Goal: Task Accomplishment & Management: Use online tool/utility

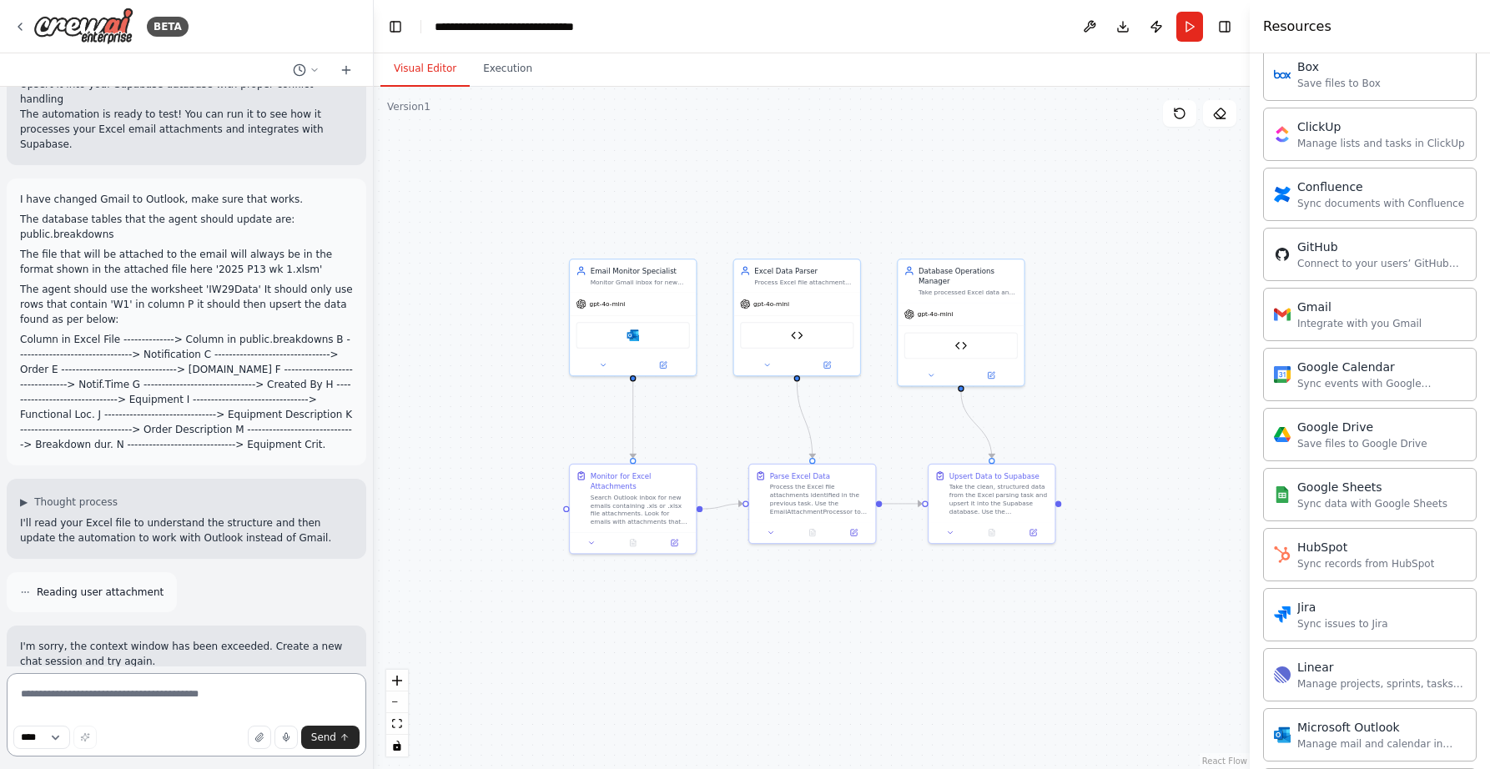
scroll to position [3708, 0]
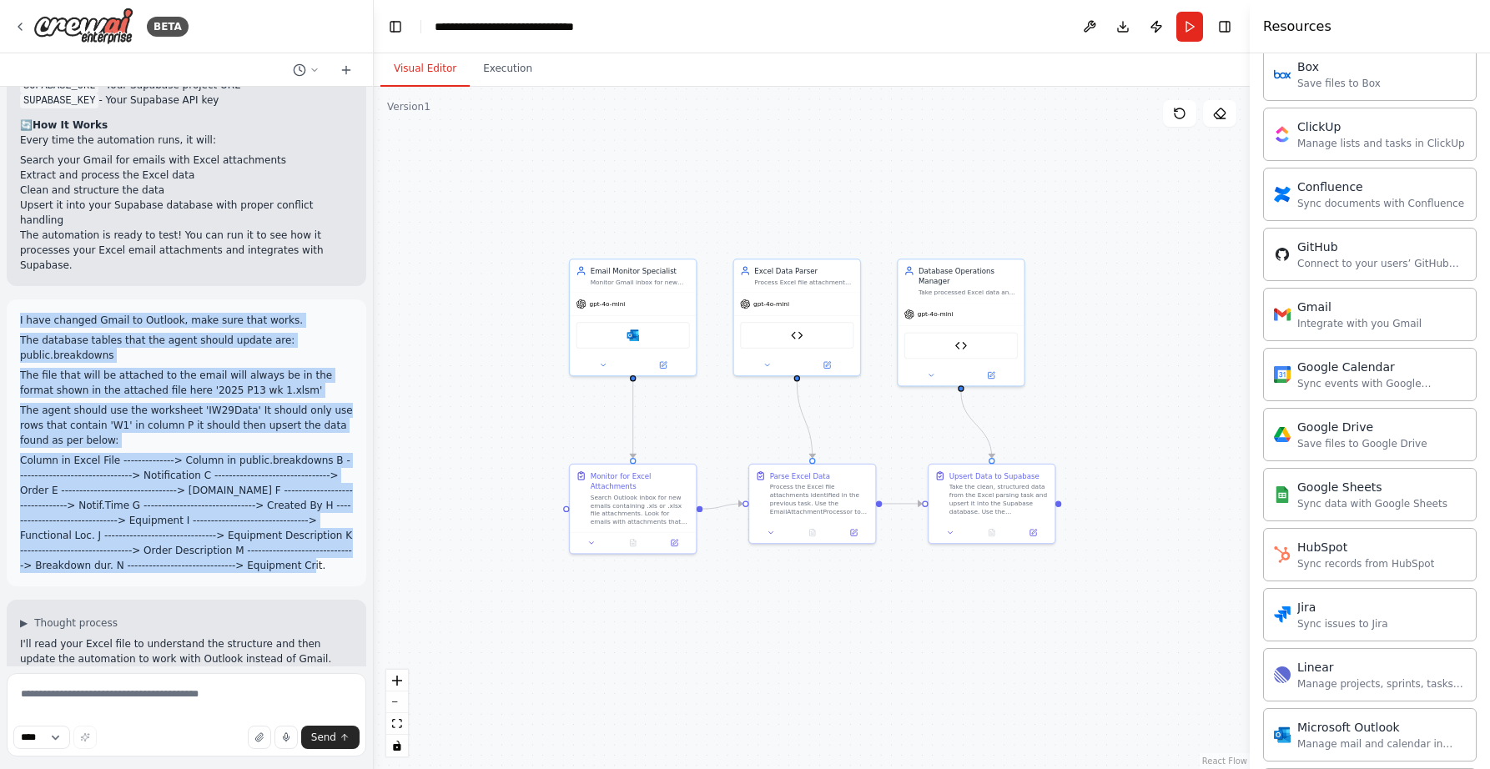
drag, startPoint x: 39, startPoint y: 537, endPoint x: 12, endPoint y: 254, distance: 284.2
click at [12, 300] on div "I have changed Gmail to Outlook, make sure that works. The database tables that…" at bounding box center [187, 443] width 360 height 287
copy div "I have changed Gmail to Outlook, make sure that works. The database tables that…"
click at [345, 65] on icon at bounding box center [346, 69] width 13 height 13
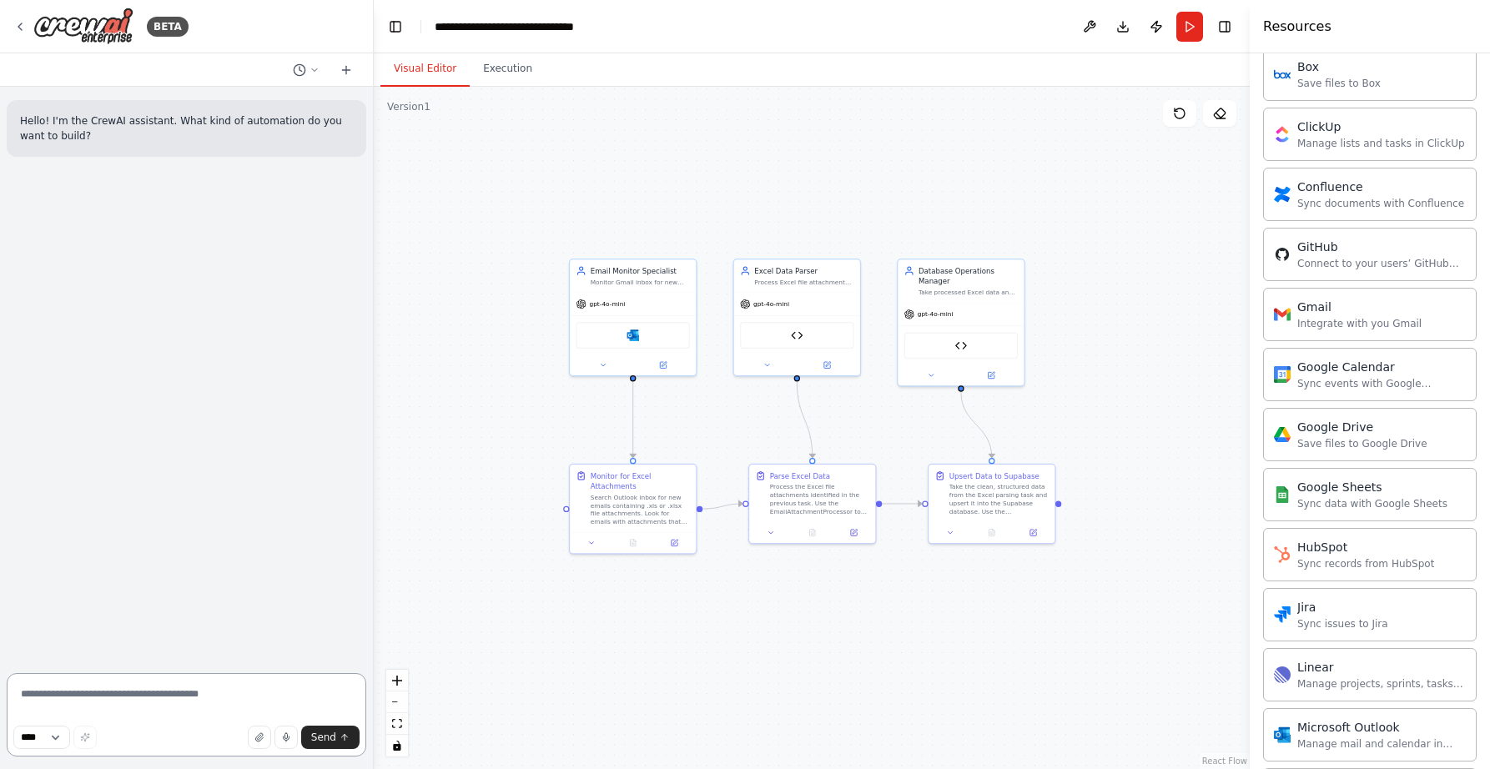
click at [88, 689] on textarea at bounding box center [187, 714] width 360 height 83
paste textarea "**********"
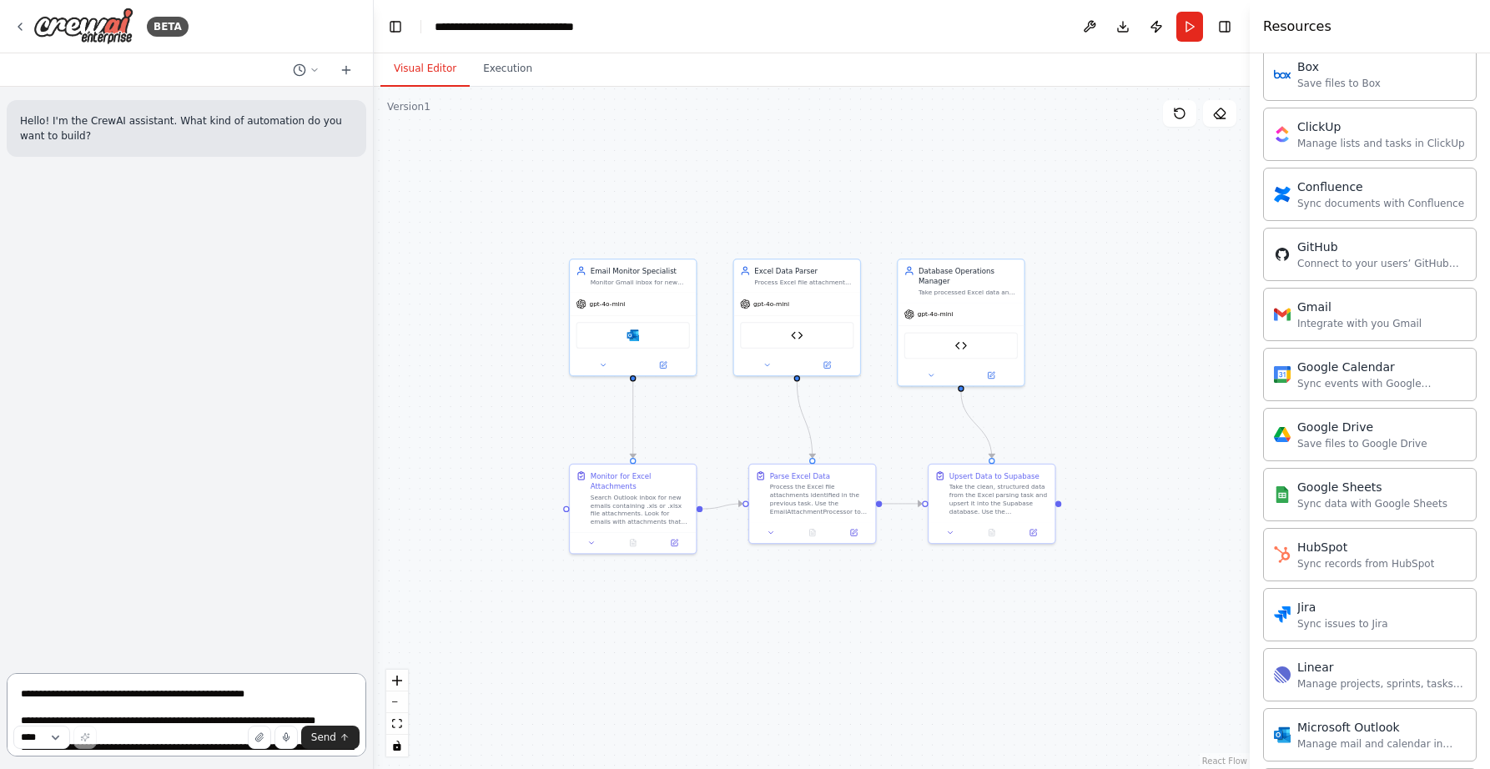
scroll to position [182, 0]
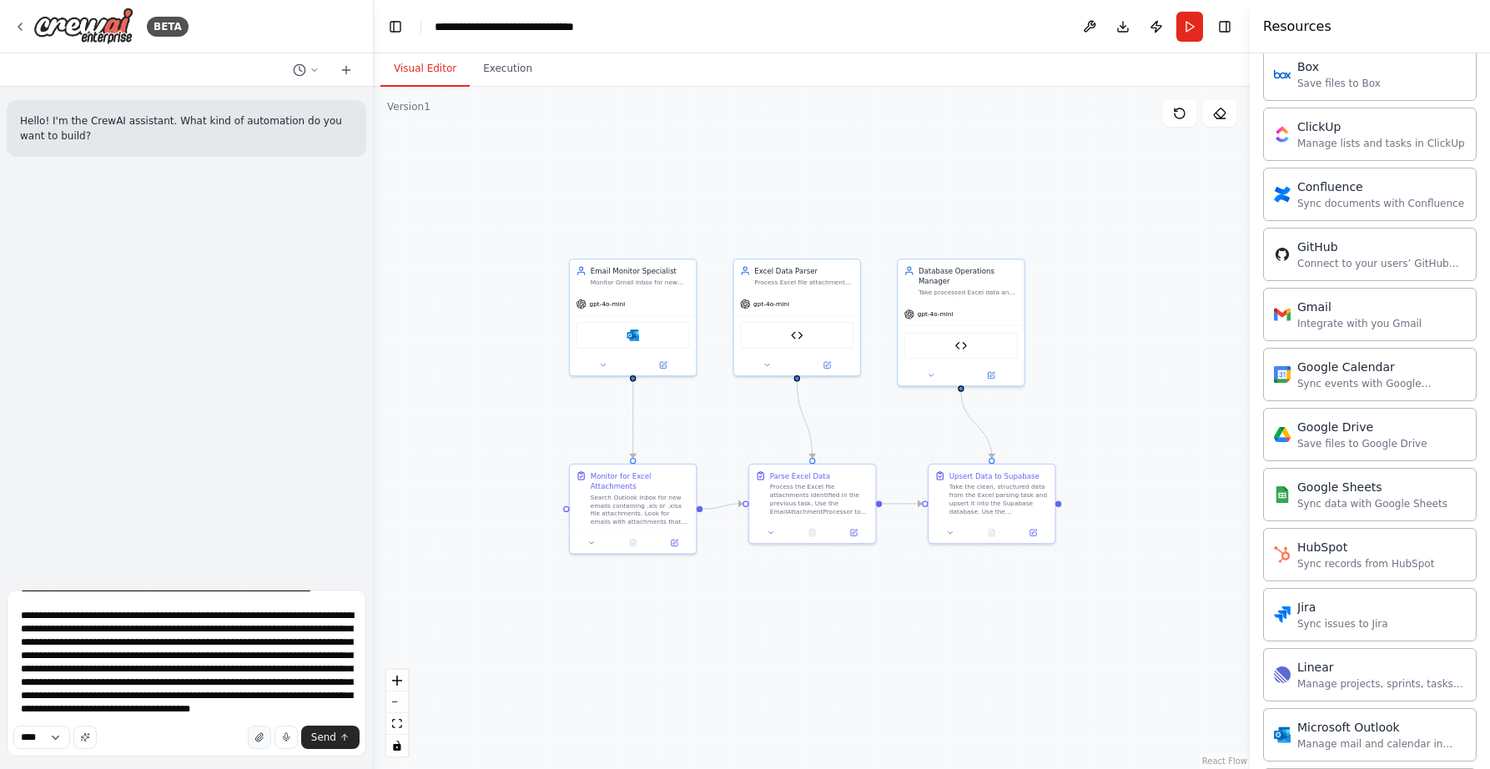
click at [261, 732] on button "button" at bounding box center [259, 737] width 23 height 23
click at [320, 727] on button "Send" at bounding box center [330, 737] width 58 height 23
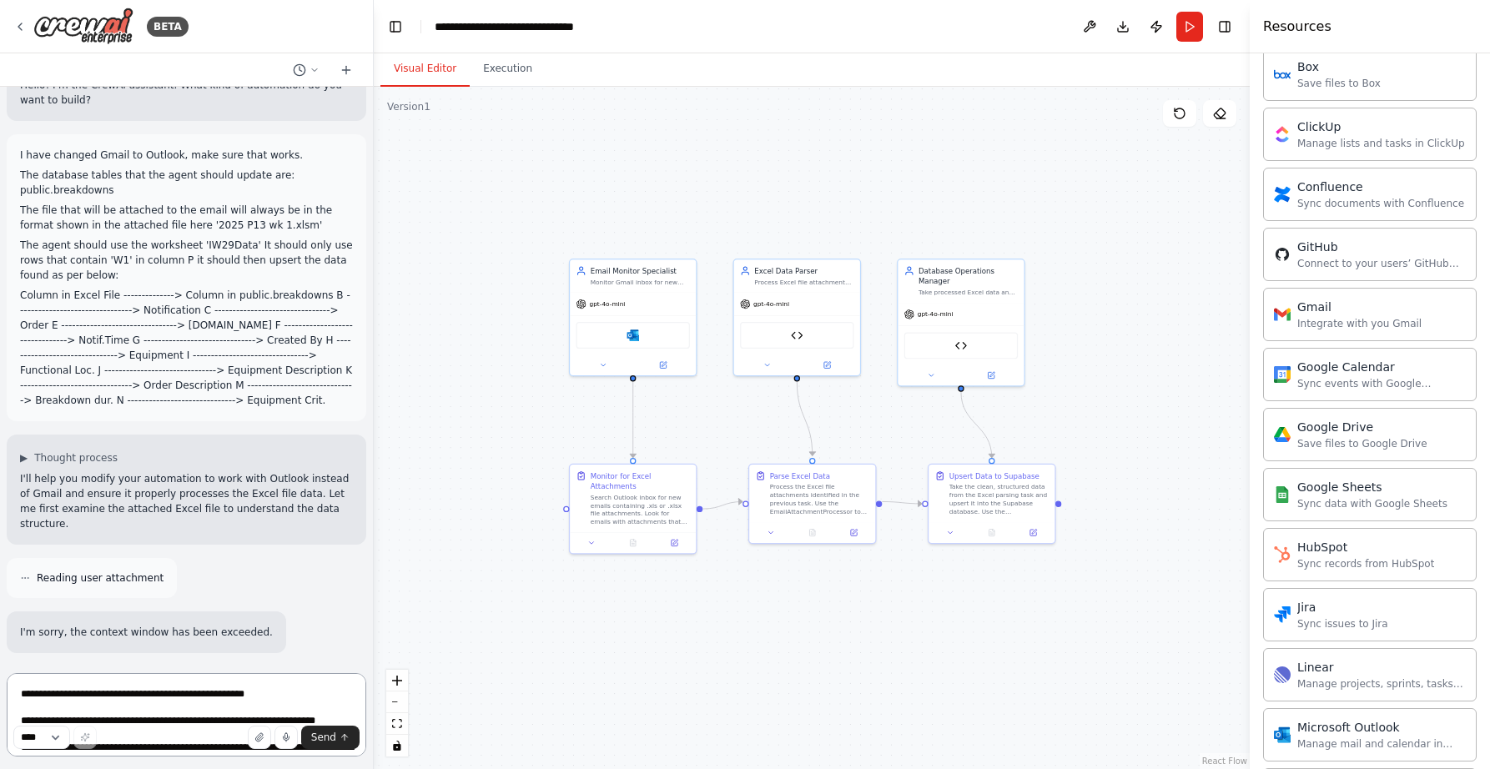
scroll to position [80, 0]
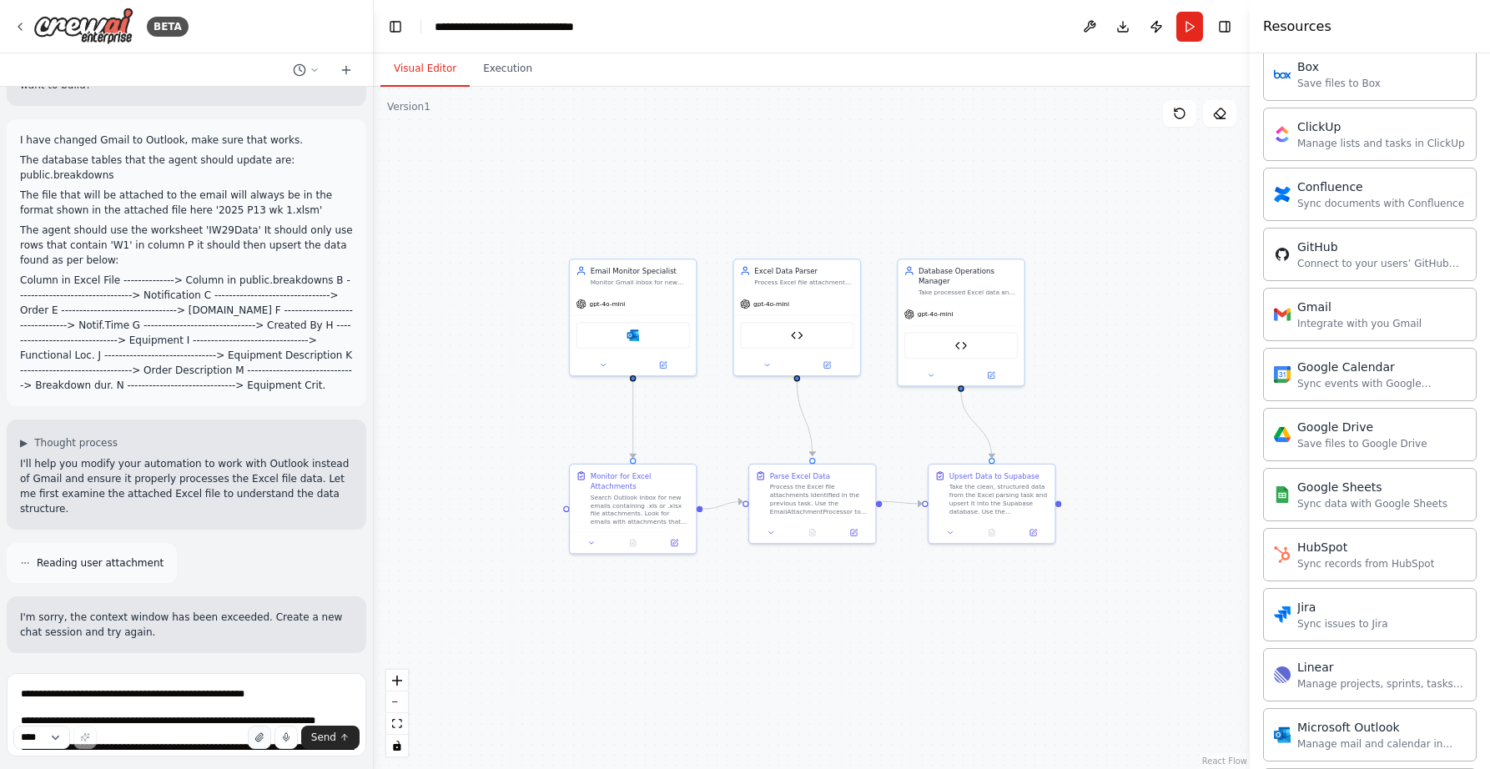
click at [264, 734] on icon "button" at bounding box center [259, 737] width 10 height 10
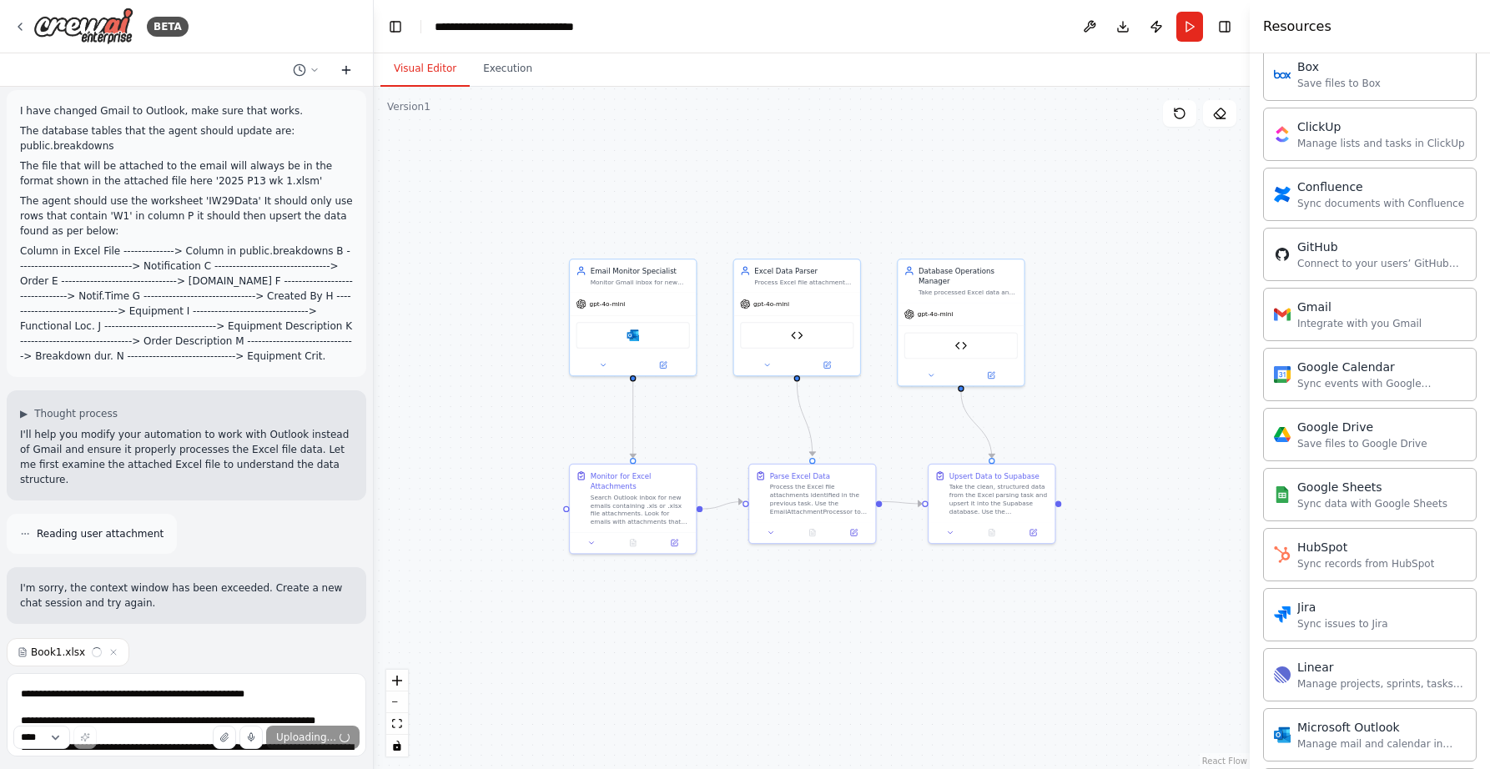
click at [342, 66] on icon at bounding box center [346, 69] width 13 height 13
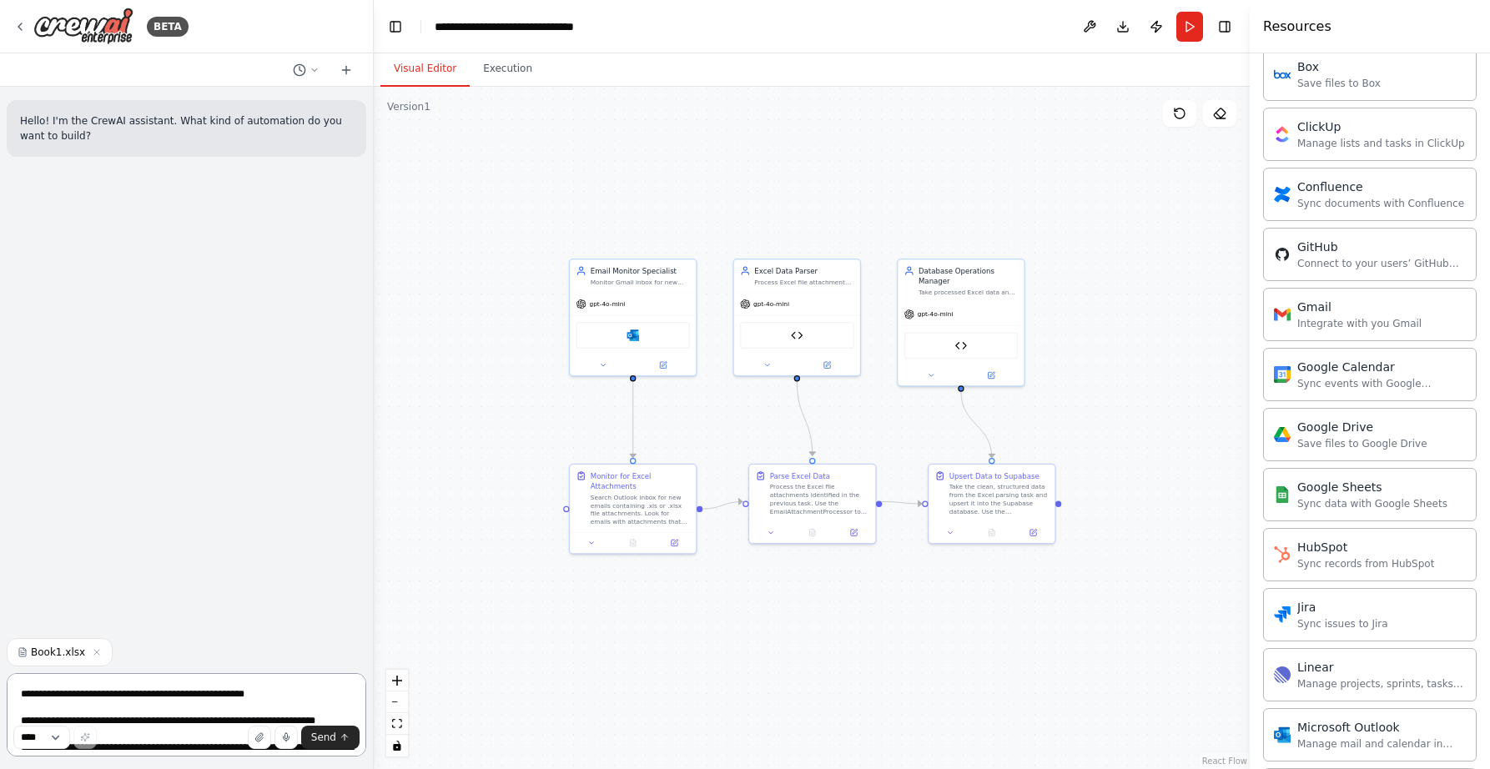
click at [78, 710] on textarea "**********" at bounding box center [187, 714] width 360 height 83
click at [311, 70] on icon at bounding box center [315, 70] width 10 height 10
click at [273, 159] on span "I have changed Gmail to Outlook, make sure that works. The database tables that…" at bounding box center [241, 157] width 123 height 13
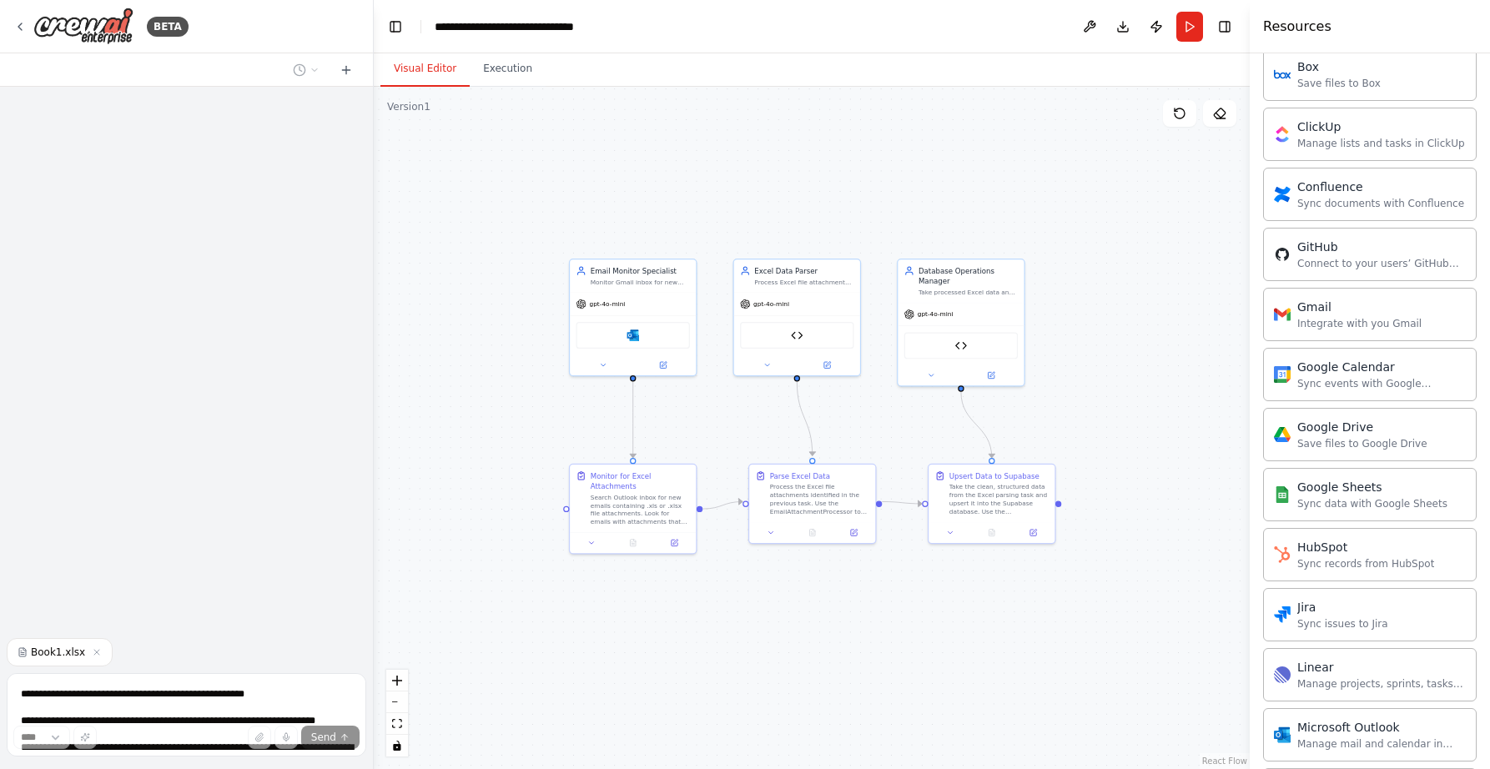
scroll to position [2147, 0]
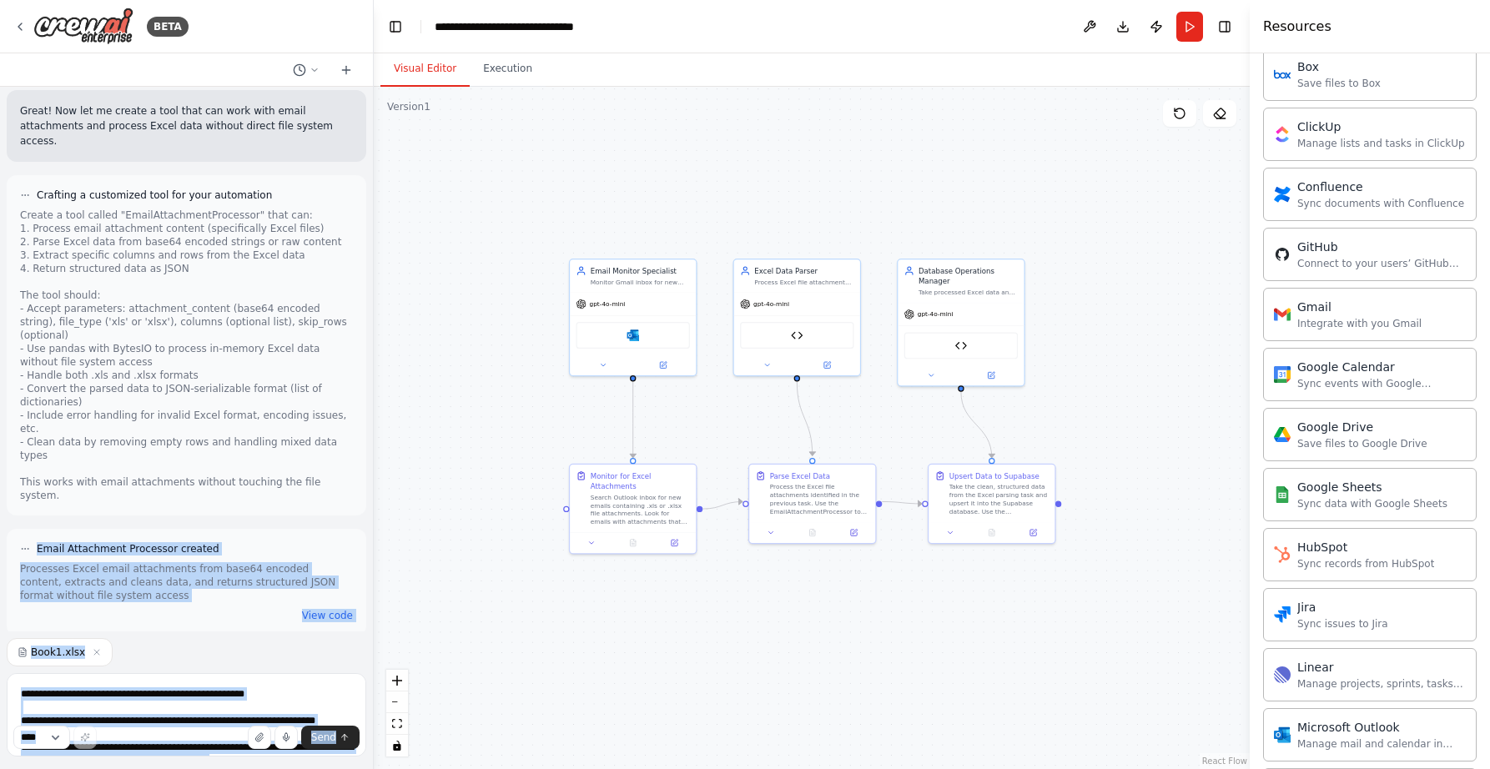
drag, startPoint x: 341, startPoint y: 469, endPoint x: 2, endPoint y: 328, distance: 367.7
click at [2, 328] on div "BETA an agent that can recieve .xls files via an email address, review the file…" at bounding box center [187, 384] width 374 height 769
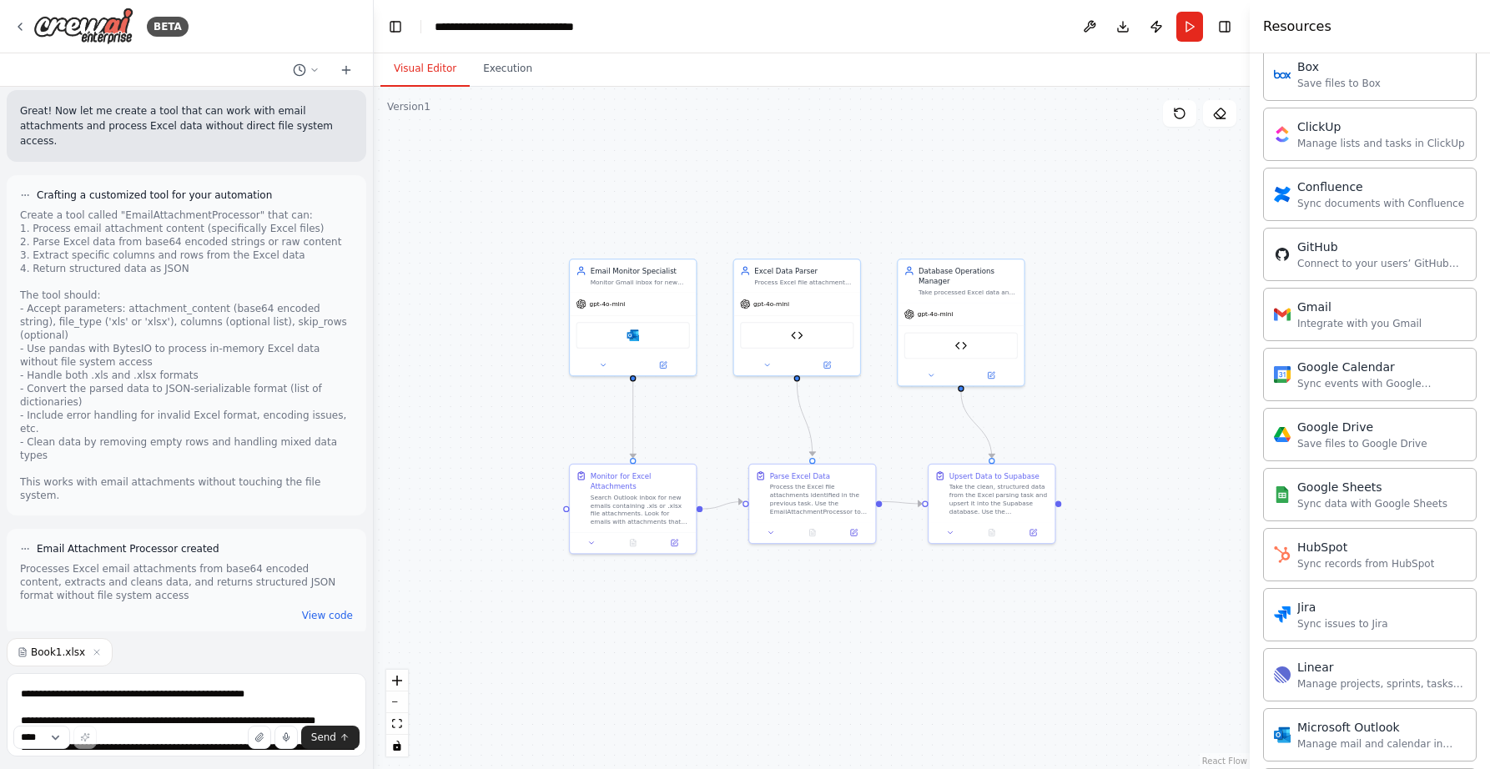
click at [107, 410] on div "Create a tool called "EmailAttachmentProcessor" that can: 1. Process email atta…" at bounding box center [186, 356] width 333 height 294
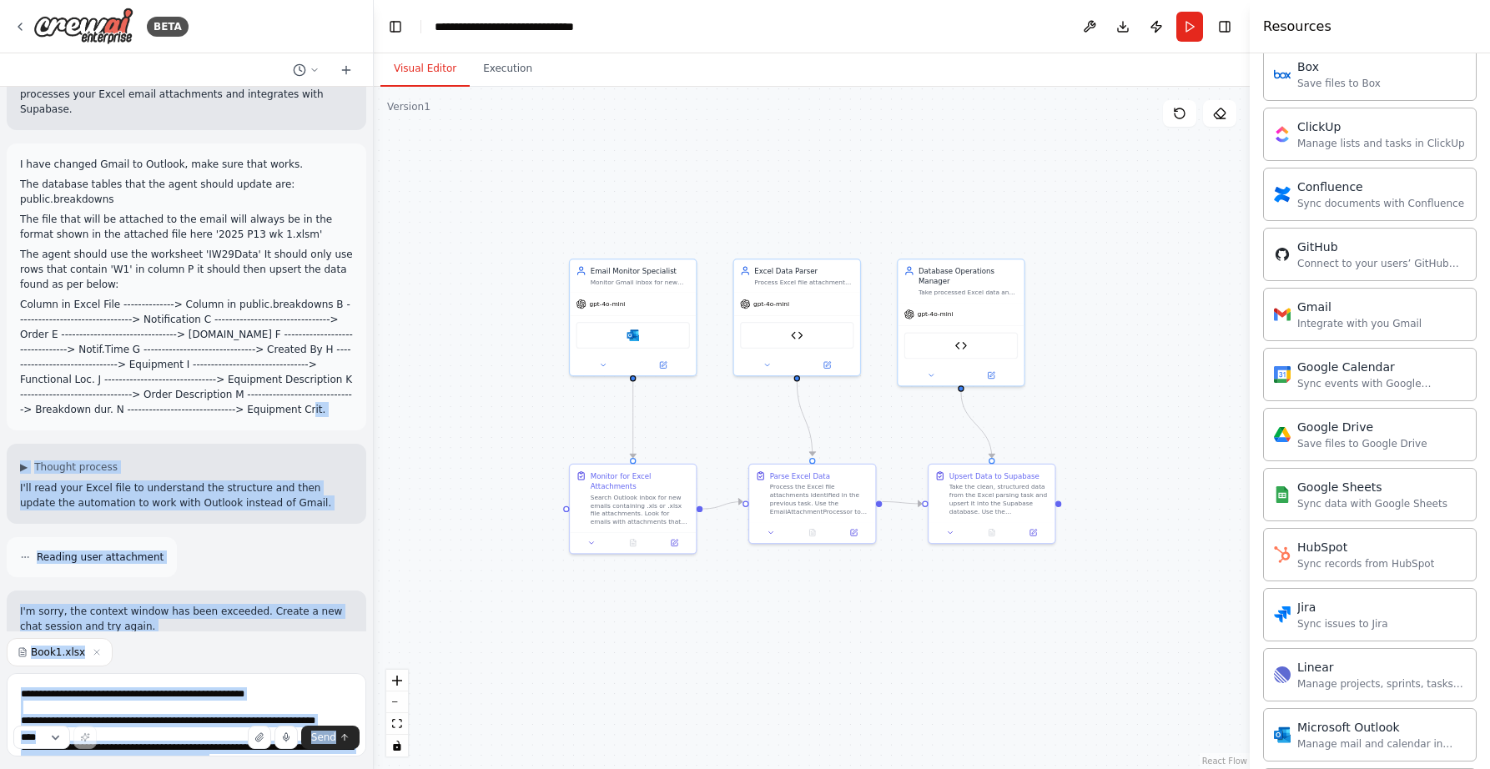
scroll to position [3802, 0]
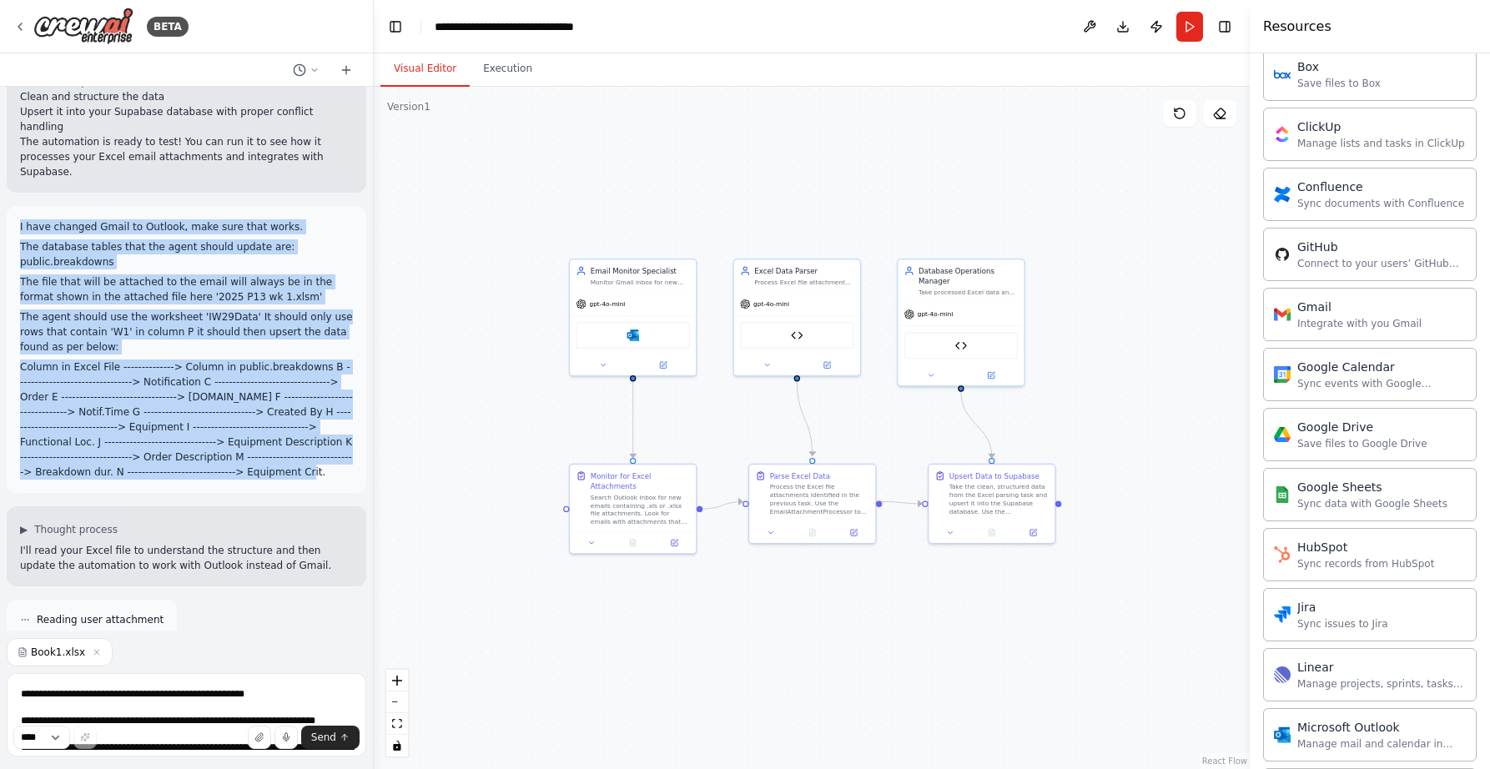
drag, startPoint x: 47, startPoint y: 380, endPoint x: 14, endPoint y: 165, distance: 216.9
click at [14, 206] on div "I have changed Gmail to Outlook, make sure that works. The database tables that…" at bounding box center [187, 349] width 360 height 287
copy div "I have changed Gmail to Outlook, make sure that works. The database tables that…"
click at [345, 73] on icon at bounding box center [346, 69] width 13 height 13
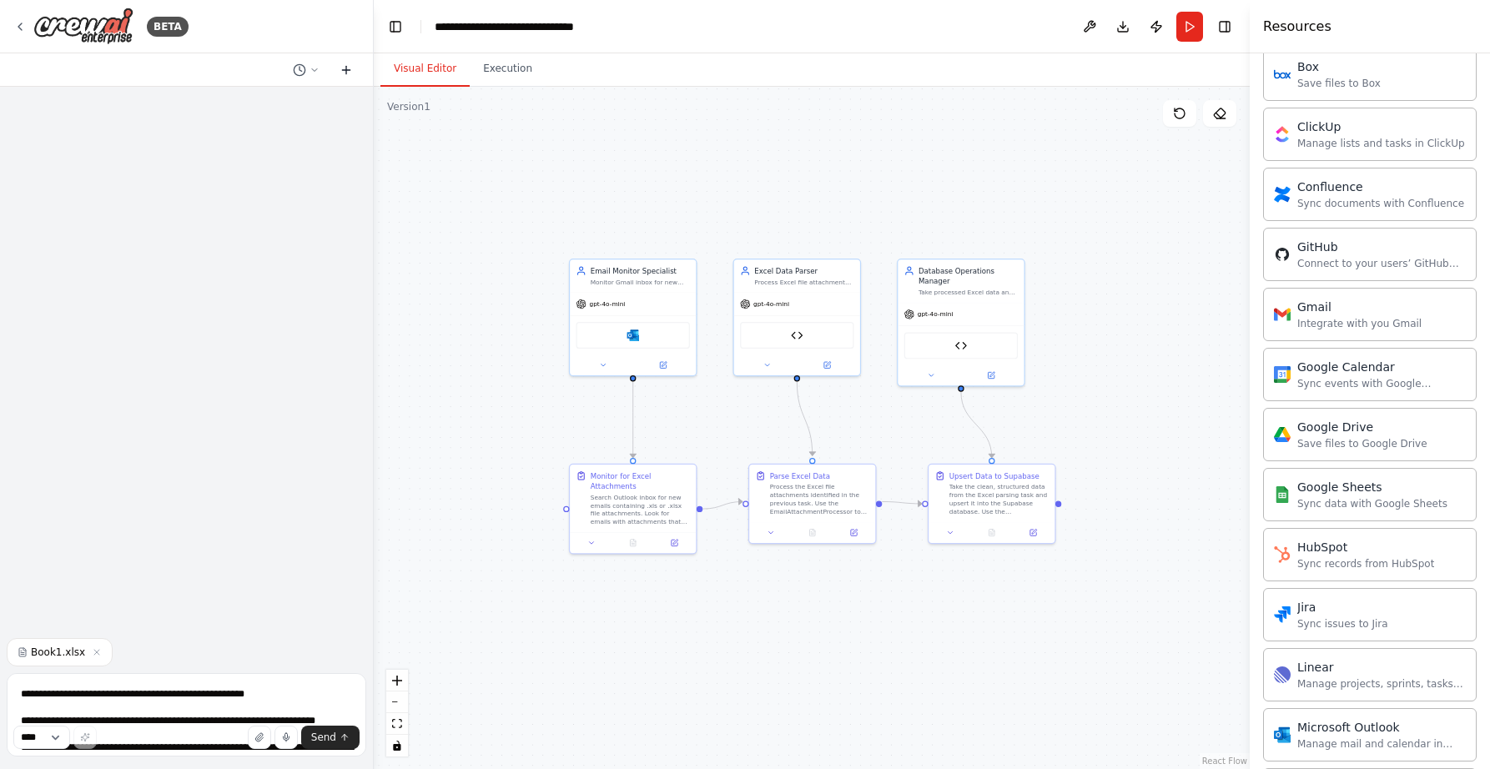
scroll to position [0, 0]
click at [33, 698] on textarea "**********" at bounding box center [187, 714] width 360 height 83
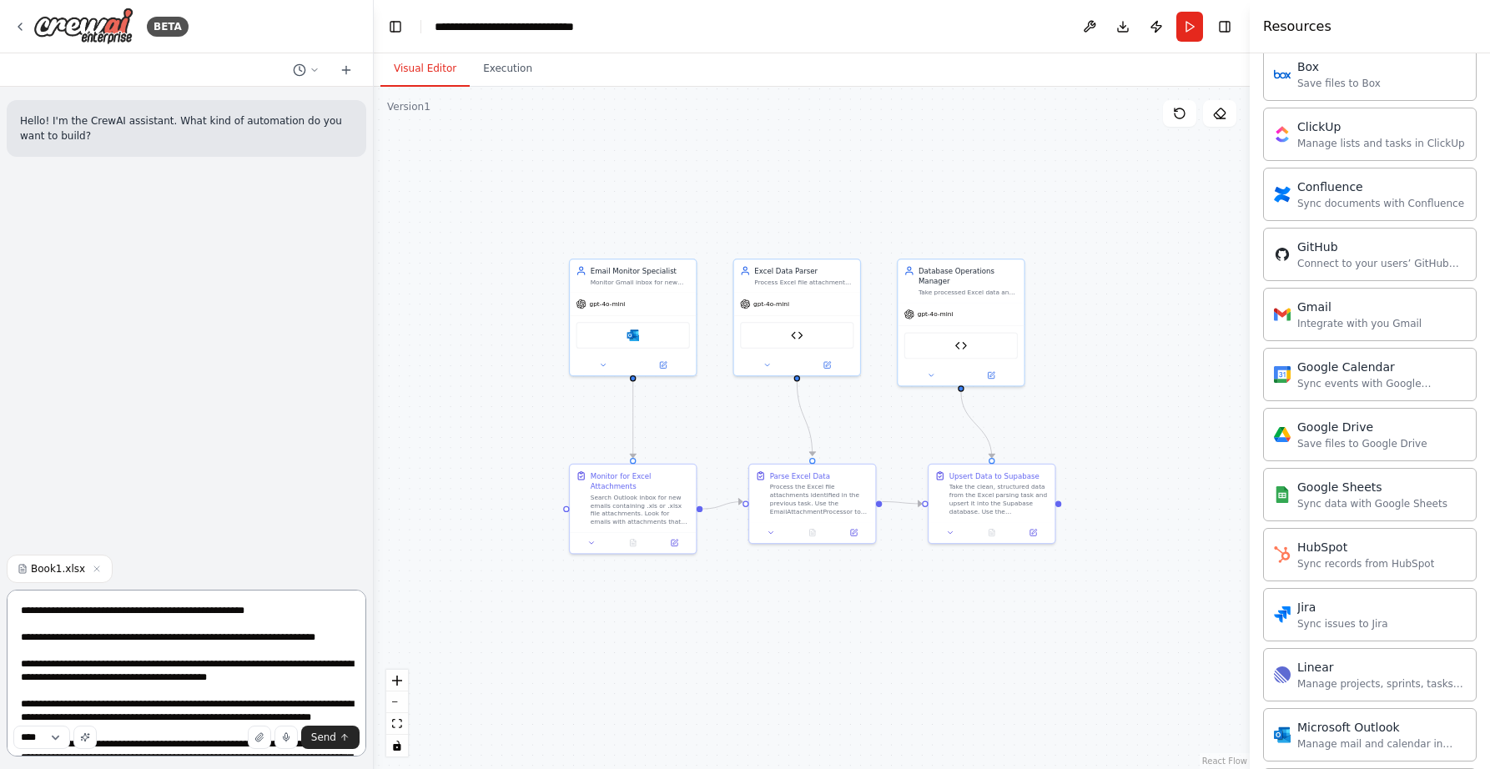
scroll to position [182, 0]
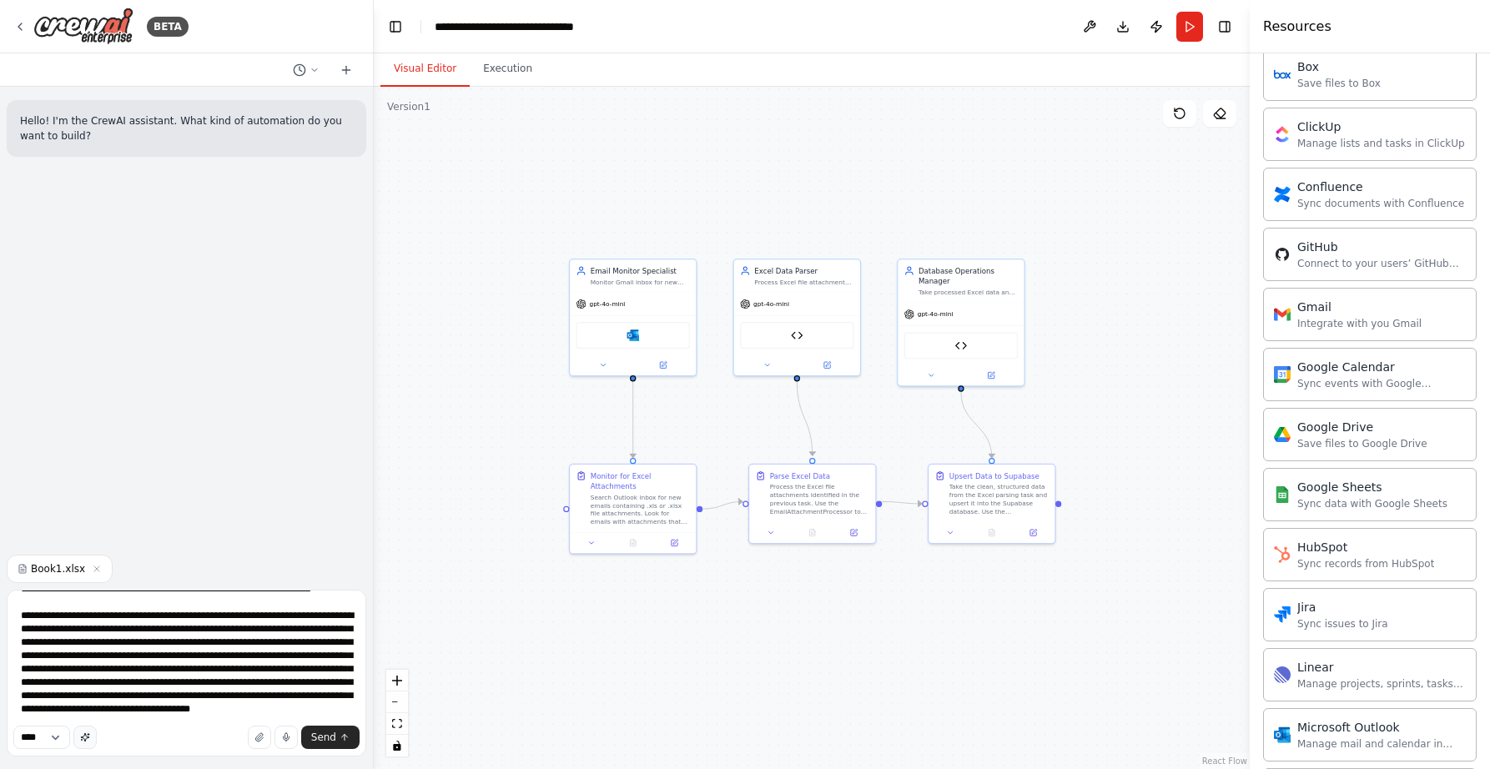
click at [90, 739] on icon "button" at bounding box center [85, 737] width 10 height 10
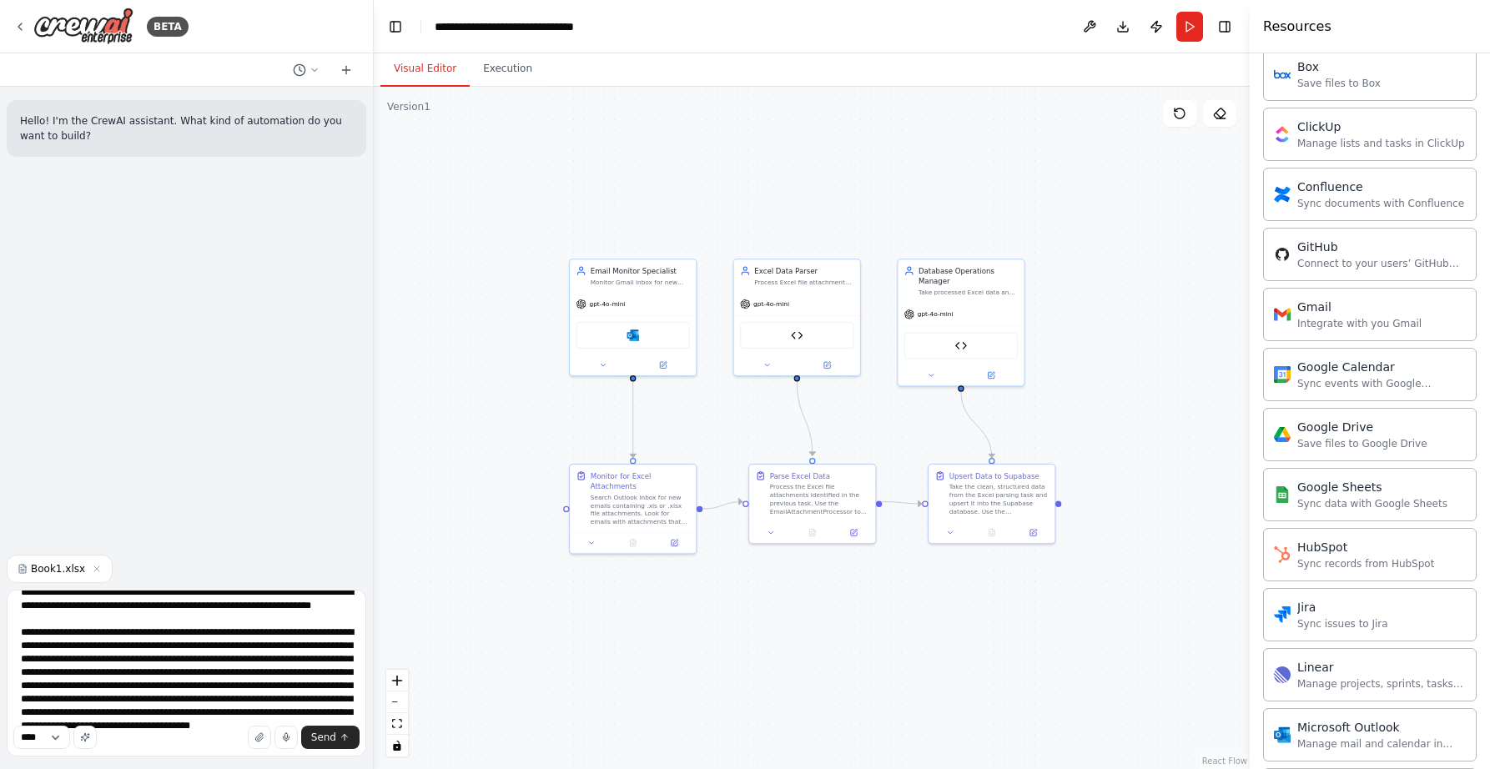
scroll to position [84, 0]
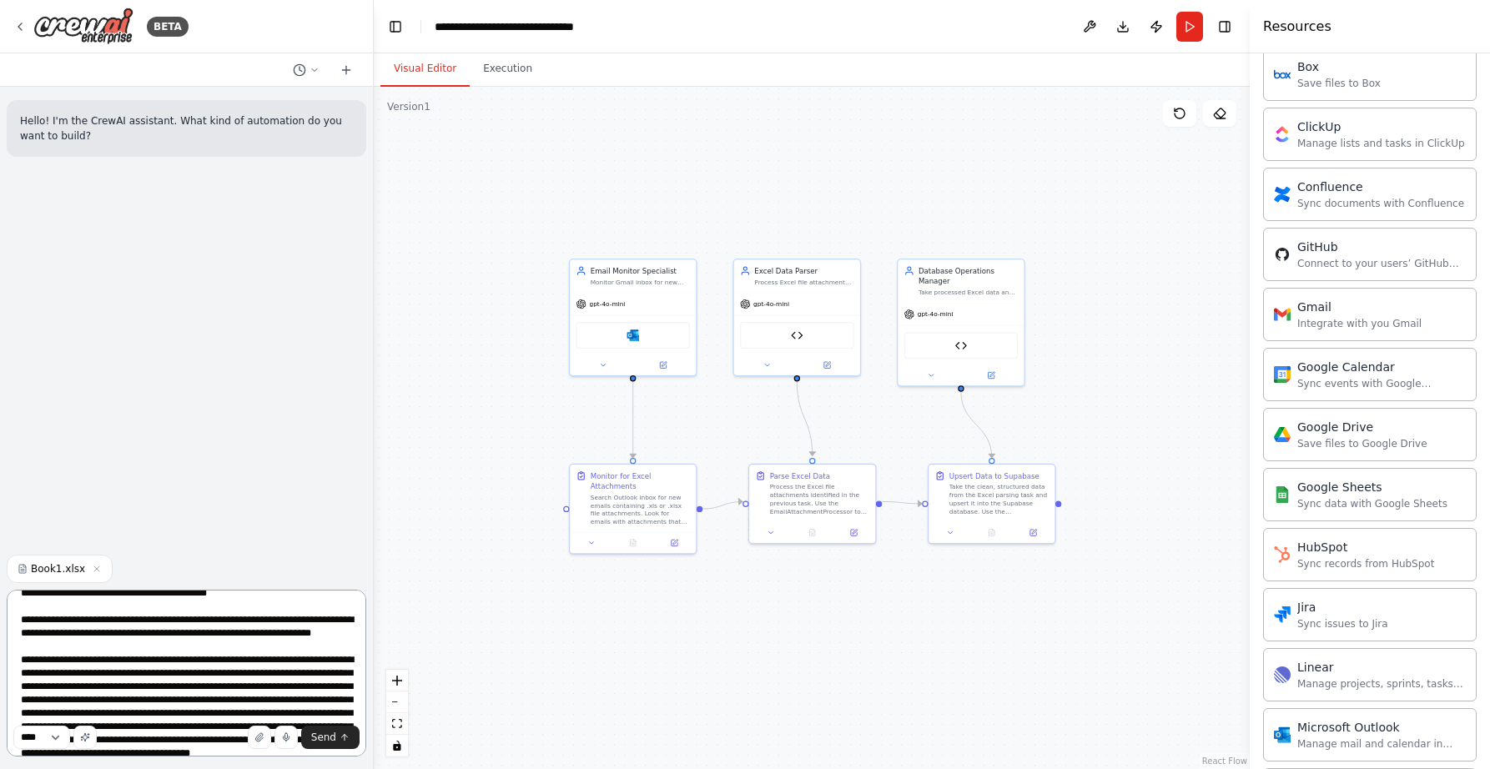
drag, startPoint x: 166, startPoint y: 647, endPoint x: 81, endPoint y: 646, distance: 85.1
click at [81, 646] on textarea at bounding box center [187, 673] width 360 height 167
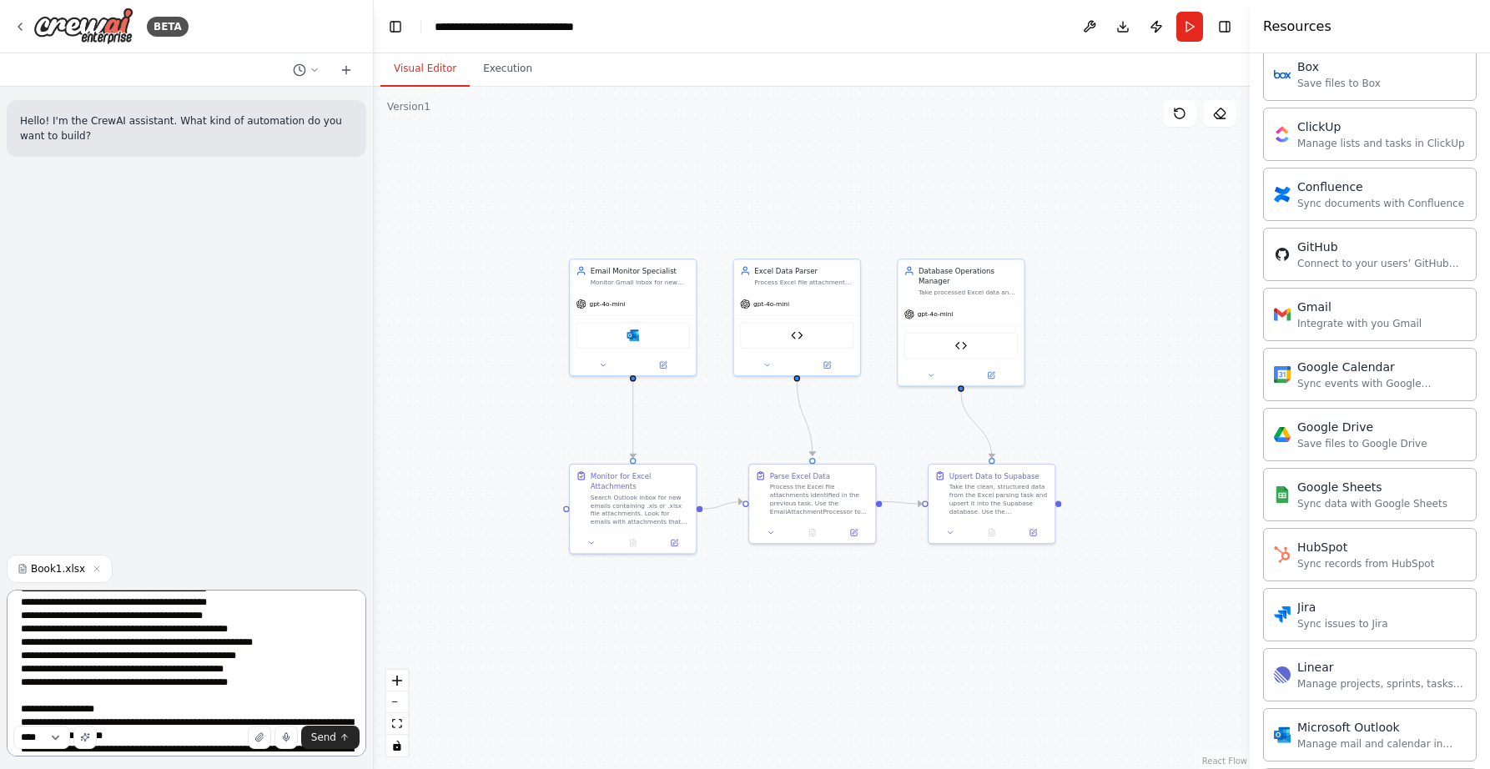
scroll to position [329, 0]
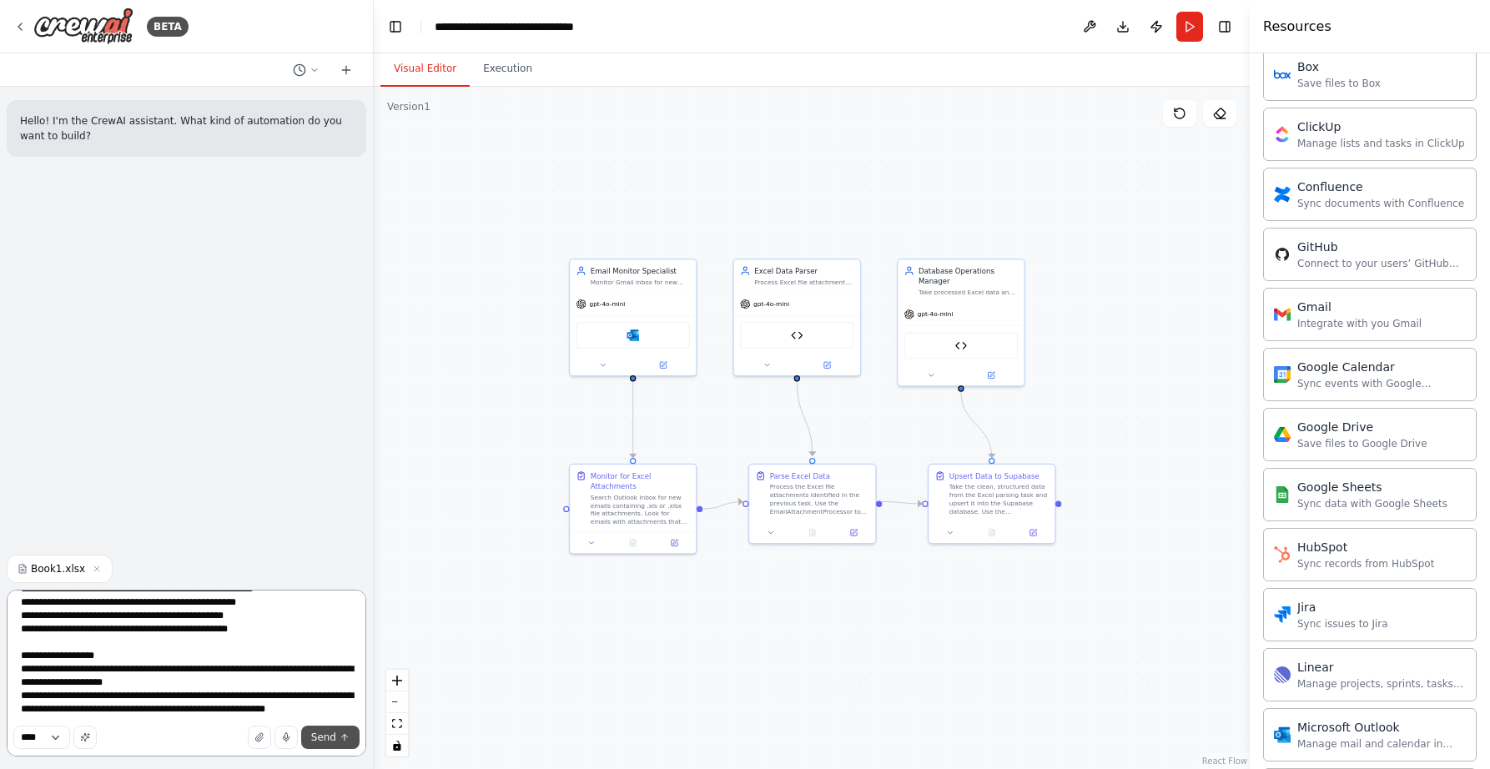
type textarea "**********"
click at [330, 732] on span "Send" at bounding box center [323, 737] width 25 height 13
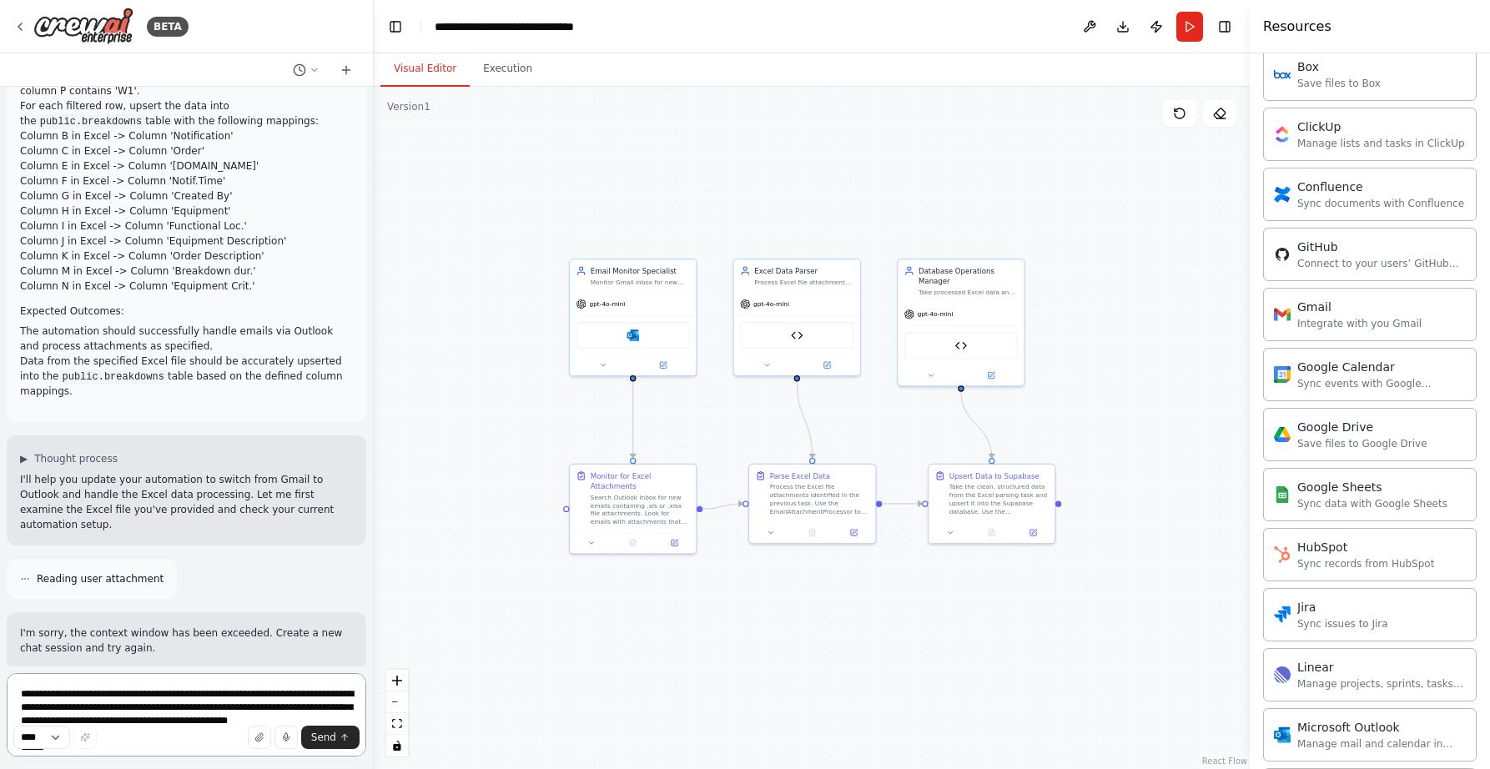
scroll to position [290, 0]
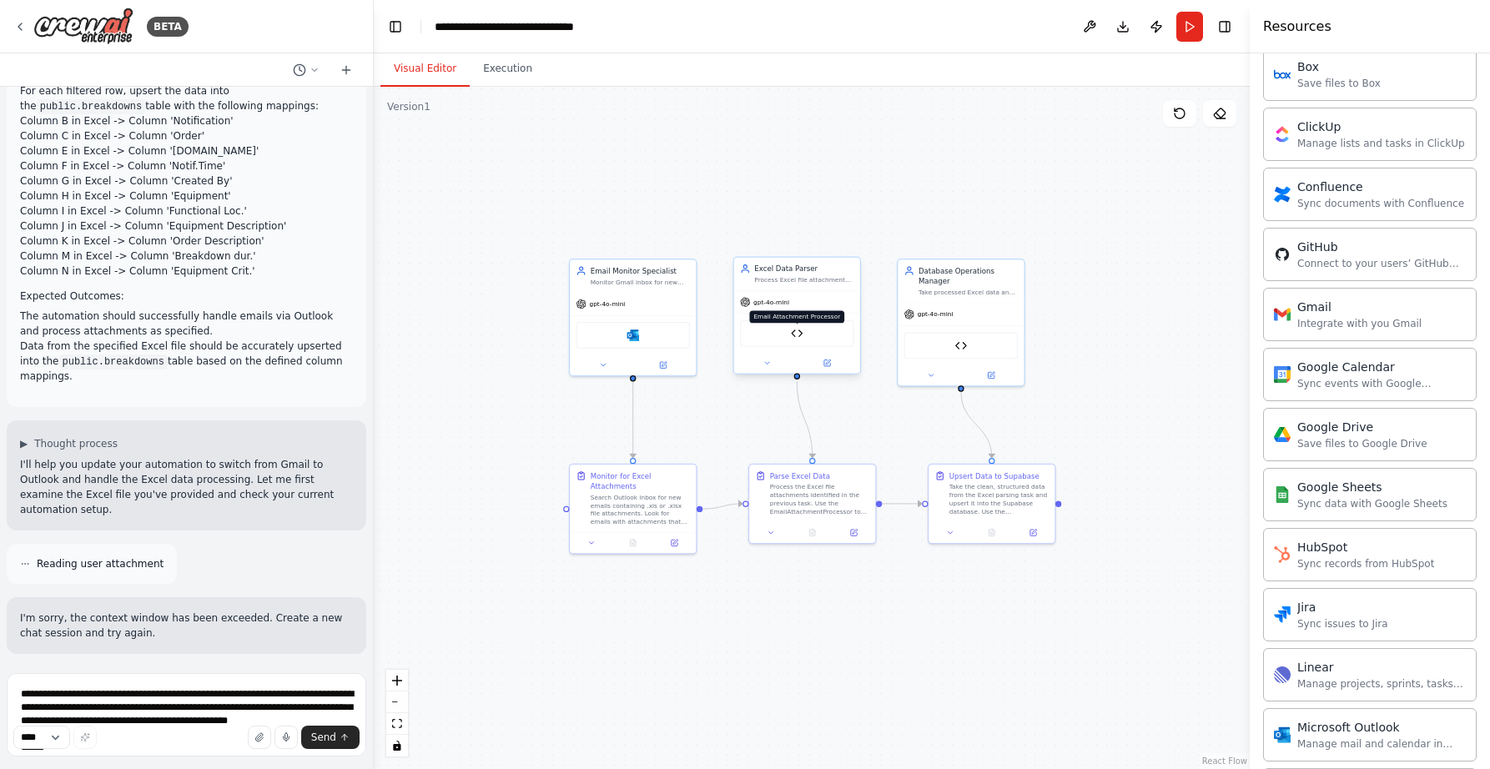
click at [798, 335] on img at bounding box center [797, 333] width 13 height 13
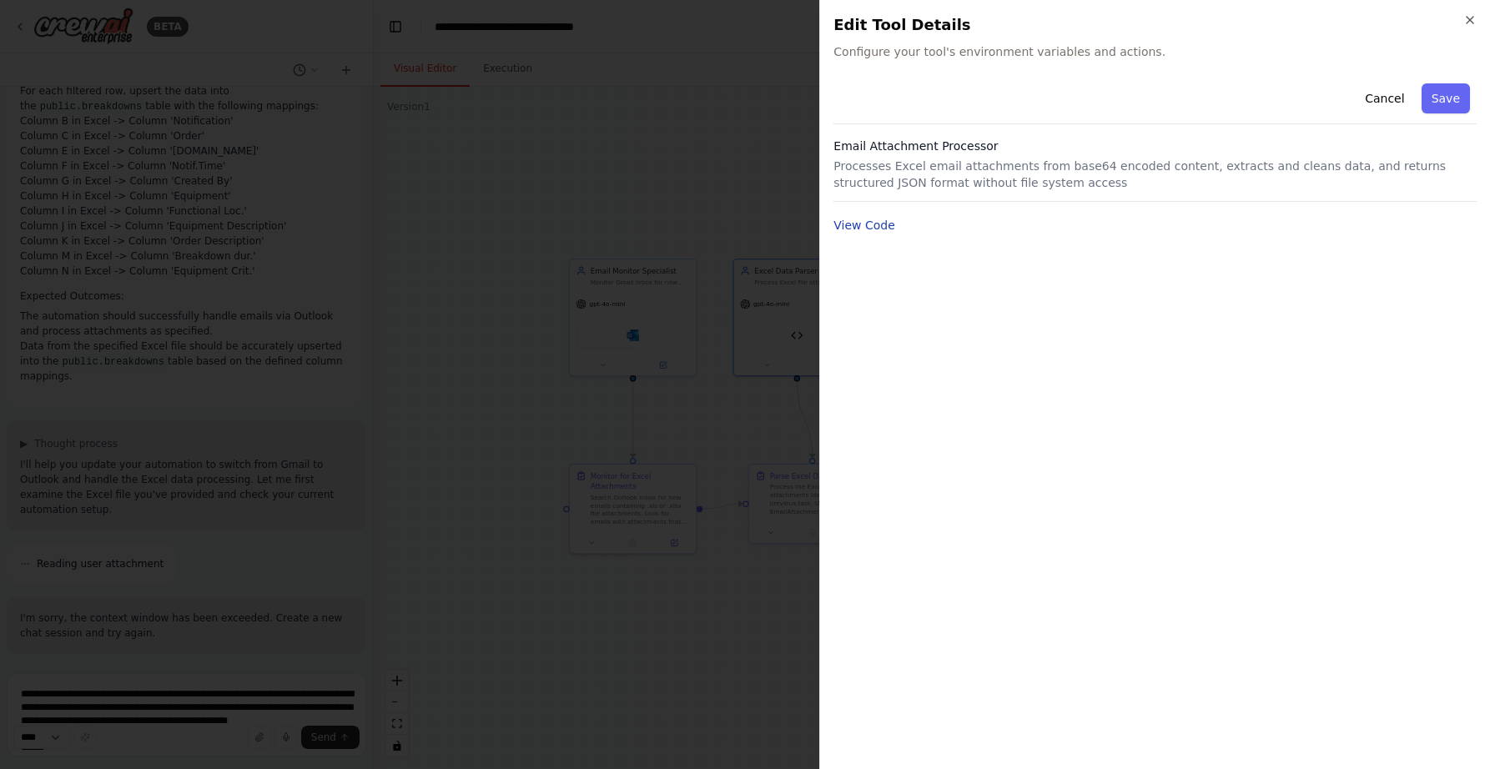
click at [884, 221] on button "View Code" at bounding box center [864, 225] width 62 height 17
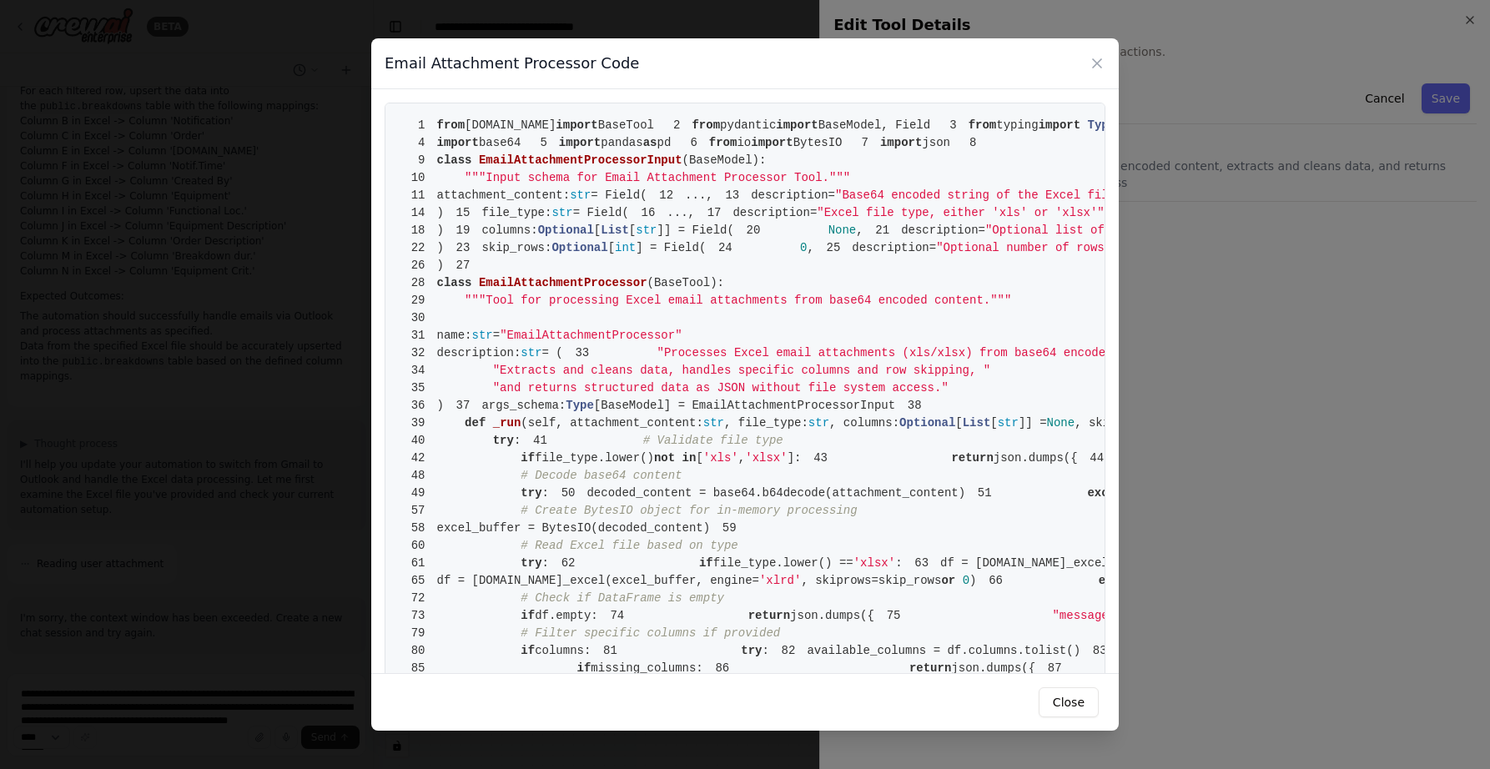
click at [212, 410] on div "Email Attachment Processor Code 1 from crewai.tools import BaseTool 2 from pyda…" at bounding box center [745, 384] width 1490 height 769
click at [1102, 66] on icon at bounding box center [1097, 63] width 17 height 17
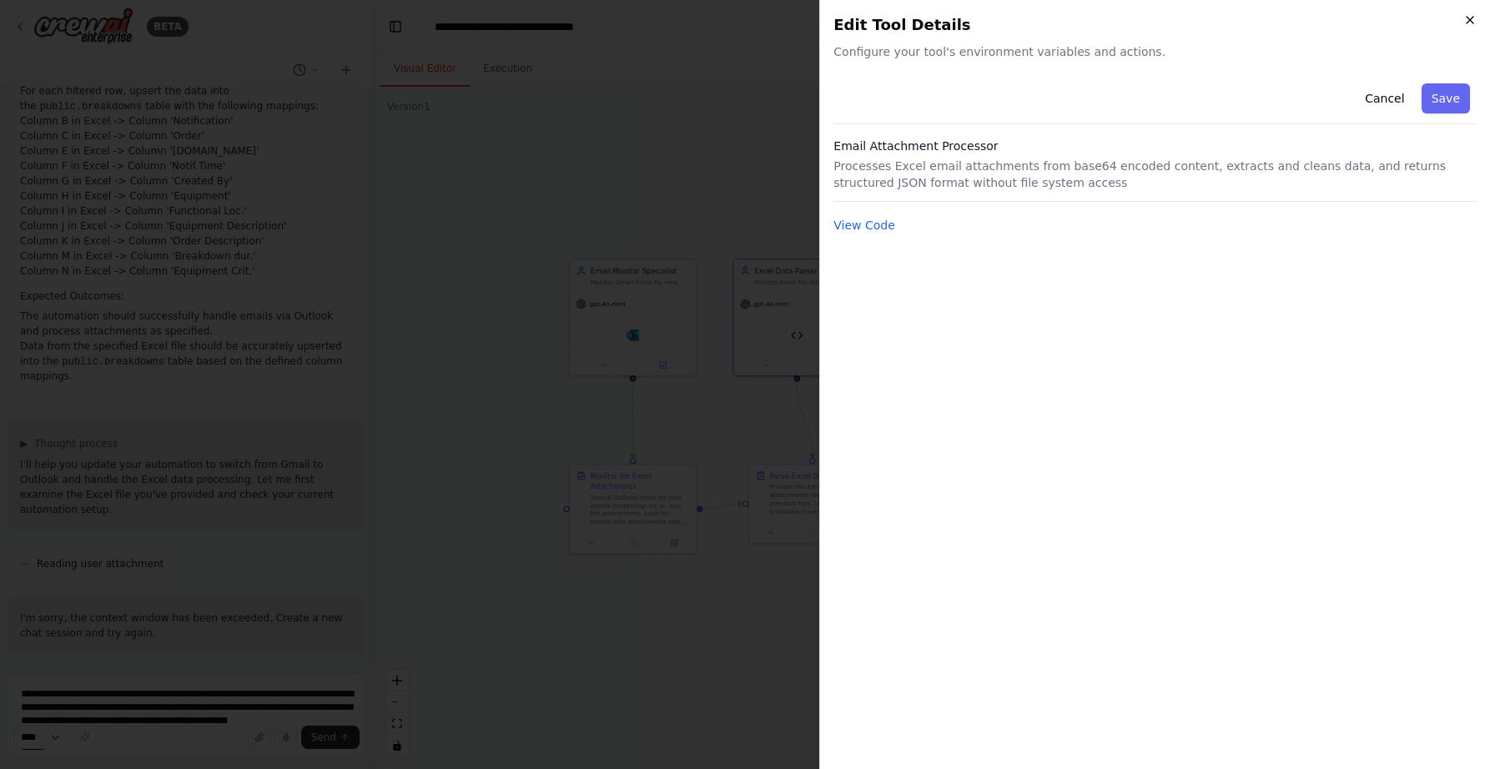
click at [1470, 23] on icon "button" at bounding box center [1469, 19] width 13 height 13
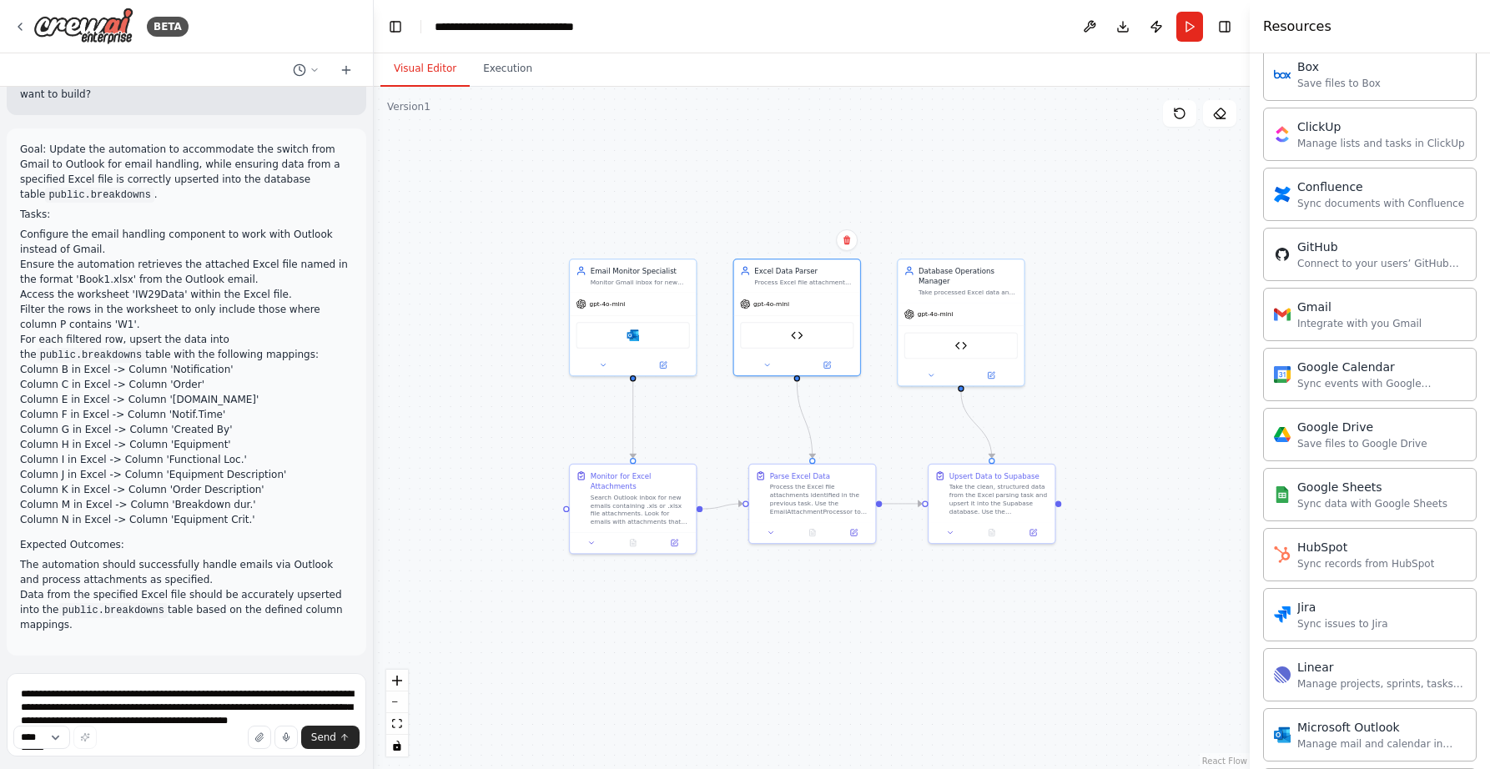
scroll to position [0, 0]
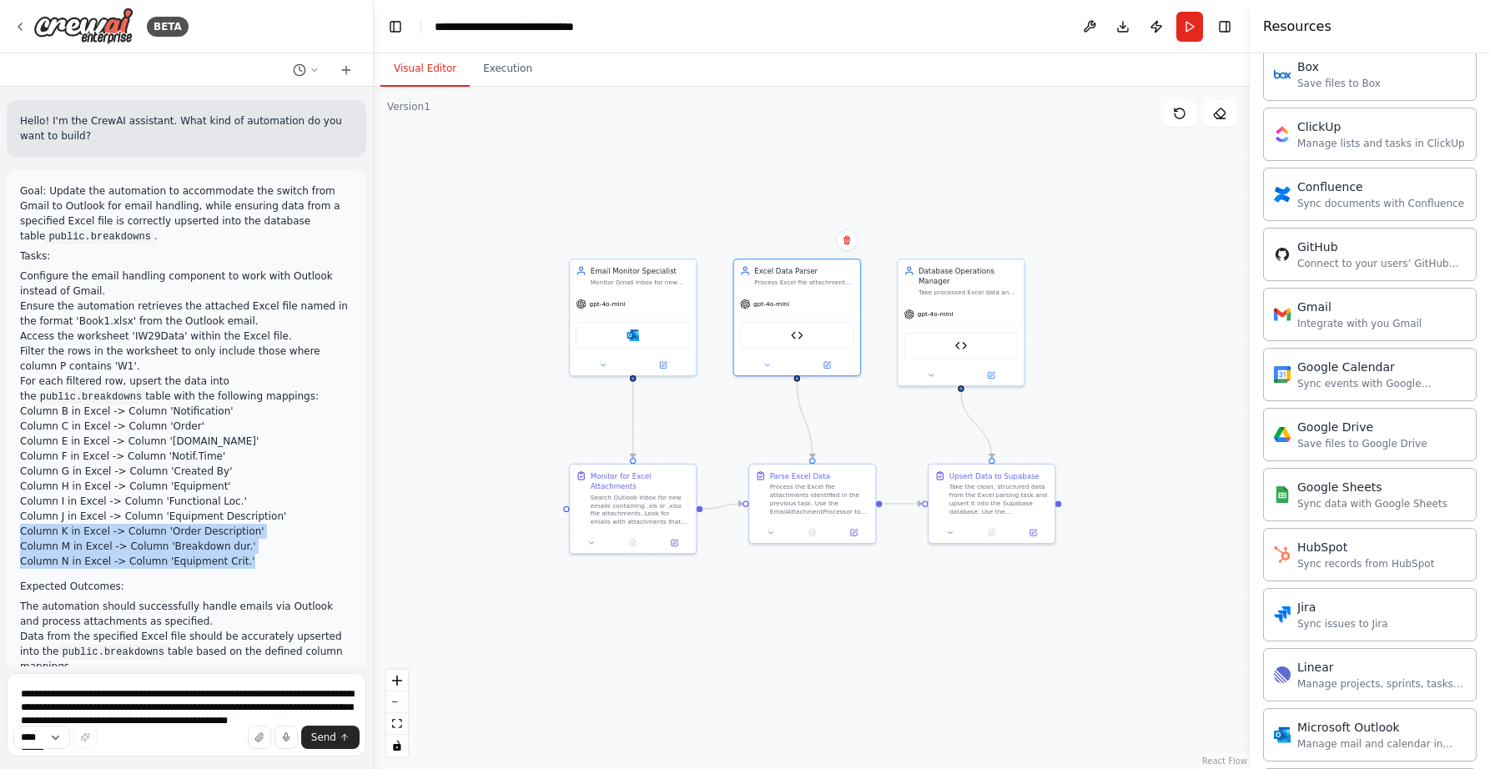
drag, startPoint x: 234, startPoint y: 561, endPoint x: 95, endPoint y: 525, distance: 143.9
click at [95, 525] on ul "Column B in Excel -> Column 'Notification' Column C in Excel -> Column 'Order' …" at bounding box center [186, 486] width 333 height 165
click at [243, 558] on li "Column N in Excel -> Column 'Equipment Crit.'" at bounding box center [186, 561] width 333 height 15
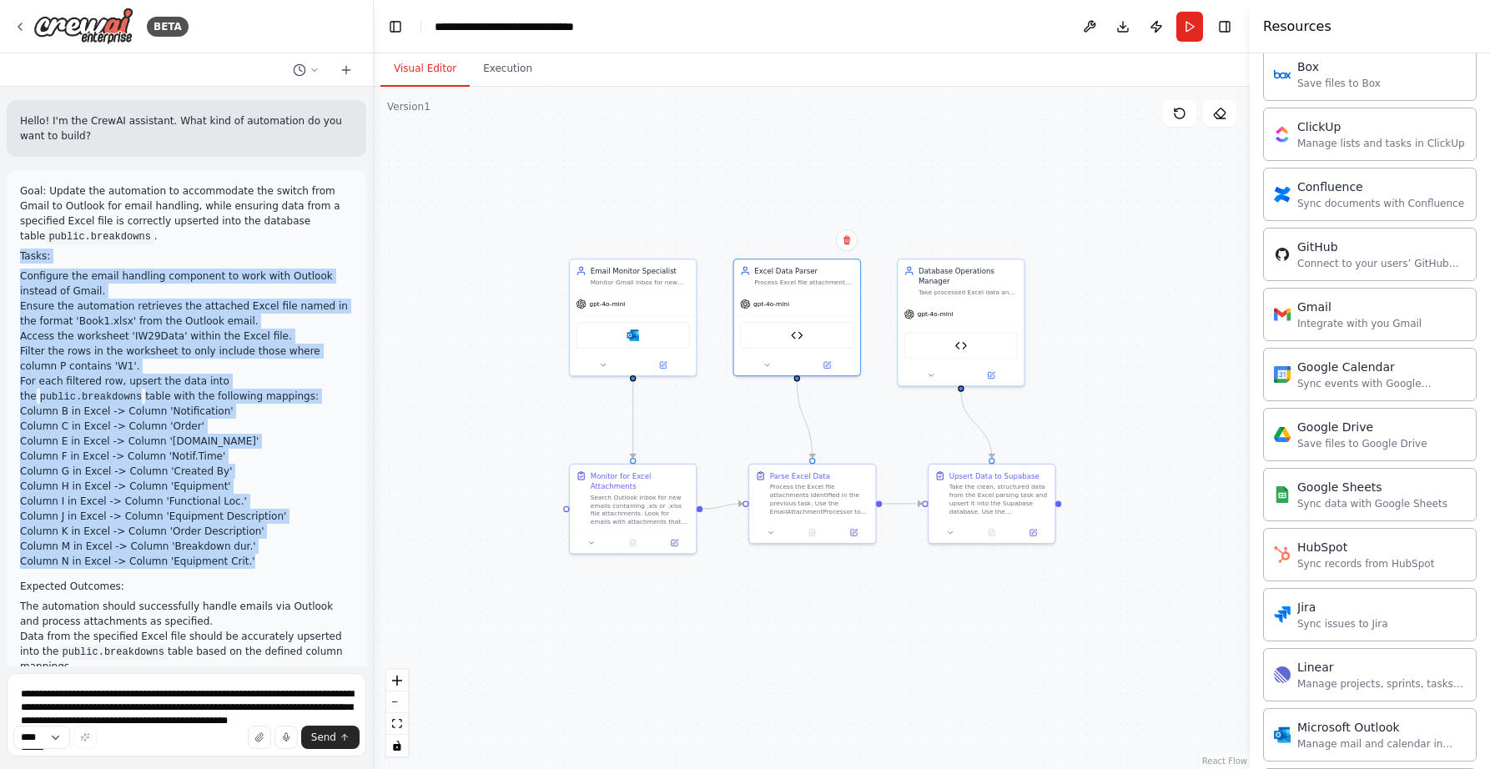
drag, startPoint x: 244, startPoint y: 561, endPoint x: 8, endPoint y: 260, distance: 381.5
click at [8, 260] on div "Goal: Update the automation to accommodate the switch from Gmail to Outlook for…" at bounding box center [187, 433] width 360 height 527
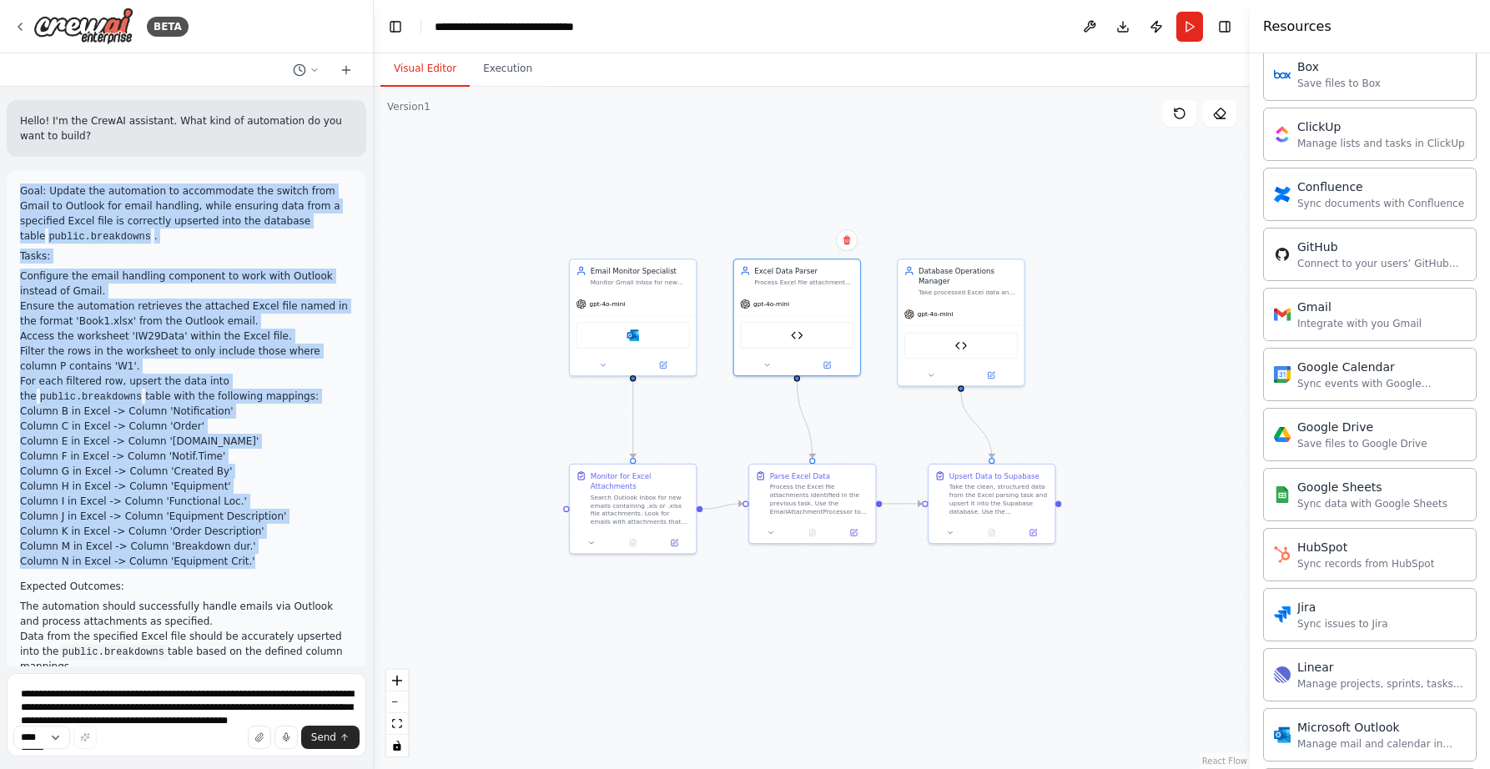
drag, startPoint x: 23, startPoint y: 189, endPoint x: 301, endPoint y: 564, distance: 466.9
click at [301, 564] on div "Goal: Update the automation to accommodate the switch from Gmail to Outlook for…" at bounding box center [186, 434] width 333 height 501
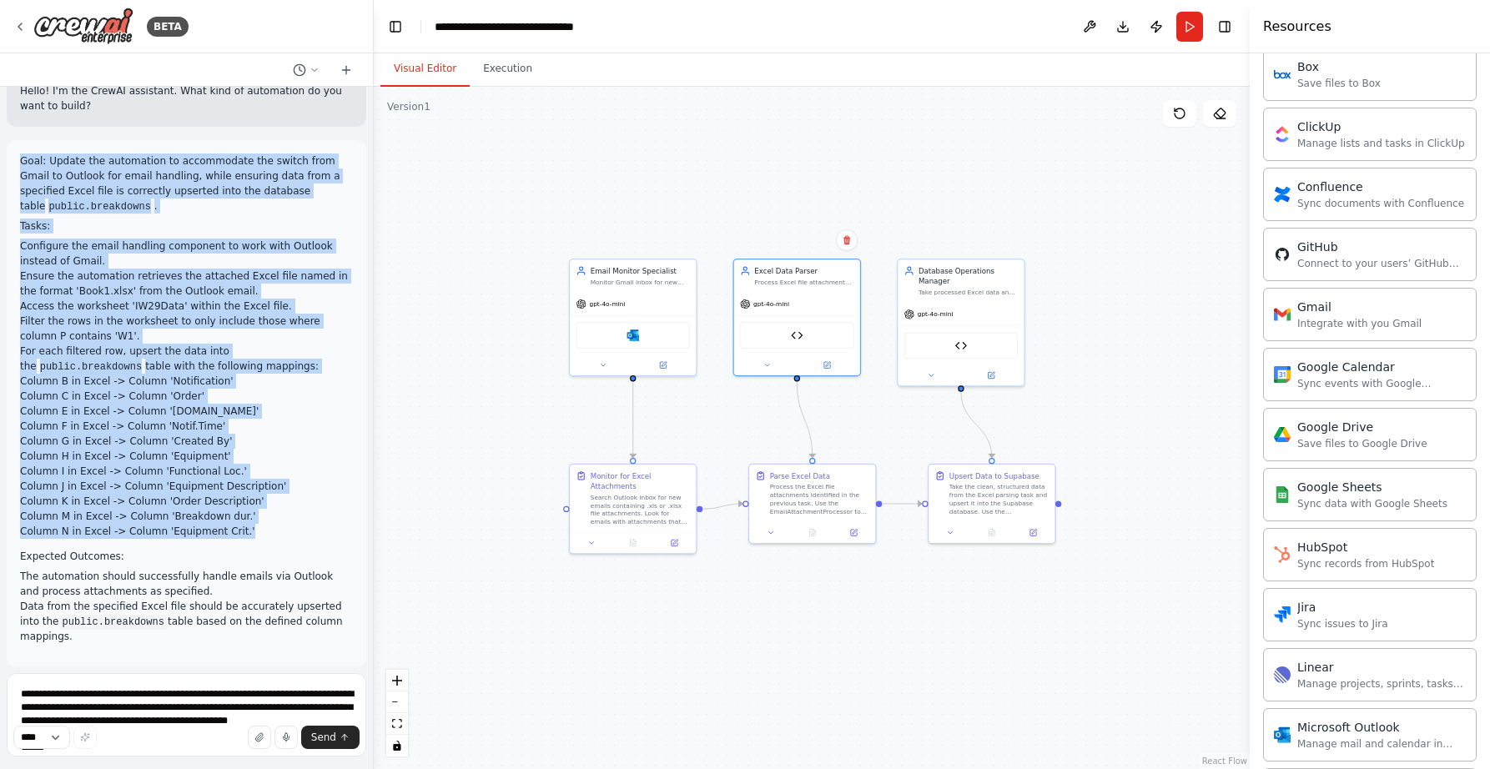
click at [162, 318] on li "Filter the rows in the worksheet to only include those where column P contains …" at bounding box center [186, 329] width 333 height 30
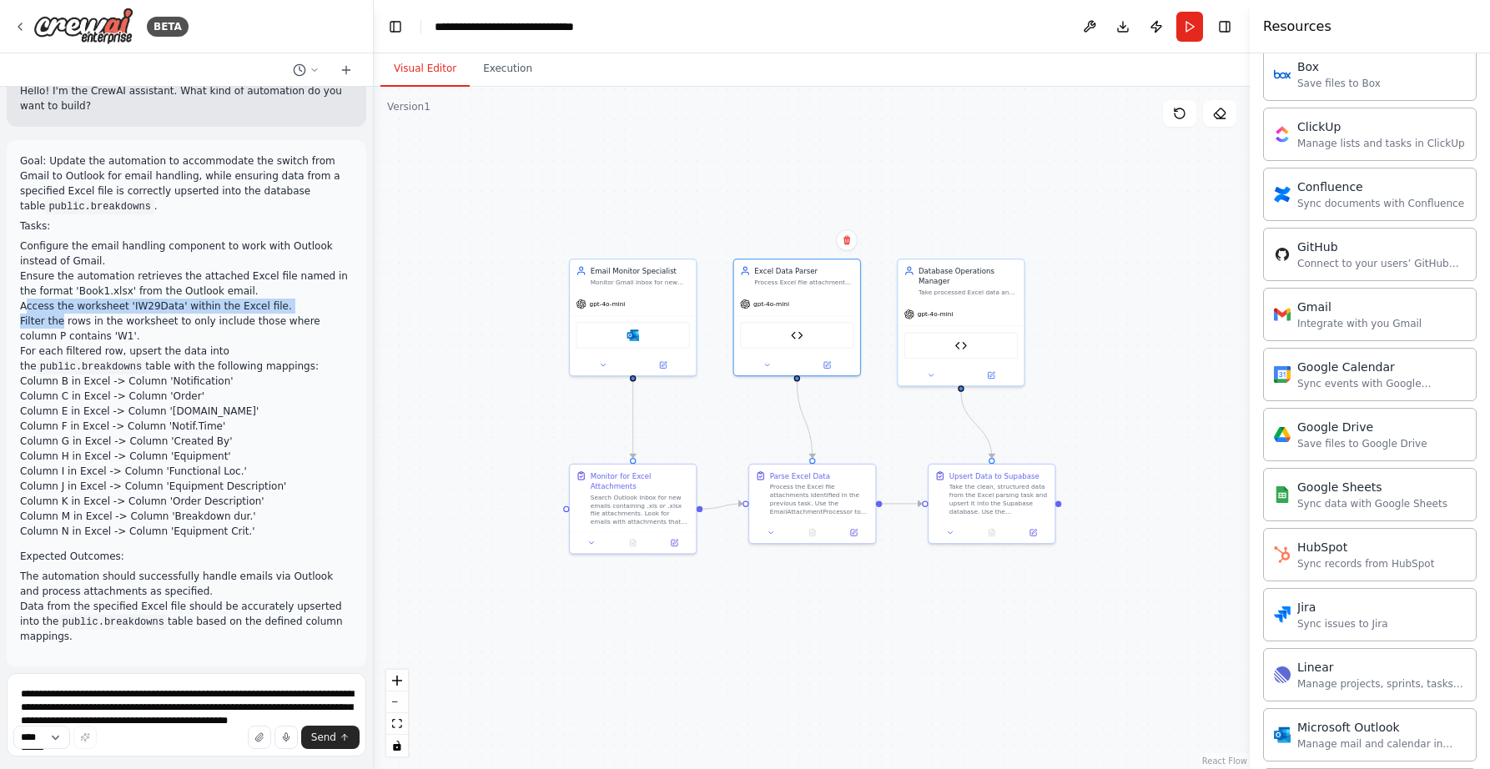
drag, startPoint x: 27, startPoint y: 306, endPoint x: 9, endPoint y: 307, distance: 17.5
click at [55, 315] on ol "Configure the email handling component to work with Outlook instead of Gmail. E…" at bounding box center [186, 389] width 333 height 300
drag, startPoint x: 22, startPoint y: 303, endPoint x: 313, endPoint y: 633, distance: 440.4
click at [313, 633] on div "Goal: Update the automation to accommodate the switch from Gmail to Outlook for…" at bounding box center [186, 404] width 333 height 501
copy div "Access the worksheet 'IW29Data' within the Excel file. Filter the rows in the w…"
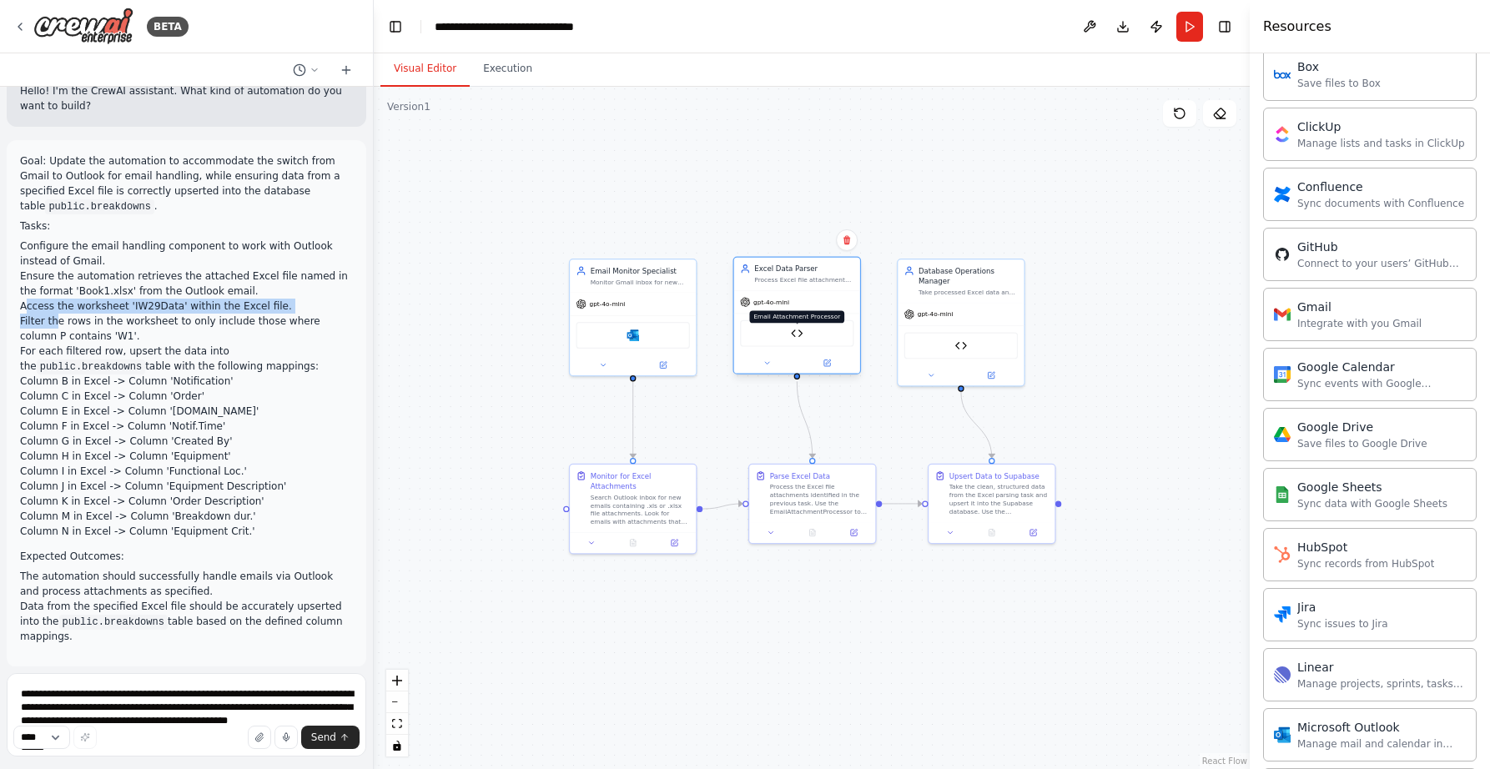
click at [803, 335] on img at bounding box center [797, 333] width 13 height 13
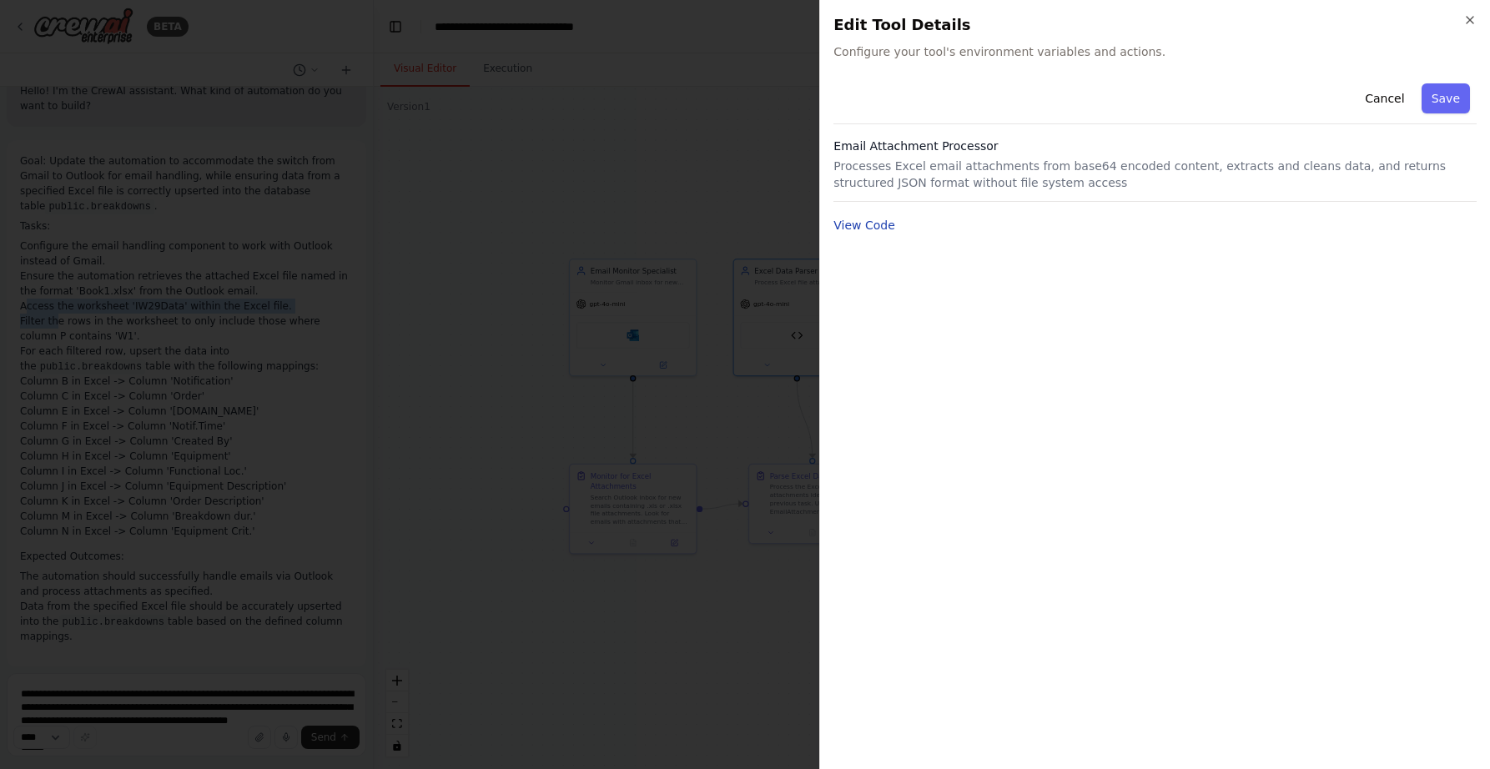
click at [885, 224] on button "View Code" at bounding box center [864, 225] width 62 height 17
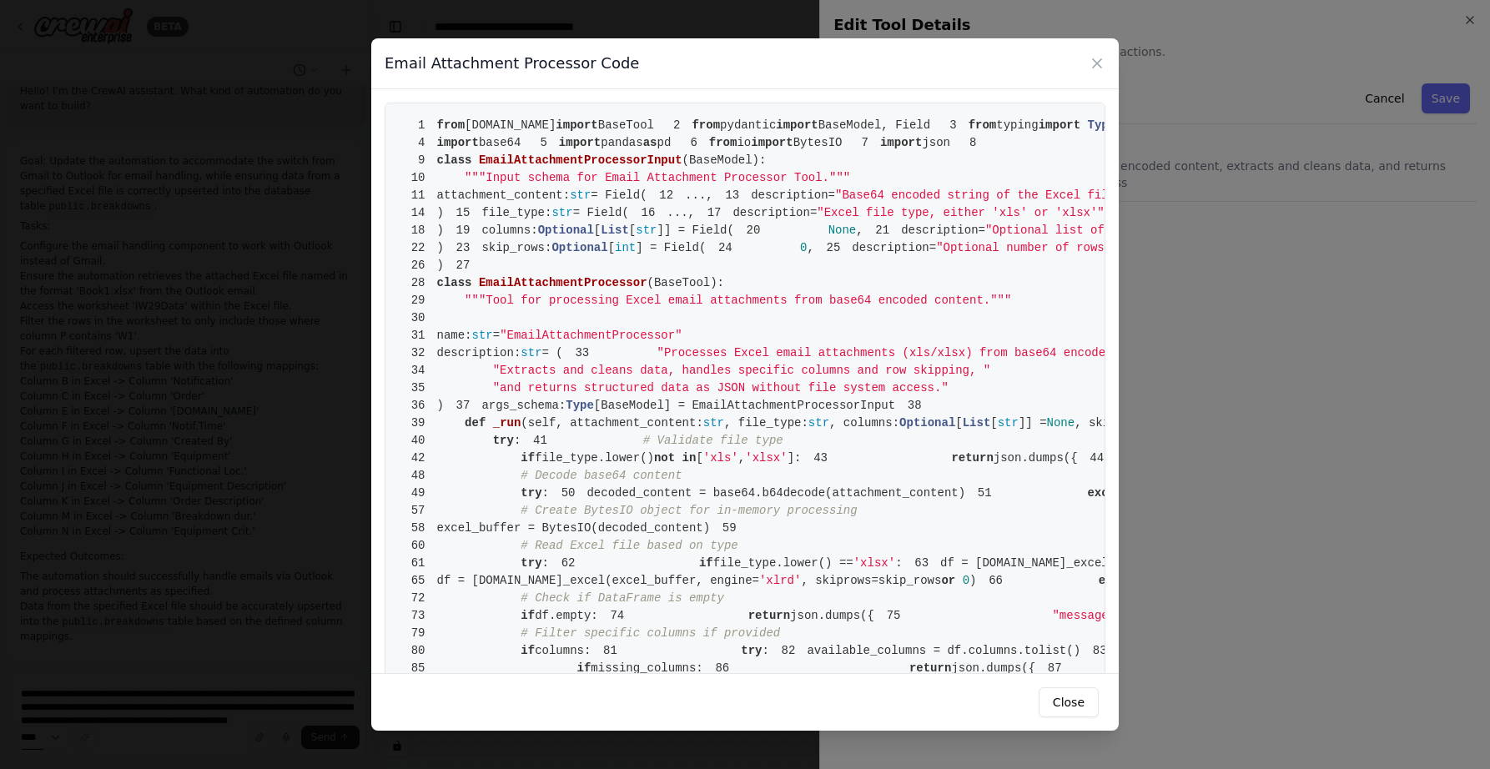
click at [709, 149] on span "from" at bounding box center [723, 142] width 28 height 13
click at [751, 149] on span "import" at bounding box center [772, 142] width 42 height 13
click at [1070, 705] on button "Close" at bounding box center [1069, 702] width 60 height 30
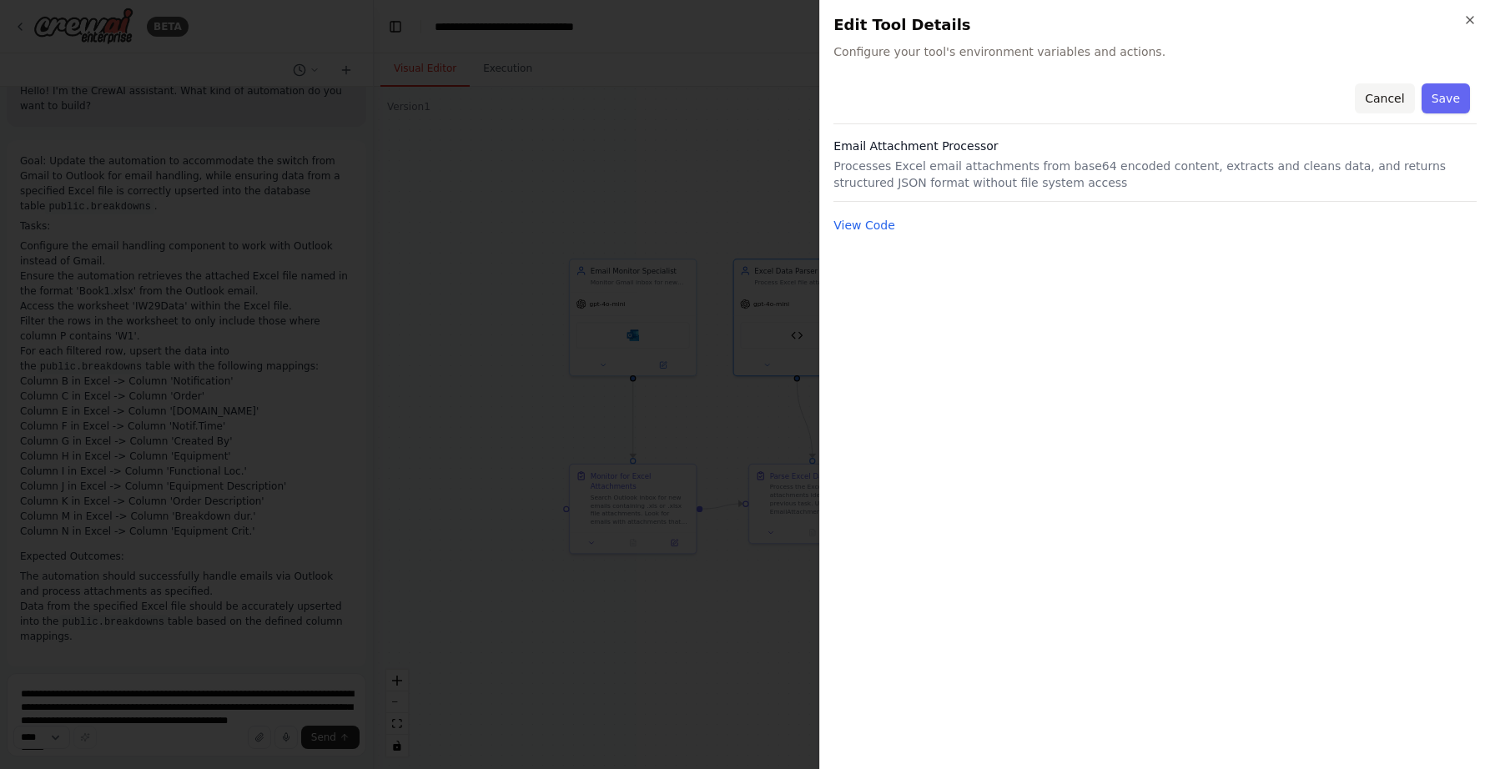
click at [1367, 95] on button "Cancel" at bounding box center [1384, 98] width 59 height 30
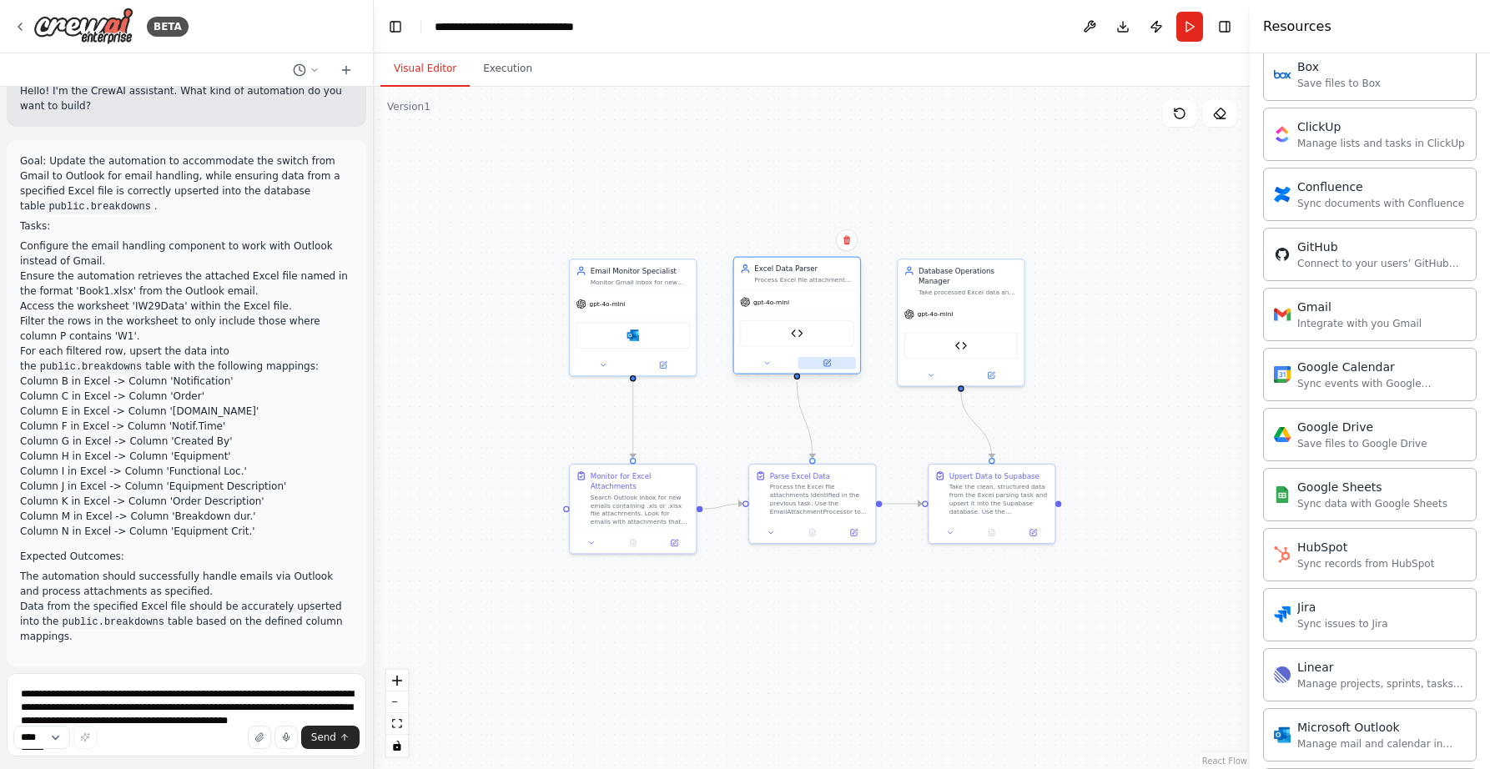
click at [831, 365] on icon at bounding box center [827, 363] width 8 height 8
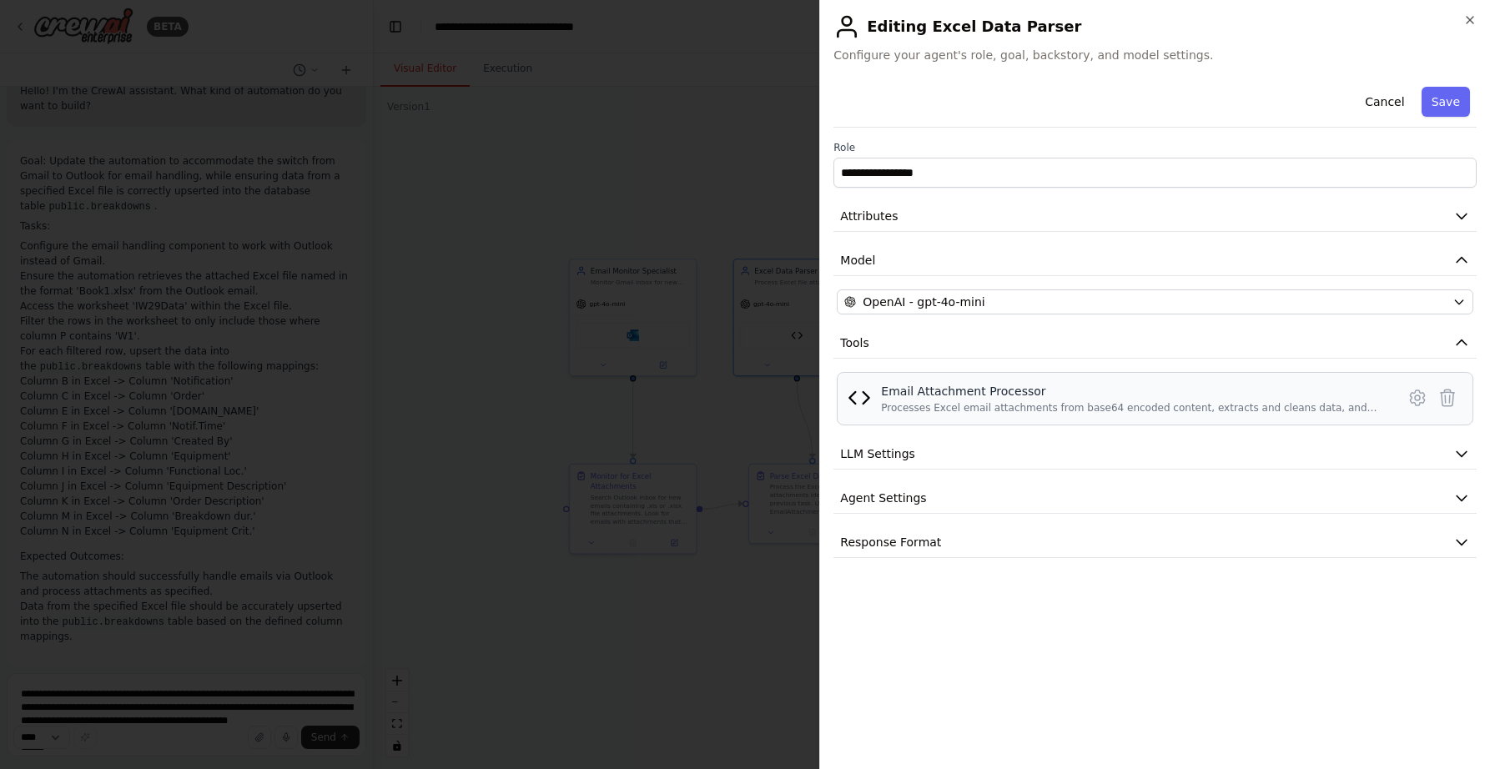
click at [902, 411] on div "Processes Excel email attachments from base64 encoded content, extracts and cle…" at bounding box center [1133, 407] width 505 height 13
click at [1420, 390] on icon at bounding box center [1417, 398] width 20 height 20
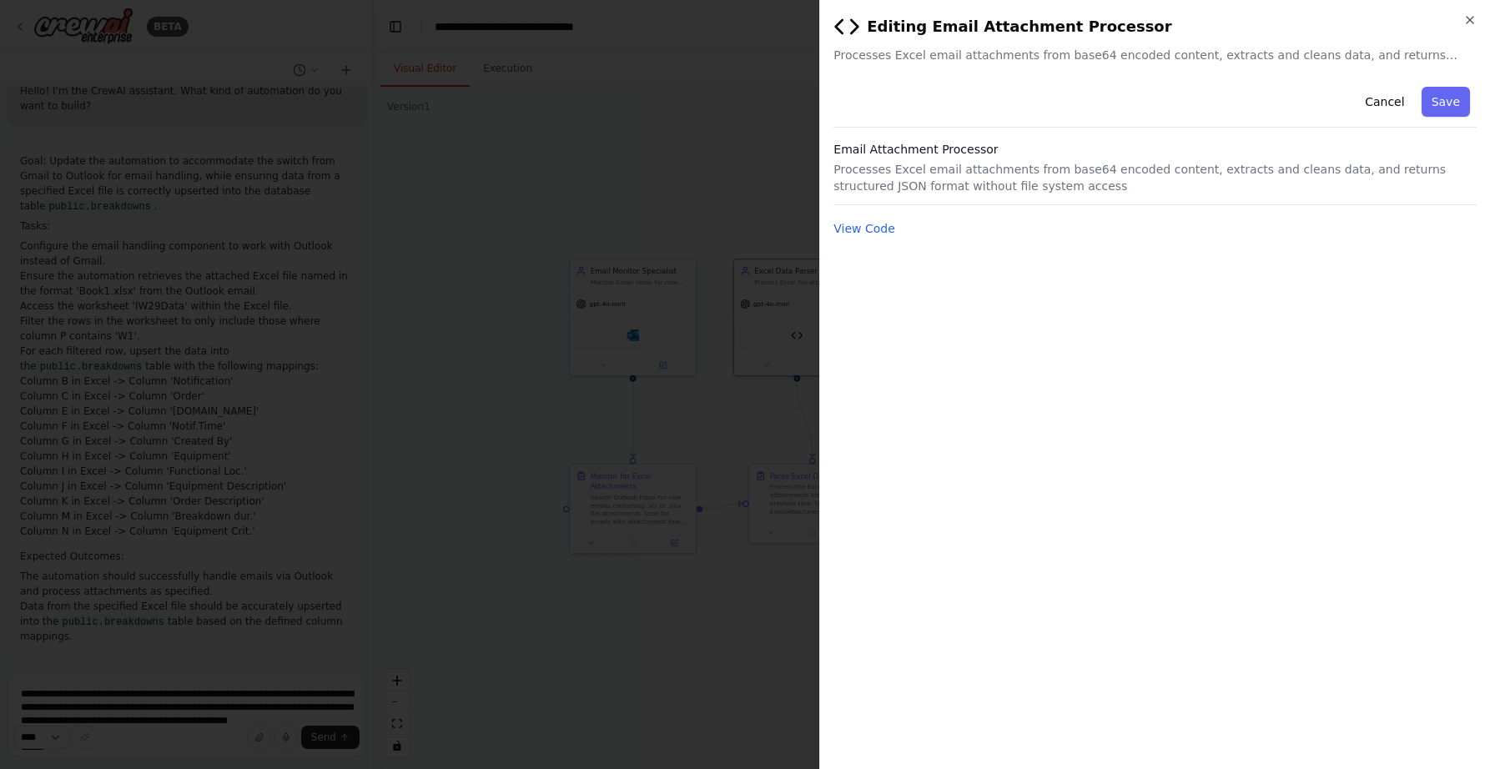
click at [897, 173] on p "Processes Excel email attachments from base64 encoded content, extracts and cle…" at bounding box center [1154, 177] width 643 height 33
click at [969, 205] on div "Cancel Save Email Attachment Processor Processes Excel email attachments from b…" at bounding box center [1154, 159] width 643 height 159
click at [1386, 103] on button "Cancel" at bounding box center [1384, 102] width 59 height 30
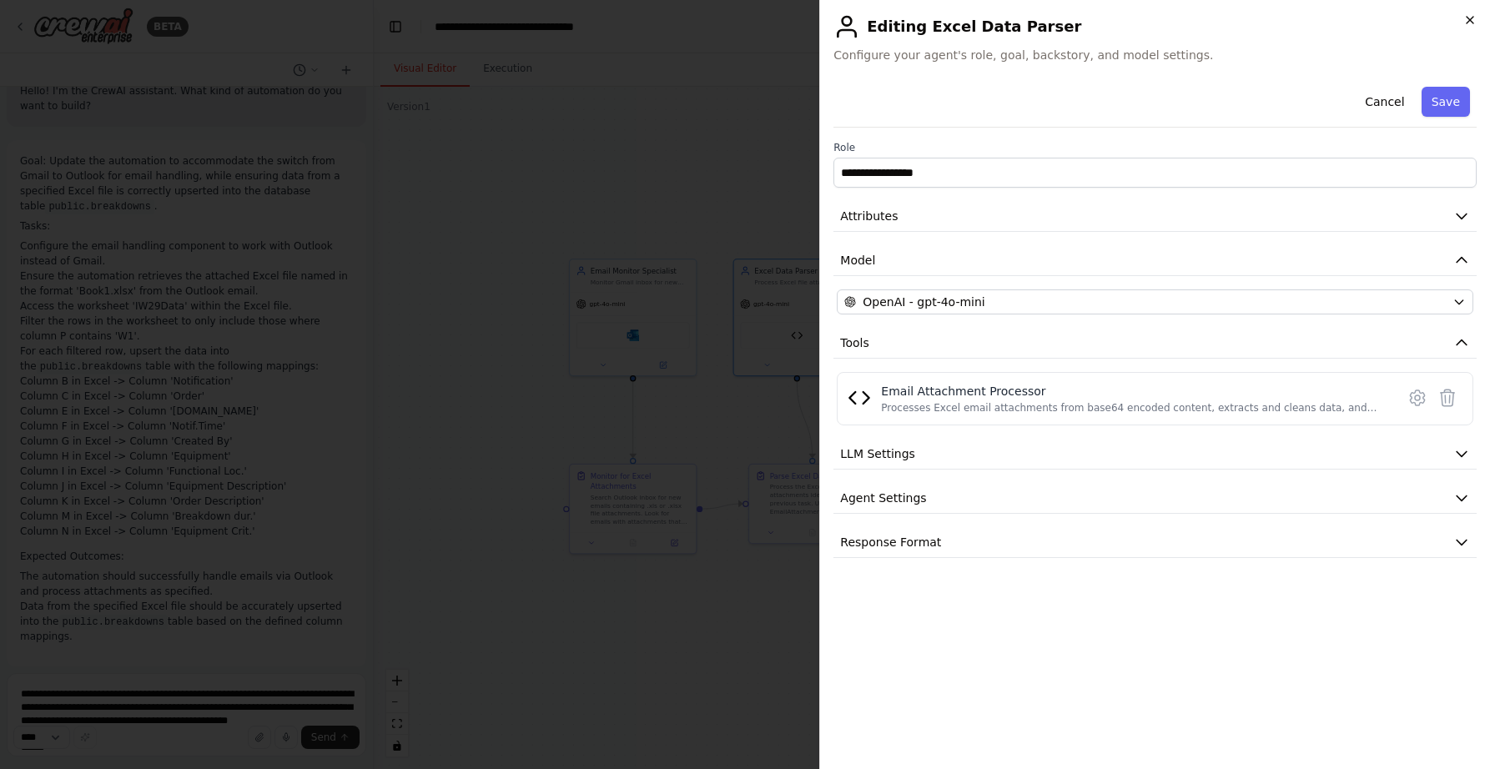
click at [1474, 21] on icon "button" at bounding box center [1469, 19] width 13 height 13
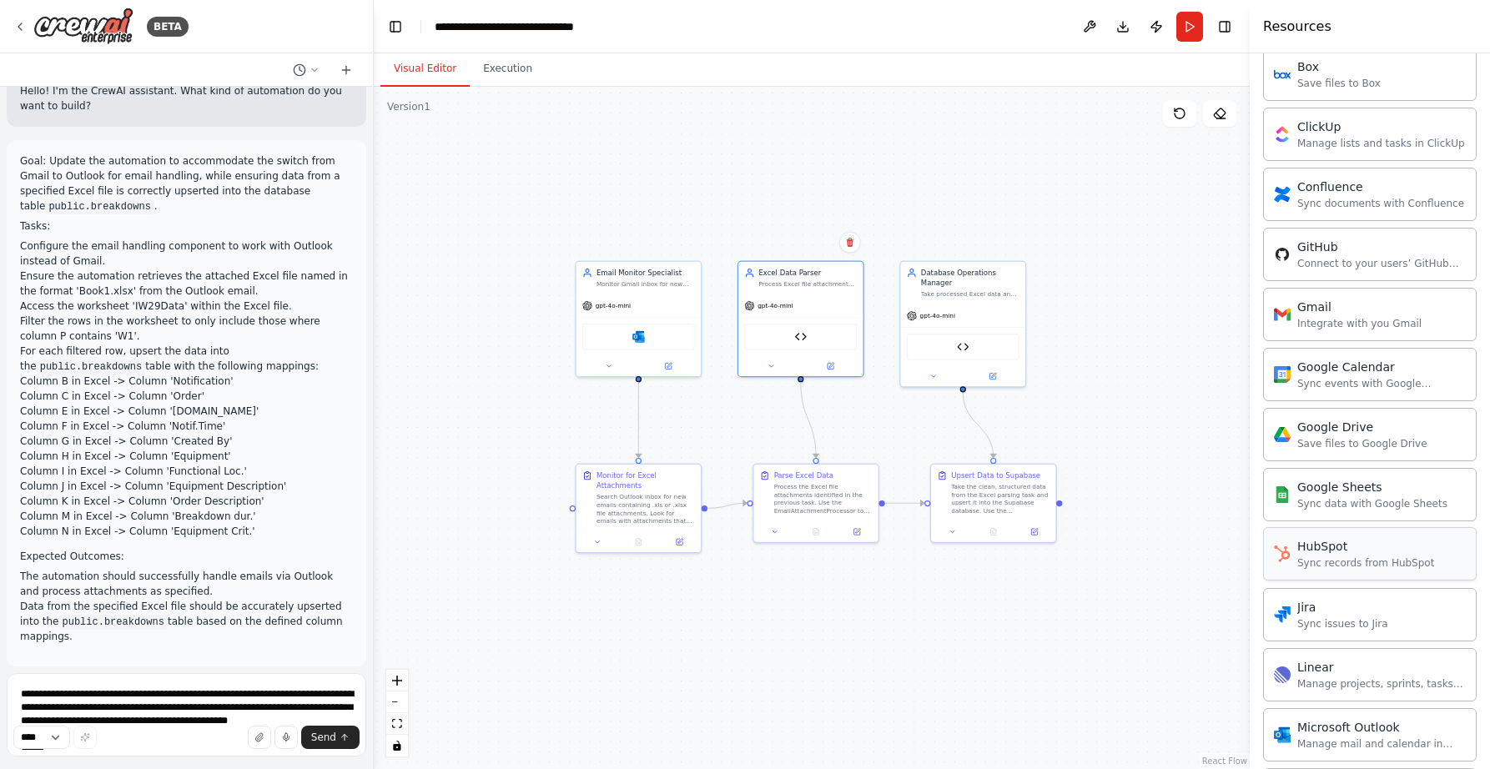
scroll to position [1339, 0]
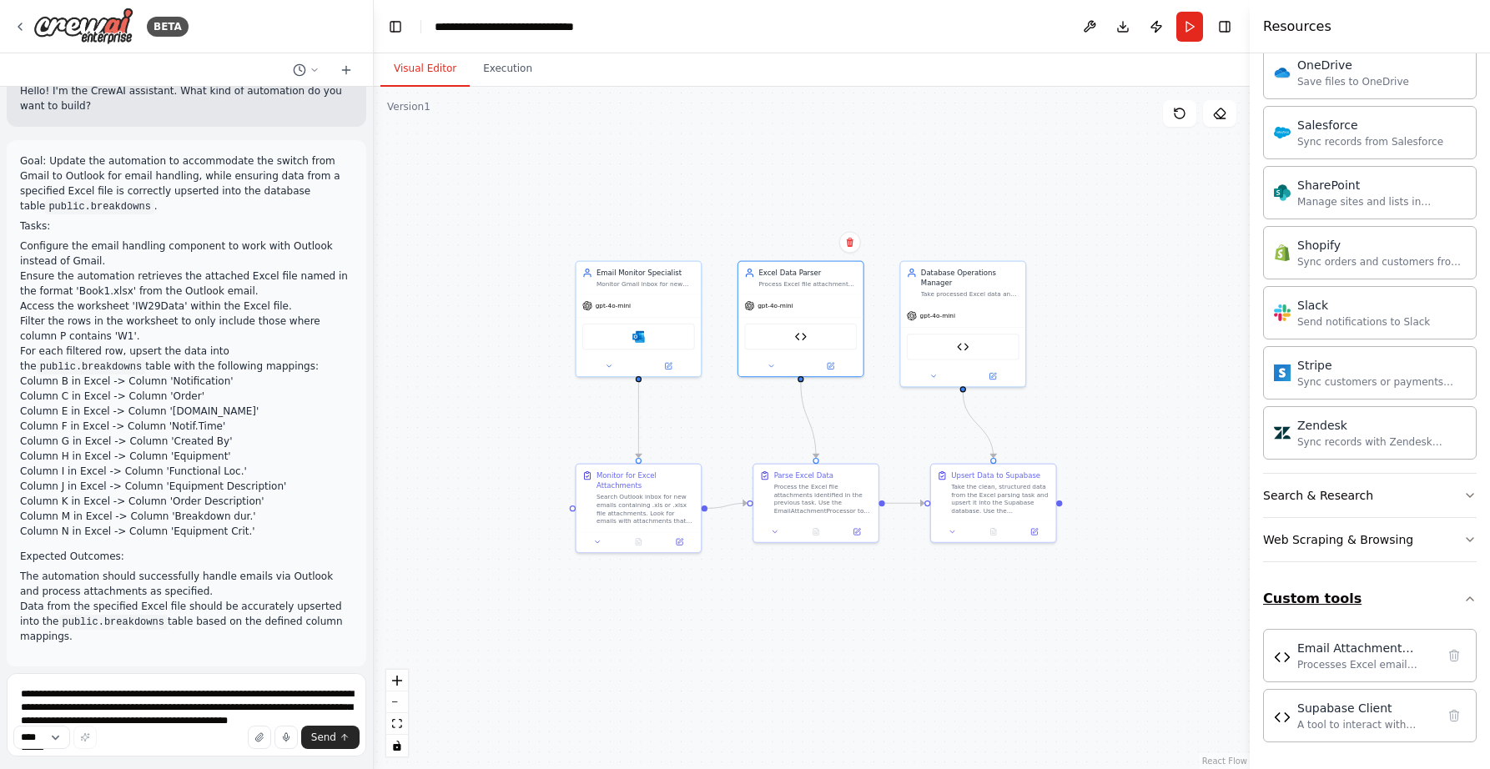
click at [1316, 599] on button "Custom tools" at bounding box center [1370, 599] width 214 height 47
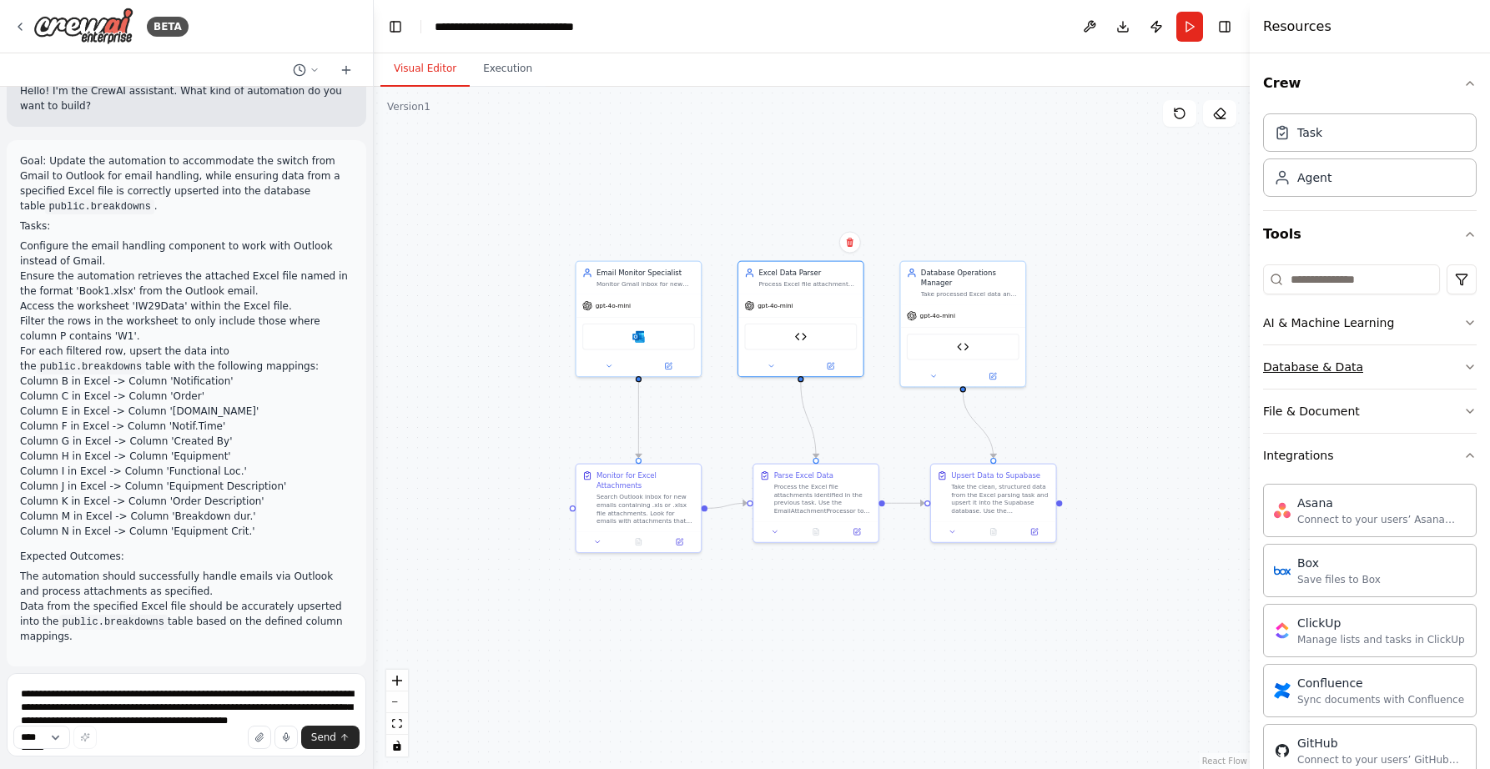
scroll to position [1206, 0]
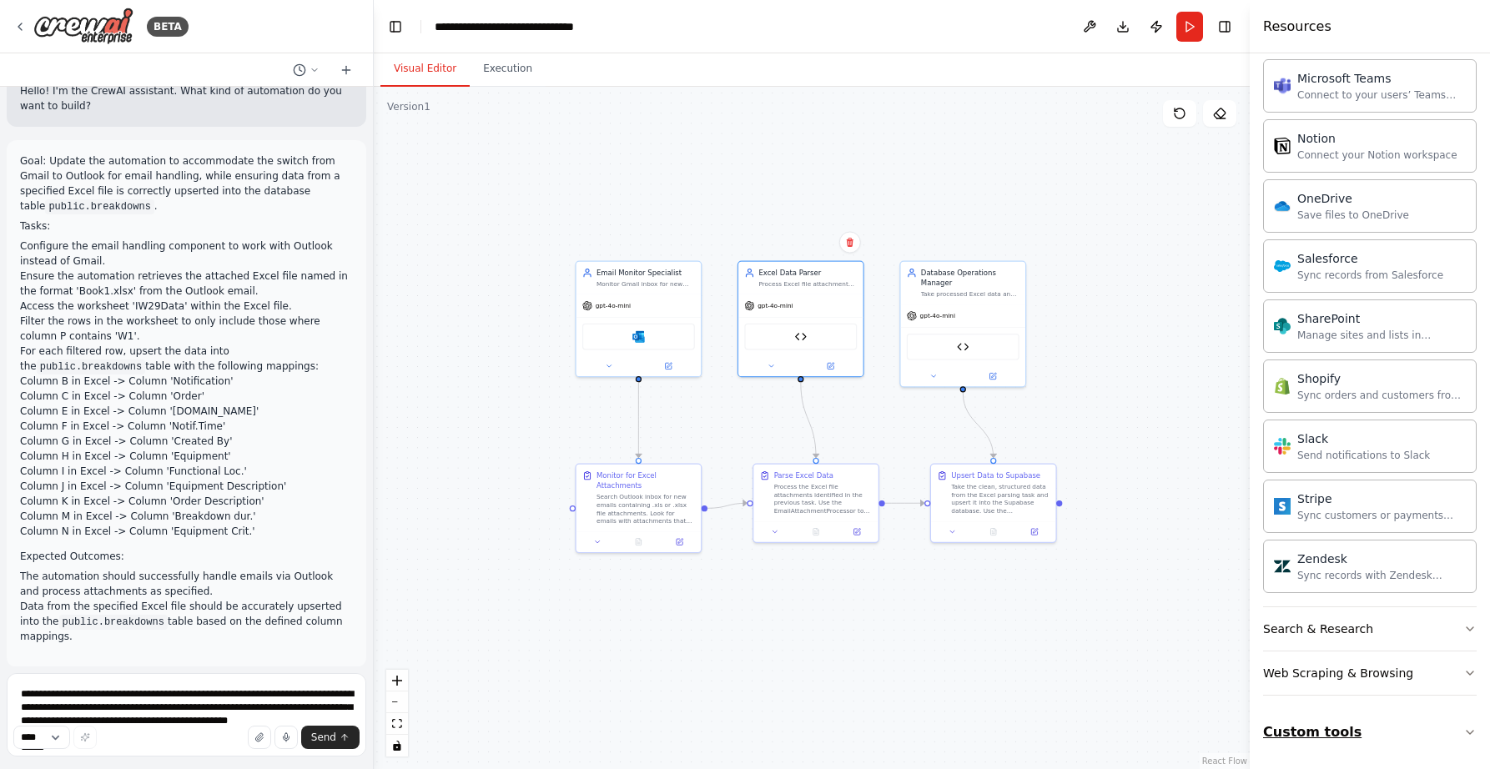
click at [1463, 733] on icon "button" at bounding box center [1469, 732] width 13 height 13
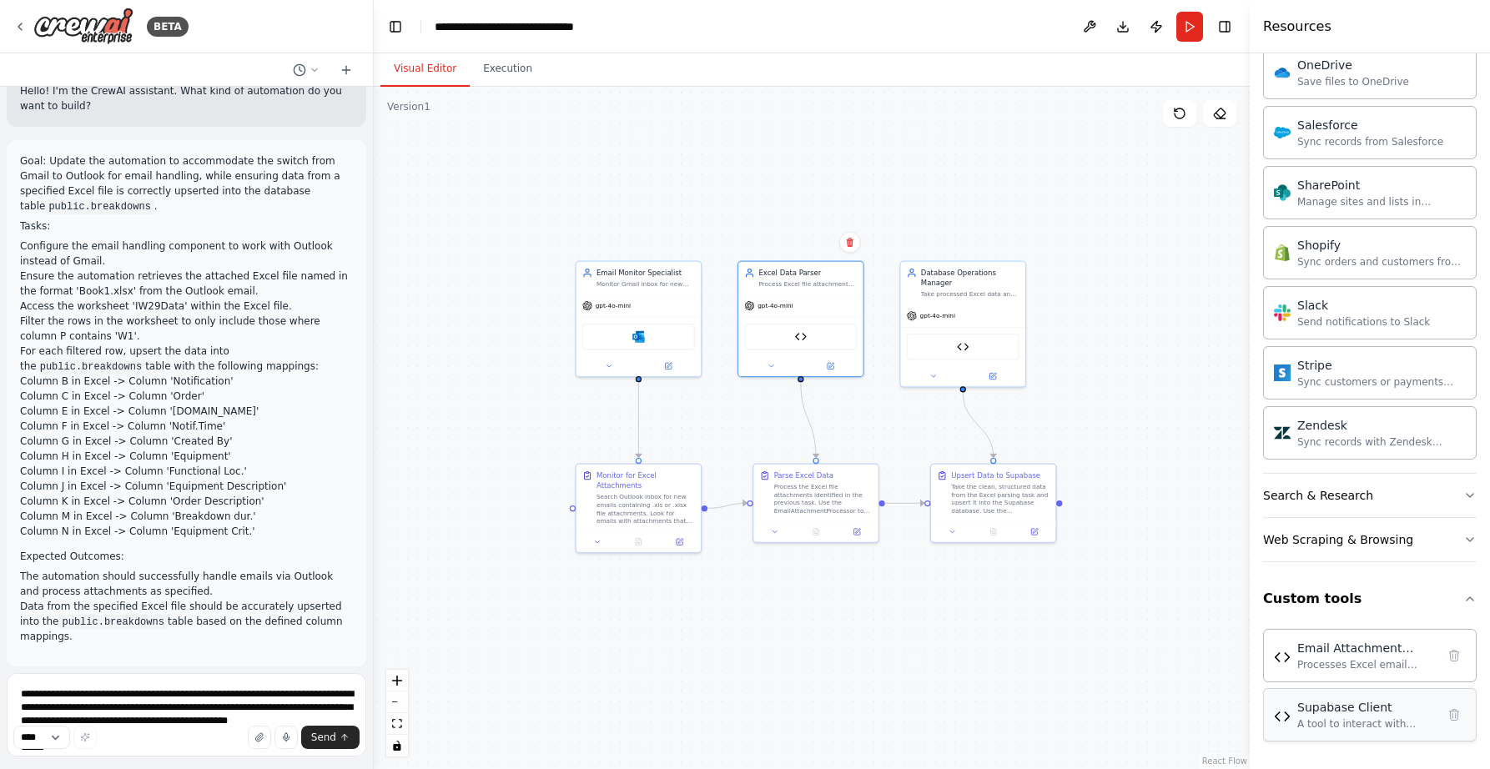
click at [1346, 712] on div "Supabase Client" at bounding box center [1366, 707] width 138 height 17
click at [390, 27] on button "Toggle Left Sidebar" at bounding box center [395, 26] width 23 height 23
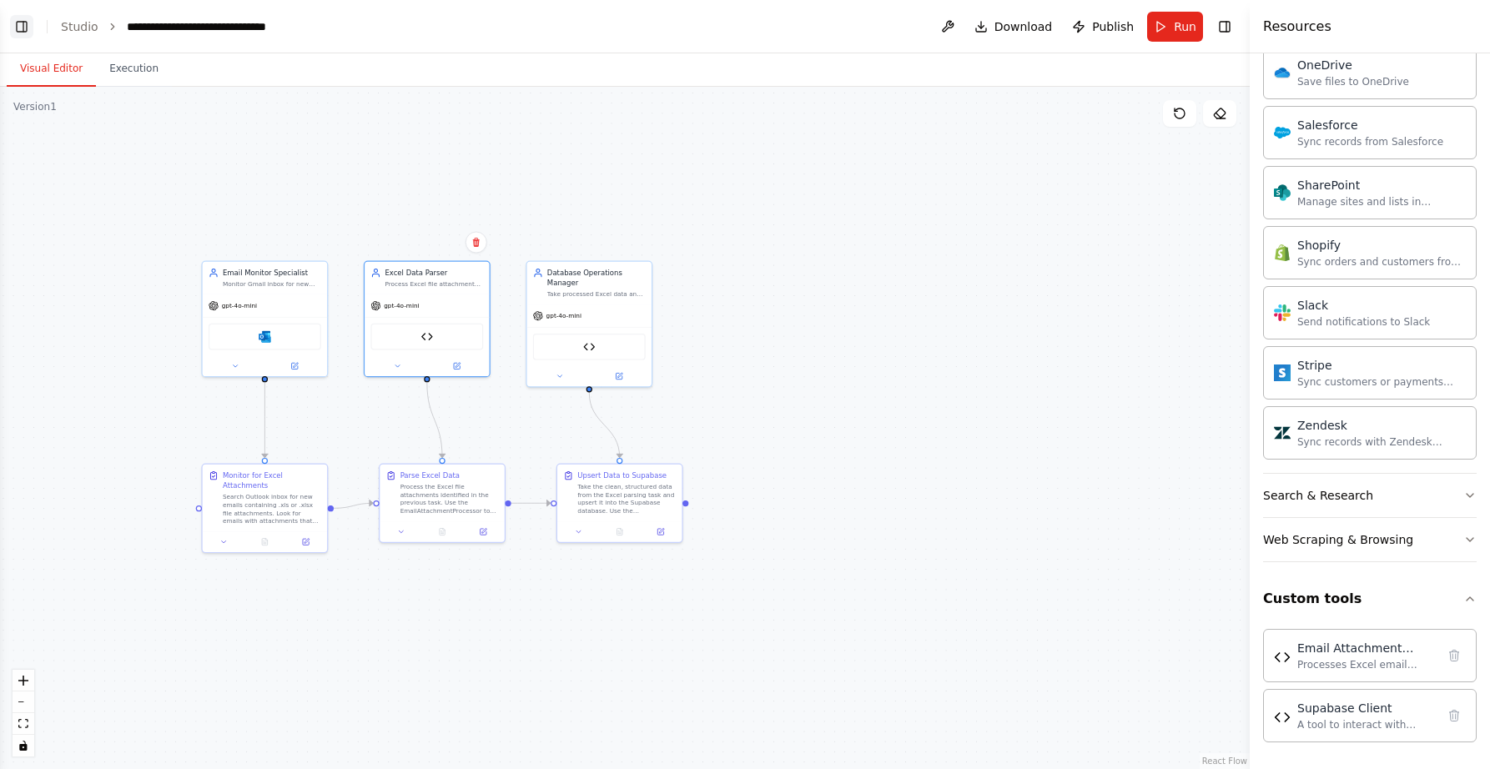
click at [390, 27] on header "**********" at bounding box center [625, 26] width 1250 height 53
click at [18, 27] on button "Toggle Left Sidebar" at bounding box center [21, 26] width 23 height 23
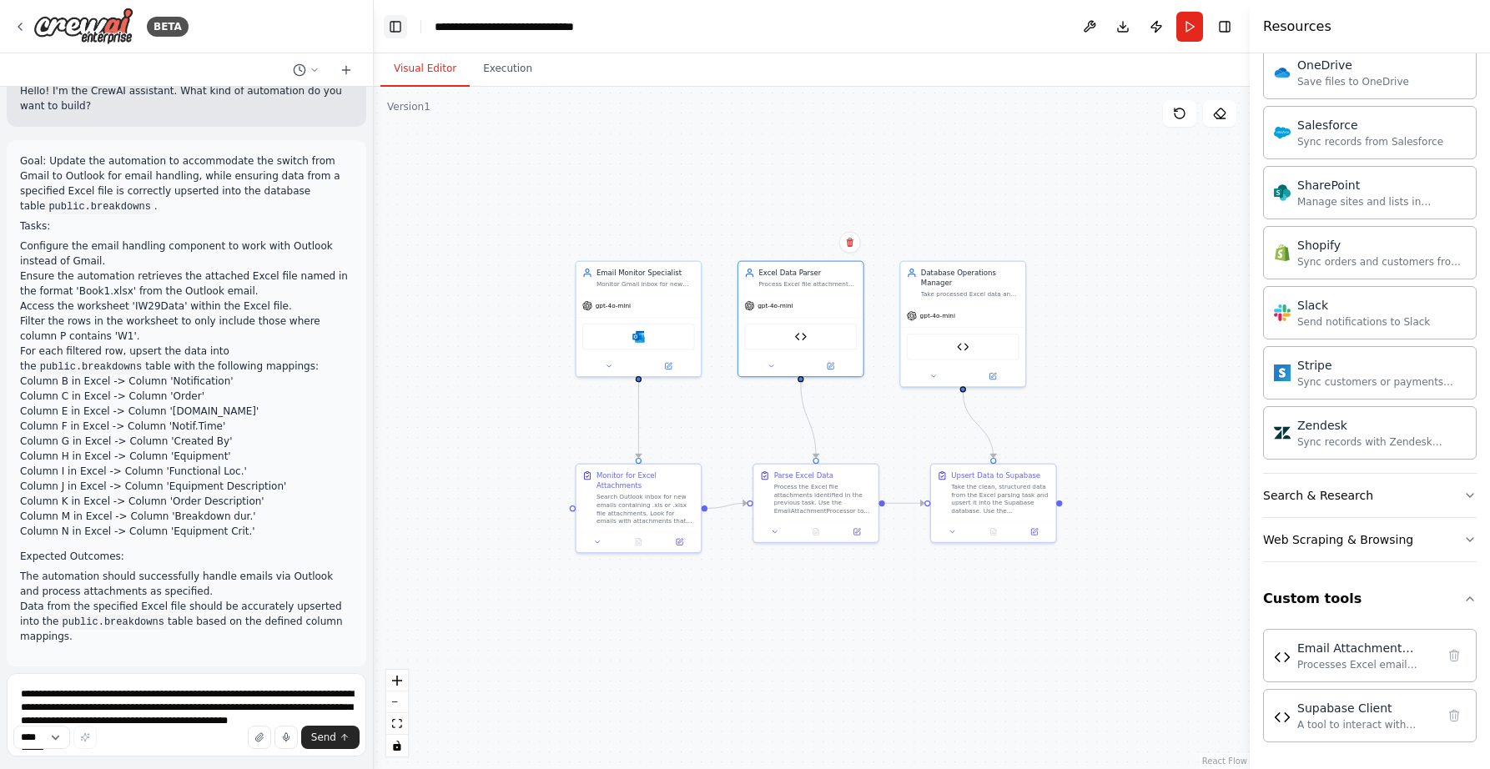
click at [395, 29] on button "Toggle Left Sidebar" at bounding box center [395, 26] width 23 height 23
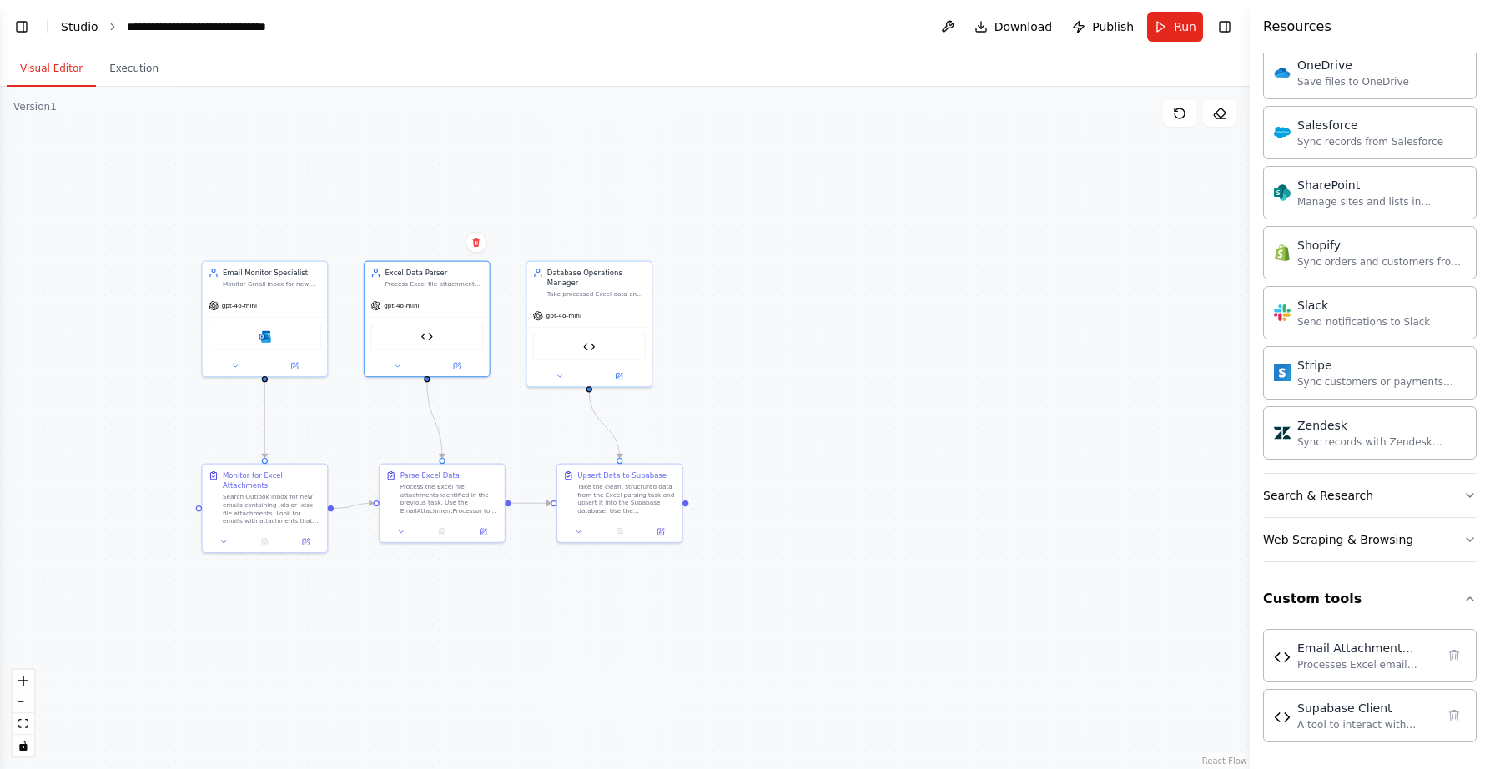
click at [81, 26] on link "Studio" at bounding box center [80, 26] width 38 height 13
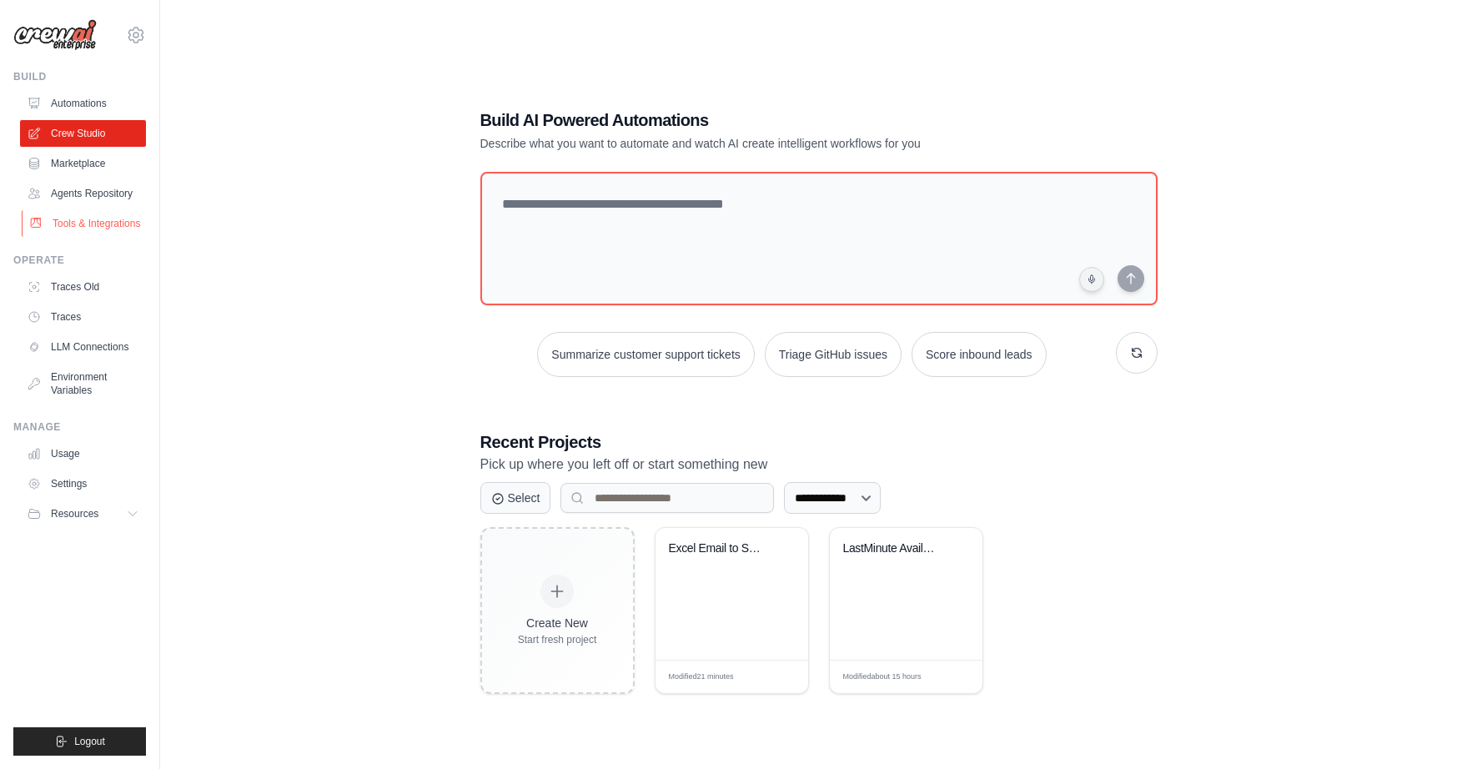
click at [94, 217] on link "Tools & Integrations" at bounding box center [85, 223] width 126 height 27
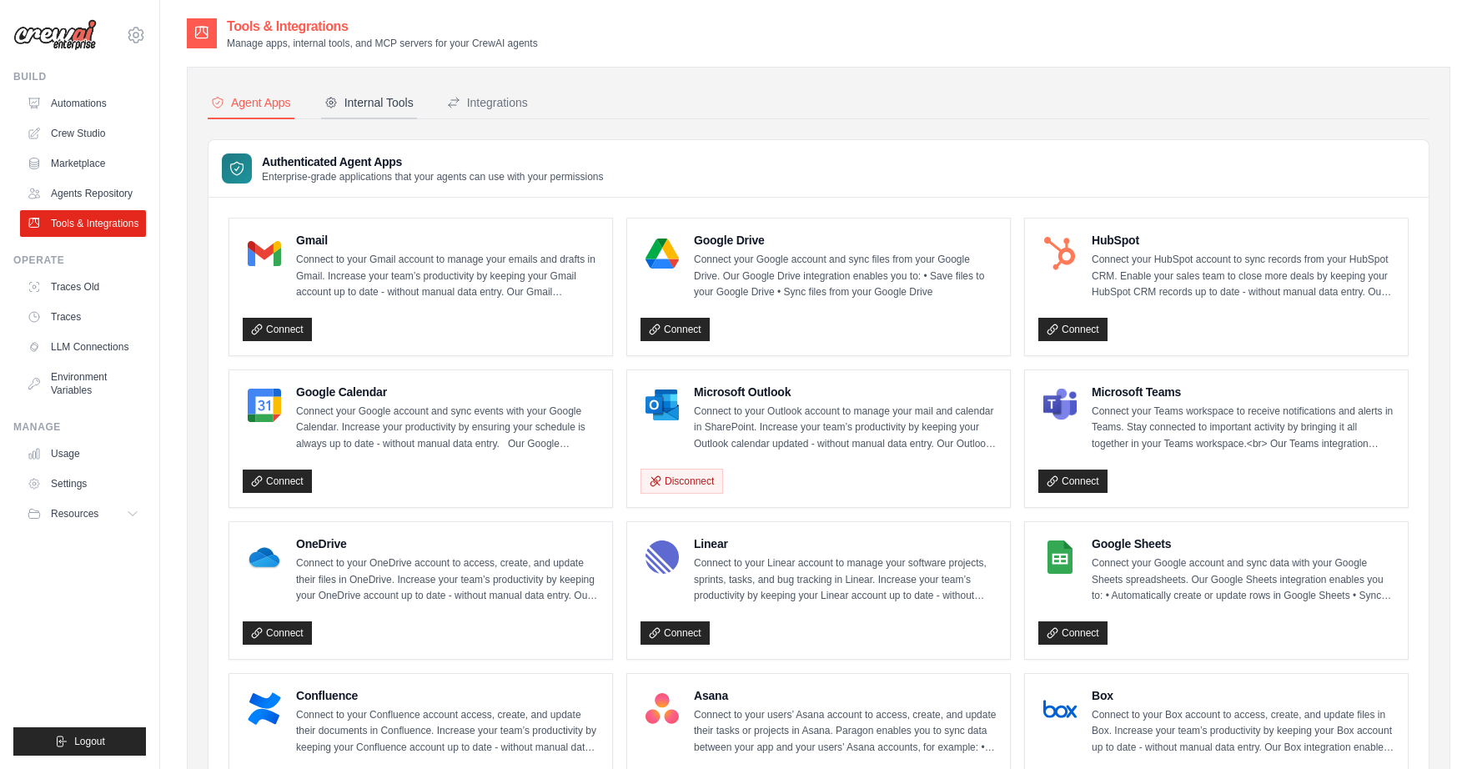
click at [400, 100] on div "Internal Tools" at bounding box center [369, 102] width 89 height 17
click at [375, 103] on div "Internal Tools" at bounding box center [369, 102] width 89 height 17
click at [380, 108] on div "Internal Tools" at bounding box center [369, 102] width 89 height 17
click at [508, 98] on div "Integrations" at bounding box center [487, 102] width 81 height 17
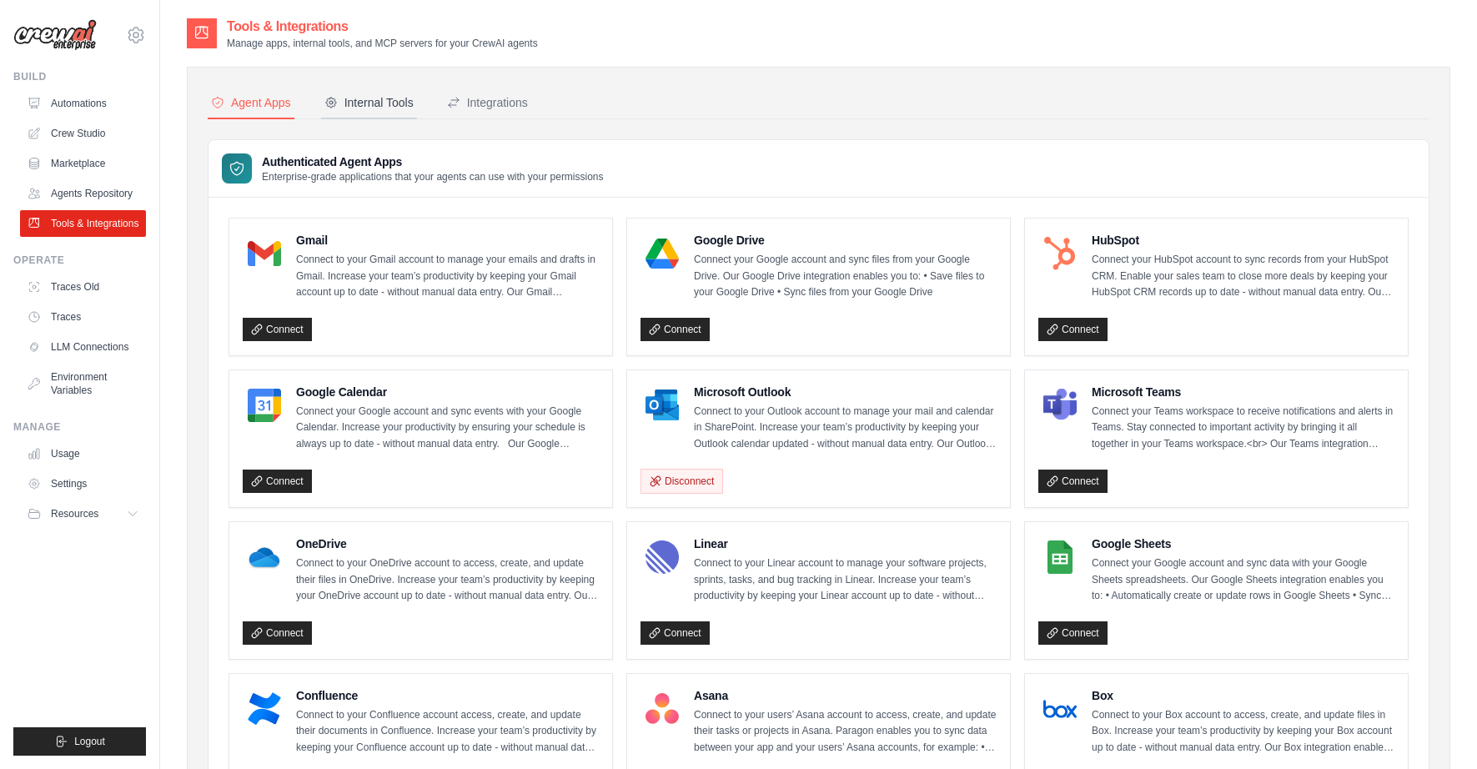
click at [400, 106] on div "Internal Tools" at bounding box center [369, 102] width 89 height 17
click at [259, 103] on div "Agent Apps" at bounding box center [251, 102] width 80 height 17
click at [68, 100] on link "Automations" at bounding box center [85, 103] width 126 height 27
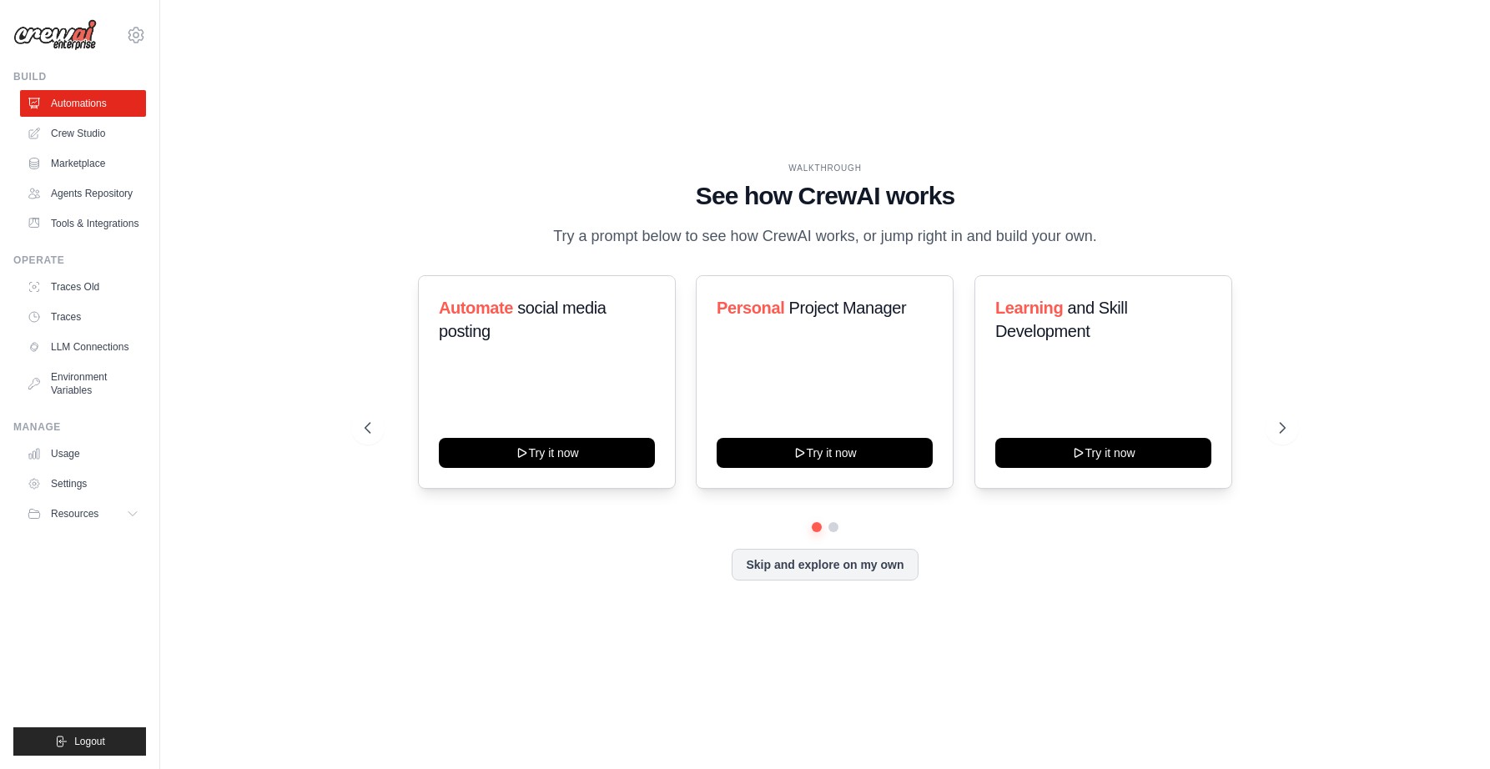
click at [146, 33] on icon at bounding box center [136, 35] width 20 height 20
click at [94, 229] on link "Tools & Integrations" at bounding box center [85, 223] width 126 height 27
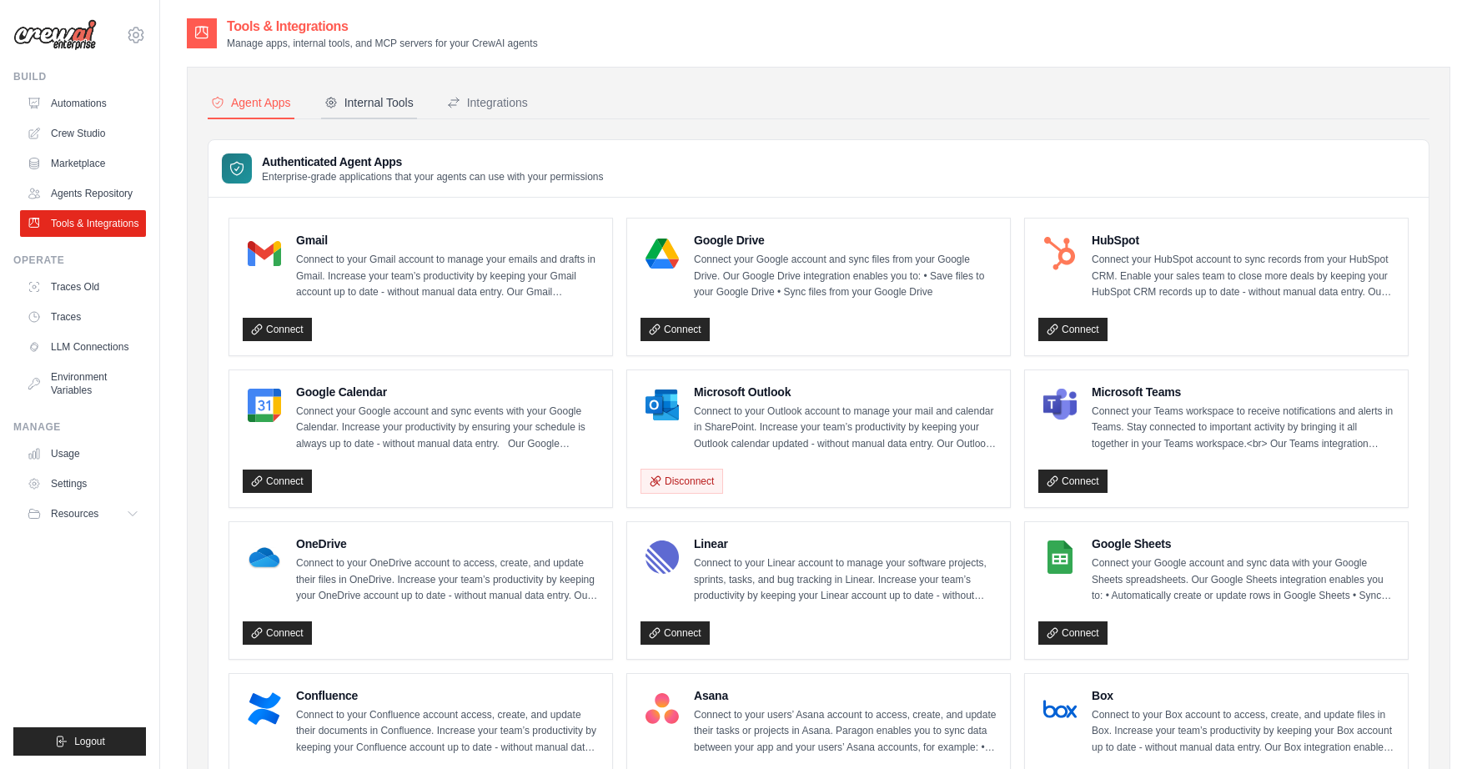
click at [350, 103] on div "Internal Tools" at bounding box center [369, 102] width 89 height 17
click at [67, 484] on link "Settings" at bounding box center [85, 484] width 126 height 27
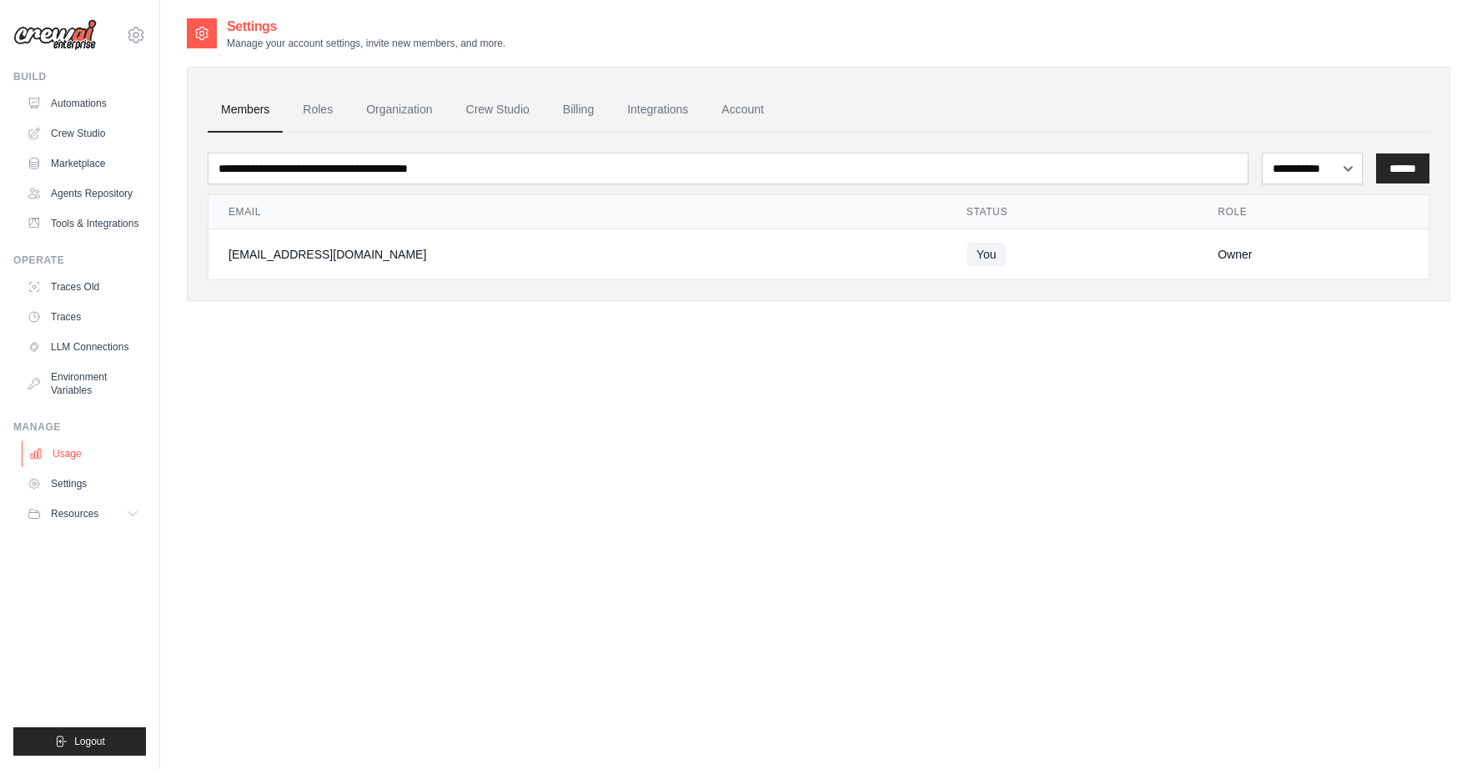
click at [63, 460] on link "Usage" at bounding box center [85, 453] width 126 height 27
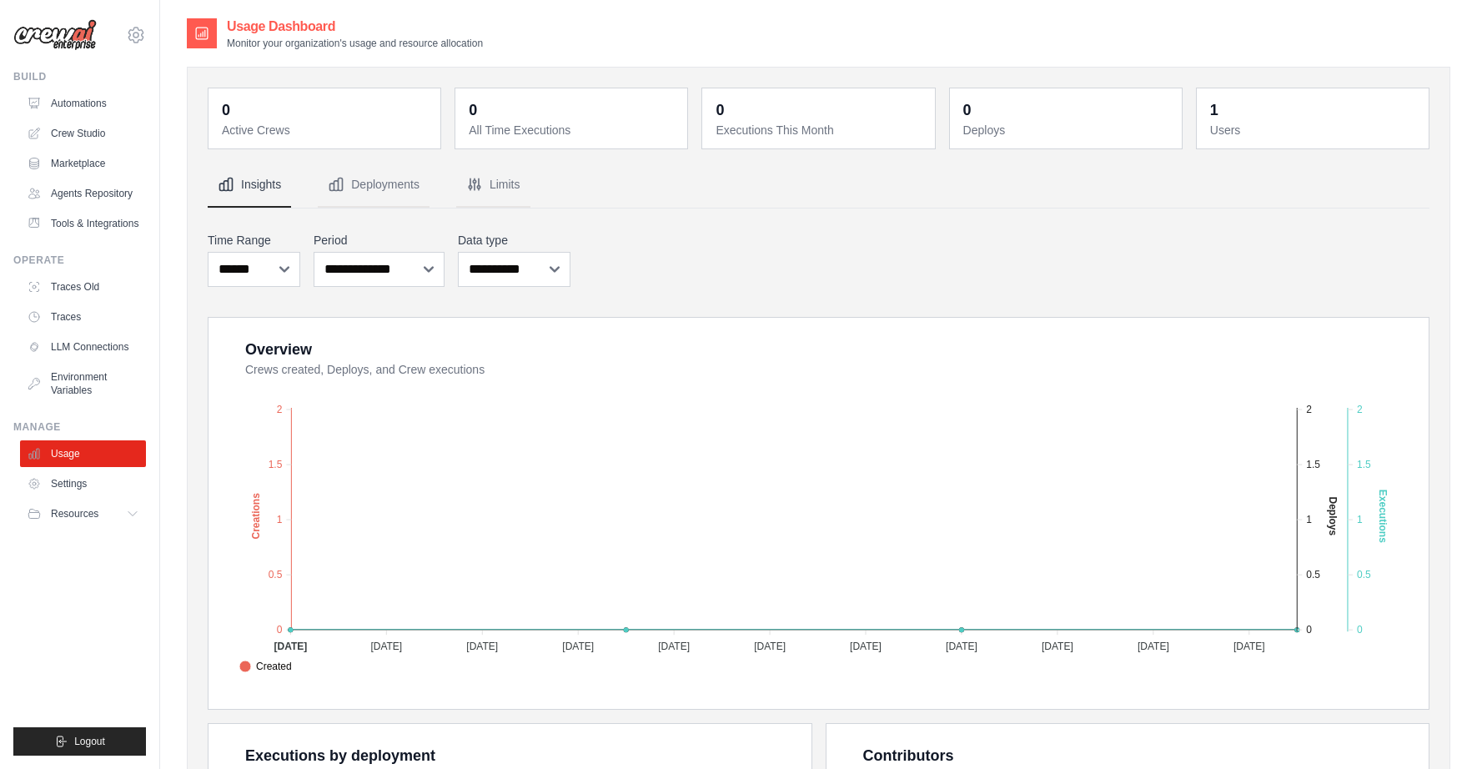
scroll to position [37, 0]
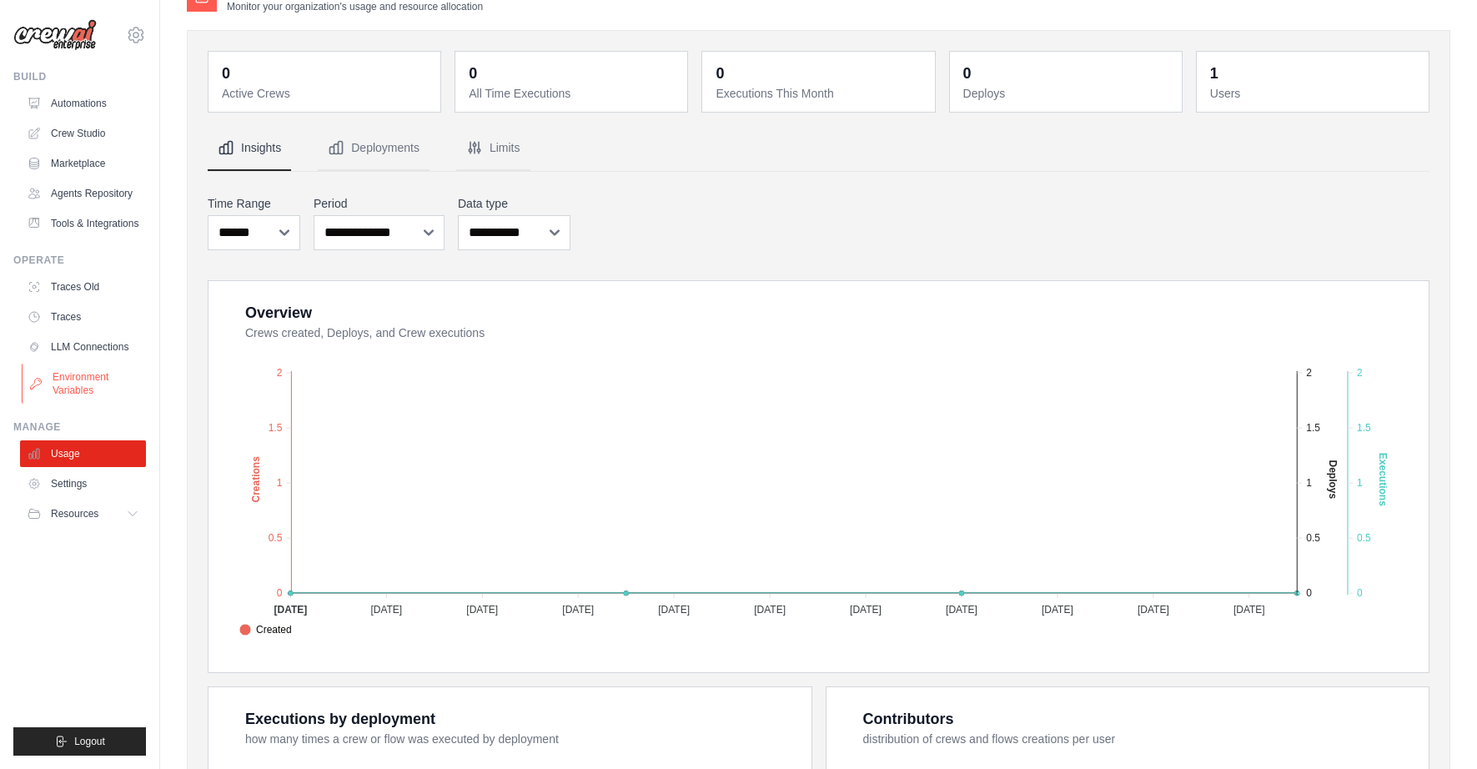
click at [69, 381] on link "Environment Variables" at bounding box center [85, 384] width 126 height 40
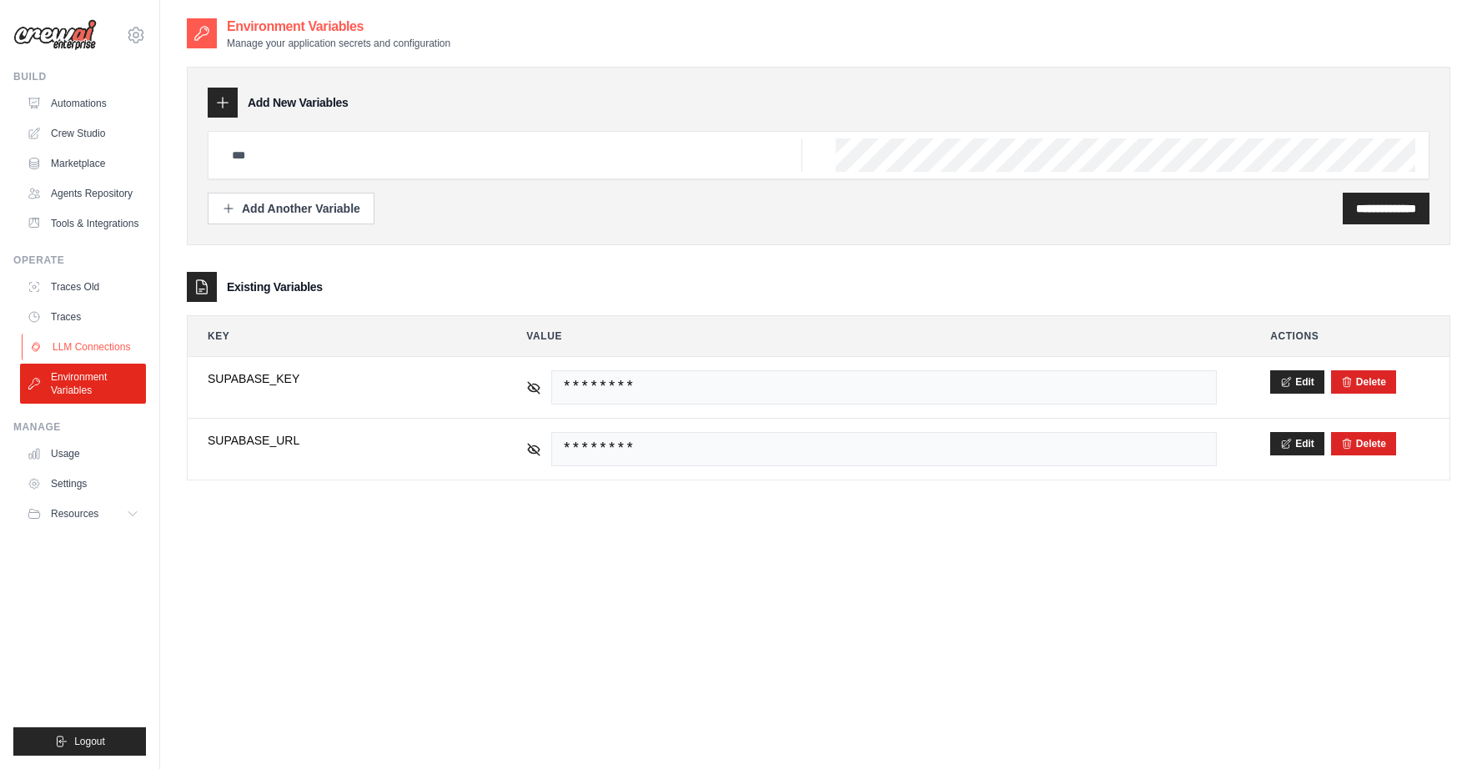
click at [64, 348] on link "LLM Connections" at bounding box center [85, 347] width 126 height 27
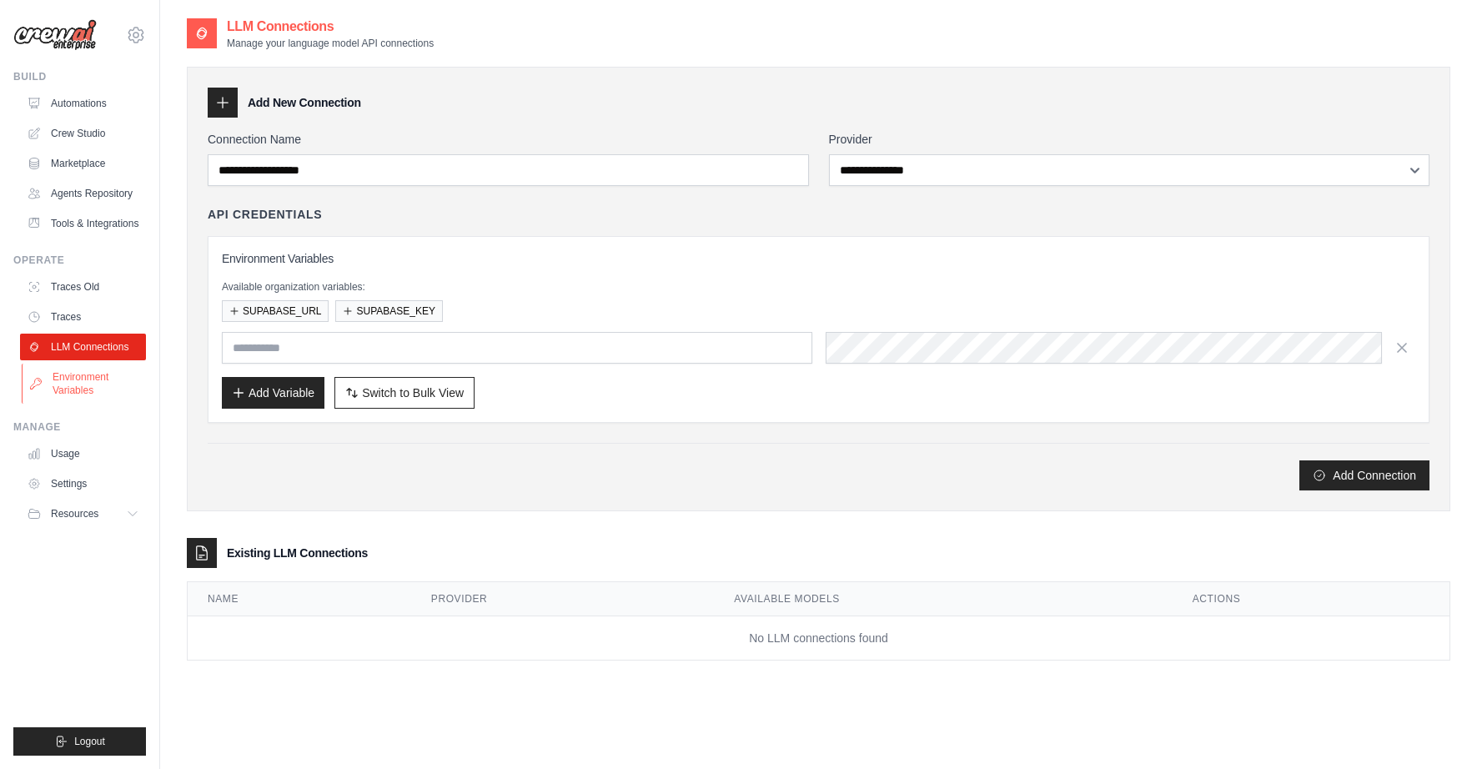
click at [61, 383] on link "Environment Variables" at bounding box center [85, 384] width 126 height 40
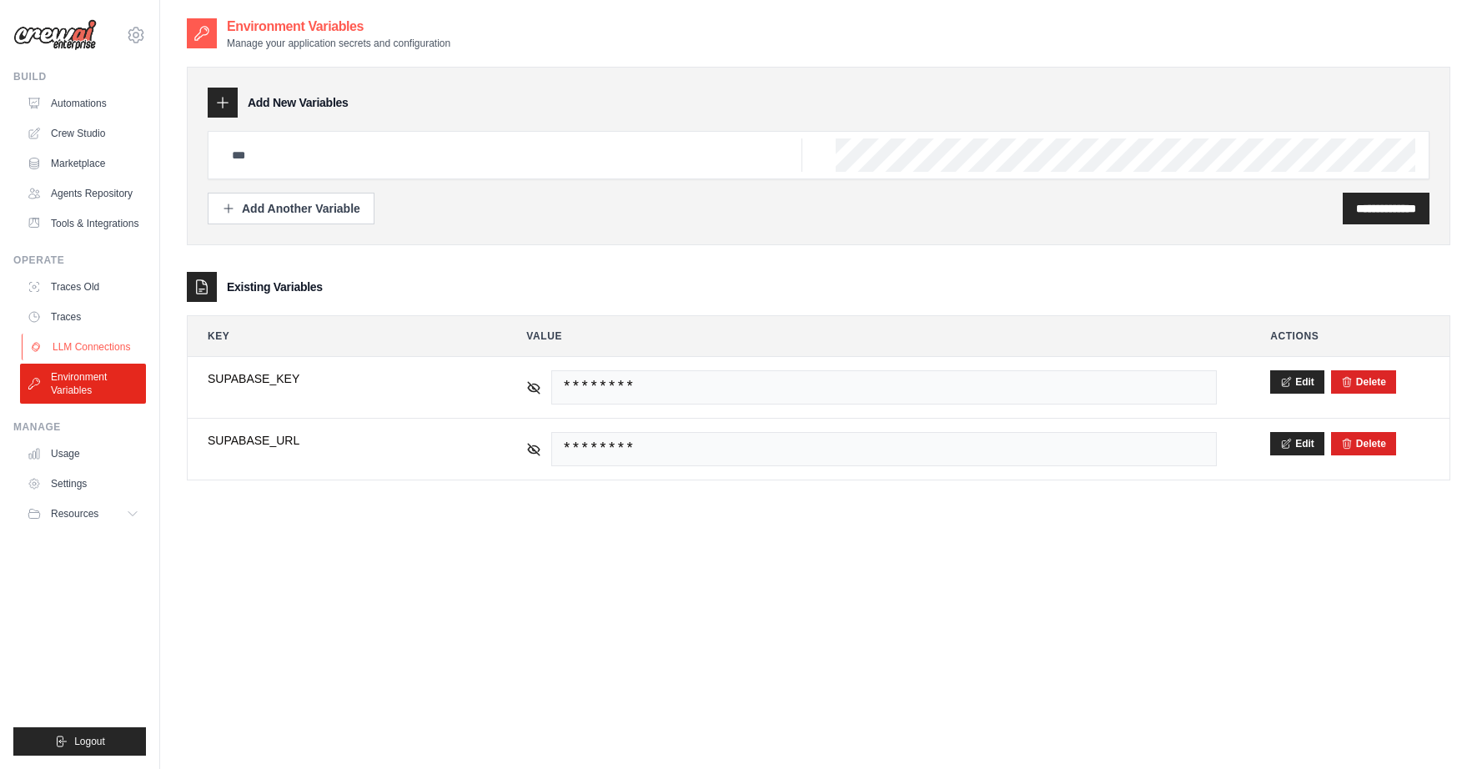
click at [76, 343] on link "LLM Connections" at bounding box center [85, 347] width 126 height 27
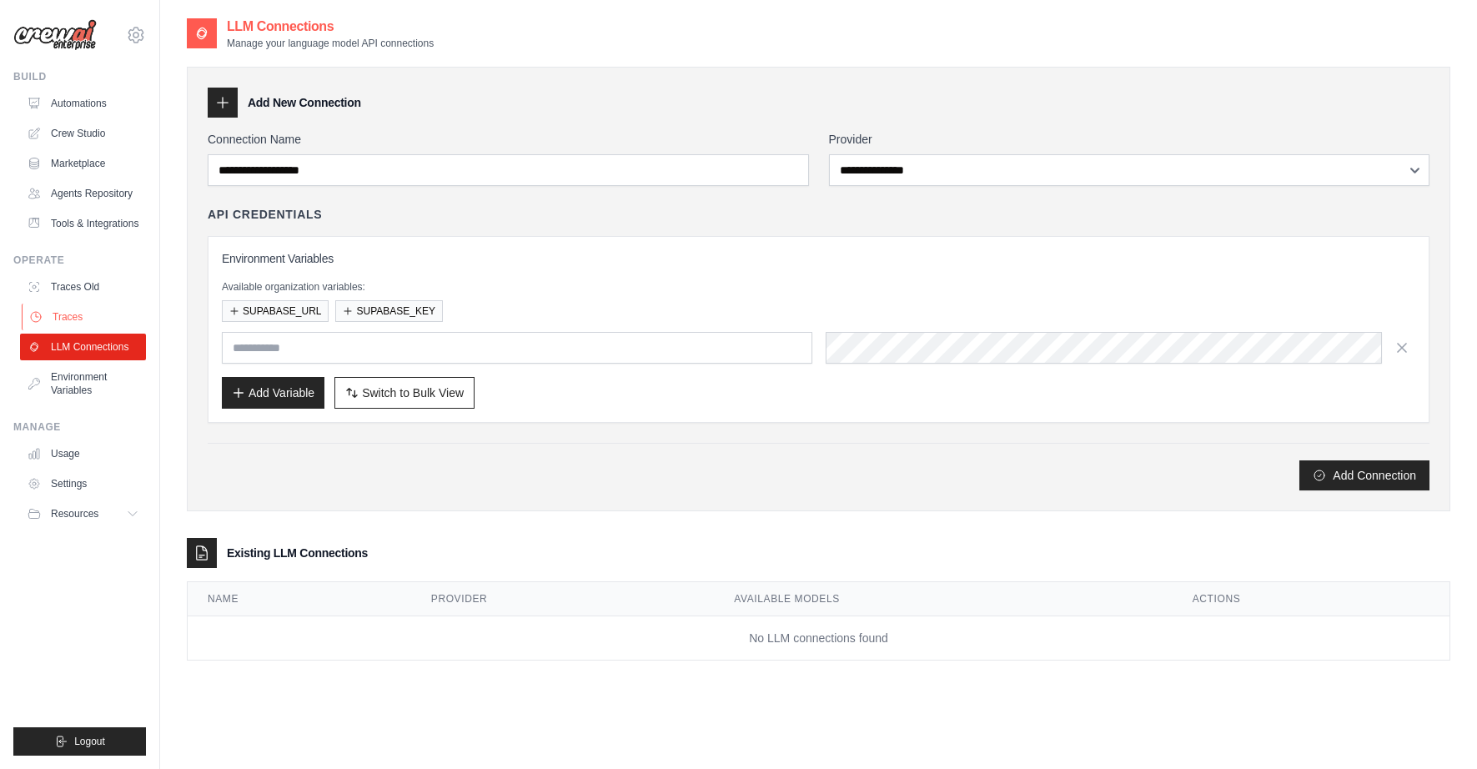
click at [56, 324] on link "Traces" at bounding box center [85, 317] width 126 height 27
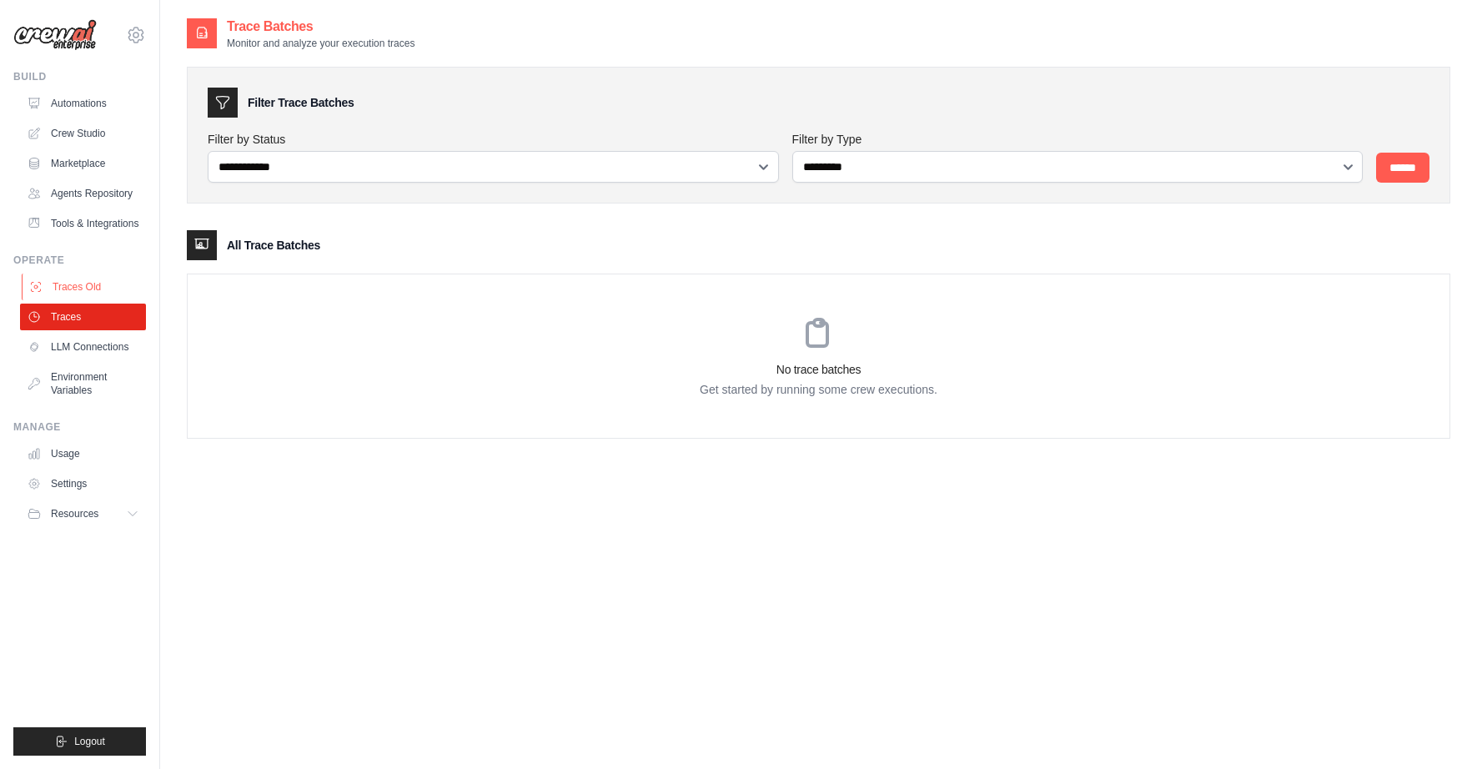
click at [73, 286] on link "Traces Old" at bounding box center [85, 287] width 126 height 27
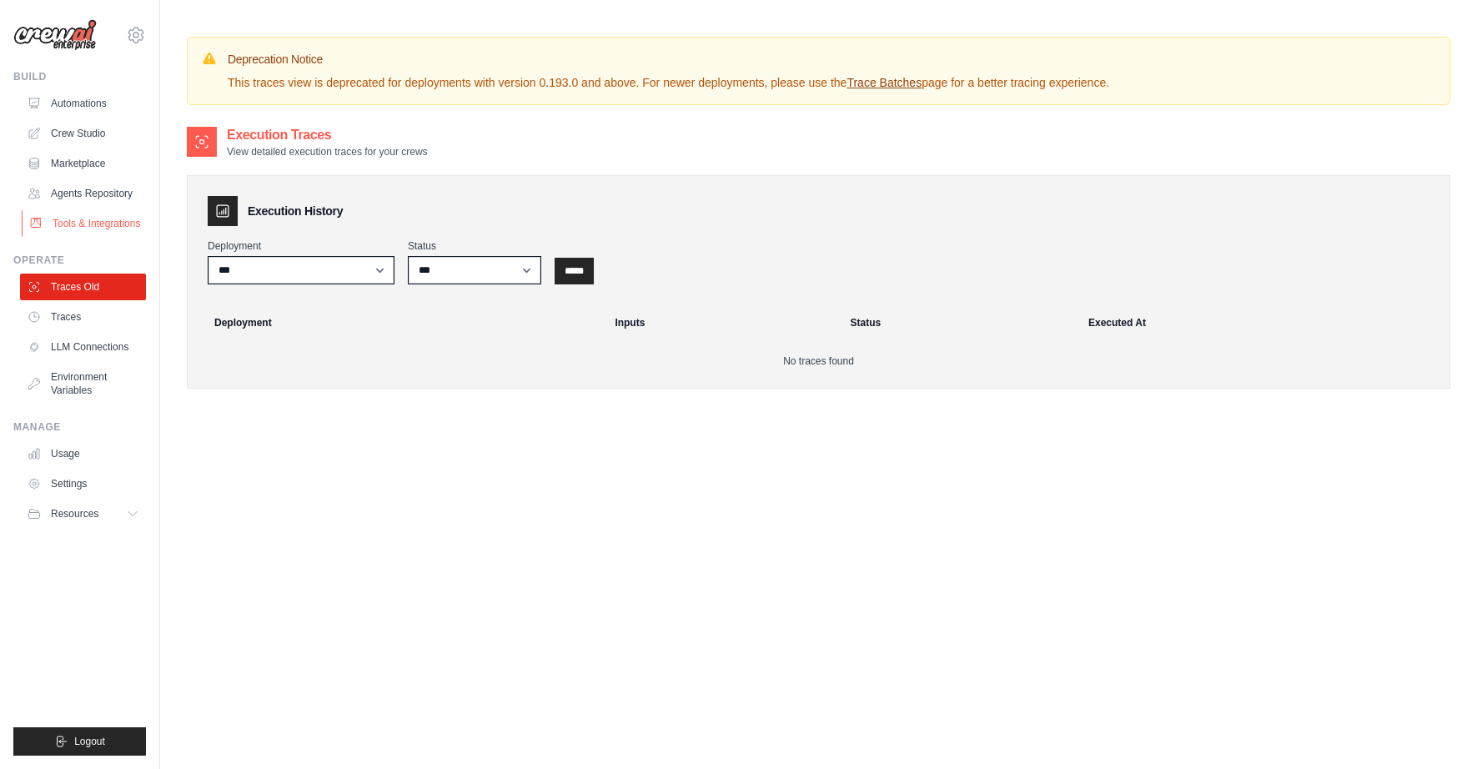
click at [83, 231] on link "Tools & Integrations" at bounding box center [85, 223] width 126 height 27
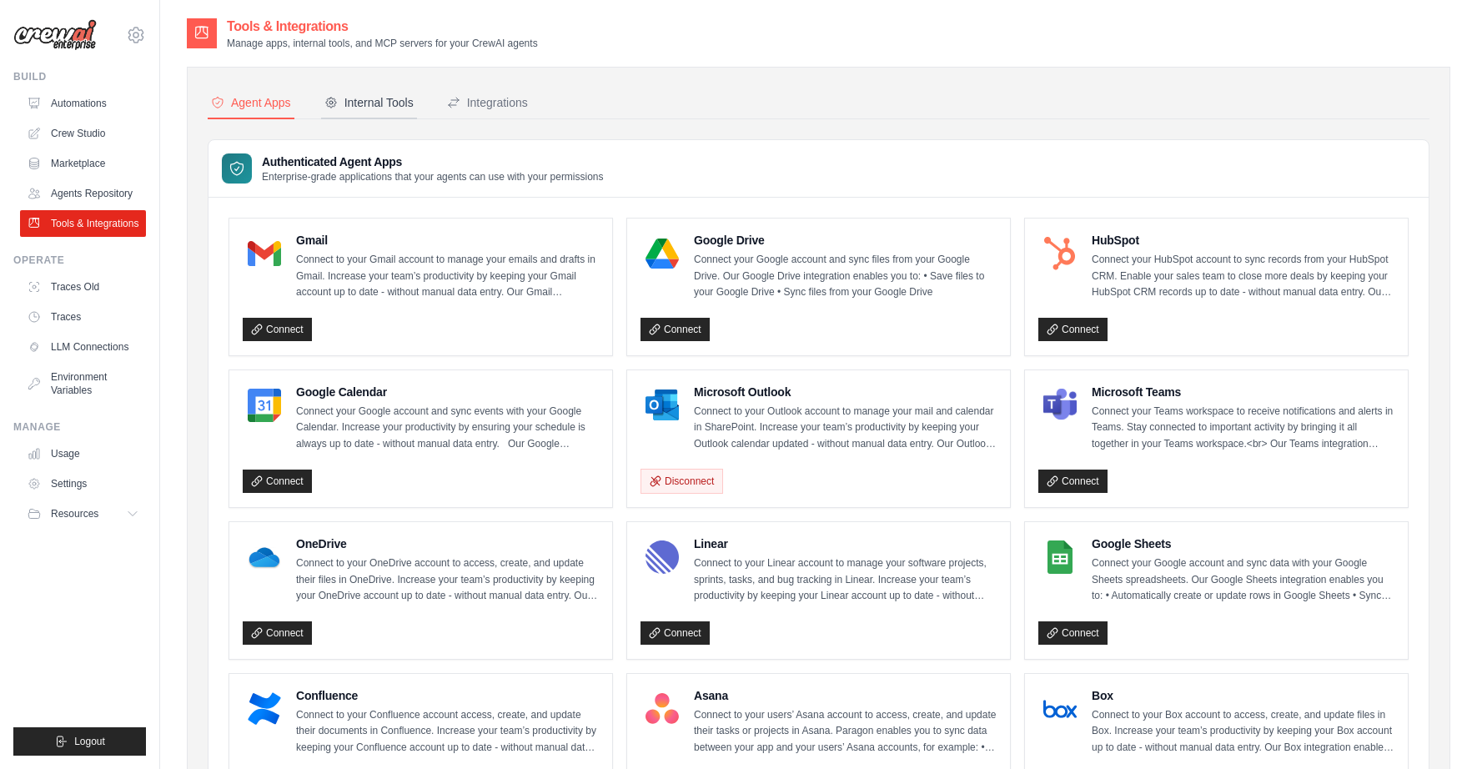
click at [403, 104] on div "Internal Tools" at bounding box center [369, 102] width 89 height 17
click at [519, 104] on div "Integrations" at bounding box center [487, 102] width 81 height 17
click at [78, 129] on link "Crew Studio" at bounding box center [85, 133] width 126 height 27
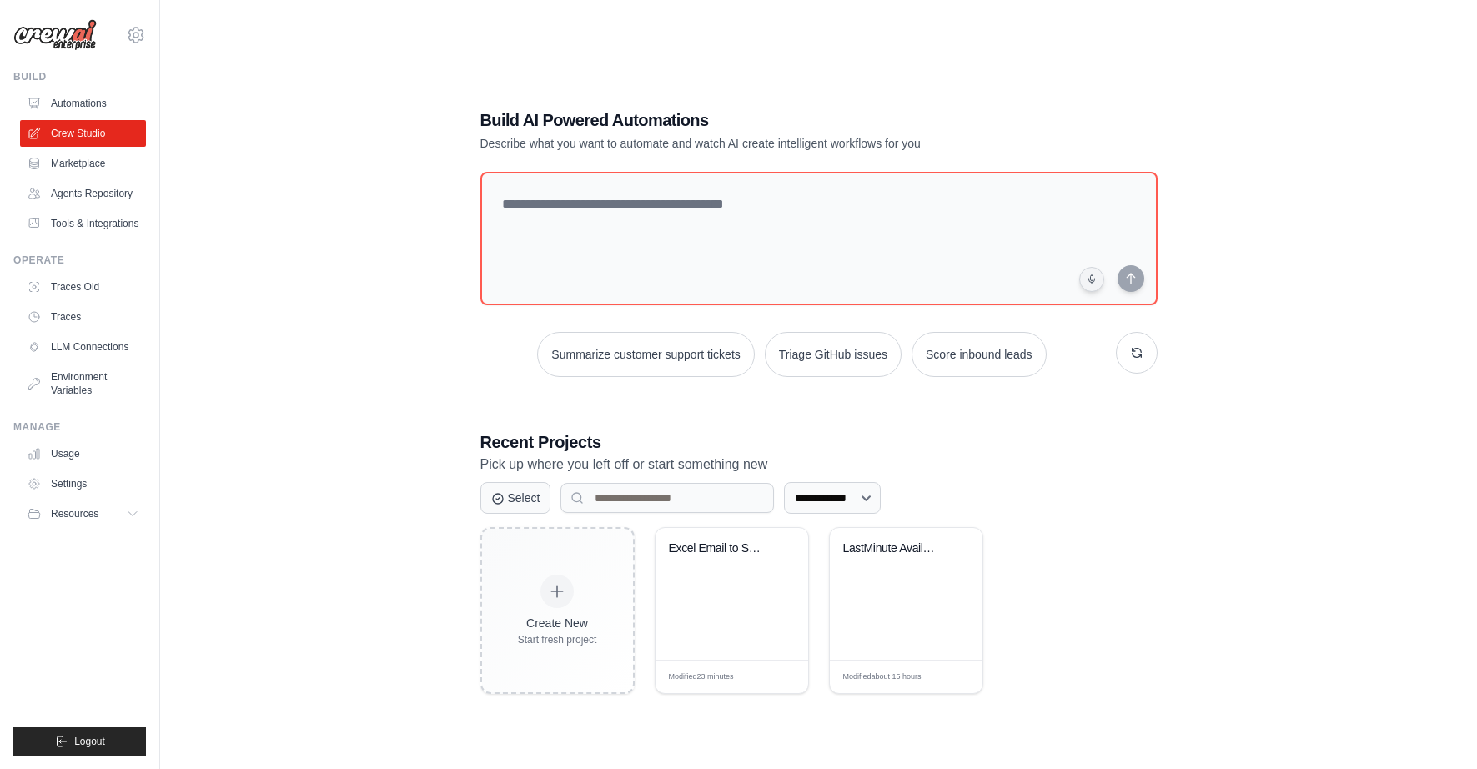
scroll to position [33, 0]
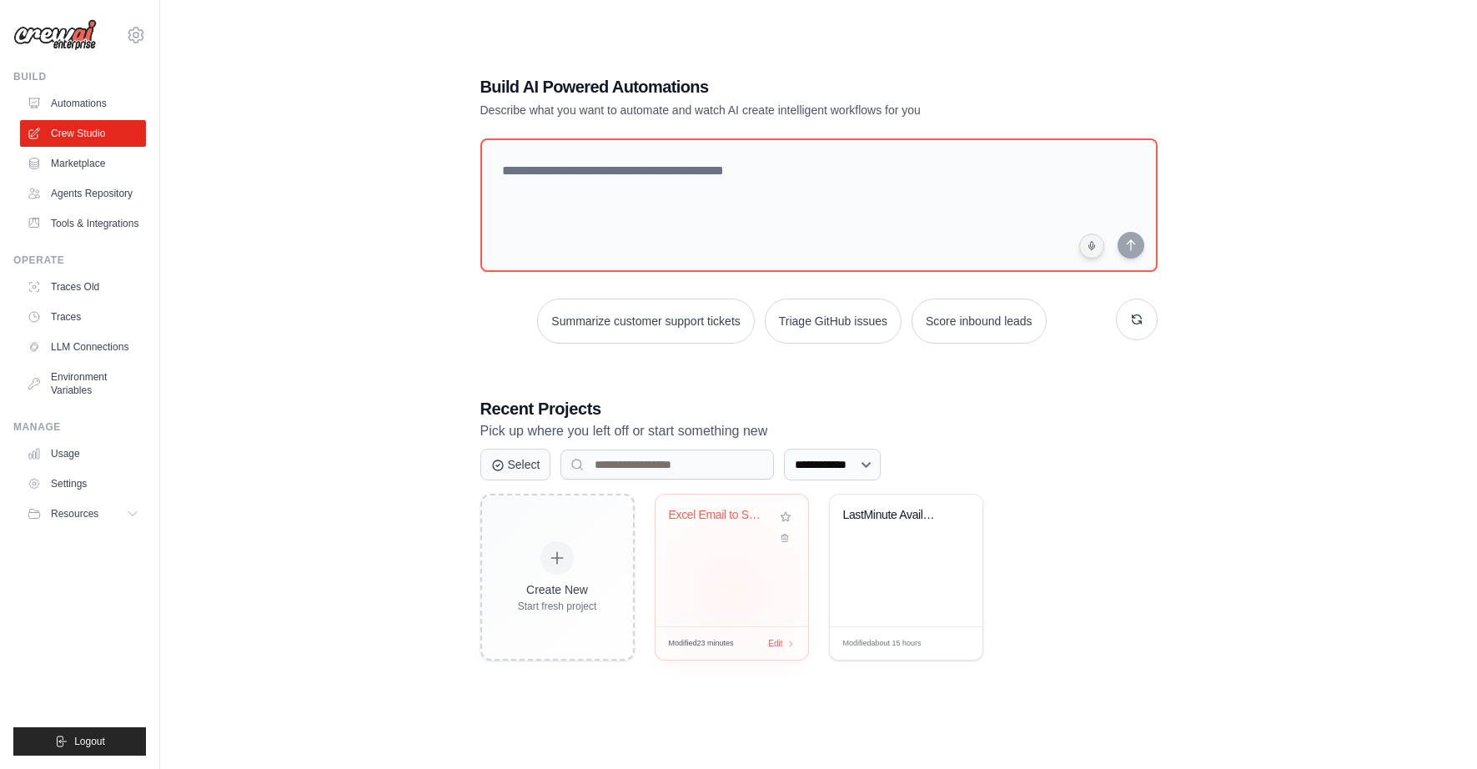
click at [729, 593] on div "Excel Email to Supabase Processor" at bounding box center [732, 561] width 153 height 132
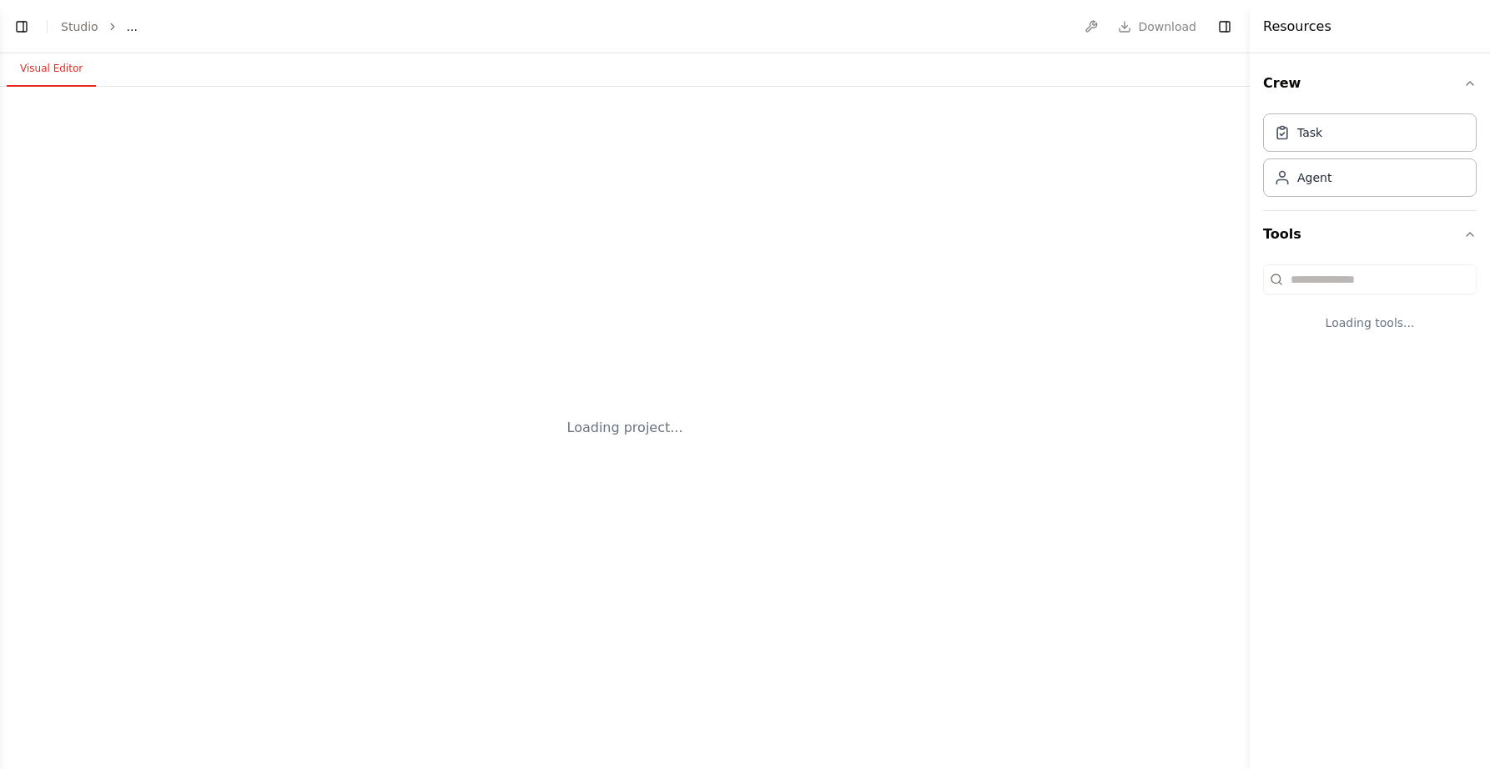
select select "****"
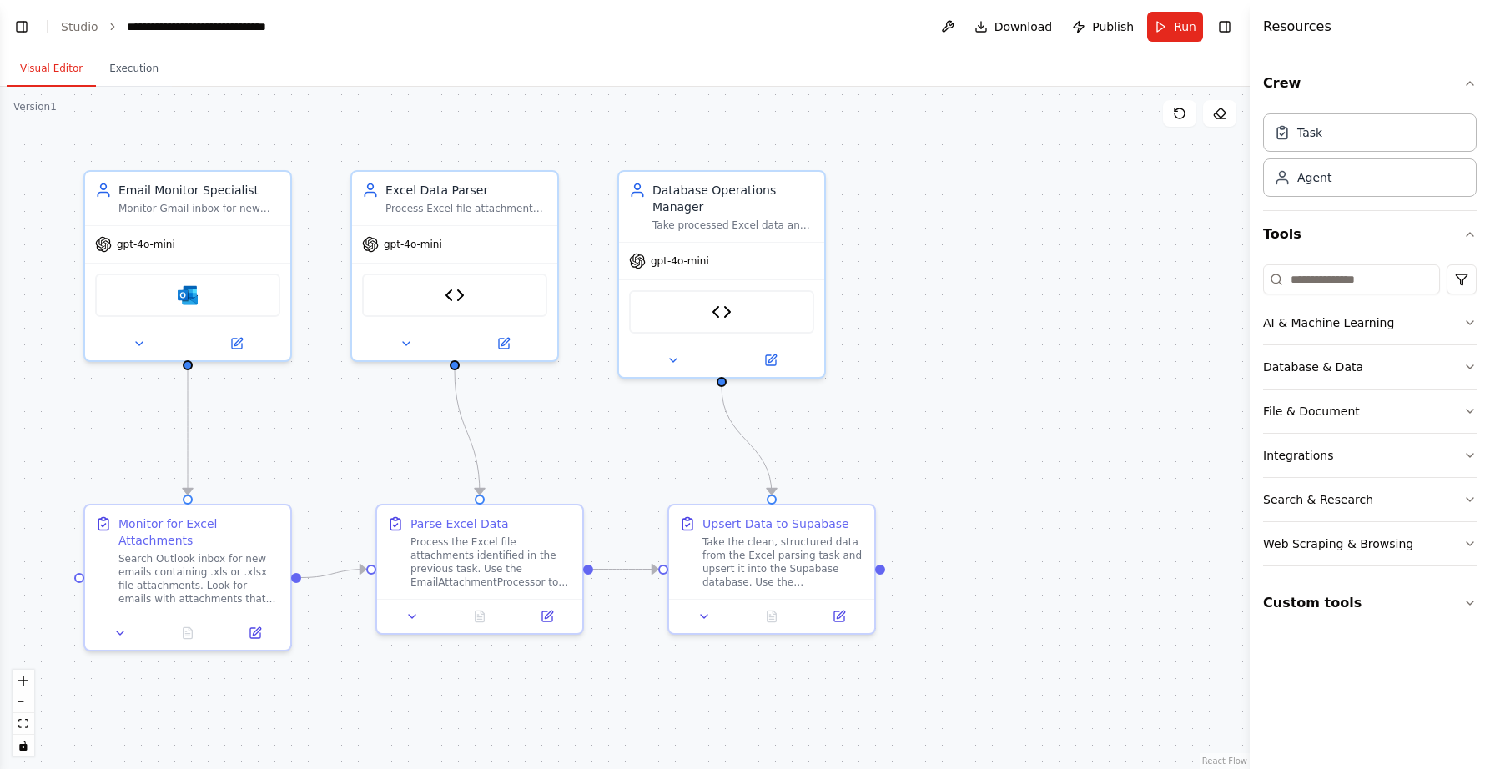
scroll to position [290, 0]
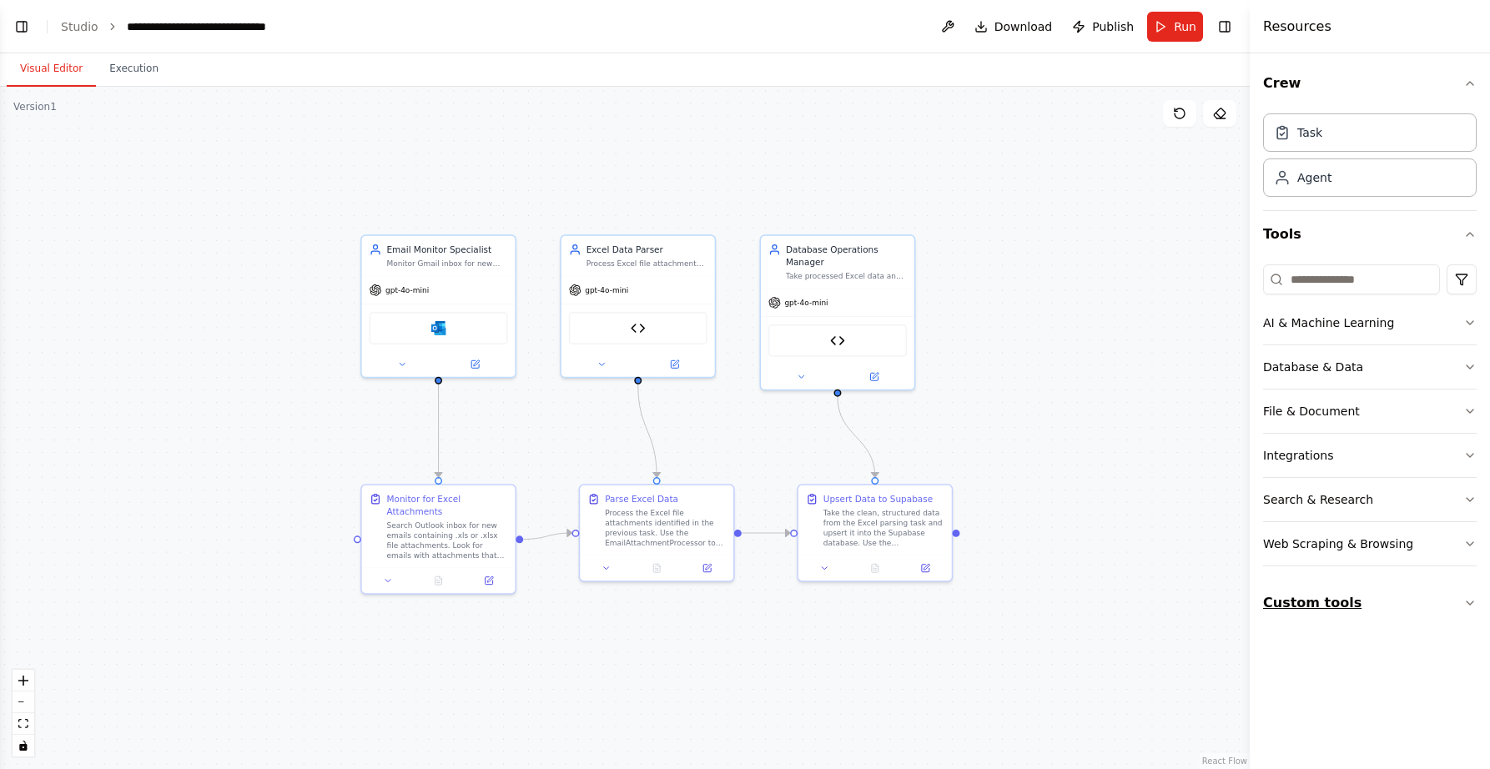
click at [1467, 607] on icon "button" at bounding box center [1469, 603] width 13 height 13
click at [1315, 720] on div "Supabase Client A tool to interact with Supabase database via REST API. Support…" at bounding box center [1366, 719] width 138 height 32
drag, startPoint x: 1315, startPoint y: 720, endPoint x: 1297, endPoint y: 766, distance: 49.1
click at [1298, 722] on div "Supabase Client A tool to interact with Supabase database via REST API. Support…" at bounding box center [1366, 720] width 138 height 32
click at [1311, 599] on button "Custom tools" at bounding box center [1370, 603] width 214 height 47
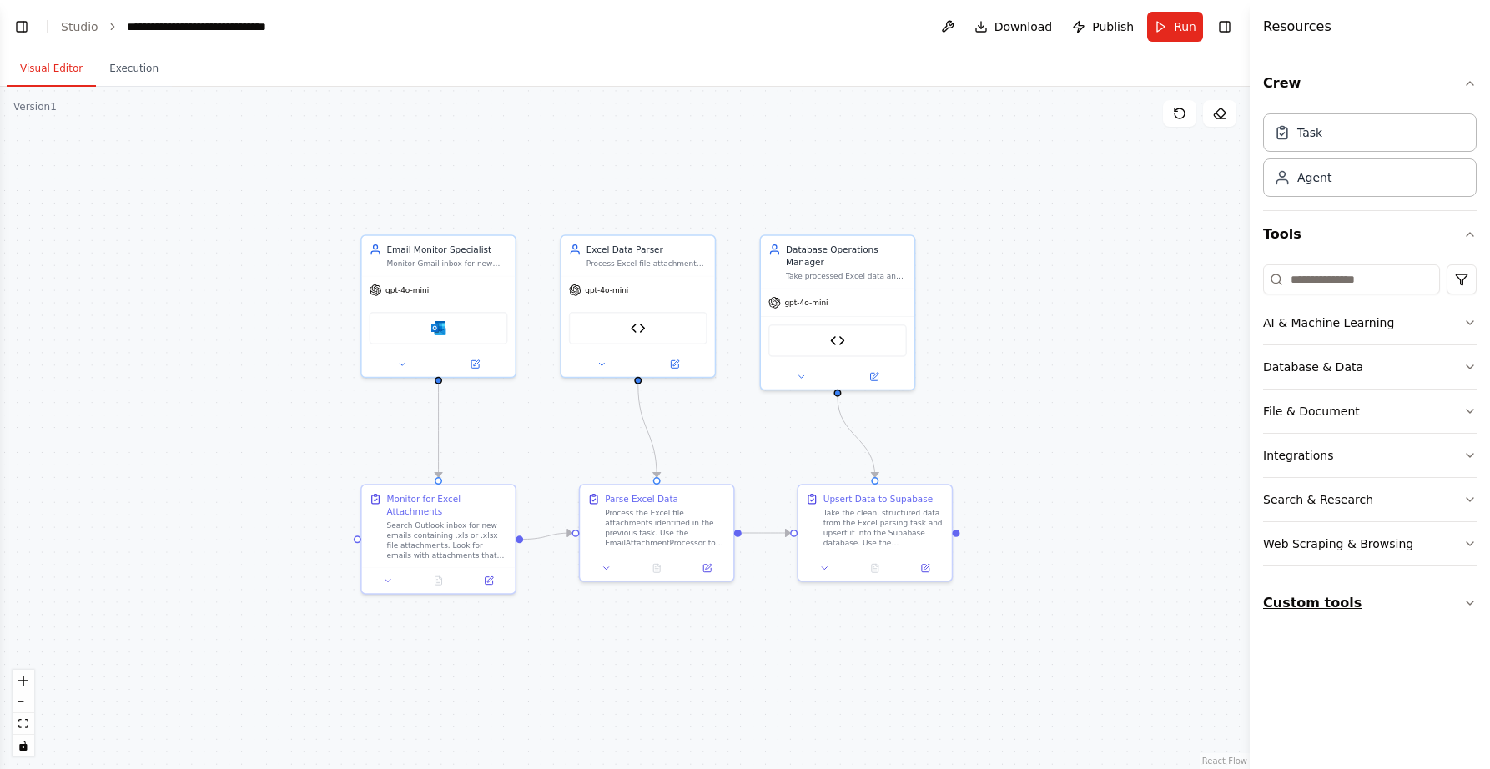
click at [1311, 599] on button "Custom tools" at bounding box center [1370, 603] width 214 height 47
click at [1311, 130] on div "Task" at bounding box center [1309, 131] width 25 height 17
click at [1311, 175] on div "Agent" at bounding box center [1314, 177] width 34 height 17
click at [1303, 612] on button "Custom tools" at bounding box center [1370, 603] width 214 height 47
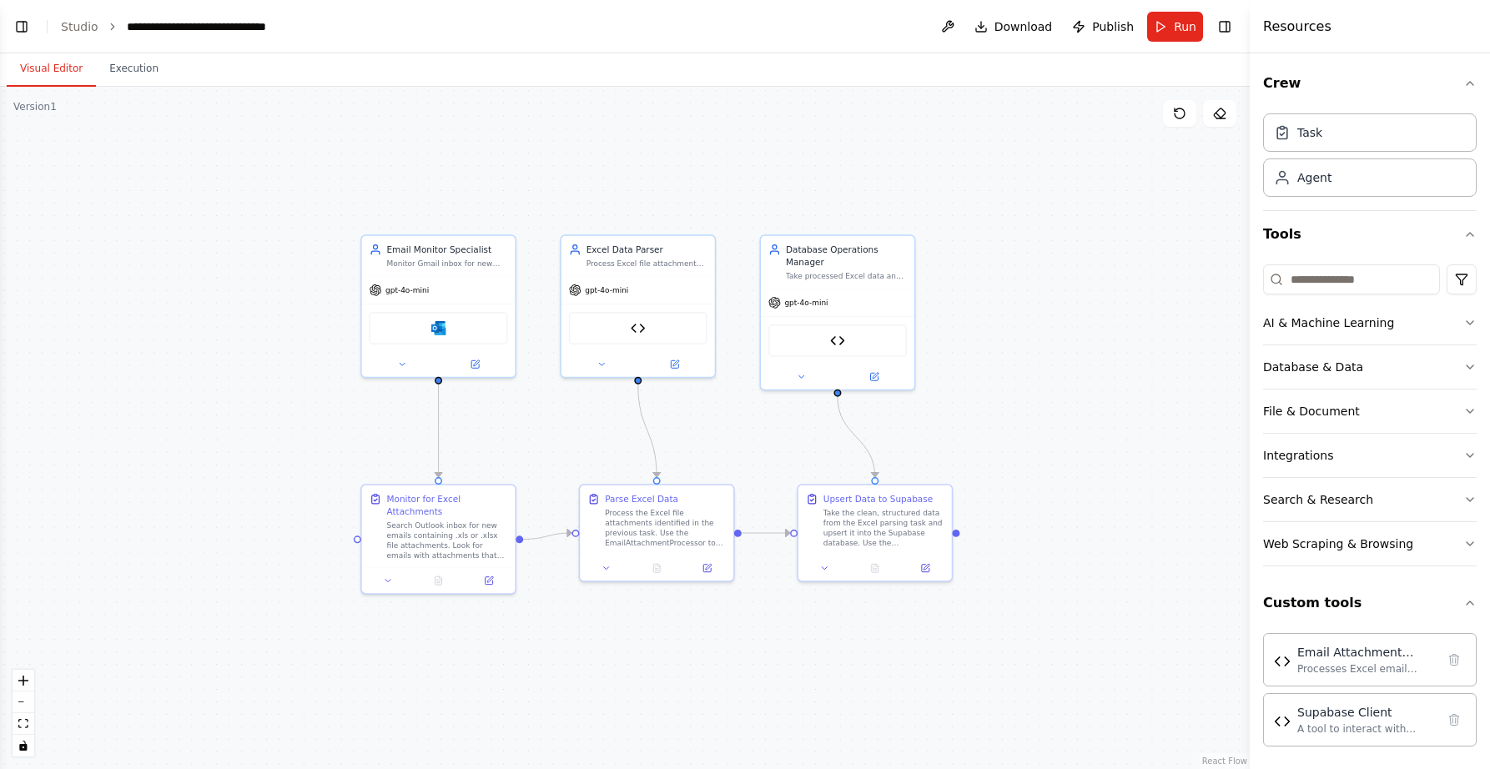
drag, startPoint x: 1301, startPoint y: 605, endPoint x: 999, endPoint y: 401, distance: 364.2
click at [999, 401] on div "BETA Hello! I'm the CrewAI assistant. What kind of automation do you want to bu…" at bounding box center [745, 384] width 1490 height 769
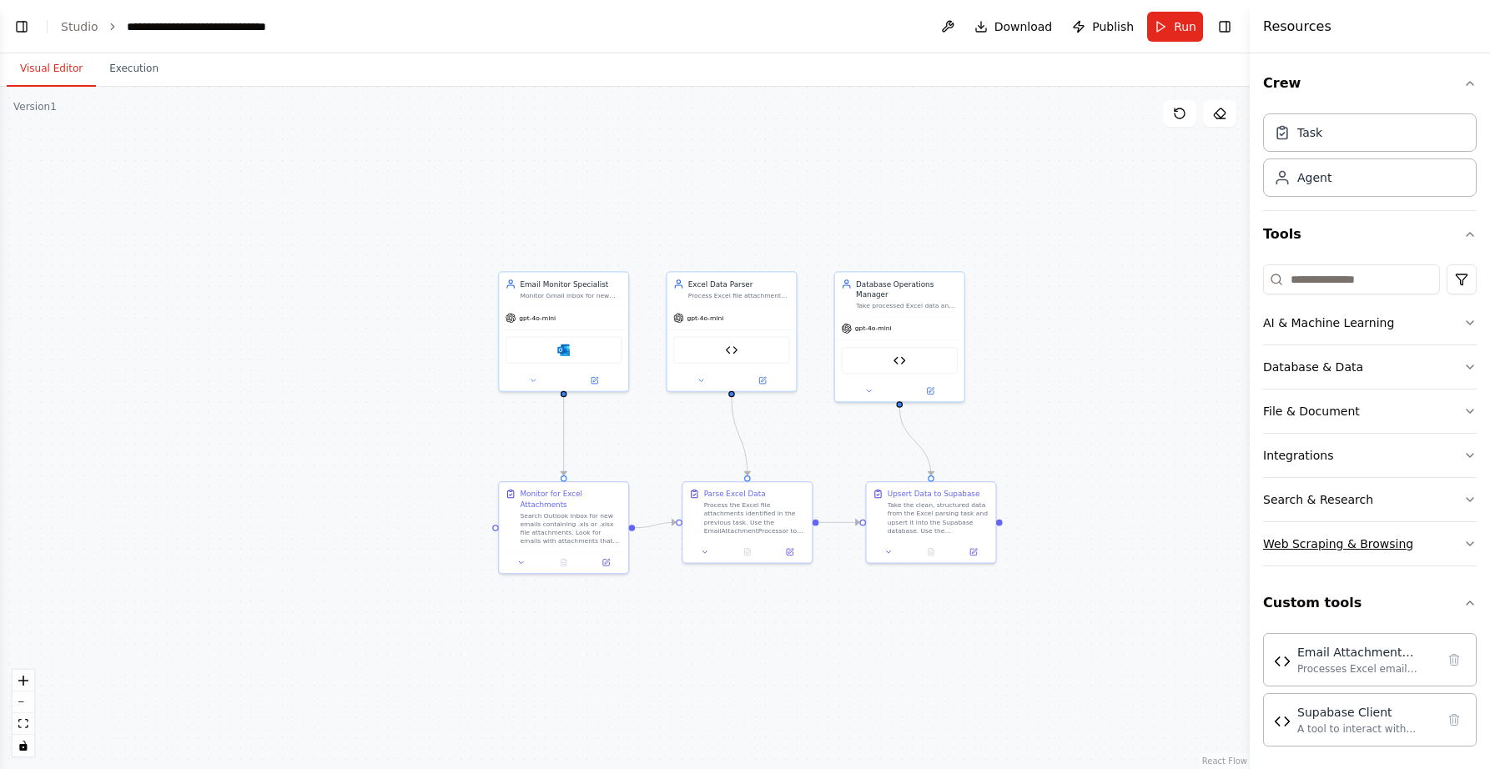
click at [1362, 534] on button "Web Scraping & Browsing" at bounding box center [1370, 543] width 214 height 43
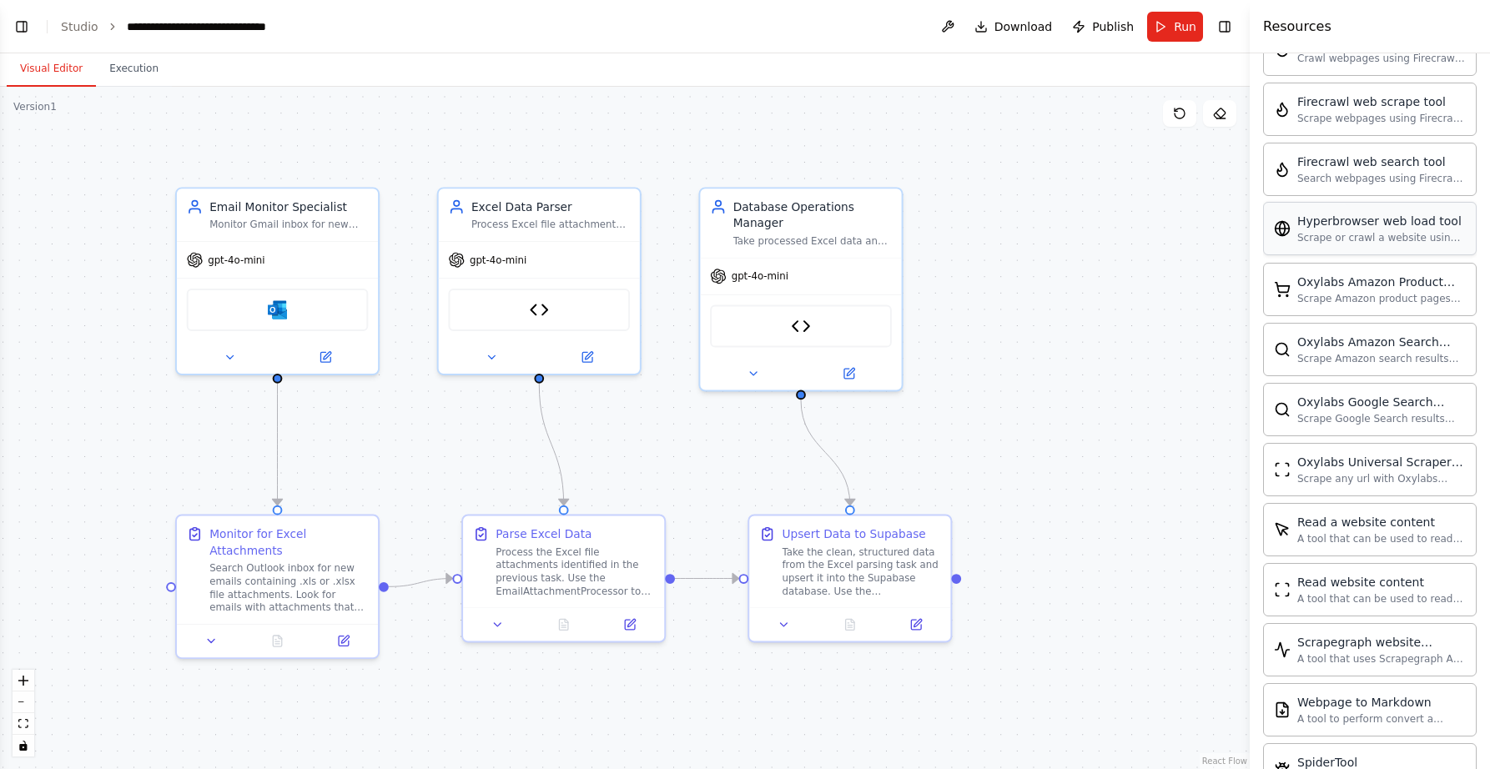
scroll to position [0, 0]
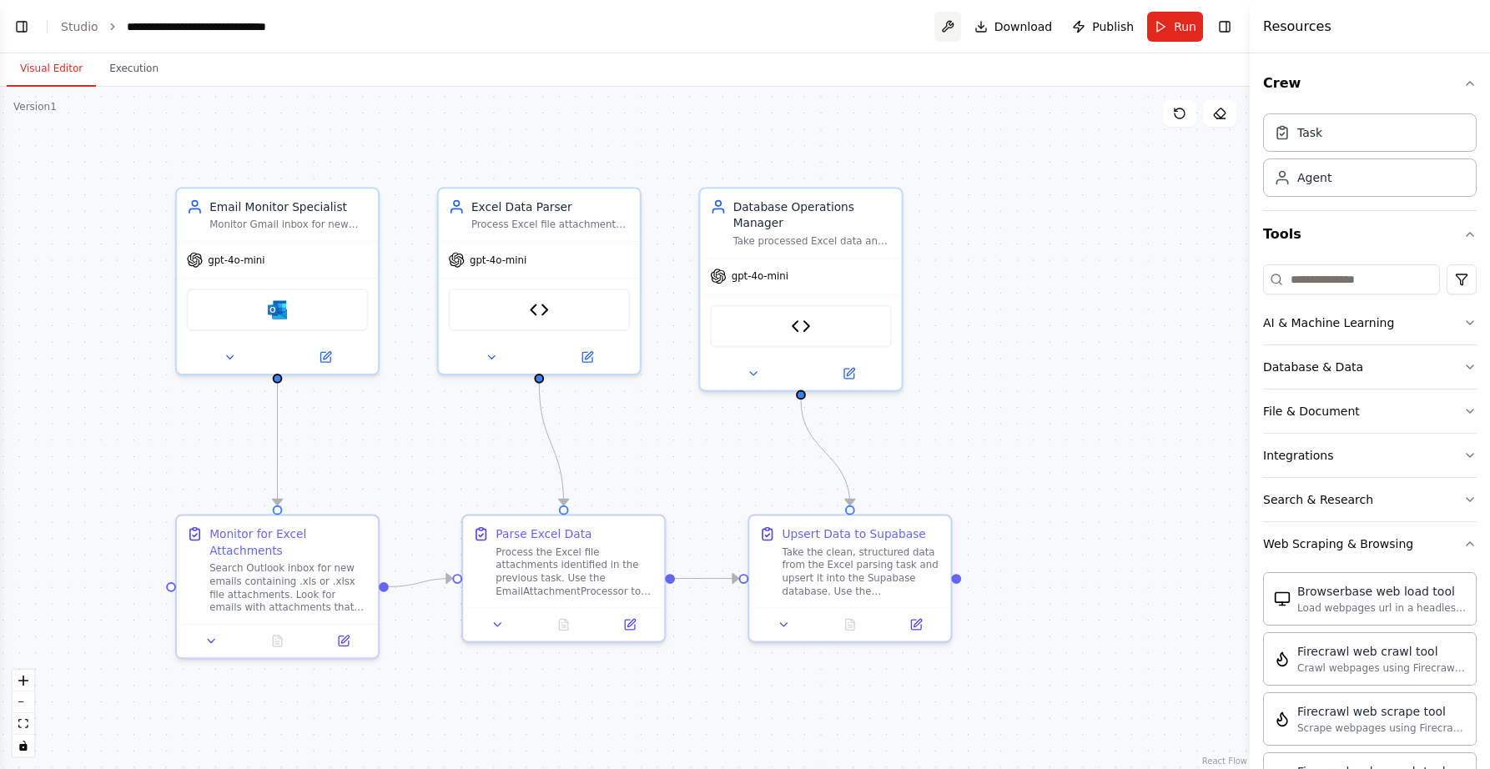
click at [956, 28] on button at bounding box center [947, 27] width 27 height 30
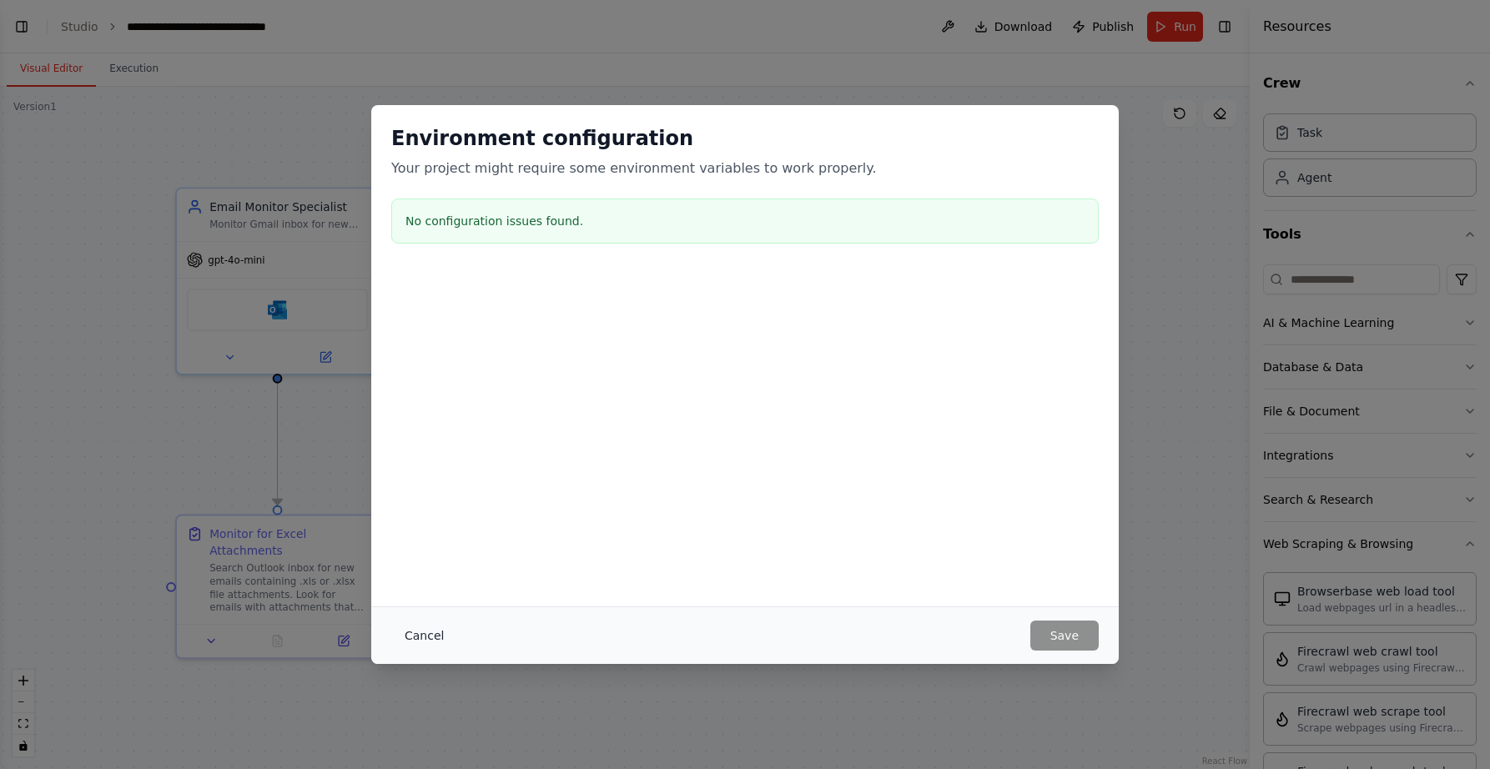
click at [416, 627] on button "Cancel" at bounding box center [424, 636] width 66 height 30
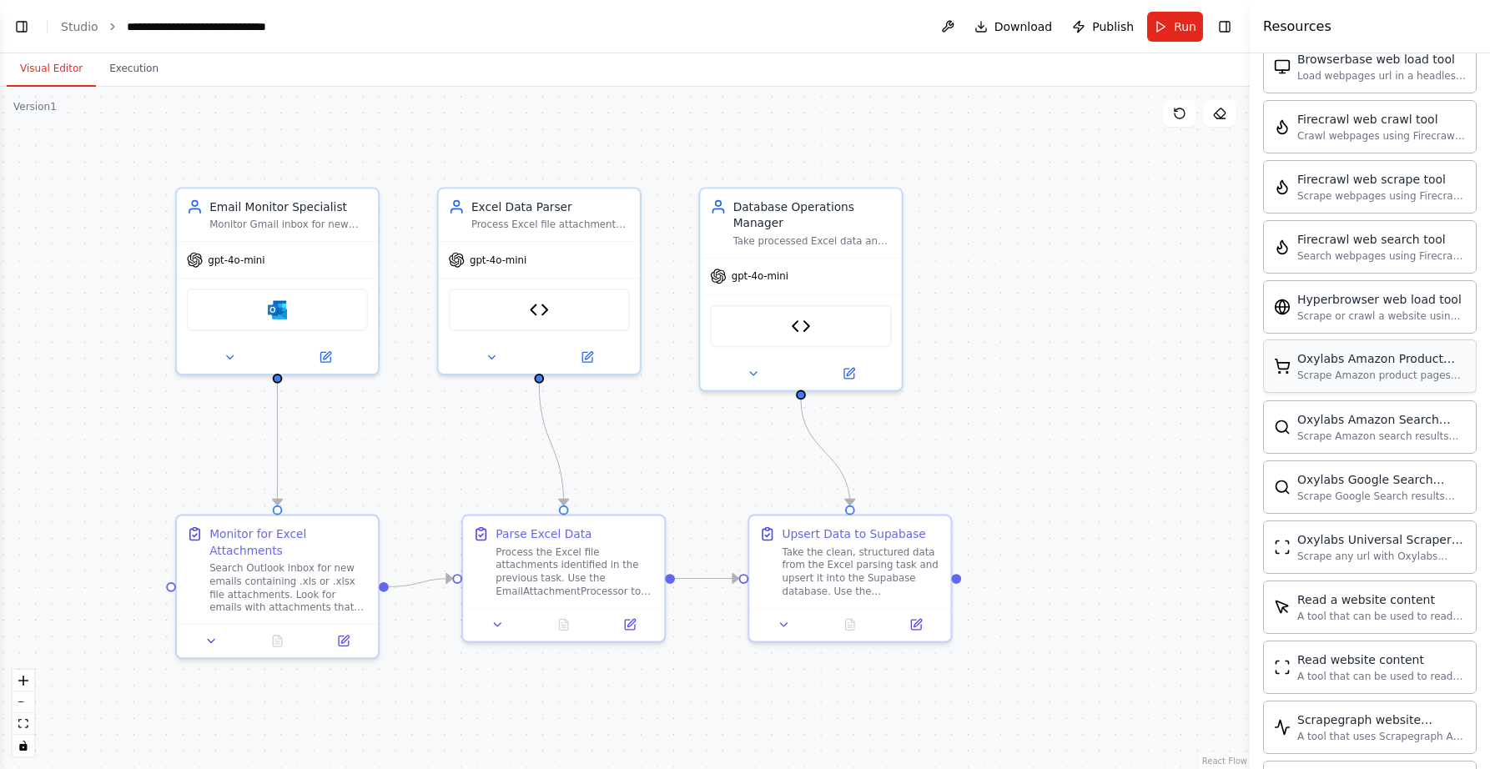
scroll to position [919, 0]
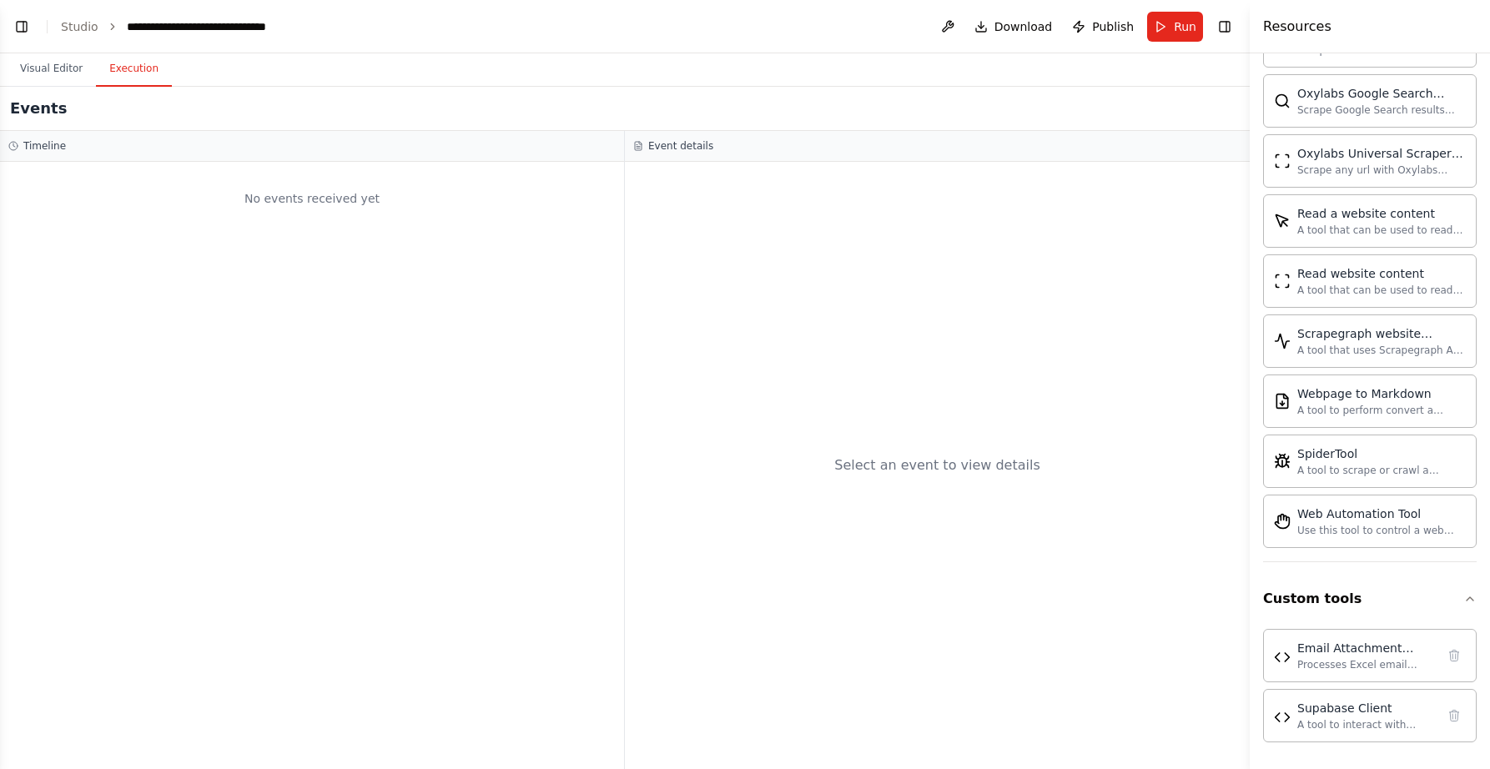
click at [119, 80] on button "Execution" at bounding box center [134, 69] width 76 height 35
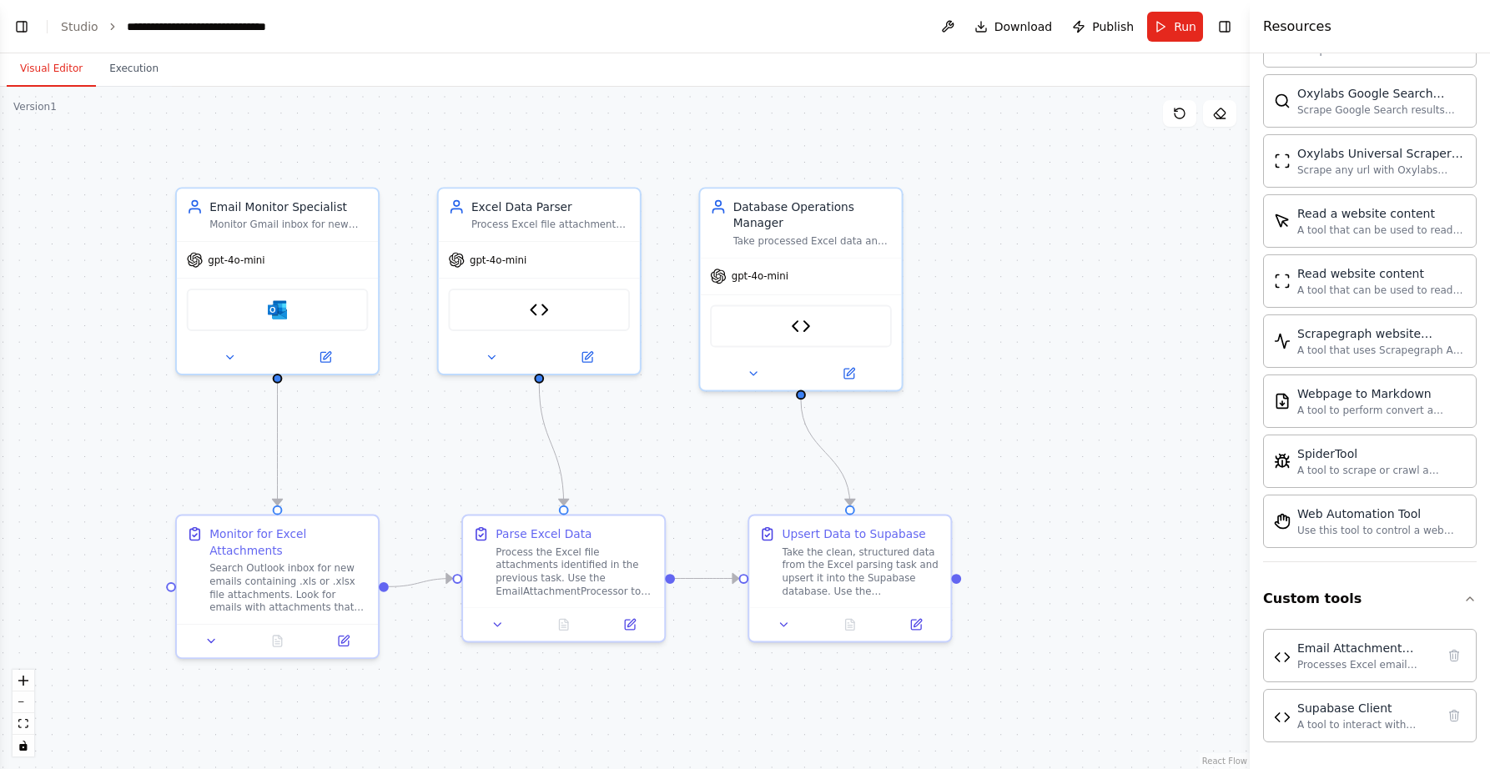
click at [59, 66] on button "Visual Editor" at bounding box center [51, 69] width 89 height 35
click at [1221, 23] on button "Toggle Right Sidebar" at bounding box center [1224, 26] width 23 height 23
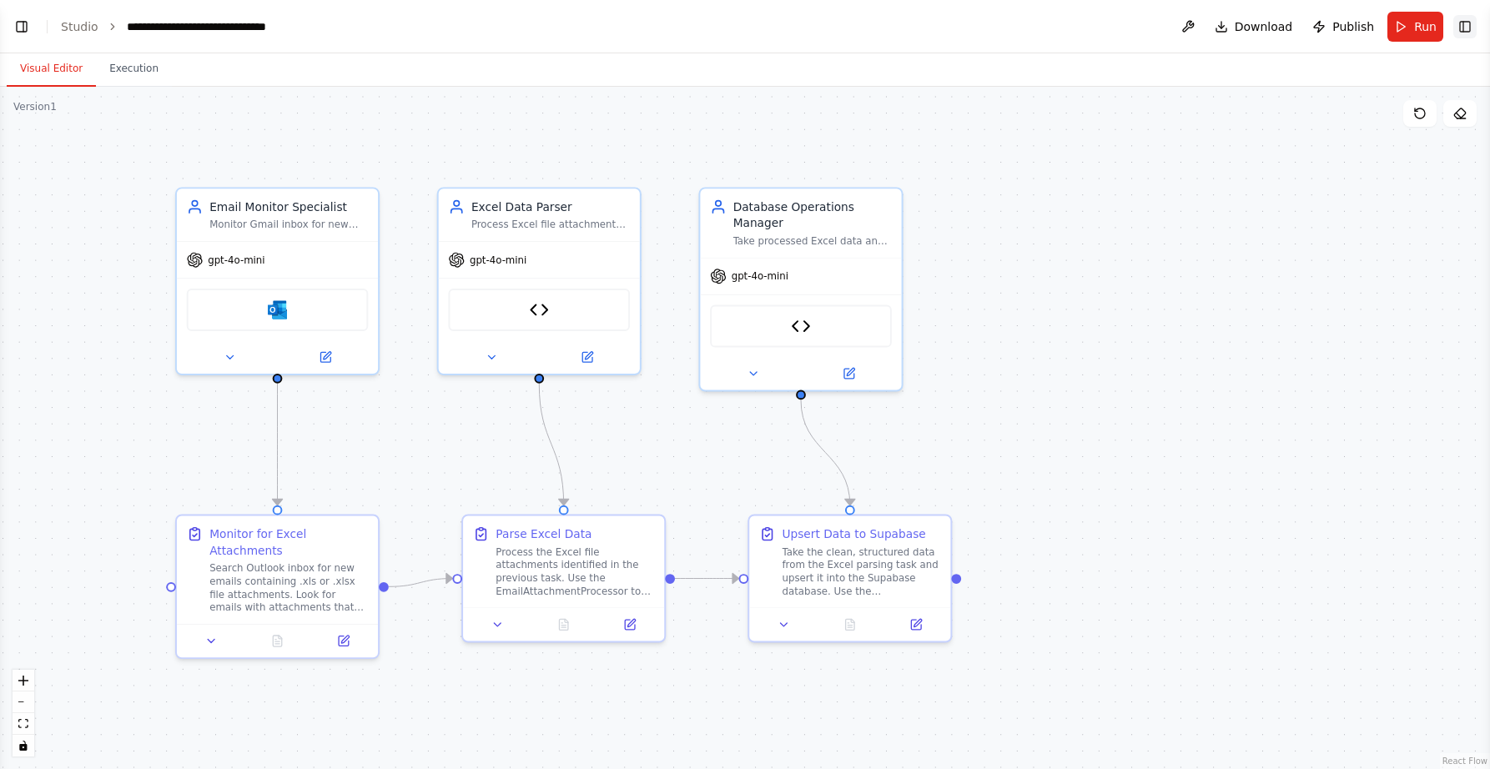
click at [1463, 26] on button "Toggle Right Sidebar" at bounding box center [1464, 26] width 23 height 23
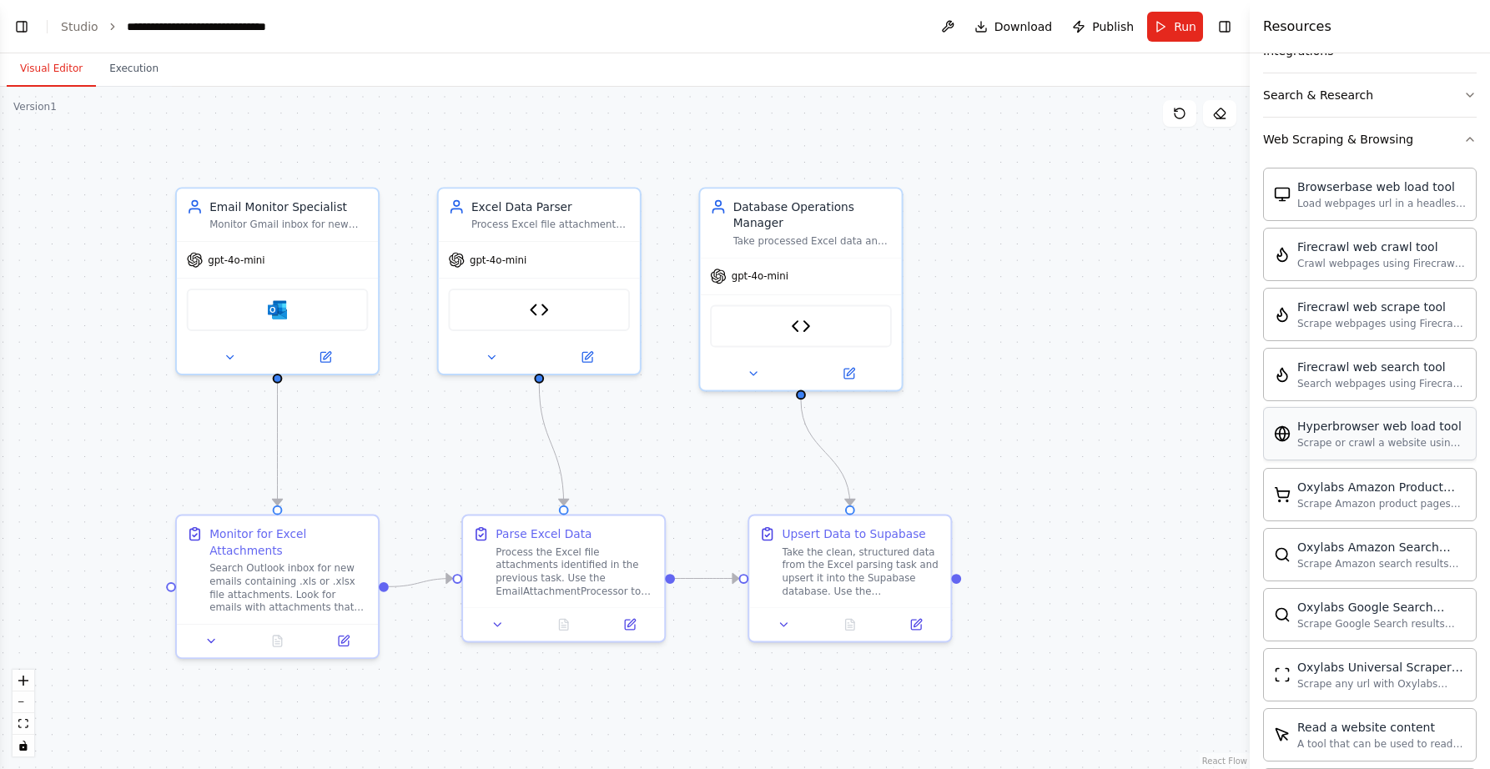
scroll to position [78, 0]
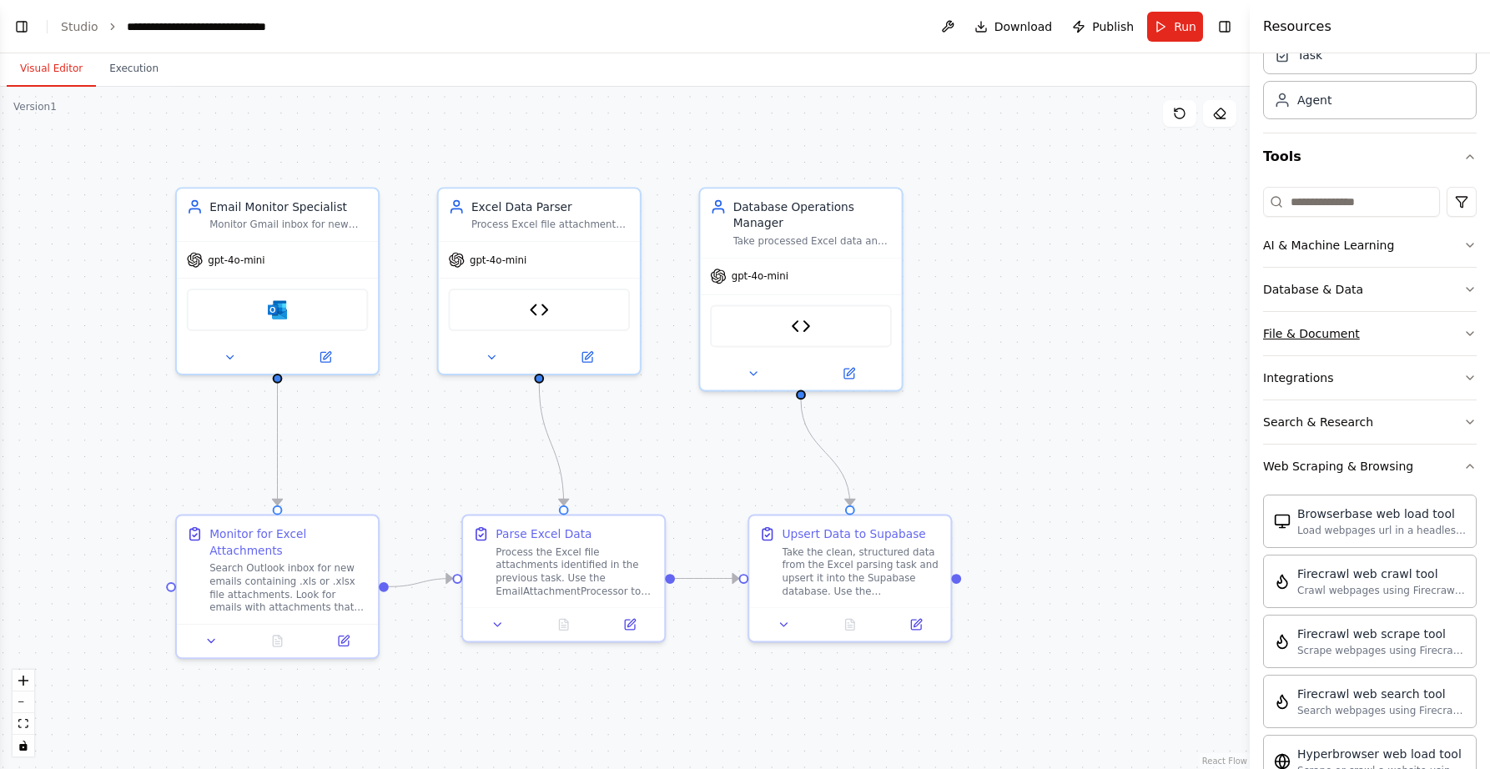
click at [1329, 340] on div "File & Document" at bounding box center [1311, 333] width 97 height 17
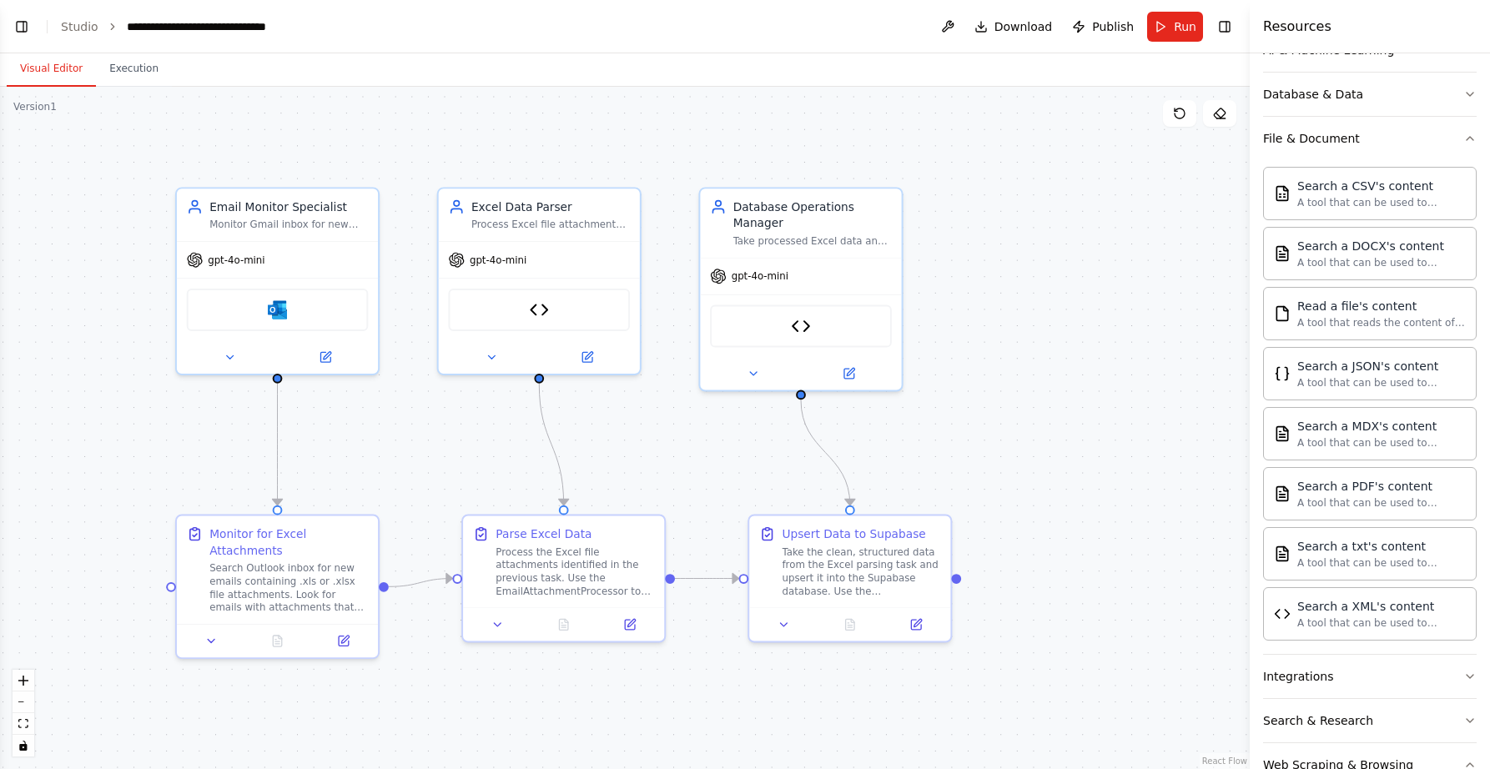
scroll to position [396, 0]
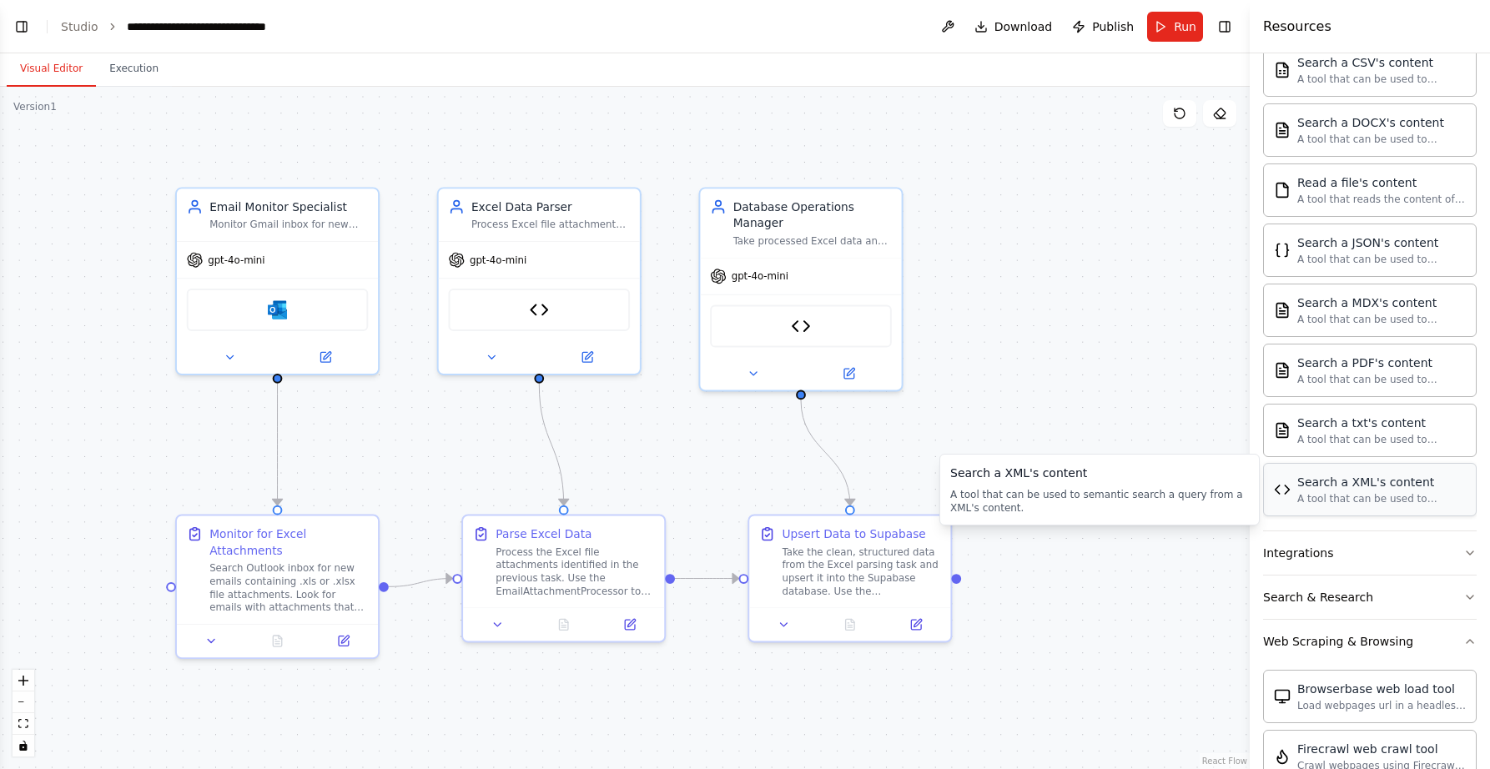
click at [1377, 497] on div "A tool that can be used to semantic search a query from a XML's content." at bounding box center [1381, 498] width 169 height 13
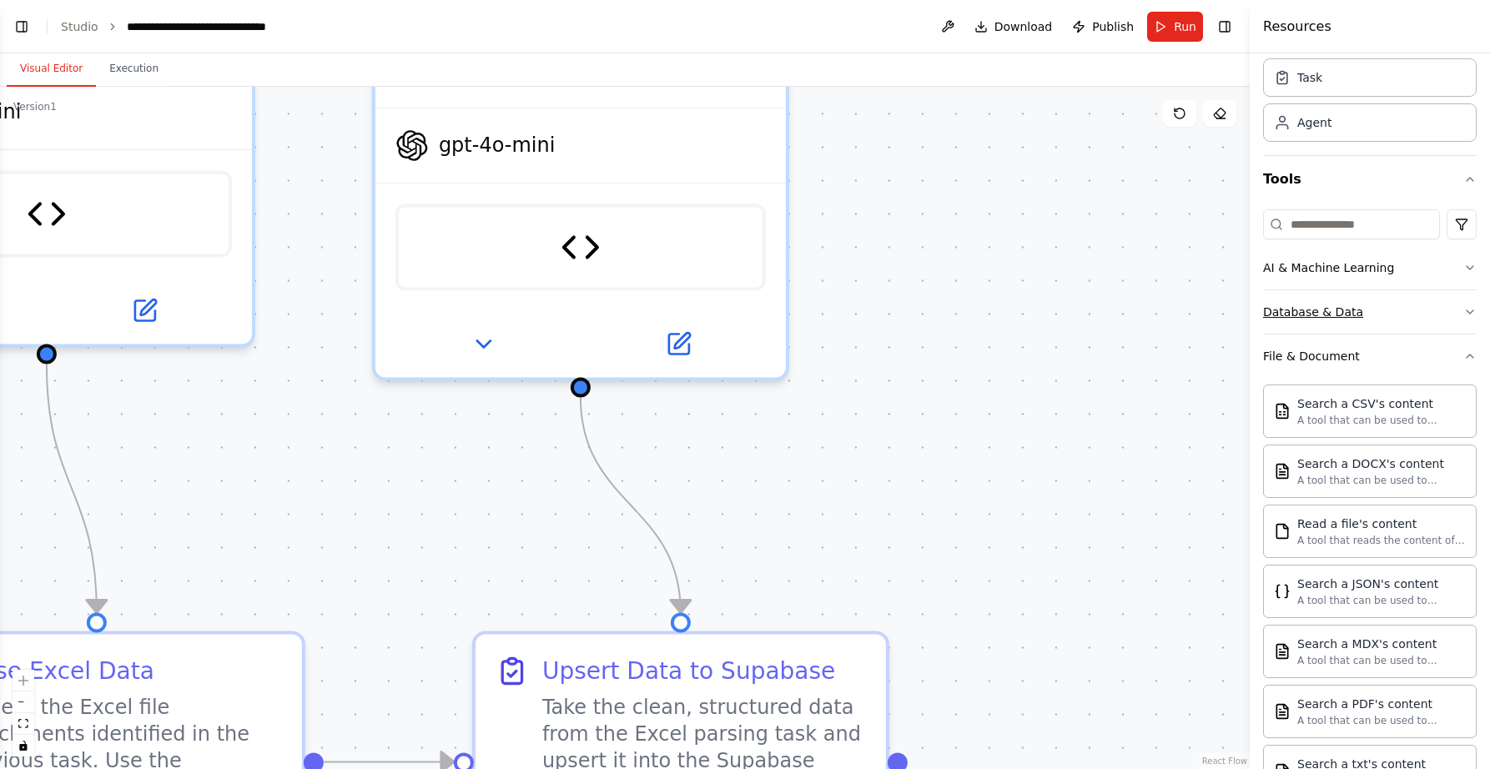
scroll to position [0, 0]
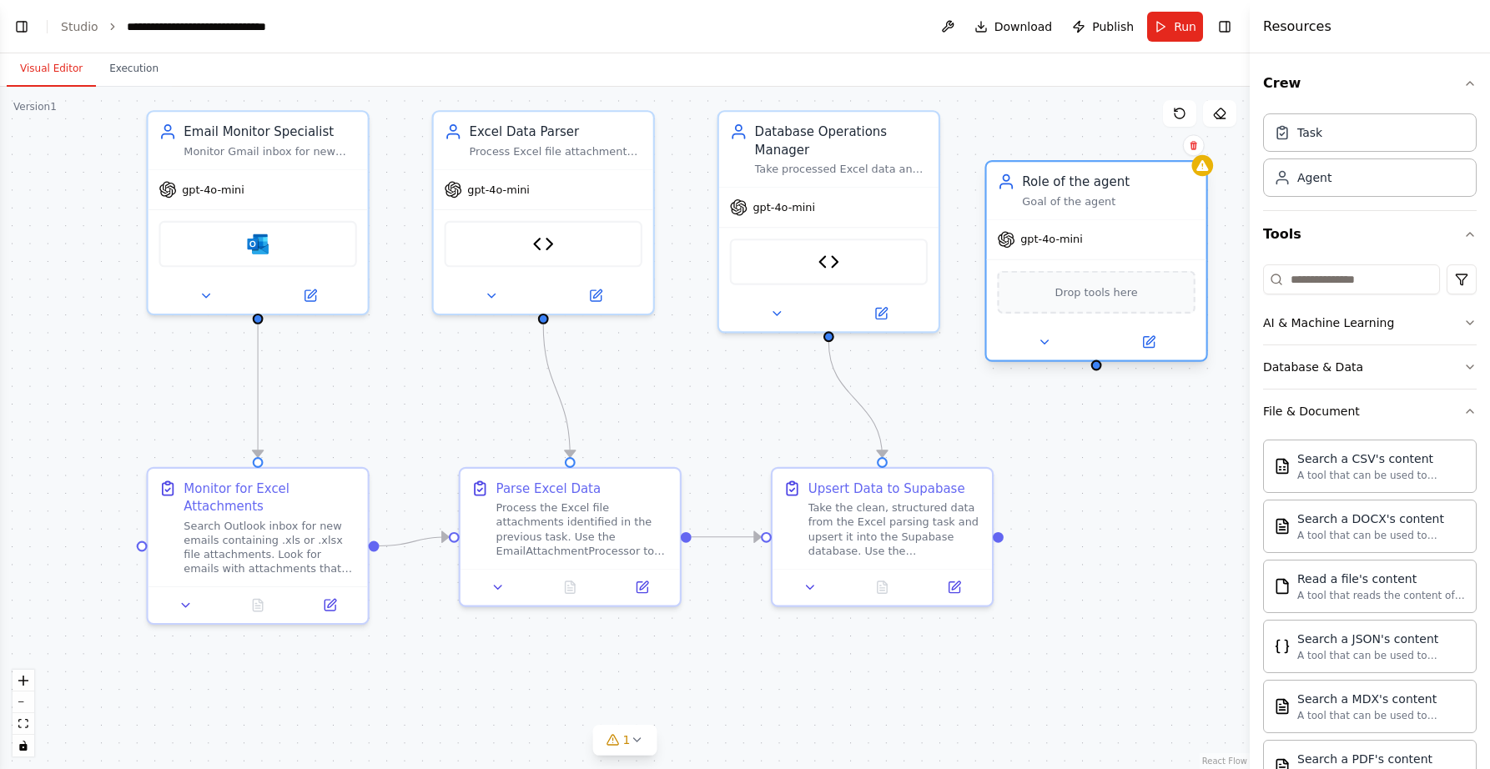
drag, startPoint x: 1160, startPoint y: 261, endPoint x: 1065, endPoint y: 209, distance: 108.3
click at [1065, 209] on div "Role of the agent Goal of the agent" at bounding box center [1096, 190] width 219 height 57
click at [1092, 287] on span "Drop tools here" at bounding box center [1096, 293] width 83 height 18
click at [1147, 345] on icon at bounding box center [1148, 342] width 11 height 11
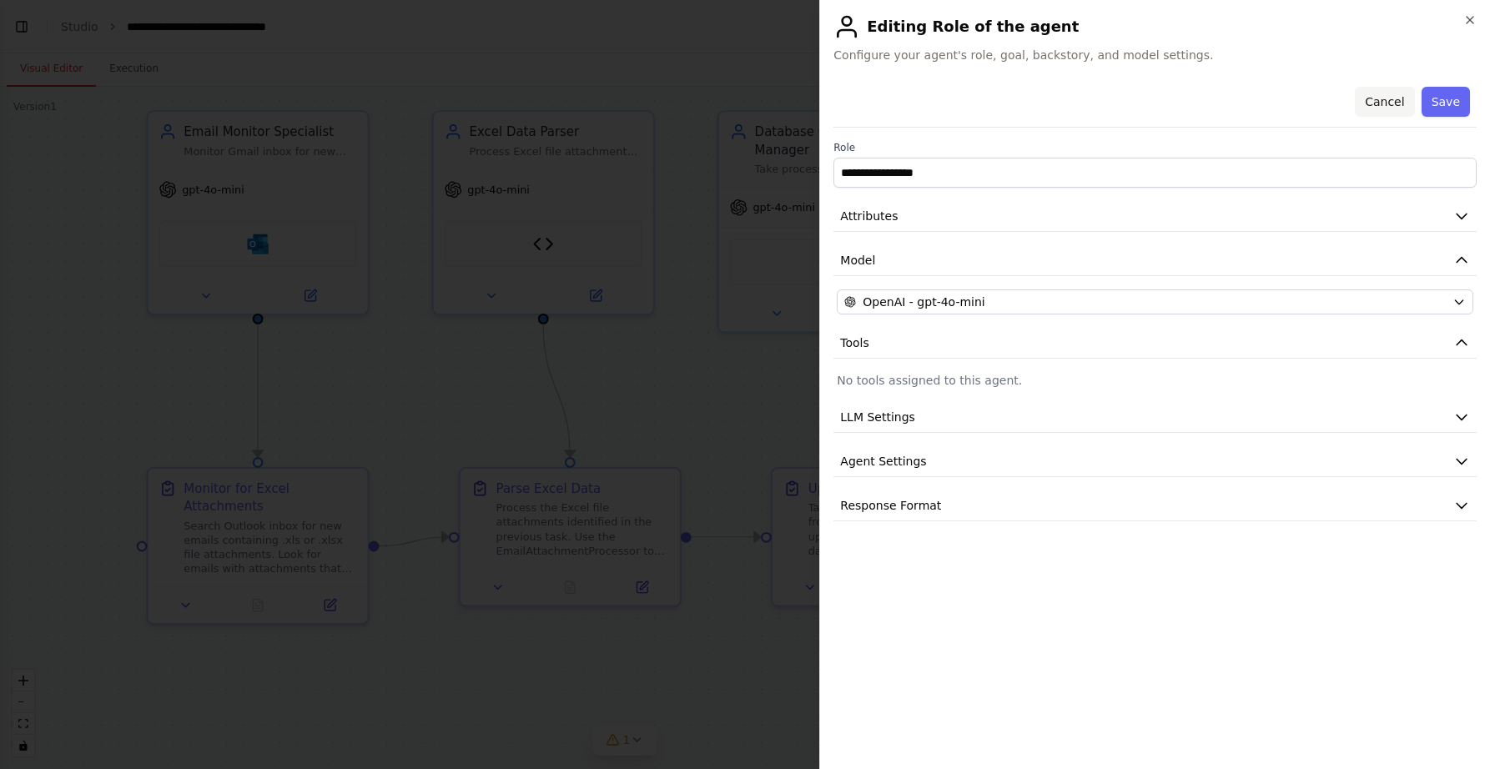
click at [1392, 98] on button "Cancel" at bounding box center [1384, 102] width 59 height 30
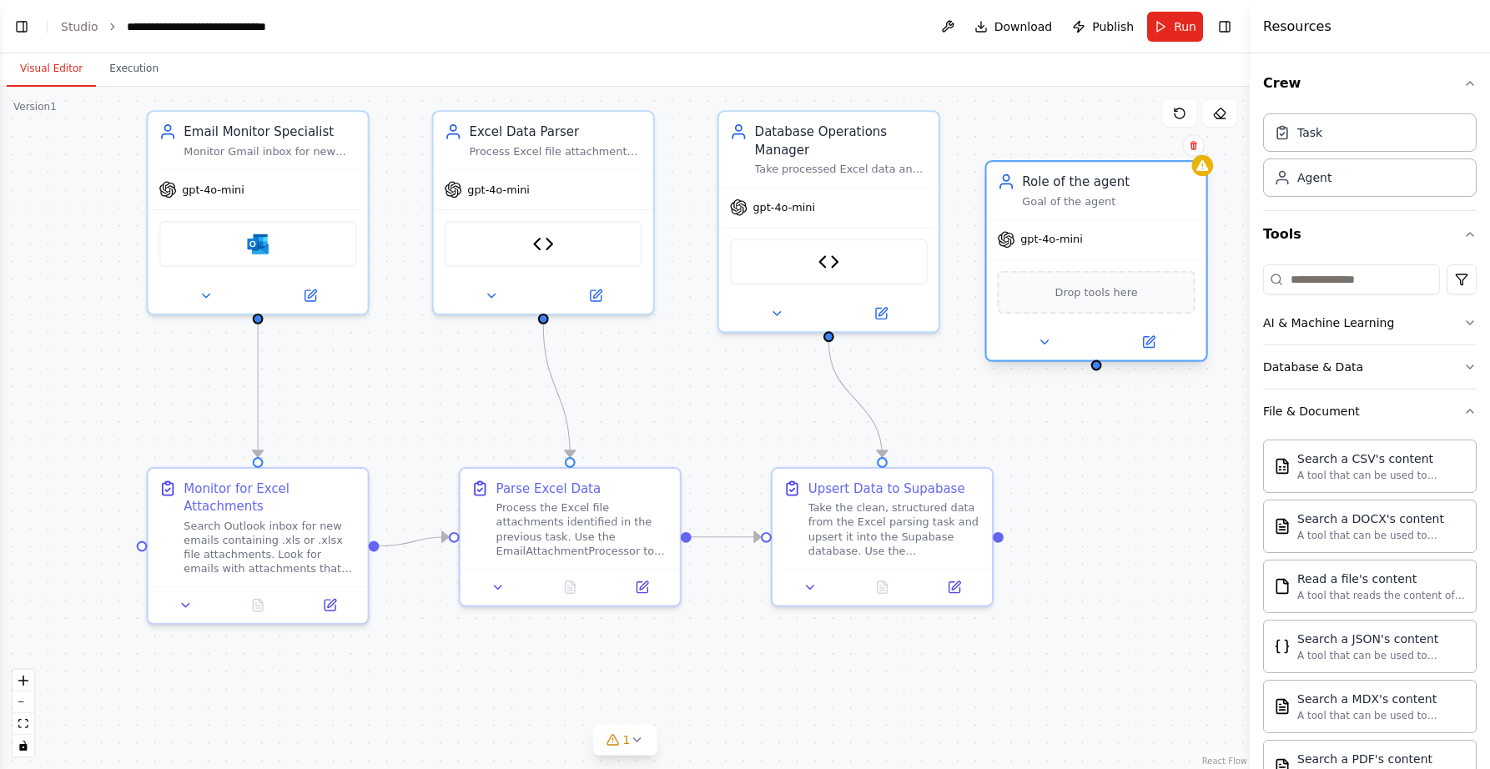
click at [1095, 300] on span "Drop tools here" at bounding box center [1096, 293] width 83 height 18
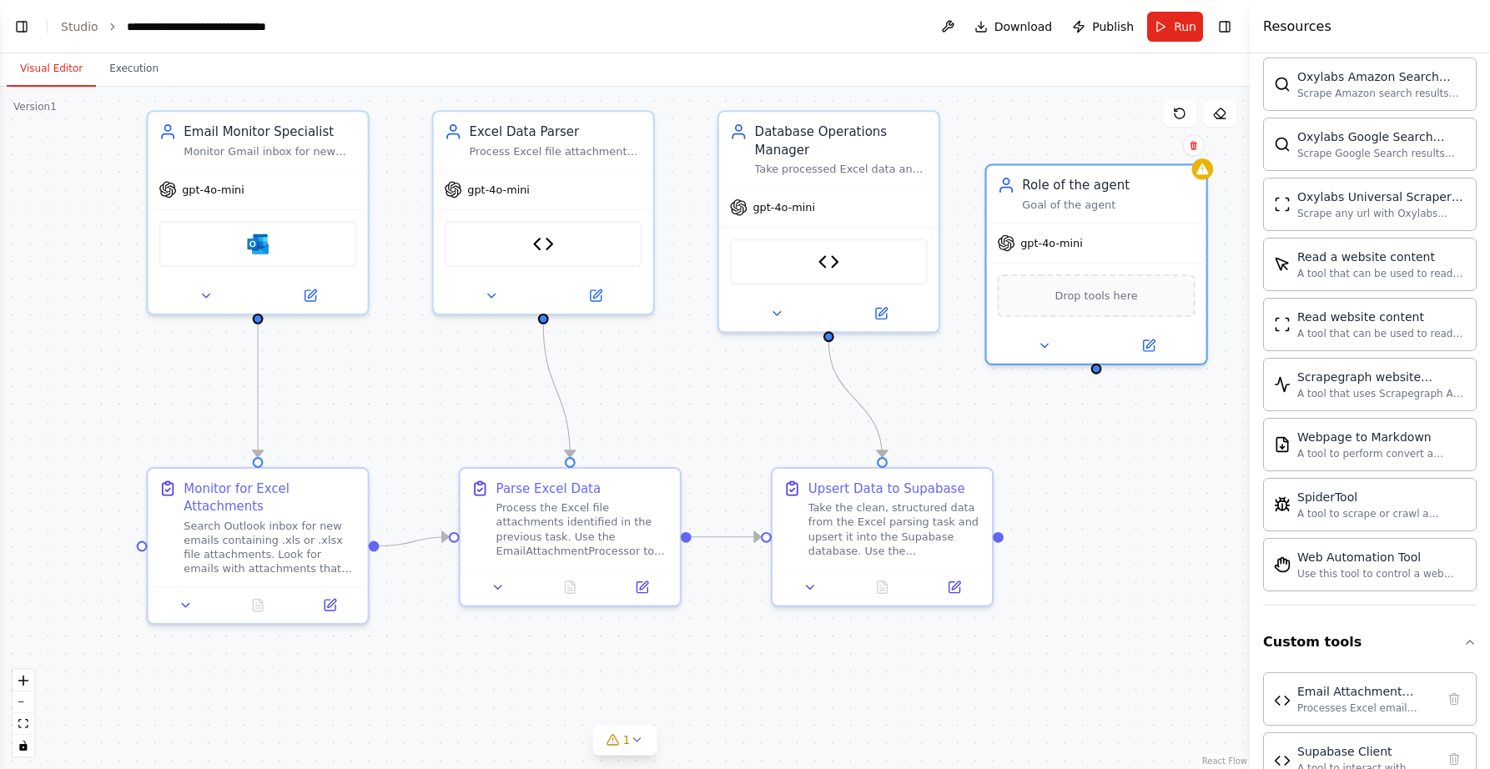
scroll to position [1412, 0]
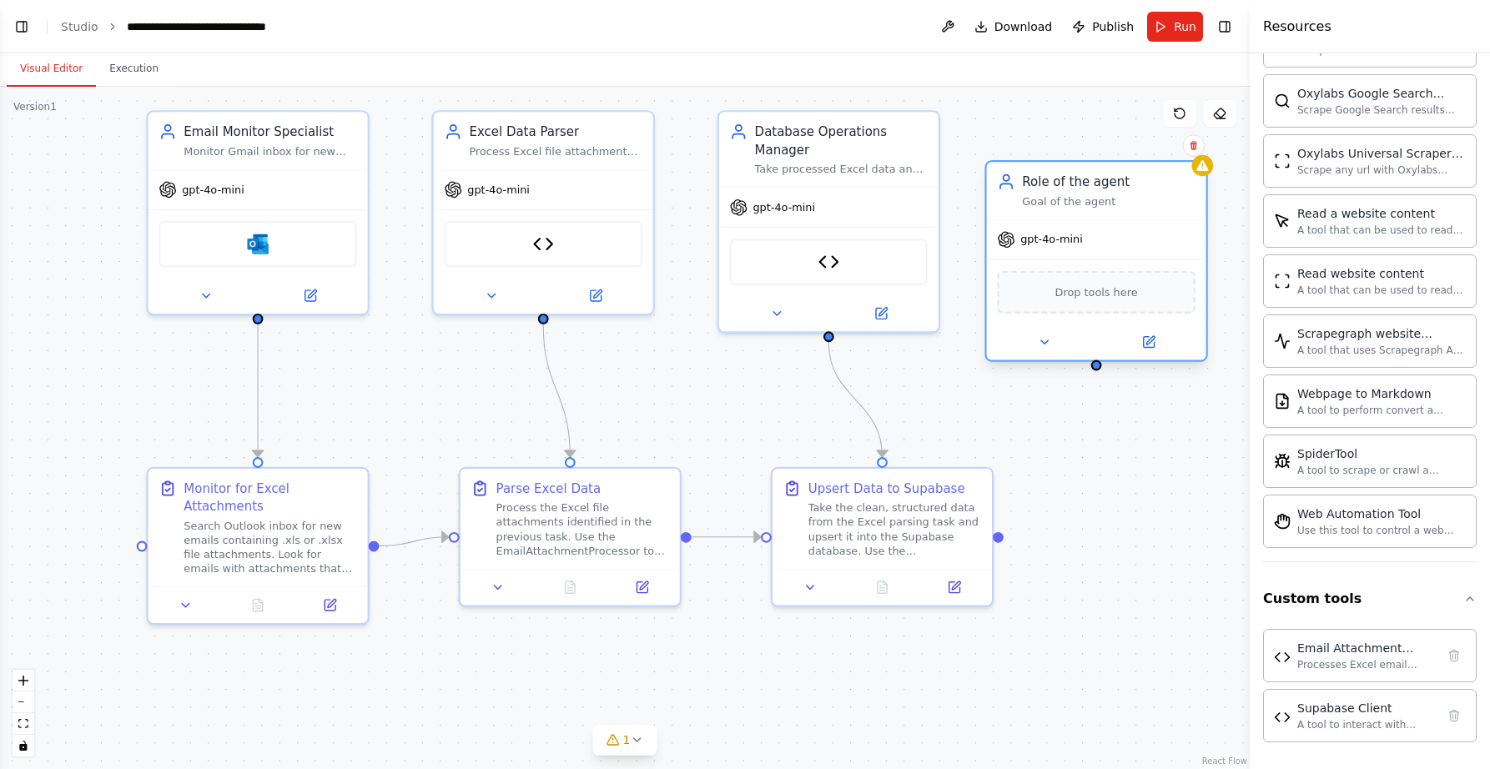
drag, startPoint x: 1339, startPoint y: 601, endPoint x: 1099, endPoint y: 292, distance: 391.2
click at [1099, 292] on div "BETA Hello! I'm the CrewAI assistant. What kind of automation do you want to bu…" at bounding box center [745, 384] width 1490 height 769
click at [1042, 342] on icon at bounding box center [1044, 341] width 8 height 3
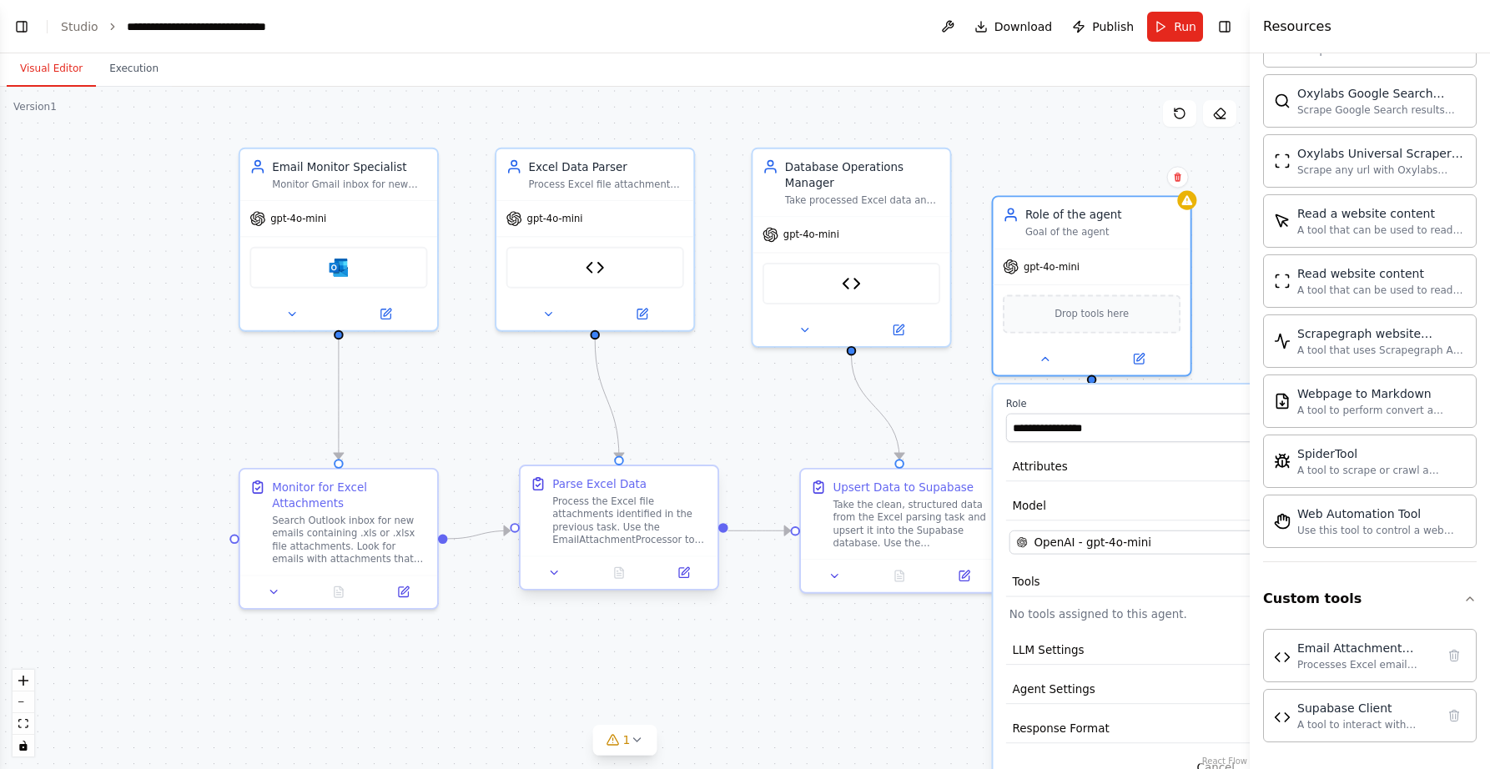
click at [623, 522] on div "Process the Excel file attachments identified in the previous task. Use the Ema…" at bounding box center [629, 521] width 155 height 51
click at [684, 572] on button at bounding box center [691, 572] width 55 height 19
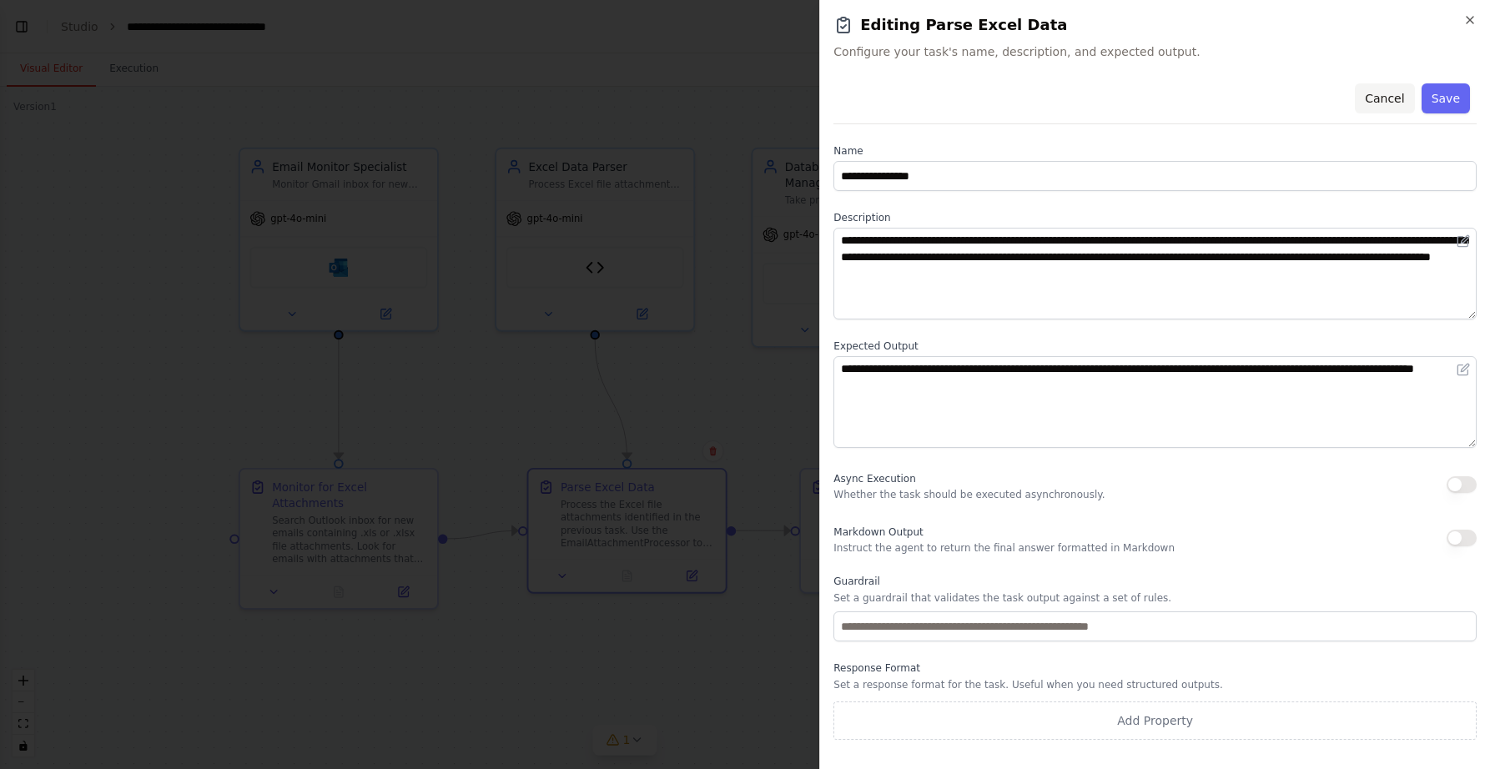
click at [1380, 101] on button "Cancel" at bounding box center [1384, 98] width 59 height 30
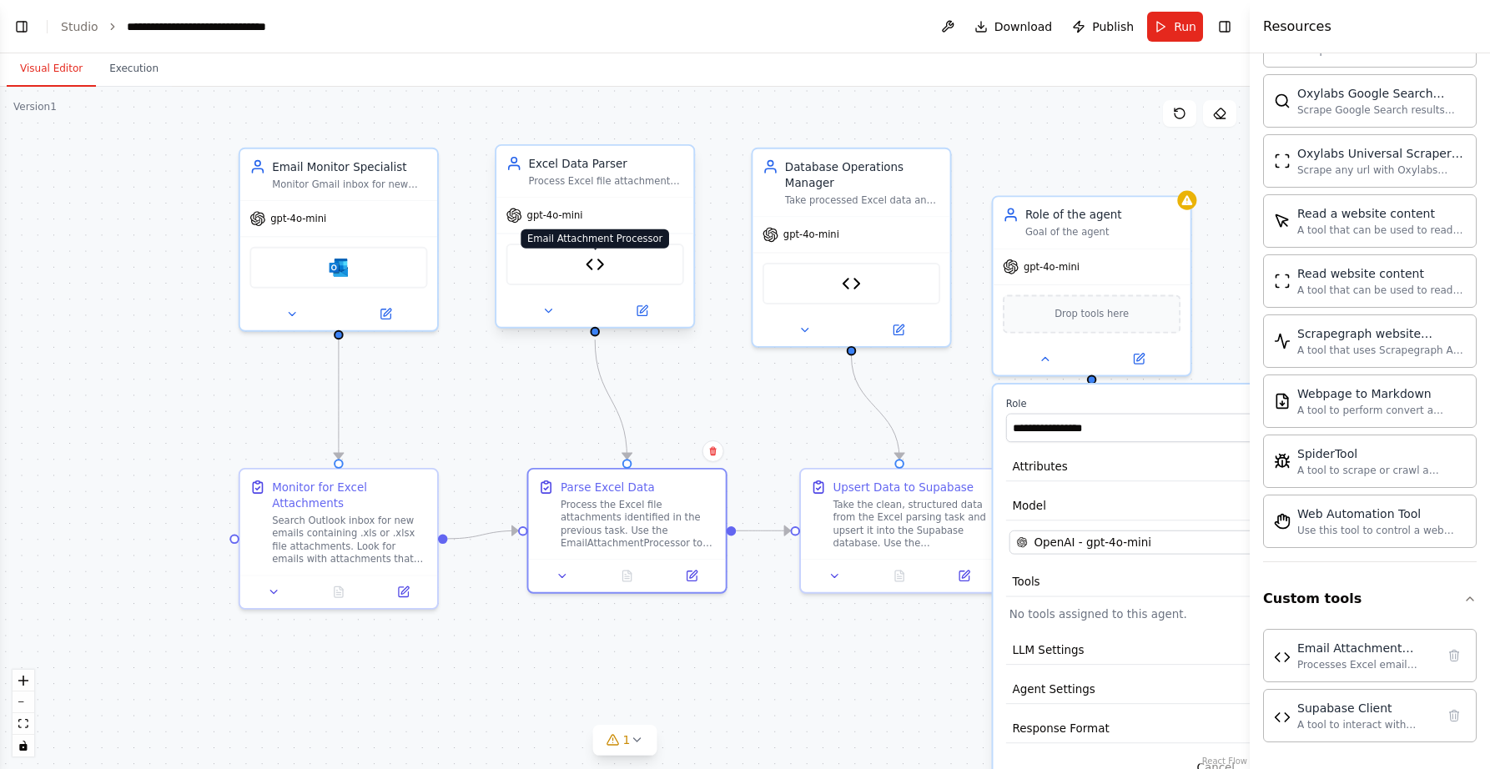
click at [589, 266] on img at bounding box center [595, 263] width 19 height 19
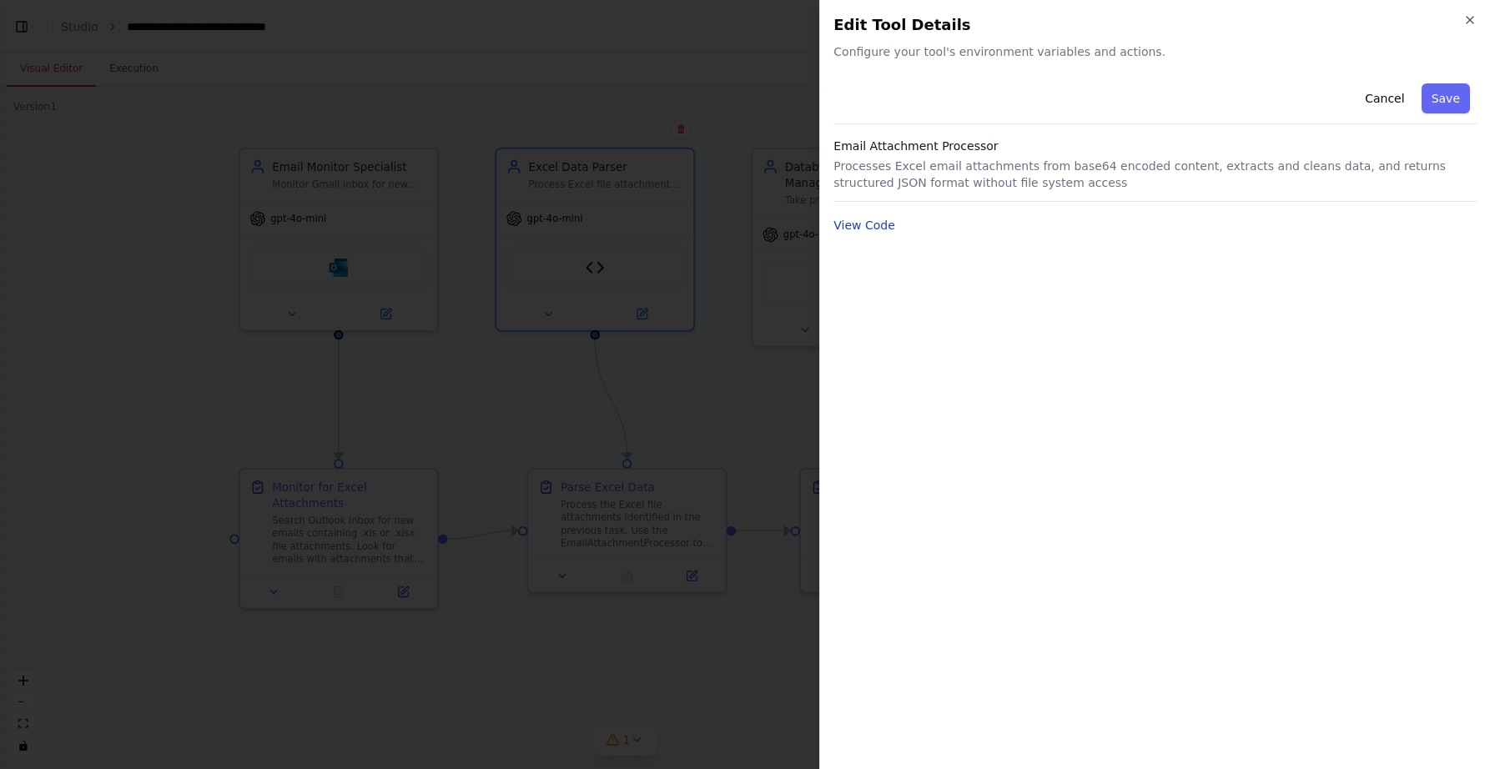
click at [873, 228] on button "View Code" at bounding box center [864, 225] width 62 height 17
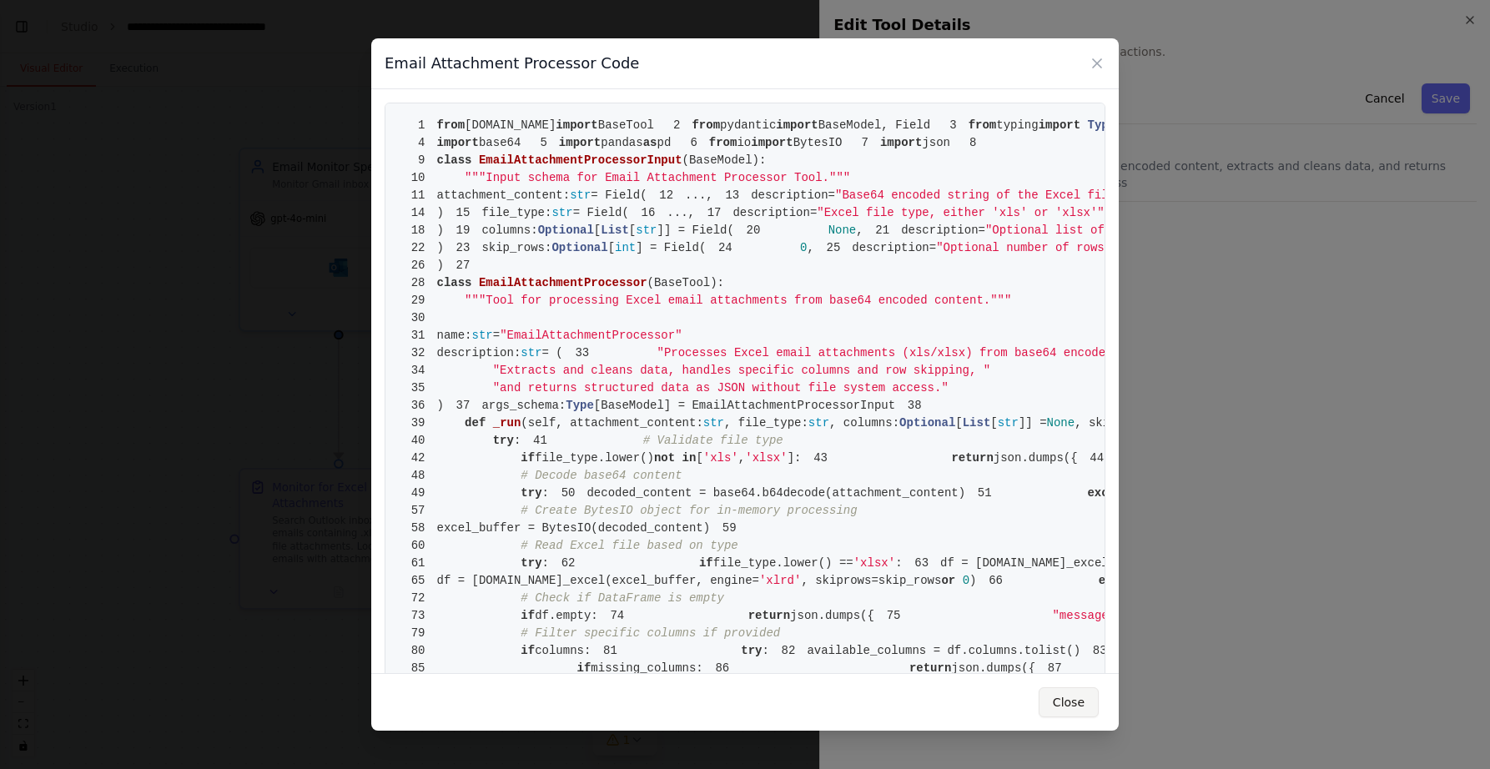
click at [1080, 710] on button "Close" at bounding box center [1069, 702] width 60 height 30
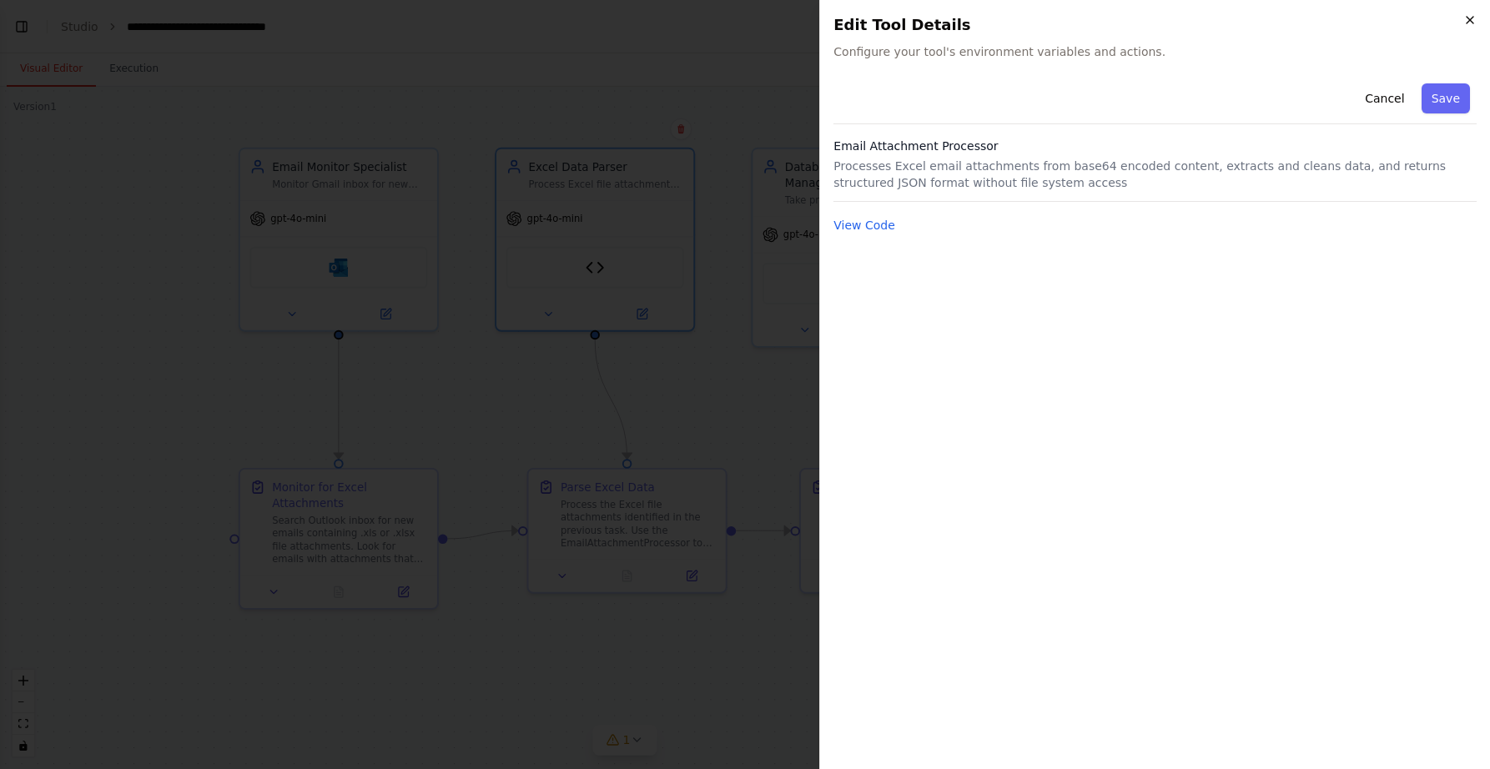
click at [1467, 17] on icon "button" at bounding box center [1469, 19] width 13 height 13
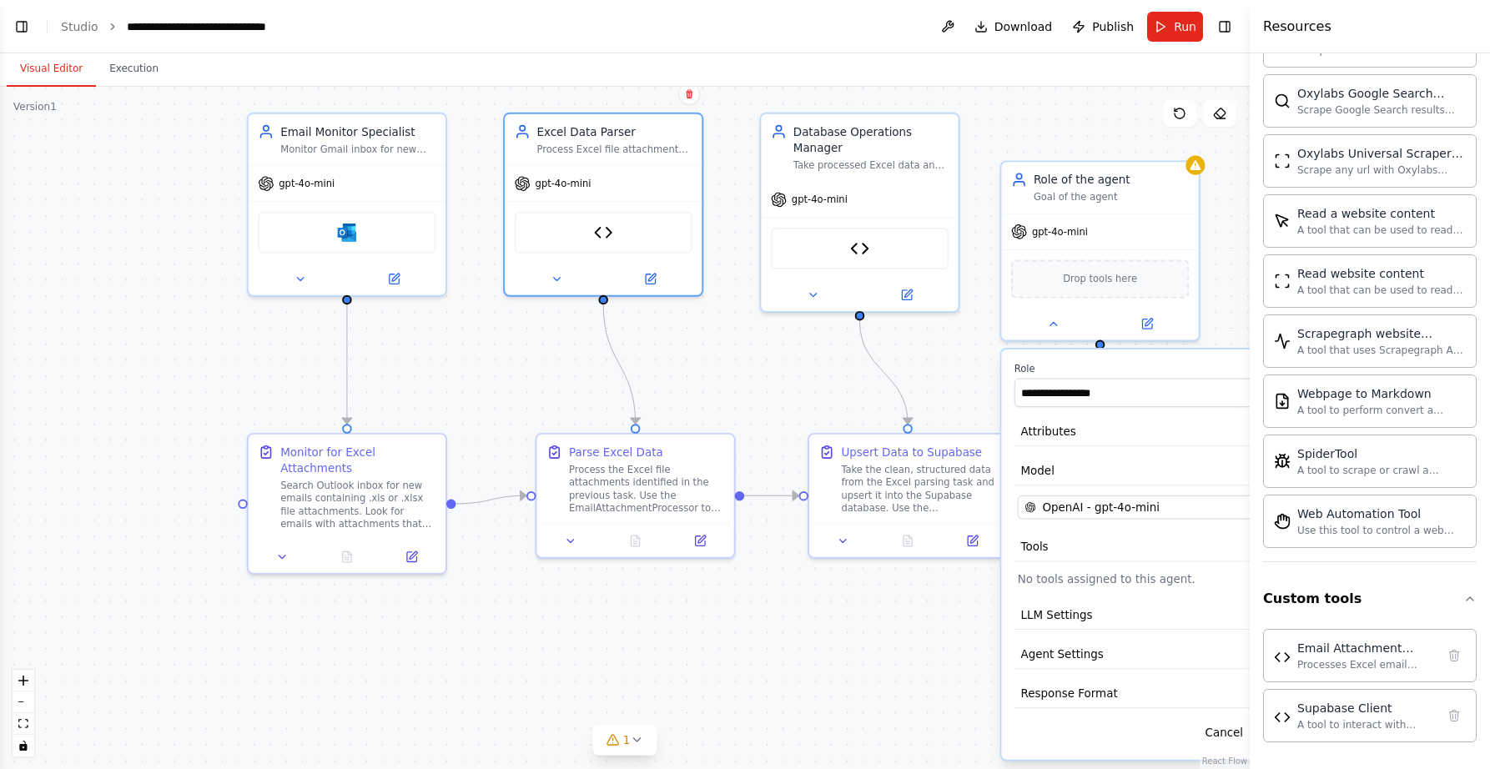
drag, startPoint x: 76, startPoint y: 298, endPoint x: 71, endPoint y: 270, distance: 28.0
click at [71, 270] on div ".deletable-edge-delete-btn { width: 20px; height: 20px; border: 0px solid #ffff…" at bounding box center [625, 428] width 1250 height 682
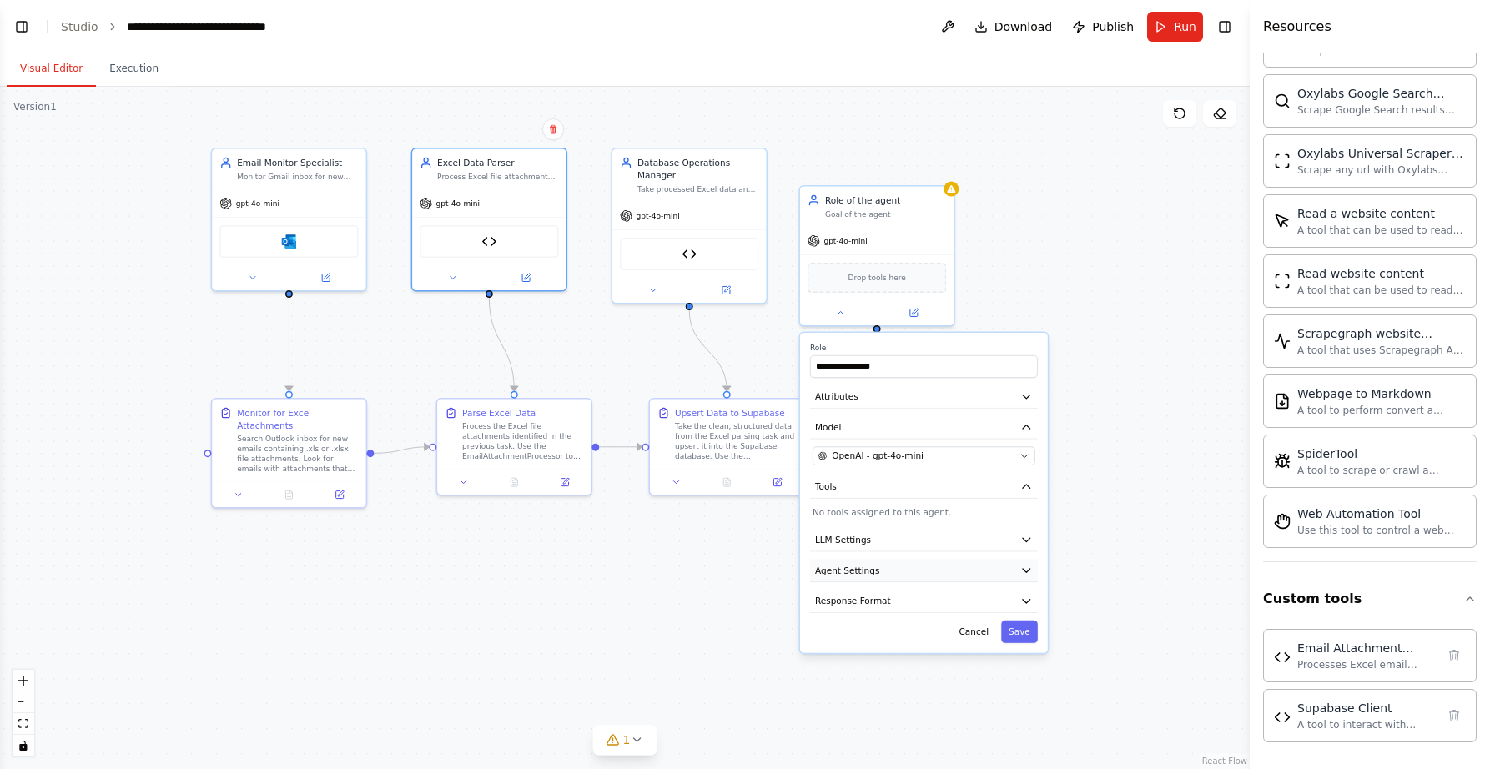
click at [1031, 564] on button "Agent Settings" at bounding box center [924, 570] width 228 height 23
click at [653, 582] on div ".deletable-edge-delete-btn { width: 20px; height: 20px; border: 0px solid #ffff…" at bounding box center [625, 428] width 1250 height 682
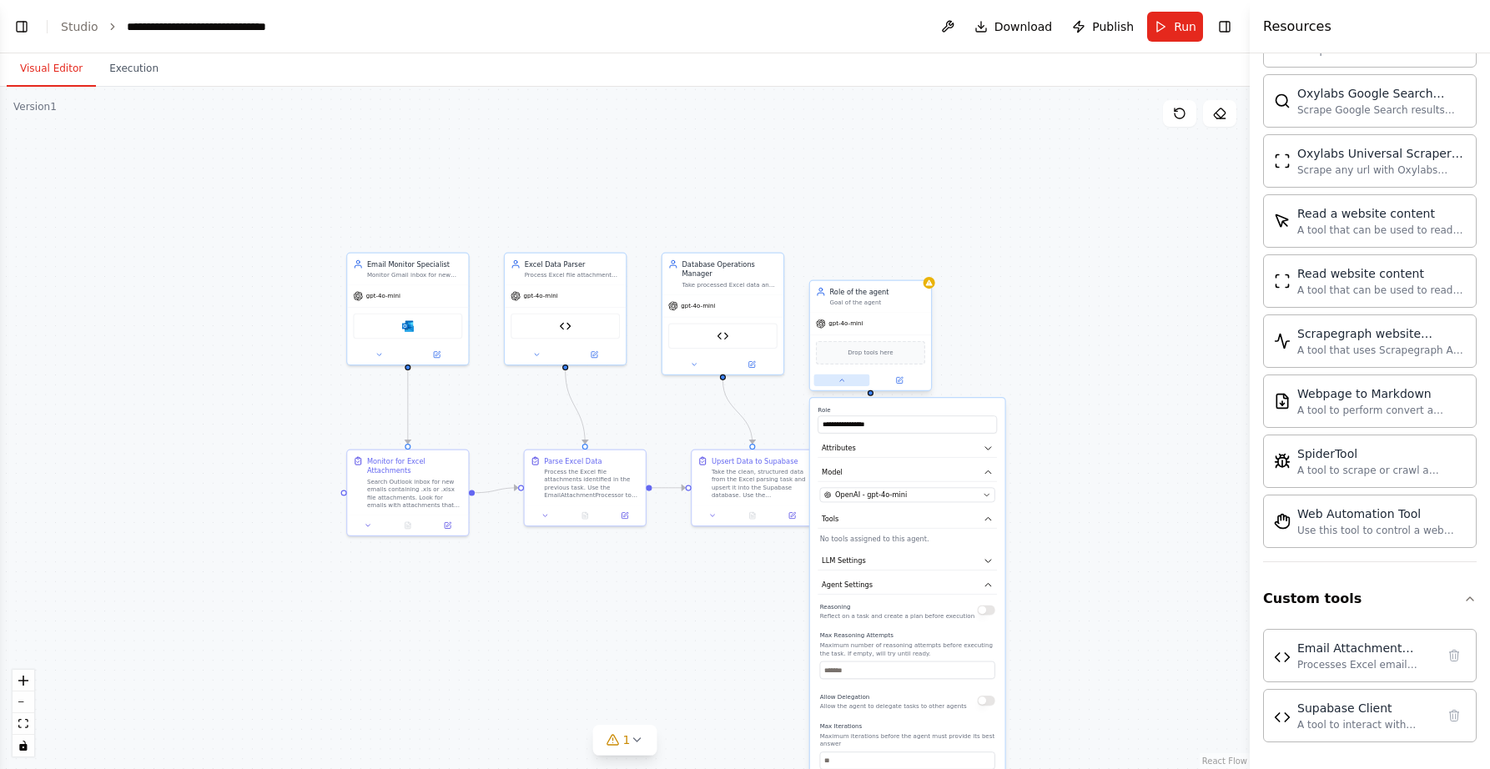
click at [843, 382] on icon at bounding box center [842, 380] width 8 height 8
click at [918, 262] on icon at bounding box center [917, 263] width 7 height 9
click at [873, 265] on button "Confirm" at bounding box center [870, 263] width 59 height 20
click at [21, 29] on button "Toggle Left Sidebar" at bounding box center [21, 26] width 23 height 23
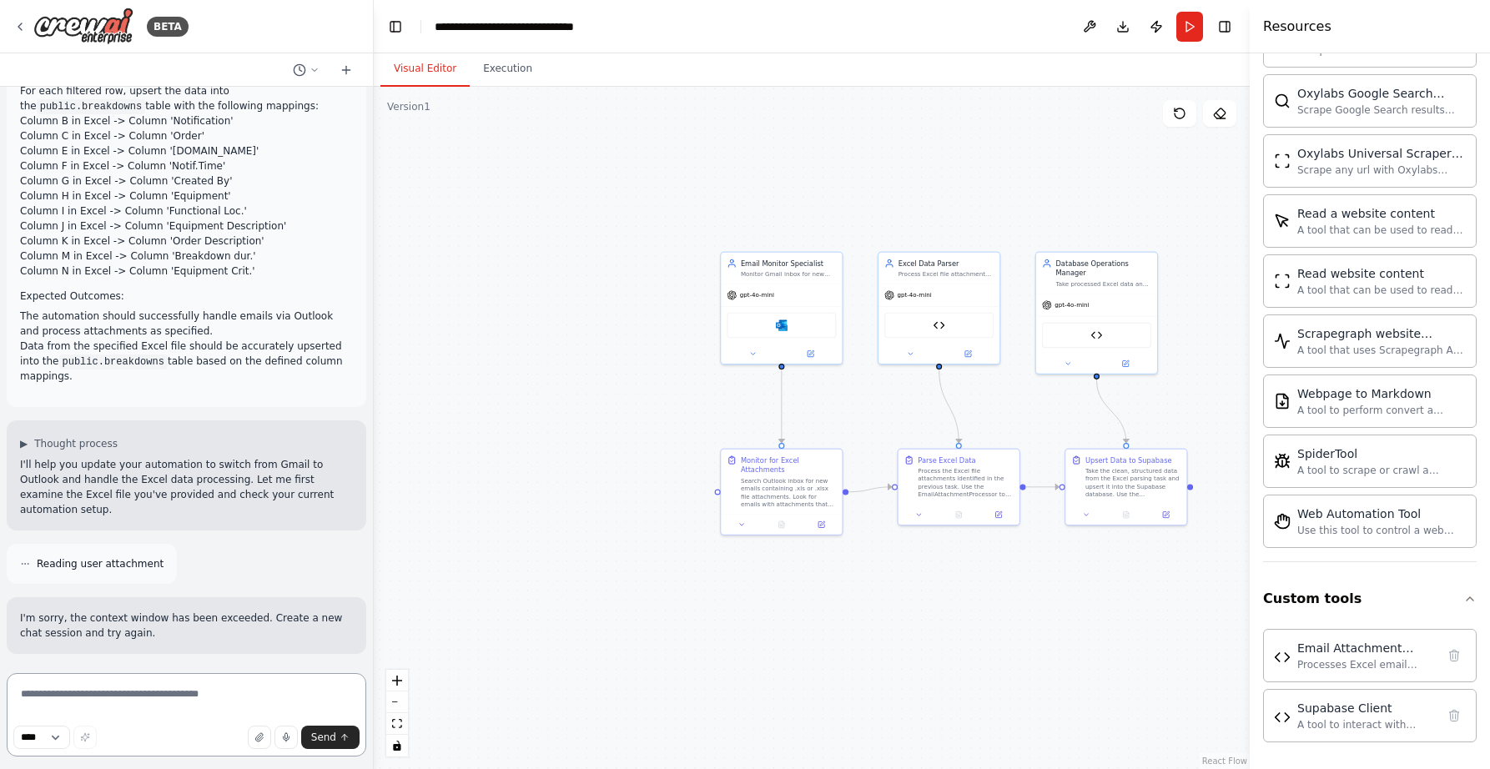
click at [92, 702] on textarea at bounding box center [187, 714] width 360 height 83
click at [77, 701] on textarea at bounding box center [187, 714] width 360 height 83
paste textarea "**********"
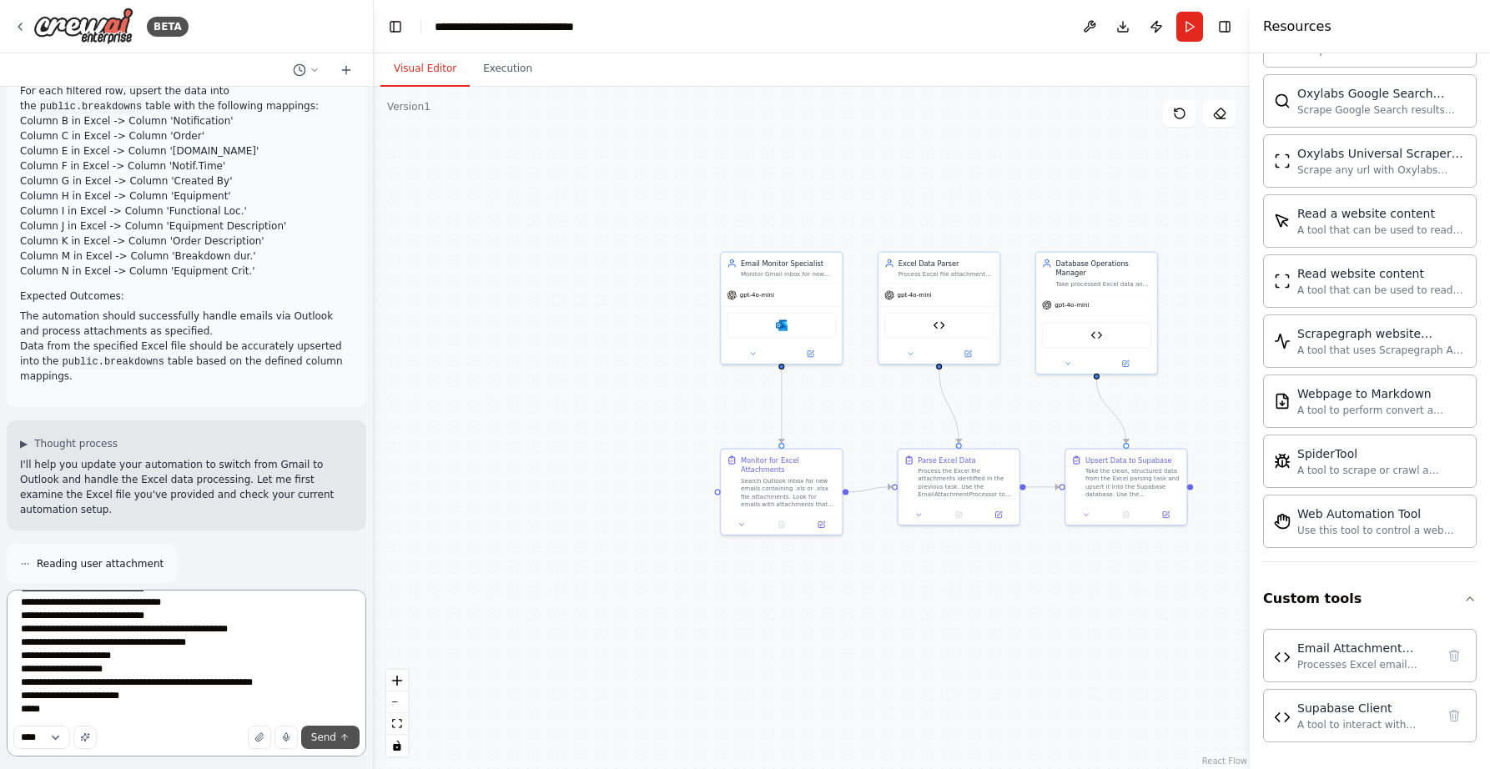
type textarea "**********"
click at [317, 737] on span "Send" at bounding box center [323, 737] width 25 height 13
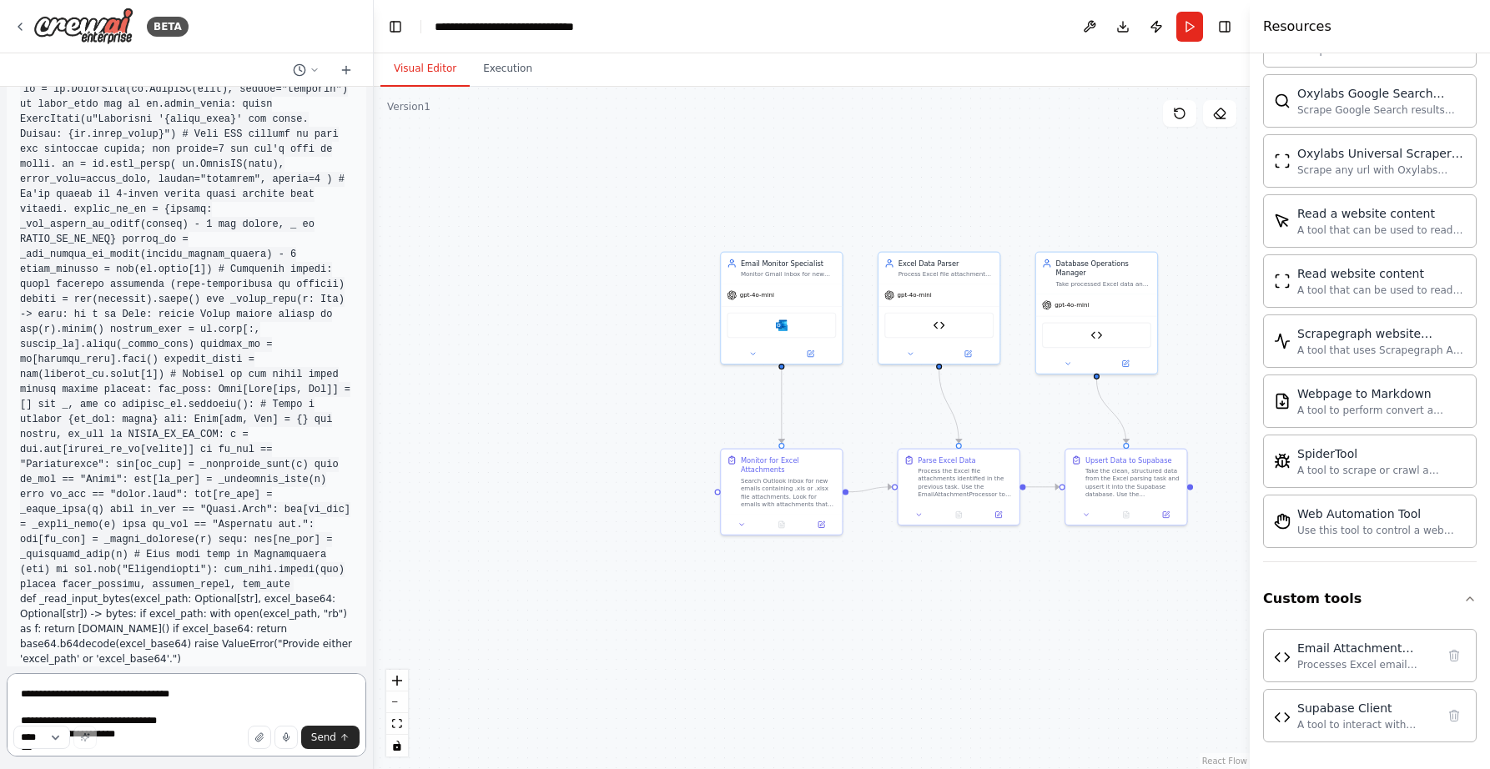
scroll to position [4335, 0]
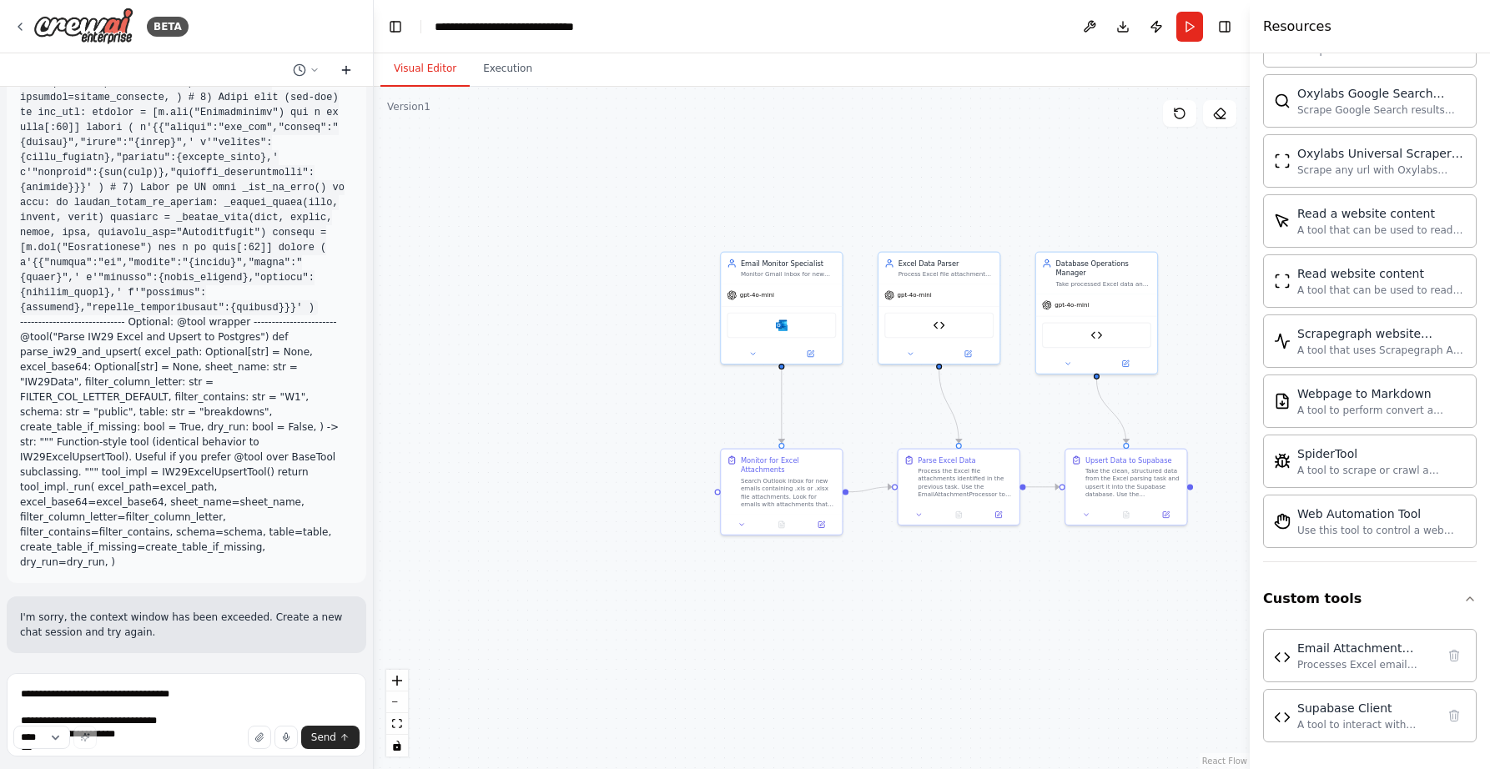
click at [346, 68] on icon at bounding box center [346, 69] width 13 height 13
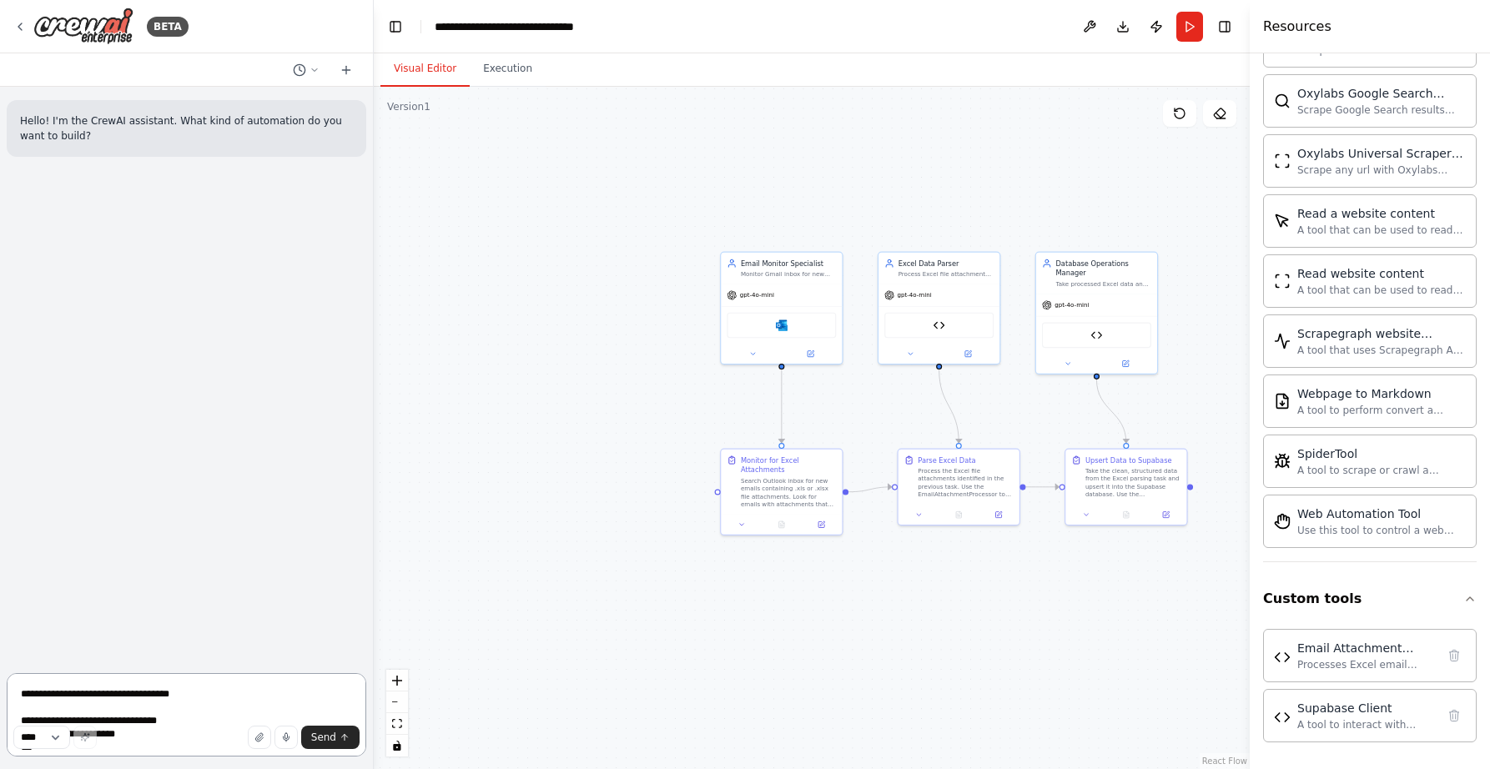
click at [155, 702] on textarea at bounding box center [187, 714] width 360 height 83
paste textarea "**********"
type textarea "**********"
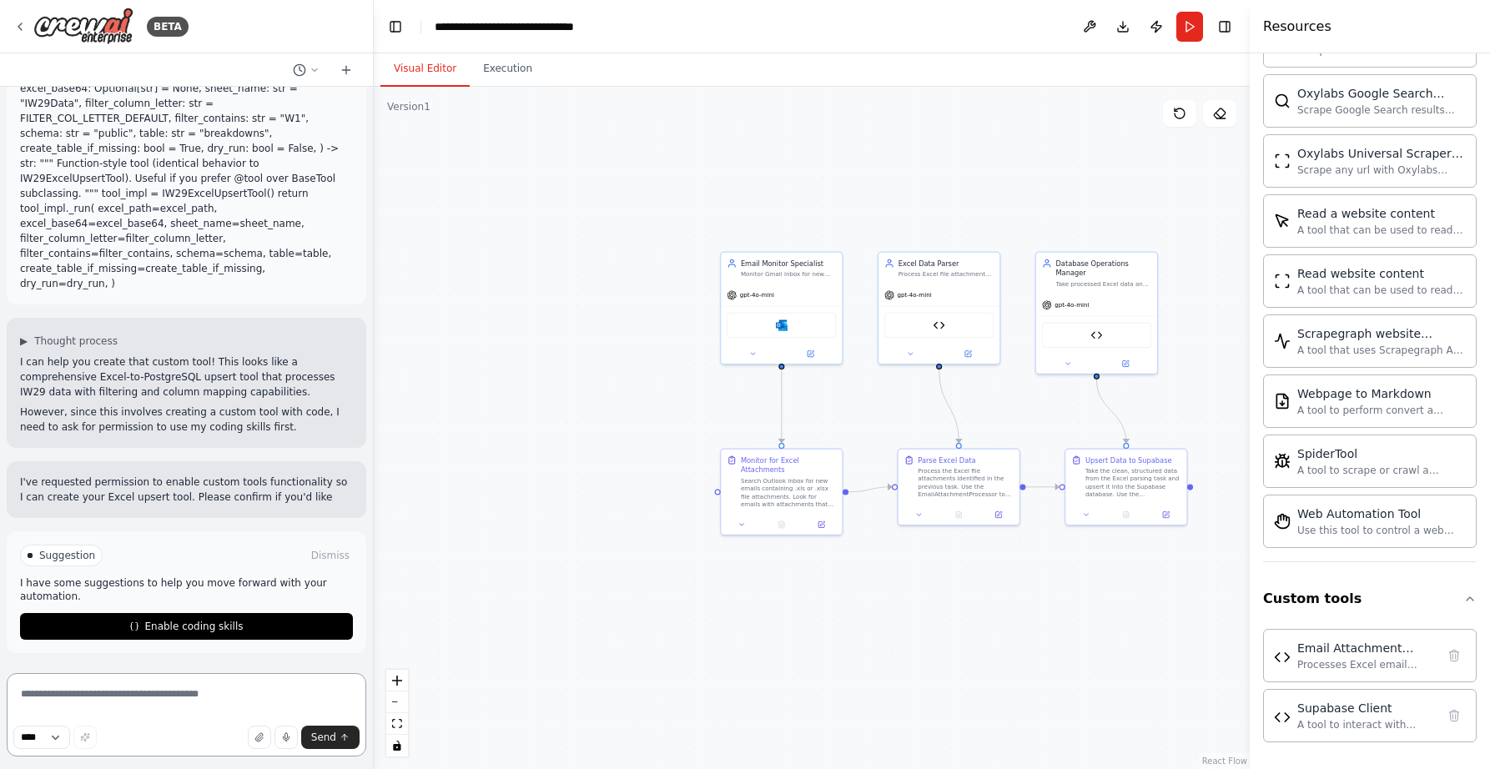
scroll to position [3841, 0]
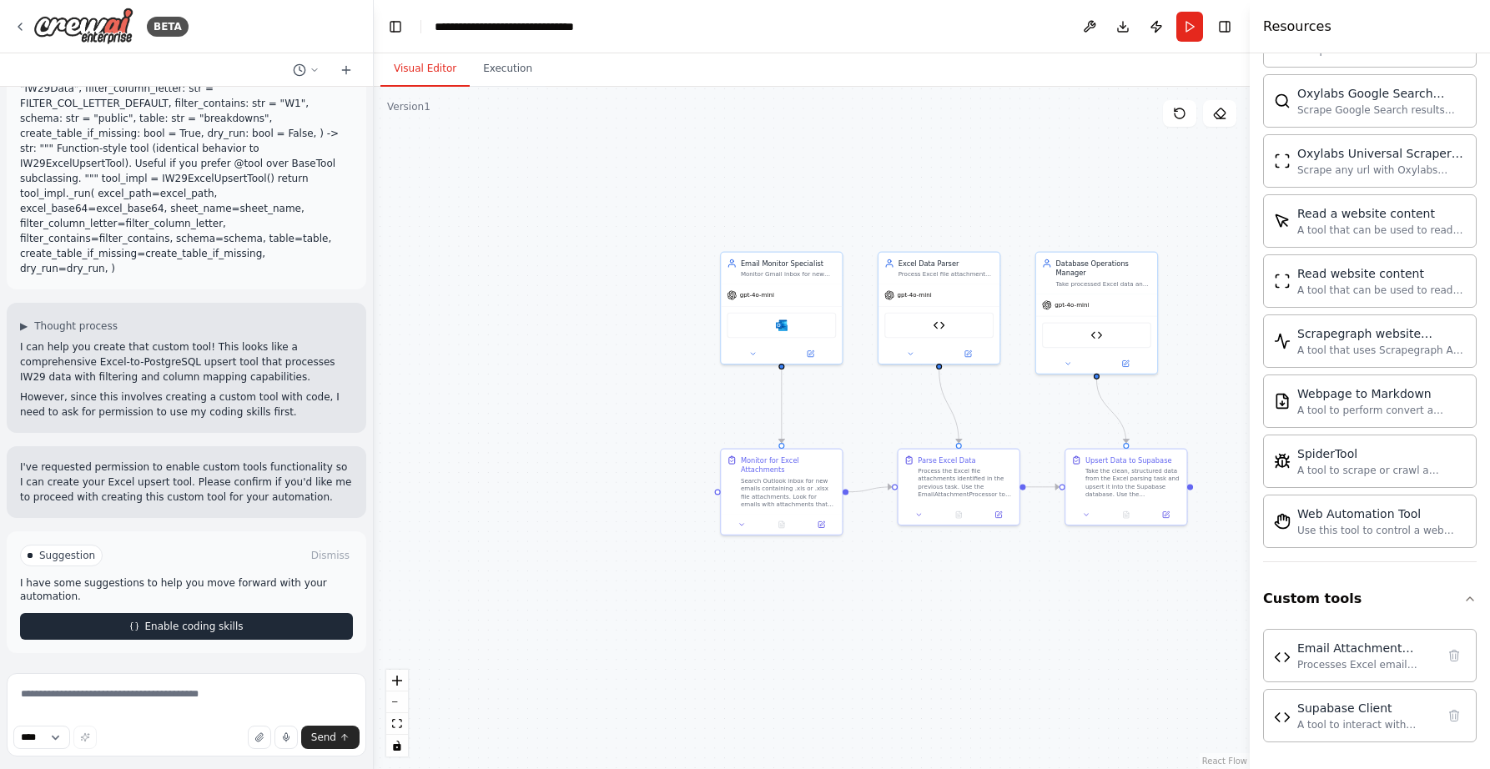
click at [185, 626] on span "Enable coding skills" at bounding box center [193, 626] width 98 height 13
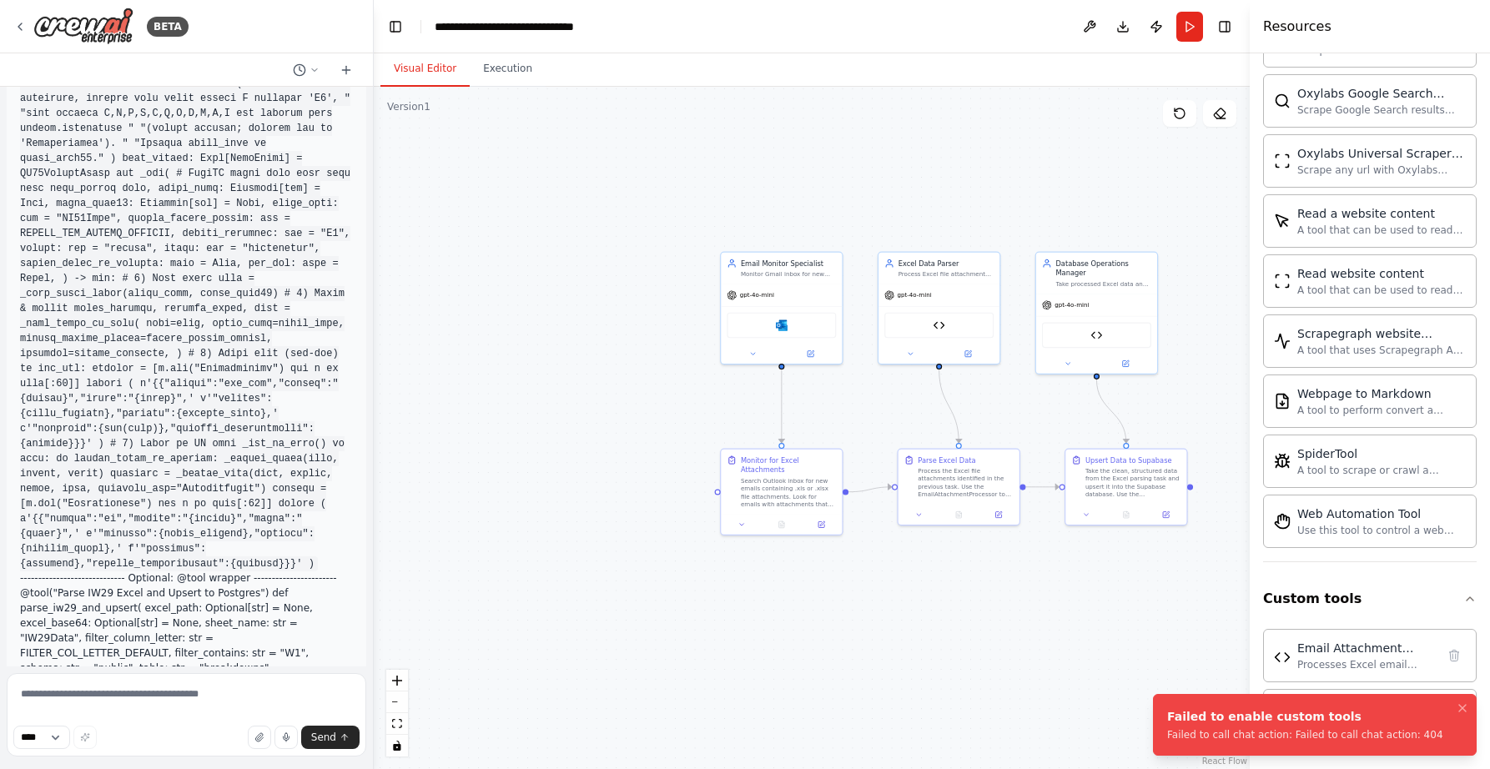
scroll to position [3706, 0]
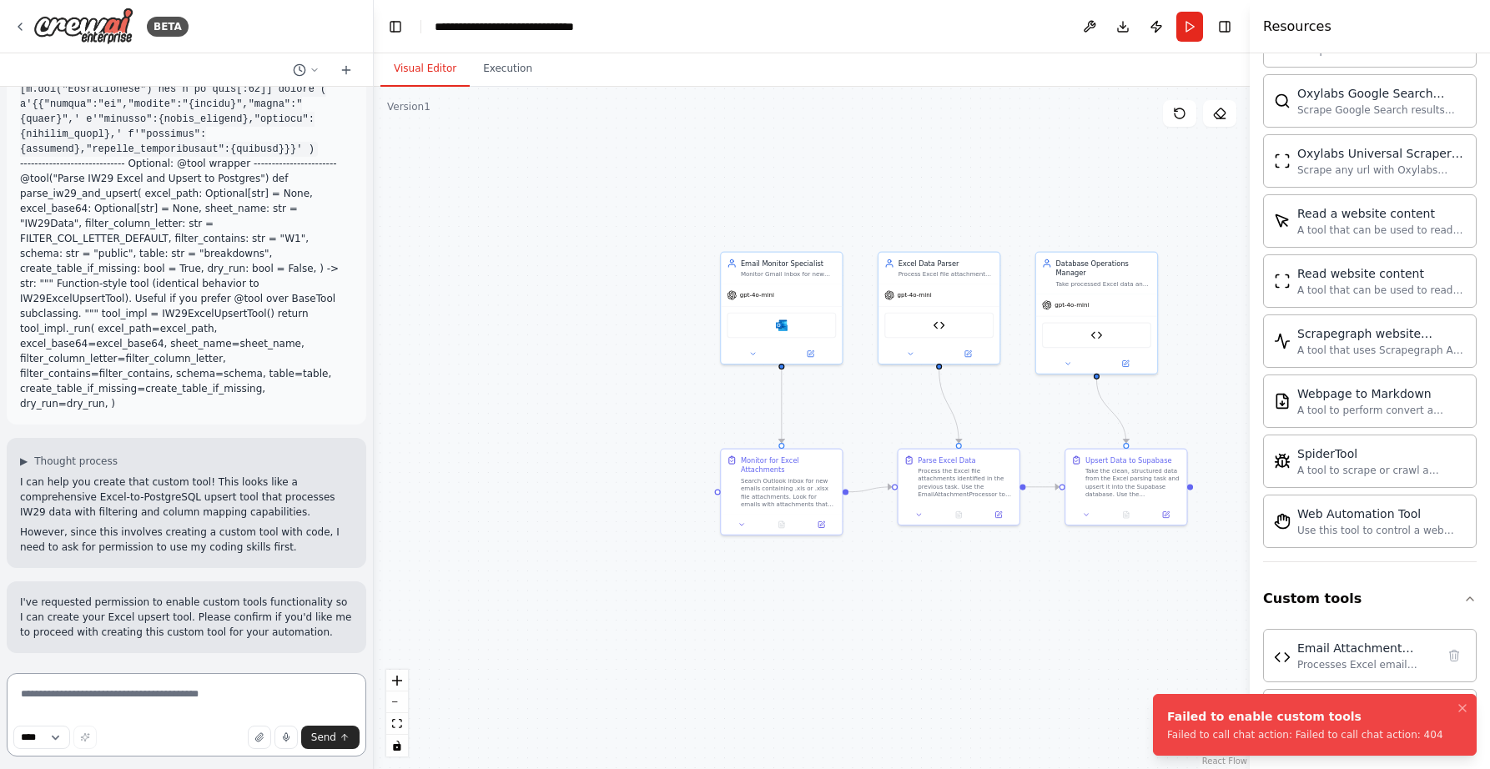
click at [177, 698] on textarea at bounding box center [187, 714] width 360 height 83
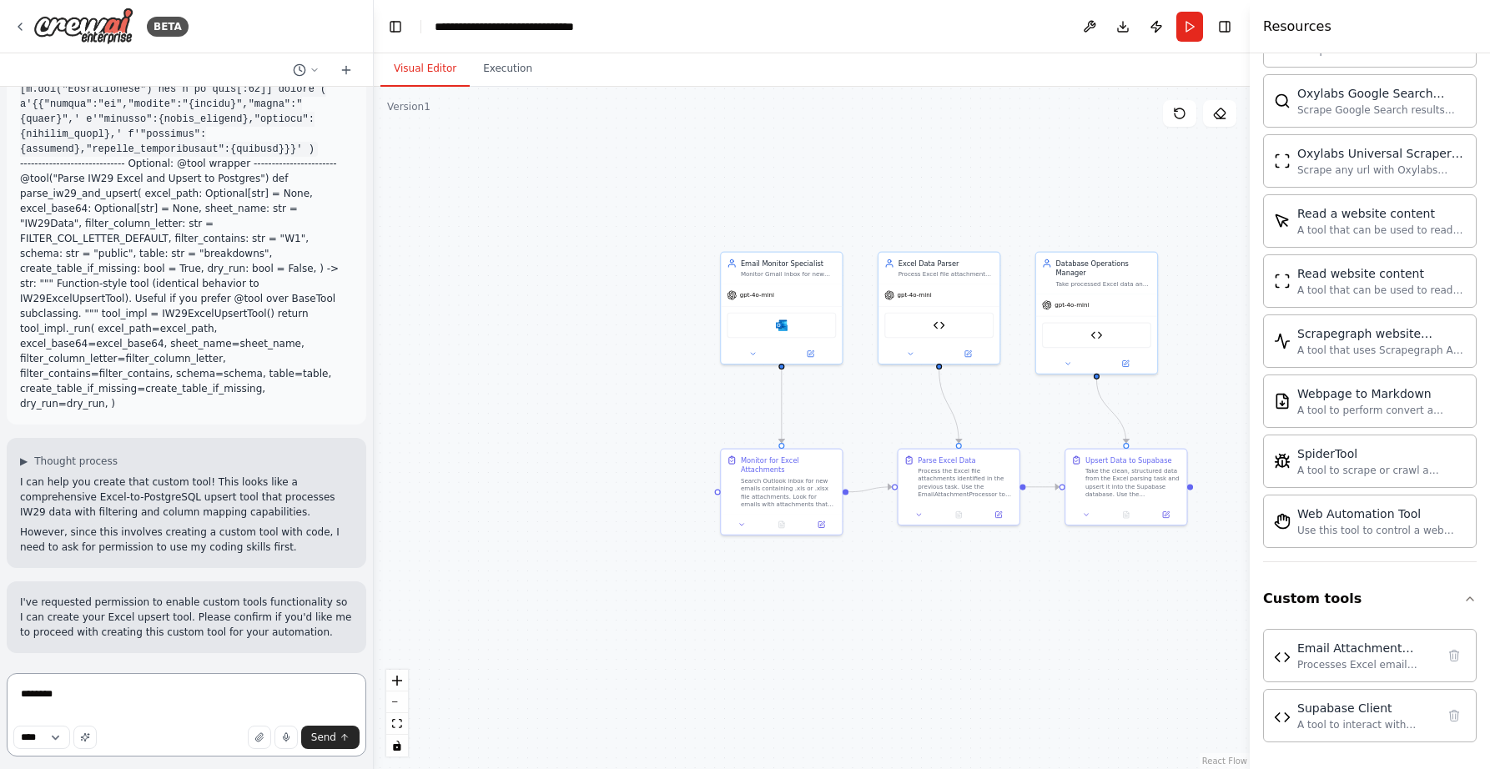
type textarea "*********"
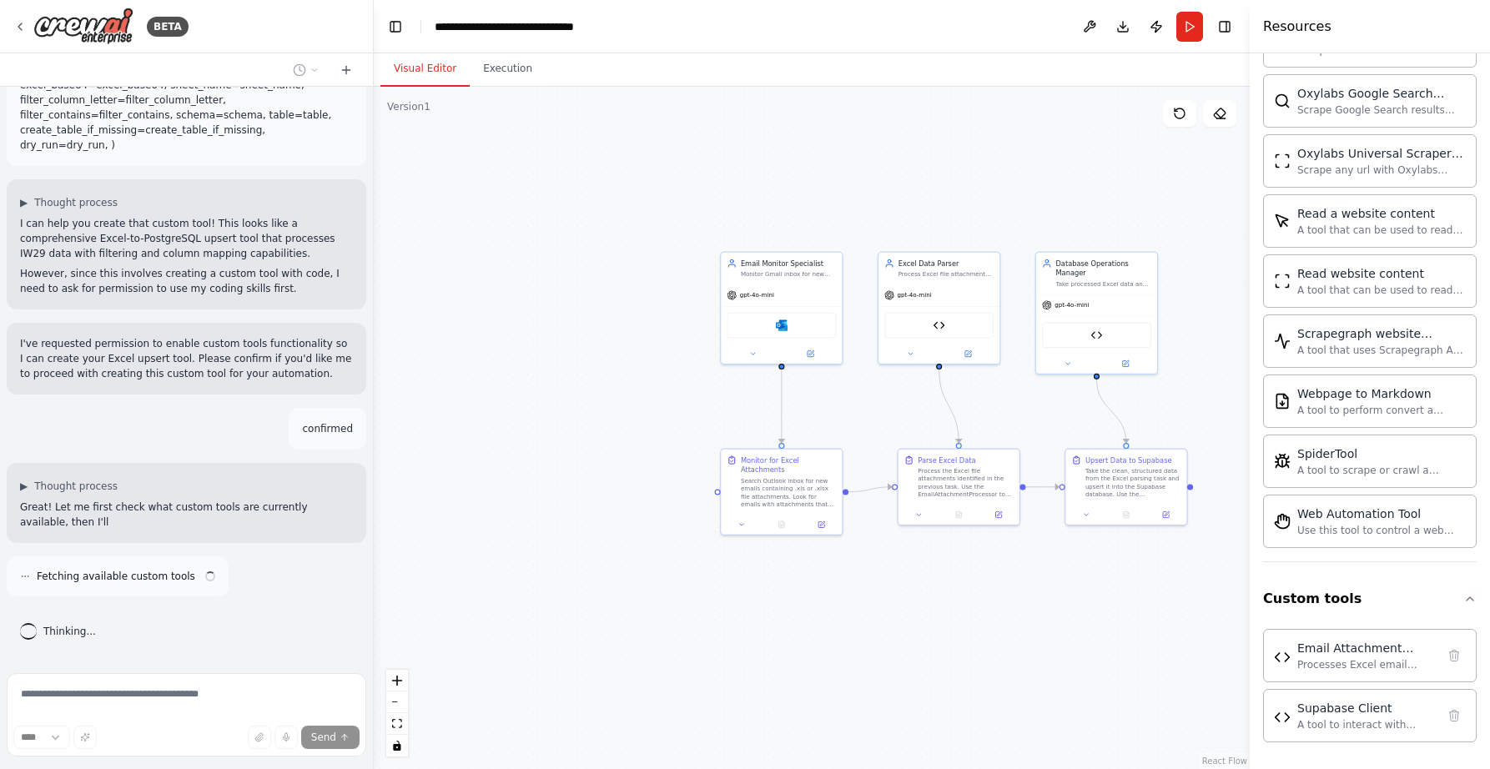
scroll to position [3964, 0]
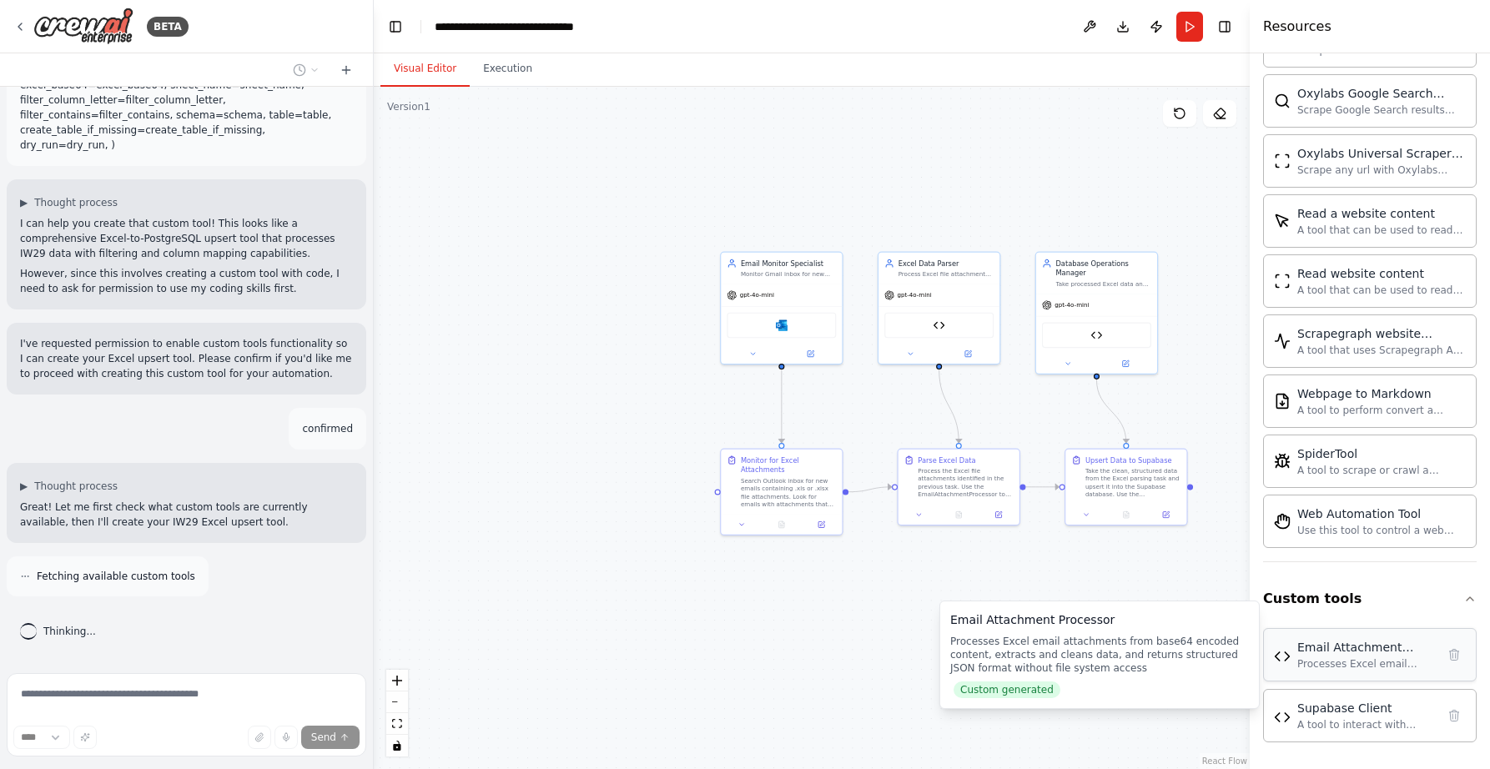
click at [1302, 647] on div "Email Attachment Processor" at bounding box center [1366, 647] width 138 height 17
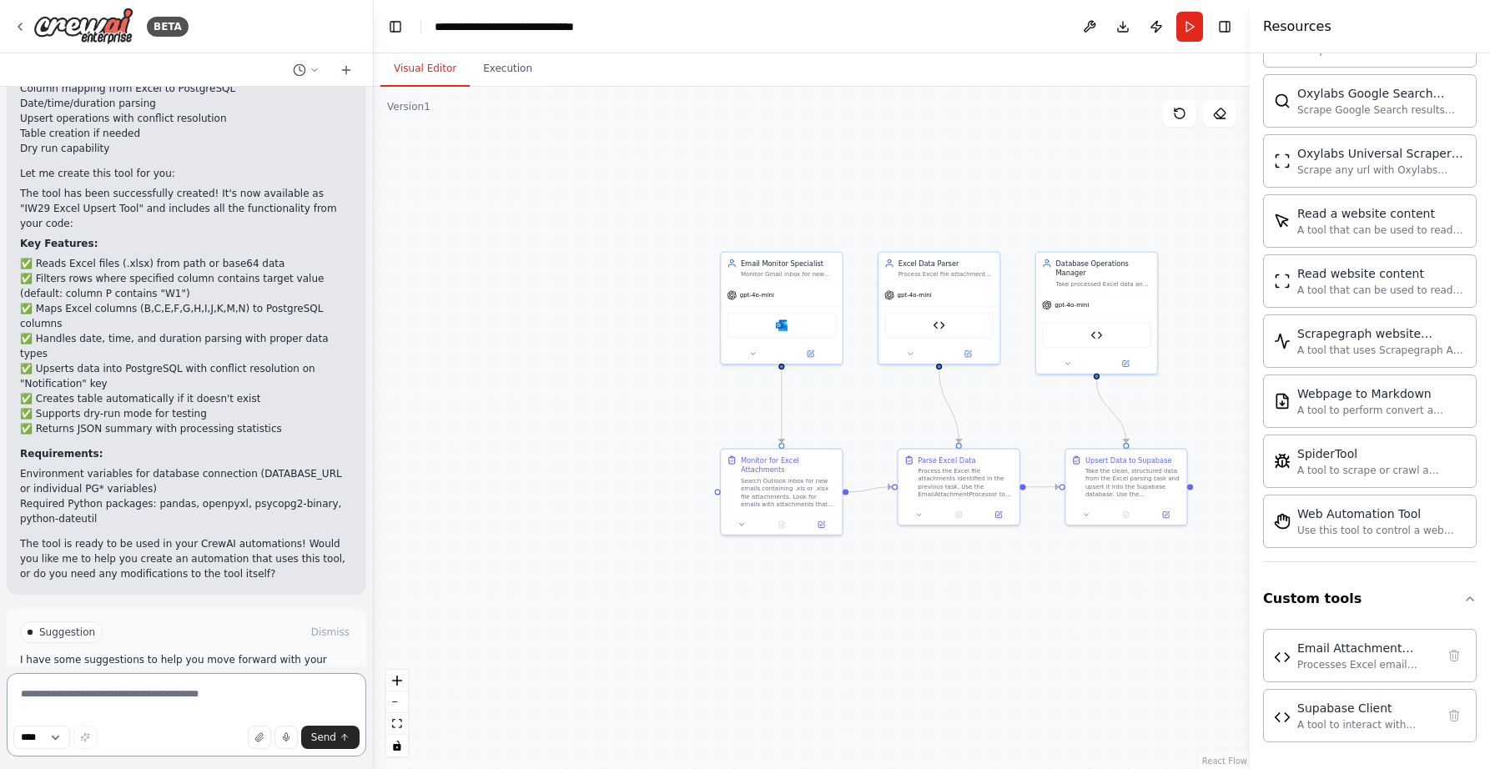
scroll to position [4669, 0]
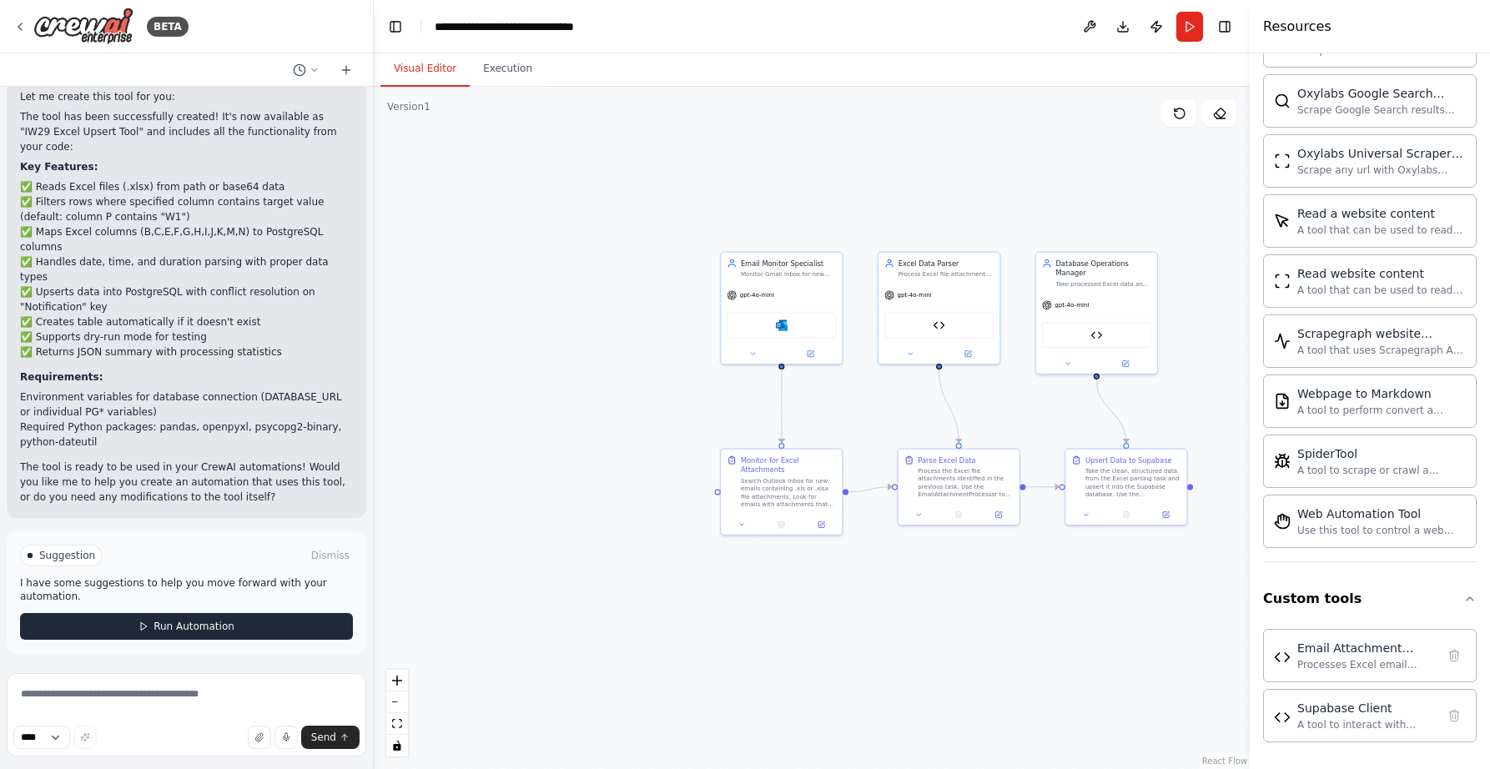
click at [154, 625] on span "Run Automation" at bounding box center [194, 626] width 81 height 13
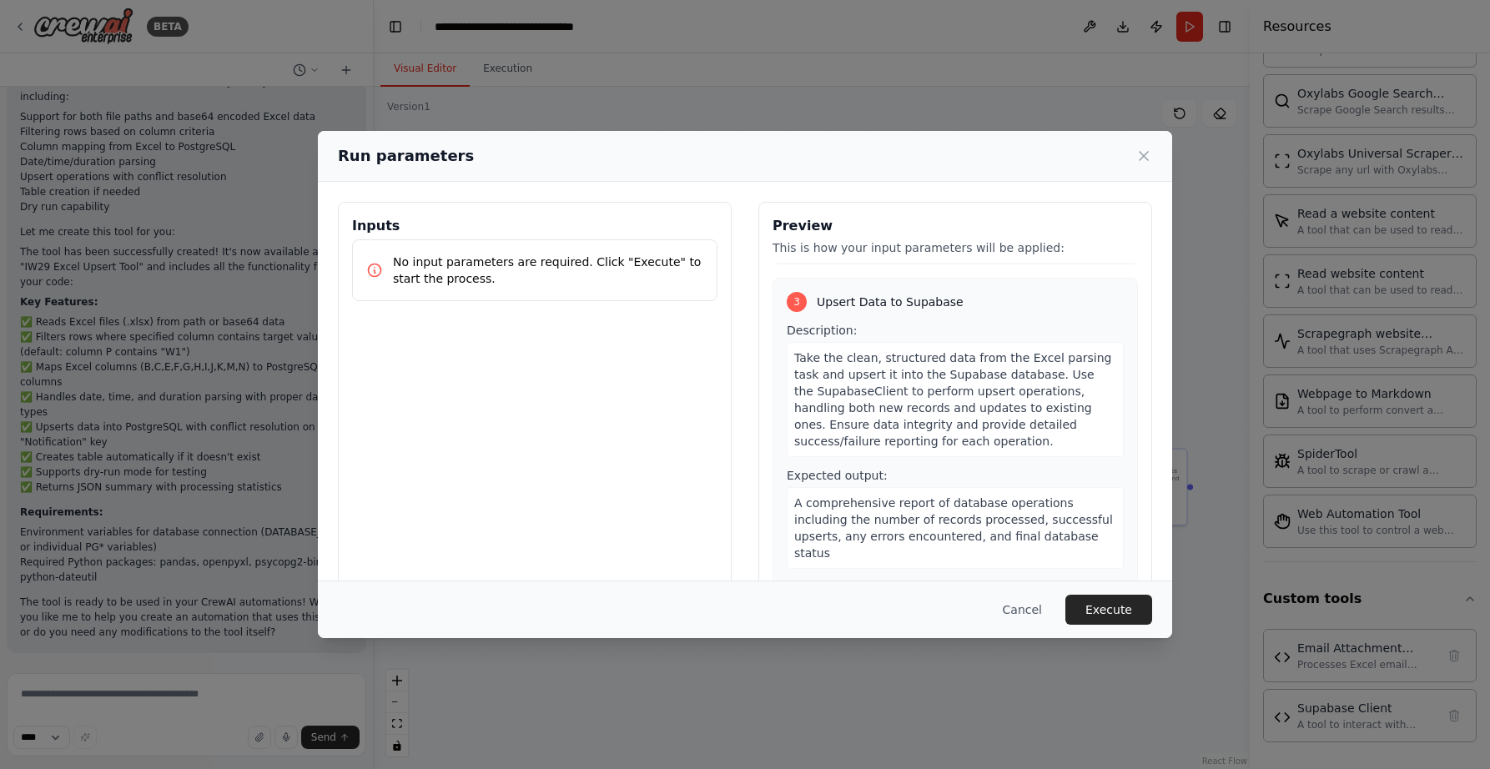
scroll to position [36, 0]
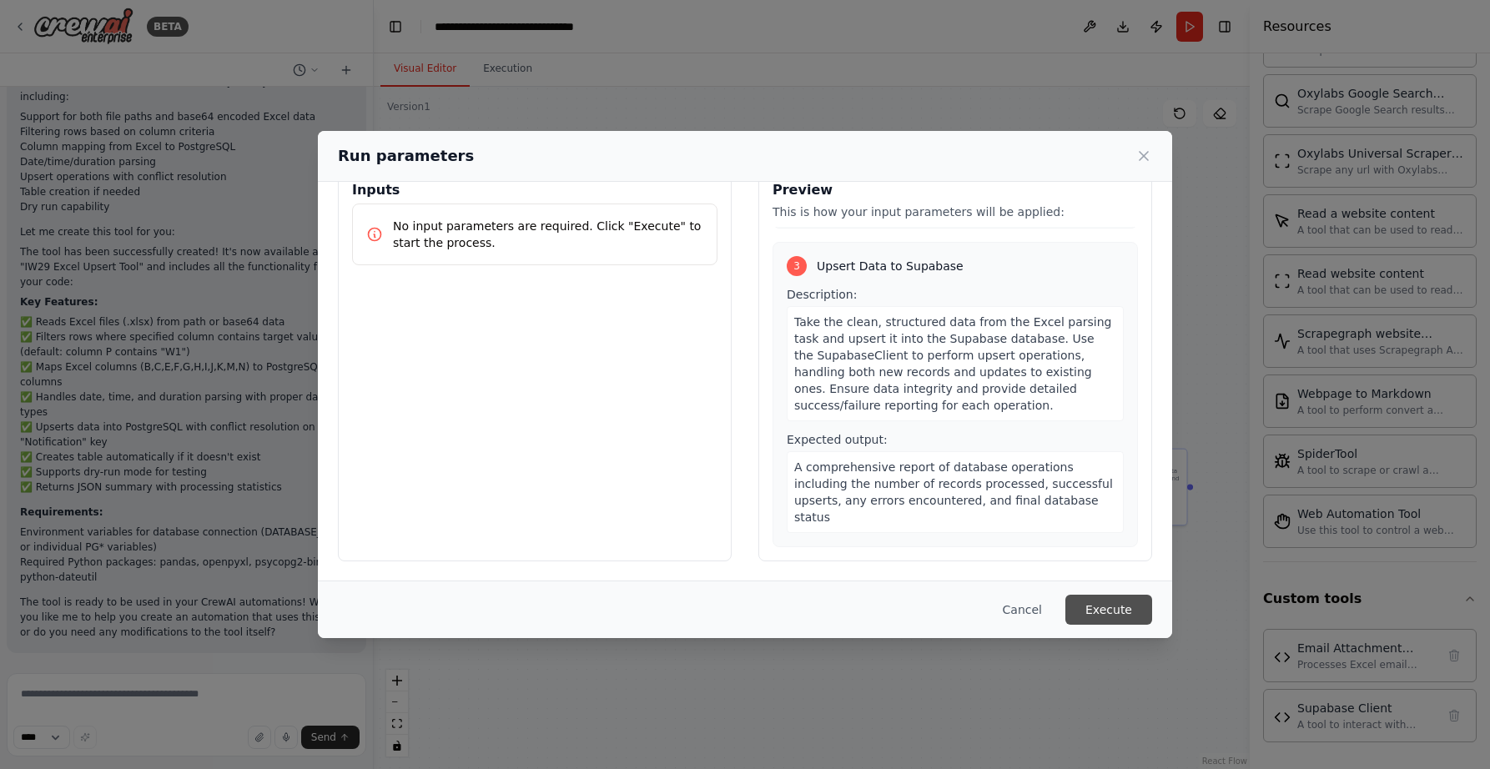
click at [1130, 607] on button "Execute" at bounding box center [1108, 610] width 87 height 30
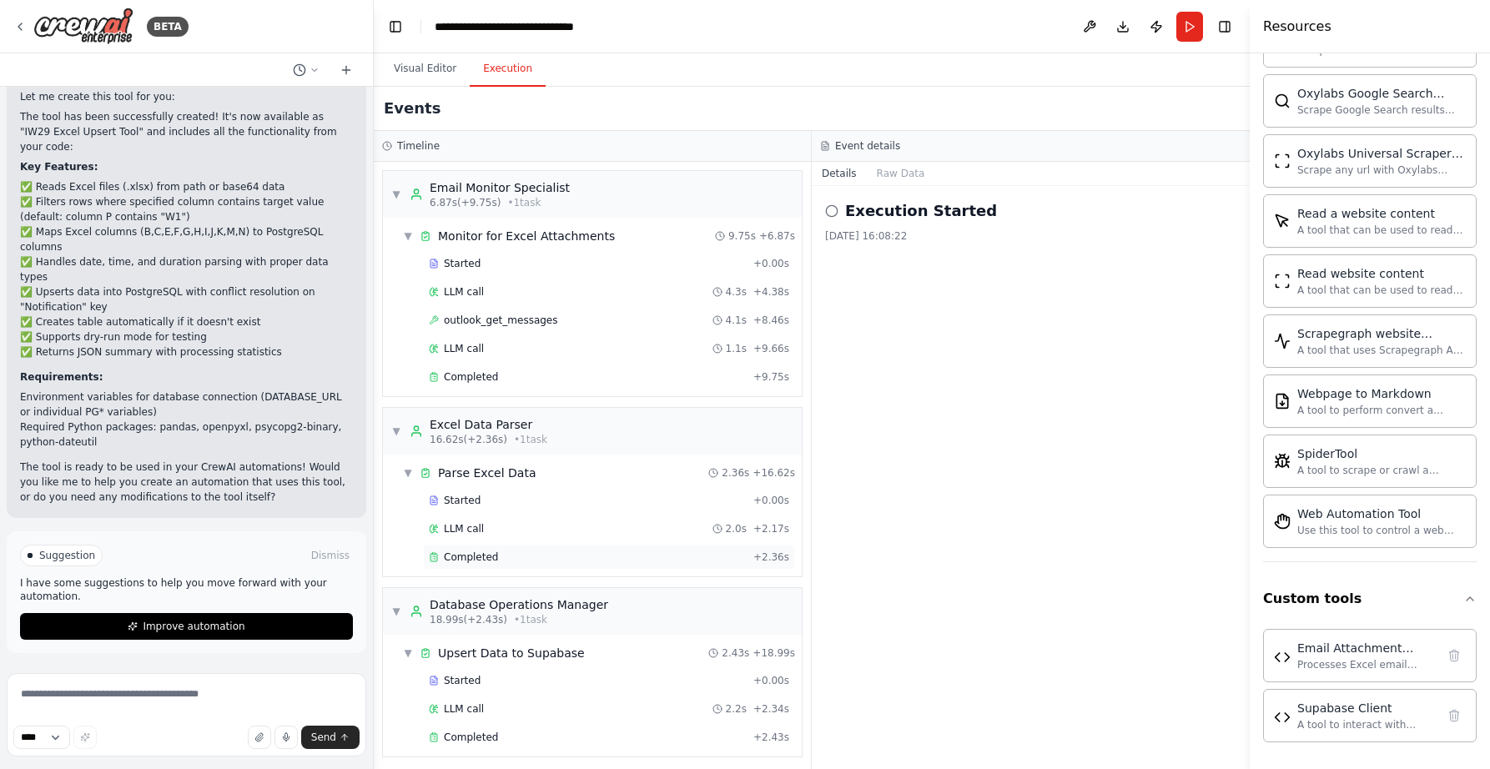
scroll to position [7, 0]
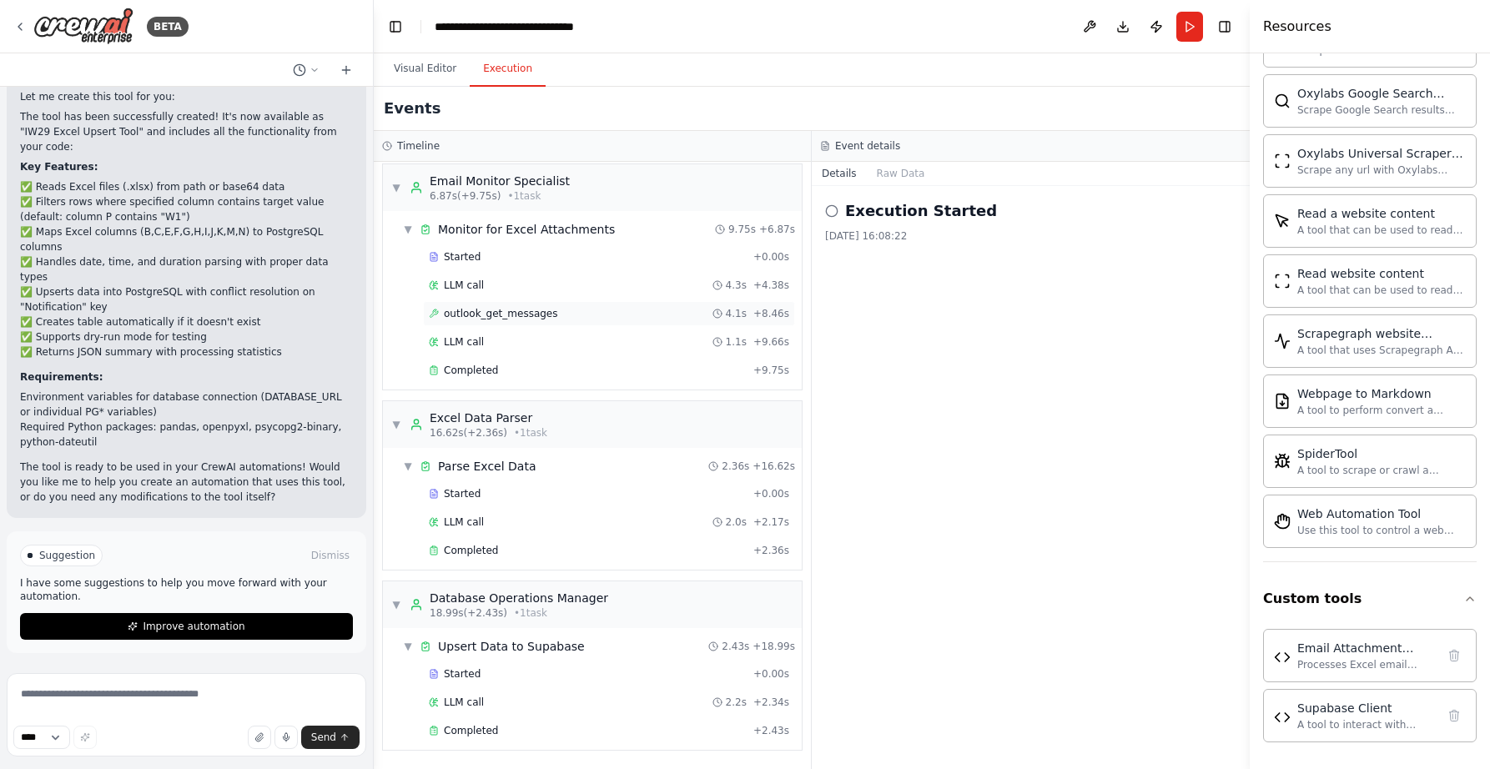
click at [513, 315] on span "outlook_get_messages" at bounding box center [501, 313] width 114 height 13
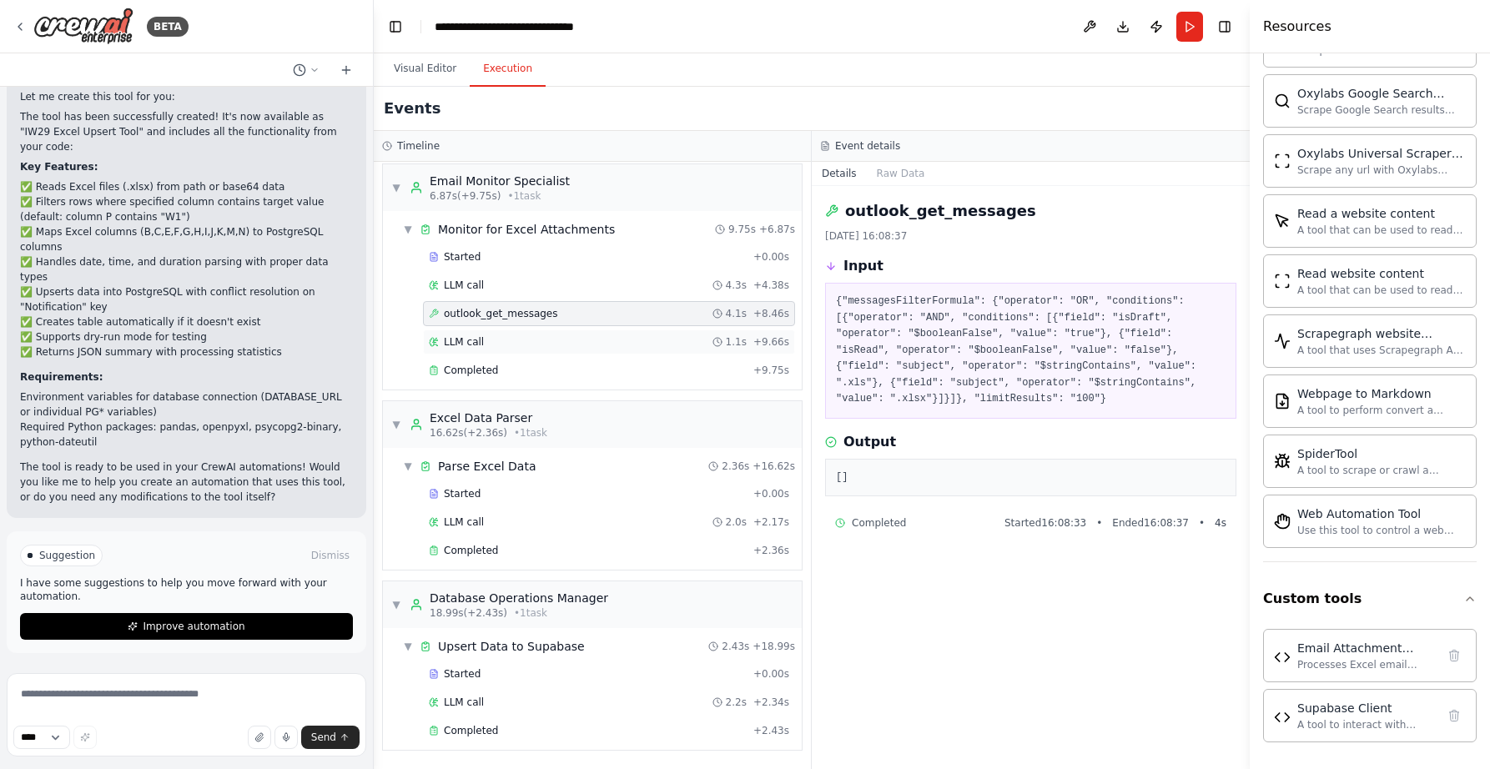
click at [449, 341] on span "LLM call" at bounding box center [464, 341] width 40 height 13
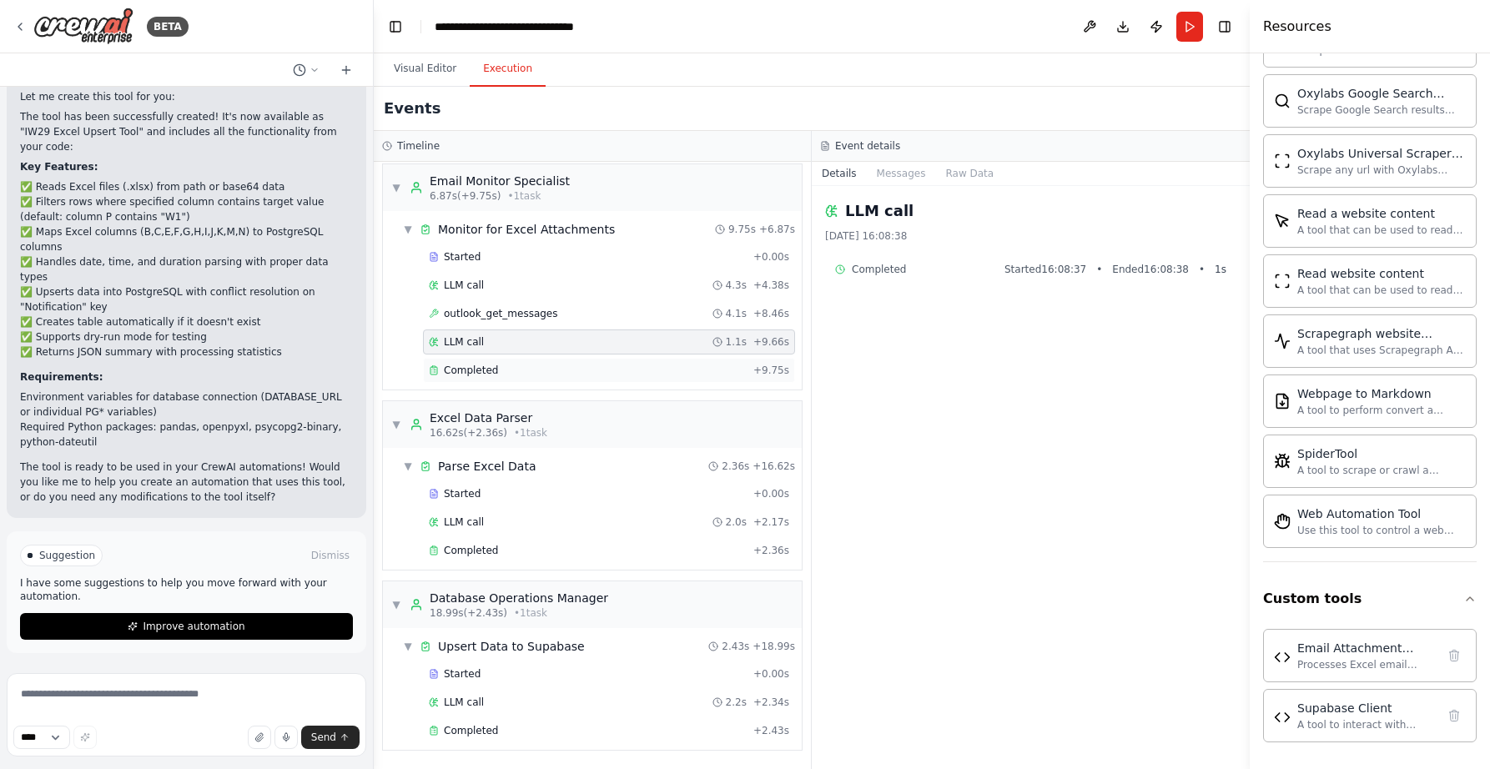
click at [465, 366] on span "Completed" at bounding box center [471, 370] width 54 height 13
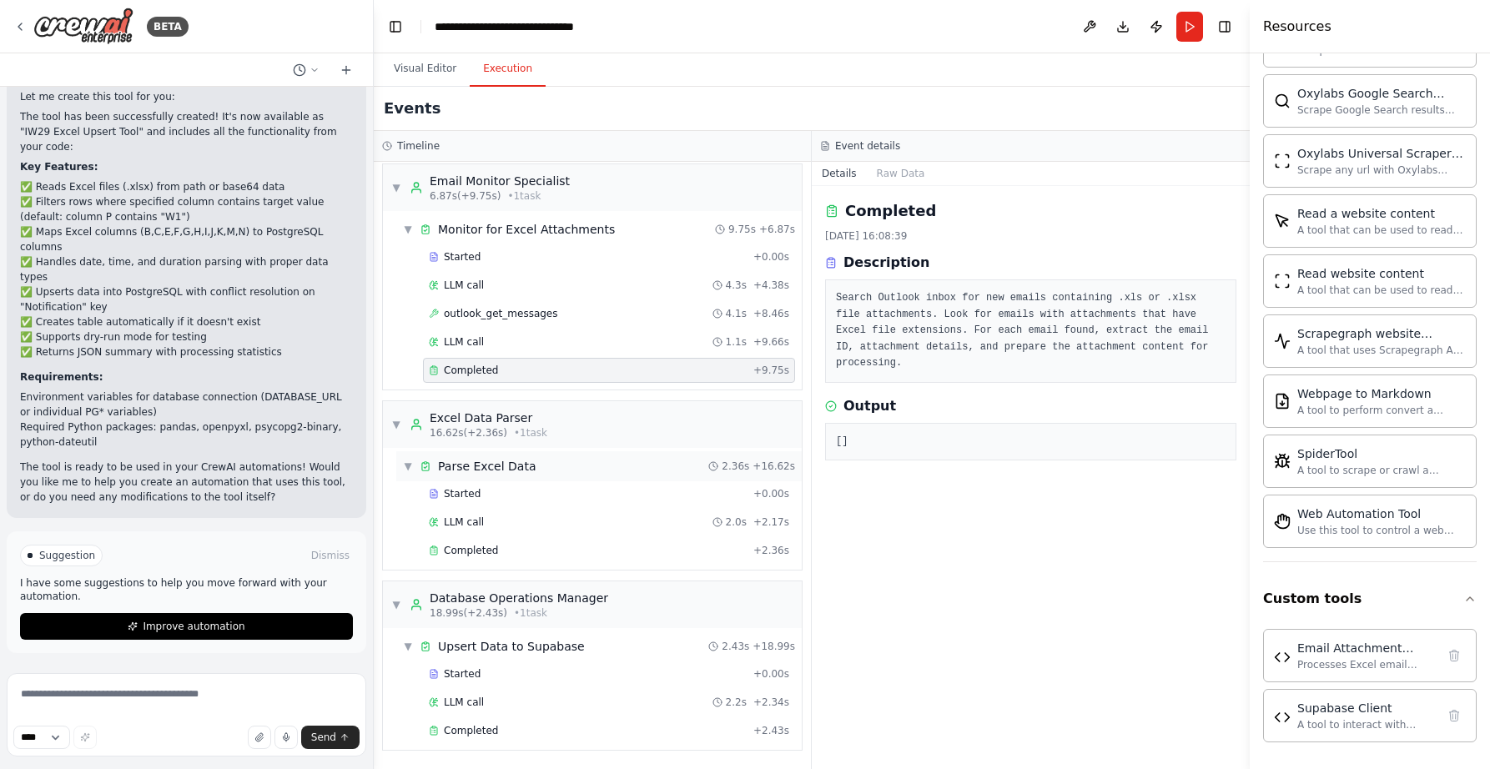
click at [476, 469] on span "Parse Excel Data" at bounding box center [487, 466] width 98 height 17
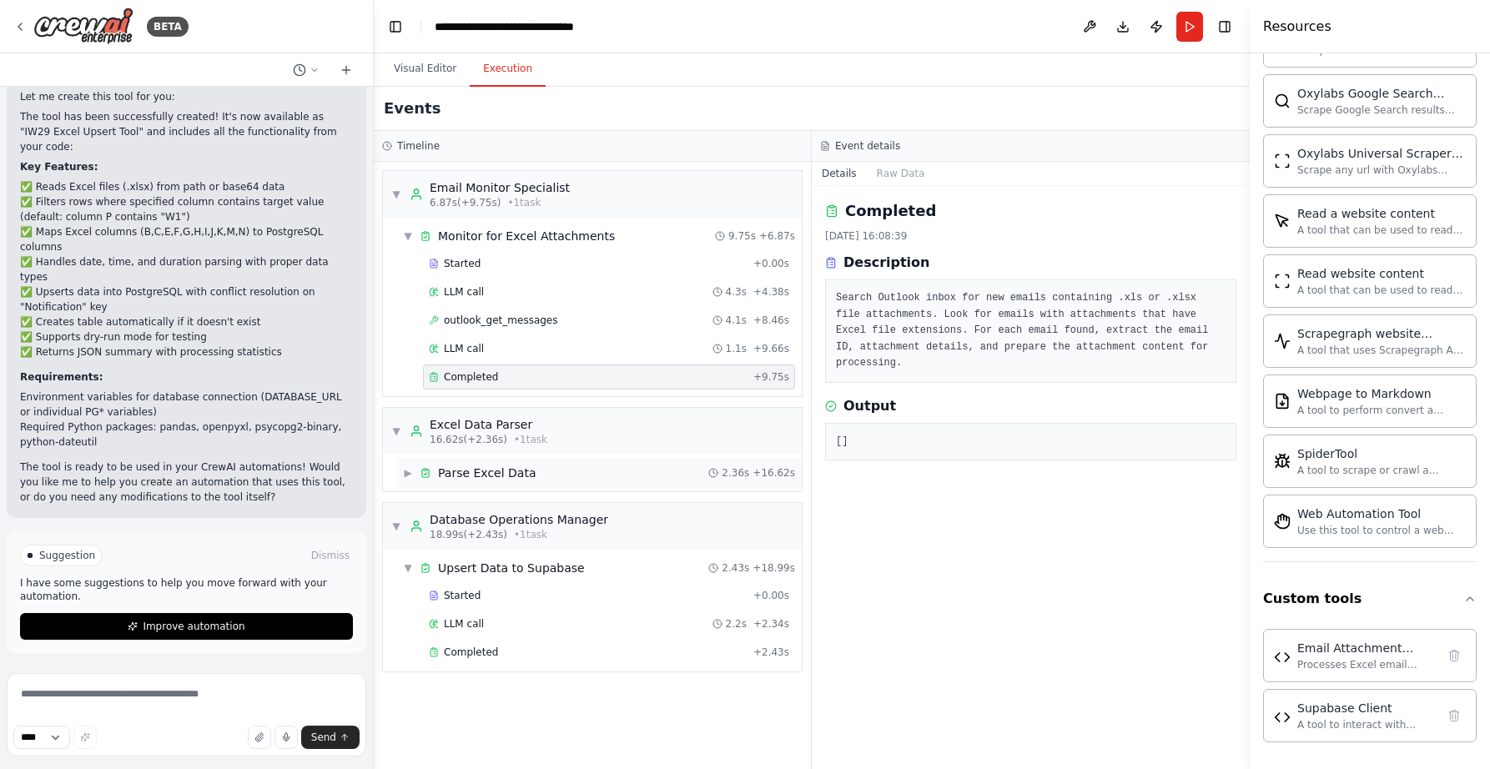
scroll to position [0, 0]
click at [480, 477] on span "Parse Excel Data" at bounding box center [487, 473] width 98 height 17
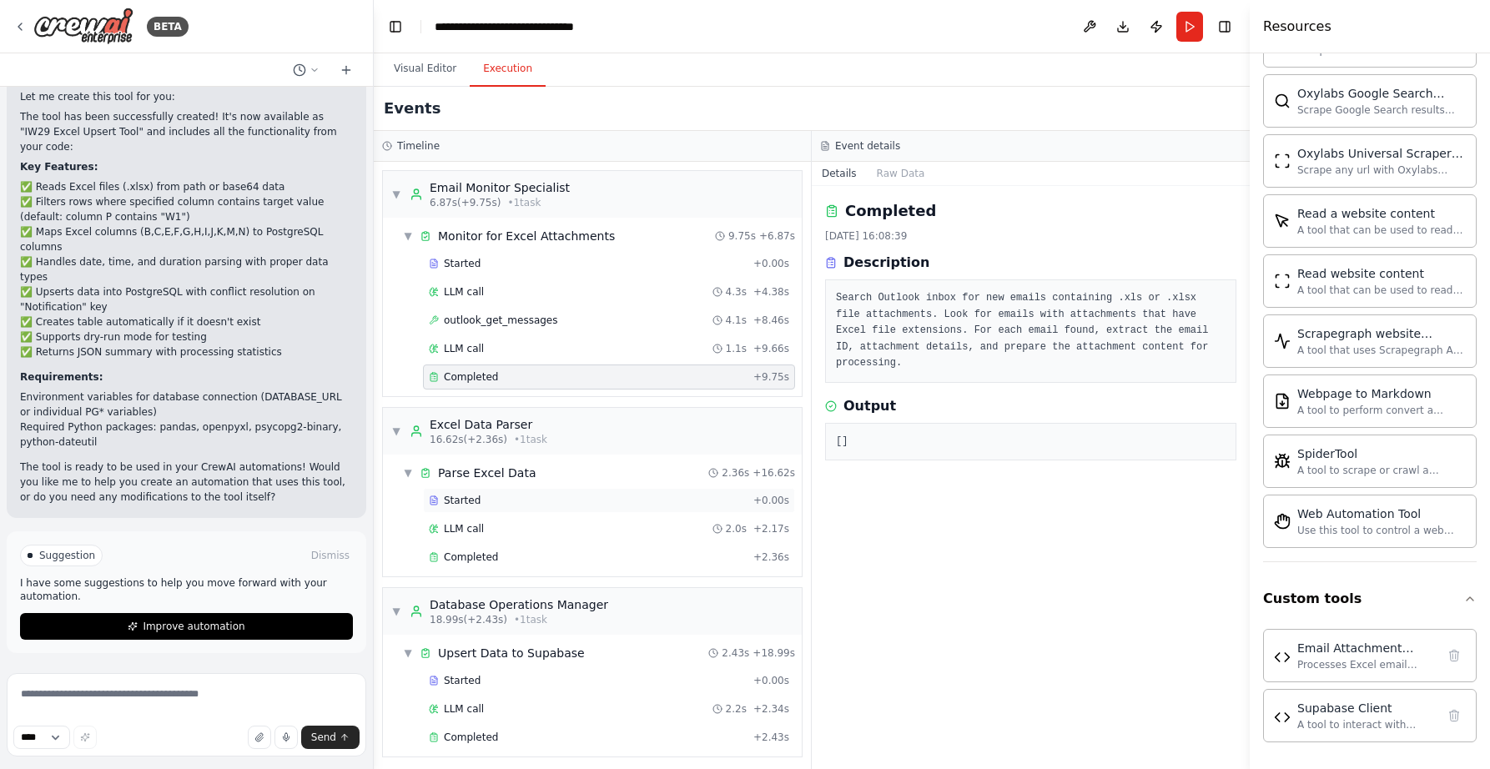
click at [466, 496] on span "Started" at bounding box center [462, 500] width 37 height 13
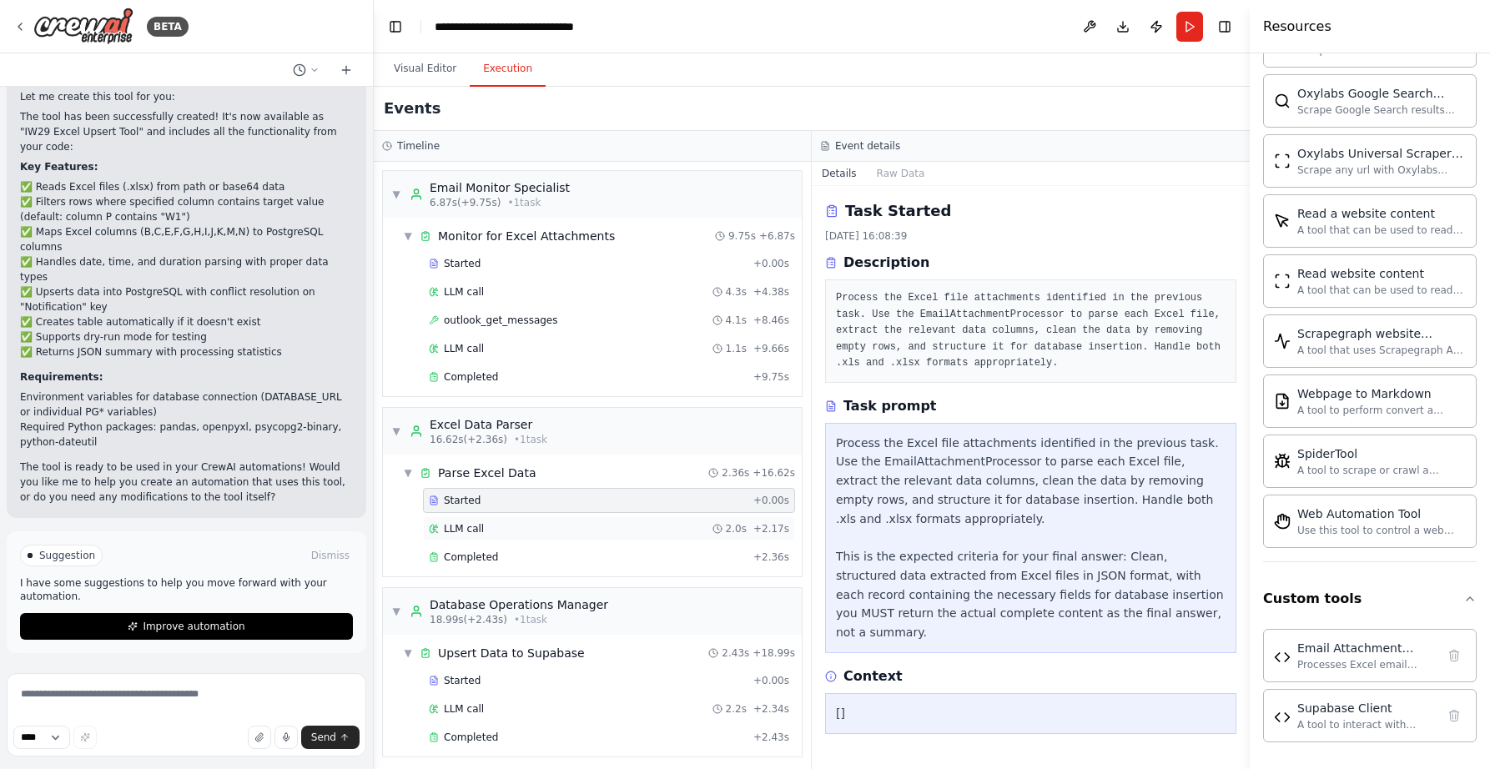
click at [458, 528] on span "LLM call" at bounding box center [464, 528] width 40 height 13
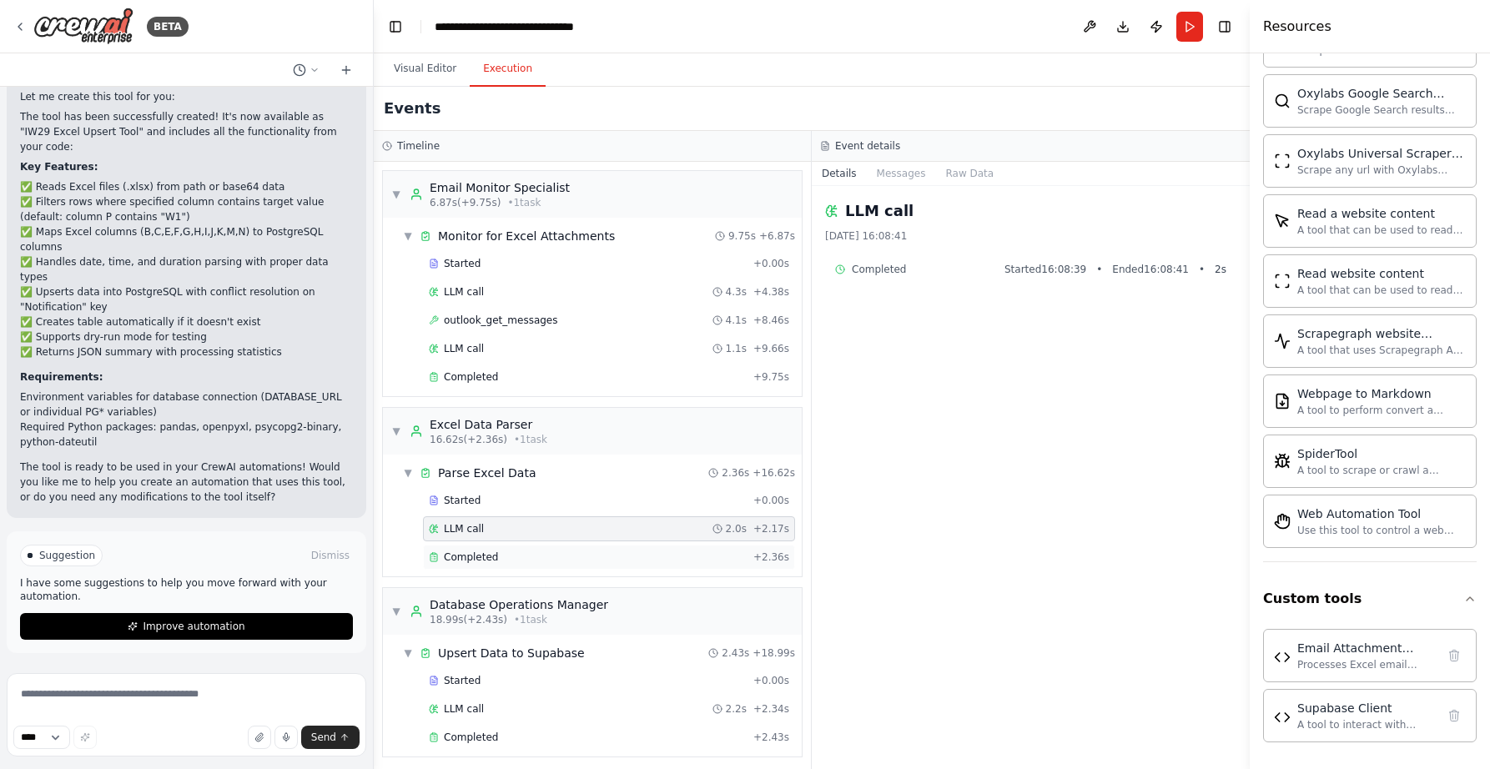
click at [472, 552] on span "Completed" at bounding box center [471, 557] width 54 height 13
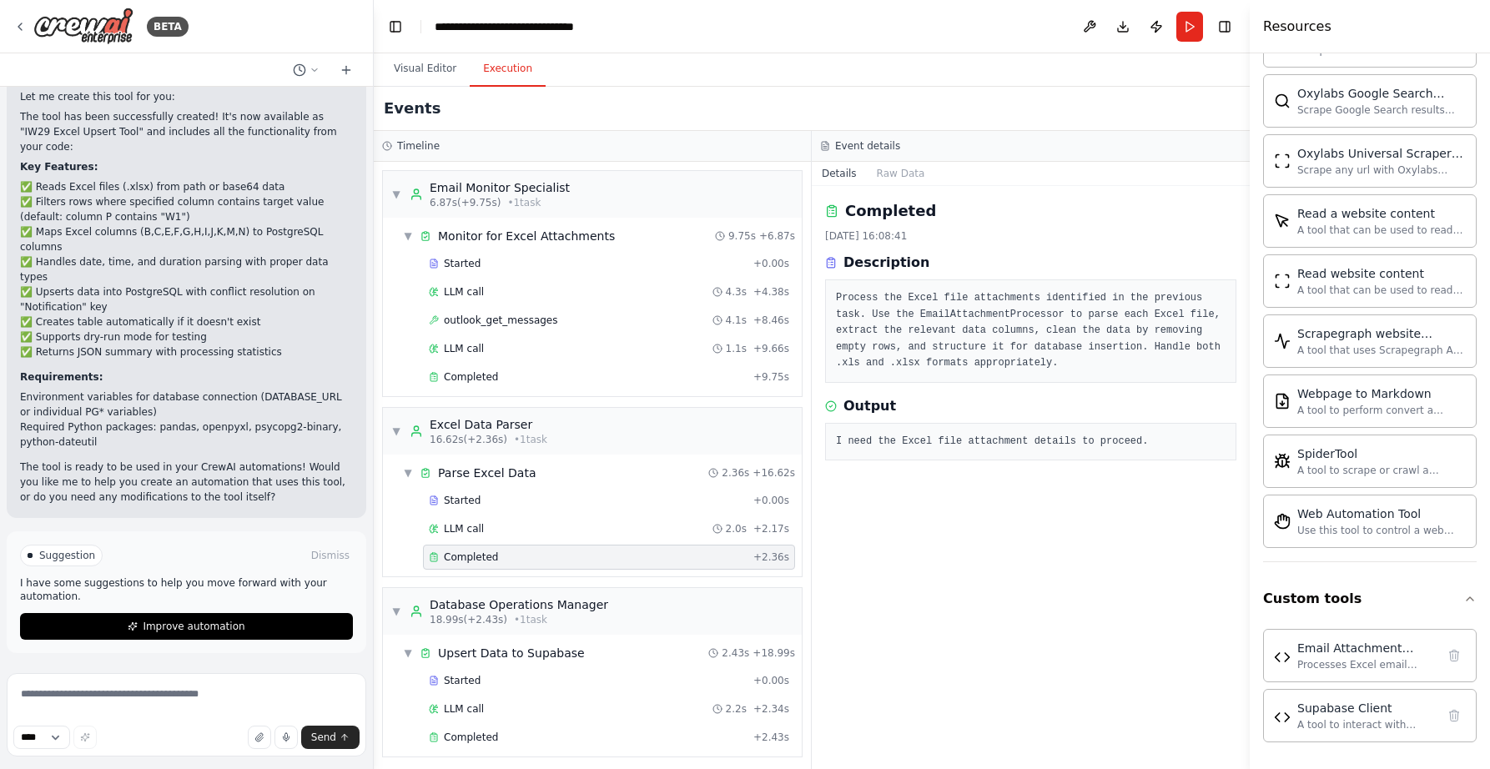
scroll to position [7, 0]
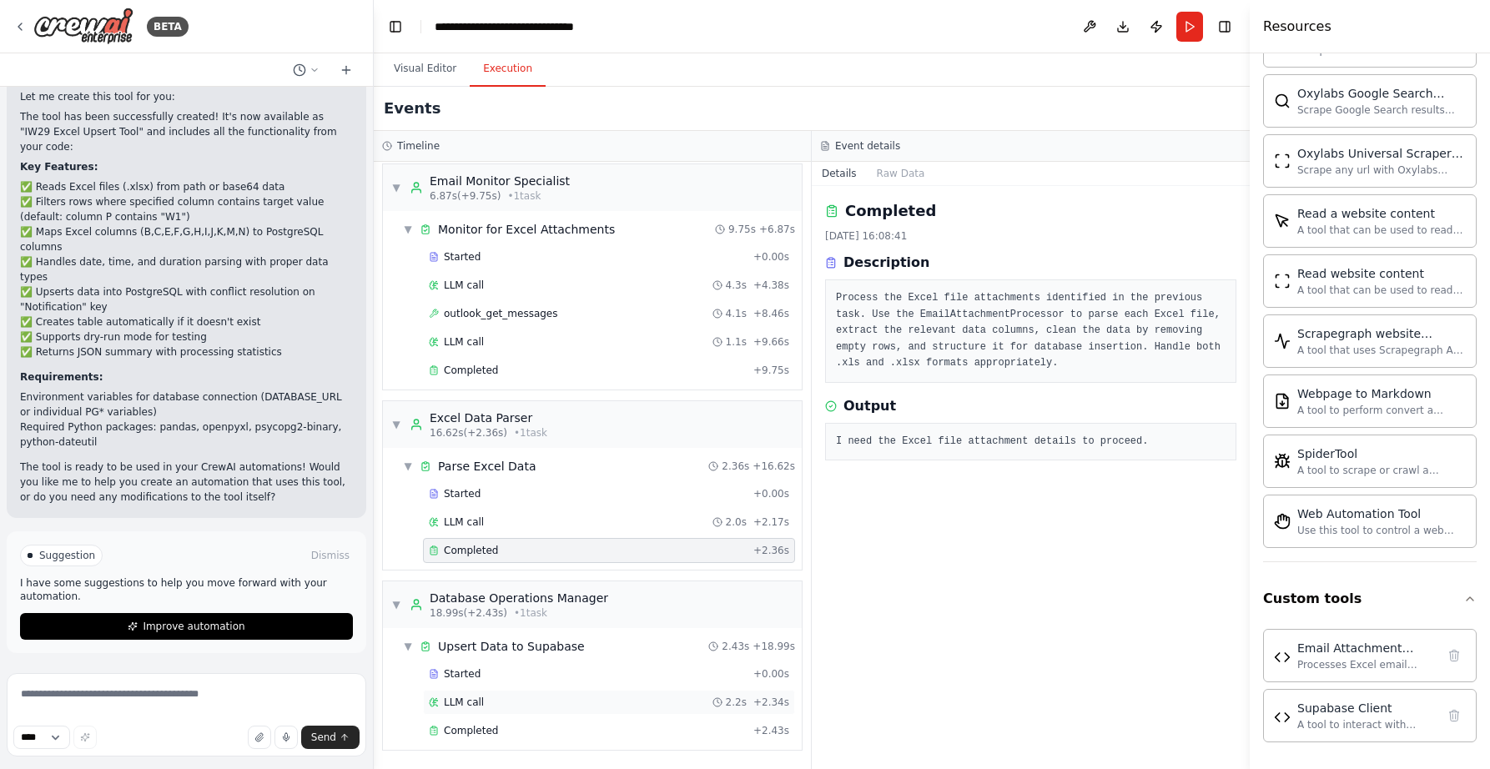
click at [455, 705] on span "LLM call" at bounding box center [464, 702] width 40 height 13
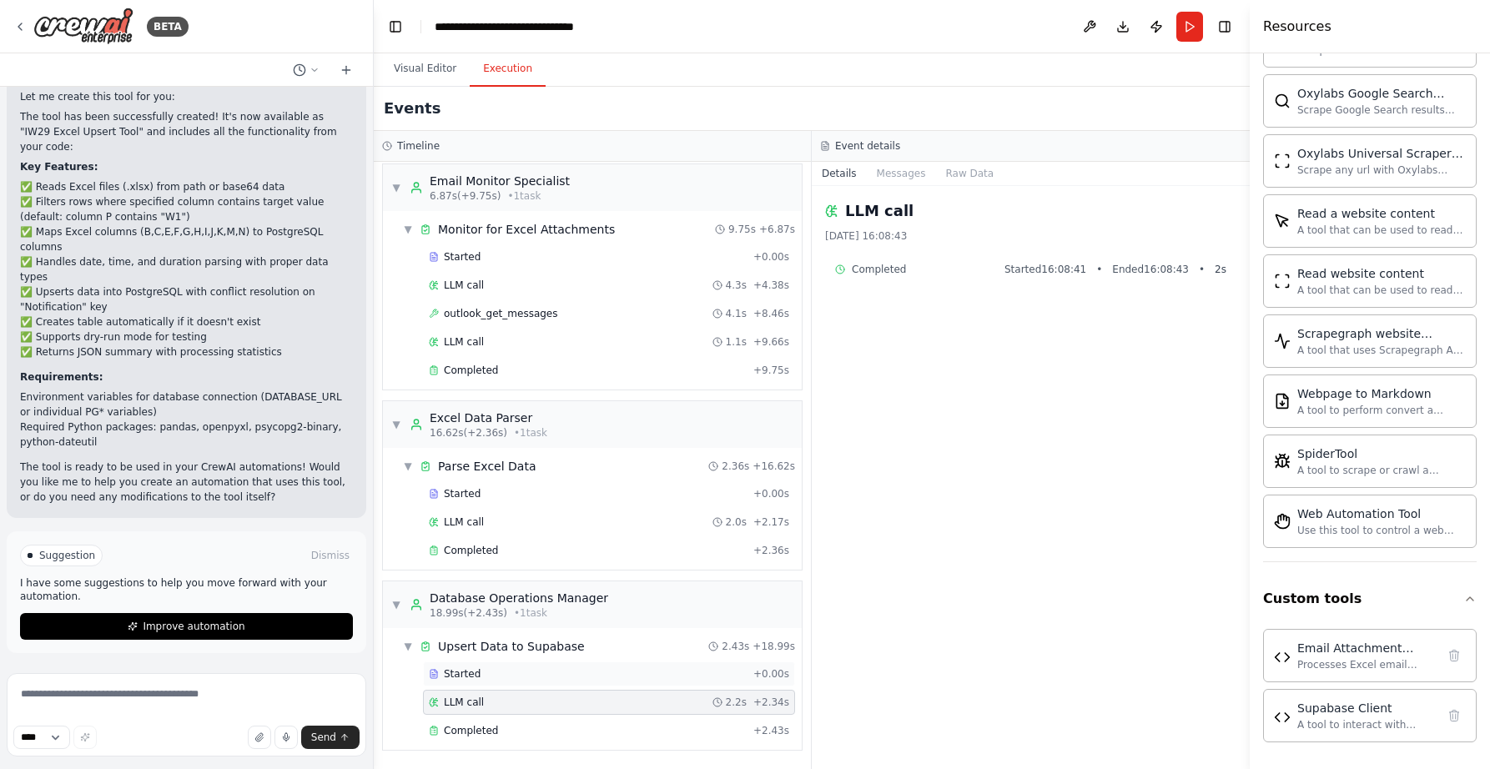
click at [463, 677] on span "Started" at bounding box center [462, 673] width 37 height 13
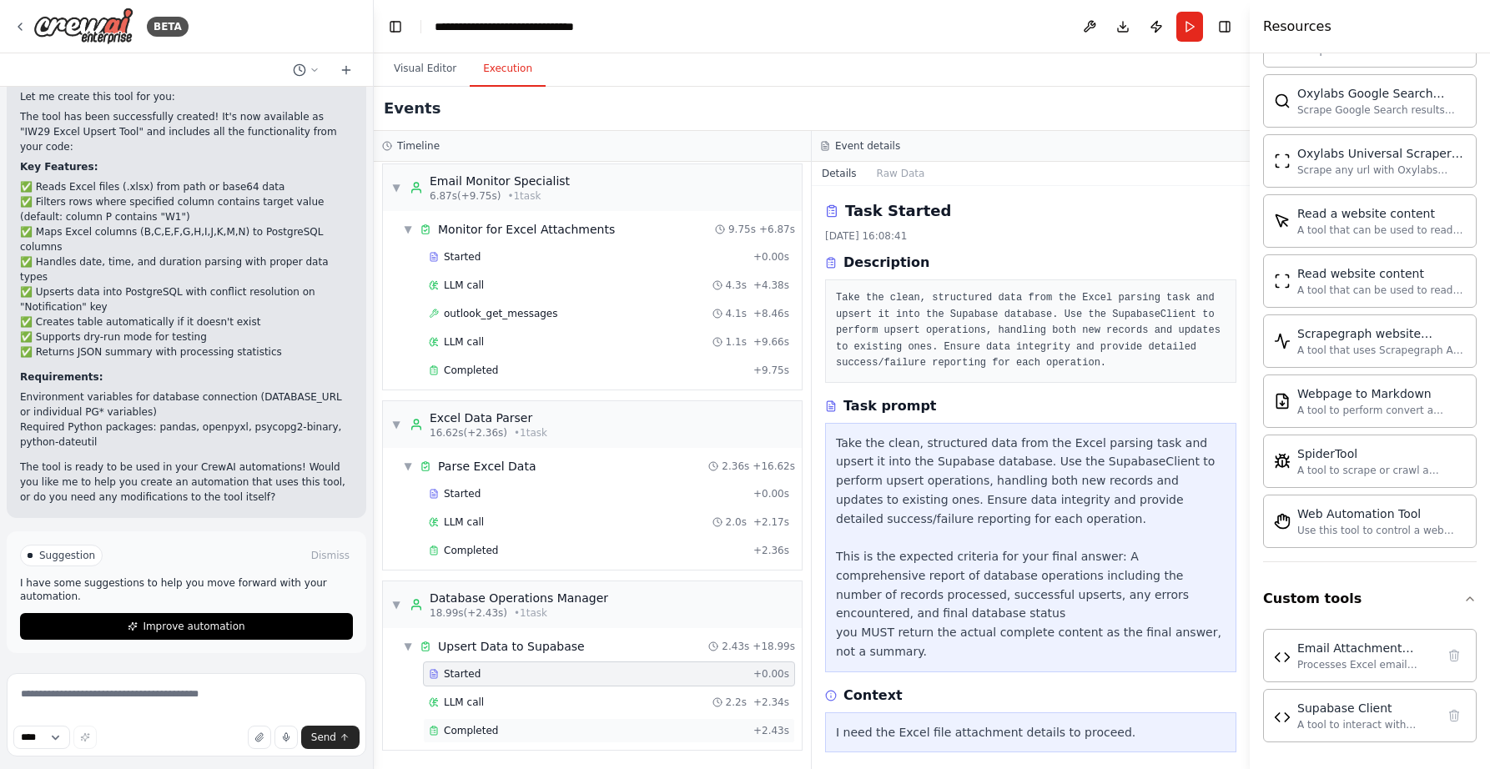
click at [471, 729] on span "Completed" at bounding box center [471, 730] width 54 height 13
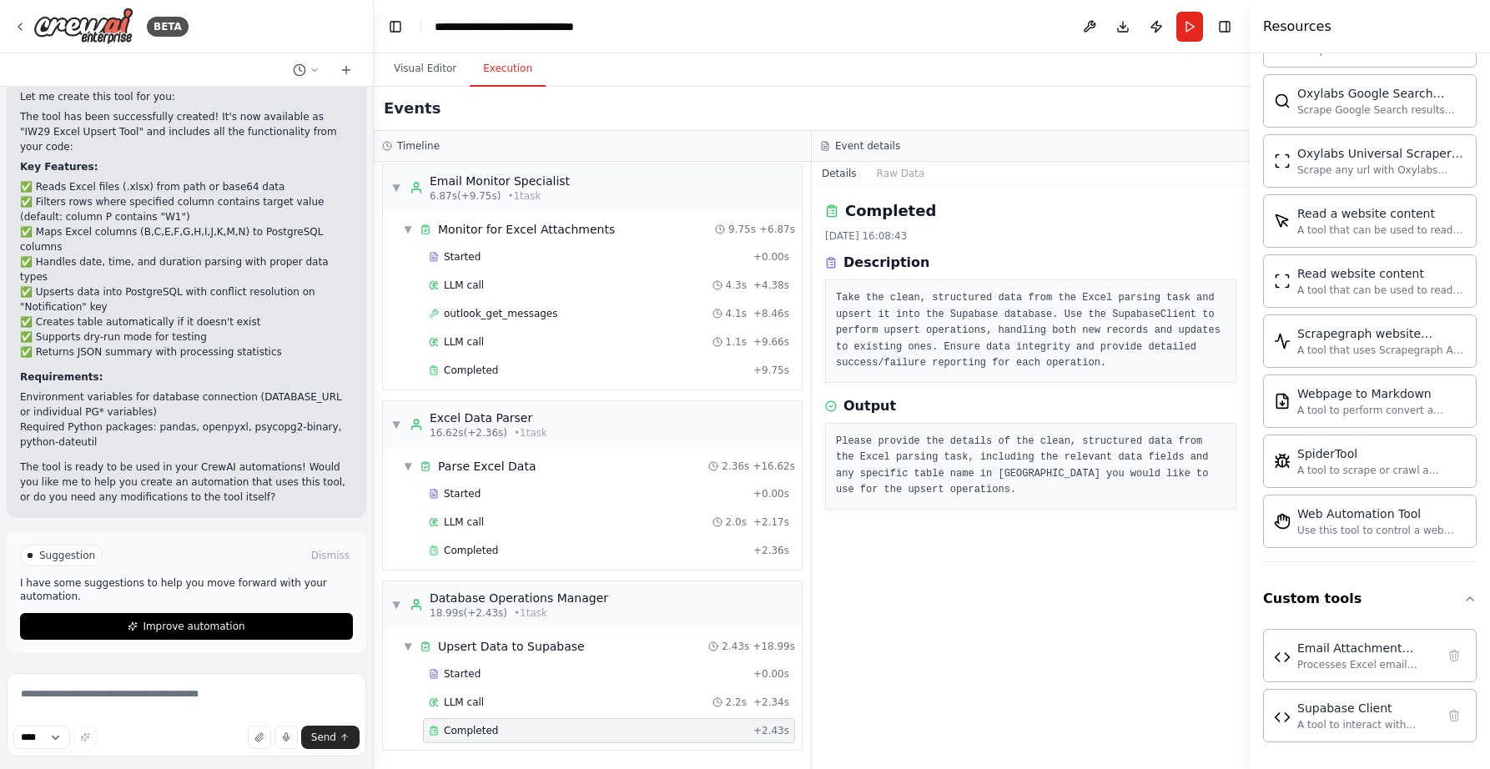
click at [172, 608] on div "Suggestion Dismiss I have some suggestions to help you move forward with your a…" at bounding box center [186, 592] width 333 height 95
click at [179, 627] on span "Improve automation" at bounding box center [194, 626] width 102 height 13
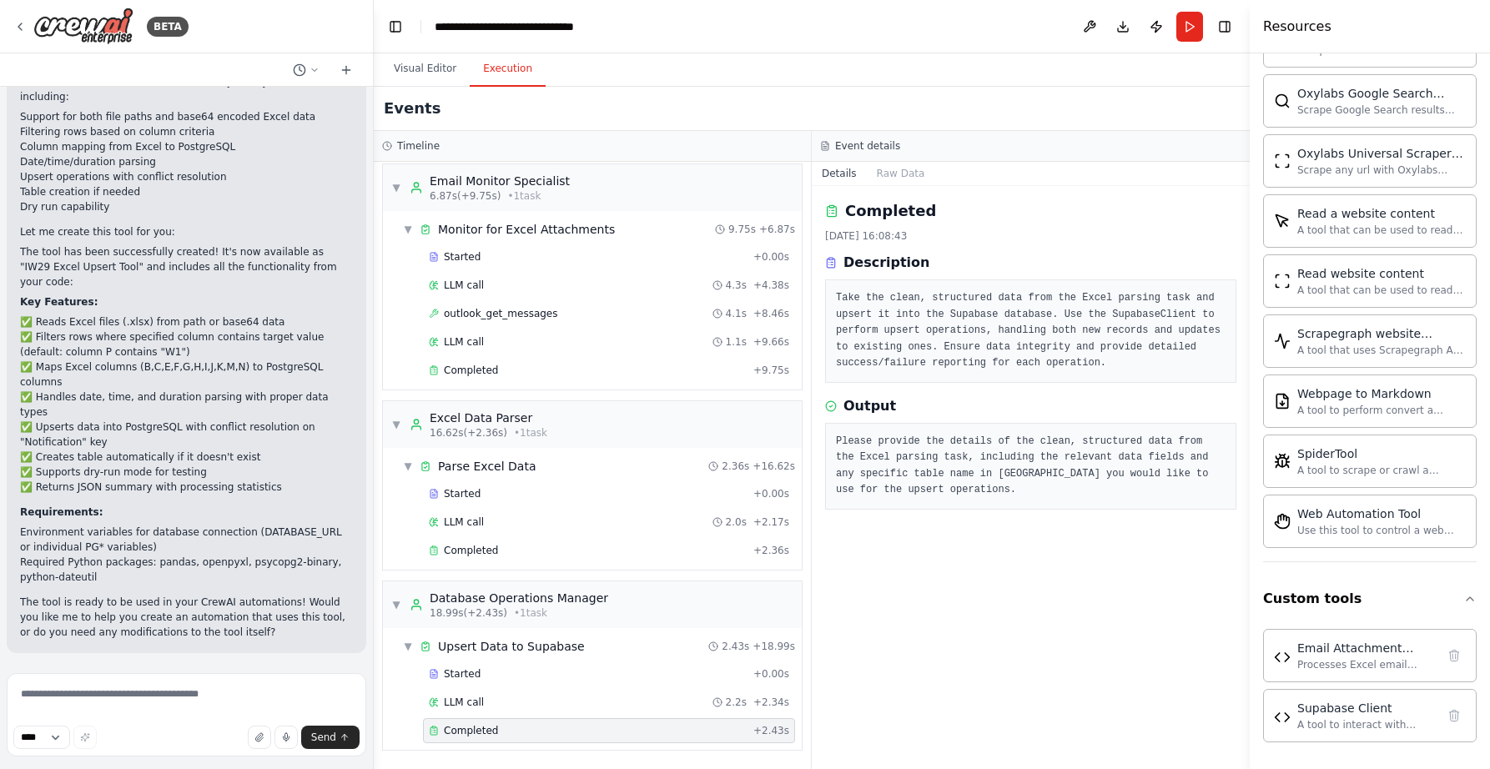
scroll to position [4590, 0]
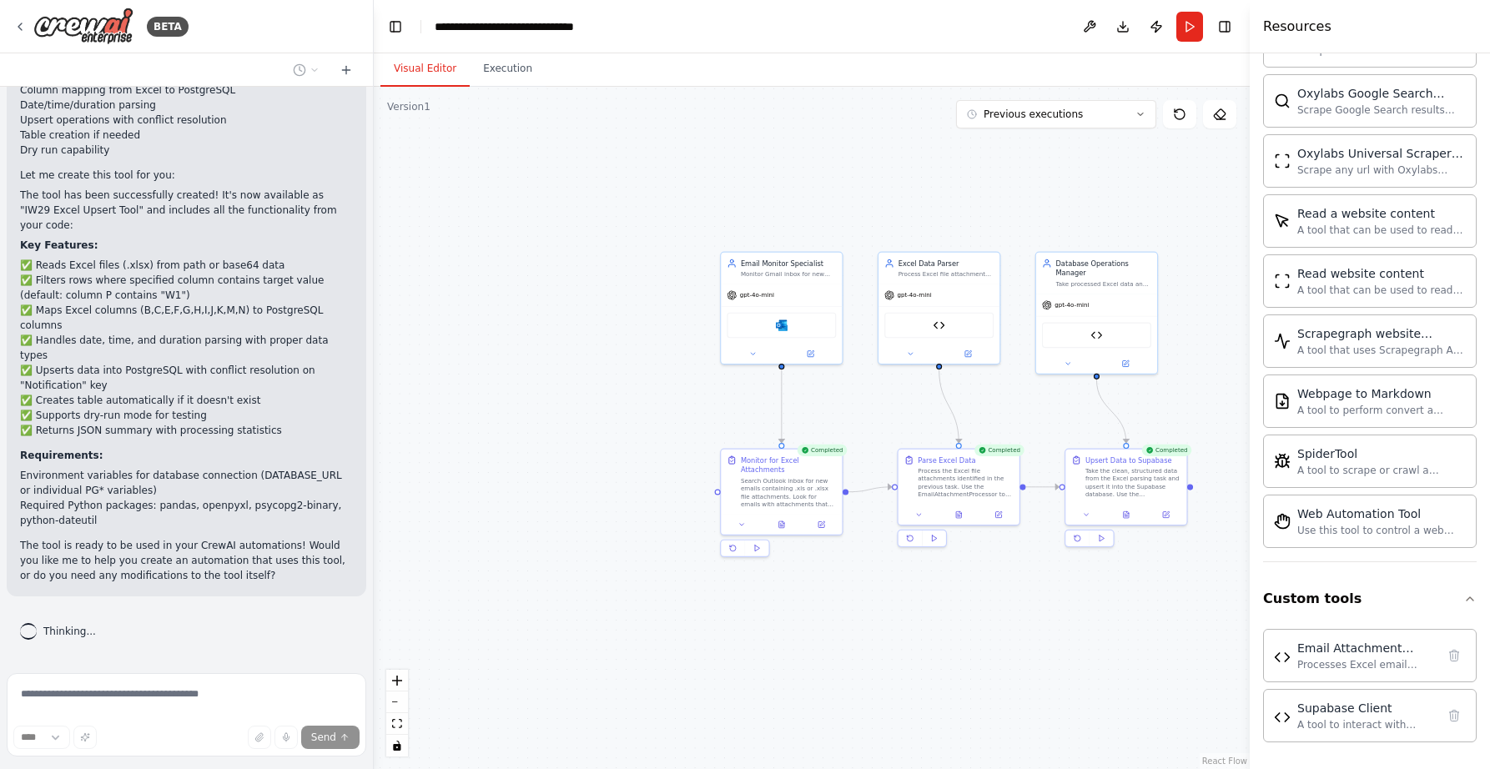
click at [429, 66] on button "Visual Editor" at bounding box center [424, 69] width 89 height 35
click at [1009, 451] on div "Completed" at bounding box center [999, 451] width 50 height 12
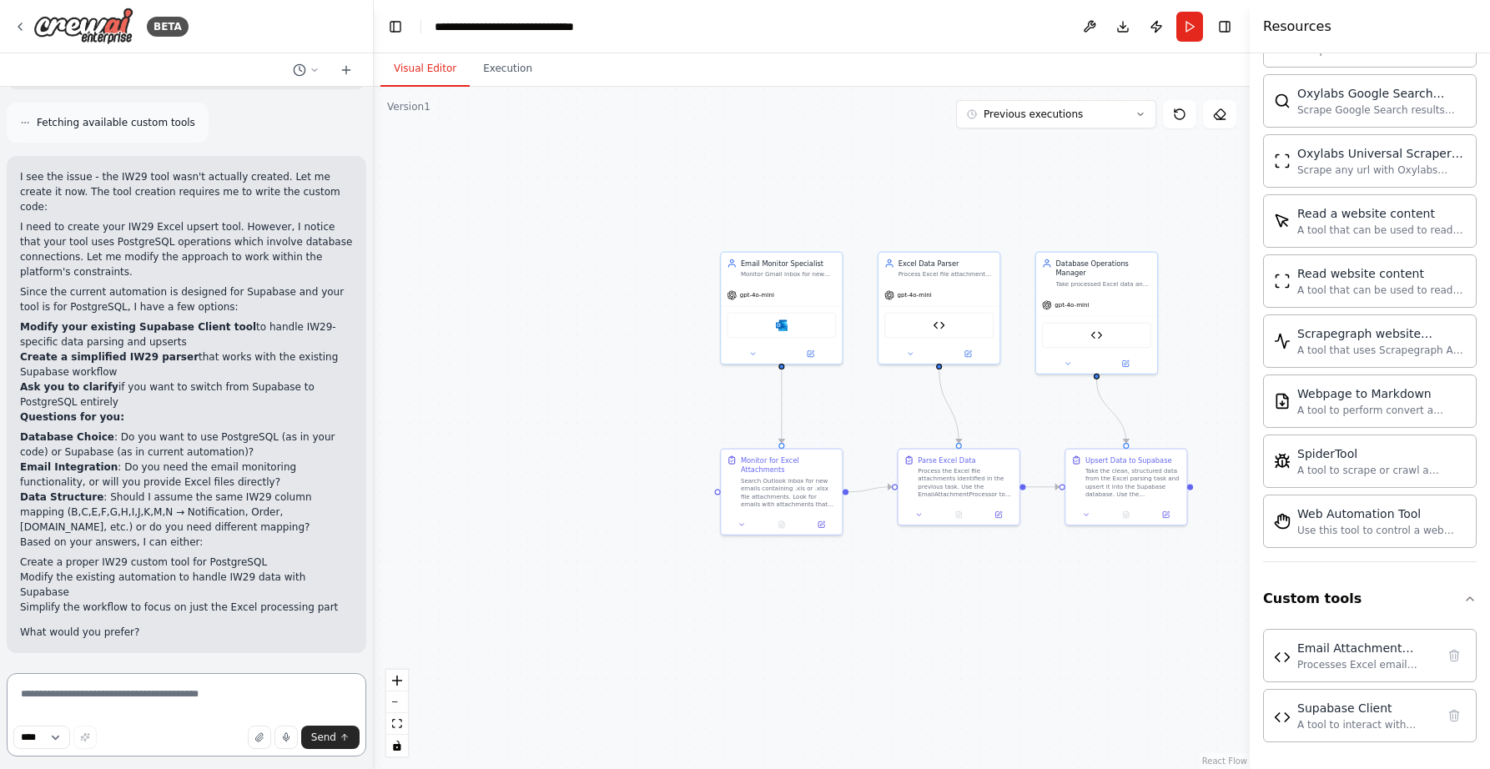
scroll to position [5928, 0]
drag, startPoint x: 22, startPoint y: 592, endPoint x: 356, endPoint y: 590, distance: 334.6
click at [356, 590] on div "Hello! I'm the CrewAI assistant. What kind of automation do you want to build? …" at bounding box center [186, 377] width 373 height 580
copy li "Modify the existing automation to handle IW29 data with Supabase"
click at [50, 697] on textarea at bounding box center [187, 714] width 360 height 83
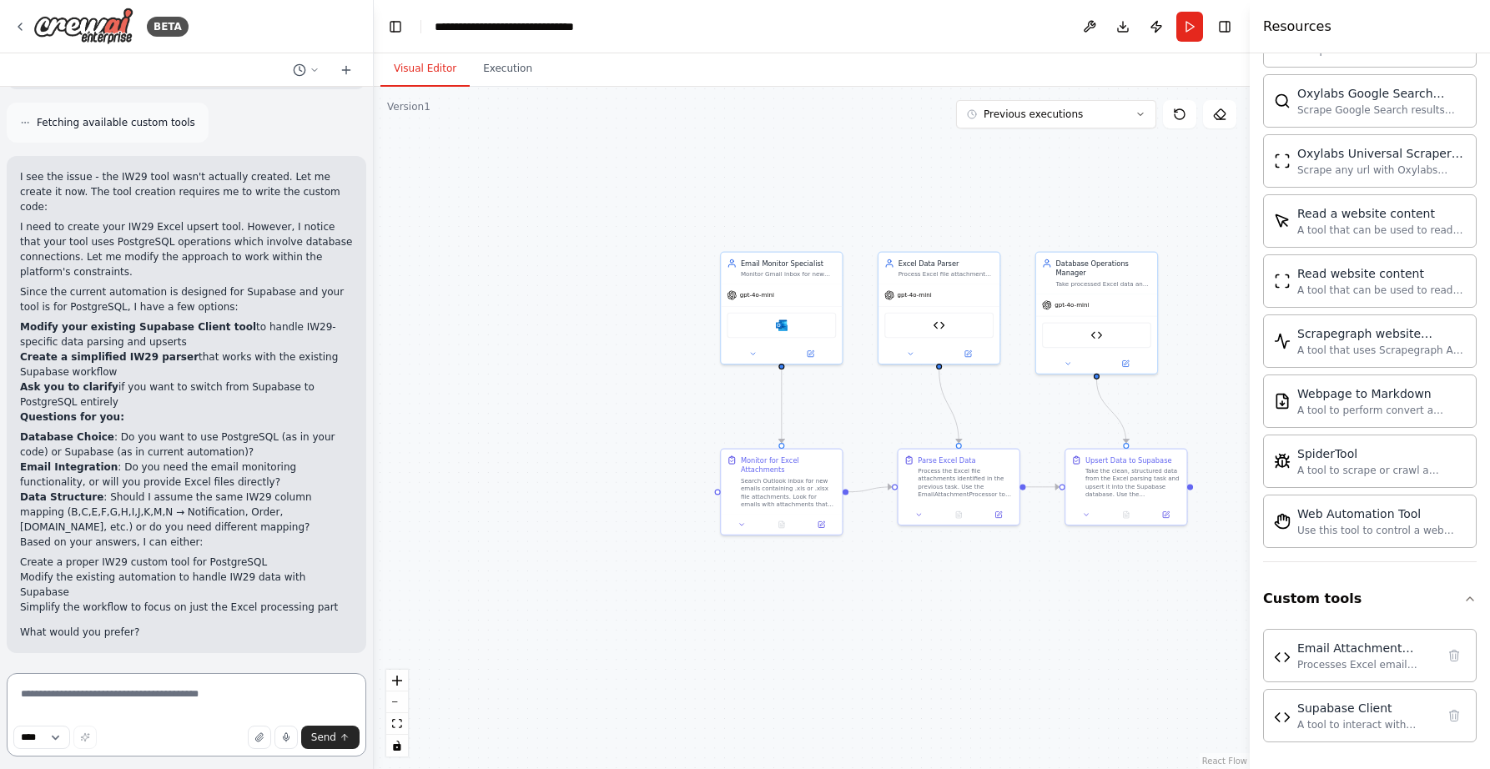
paste textarea "**********"
type textarea "**********"
click at [333, 735] on span "Send" at bounding box center [323, 737] width 25 height 13
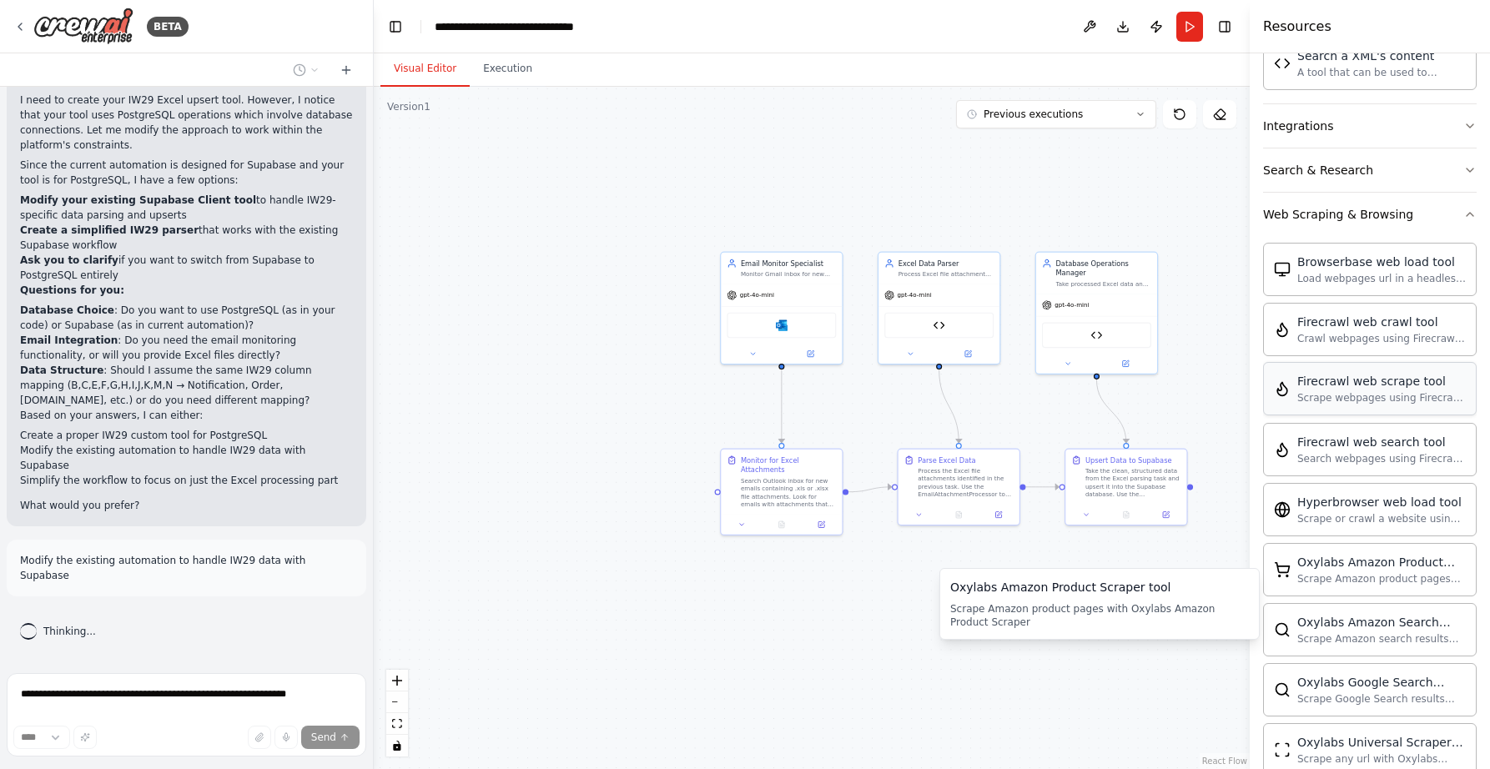
scroll to position [504, 0]
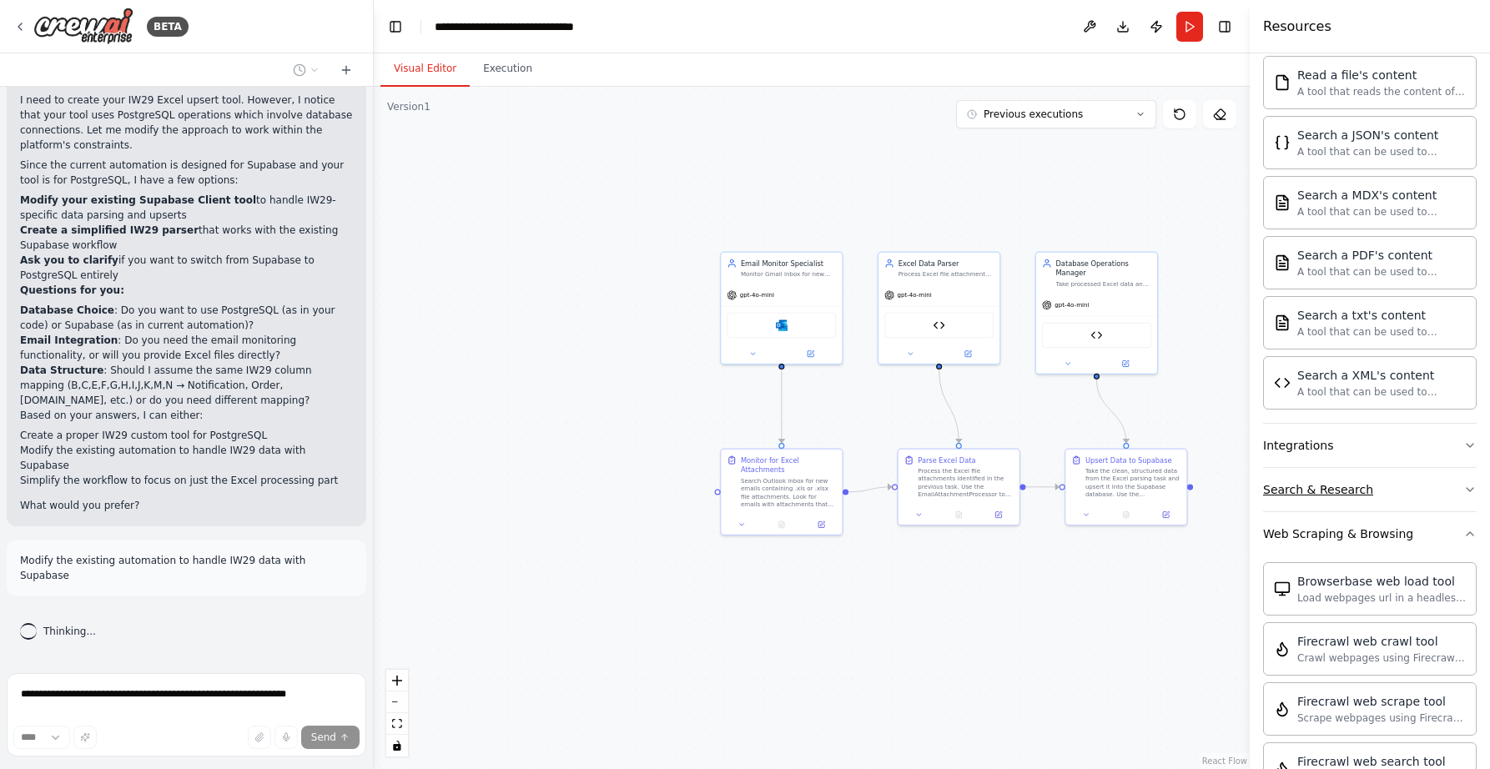
click at [1370, 507] on button "Search & Research" at bounding box center [1370, 489] width 214 height 43
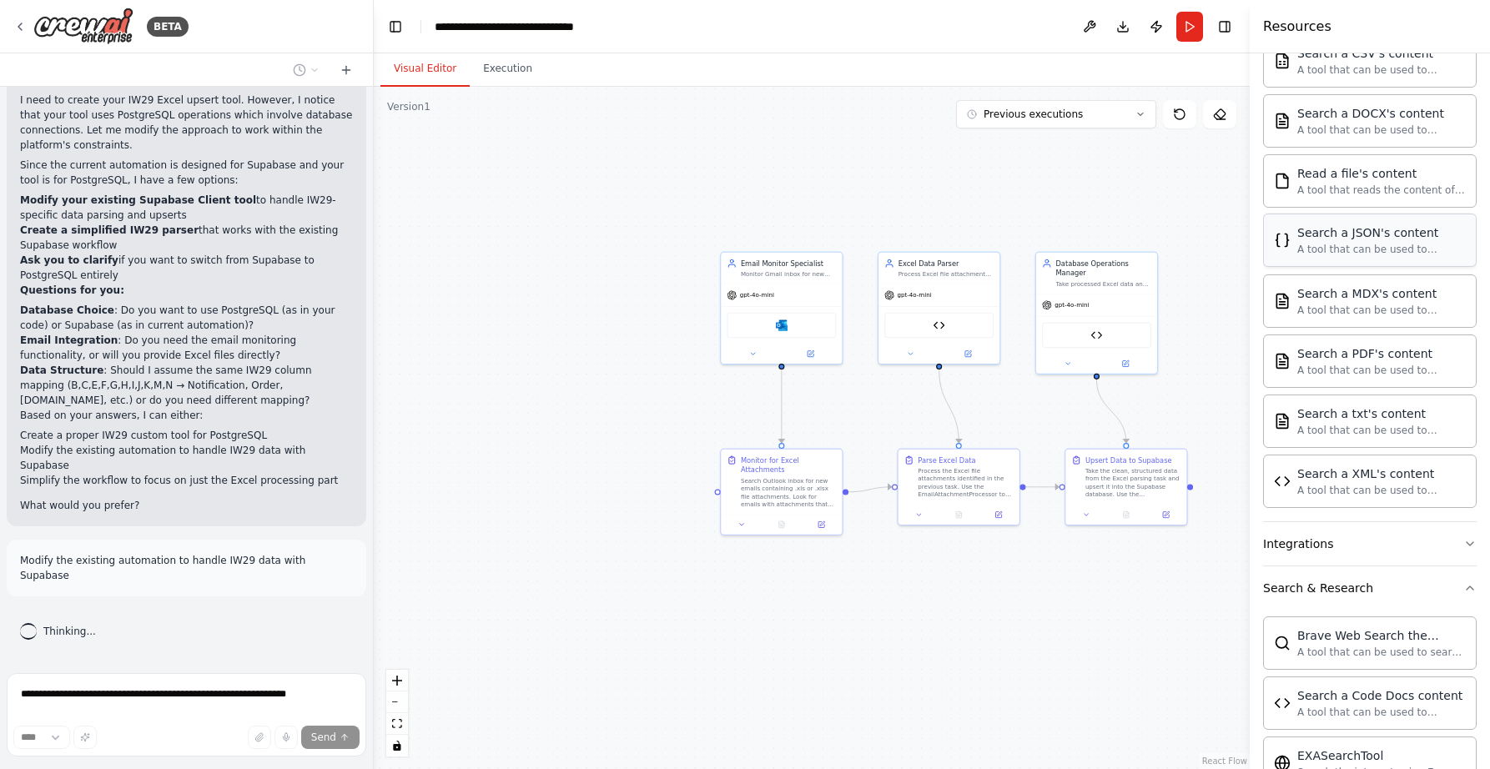
scroll to position [269, 0]
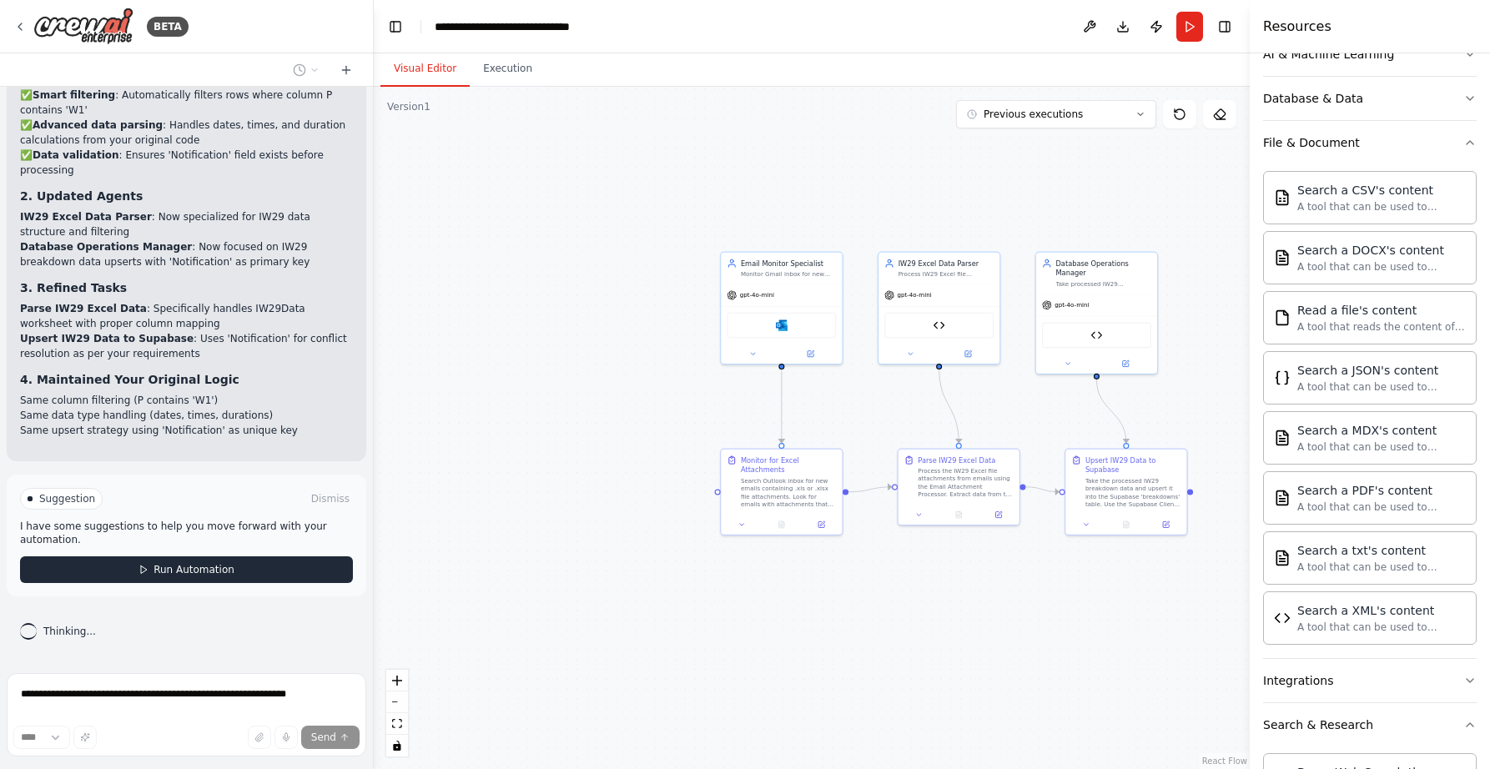
click at [186, 569] on span "Run Automation" at bounding box center [194, 569] width 81 height 13
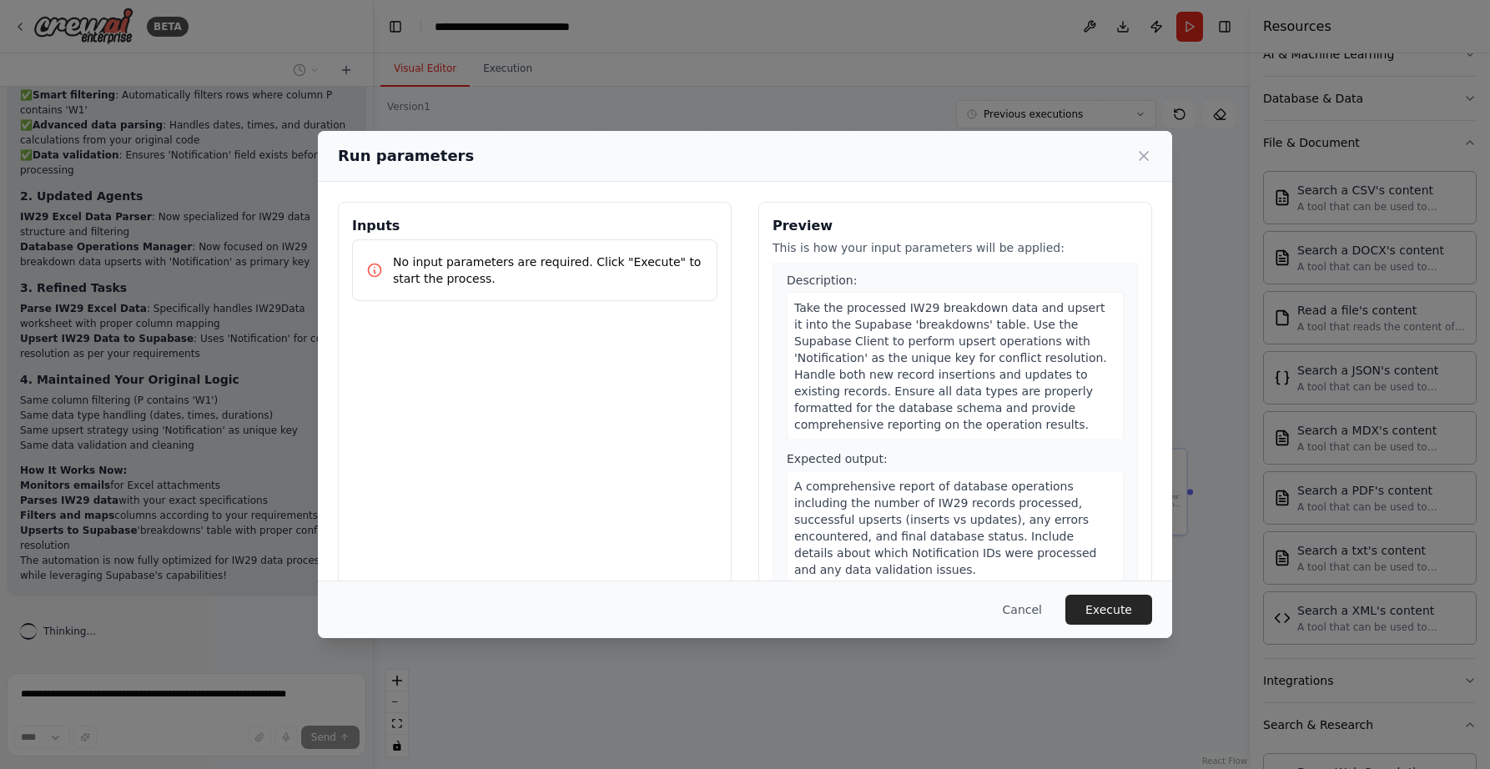
scroll to position [36, 0]
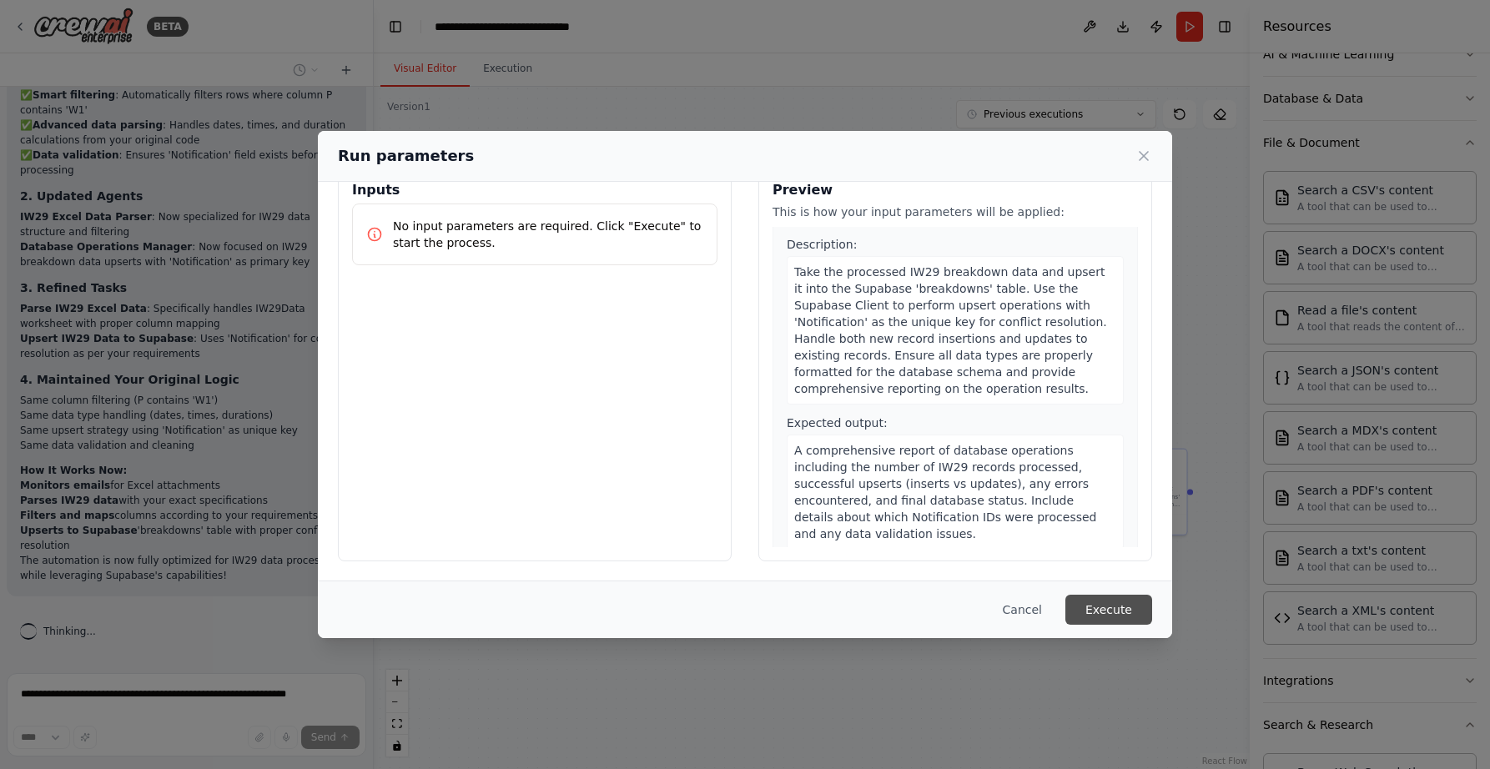
click at [1116, 602] on button "Execute" at bounding box center [1108, 610] width 87 height 30
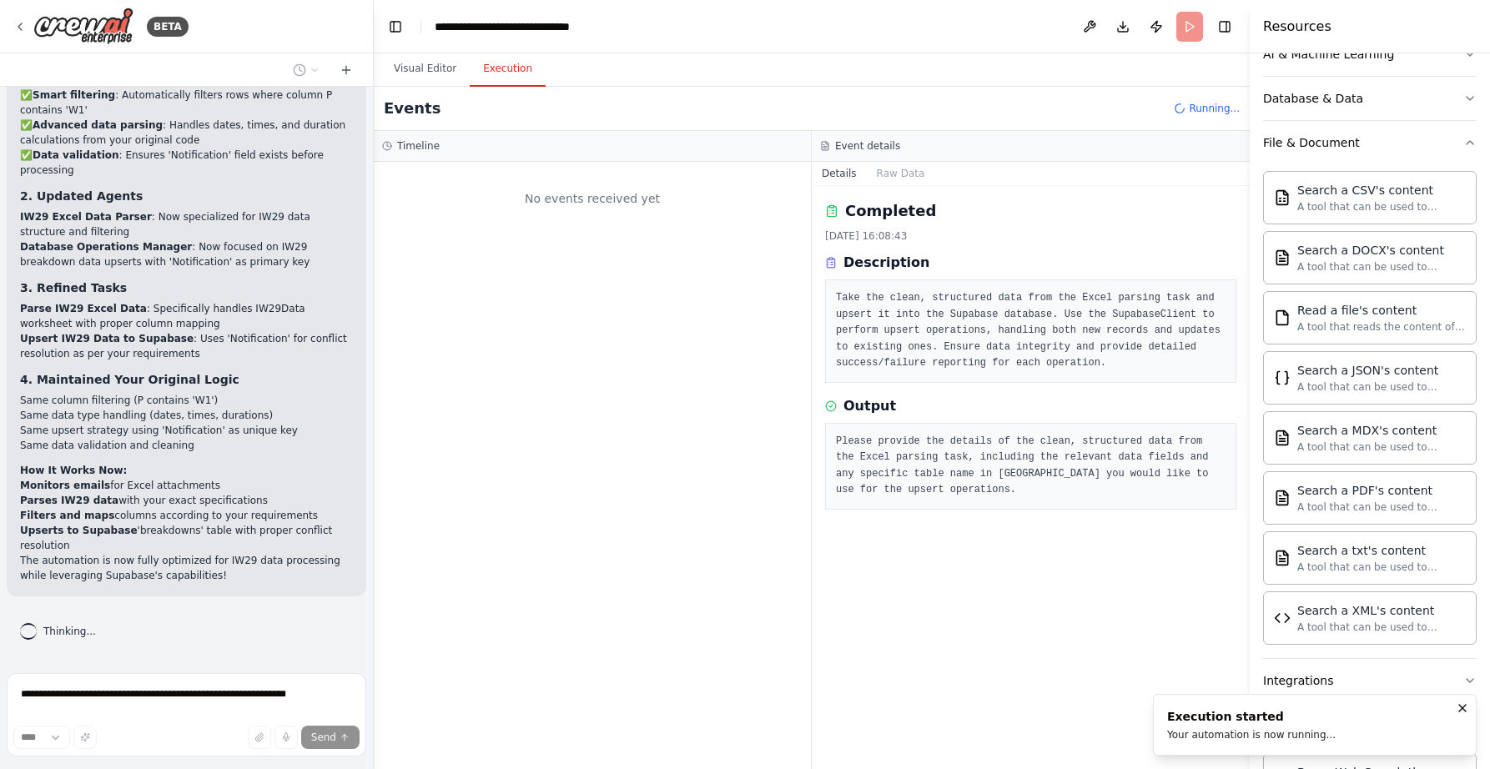
scroll to position [0, 0]
click at [1466, 710] on icon "Notifications (F8)" at bounding box center [1462, 708] width 13 height 13
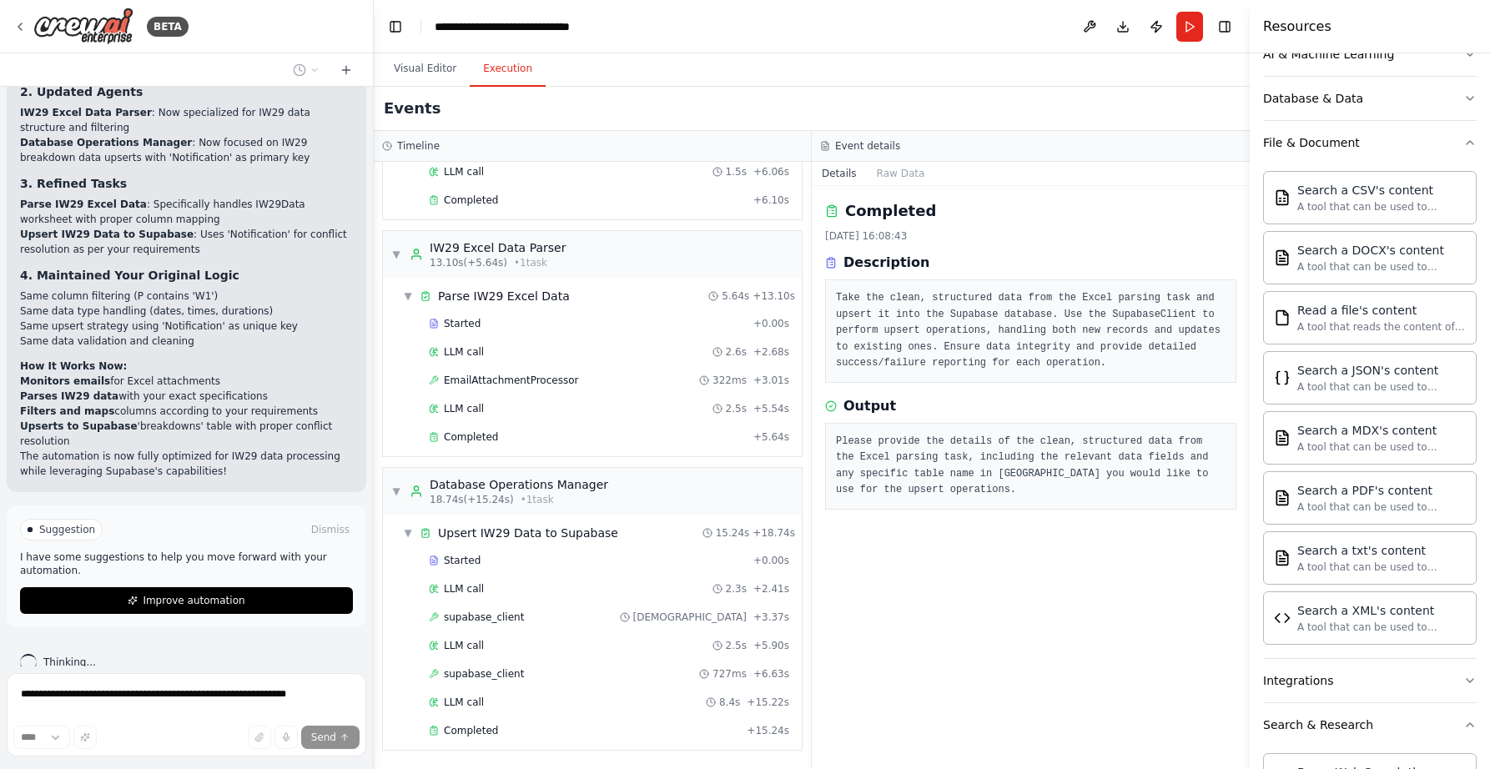
scroll to position [8047, 0]
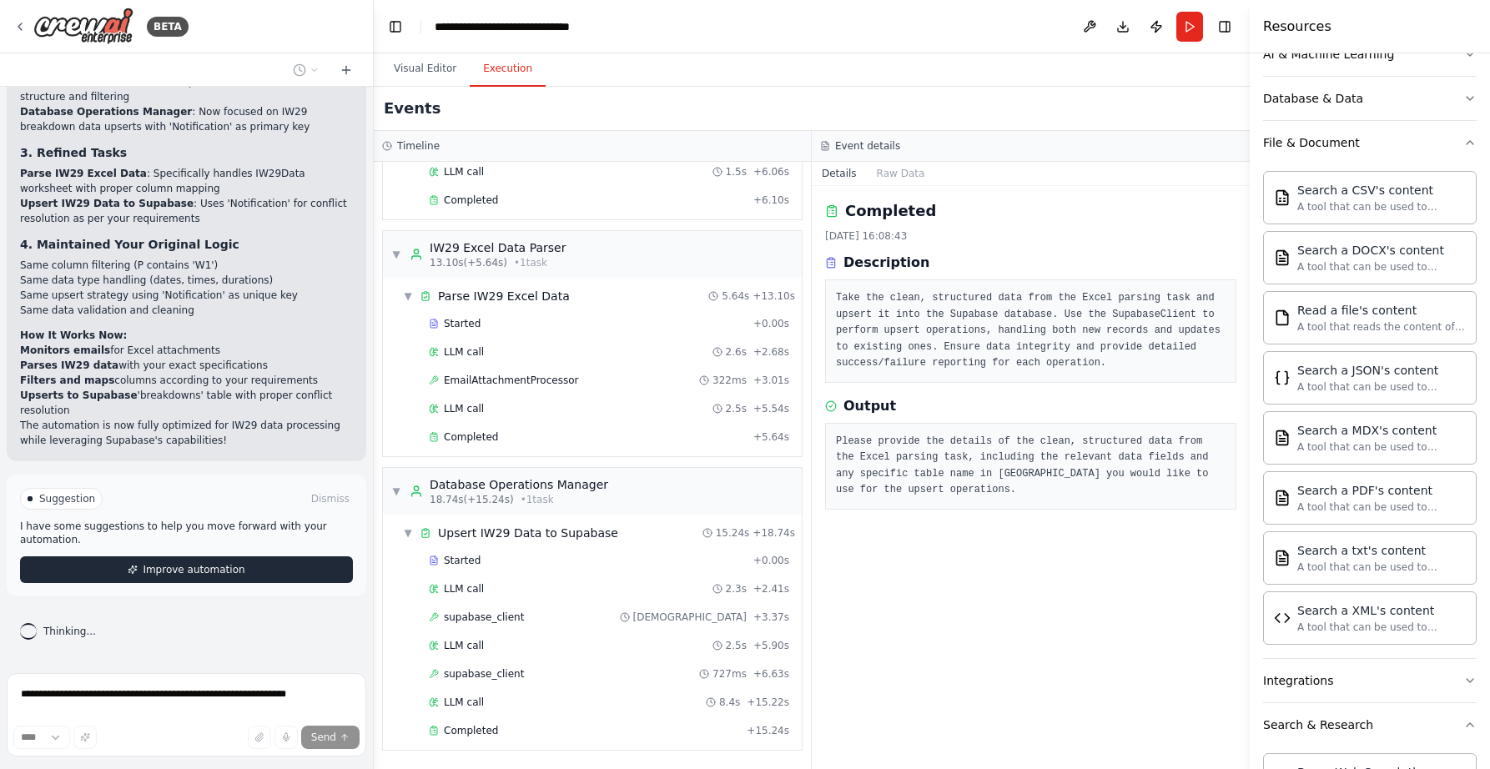
click at [200, 570] on span "Improve automation" at bounding box center [194, 569] width 102 height 13
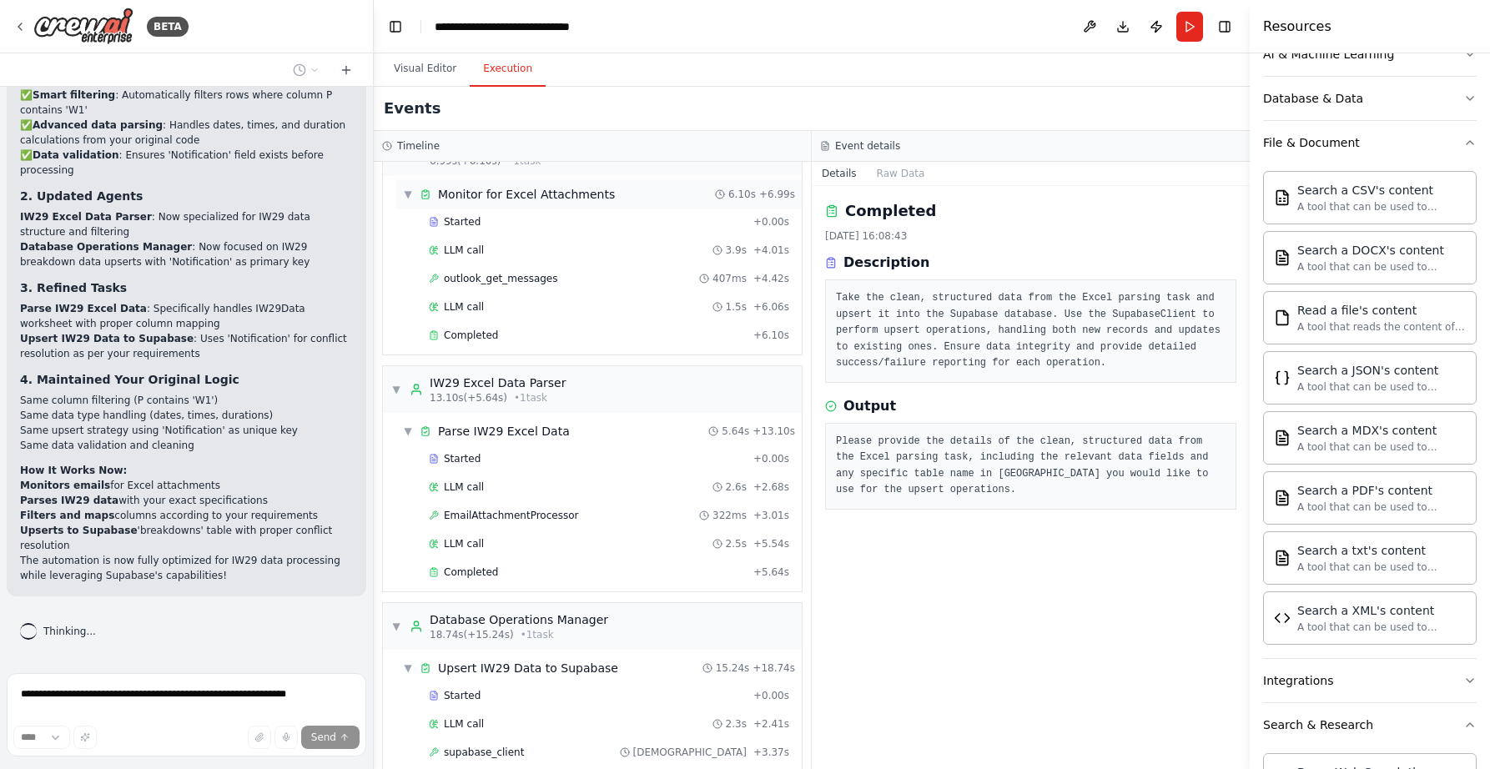
scroll to position [0, 0]
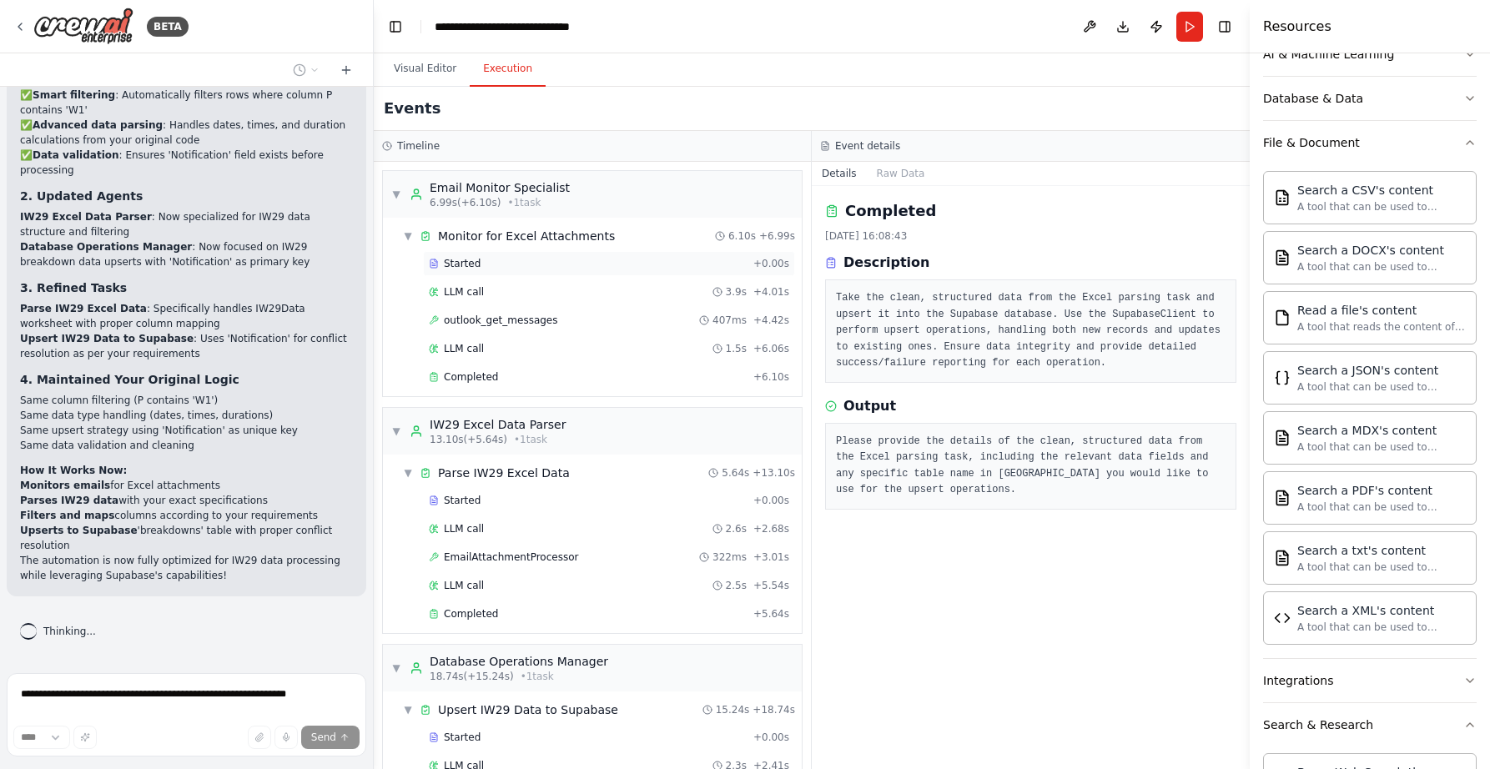
click at [454, 268] on span "Started" at bounding box center [462, 263] width 37 height 13
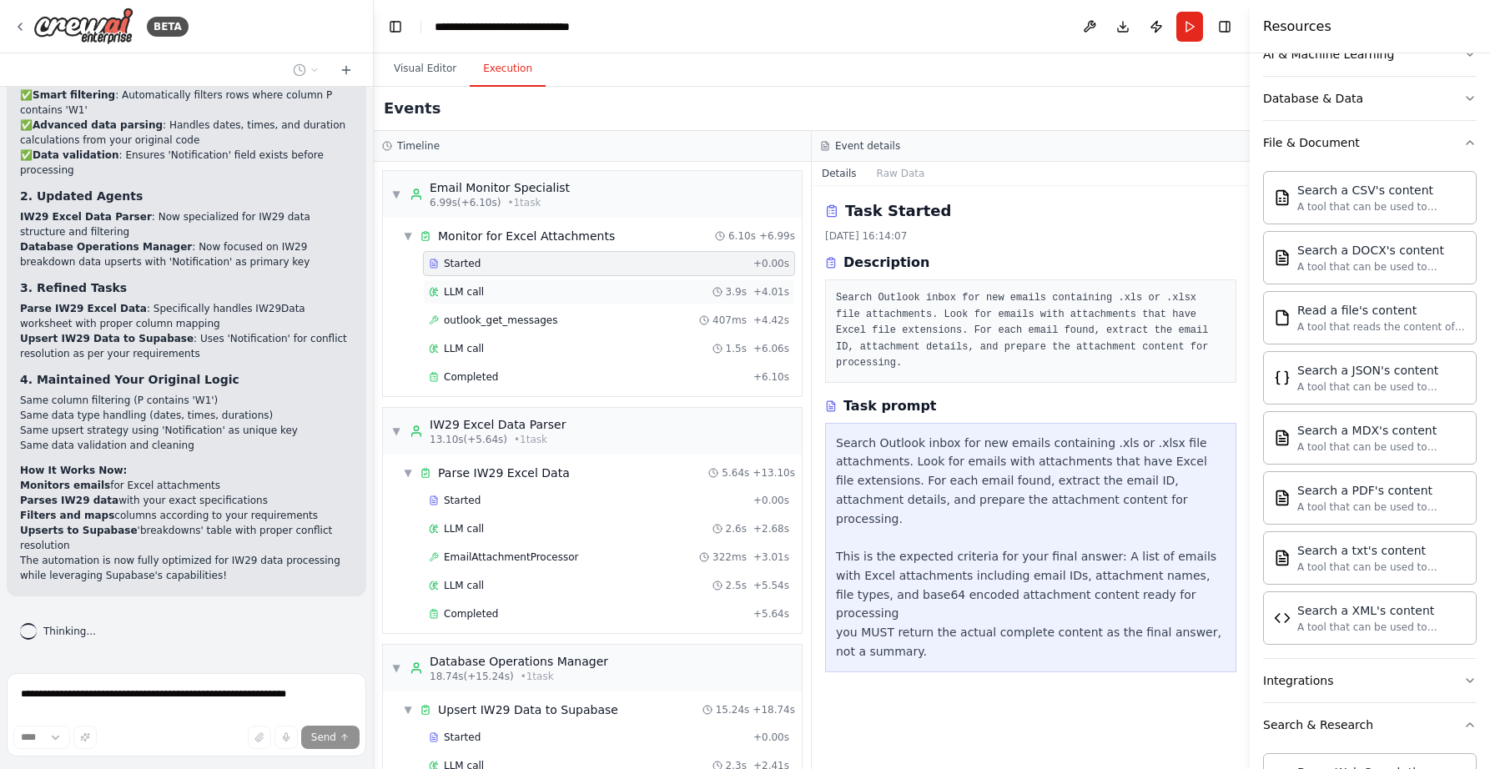
click at [459, 290] on span "LLM call" at bounding box center [464, 291] width 40 height 13
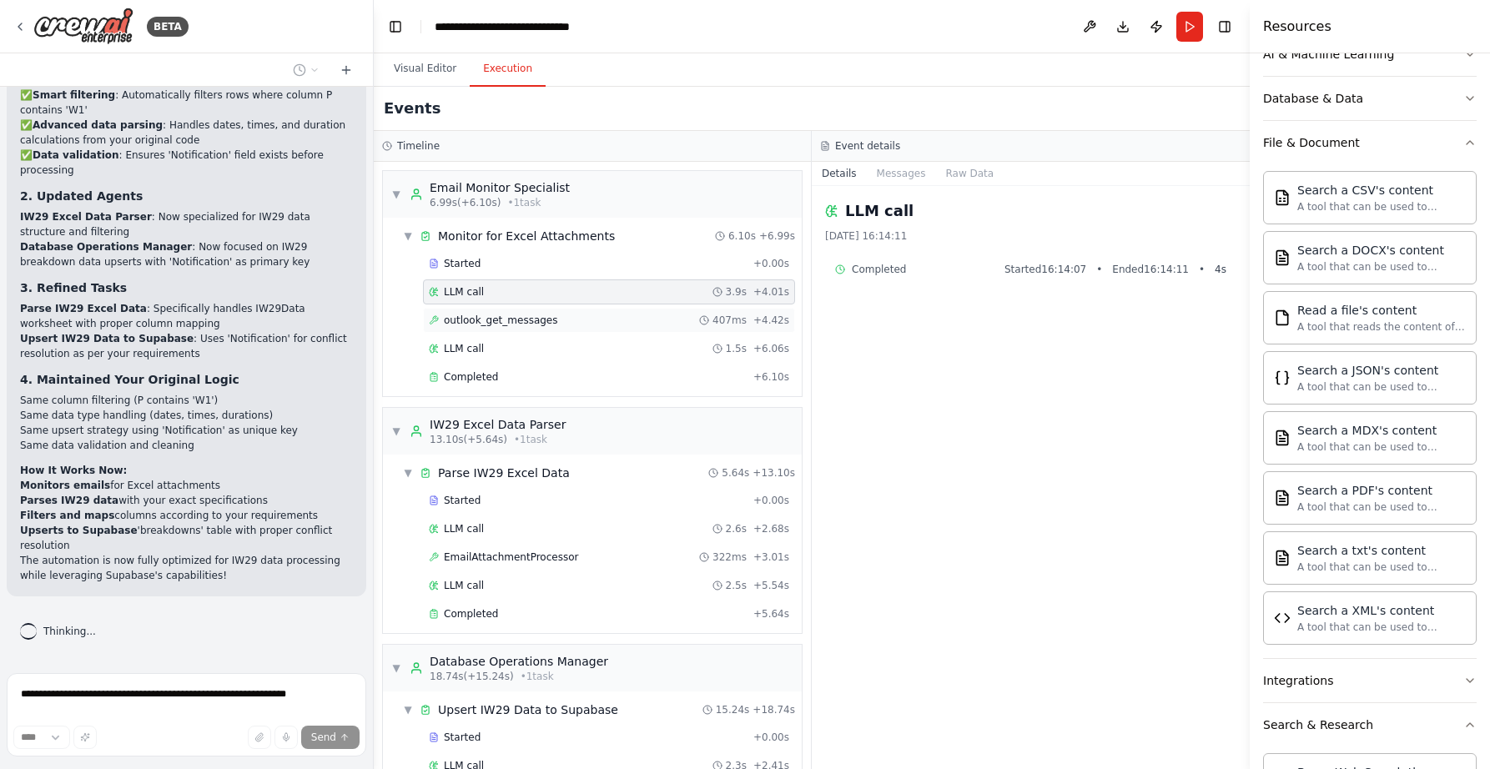
click at [462, 317] on span "outlook_get_messages" at bounding box center [501, 320] width 114 height 13
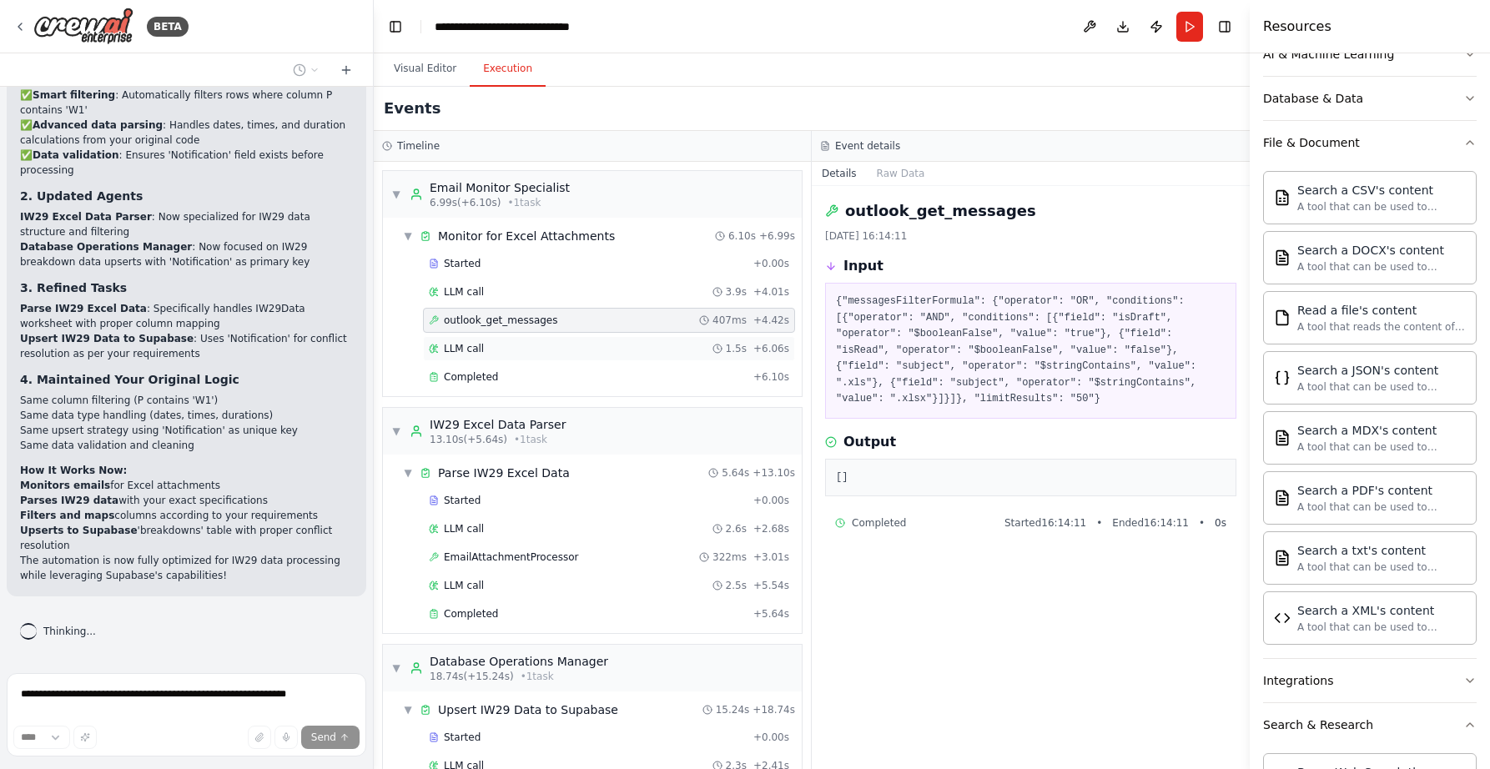
click at [464, 345] on span "LLM call" at bounding box center [464, 348] width 40 height 13
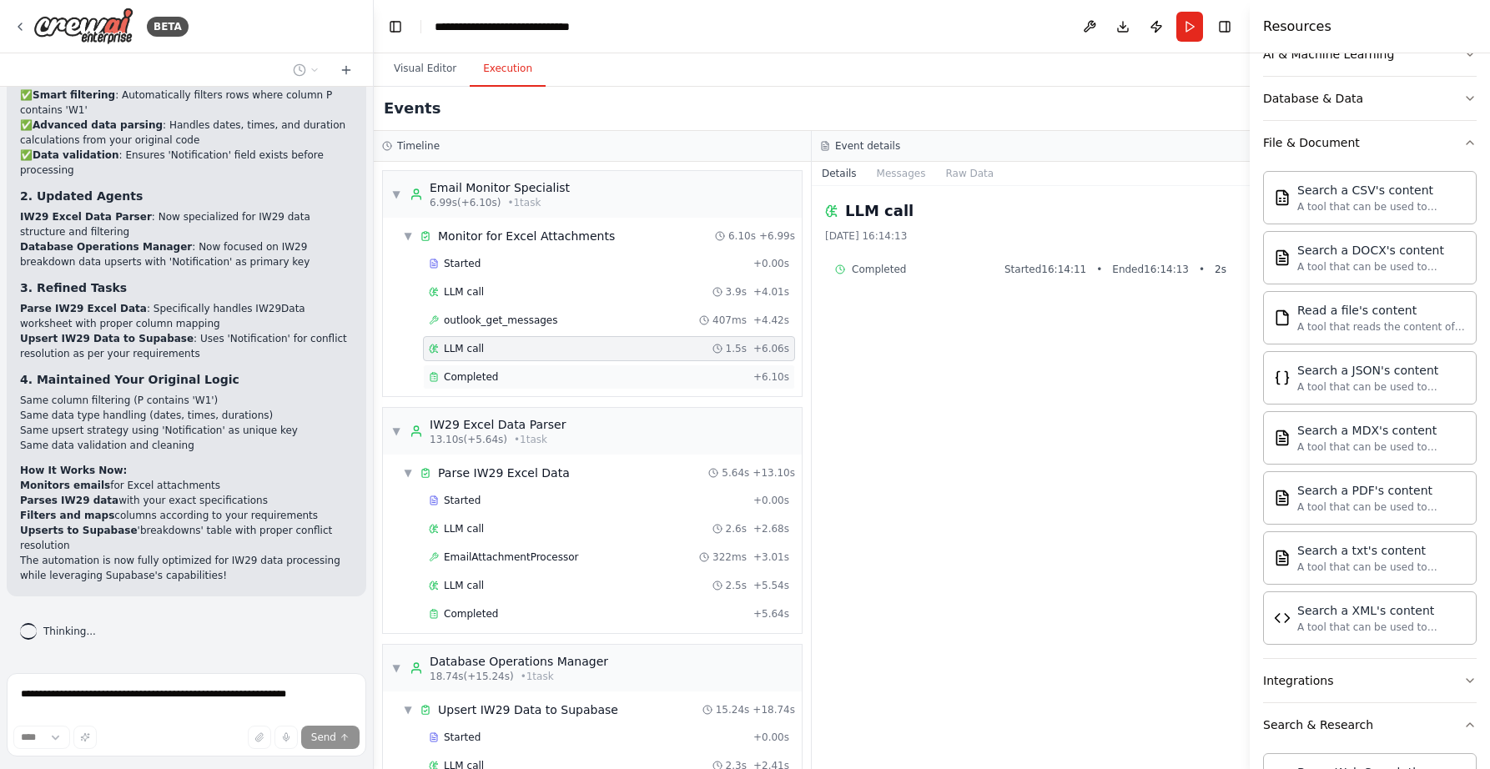
click at [464, 371] on span "Completed" at bounding box center [471, 376] width 54 height 13
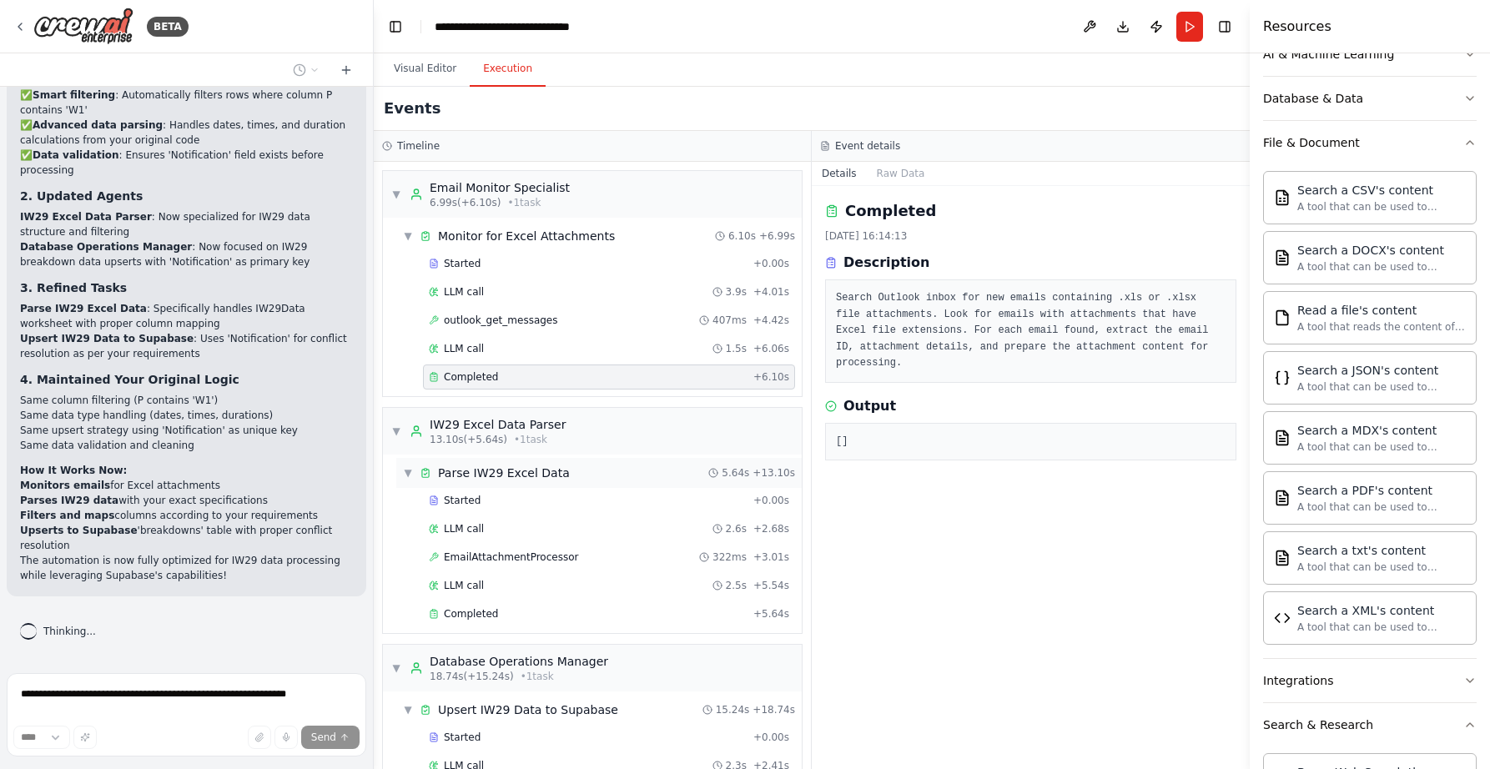
click at [486, 473] on span "Parse IW29 Excel Data" at bounding box center [504, 473] width 132 height 17
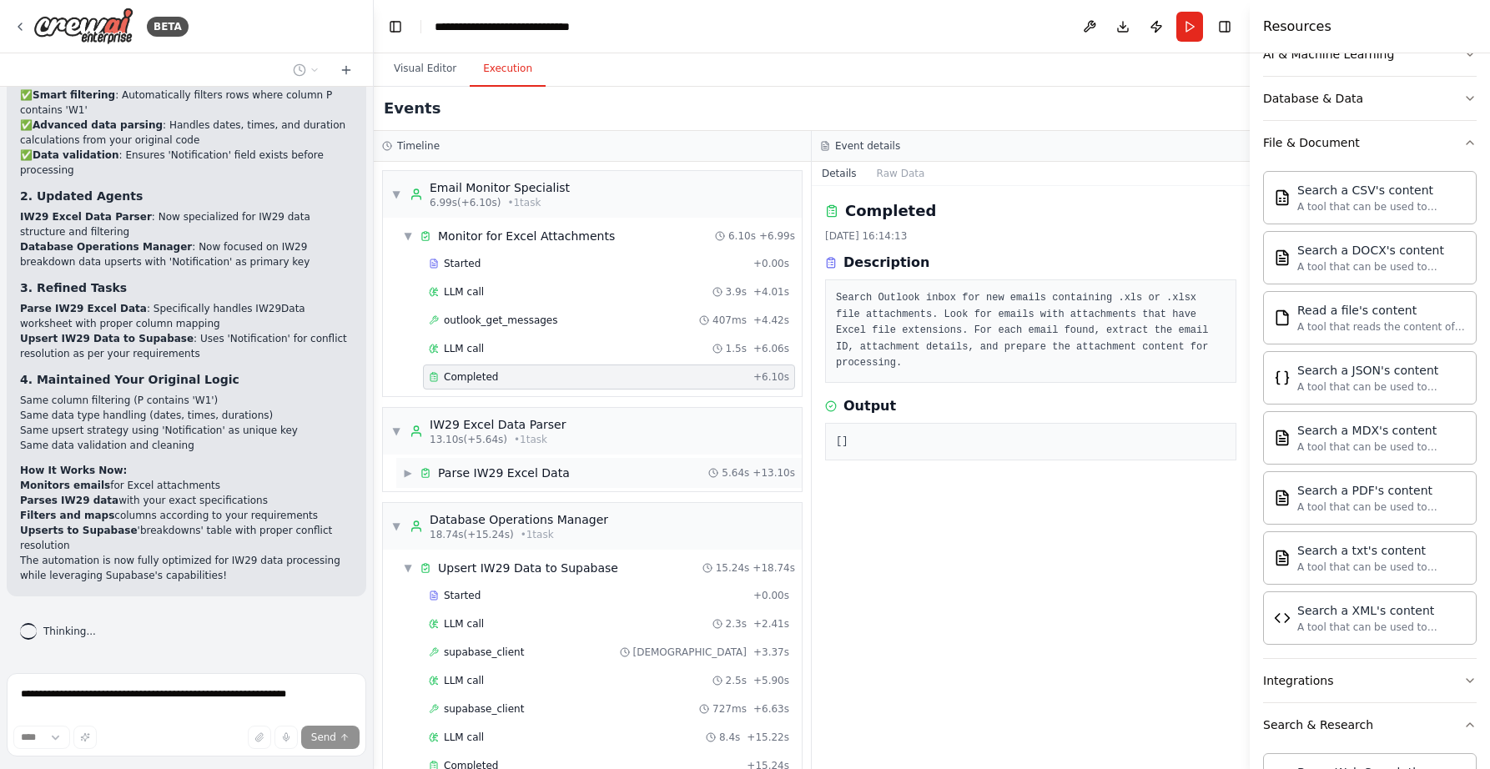
click at [475, 476] on span "Parse IW29 Excel Data" at bounding box center [504, 473] width 132 height 17
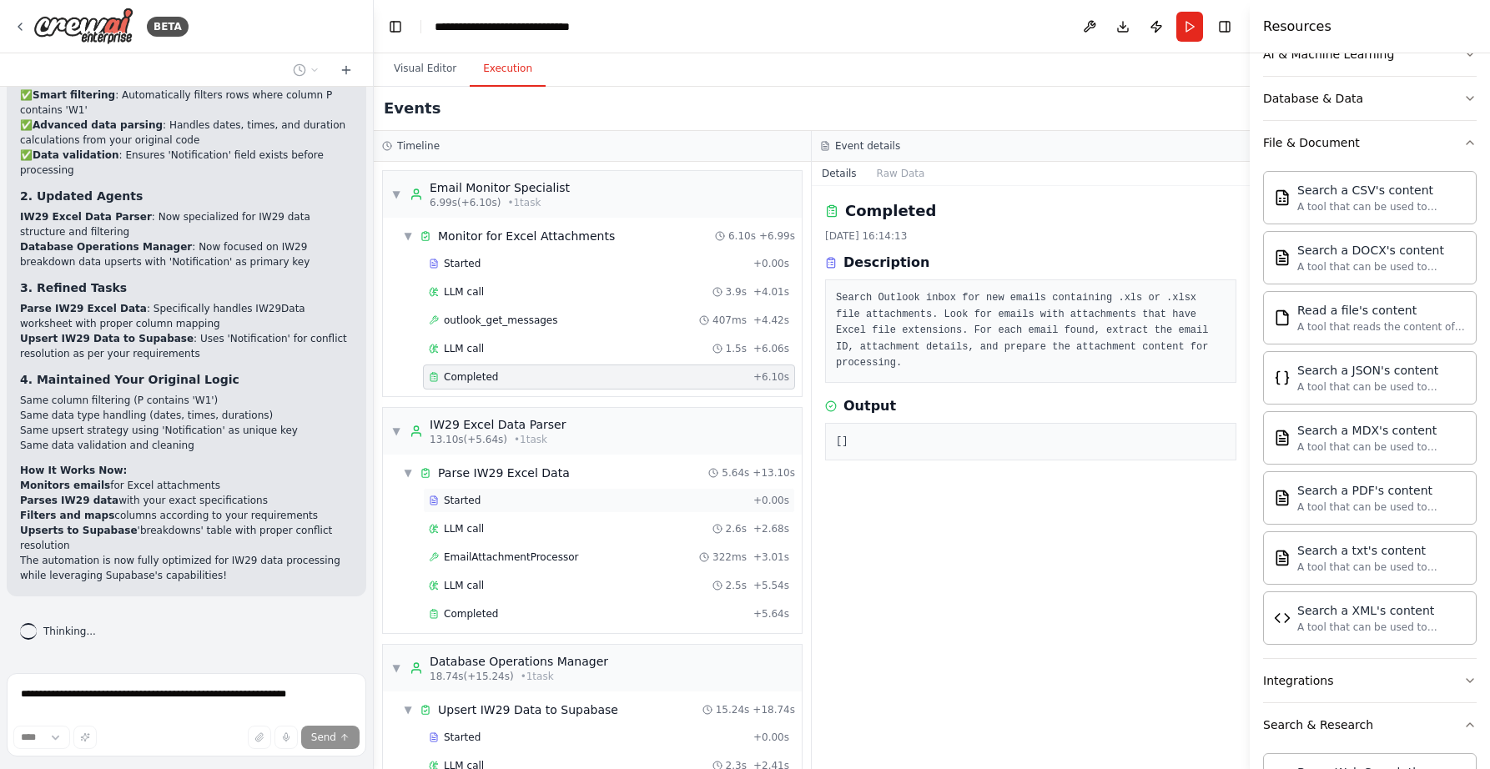
scroll to position [21, 0]
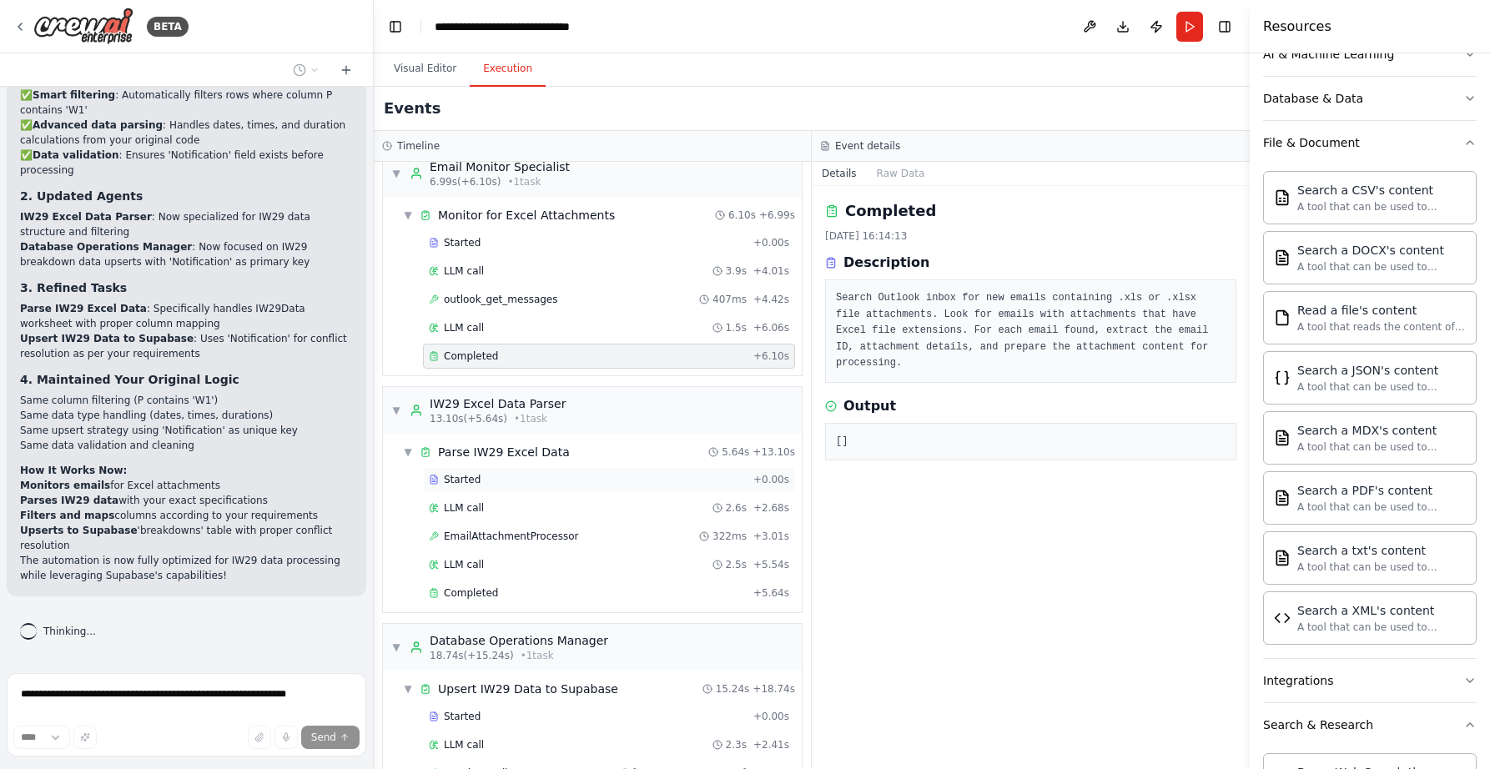
click at [471, 480] on span "Started" at bounding box center [462, 479] width 37 height 13
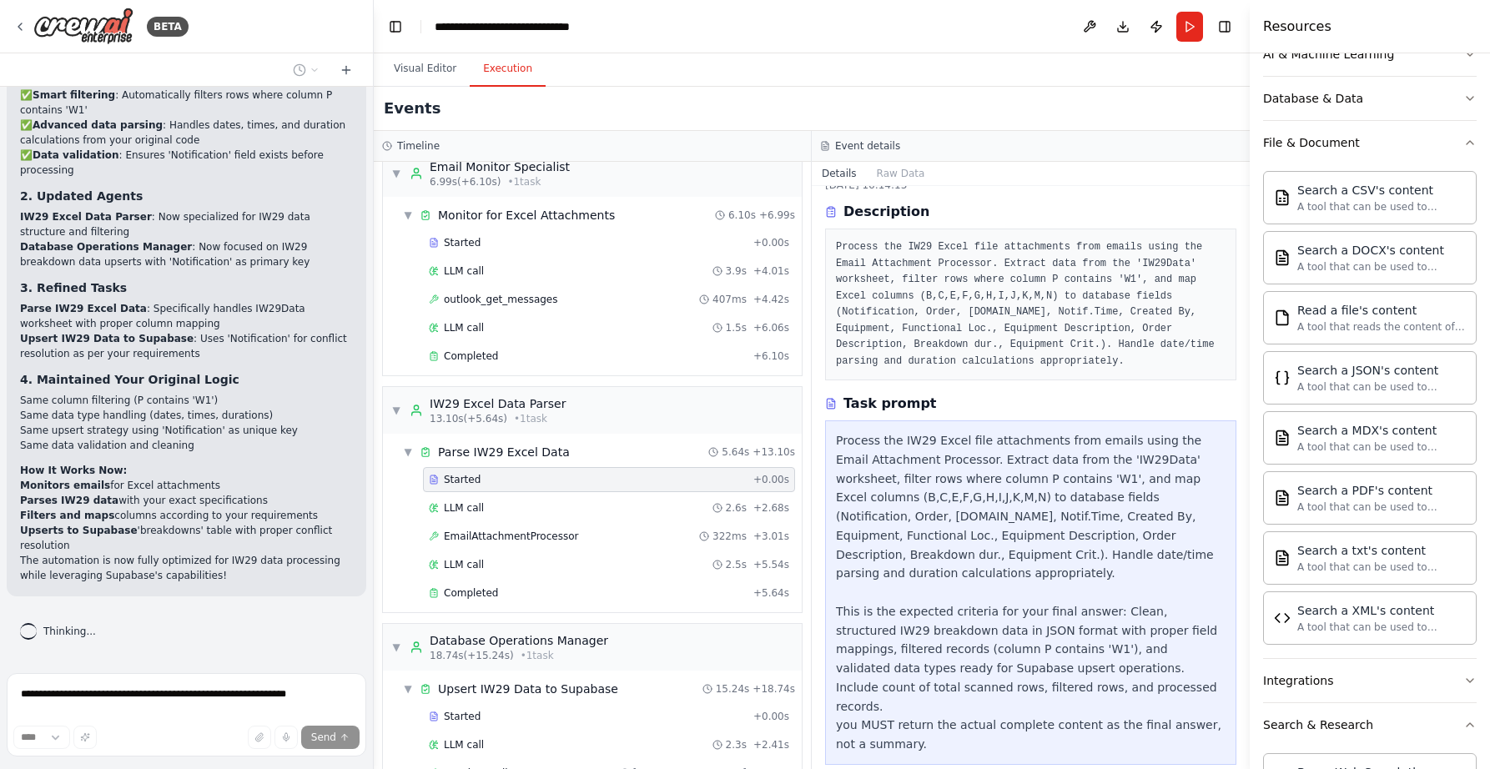
scroll to position [137, 0]
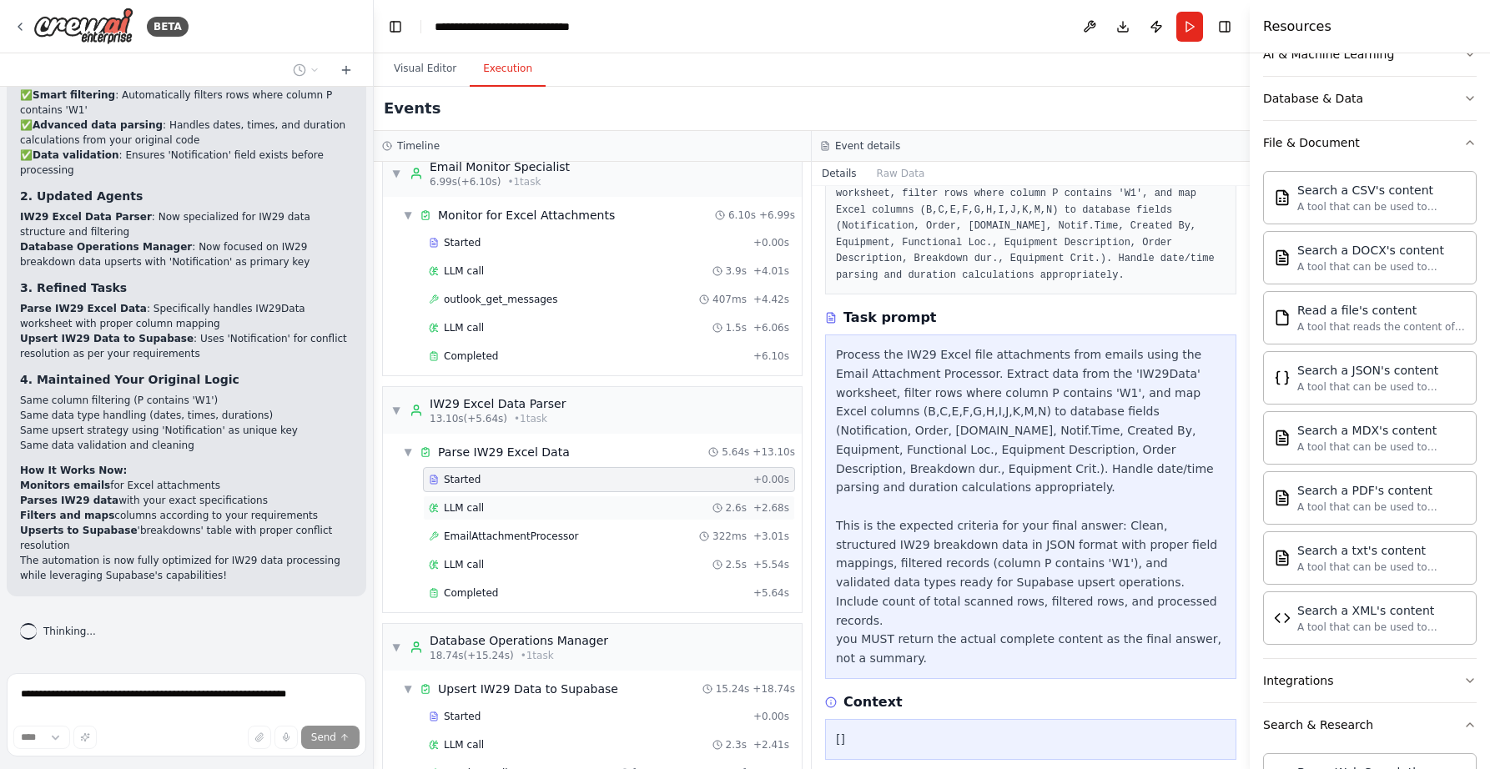
click at [456, 510] on span "LLM call" at bounding box center [464, 507] width 40 height 13
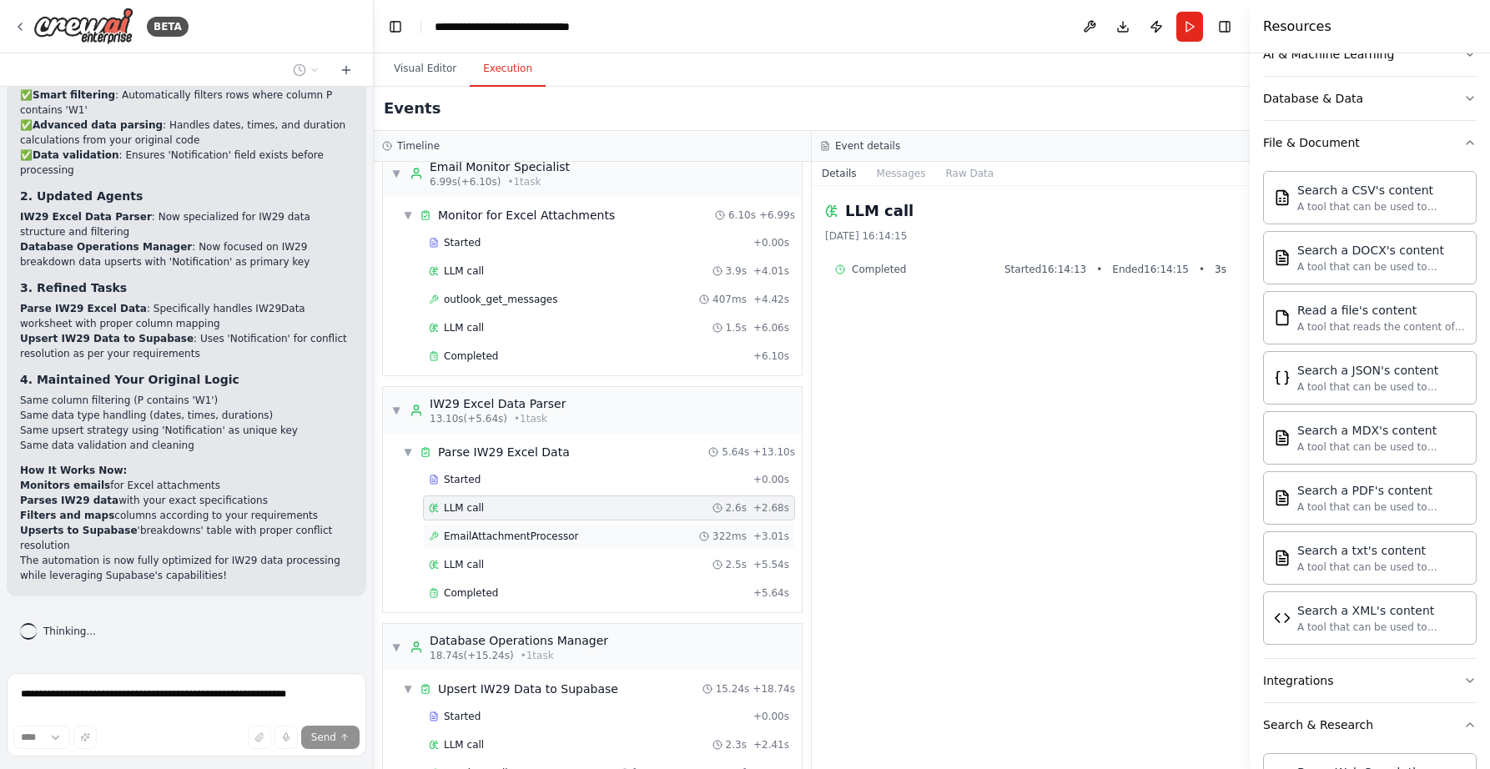
click at [450, 536] on span "EmailAttachmentProcessor" at bounding box center [511, 536] width 134 height 13
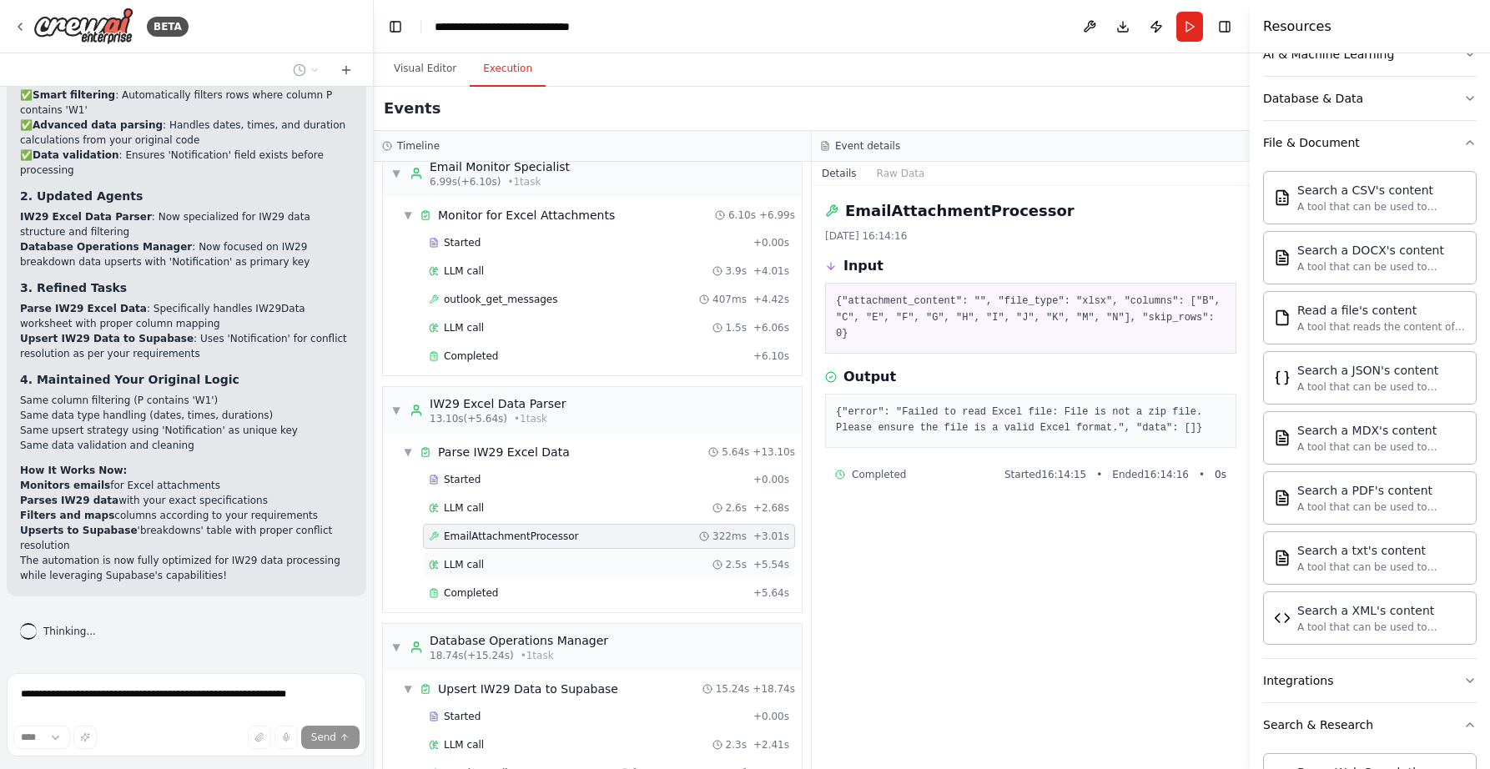
click at [482, 566] on span "LLM call" at bounding box center [464, 564] width 40 height 13
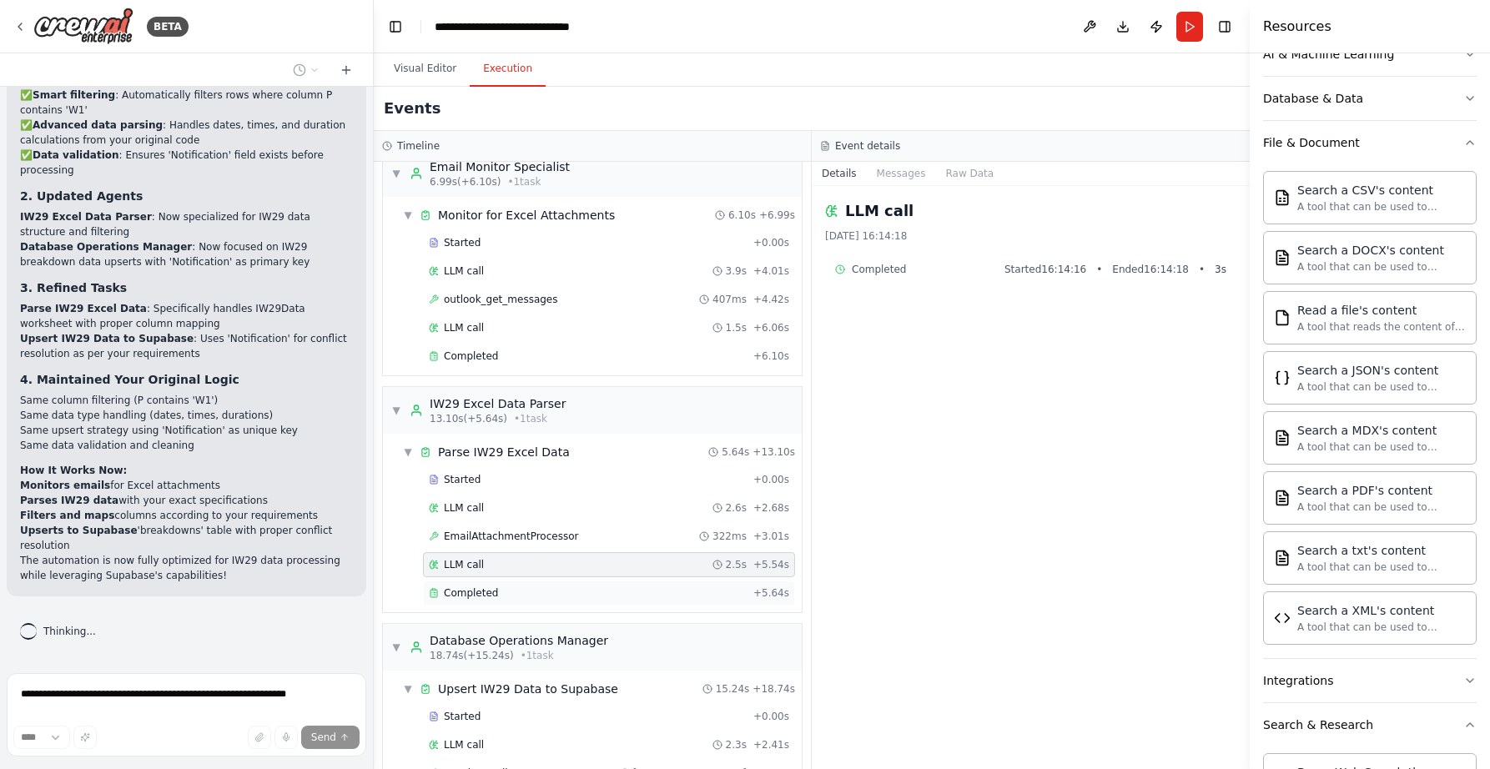
click at [465, 583] on div "Completed + 5.64s" at bounding box center [609, 593] width 372 height 25
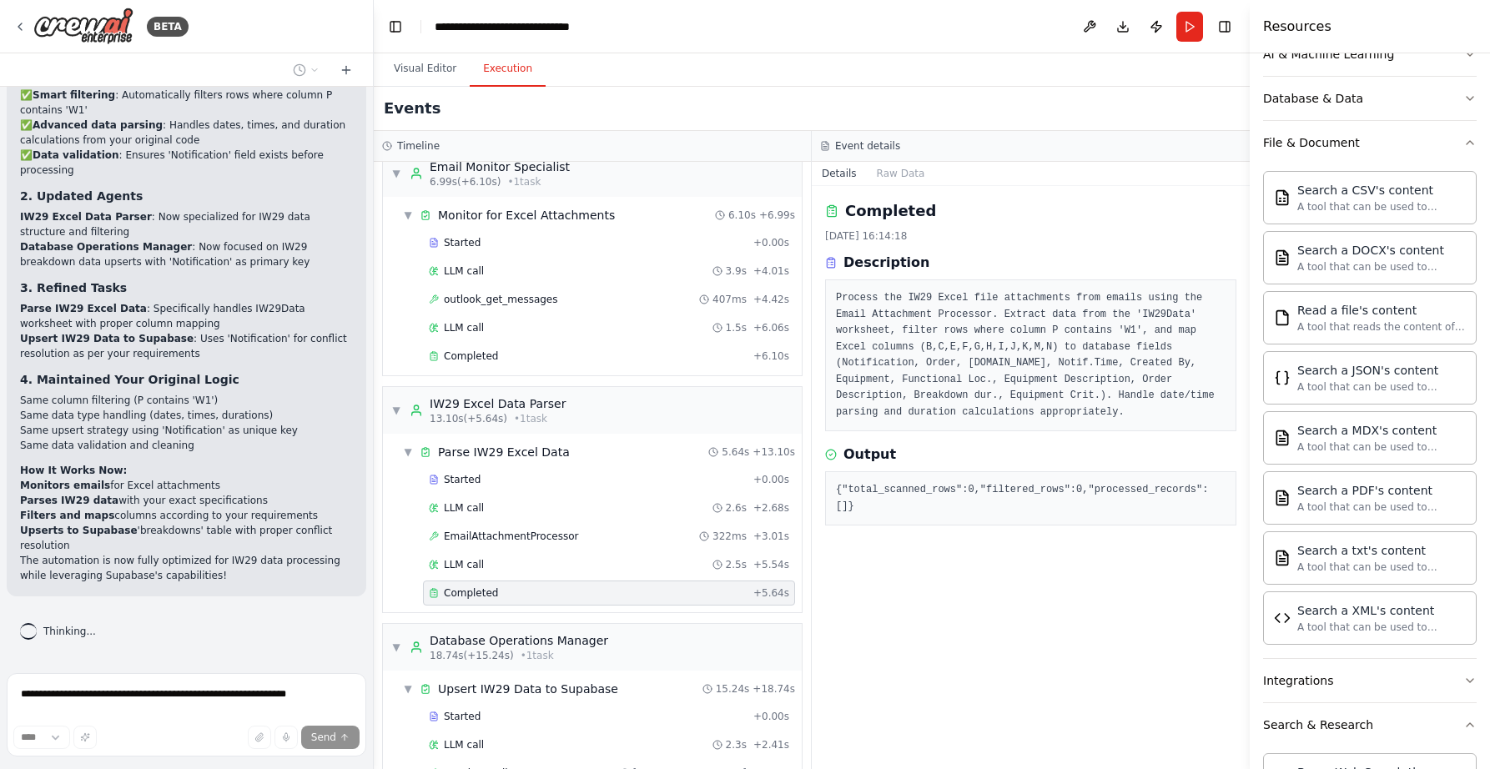
scroll to position [177, 0]
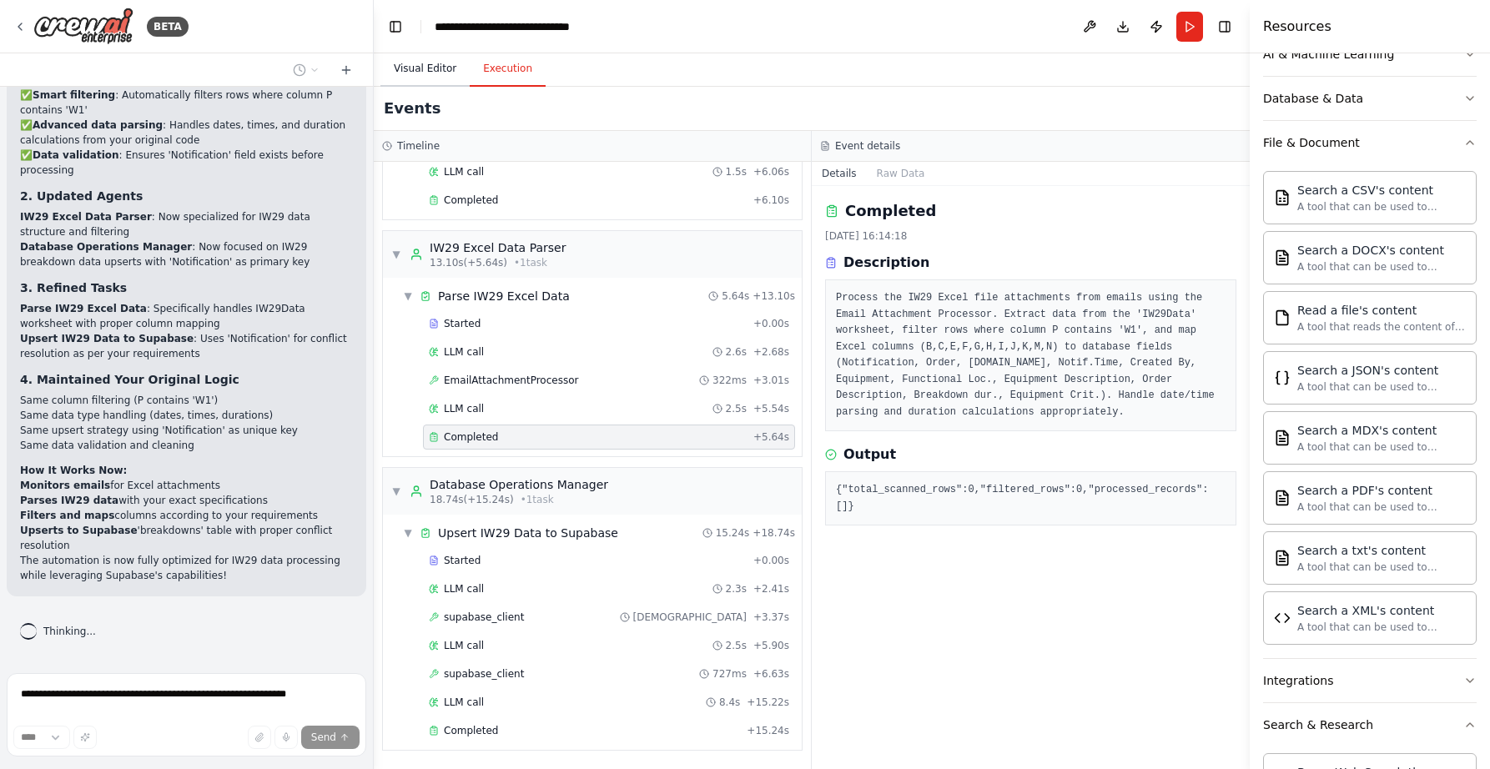
click at [423, 68] on button "Visual Editor" at bounding box center [424, 69] width 89 height 35
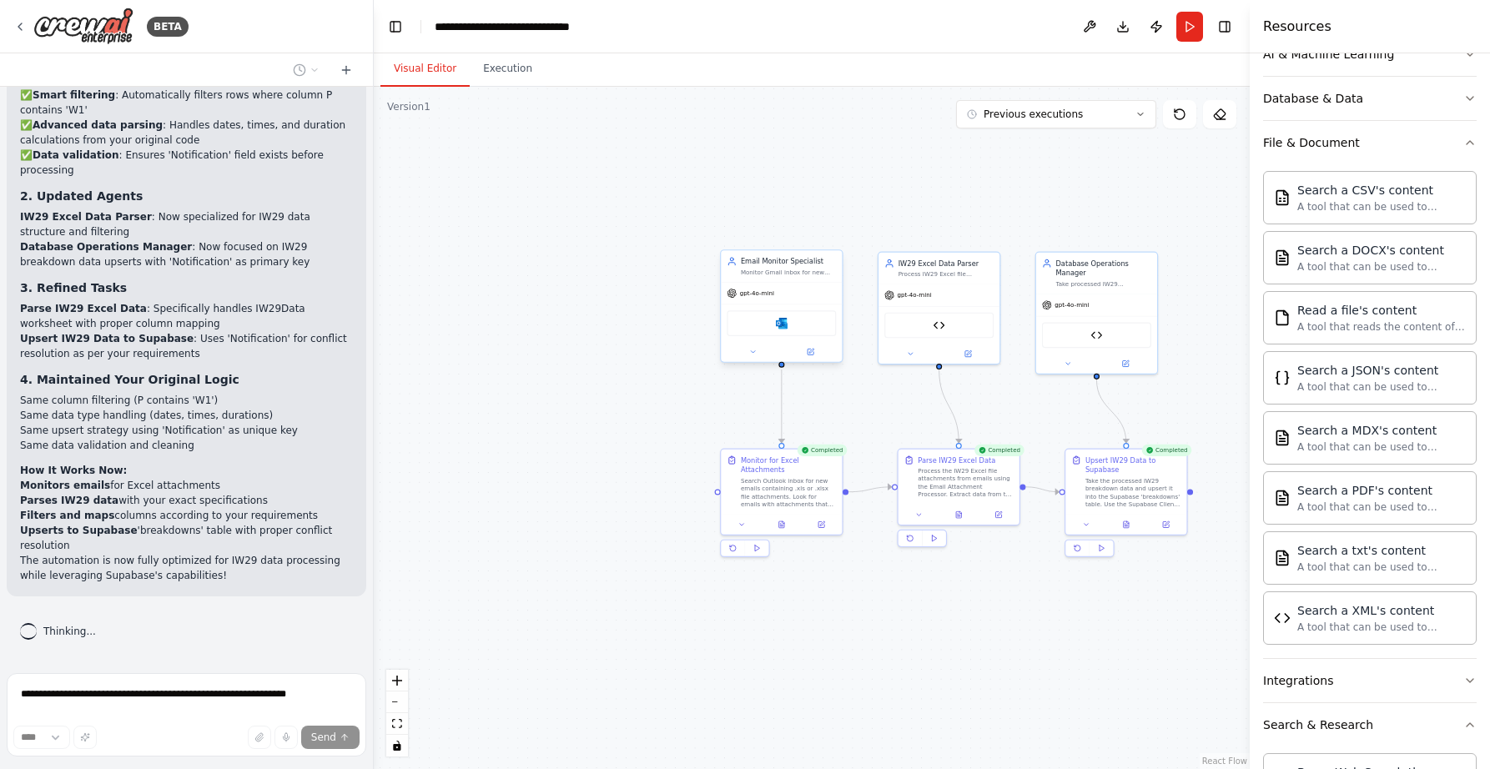
click at [792, 270] on div "Monitor Gmail inbox for new emails containing .xls or .xlsx file attachments an…" at bounding box center [788, 273] width 95 height 8
click at [778, 156] on div ".deletable-edge-delete-btn { width: 20px; height: 20px; border: 0px solid #ffff…" at bounding box center [812, 428] width 876 height 682
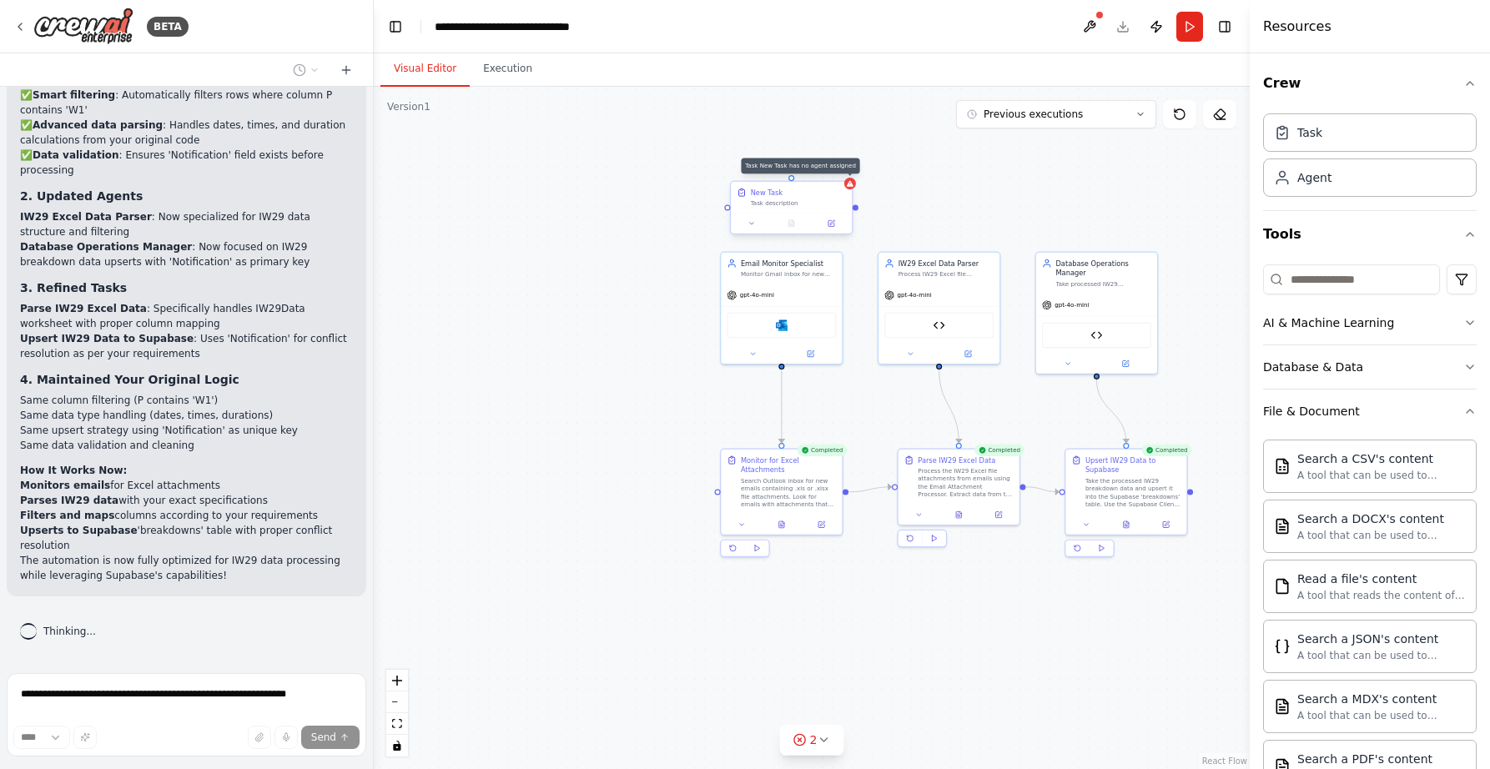
click at [848, 188] on div at bounding box center [850, 184] width 12 height 12
click at [838, 162] on icon at bounding box center [838, 166] width 10 height 10
click at [838, 169] on icon at bounding box center [838, 167] width 10 height 10
click at [781, 171] on button "Confirm" at bounding box center [791, 167] width 59 height 20
click at [760, 355] on button at bounding box center [753, 353] width 56 height 12
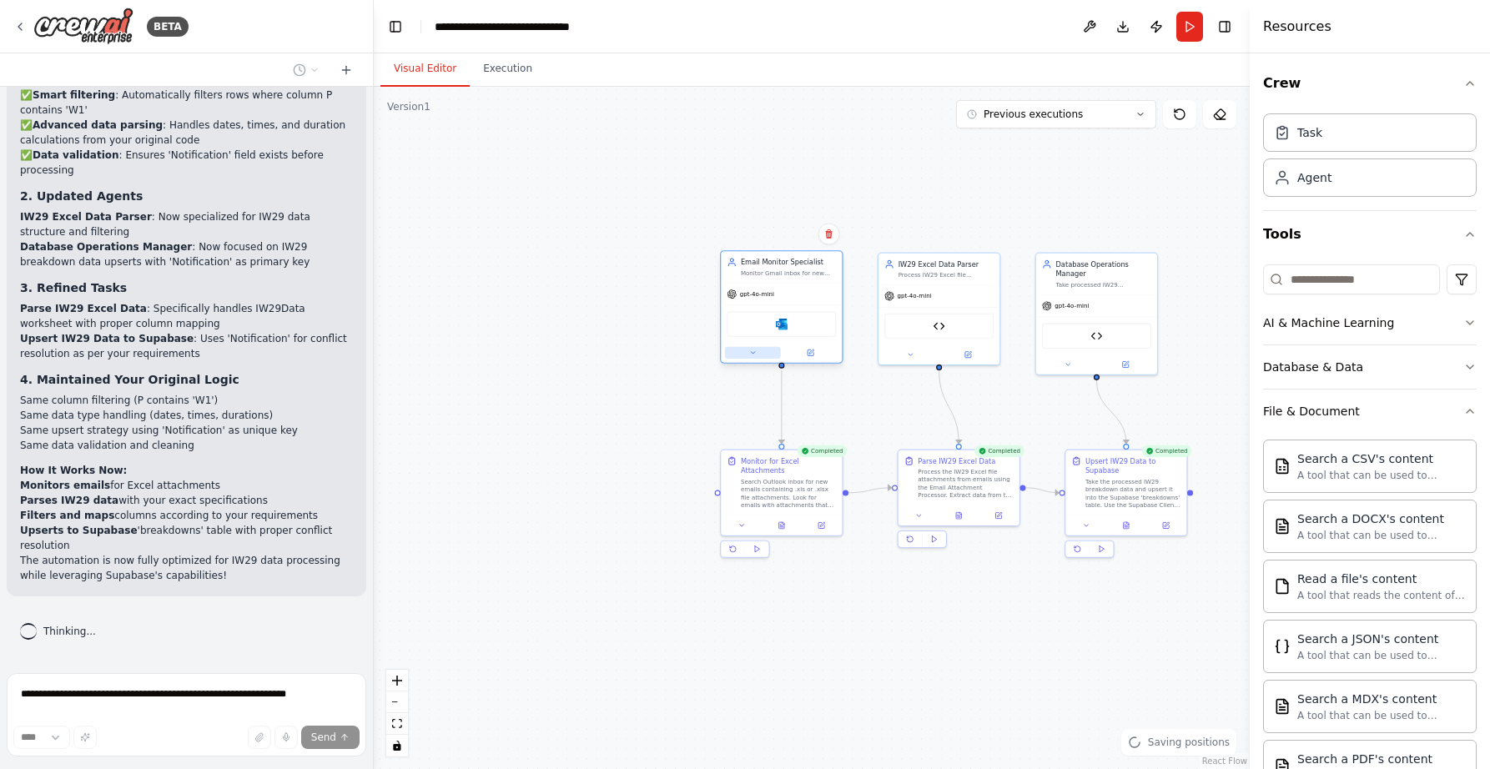
click at [754, 347] on button at bounding box center [753, 353] width 56 height 12
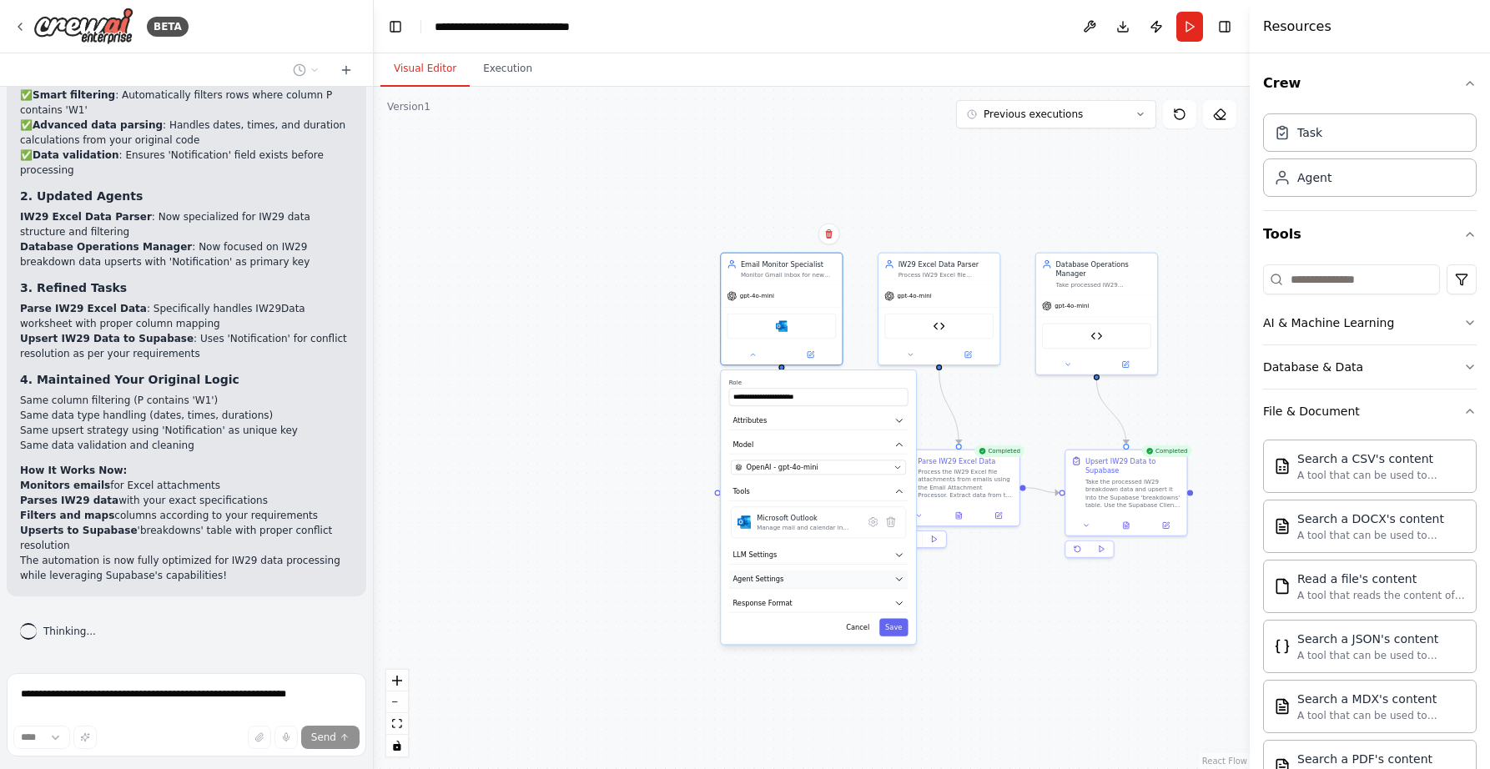
click at [904, 582] on button "Agent Settings" at bounding box center [818, 580] width 179 height 18
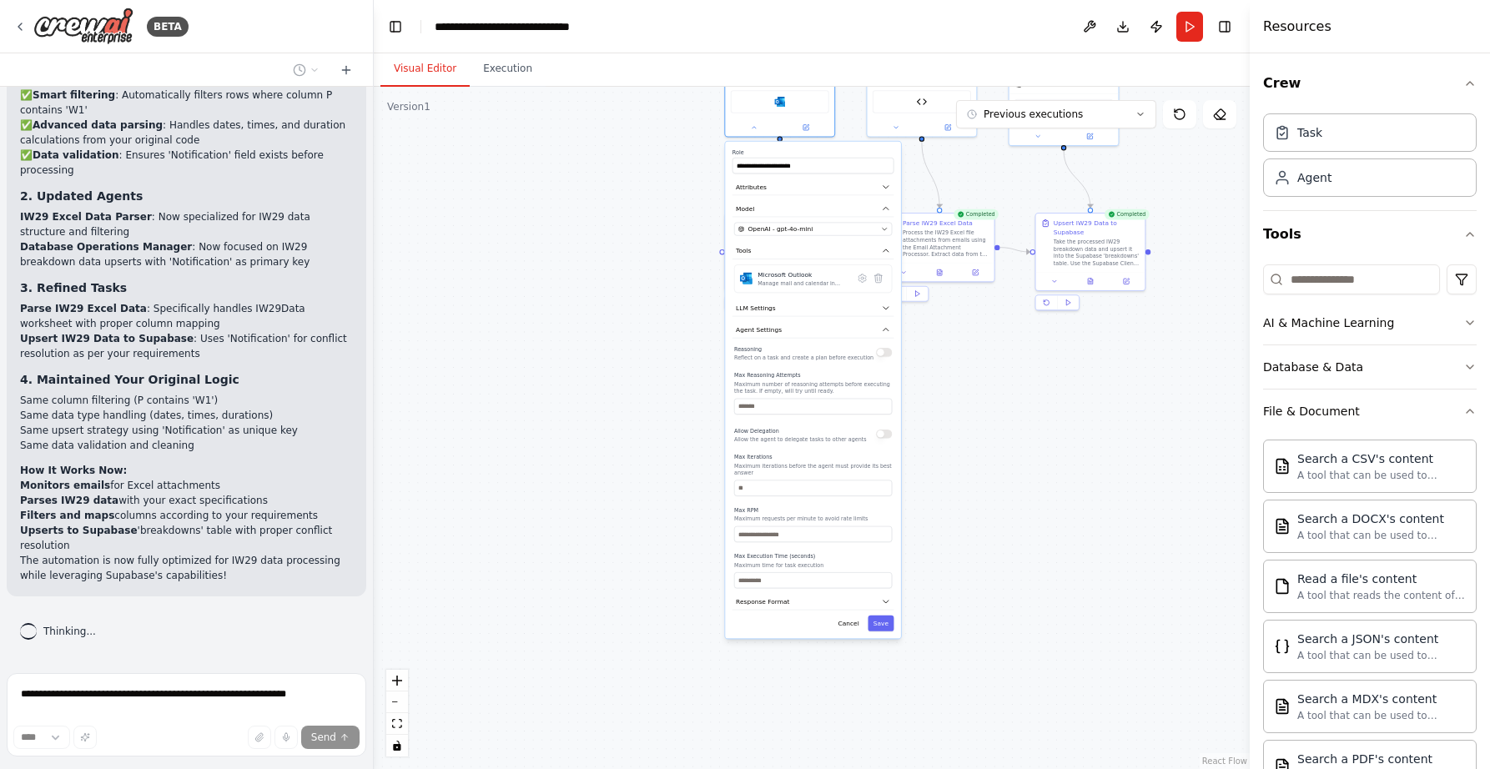
drag, startPoint x: 959, startPoint y: 666, endPoint x: 974, endPoint y: 412, distance: 254.1
click at [974, 412] on div ".deletable-edge-delete-btn { width: 20px; height: 20px; border: 0px solid #ffff…" at bounding box center [812, 428] width 876 height 682
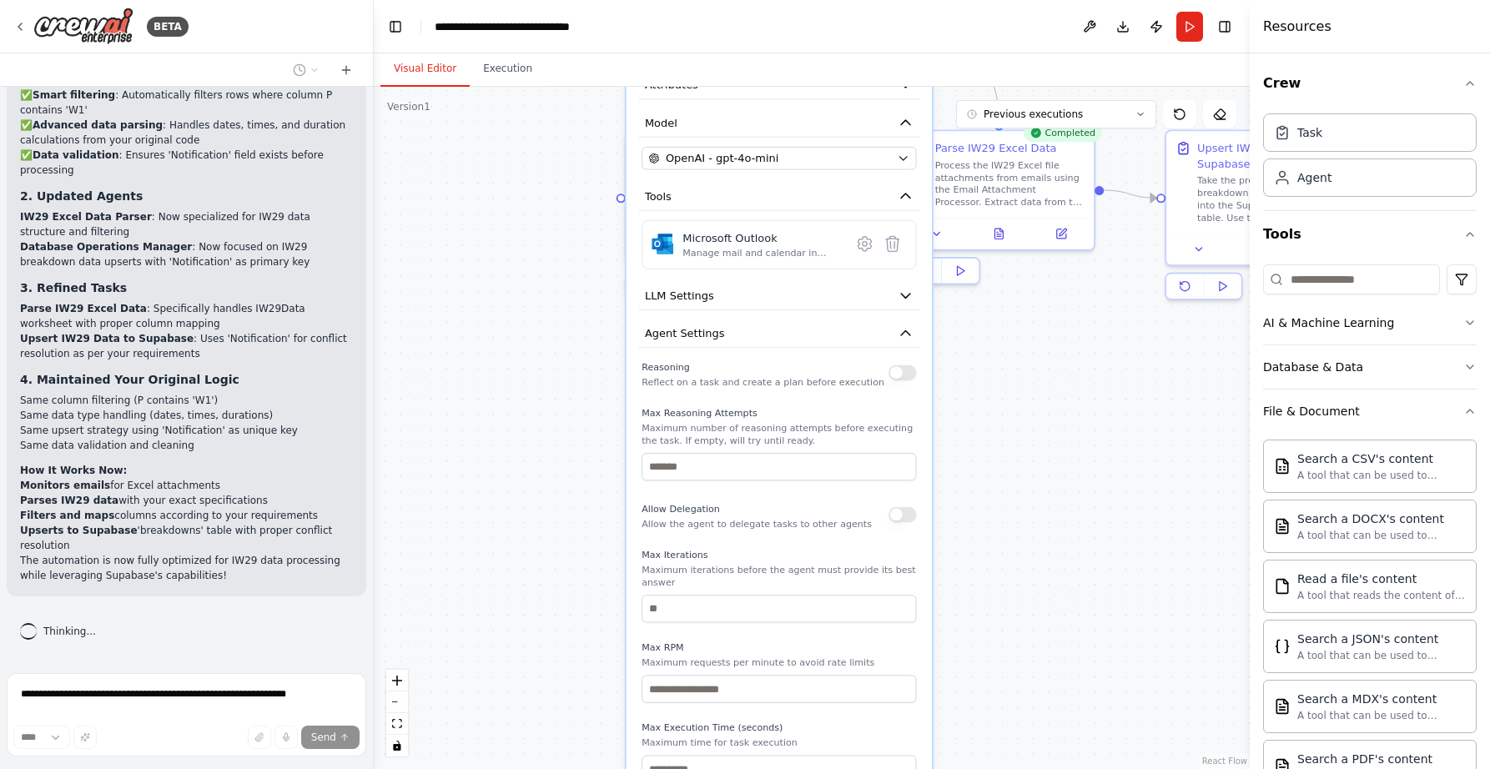
drag, startPoint x: 1062, startPoint y: 372, endPoint x: 1131, endPoint y: 527, distance: 169.9
click at [1131, 527] on div ".deletable-edge-delete-btn { width: 20px; height: 20px; border: 0px solid #ffff…" at bounding box center [812, 428] width 876 height 682
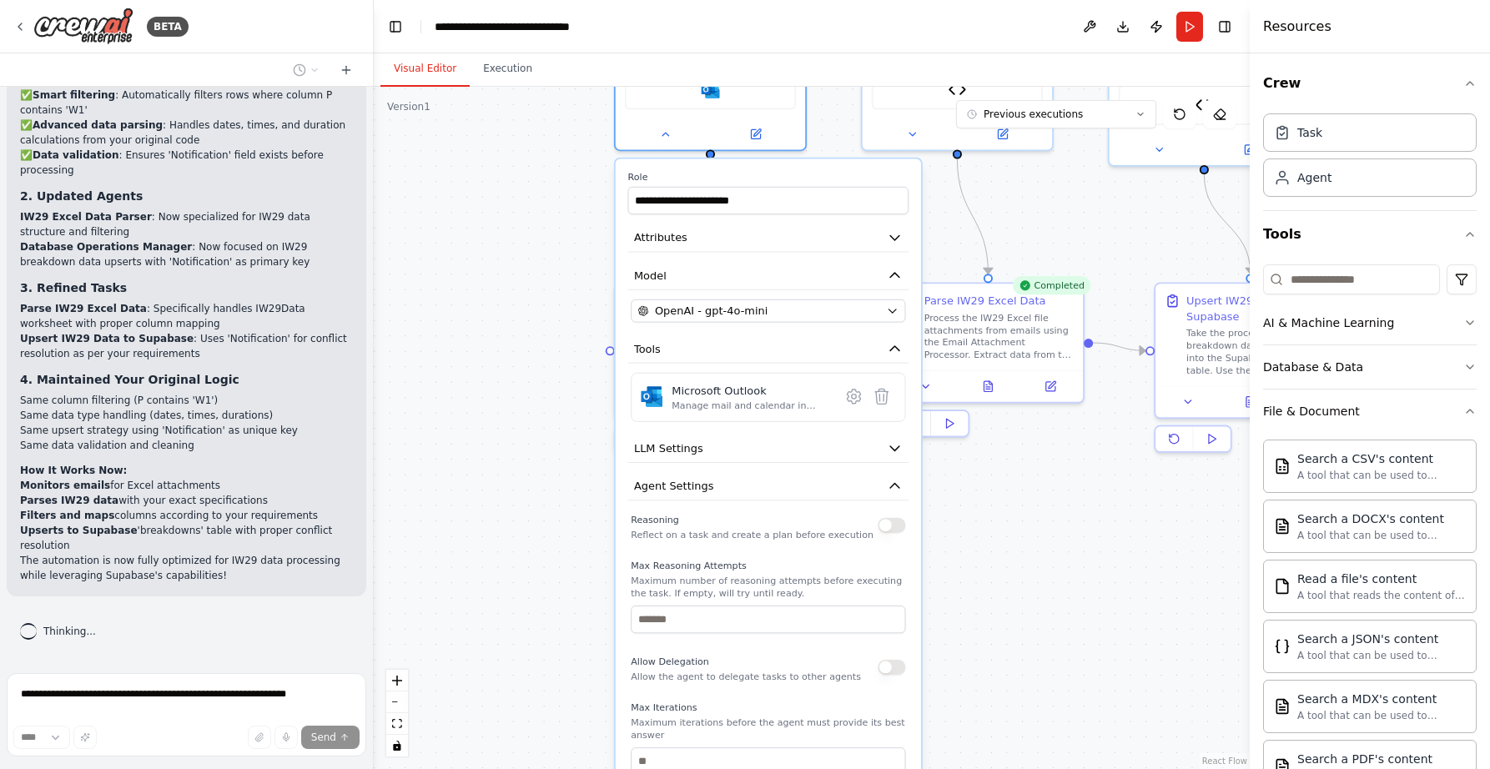
drag, startPoint x: 1075, startPoint y: 574, endPoint x: 1056, endPoint y: 612, distance: 41.8
click at [1056, 612] on div ".deletable-edge-delete-btn { width: 20px; height: 20px; border: 0px solid #ffff…" at bounding box center [812, 428] width 876 height 682
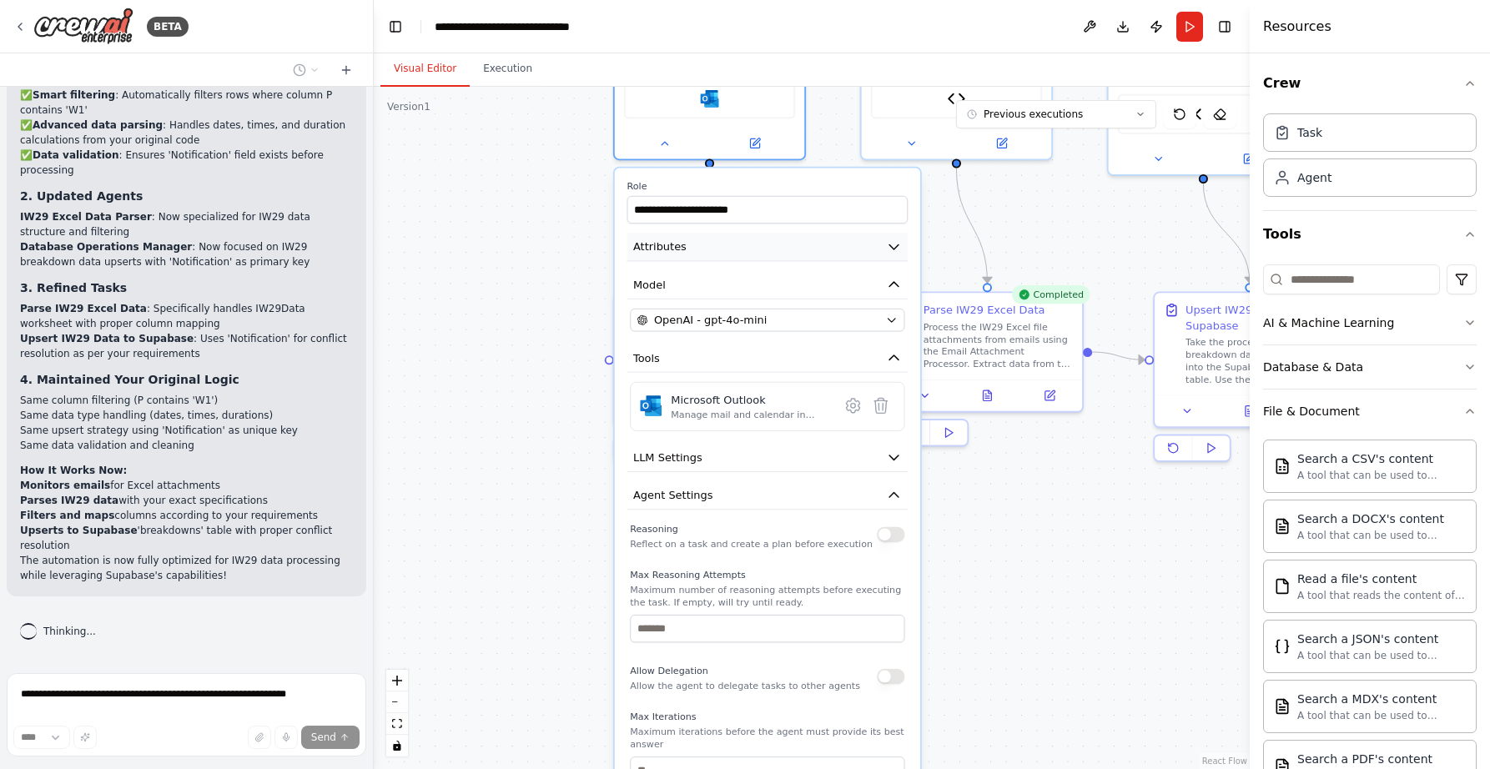
click at [893, 247] on icon "button" at bounding box center [893, 247] width 9 height 4
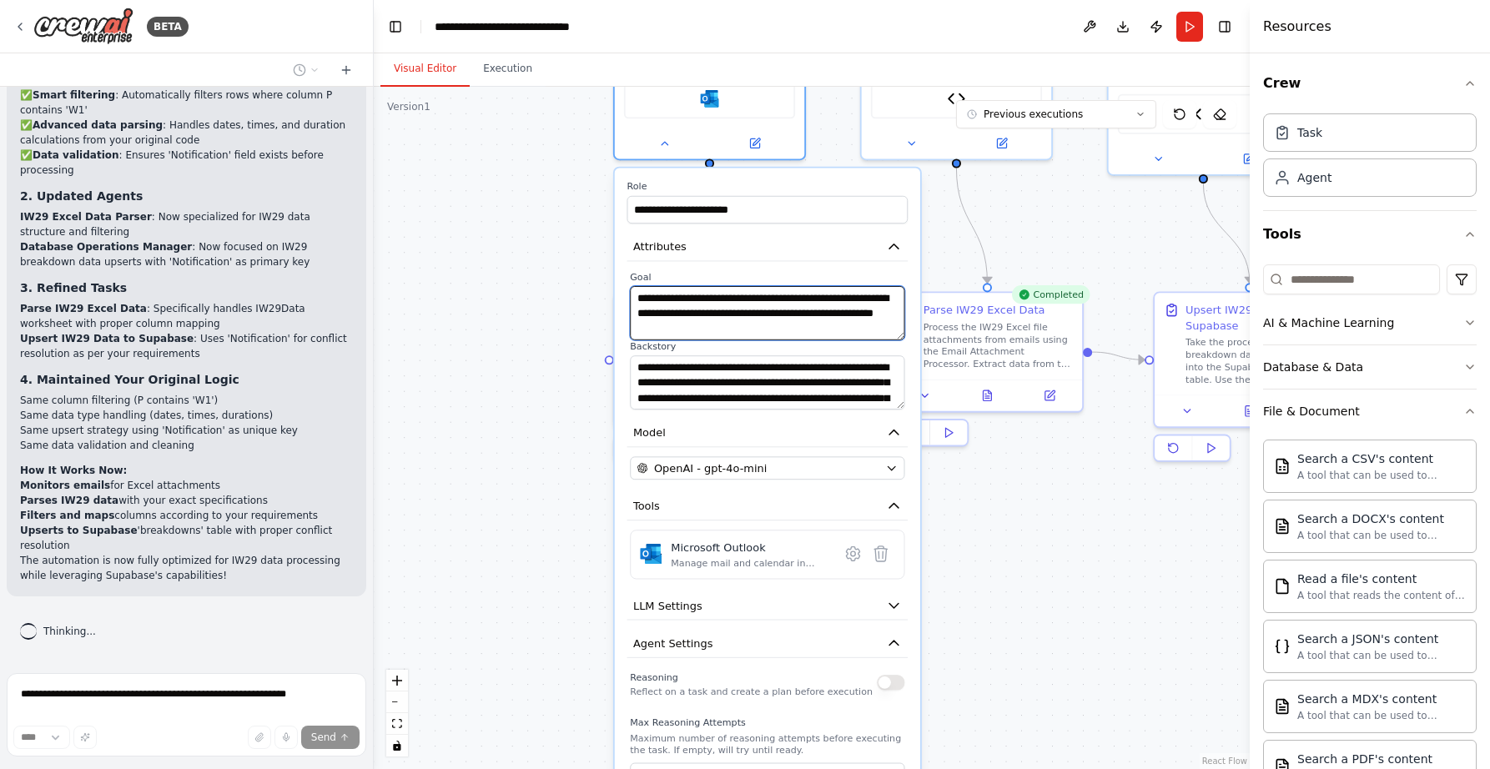
drag, startPoint x: 710, startPoint y: 297, endPoint x: 678, endPoint y: 296, distance: 31.7
click at [678, 296] on textarea "**********" at bounding box center [767, 313] width 274 height 54
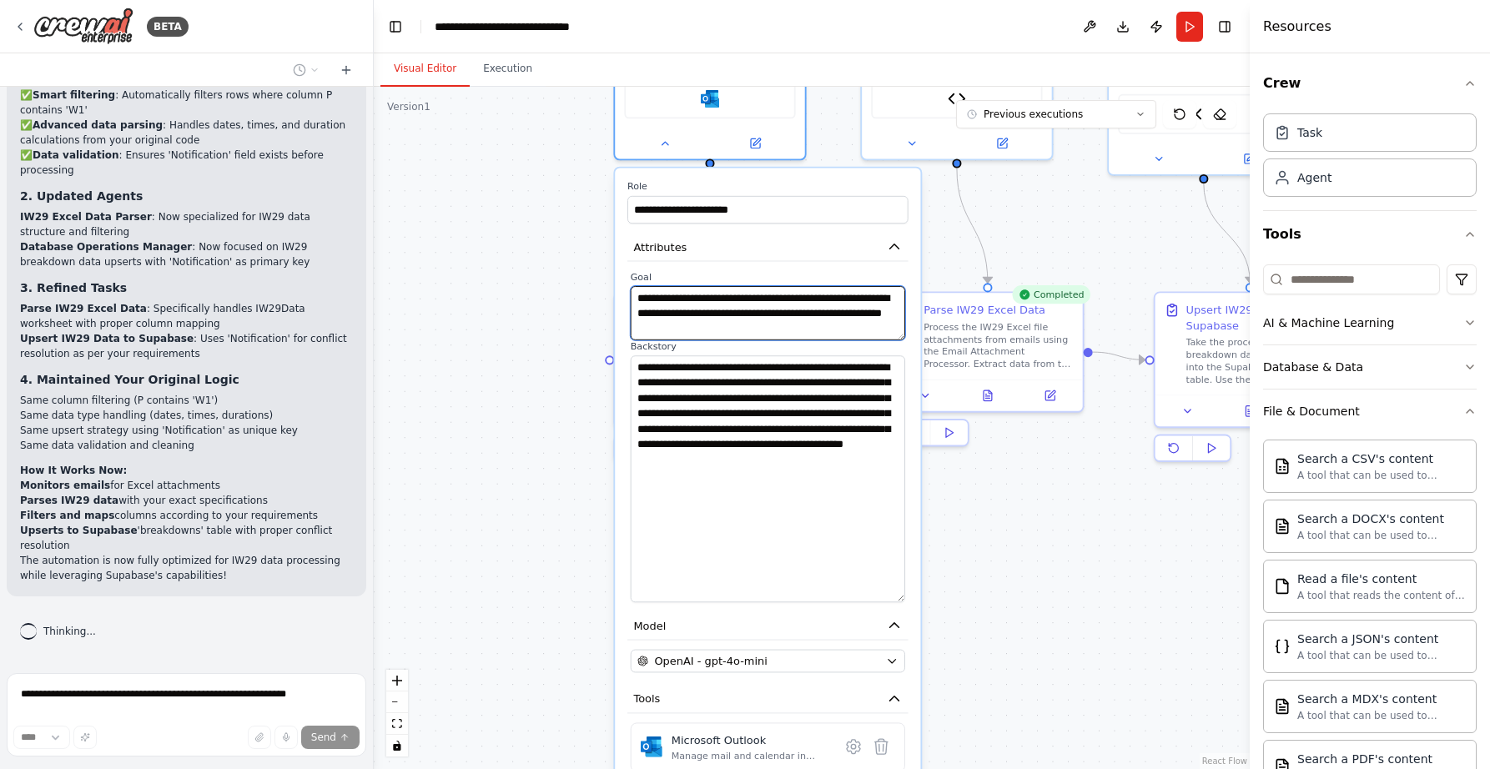
click at [925, 594] on div ".deletable-edge-delete-btn { width: 20px; height: 20px; border: 0px solid #ffff…" at bounding box center [812, 428] width 876 height 682
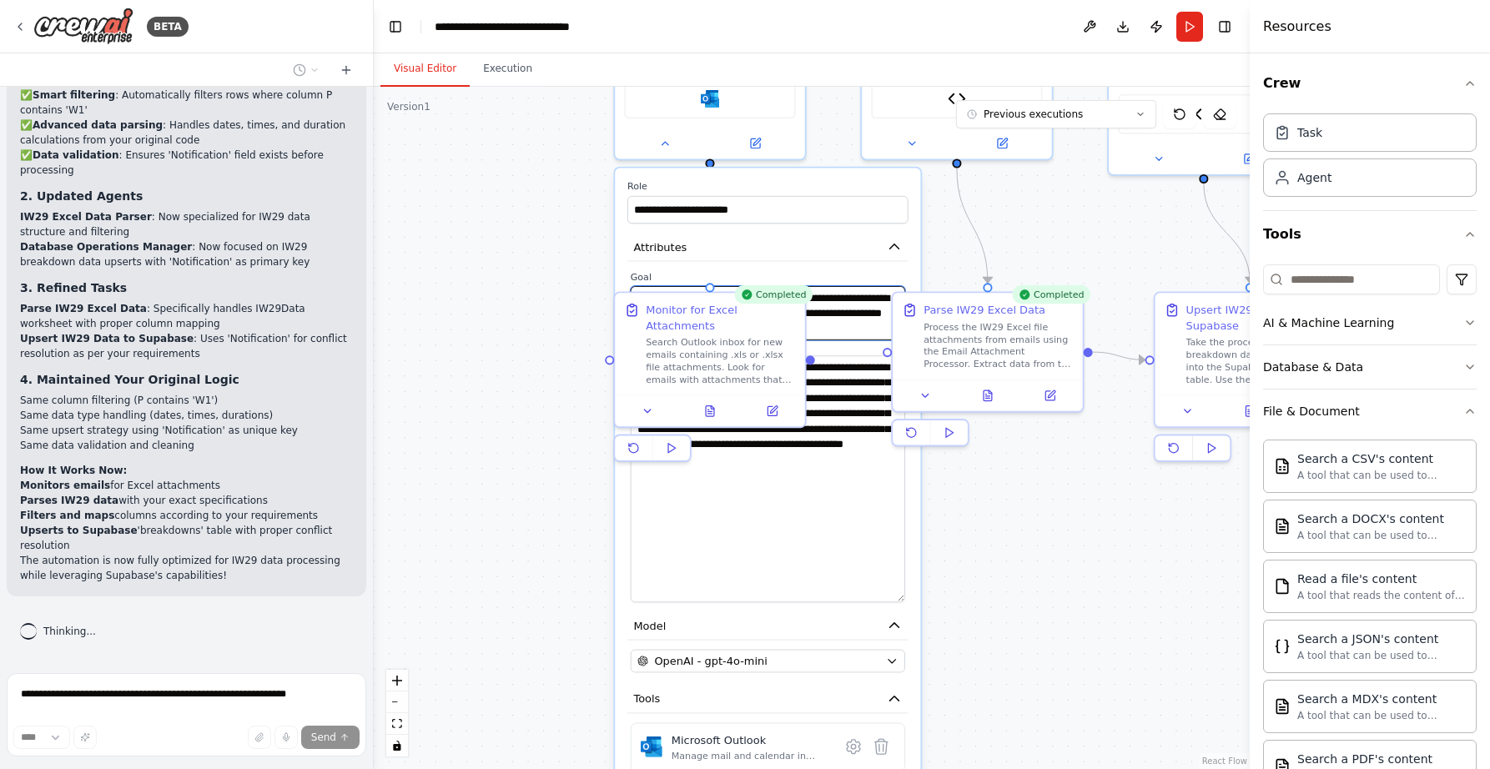
type textarea "**********"
click at [516, 492] on div ".deletable-edge-delete-btn { width: 20px; height: 20px; border: 0px solid #ffff…" at bounding box center [812, 428] width 876 height 682
click at [767, 527] on textarea "**********" at bounding box center [768, 478] width 274 height 247
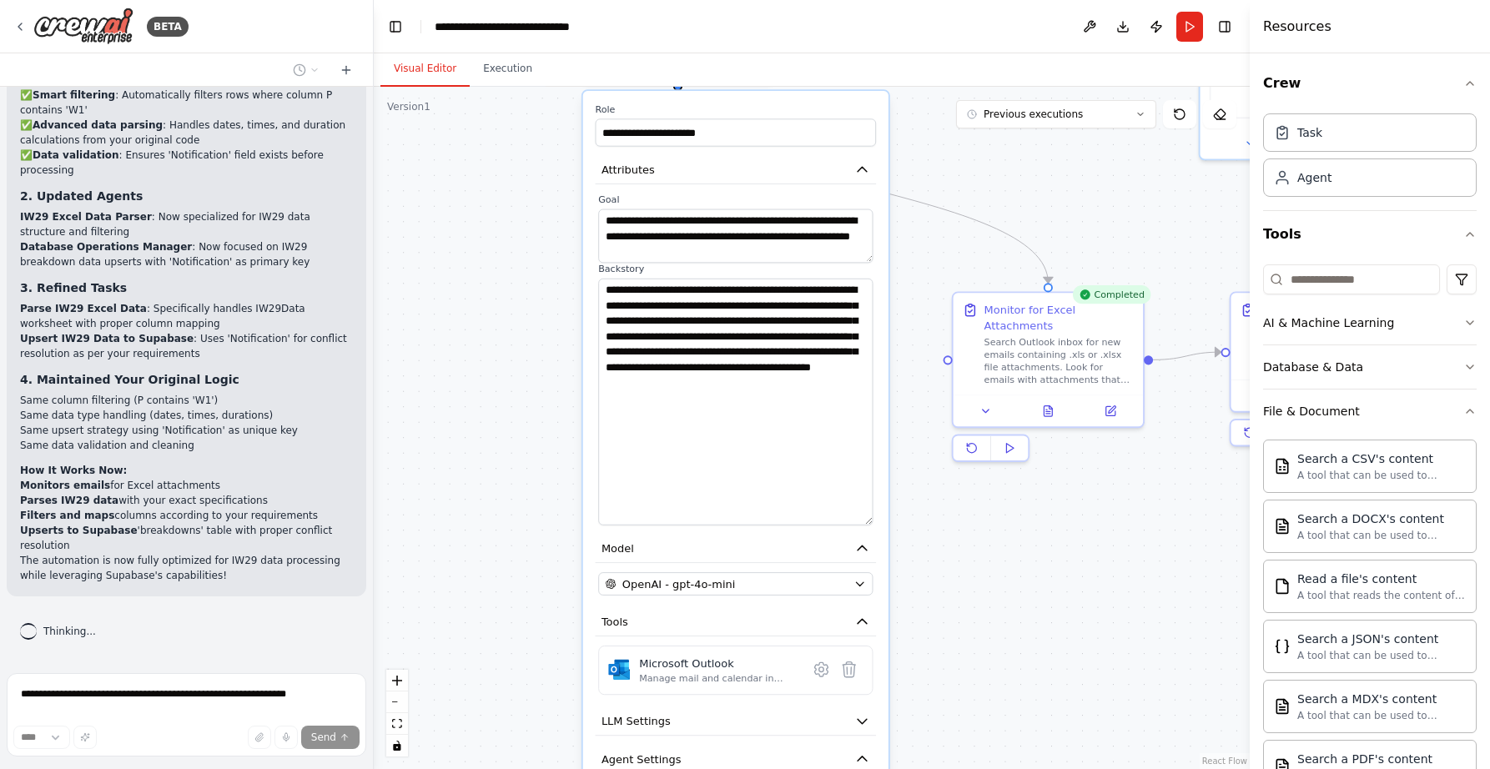
drag, startPoint x: 622, startPoint y: 509, endPoint x: 583, endPoint y: 432, distance: 86.2
click at [583, 432] on div "**********" at bounding box center [735, 694] width 305 height 1206
click at [696, 336] on textarea "**********" at bounding box center [735, 402] width 274 height 247
drag, startPoint x: 696, startPoint y: 336, endPoint x: 665, endPoint y: 340, distance: 31.0
click at [665, 340] on textarea "**********" at bounding box center [735, 402] width 274 height 247
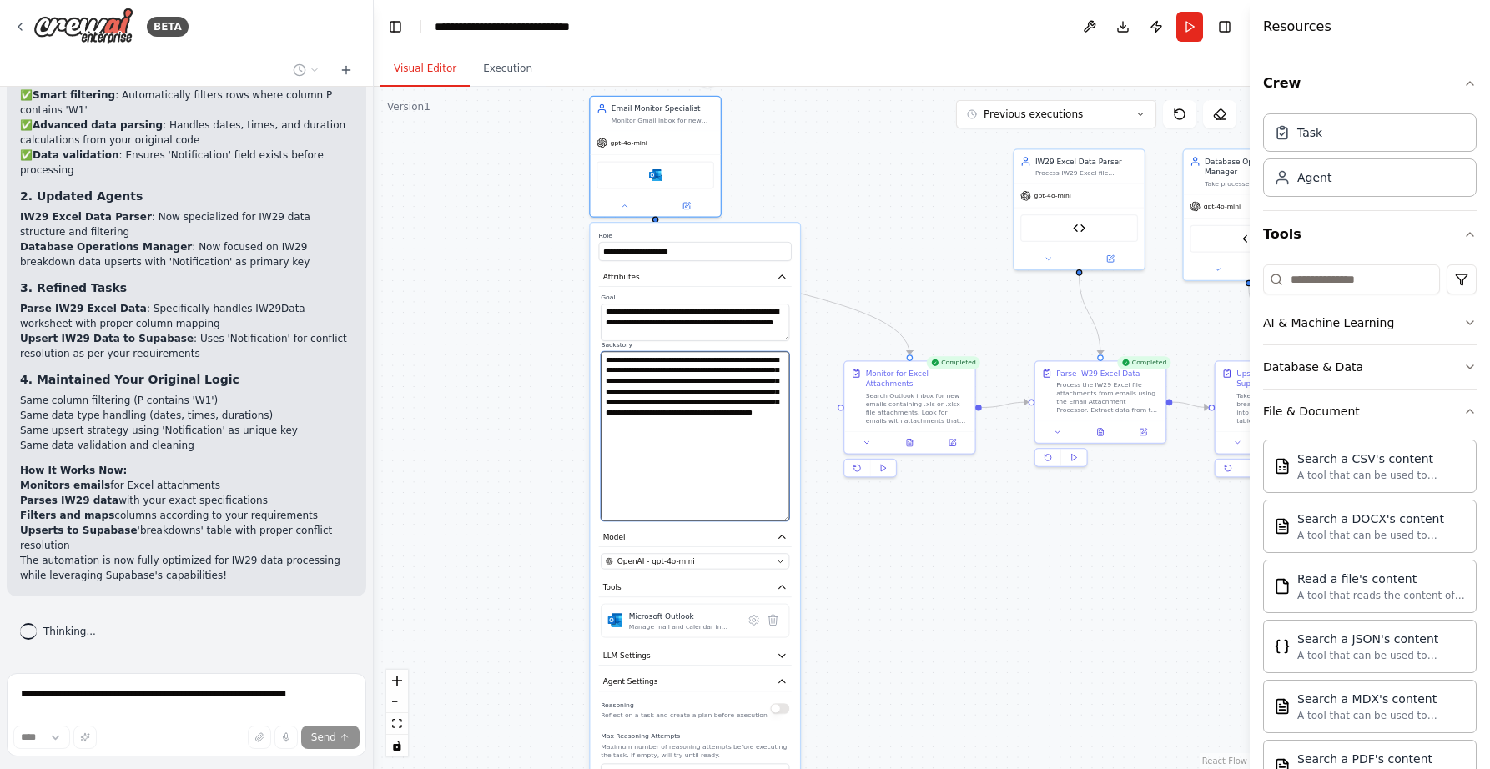
type textarea "**********"
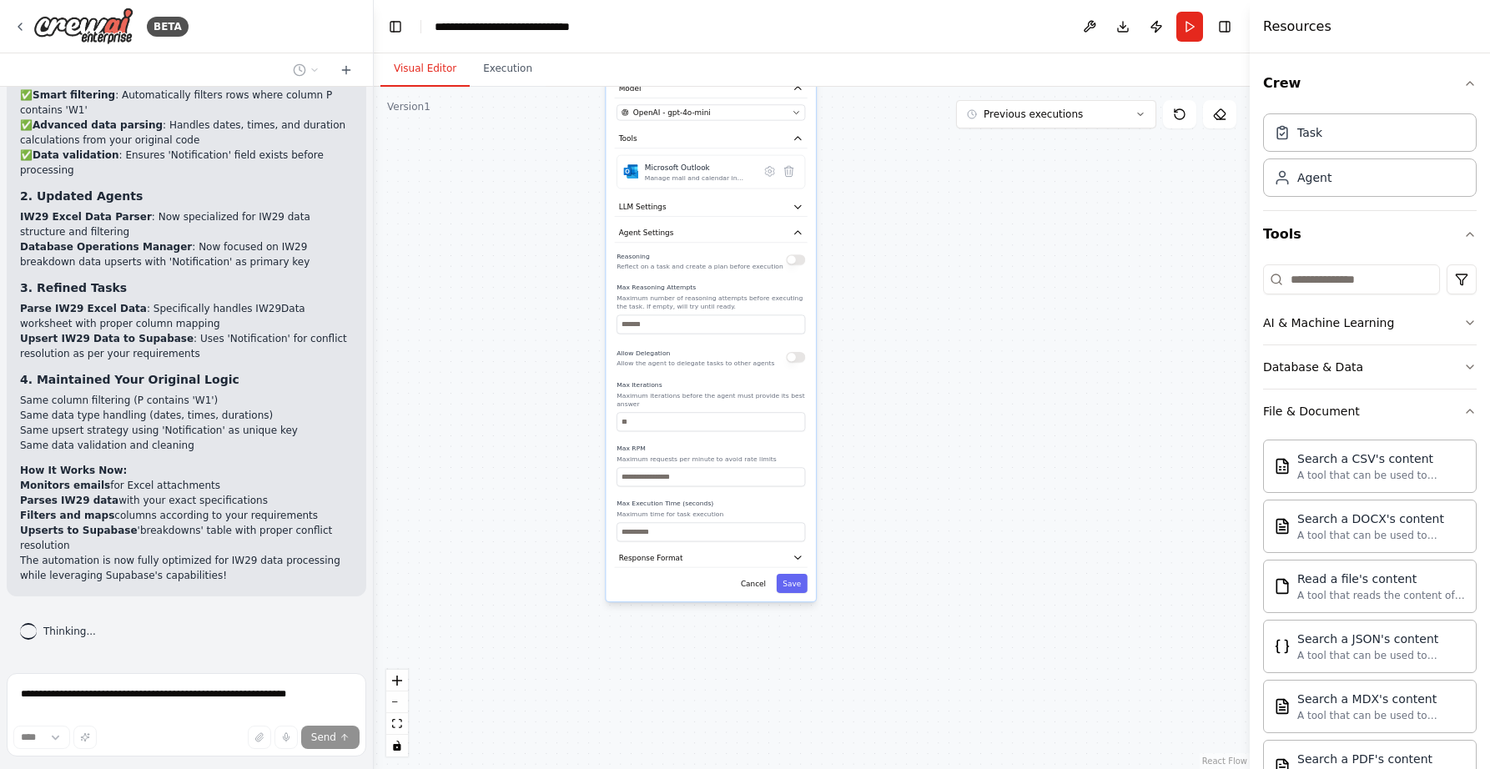
drag, startPoint x: 495, startPoint y: 591, endPoint x: 511, endPoint y: 142, distance: 449.1
click at [511, 142] on div ".deletable-edge-delete-btn { width: 20px; height: 20px; border: 0px solid #ffff…" at bounding box center [812, 428] width 876 height 682
click at [793, 556] on icon "button" at bounding box center [798, 557] width 11 height 11
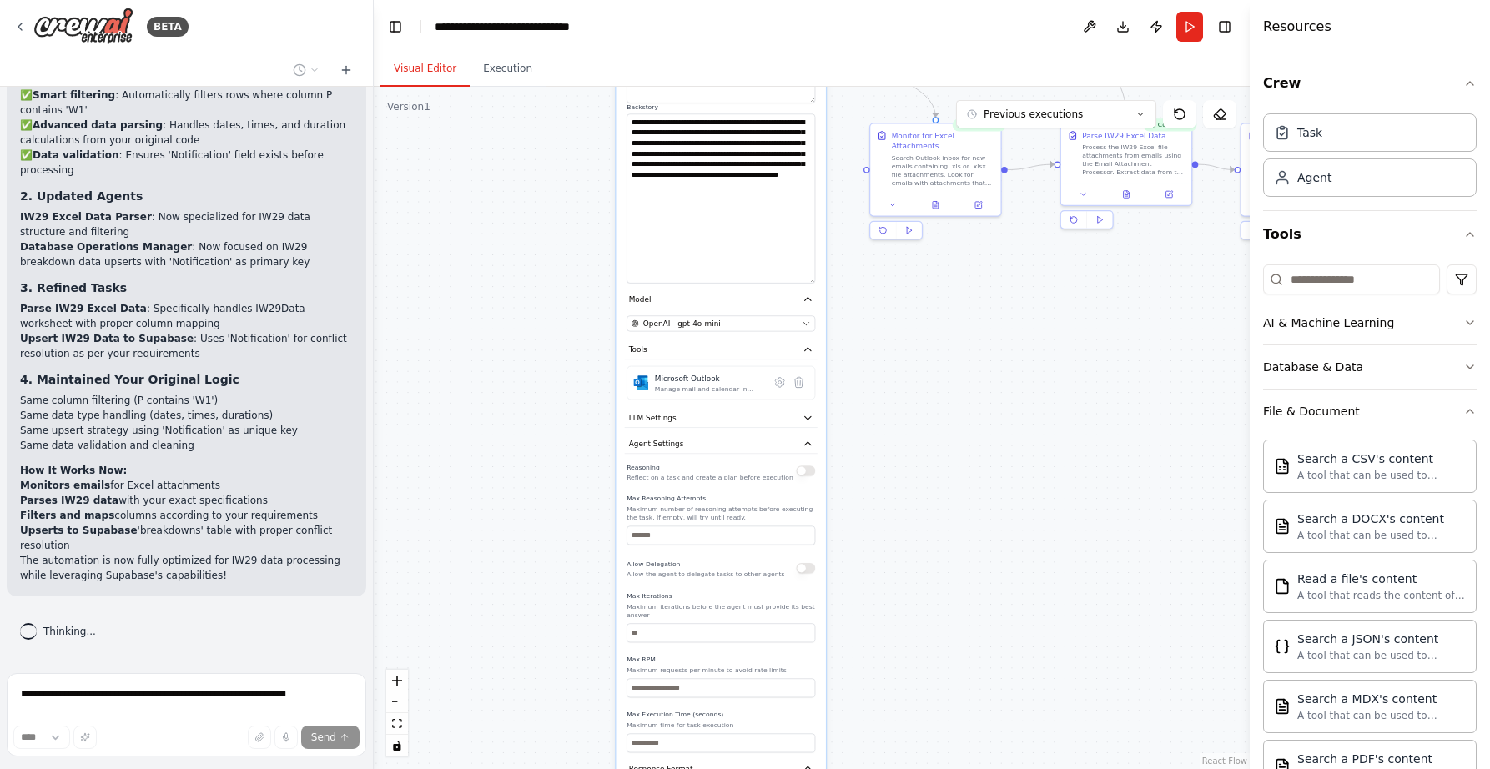
drag, startPoint x: 551, startPoint y: 345, endPoint x: 551, endPoint y: 510, distance: 164.4
click at [551, 510] on div ".deletable-edge-delete-btn { width: 20px; height: 20px; border: 0px solid #ffff…" at bounding box center [812, 428] width 876 height 682
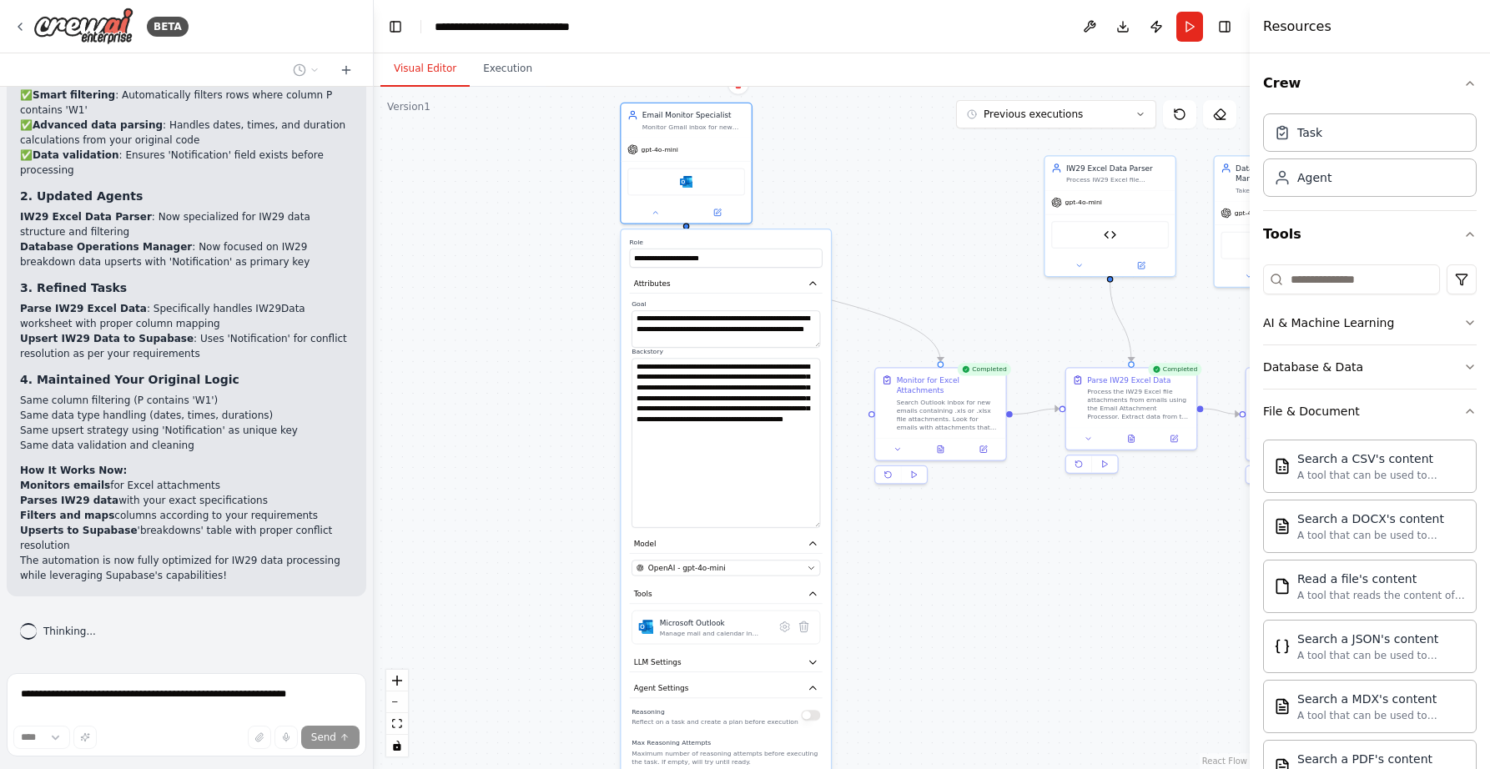
drag, startPoint x: 524, startPoint y: 533, endPoint x: 530, endPoint y: 777, distance: 243.7
click at [530, 768] on html "BETA Hello! I'm the CrewAI assistant. What kind of automation do you want to bu…" at bounding box center [745, 384] width 1490 height 769
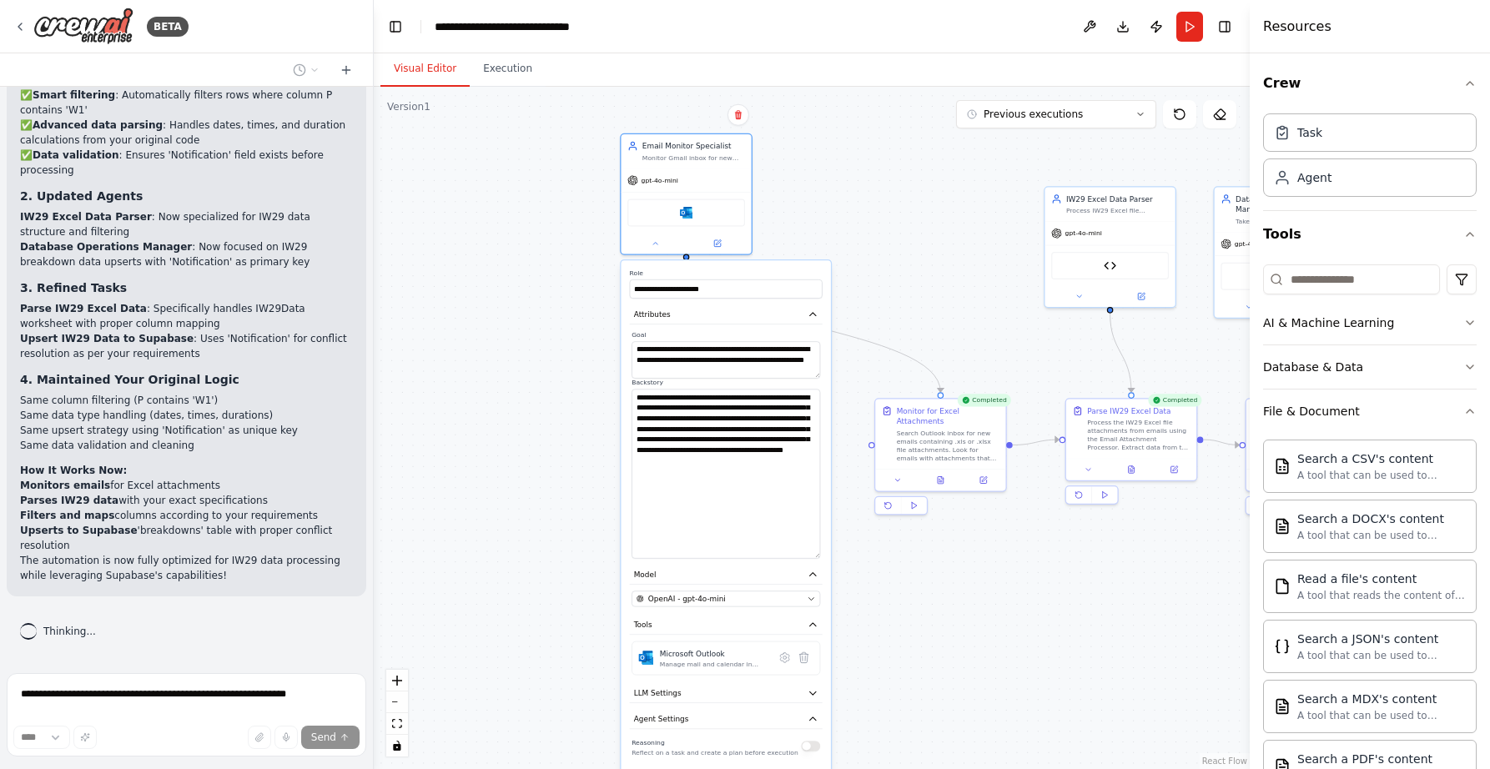
drag, startPoint x: 521, startPoint y: 500, endPoint x: 516, endPoint y: 555, distance: 55.3
click at [517, 554] on div ".deletable-edge-delete-btn { width: 20px; height: 20px; border: 0px solid #ffff…" at bounding box center [812, 428] width 876 height 682
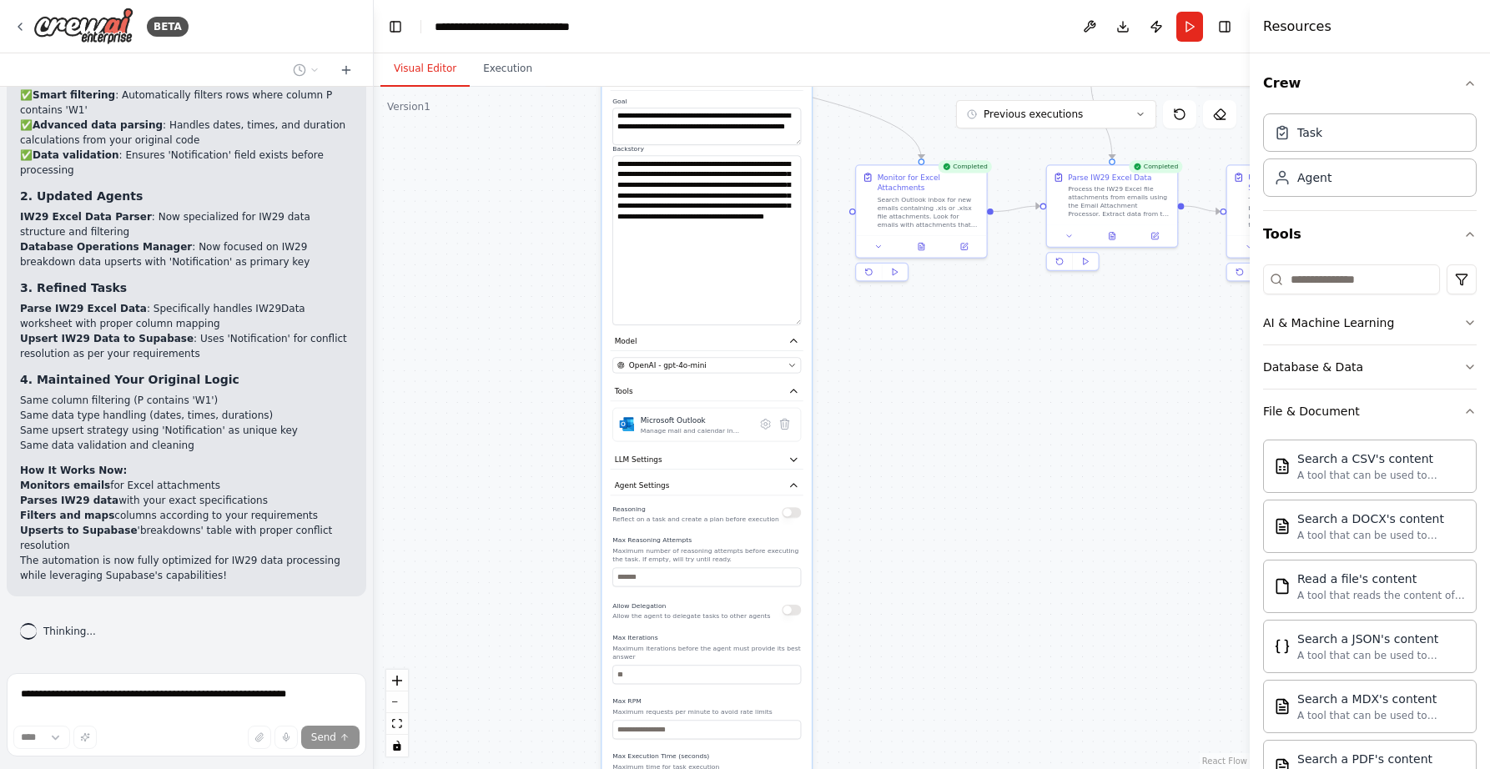
drag, startPoint x: 526, startPoint y: 630, endPoint x: 511, endPoint y: 368, distance: 262.4
click at [511, 368] on div ".deletable-edge-delete-btn { width: 20px; height: 20px; border: 0px solid #ffff…" at bounding box center [812, 428] width 876 height 682
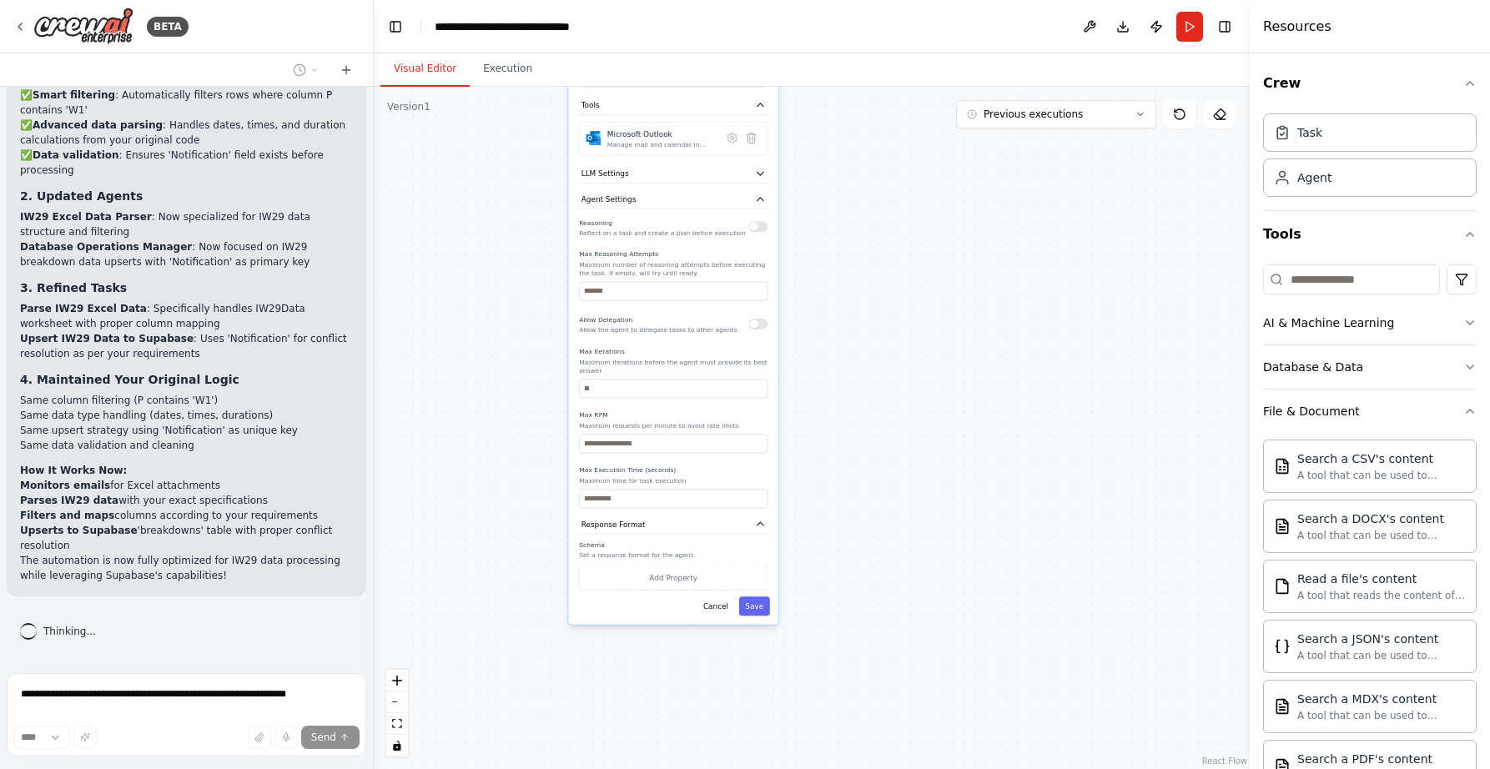
drag, startPoint x: 523, startPoint y: 588, endPoint x: 498, endPoint y: 362, distance: 227.5
click at [489, 310] on div ".deletable-edge-delete-btn { width: 20px; height: 20px; border: 0px solid #ffff…" at bounding box center [812, 428] width 876 height 682
click at [752, 597] on button "Save" at bounding box center [754, 603] width 31 height 19
drag, startPoint x: 916, startPoint y: 325, endPoint x: 788, endPoint y: 652, distance: 351.4
click at [788, 652] on div ".deletable-edge-delete-btn { width: 20px; height: 20px; border: 0px solid #ffff…" at bounding box center [812, 428] width 876 height 682
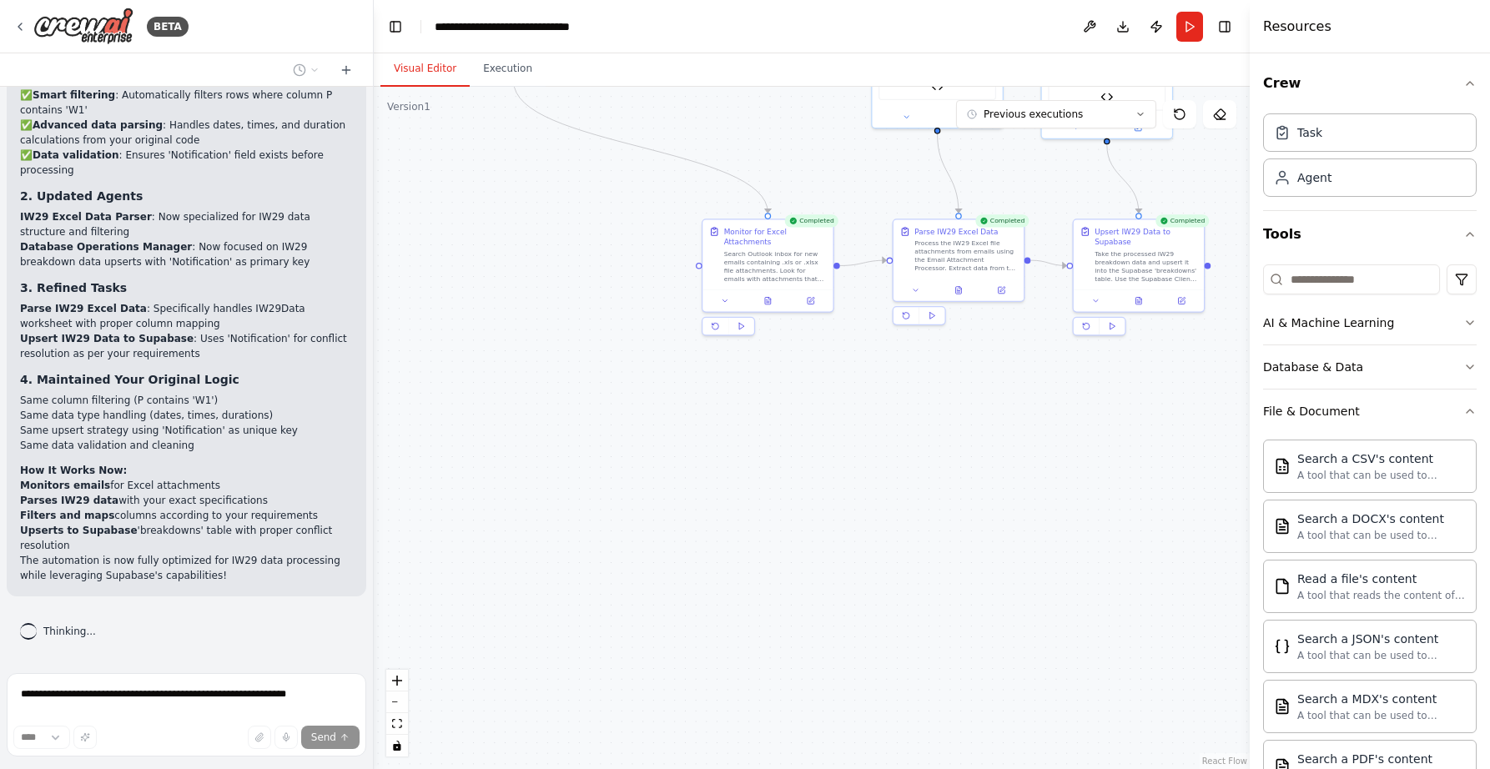
drag, startPoint x: 859, startPoint y: 463, endPoint x: 846, endPoint y: 701, distance: 238.1
click at [846, 701] on div ".deletable-edge-delete-btn { width: 20px; height: 20px; border: 0px solid #ffff…" at bounding box center [812, 428] width 876 height 682
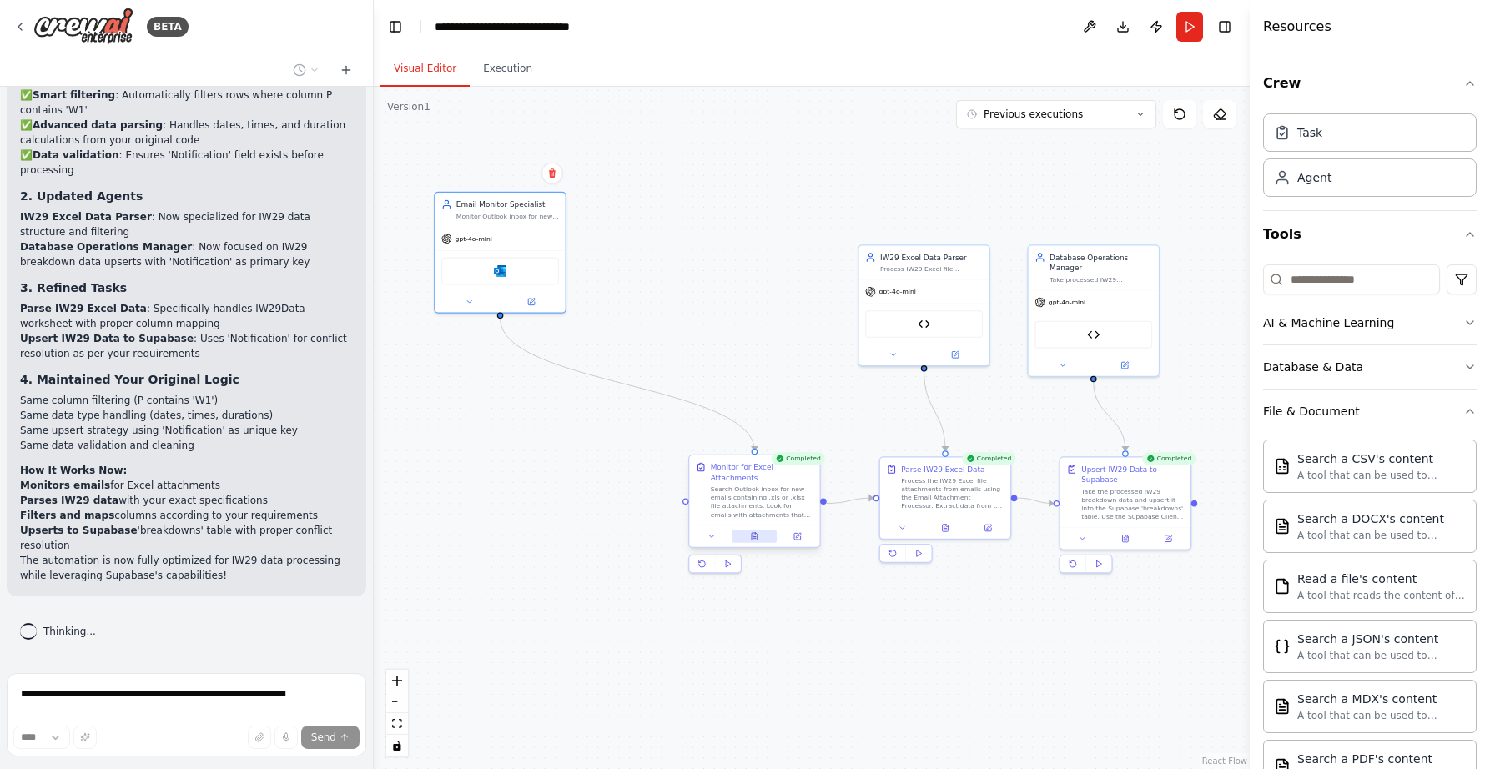
click at [753, 537] on icon at bounding box center [754, 536] width 8 height 8
click at [759, 538] on button at bounding box center [754, 537] width 45 height 13
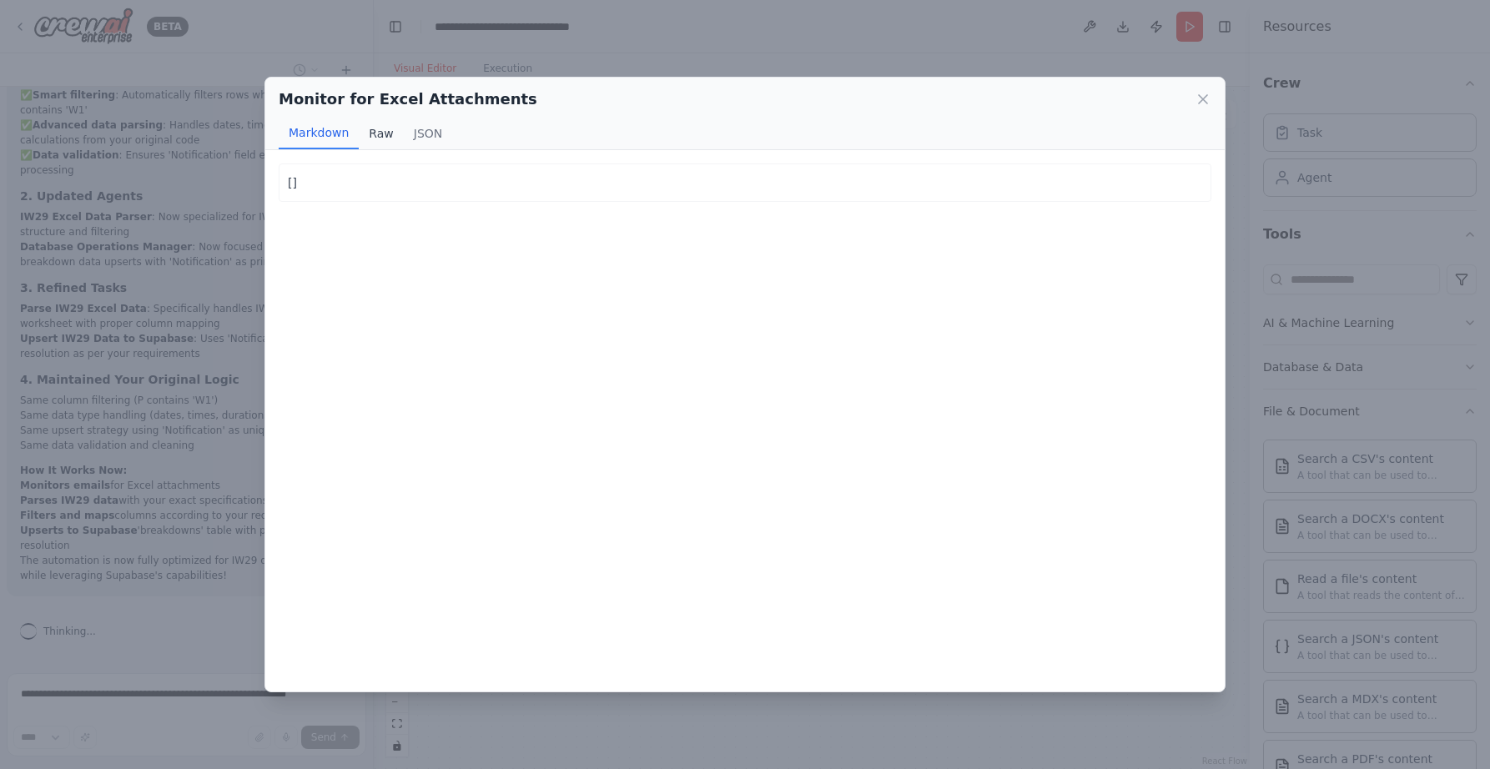
click at [379, 134] on button "Raw" at bounding box center [381, 134] width 44 height 32
click at [415, 132] on button "JSON" at bounding box center [428, 134] width 49 height 32
click at [281, 135] on button "Markdown" at bounding box center [319, 134] width 80 height 32
click at [1201, 103] on icon at bounding box center [1203, 99] width 17 height 17
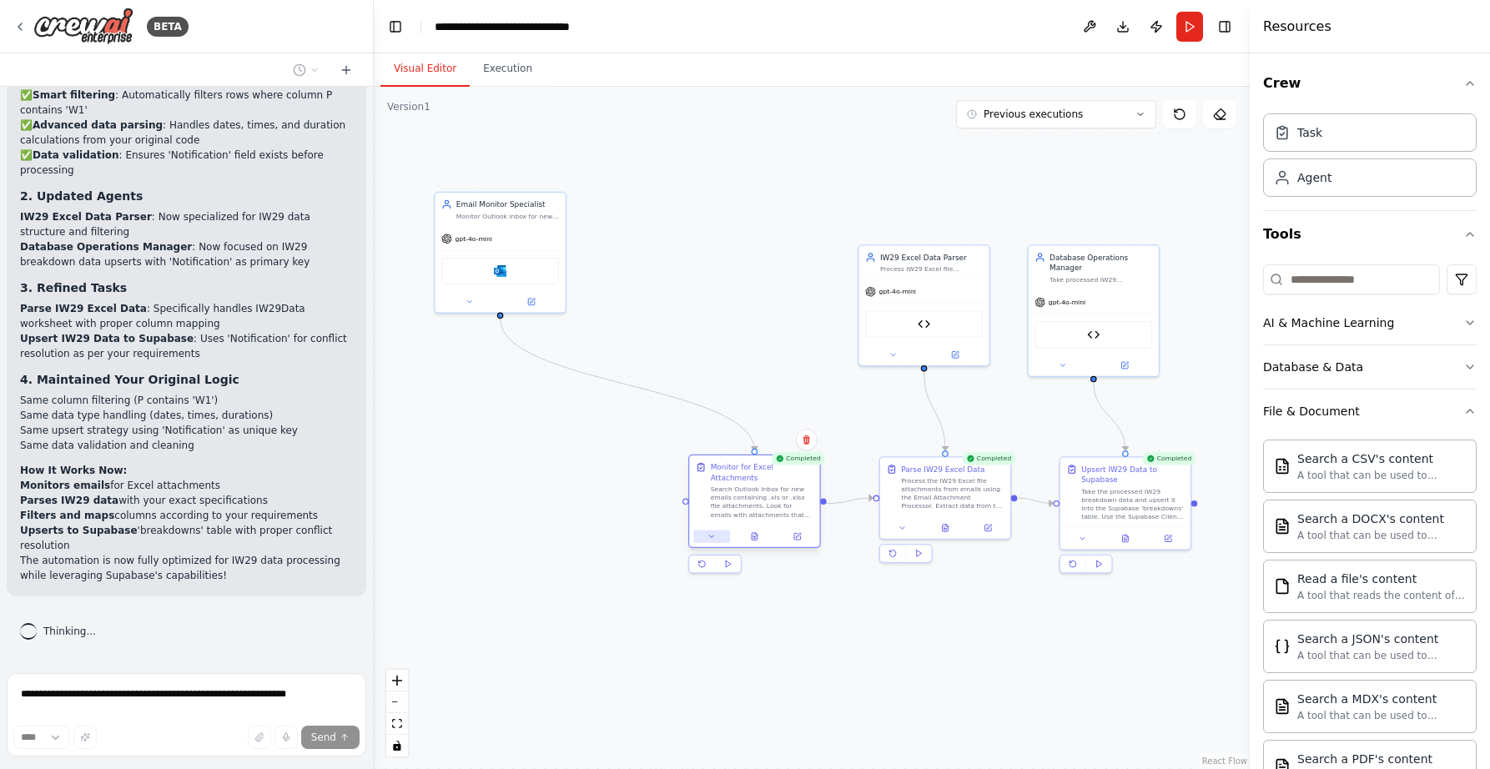
click at [720, 537] on button at bounding box center [711, 537] width 37 height 13
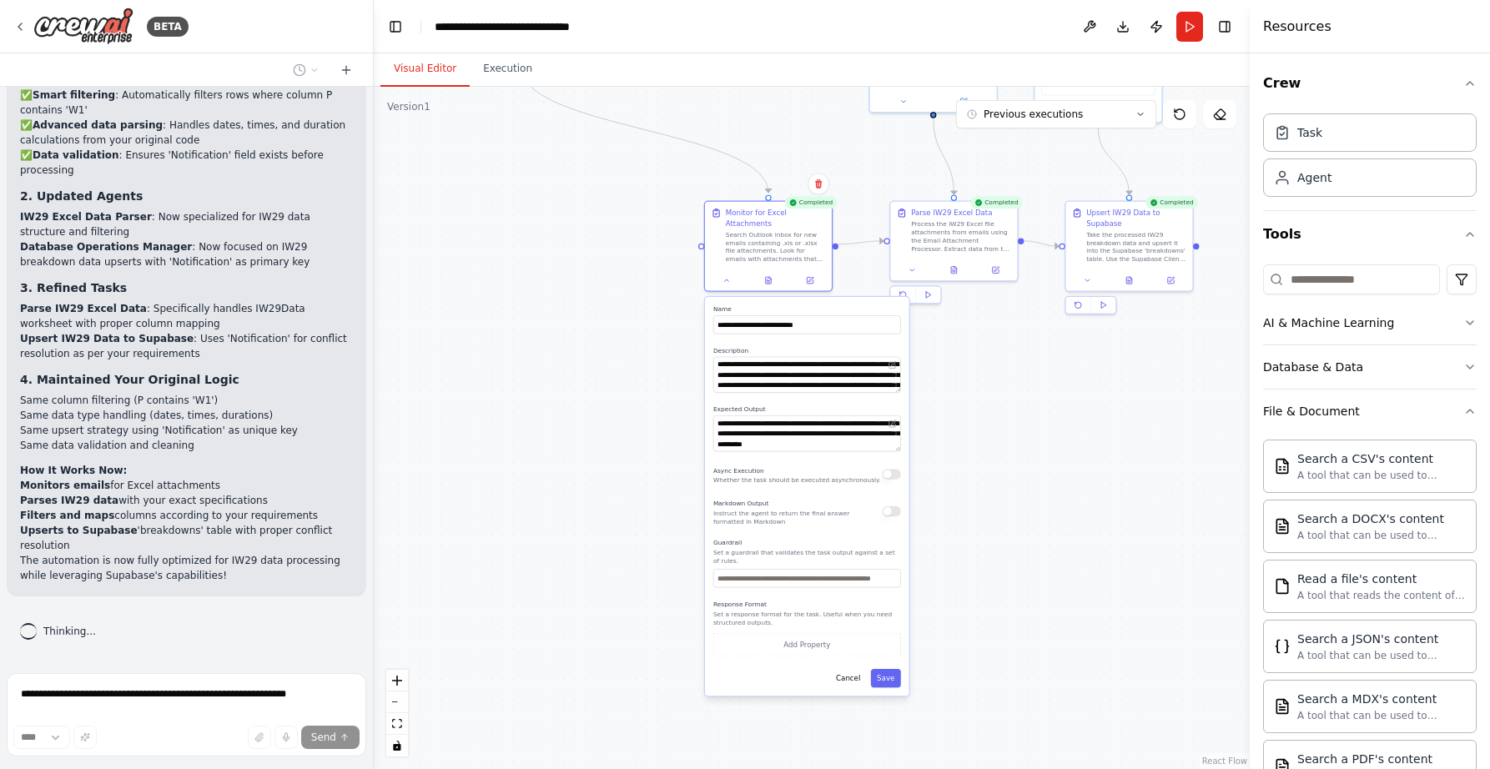
drag, startPoint x: 641, startPoint y: 564, endPoint x: 637, endPoint y: 360, distance: 203.6
click at [637, 360] on div ".deletable-edge-delete-btn { width: 20px; height: 20px; border: 0px solid #ffff…" at bounding box center [812, 428] width 876 height 682
click at [933, 585] on div ".deletable-edge-delete-btn { width: 20px; height: 20px; border: 0px solid #ffff…" at bounding box center [812, 428] width 876 height 682
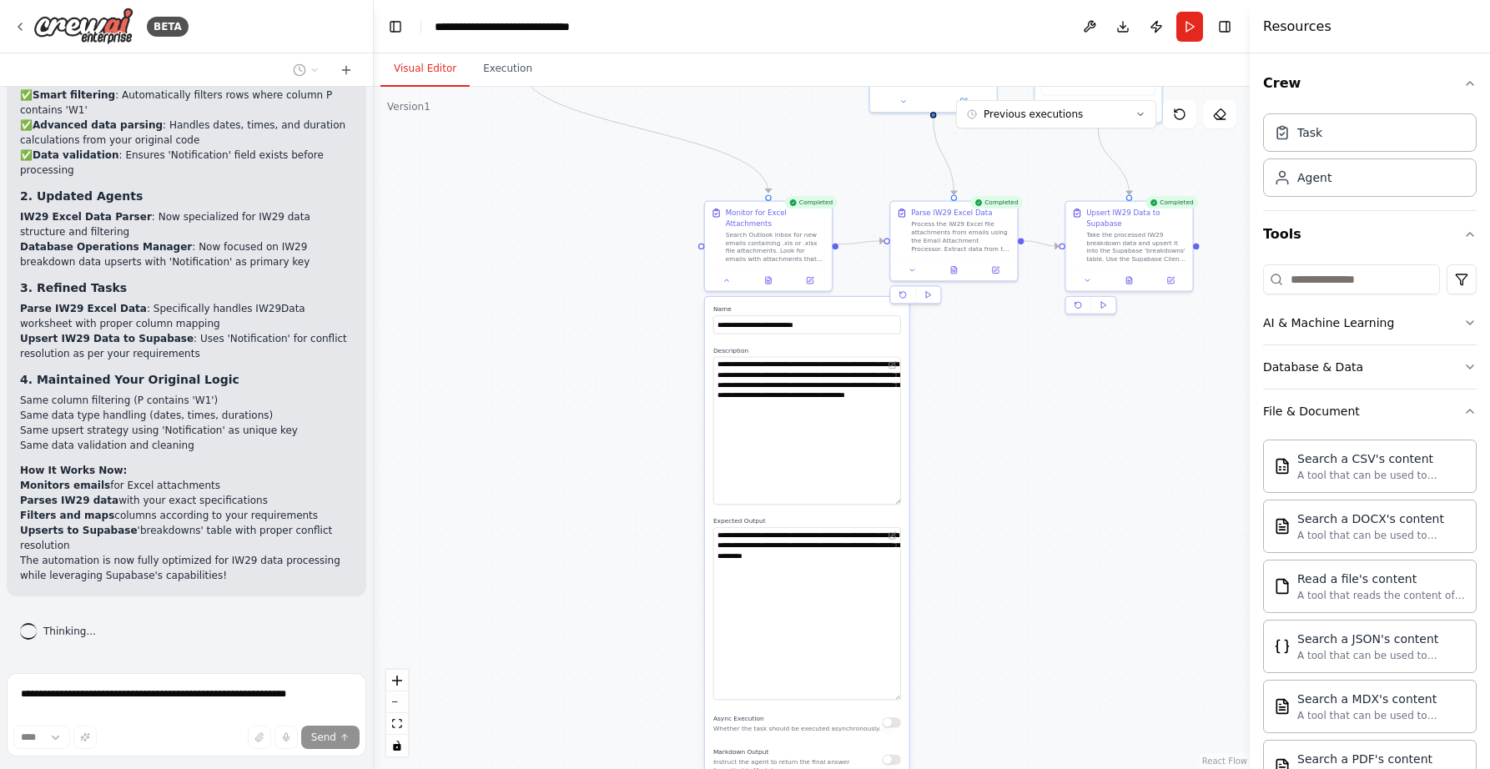
click at [911, 501] on div ".deletable-edge-delete-btn { width: 20px; height: 20px; border: 0px solid #ffff…" at bounding box center [812, 428] width 876 height 682
click at [953, 268] on icon at bounding box center [954, 267] width 6 height 7
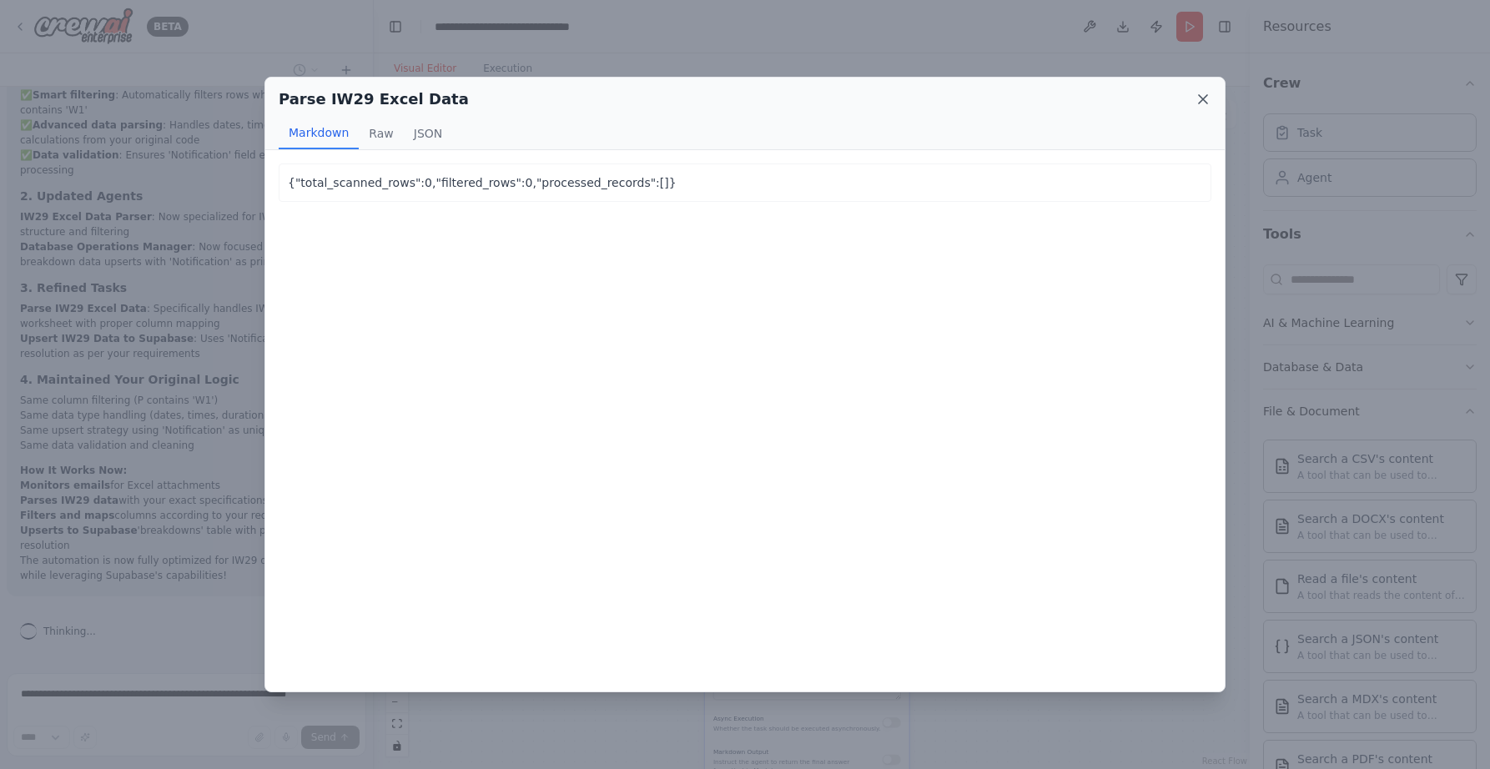
click at [1202, 103] on icon at bounding box center [1203, 99] width 17 height 17
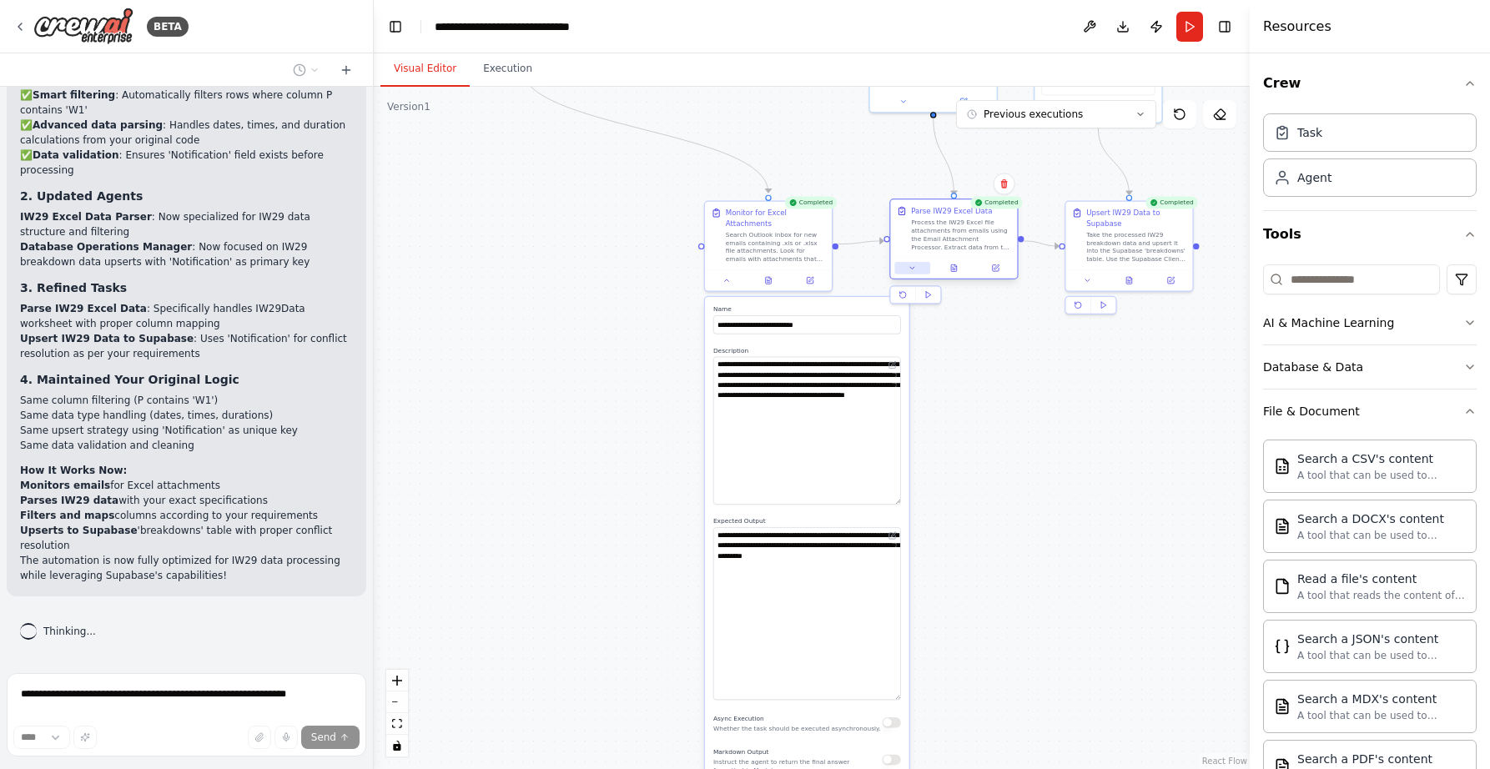
click at [913, 267] on icon at bounding box center [913, 268] width 8 height 8
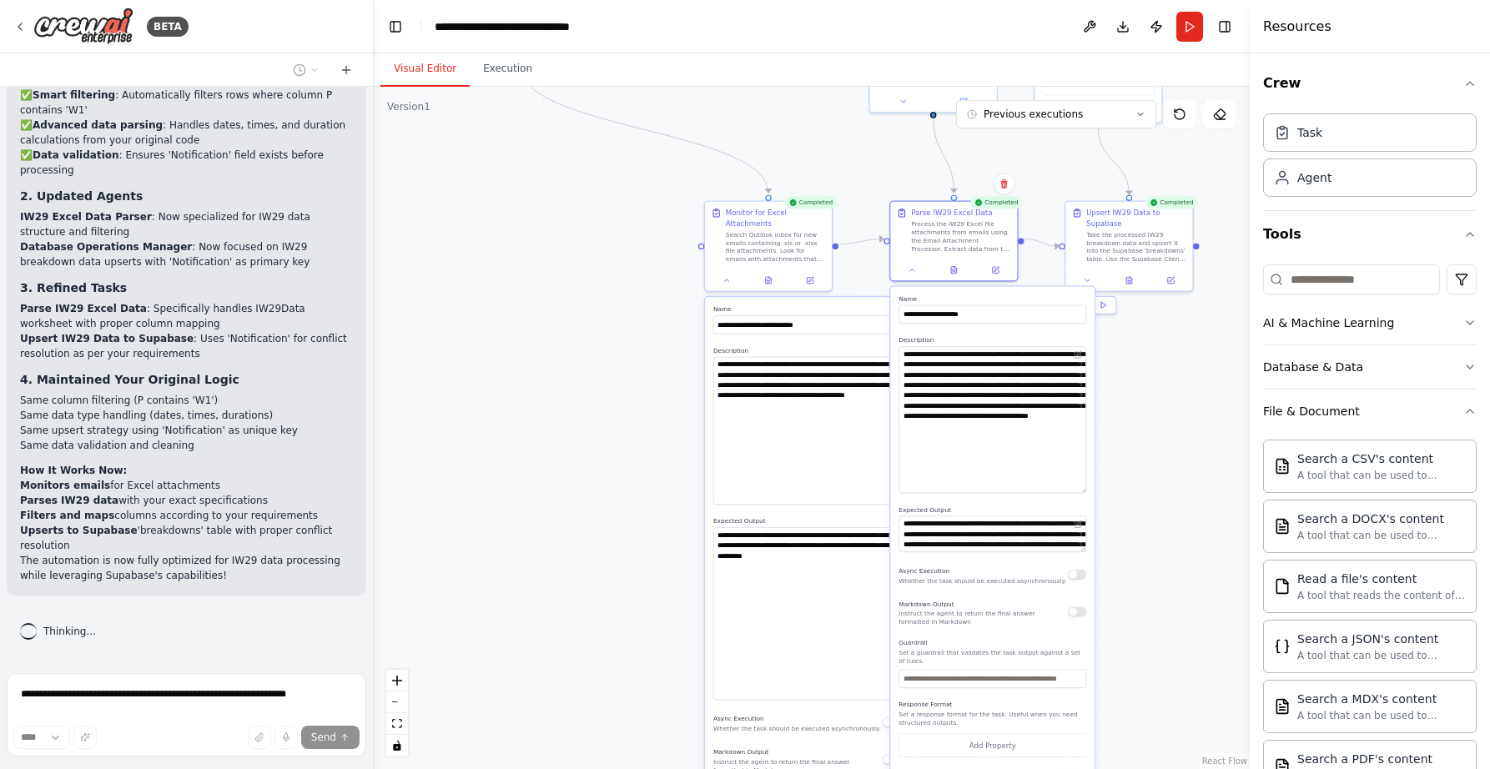
click at [1158, 490] on div ".deletable-edge-delete-btn { width: 20px; height: 20px; border: 0px solid #ffff…" at bounding box center [812, 428] width 876 height 682
click at [1132, 642] on div ".deletable-edge-delete-btn { width: 20px; height: 20px; border: 0px solid #ffff…" at bounding box center [812, 428] width 876 height 682
click at [1083, 524] on button at bounding box center [1078, 524] width 13 height 13
drag, startPoint x: 993, startPoint y: 544, endPoint x: 1024, endPoint y: 549, distance: 31.3
click at [1024, 549] on textarea "**********" at bounding box center [993, 582] width 188 height 132
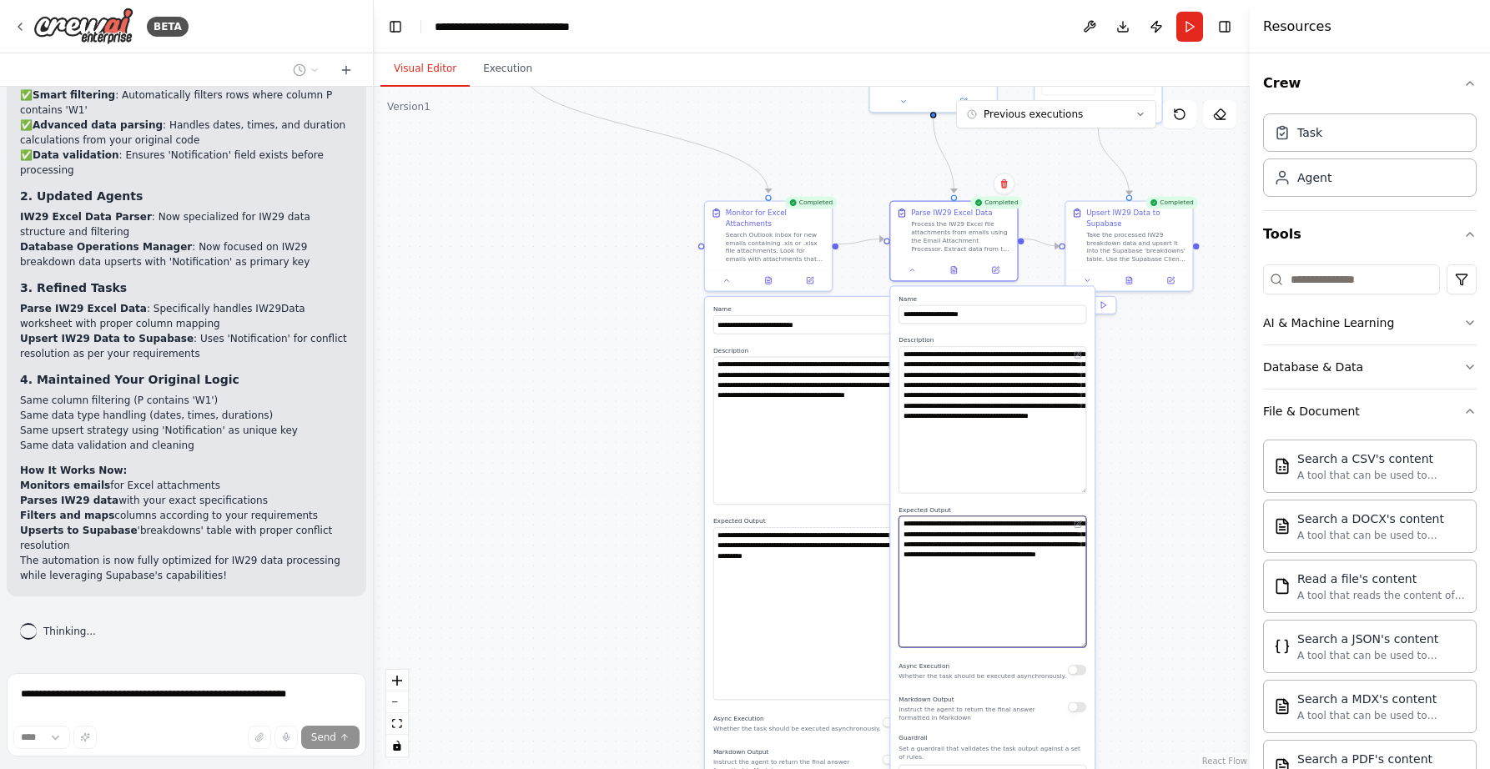
click at [1028, 549] on textarea "**********" at bounding box center [993, 582] width 188 height 132
drag, startPoint x: 1021, startPoint y: 534, endPoint x: 1064, endPoint y: 594, distance: 73.6
click at [988, 545] on textarea "**********" at bounding box center [993, 582] width 188 height 132
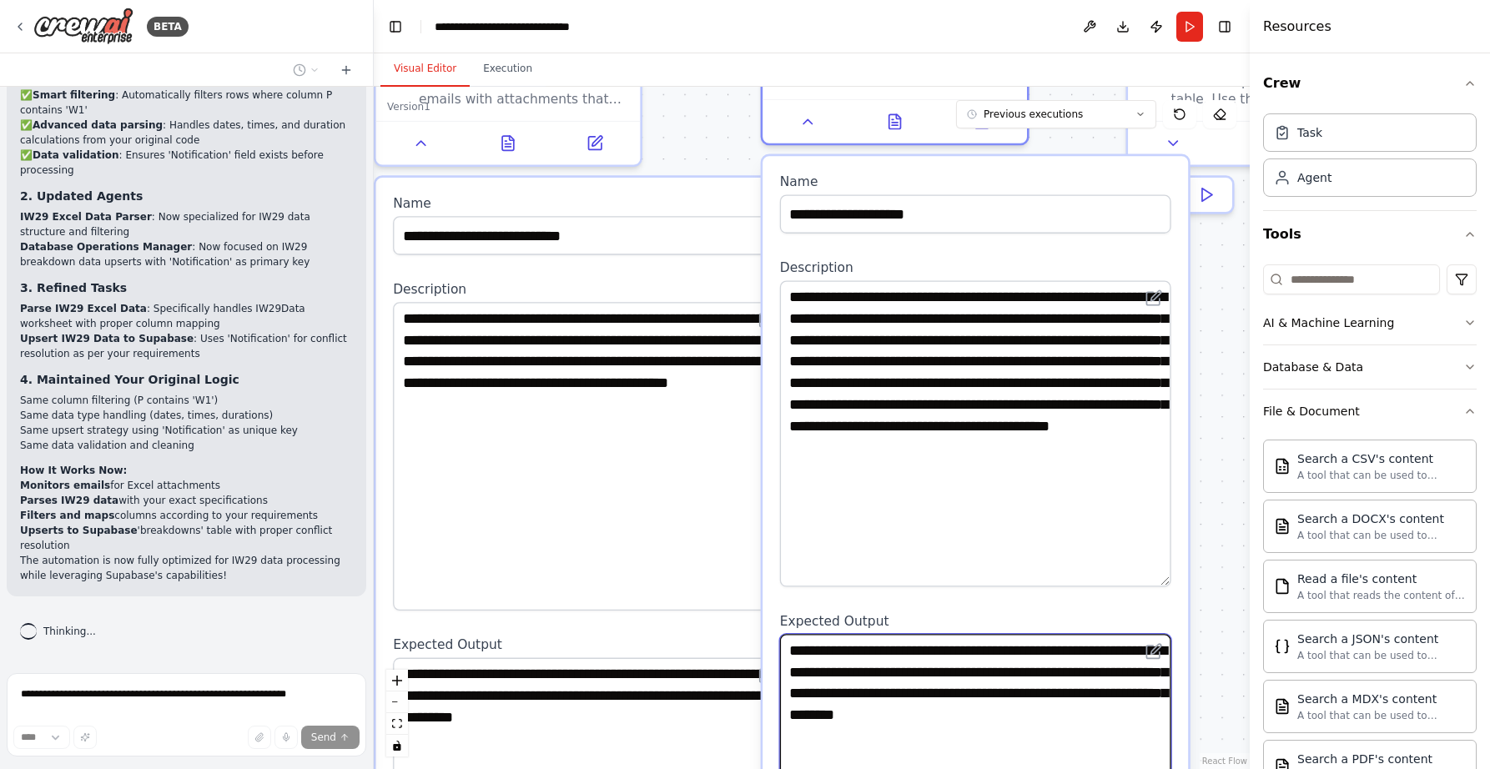
type textarea "**********"
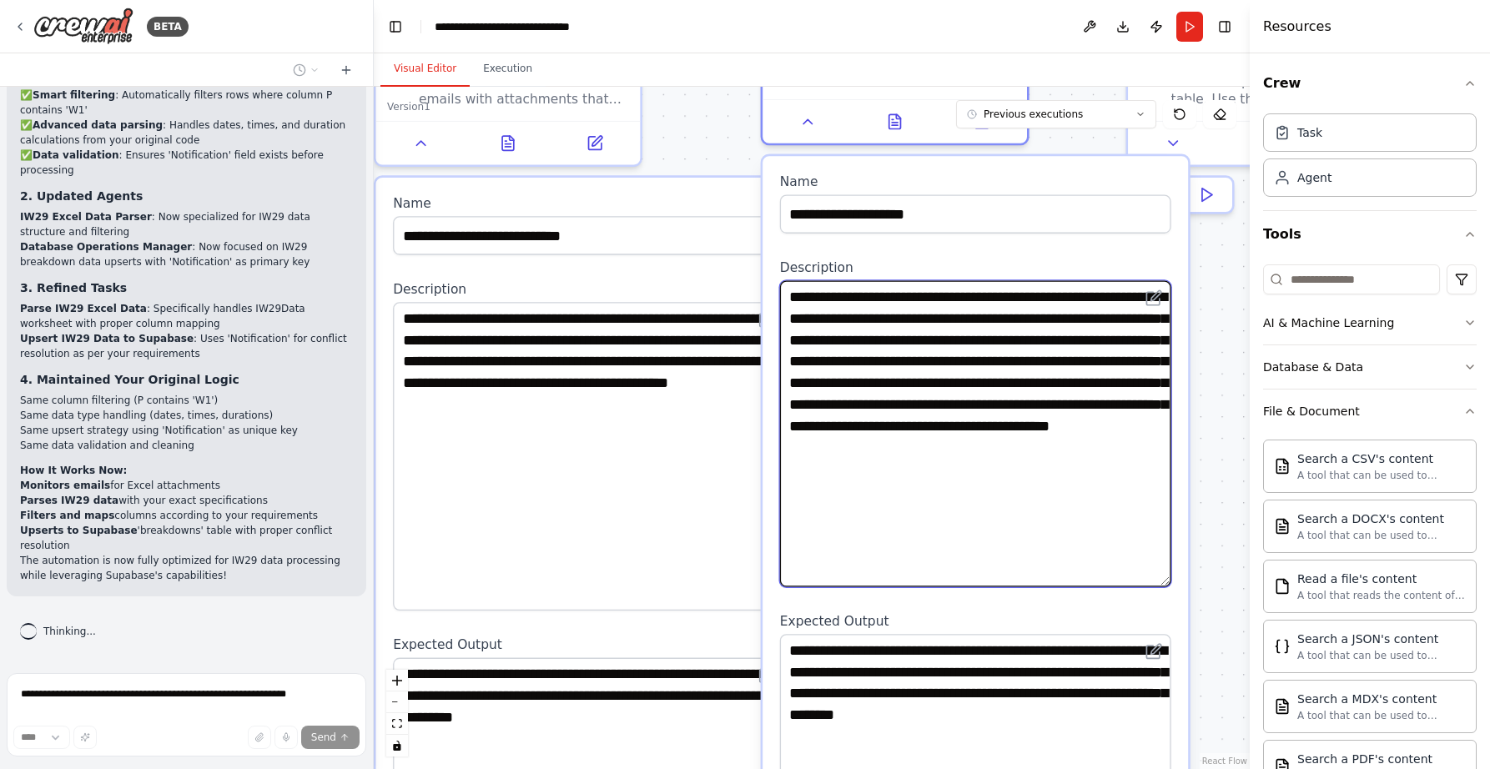
drag, startPoint x: 916, startPoint y: 299, endPoint x: 875, endPoint y: 300, distance: 40.9
click at [875, 300] on textarea "**********" at bounding box center [975, 434] width 391 height 306
drag, startPoint x: 978, startPoint y: 340, endPoint x: 1011, endPoint y: 339, distance: 33.4
click at [1011, 339] on textarea "**********" at bounding box center [975, 434] width 391 height 306
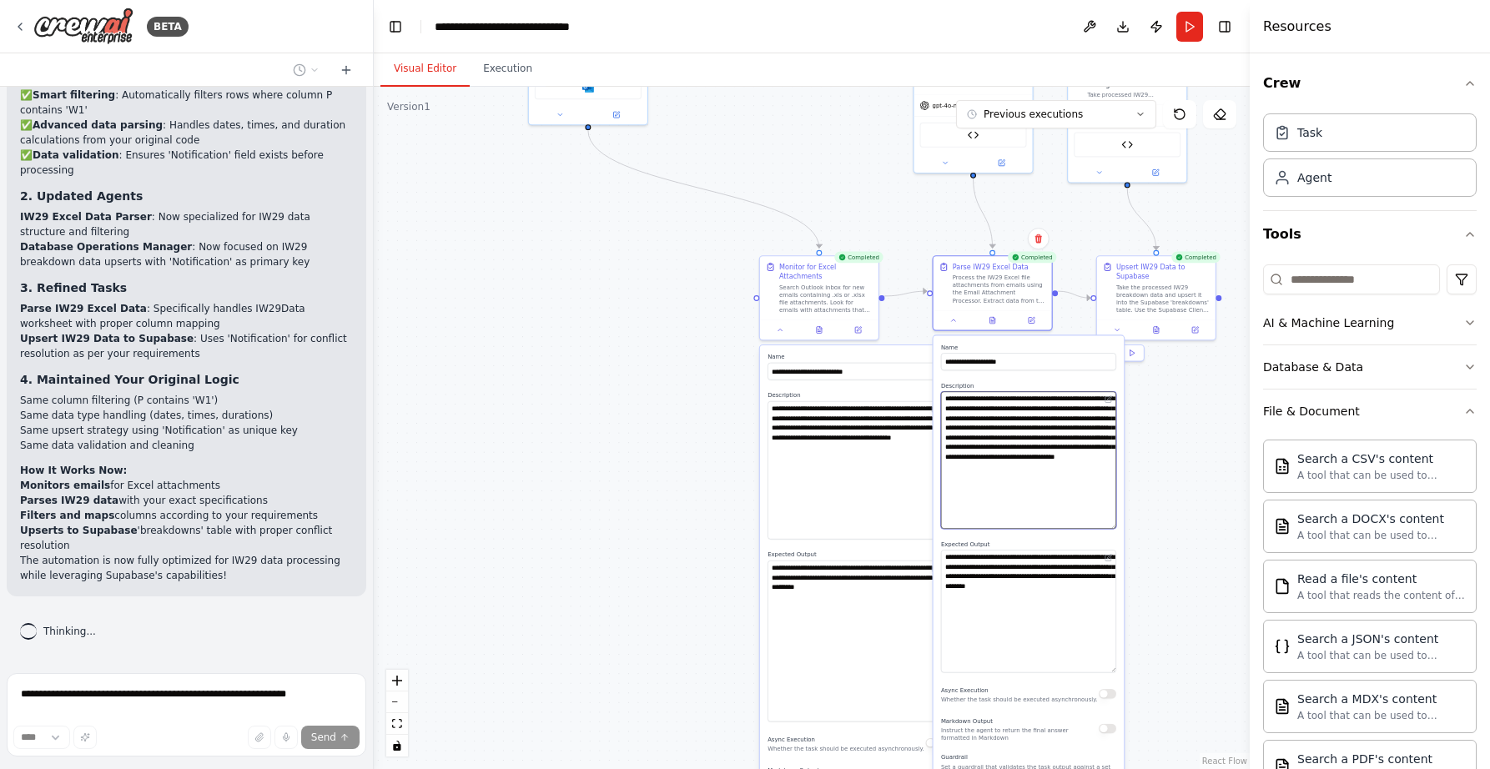
type textarea "**********"
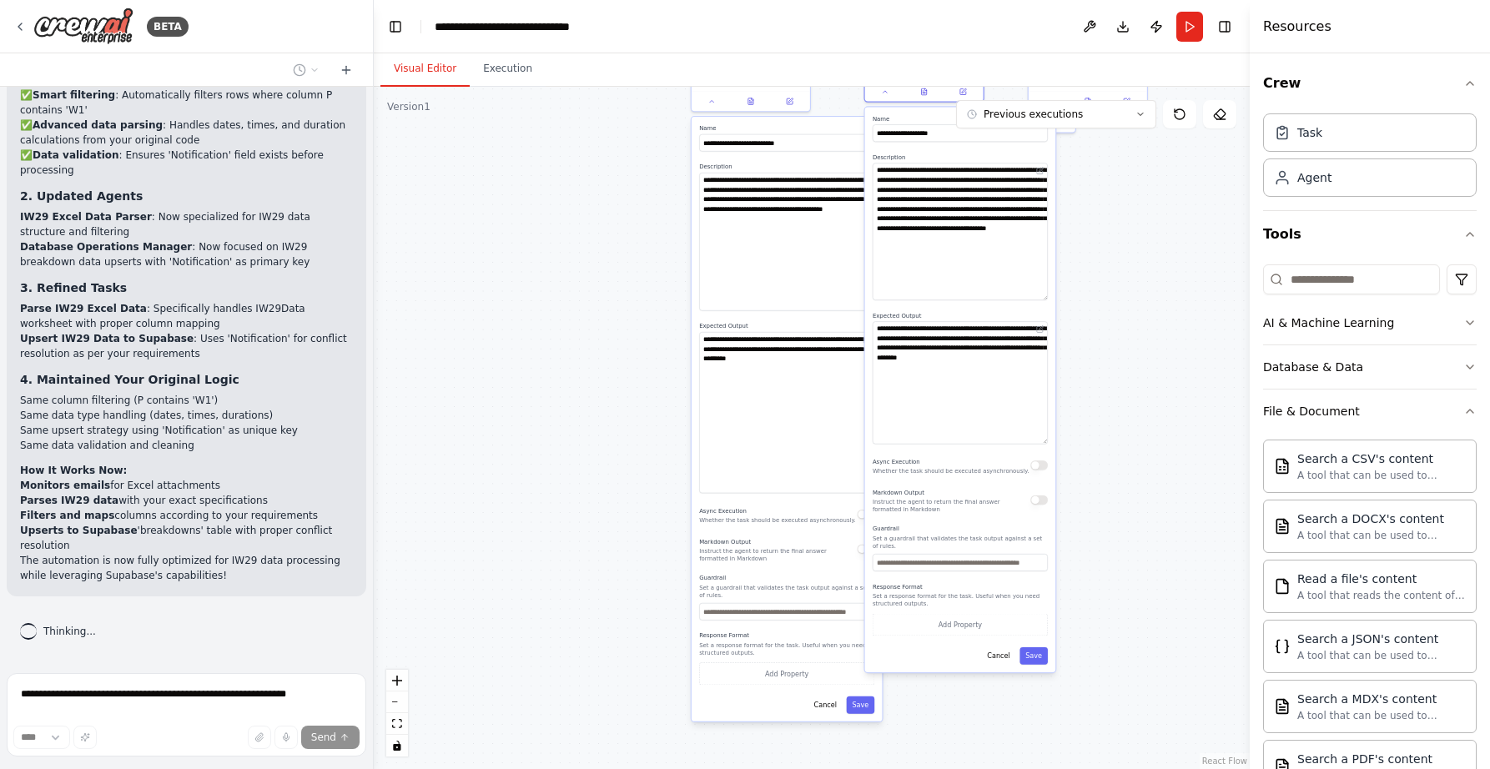
drag, startPoint x: 1167, startPoint y: 521, endPoint x: 1160, endPoint y: 388, distance: 133.7
click at [1160, 388] on div ".deletable-edge-delete-btn { width: 20px; height: 20px; border: 0px solid #ffff…" at bounding box center [812, 428] width 876 height 682
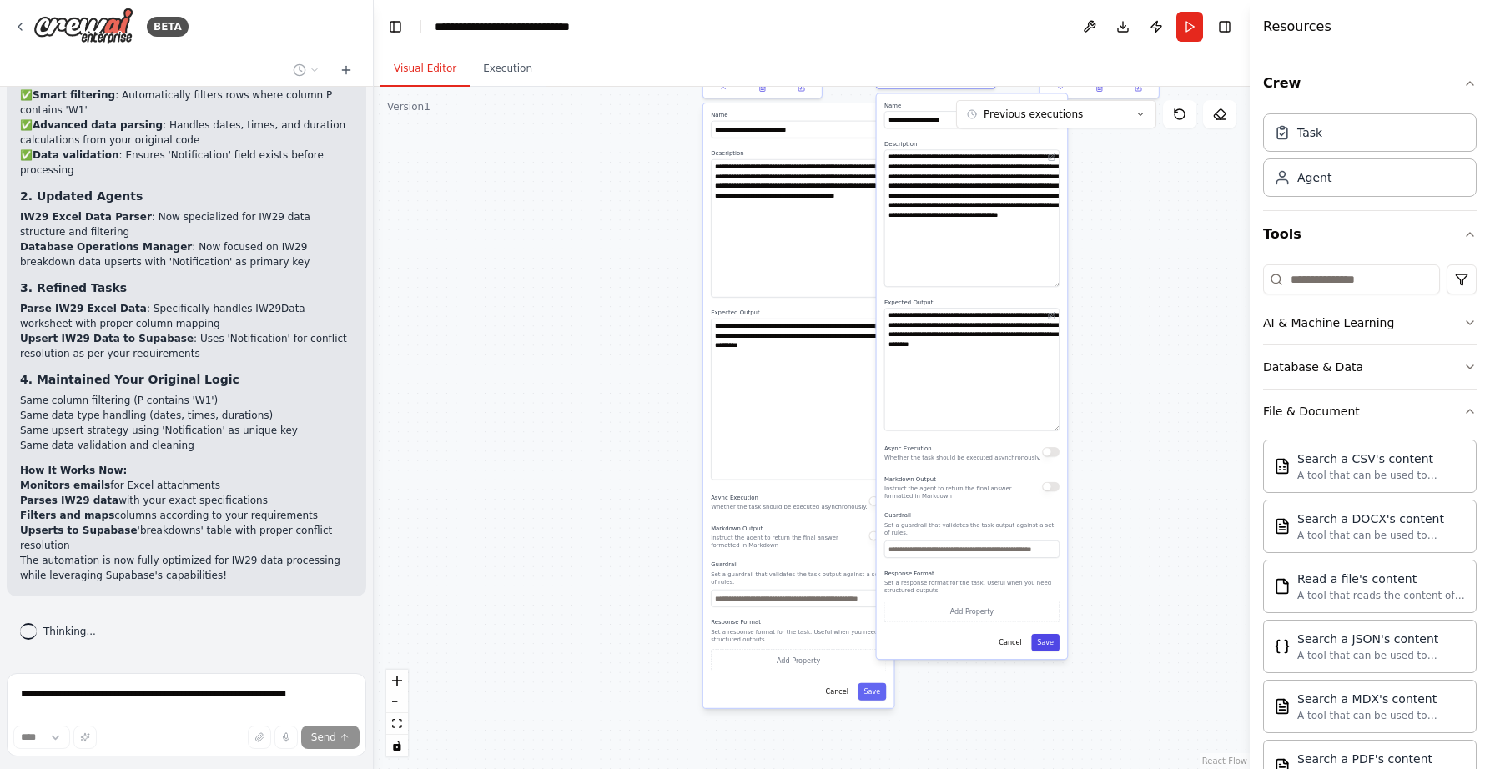
click at [1055, 643] on button "Save" at bounding box center [1045, 643] width 28 height 18
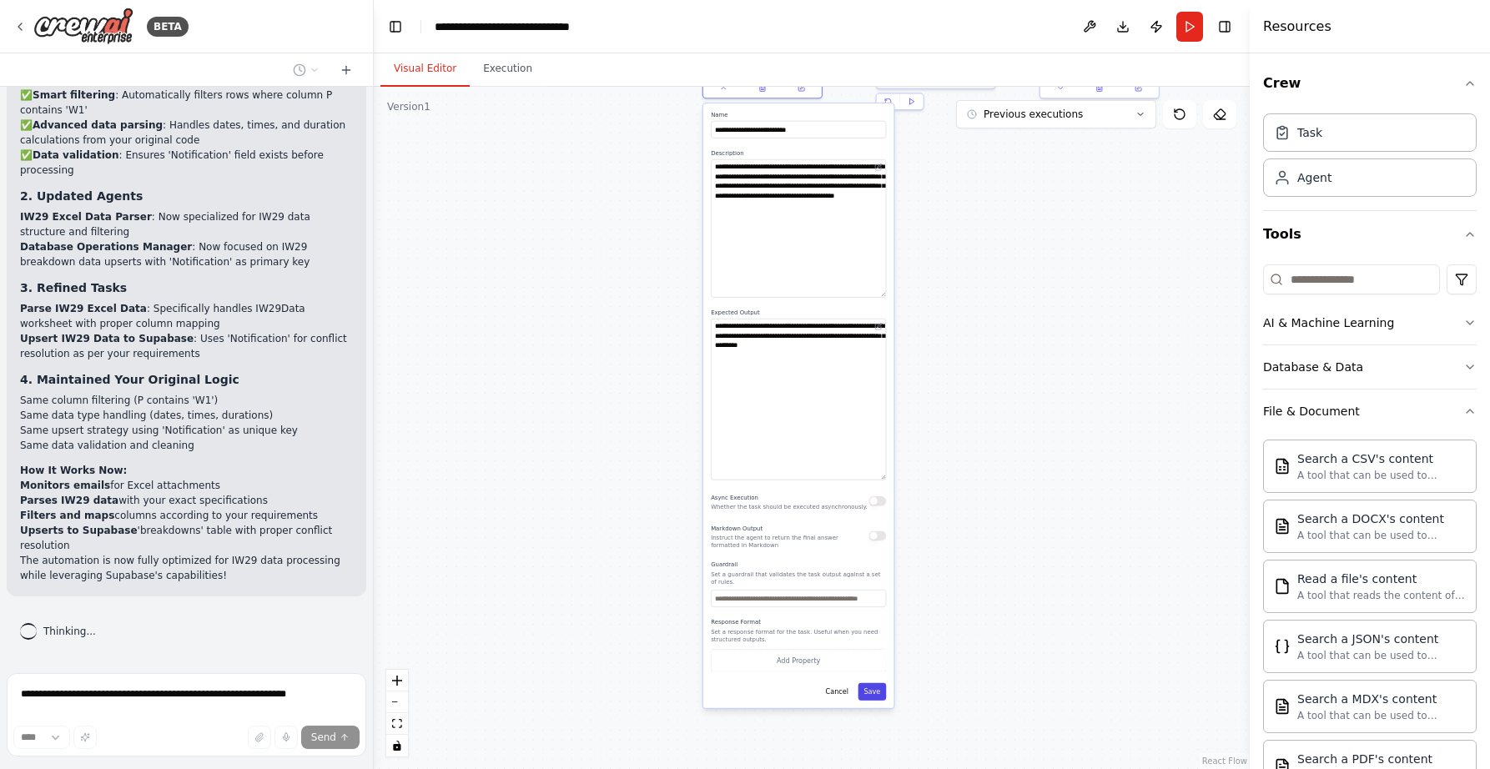
click at [878, 694] on button "Save" at bounding box center [872, 692] width 28 height 18
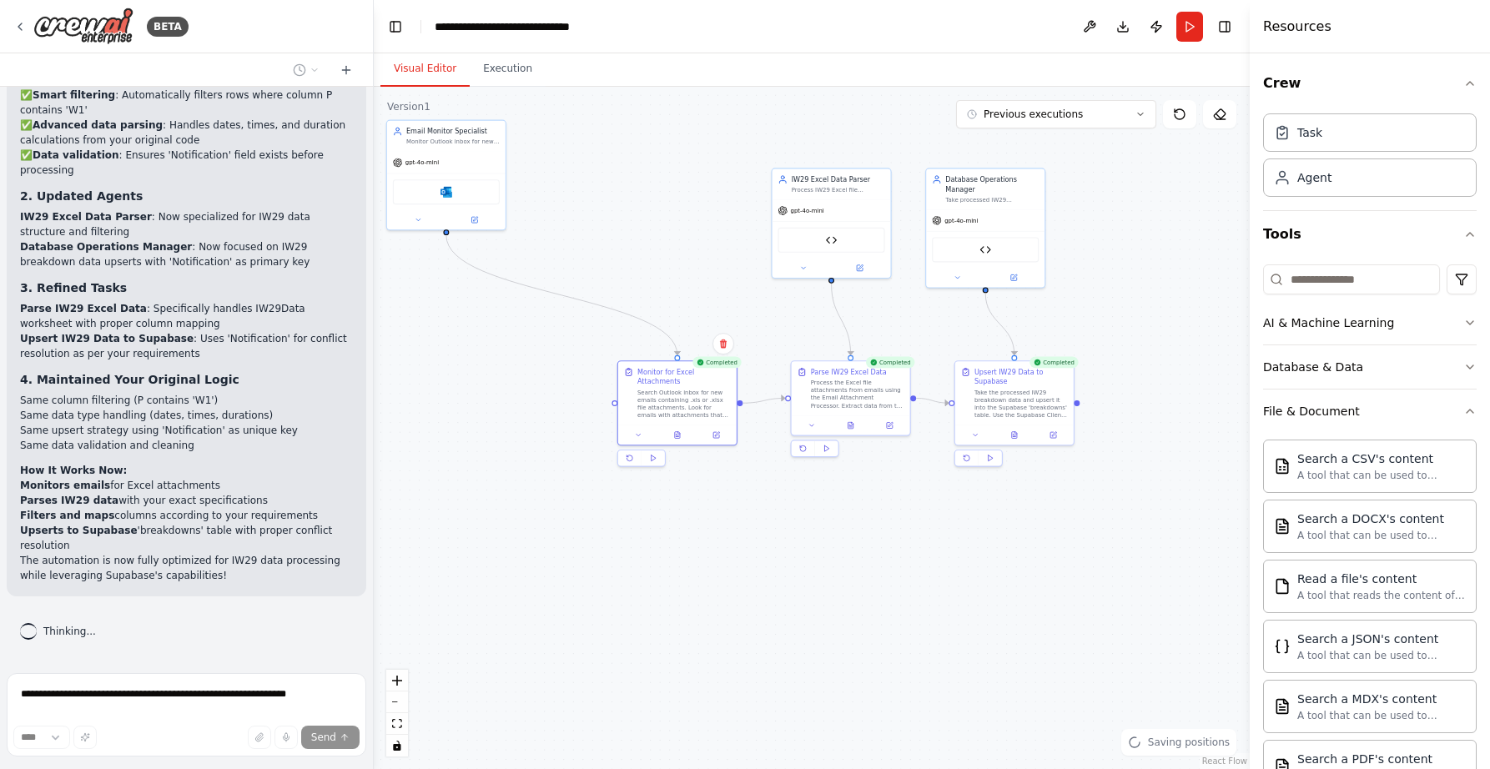
drag, startPoint x: 1079, startPoint y: 410, endPoint x: 994, endPoint y: 758, distance: 357.3
click at [994, 758] on div ".deletable-edge-delete-btn { width: 20px; height: 20px; border: 0px solid #ffff…" at bounding box center [812, 428] width 876 height 682
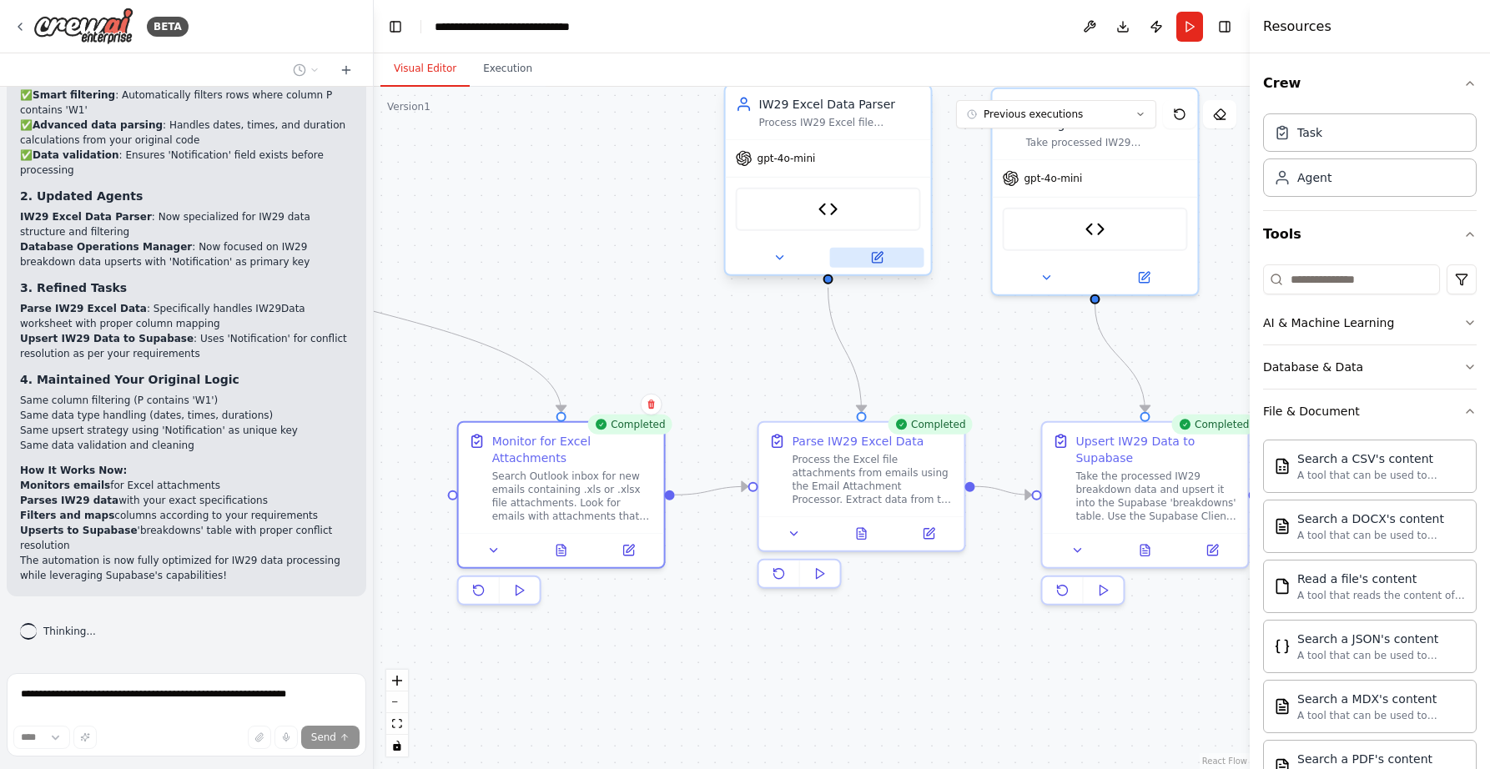
click at [880, 255] on icon at bounding box center [878, 256] width 8 height 8
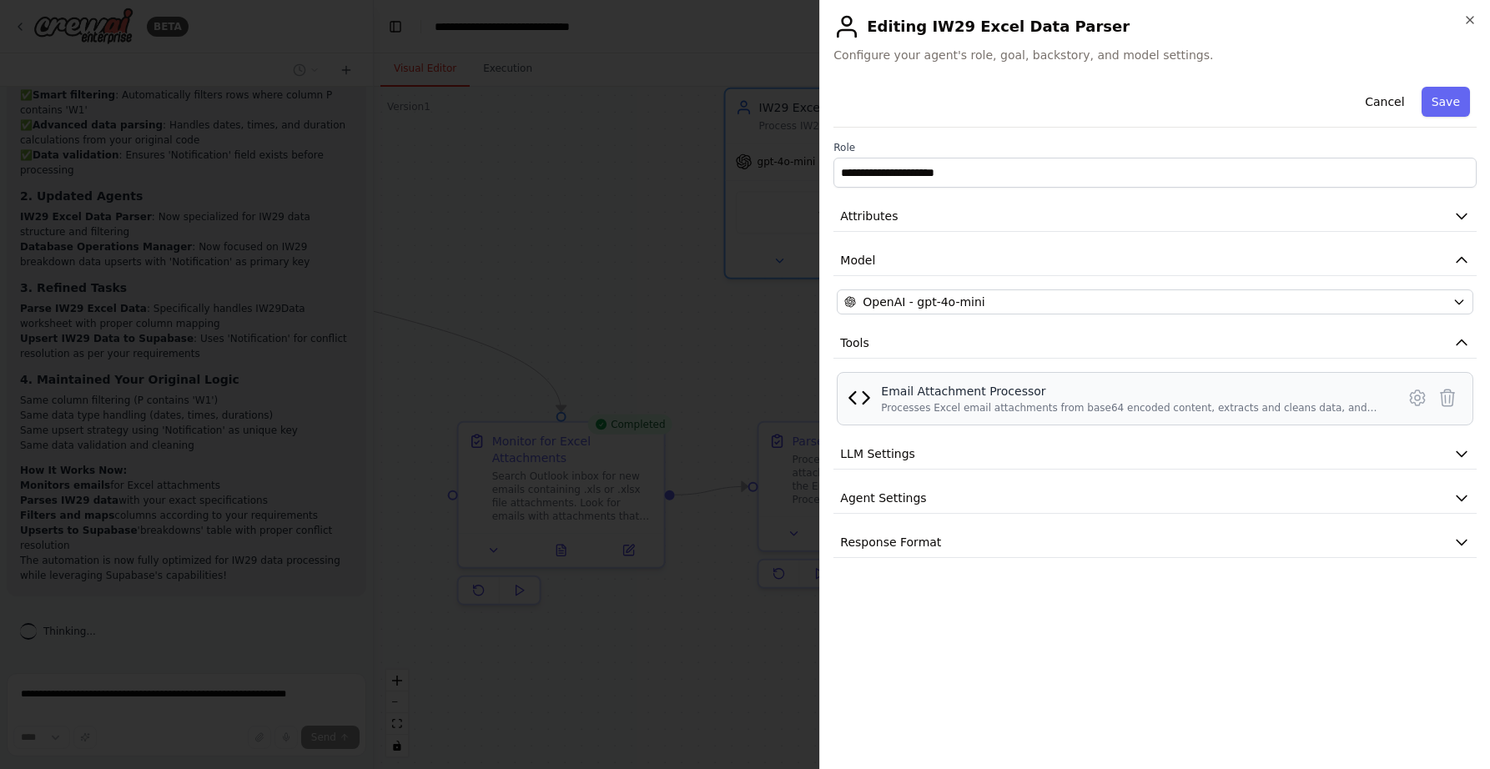
click at [880, 390] on div "Email Attachment Processor Processes Excel email attachments from base64 encode…" at bounding box center [1155, 399] width 615 height 32
click at [1415, 397] on icon at bounding box center [1417, 397] width 5 height 5
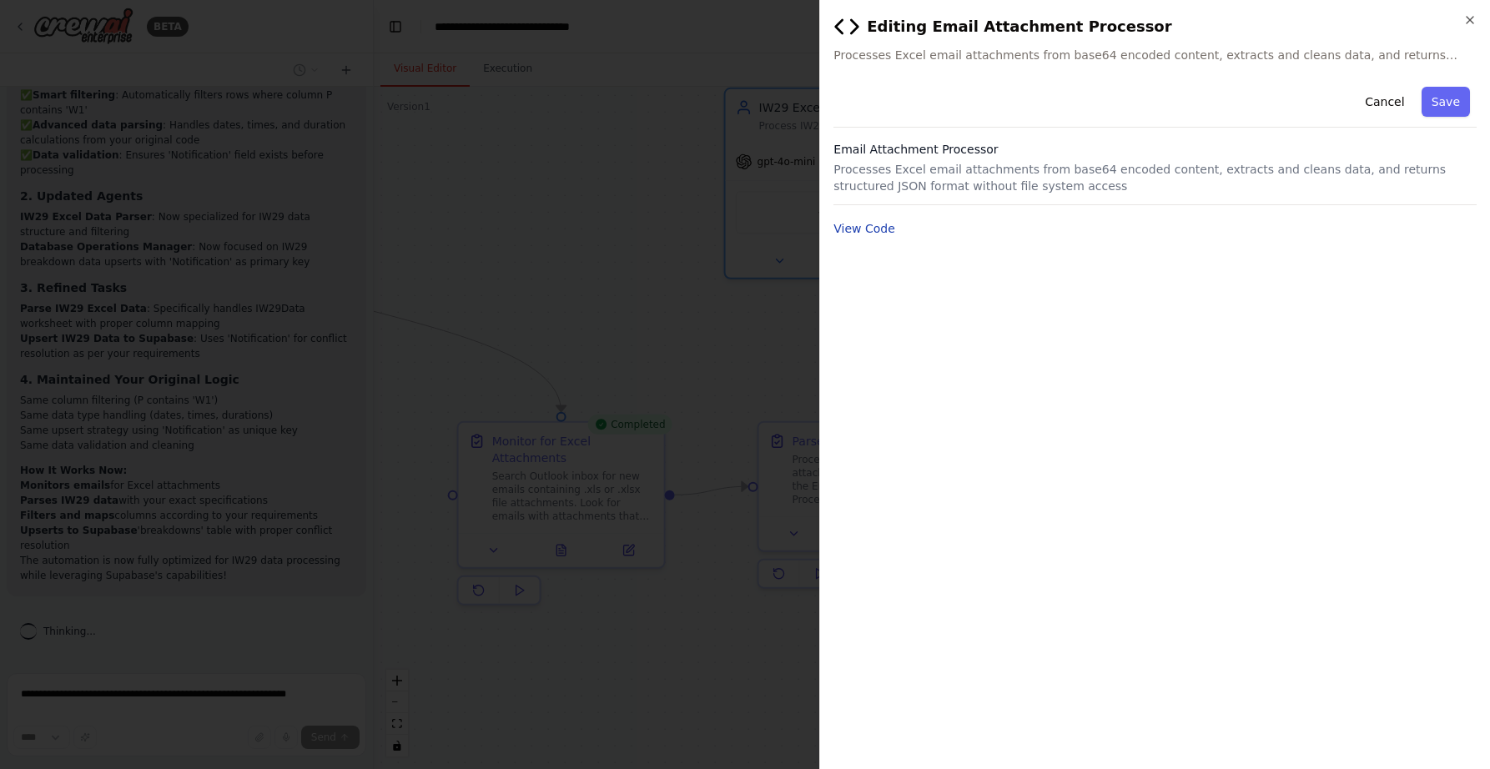
click at [888, 230] on button "View Code" at bounding box center [864, 228] width 62 height 17
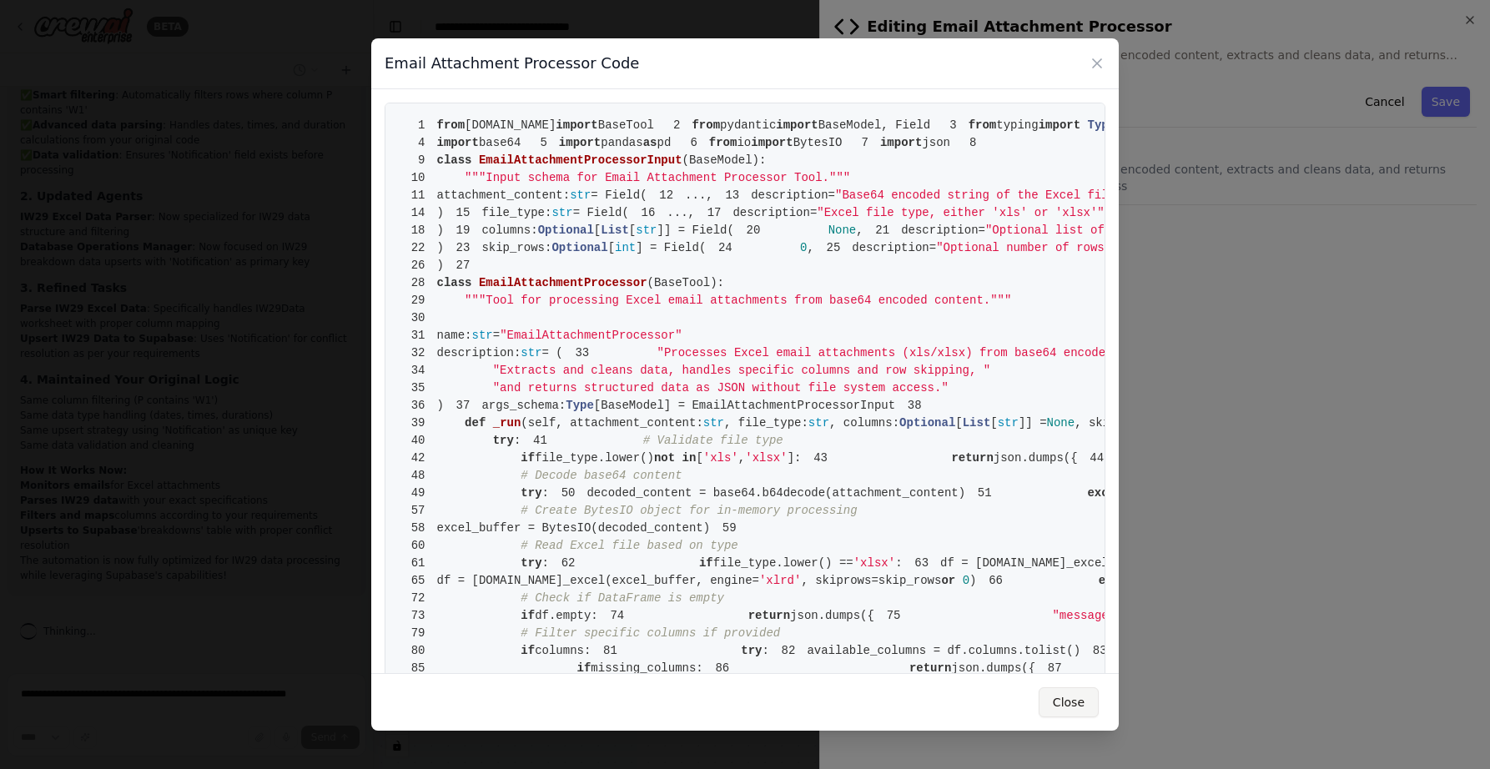
click at [1084, 704] on button "Close" at bounding box center [1069, 702] width 60 height 30
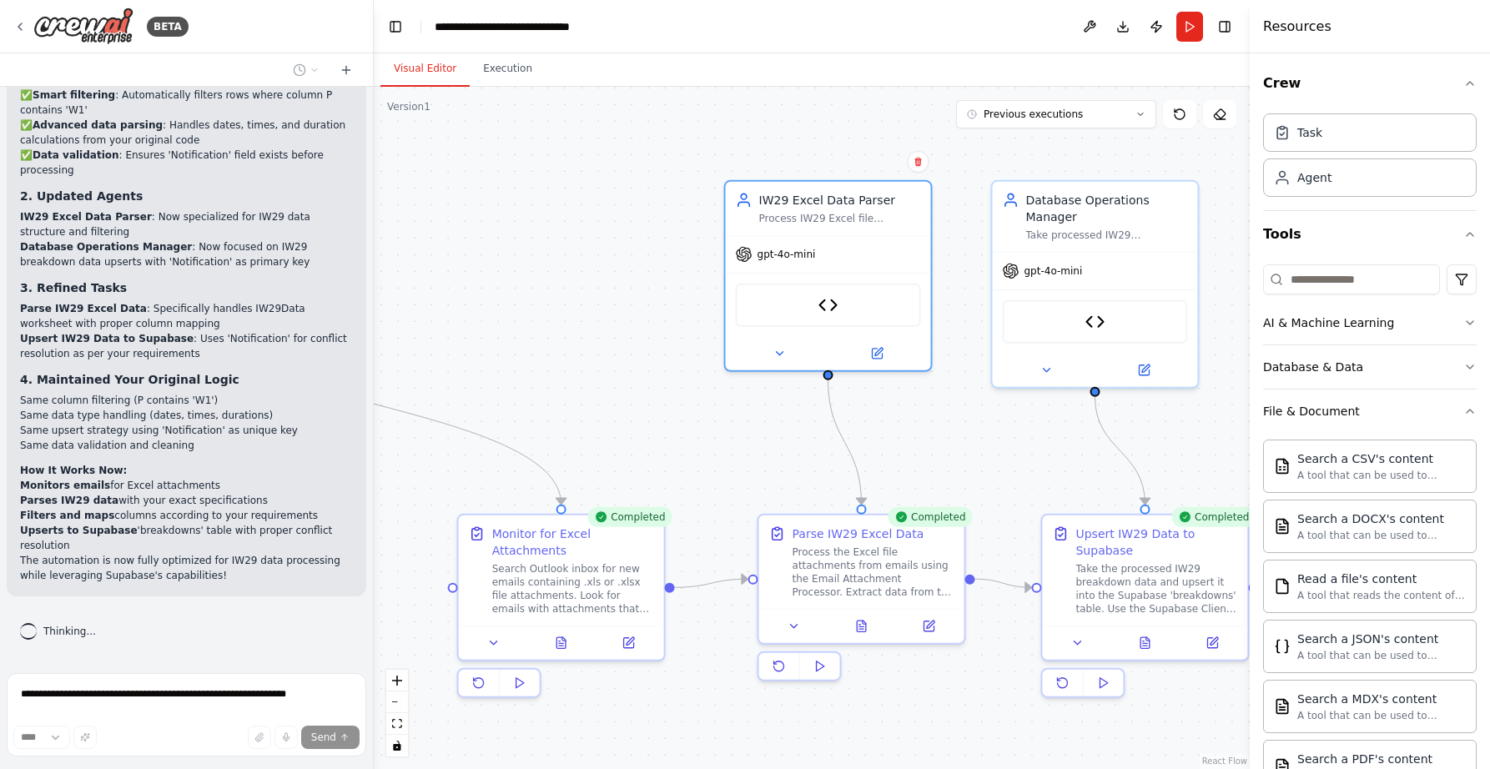
drag, startPoint x: 637, startPoint y: 173, endPoint x: 639, endPoint y: 264, distance: 91.8
click at [639, 266] on div ".deletable-edge-delete-btn { width: 20px; height: 20px; border: 0px solid #ffff…" at bounding box center [812, 428] width 876 height 682
click at [821, 208] on div "IW29 Excel Data Parser Process IW29 Excel file attachments from emails, extract…" at bounding box center [843, 206] width 162 height 33
click at [776, 350] on icon at bounding box center [781, 351] width 13 height 13
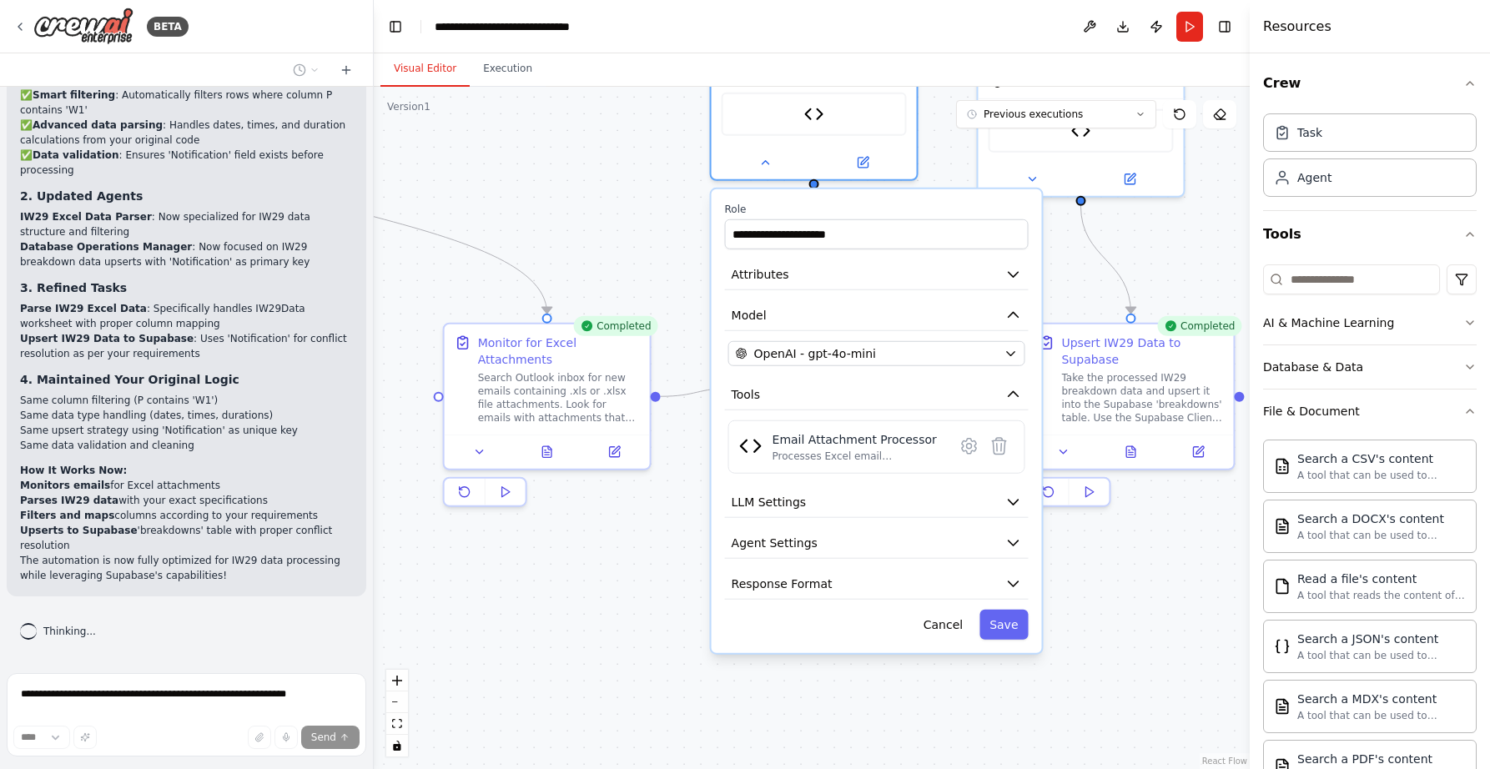
drag, startPoint x: 614, startPoint y: 312, endPoint x: 604, endPoint y: 158, distance: 154.7
click at [602, 158] on div ".deletable-edge-delete-btn { width: 20px; height: 20px; border: 0px solid #ffff…" at bounding box center [812, 428] width 876 height 682
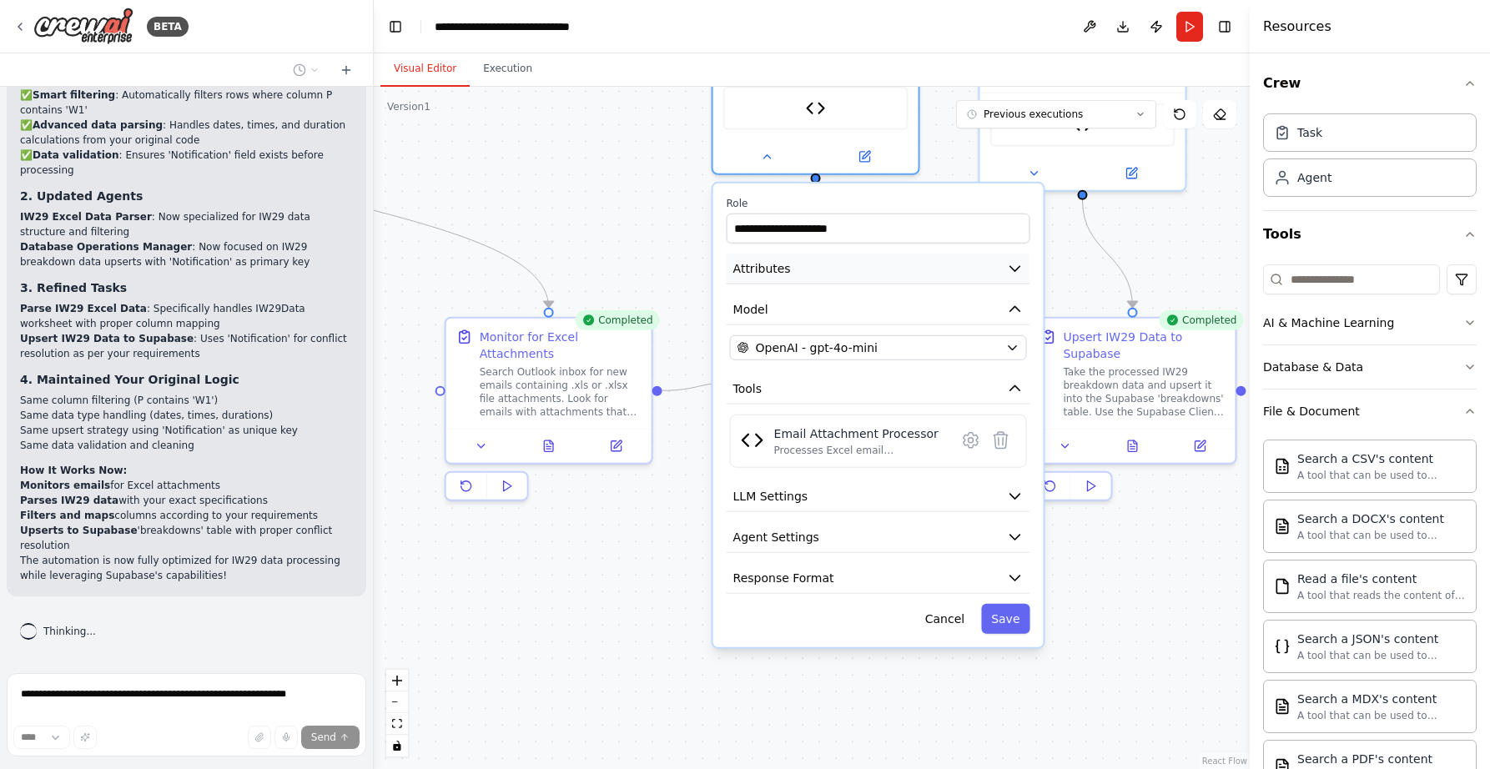
drag, startPoint x: 1028, startPoint y: 269, endPoint x: 1015, endPoint y: 271, distance: 12.8
click at [1019, 269] on button "Attributes" at bounding box center [879, 269] width 304 height 31
click at [1015, 269] on icon "button" at bounding box center [1015, 268] width 10 height 5
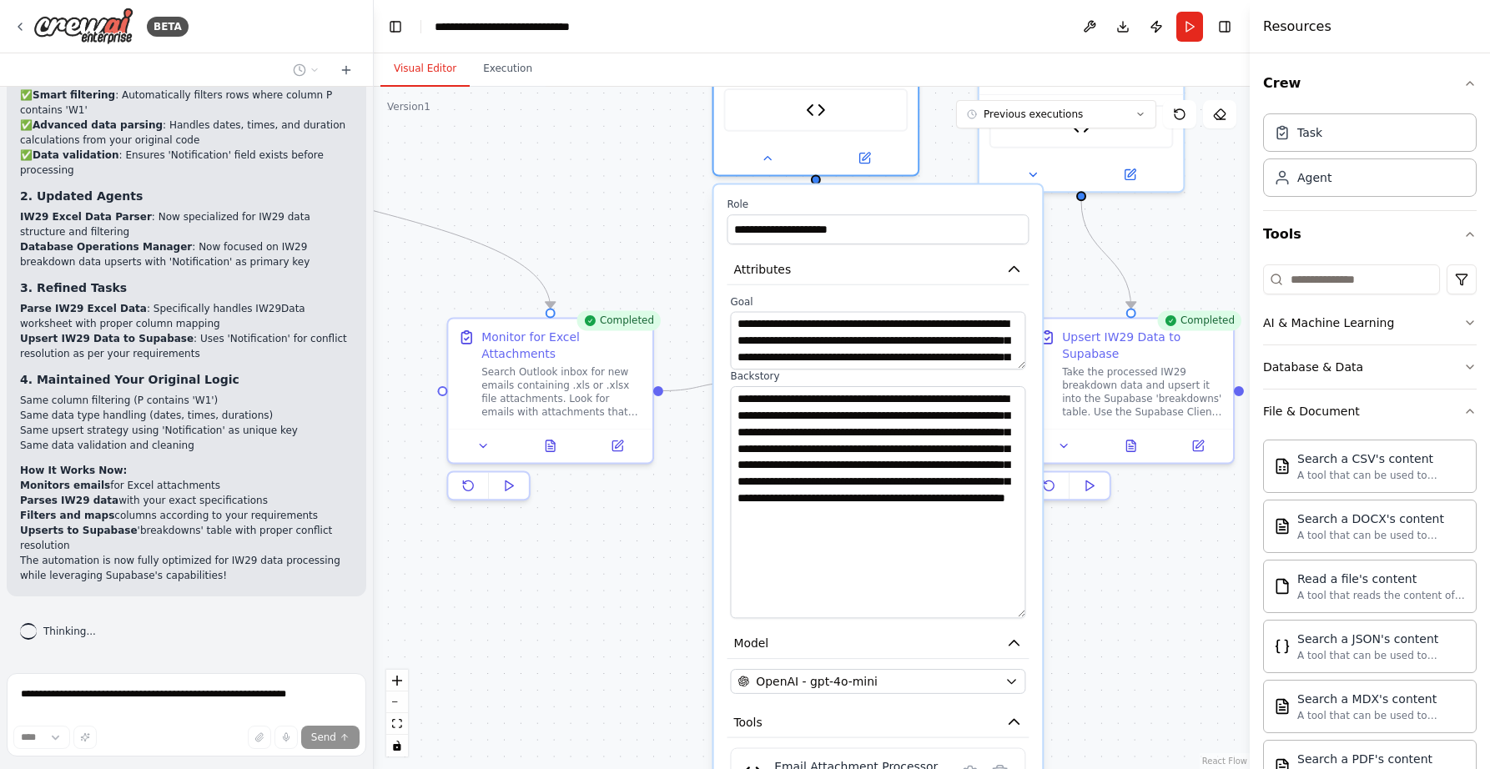
click at [1055, 617] on div ".deletable-edge-delete-btn { width: 20px; height: 20px; border: 0px solid #ffff…" at bounding box center [812, 428] width 876 height 682
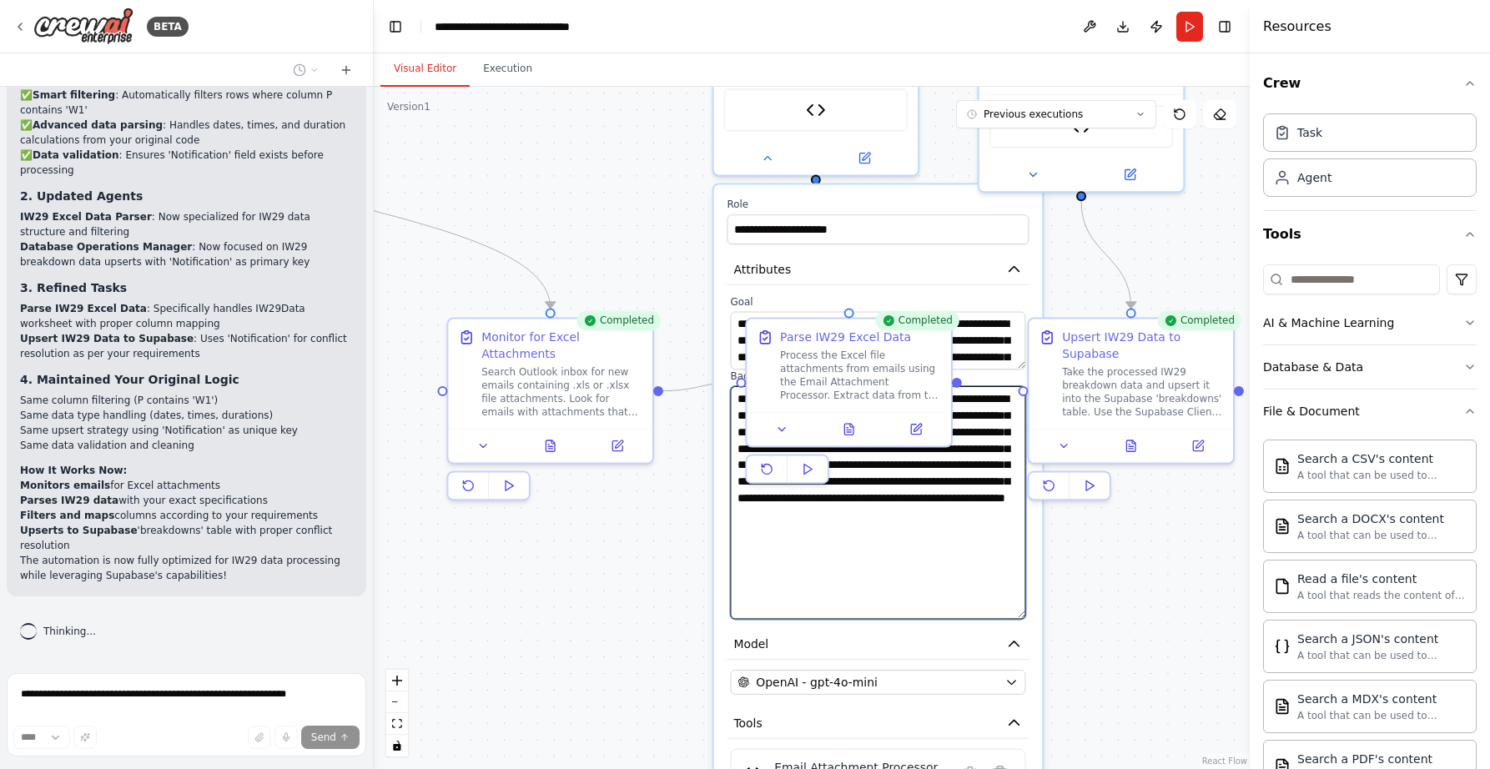
click at [920, 505] on textarea "**********" at bounding box center [877, 502] width 295 height 233
drag, startPoint x: 893, startPoint y: 496, endPoint x: 814, endPoint y: 528, distance: 84.6
click at [814, 528] on textarea "**********" at bounding box center [877, 502] width 295 height 233
click at [816, 537] on textarea "**********" at bounding box center [877, 502] width 295 height 233
drag, startPoint x: 817, startPoint y: 532, endPoint x: 809, endPoint y: 518, distance: 16.0
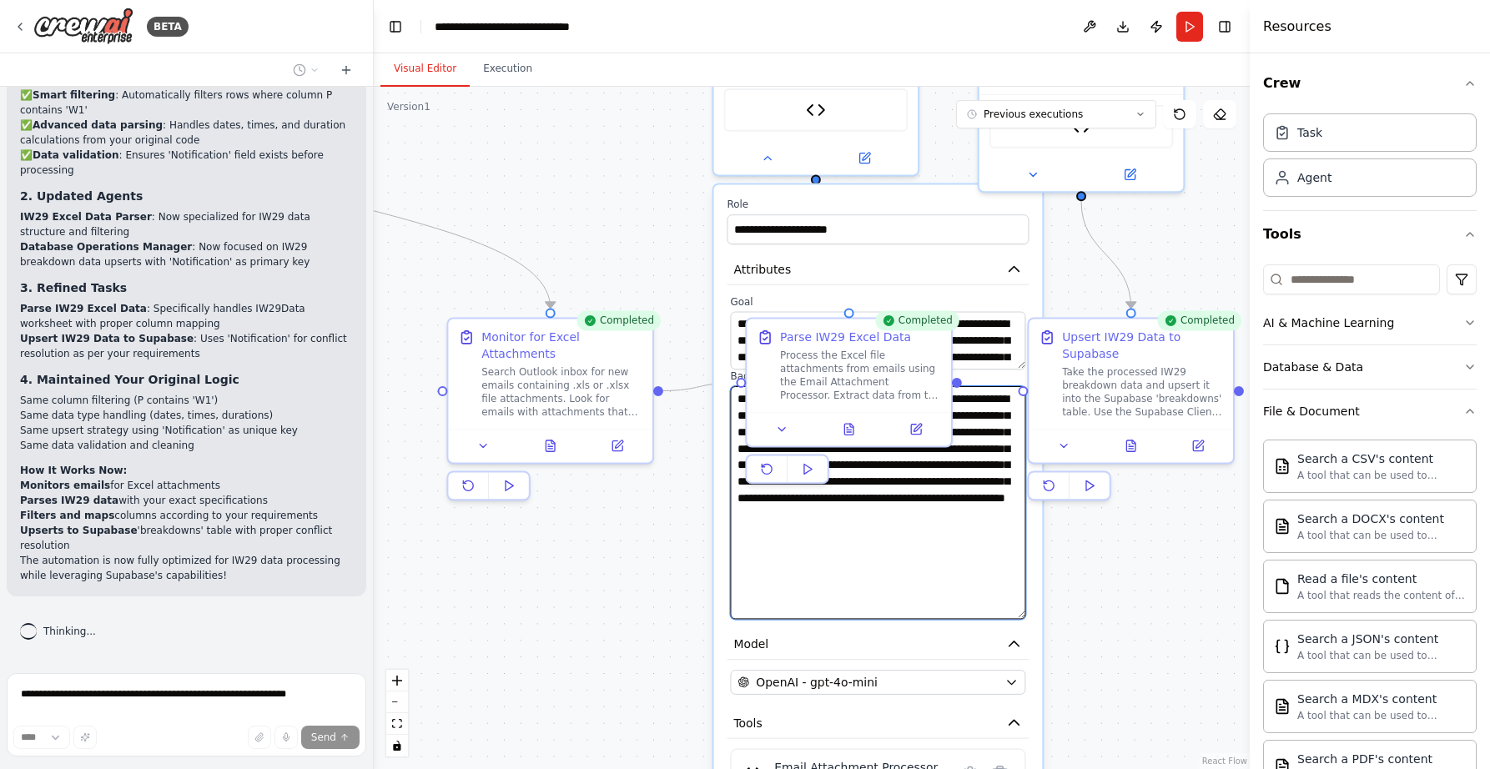
click at [809, 518] on textarea "**********" at bounding box center [877, 502] width 295 height 233
click at [841, 532] on textarea "**********" at bounding box center [877, 502] width 295 height 233
drag, startPoint x: 840, startPoint y: 531, endPoint x: 840, endPoint y: 515, distance: 15.9
click at [840, 515] on textarea "**********" at bounding box center [877, 502] width 295 height 233
type textarea "**********"
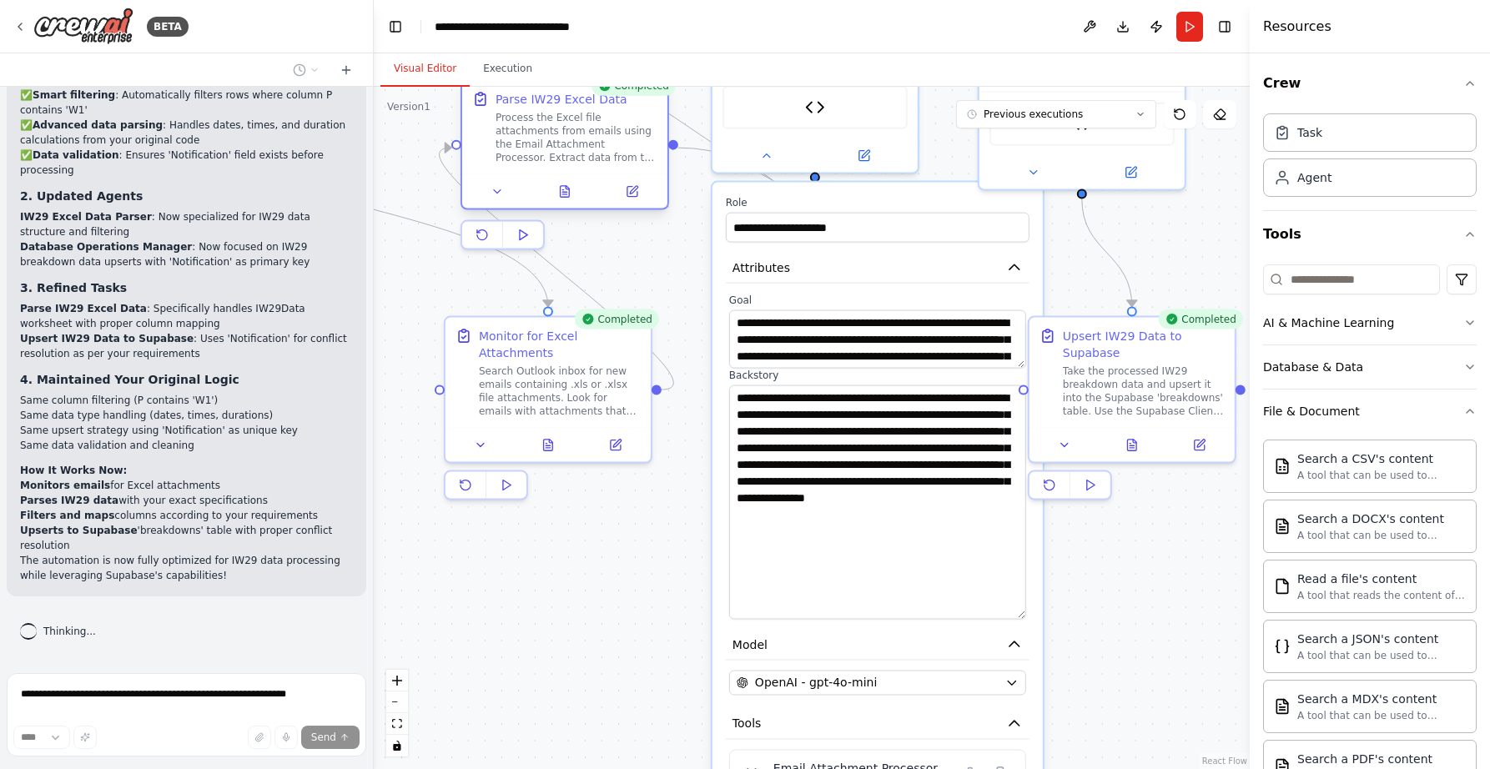
drag, startPoint x: 835, startPoint y: 365, endPoint x: 532, endPoint y: 128, distance: 384.5
click at [532, 128] on div "Process the Excel file attachments from emails using the Email Attachment Proce…" at bounding box center [577, 137] width 162 height 53
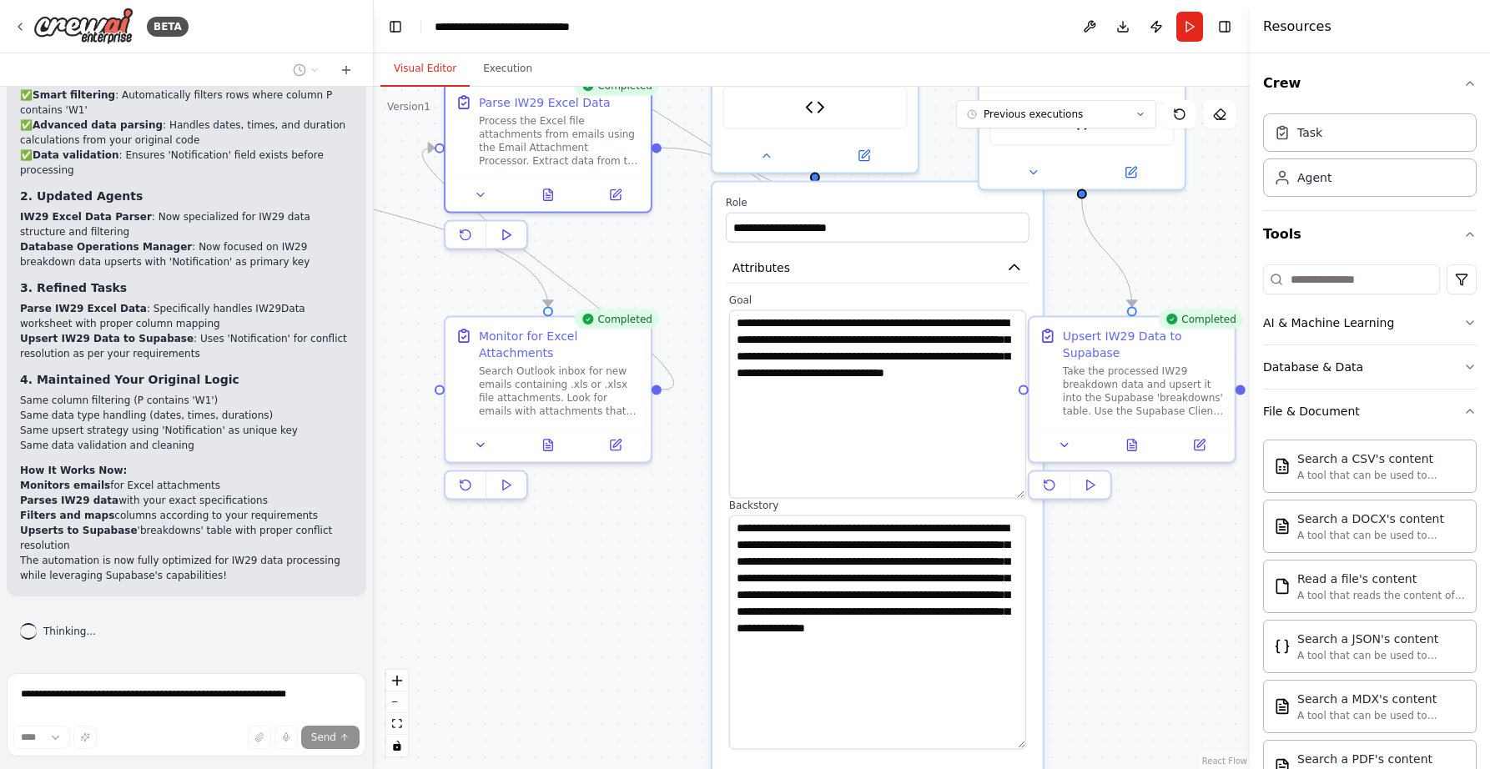
click at [1002, 499] on textarea "**********" at bounding box center [877, 404] width 297 height 189
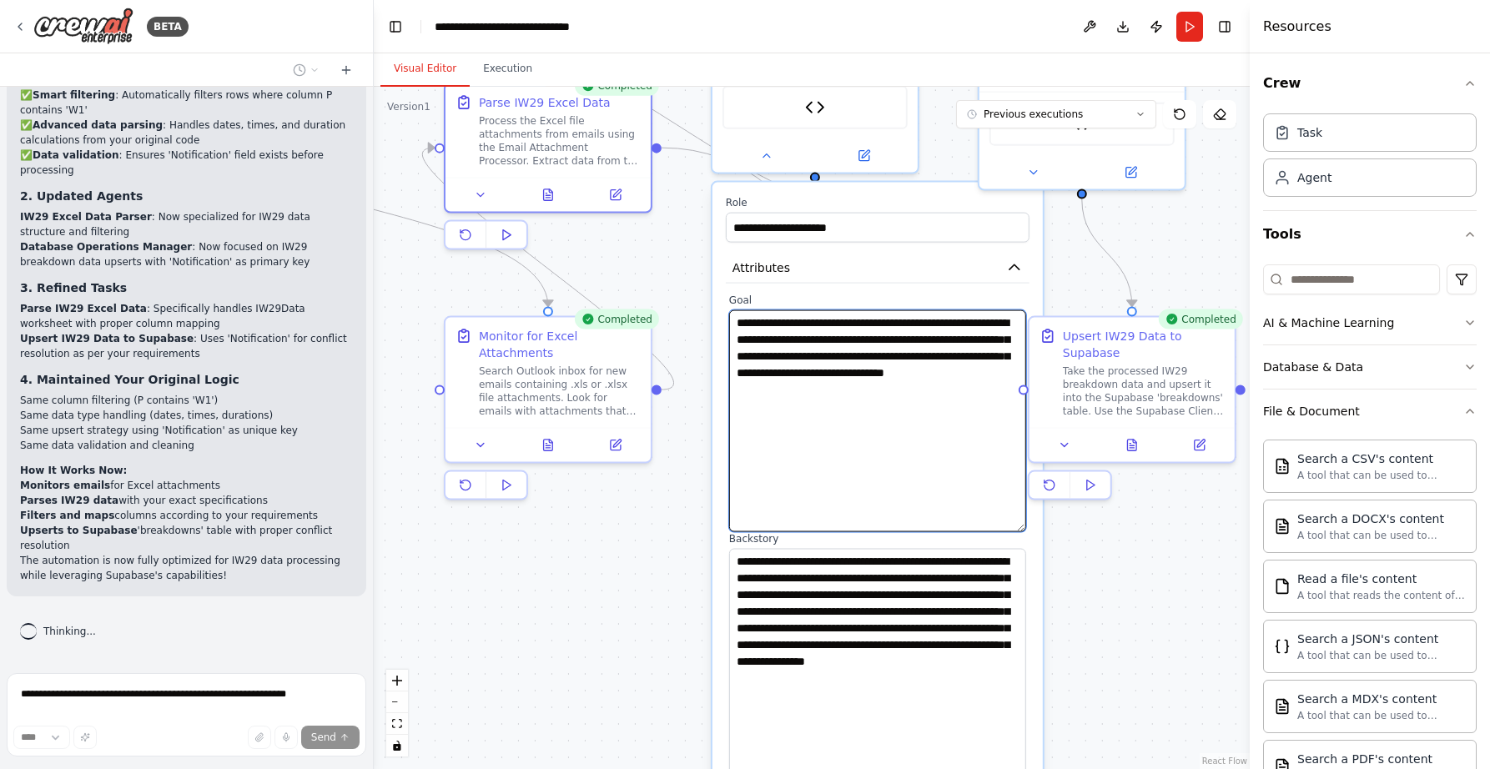
drag, startPoint x: 812, startPoint y: 323, endPoint x: 798, endPoint y: 330, distance: 16.0
click at [784, 325] on textarea "**********" at bounding box center [877, 421] width 297 height 222
click at [974, 323] on textarea "**********" at bounding box center [877, 421] width 297 height 222
drag, startPoint x: 914, startPoint y: 357, endPoint x: 799, endPoint y: 374, distance: 116.3
click at [799, 374] on textarea "**********" at bounding box center [877, 421] width 297 height 222
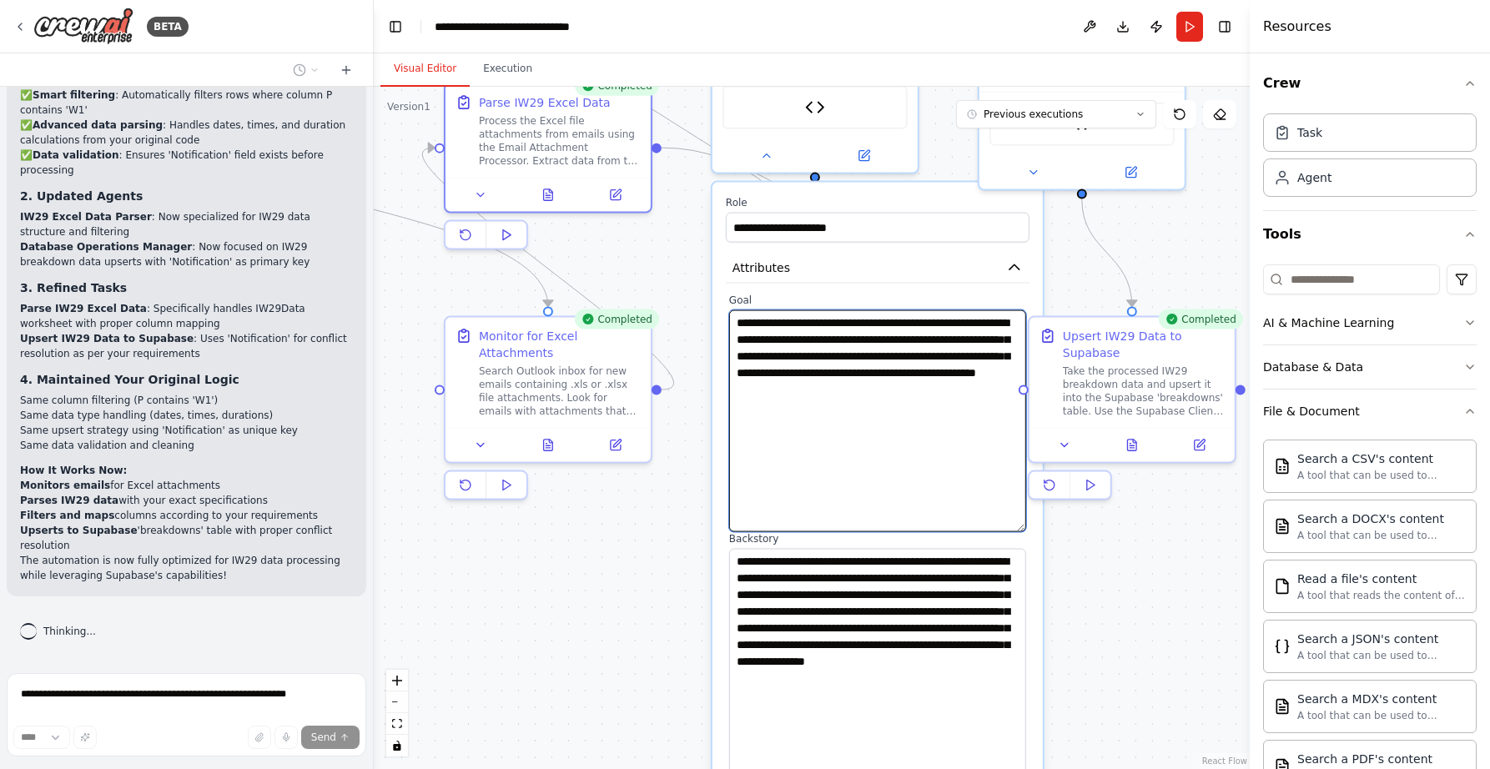
click at [902, 471] on textarea "**********" at bounding box center [877, 421] width 297 height 222
drag, startPoint x: 939, startPoint y: 355, endPoint x: 915, endPoint y: 356, distance: 23.4
click at [912, 353] on textarea "**********" at bounding box center [877, 421] width 297 height 222
click at [882, 415] on textarea "**********" at bounding box center [877, 421] width 297 height 222
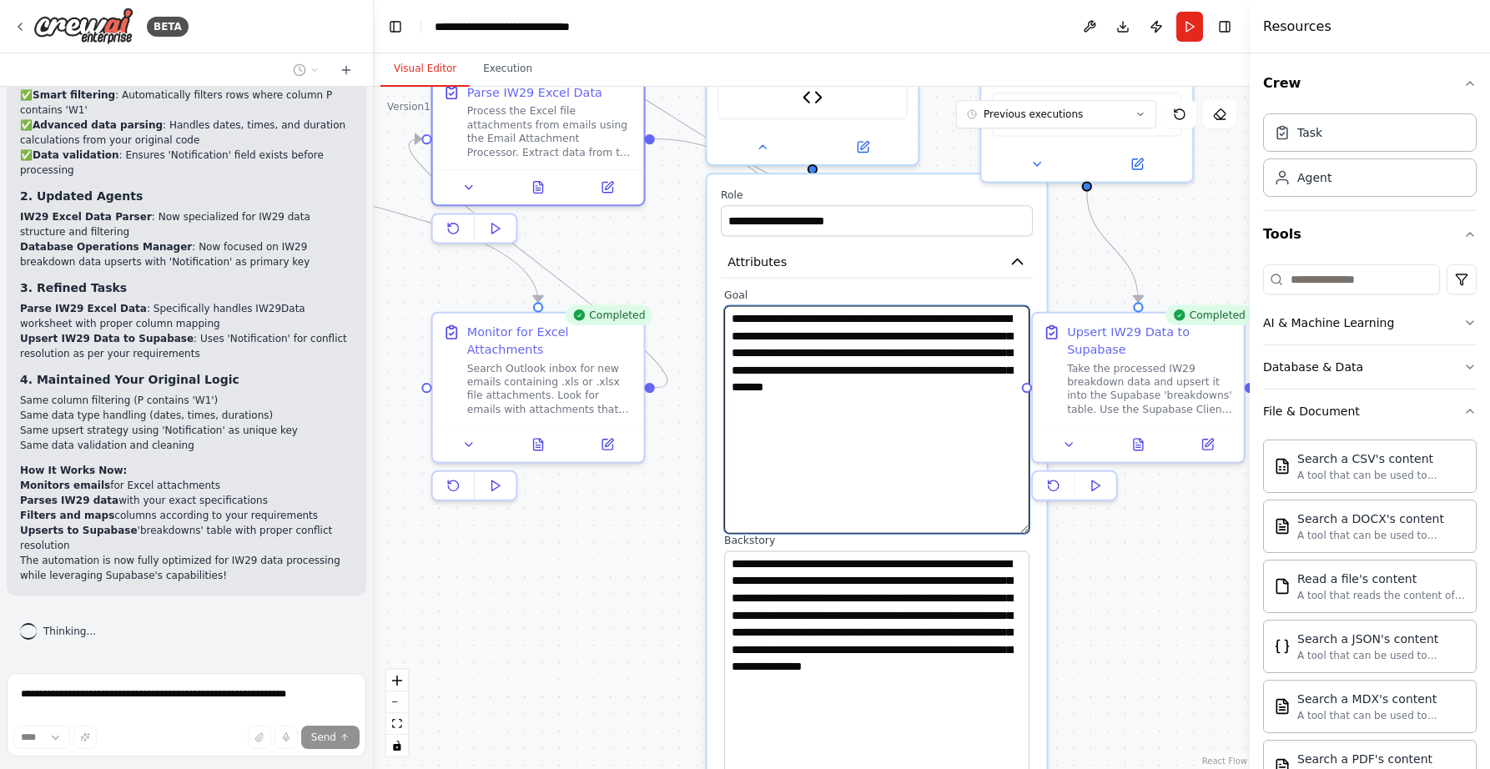
paste textarea "**********"
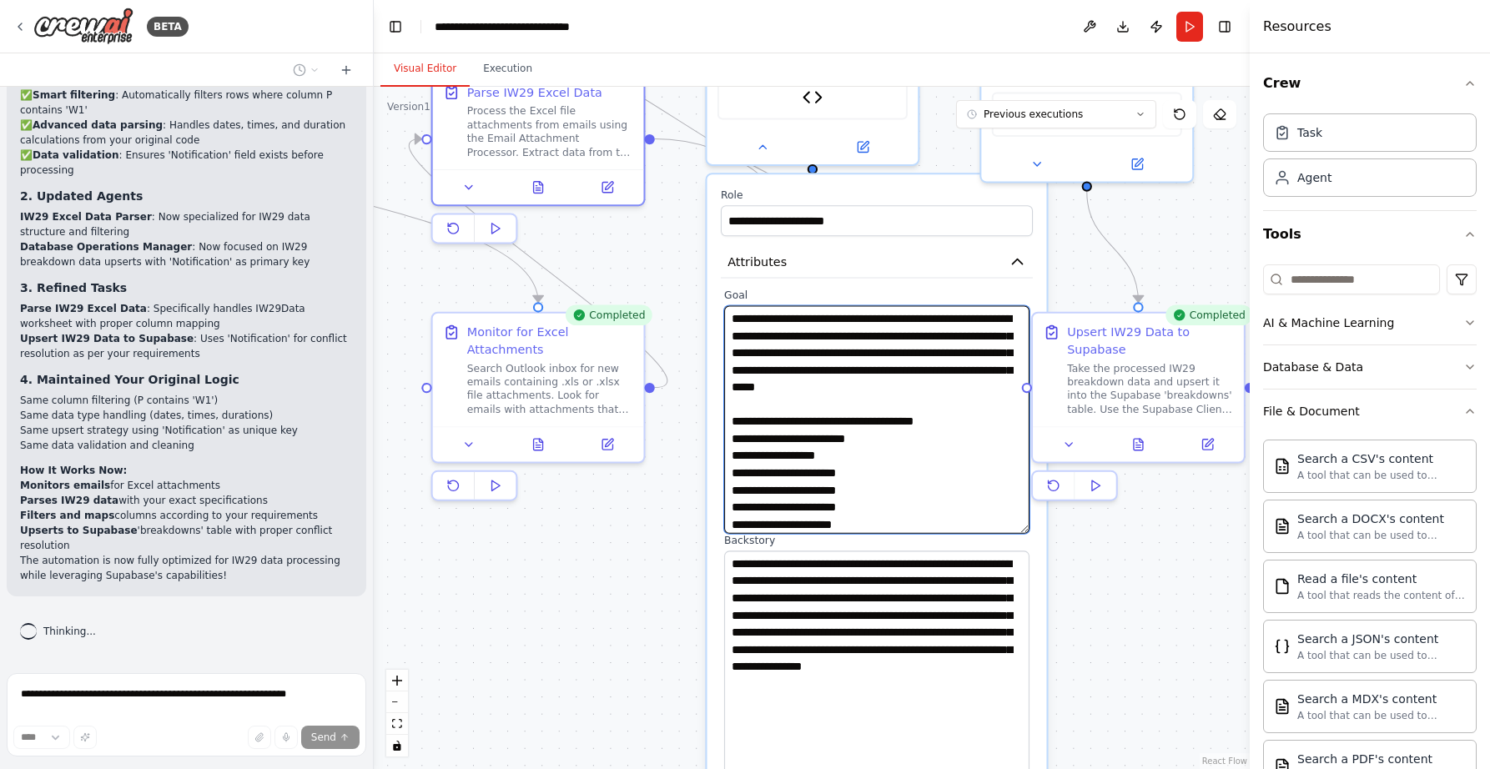
scroll to position [103, 0]
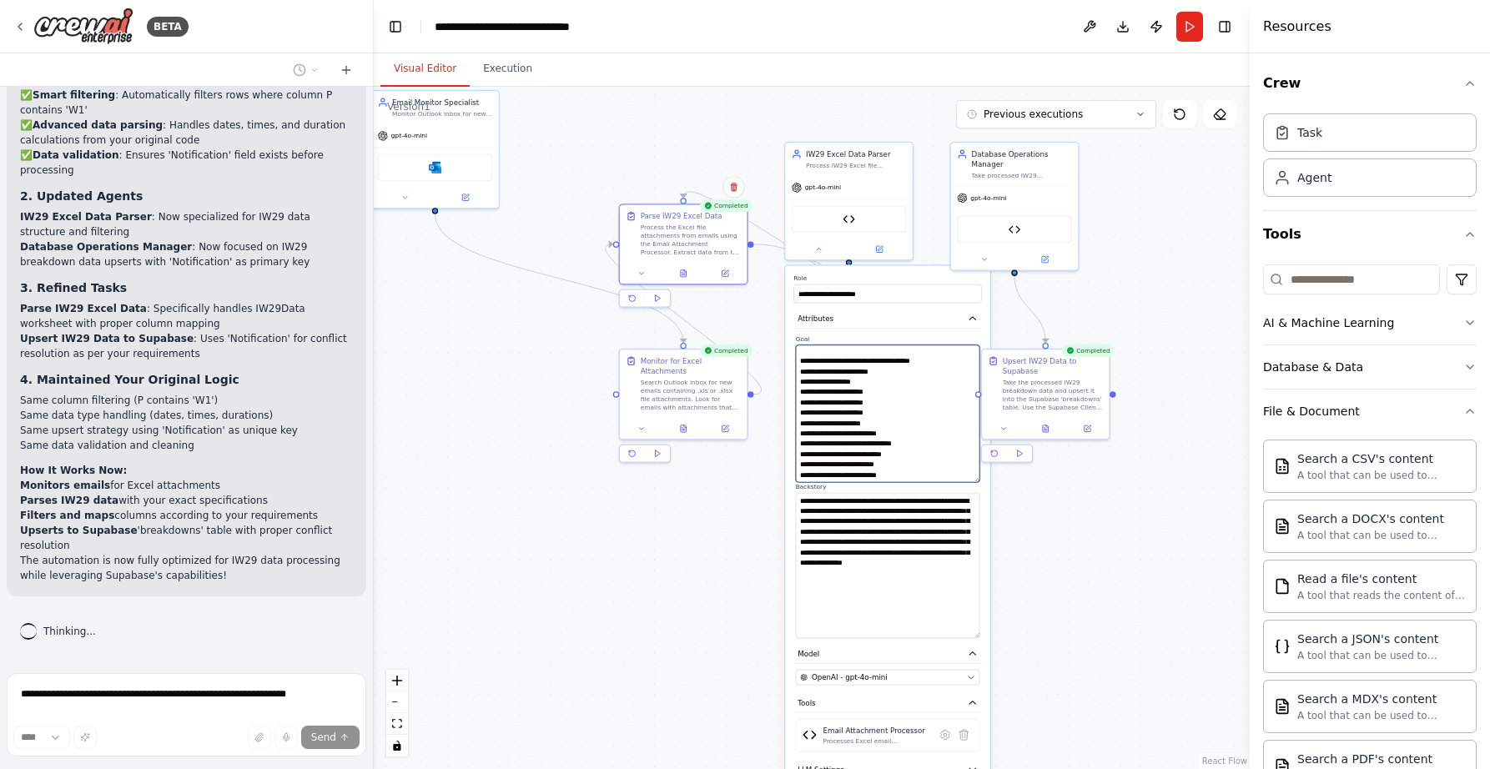
type textarea "**********"
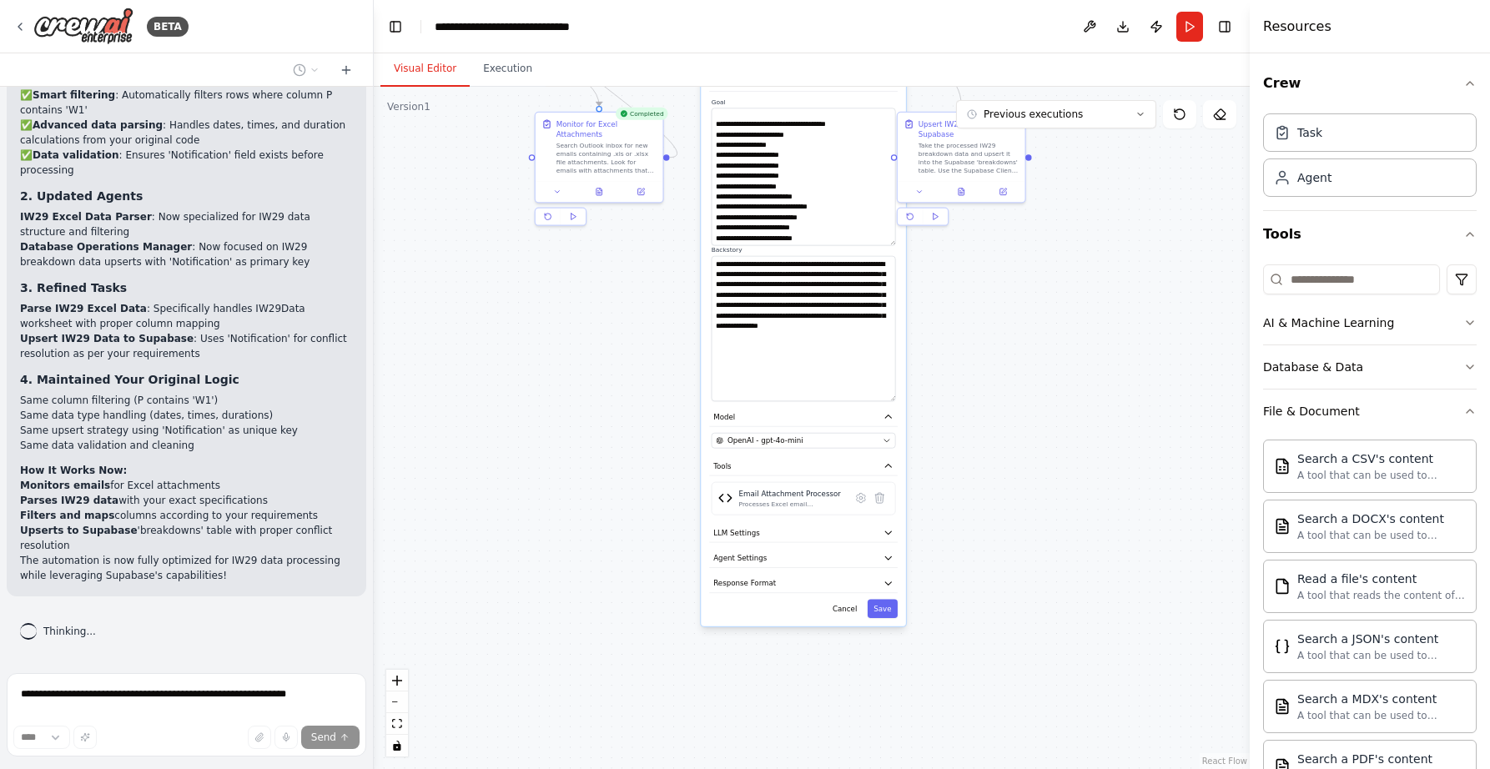
drag, startPoint x: 1062, startPoint y: 602, endPoint x: 979, endPoint y: 365, distance: 251.2
click at [979, 365] on div ".deletable-edge-delete-btn { width: 20px; height: 20px; border: 0px solid #ffff…" at bounding box center [812, 428] width 876 height 682
click at [883, 605] on button "Save" at bounding box center [883, 609] width 30 height 18
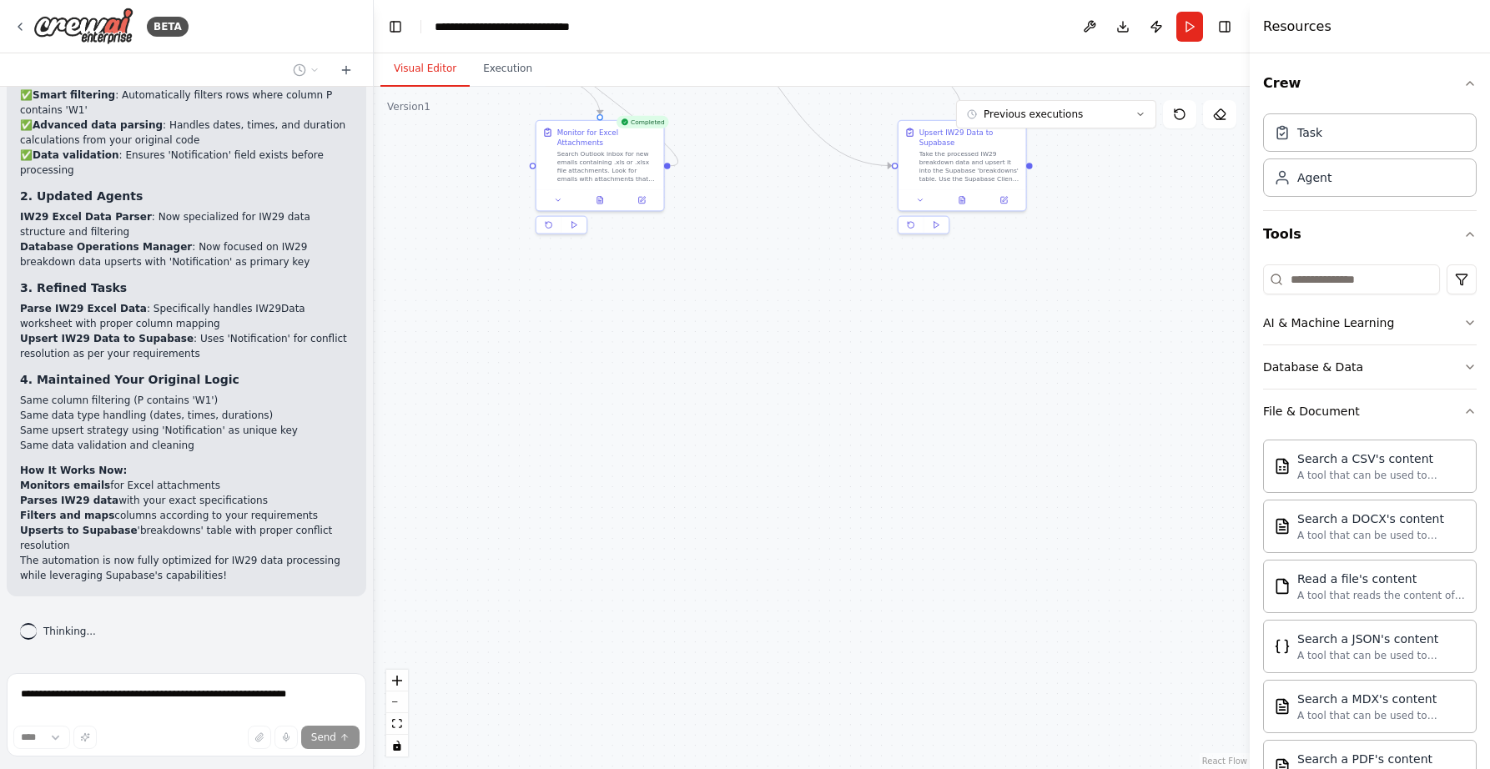
drag, startPoint x: 863, startPoint y: 340, endPoint x: 860, endPoint y: 612, distance: 272.0
click at [860, 612] on div ".deletable-edge-delete-btn { width: 20px; height: 20px; border: 0px solid #ffff…" at bounding box center [812, 428] width 876 height 682
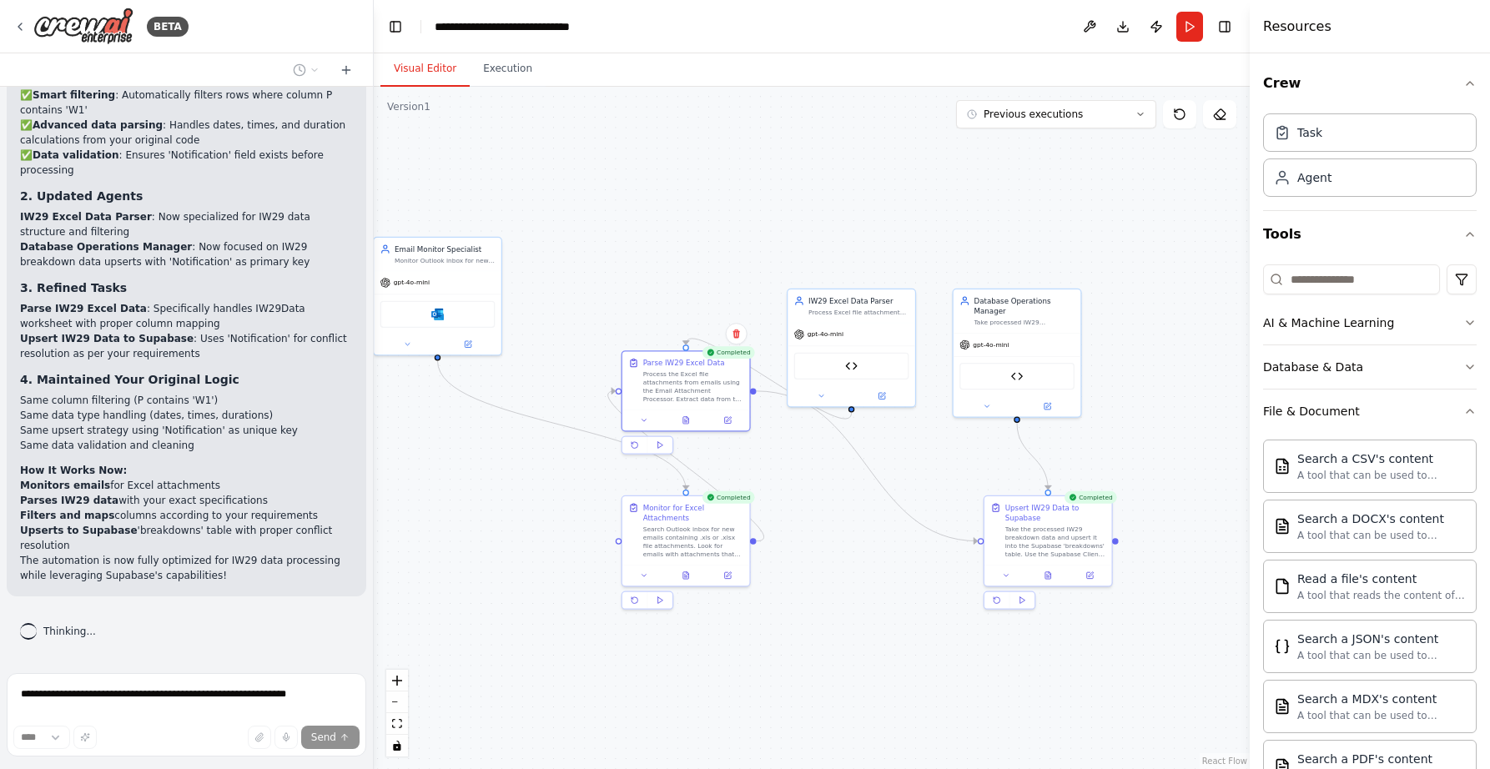
drag, startPoint x: 821, startPoint y: 544, endPoint x: 868, endPoint y: 601, distance: 74.0
click at [868, 601] on div ".deletable-edge-delete-btn { width: 20px; height: 20px; border: 0px solid #ffff…" at bounding box center [812, 428] width 876 height 682
drag, startPoint x: 899, startPoint y: 330, endPoint x: 735, endPoint y: 216, distance: 199.7
click at [735, 216] on div "Email Attachment Processor" at bounding box center [694, 227] width 115 height 27
drag, startPoint x: 1035, startPoint y: 345, endPoint x: 911, endPoint y: 214, distance: 180.6
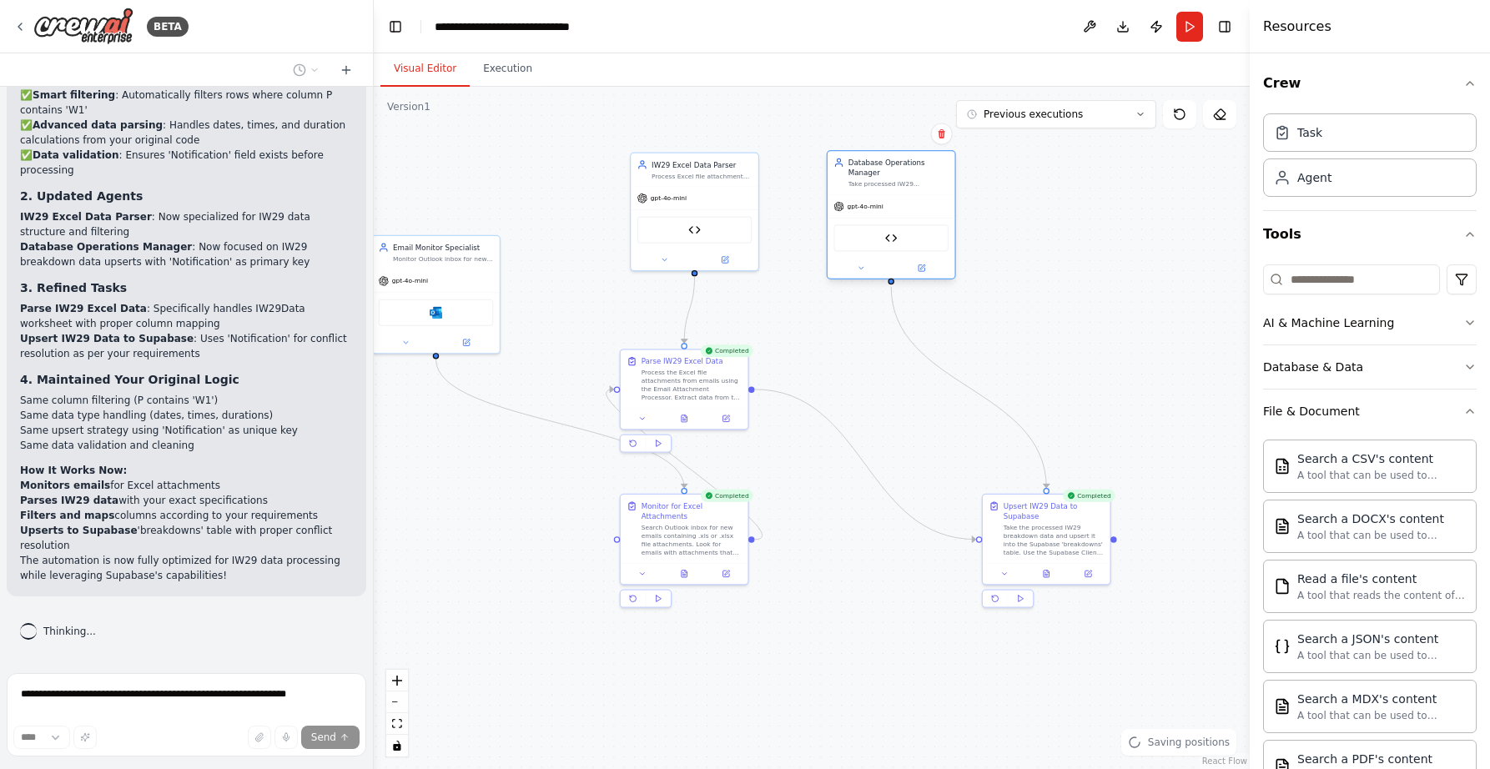
click at [911, 214] on div "gpt-4o-mini" at bounding box center [892, 206] width 128 height 23
drag, startPoint x: 1087, startPoint y: 523, endPoint x: 934, endPoint y: 402, distance: 194.8
click at [934, 402] on div "Take the processed IW29 breakdown data and upsert it into the Supabase 'breakdo…" at bounding box center [898, 413] width 100 height 33
click at [861, 267] on icon at bounding box center [861, 268] width 8 height 8
click at [861, 264] on icon at bounding box center [861, 268] width 8 height 8
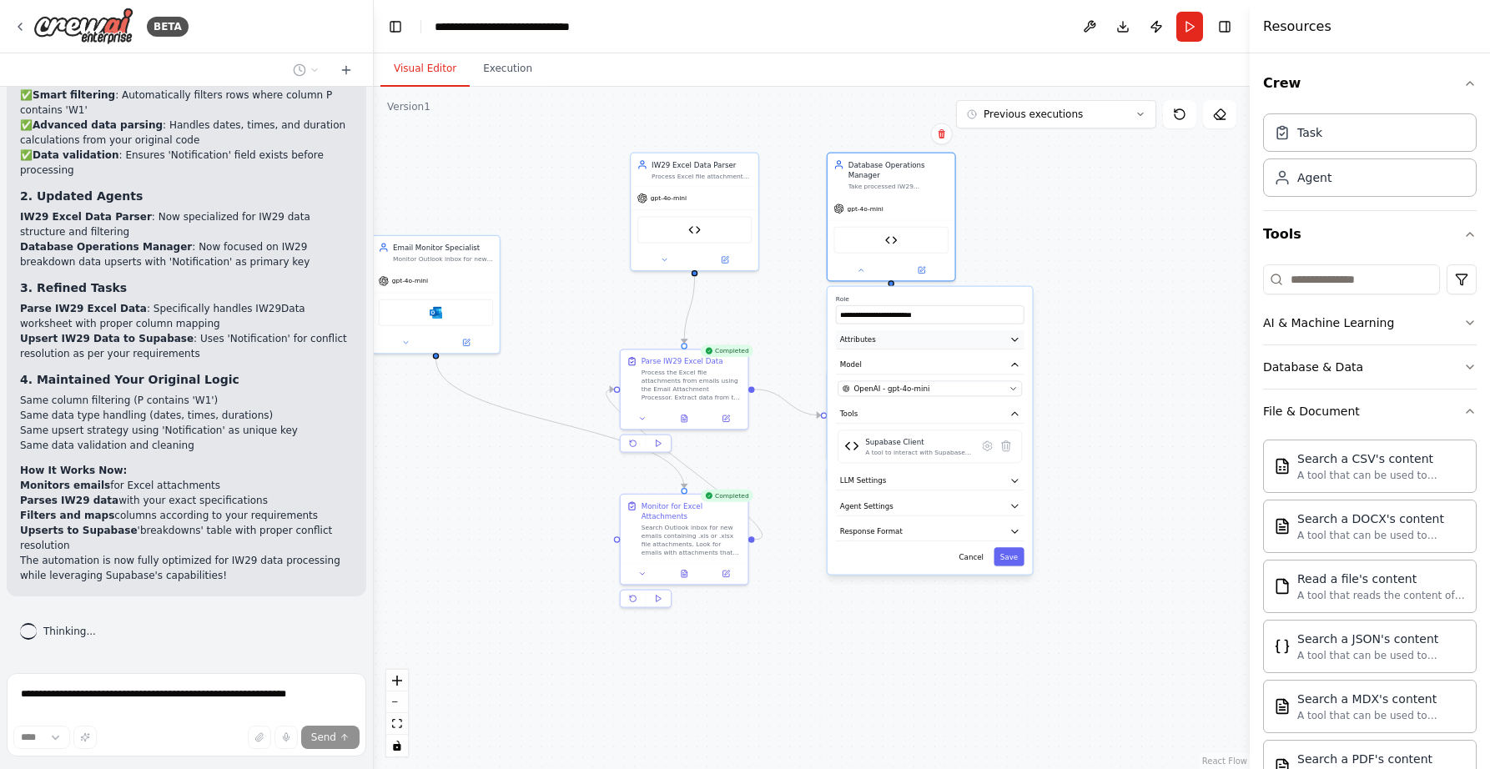
click at [1018, 342] on icon "button" at bounding box center [1014, 340] width 10 height 10
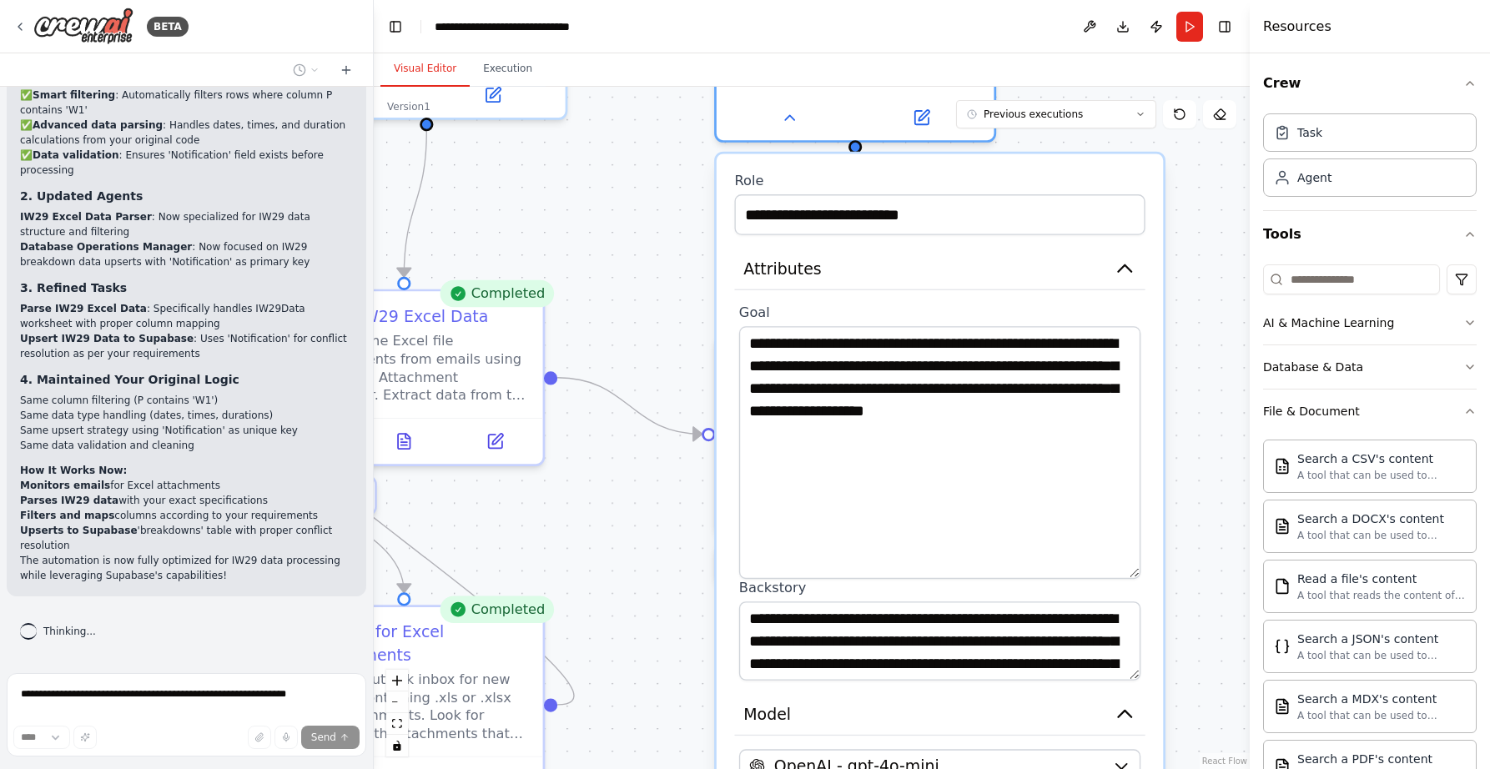
click at [1206, 567] on div ".deletable-edge-delete-btn { width: 20px; height: 20px; border: 0px solid #ffff…" at bounding box center [812, 428] width 876 height 682
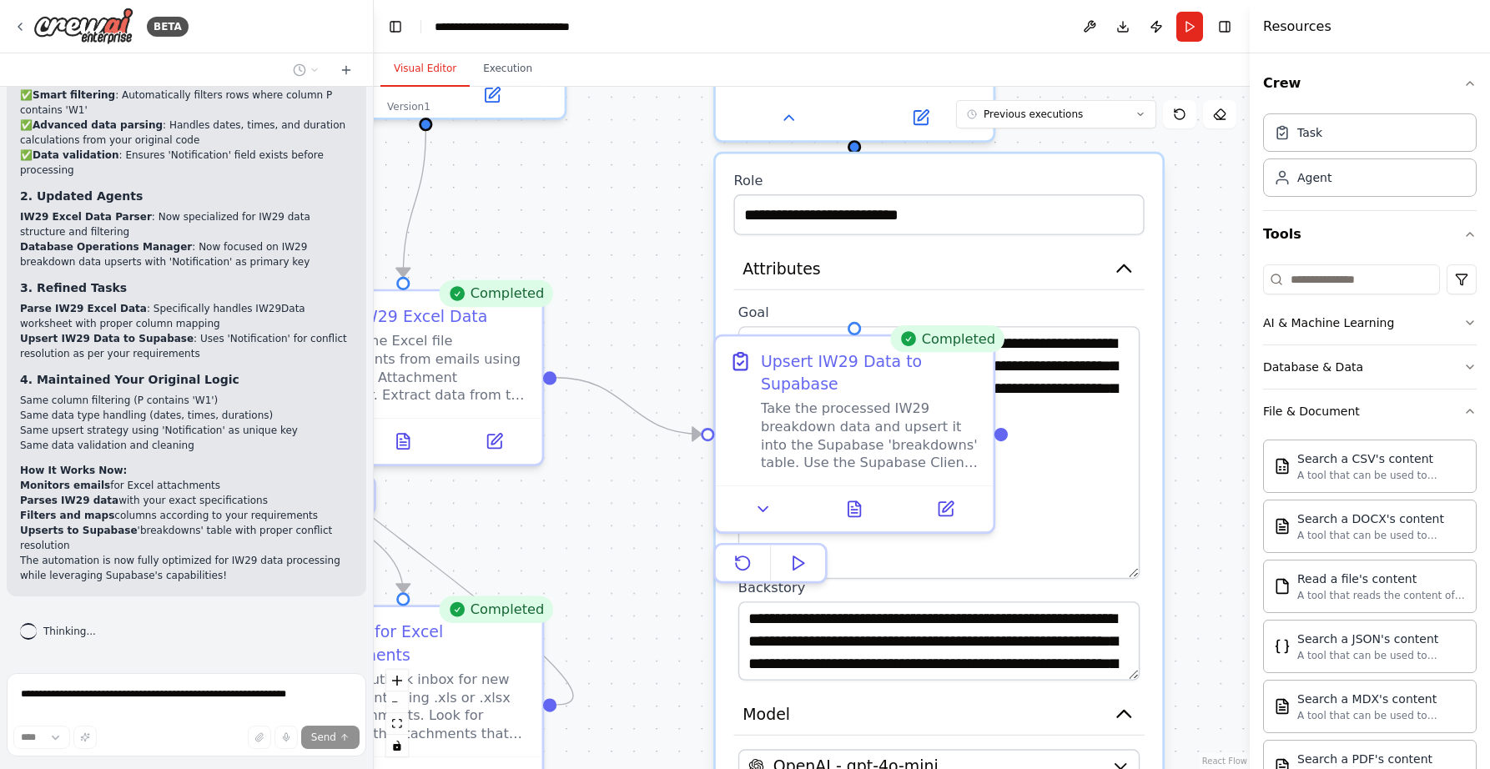
click at [1221, 364] on div ".deletable-edge-delete-btn { width: 20px; height: 20px; border: 0px solid #ffff…" at bounding box center [812, 428] width 876 height 682
click at [1211, 451] on div ".deletable-edge-delete-btn { width: 20px; height: 20px; border: 0px solid #ffff…" at bounding box center [812, 428] width 876 height 682
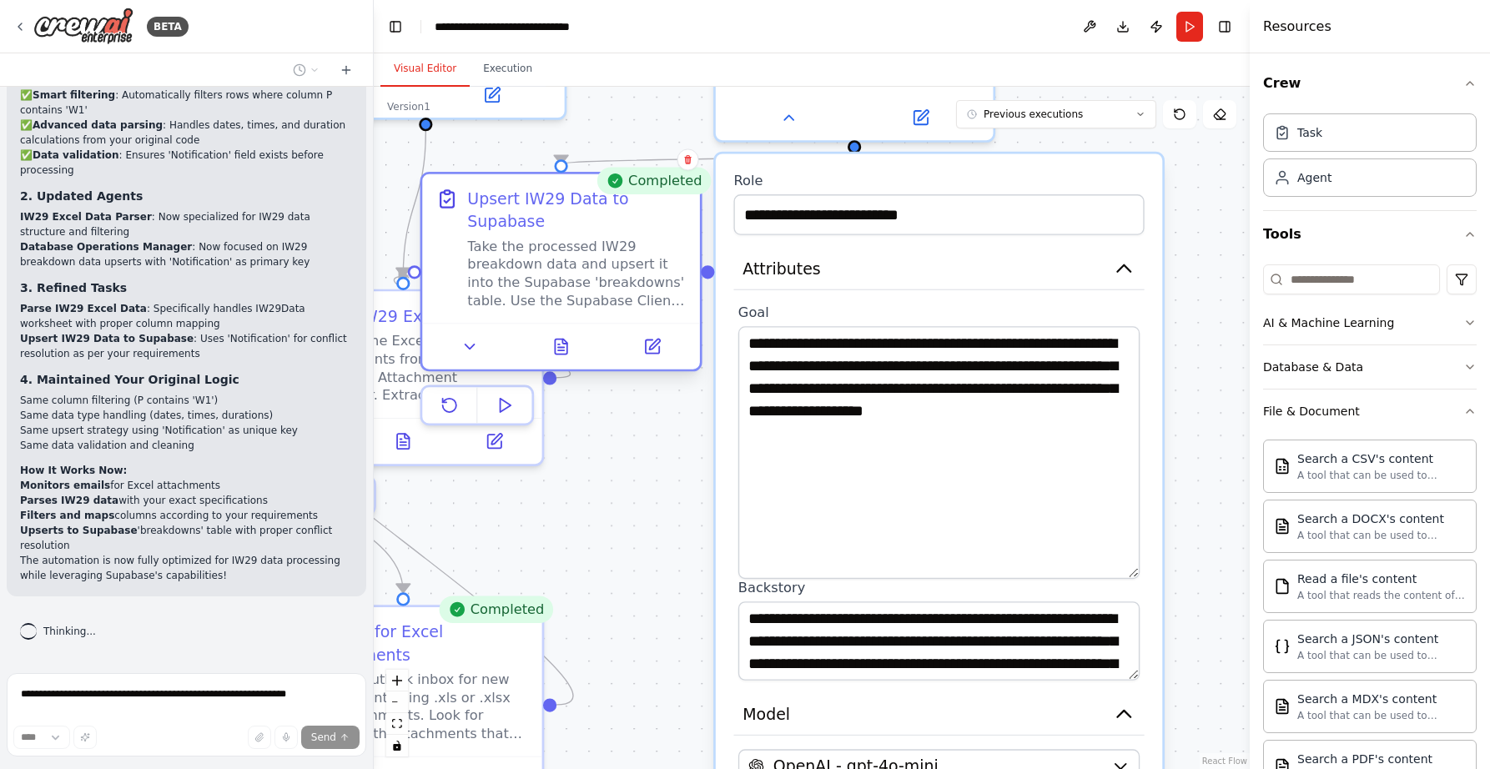
drag, startPoint x: 853, startPoint y: 392, endPoint x: 581, endPoint y: 252, distance: 305.2
click at [581, 252] on div "Take the processed IW29 breakdown data and upsert it into the Supabase 'breakdo…" at bounding box center [576, 273] width 219 height 73
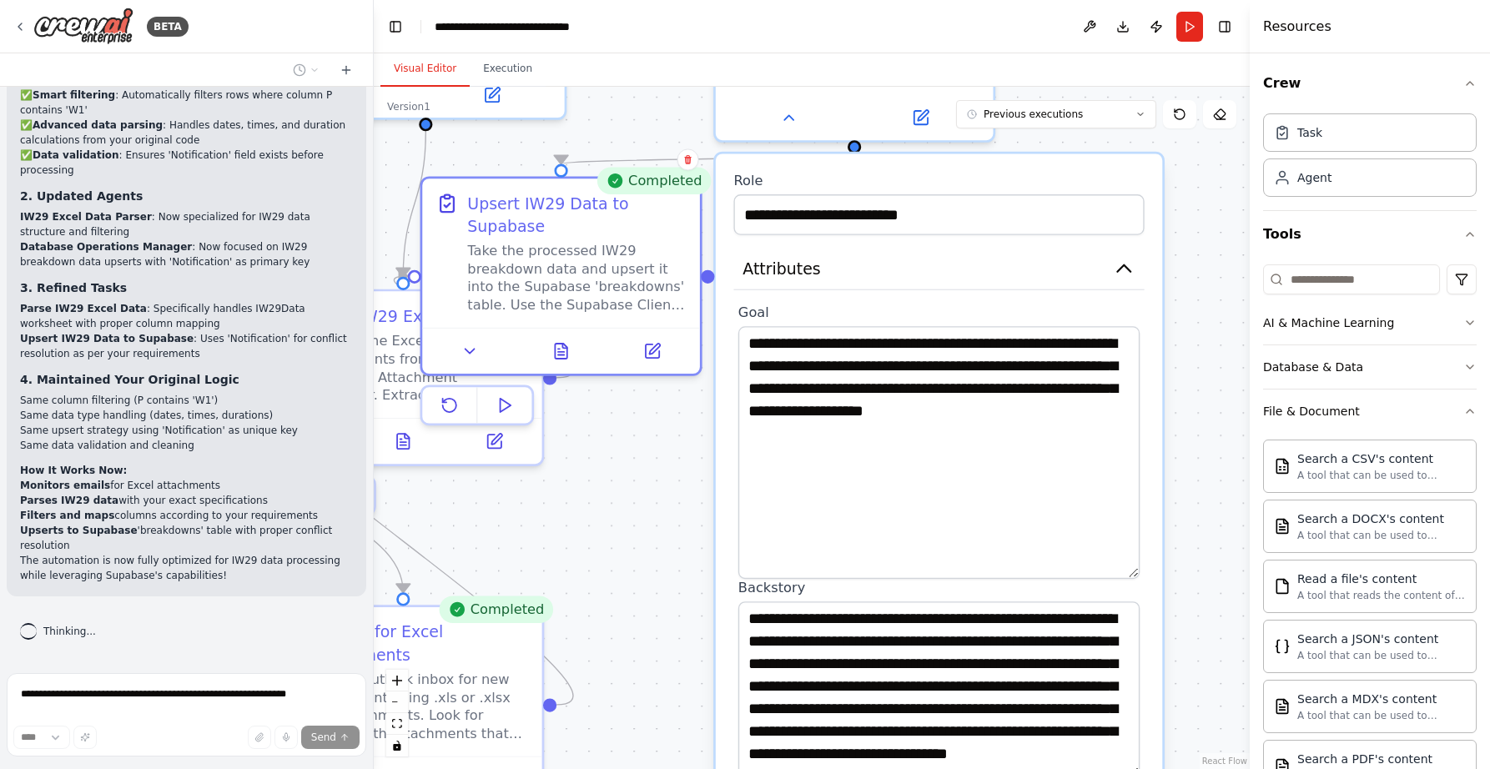
click at [1133, 768] on textarea "**********" at bounding box center [938, 690] width 401 height 177
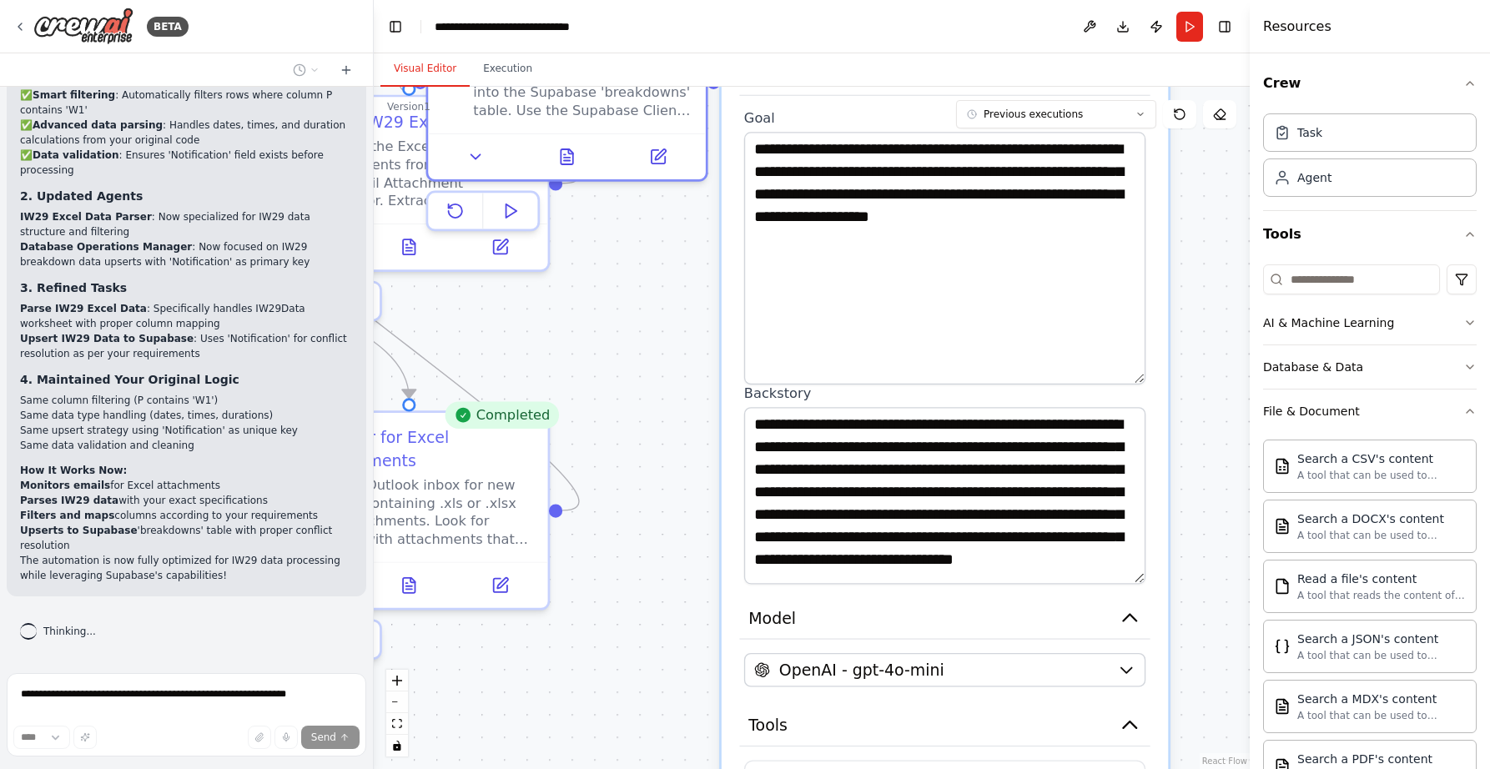
drag, startPoint x: 1200, startPoint y: 556, endPoint x: 1201, endPoint y: 481, distance: 75.1
click at [1201, 481] on div ".deletable-edge-delete-btn { width: 20px; height: 20px; border: 0px solid #ffff…" at bounding box center [812, 428] width 876 height 682
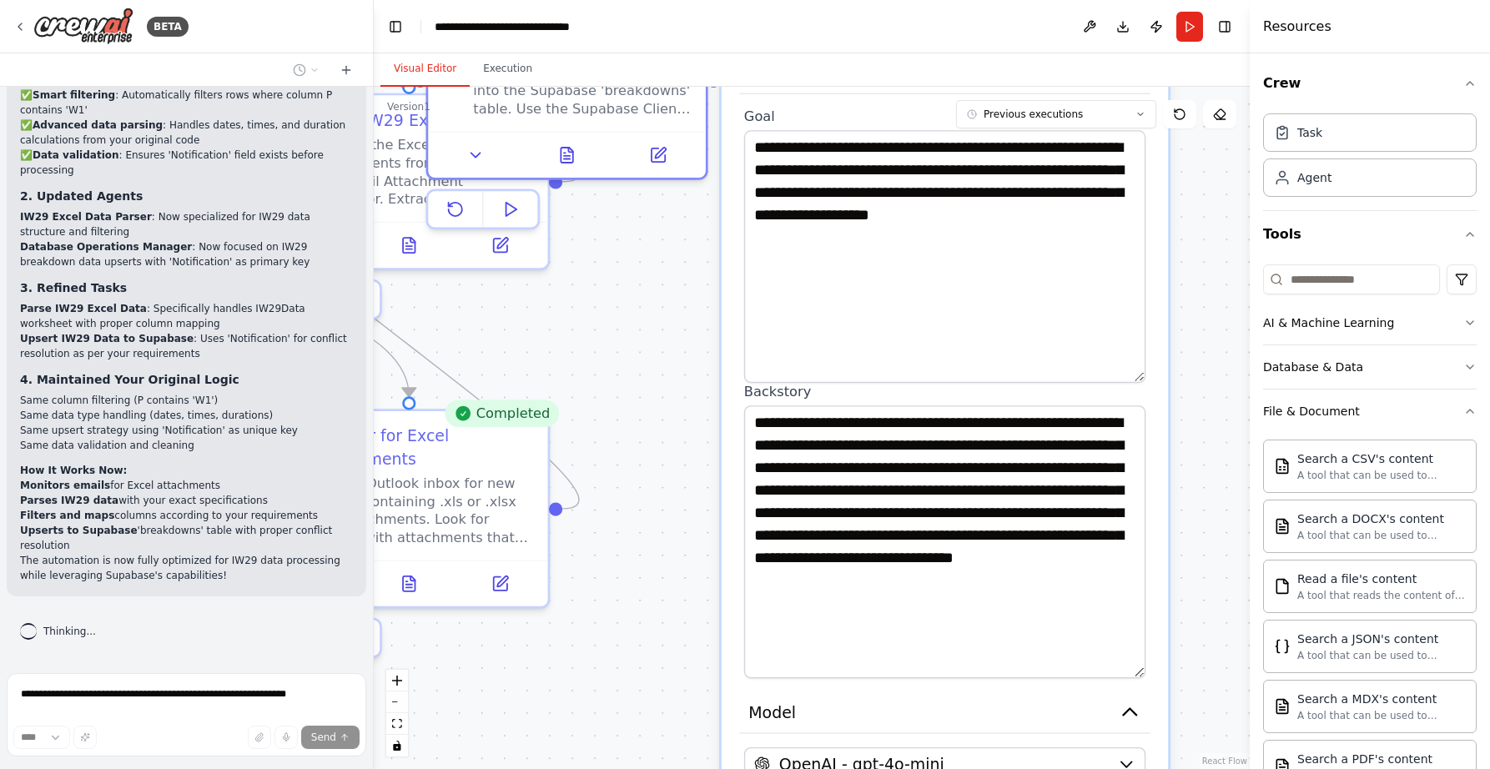
click at [1160, 672] on div "**********" at bounding box center [945, 562] width 446 height 1211
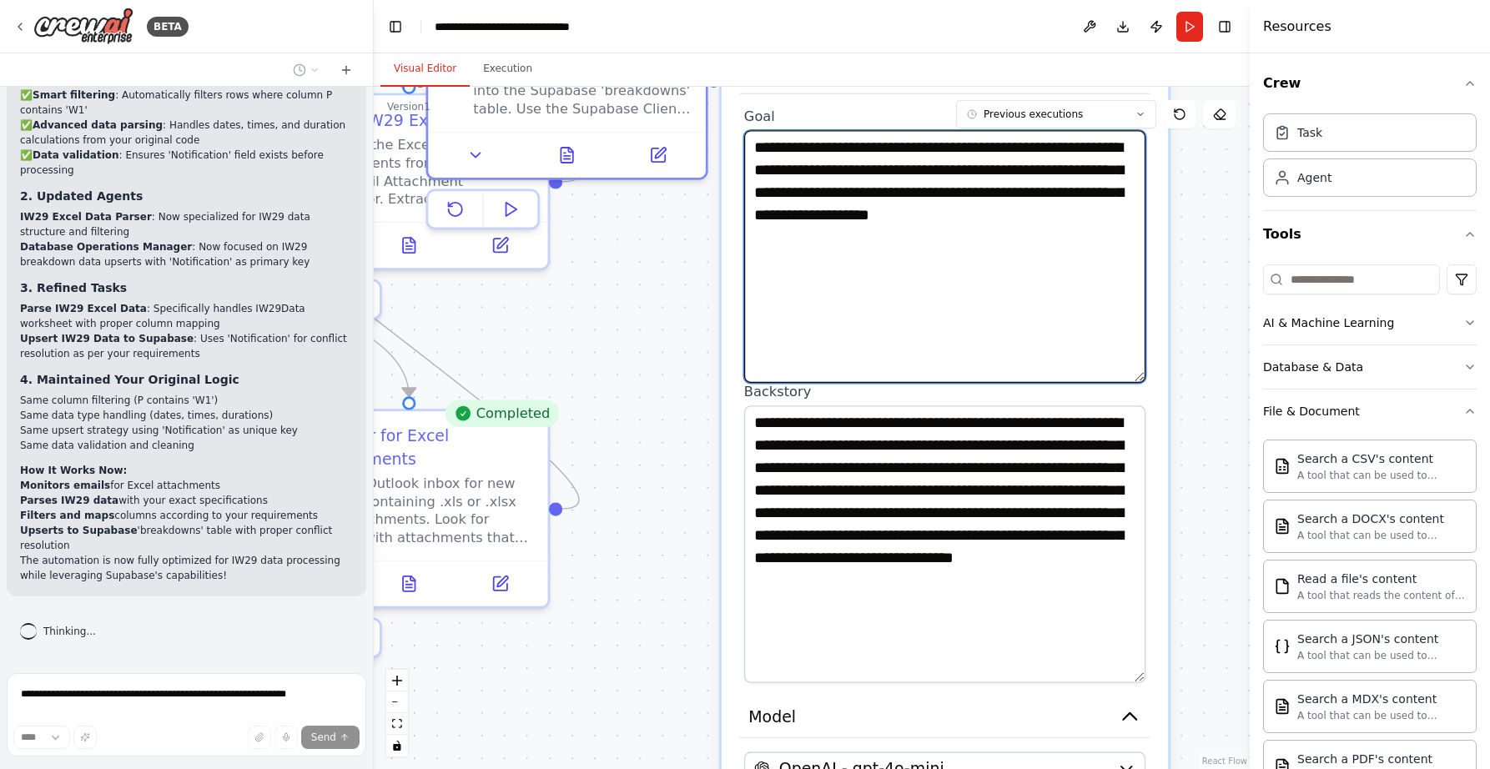
click at [788, 269] on textarea "**********" at bounding box center [944, 256] width 401 height 253
paste textarea "**********"
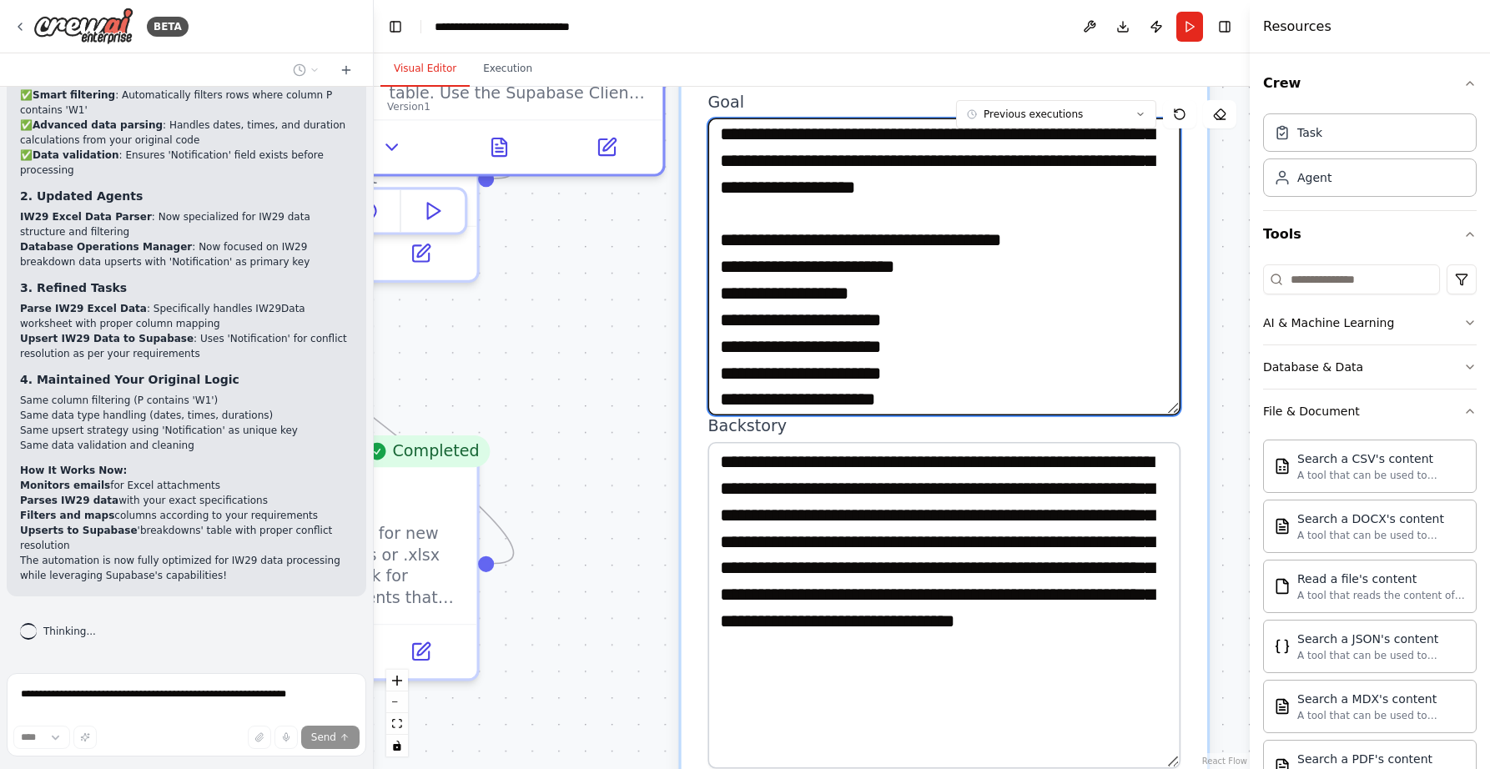
scroll to position [15, 0]
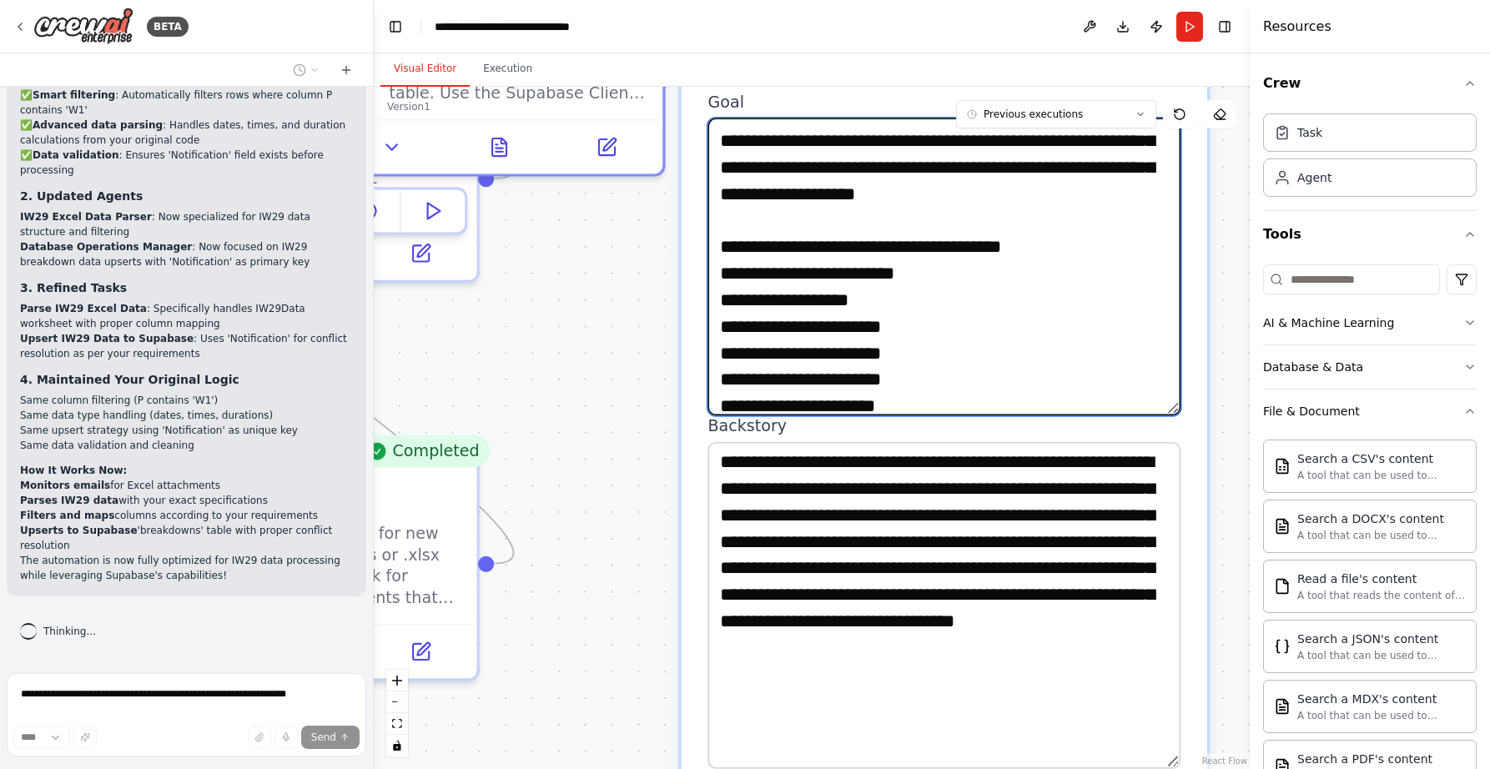
drag, startPoint x: 1098, startPoint y: 275, endPoint x: 908, endPoint y: 269, distance: 190.3
click at [908, 269] on textarea "**********" at bounding box center [943, 267] width 473 height 298
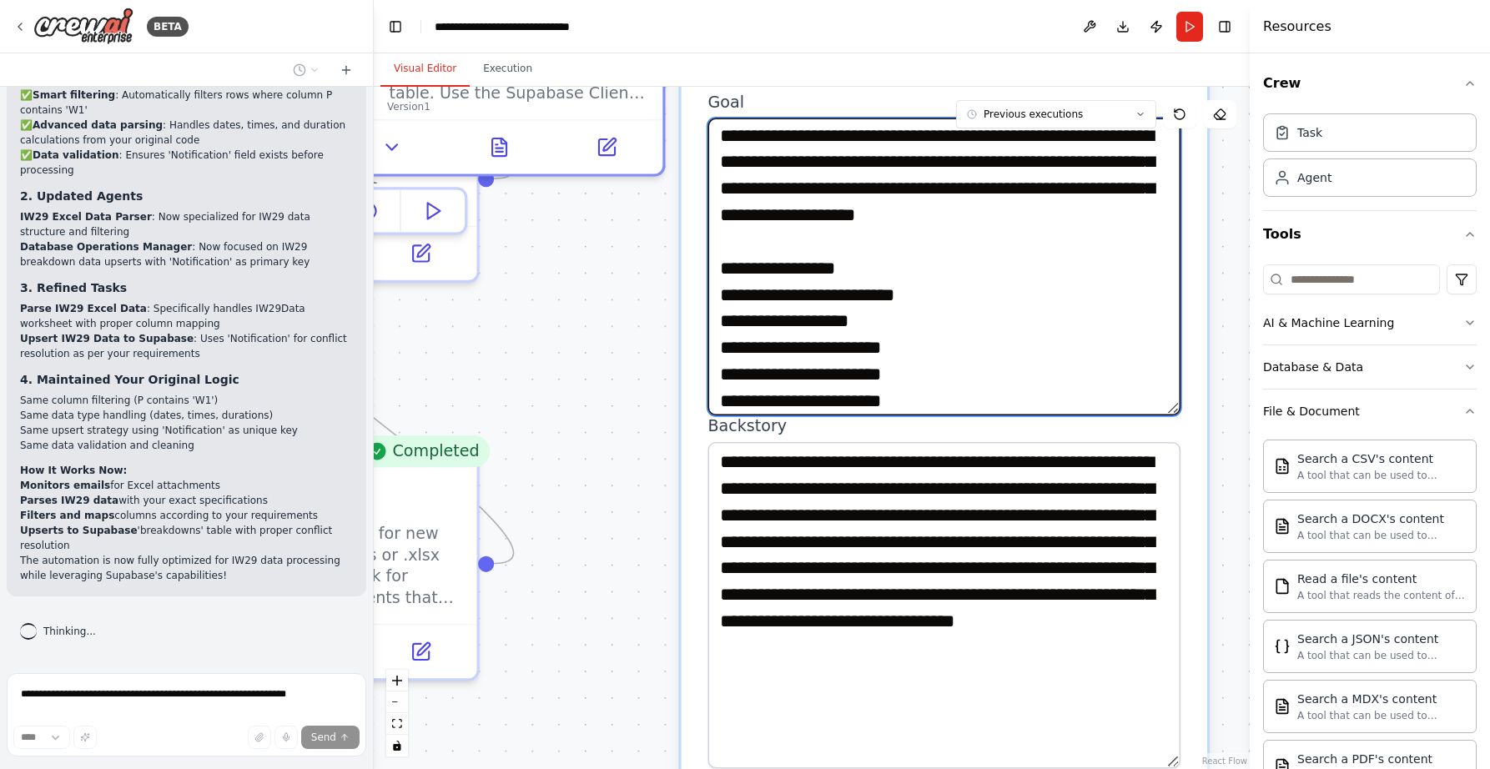
scroll to position [0, 0]
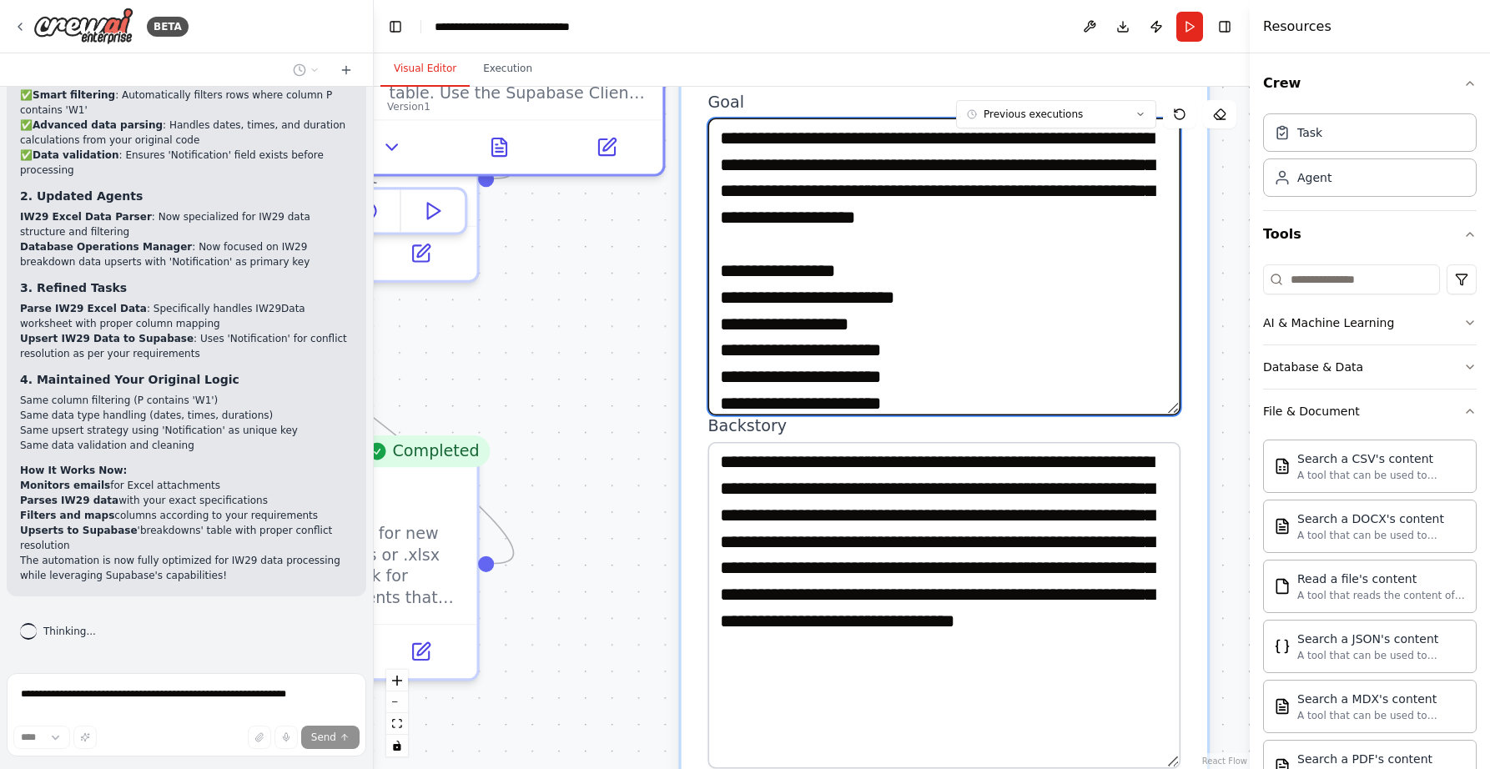
type textarea "**********"
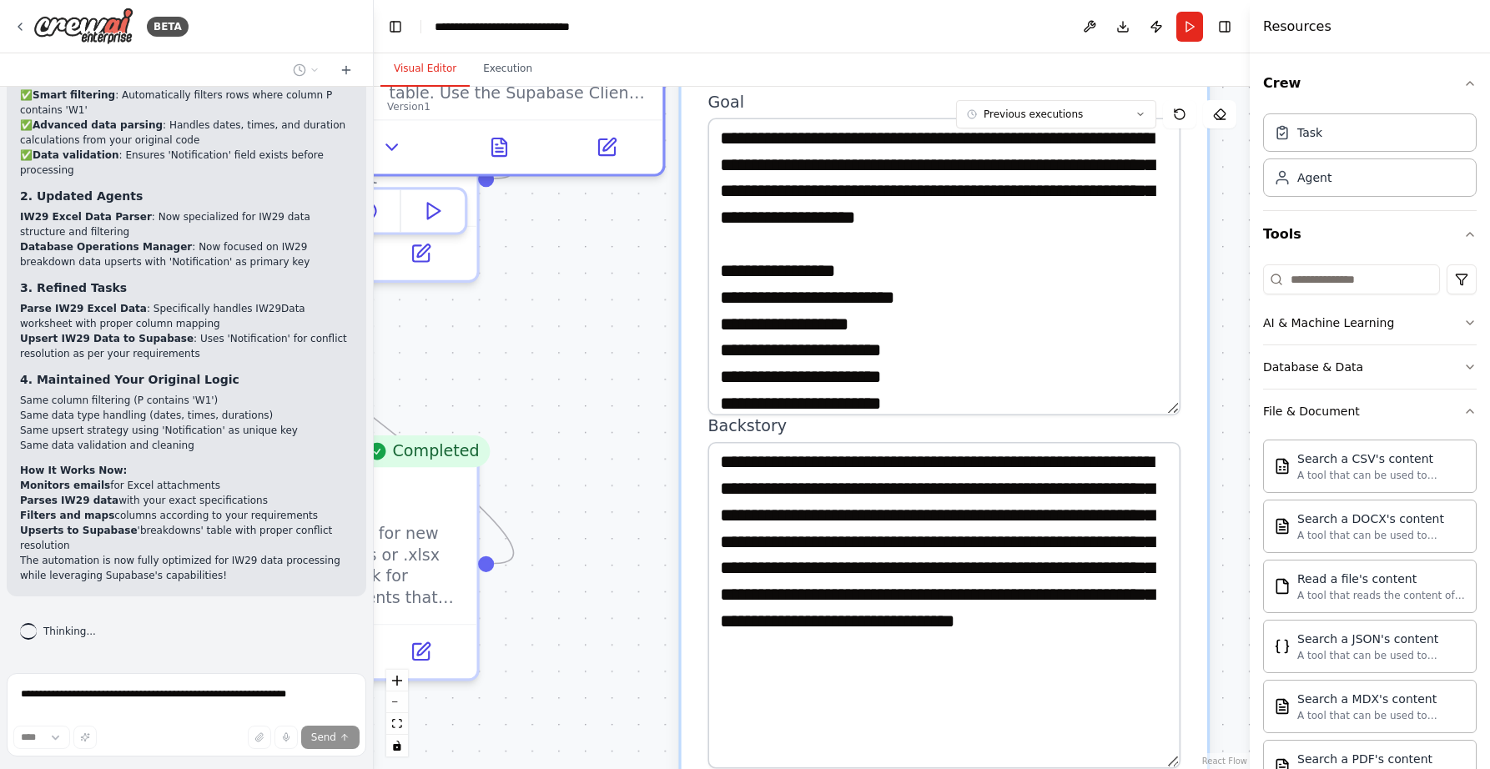
click at [1223, 474] on div ".deletable-edge-delete-btn { width: 20px; height: 20px; border: 0px solid #ffff…" at bounding box center [812, 428] width 876 height 682
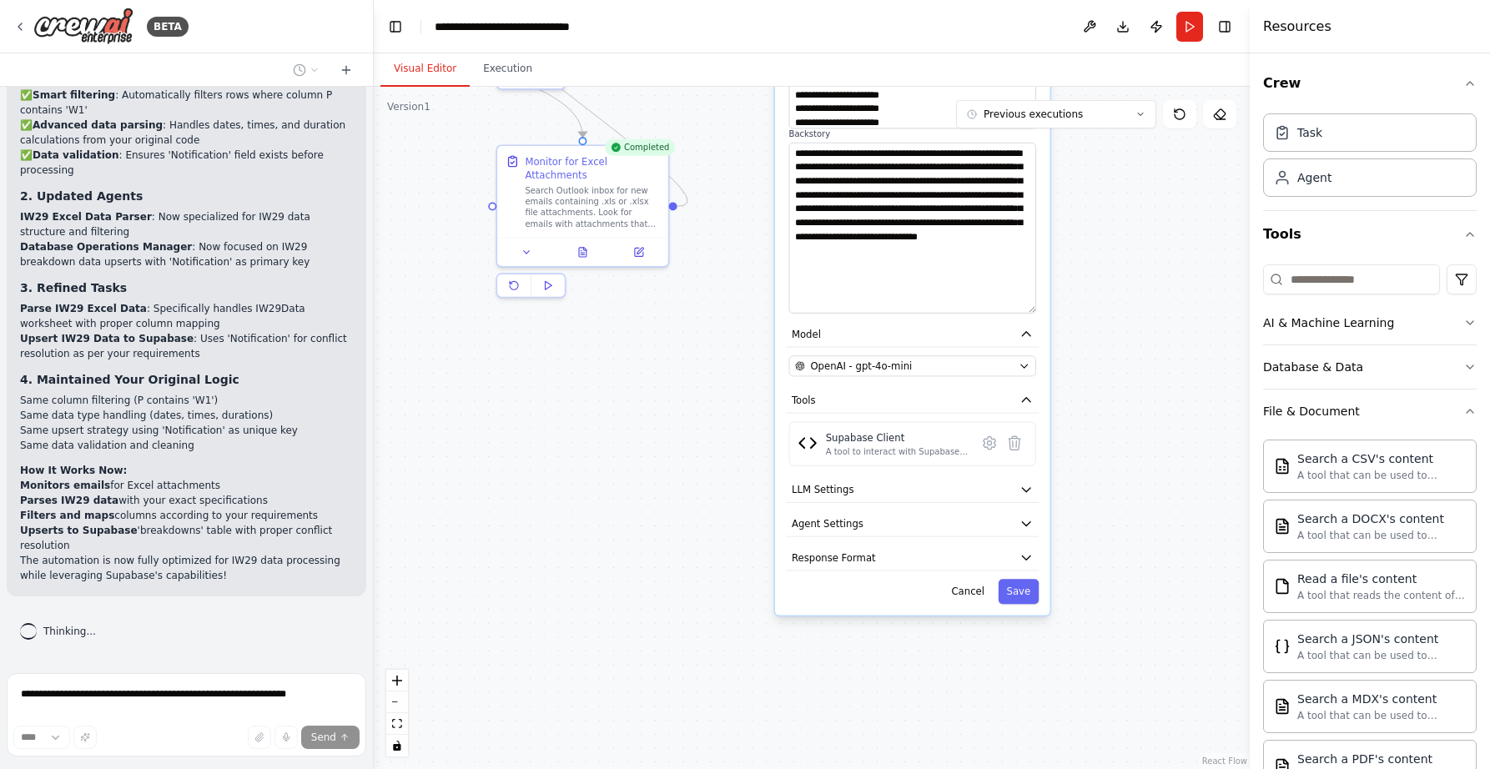
drag, startPoint x: 1152, startPoint y: 571, endPoint x: 1115, endPoint y: 375, distance: 199.5
click at [1115, 375] on div ".deletable-edge-delete-btn { width: 20px; height: 20px; border: 0px solid #ffff…" at bounding box center [812, 428] width 876 height 682
click at [1028, 522] on icon "button" at bounding box center [1028, 524] width 8 height 4
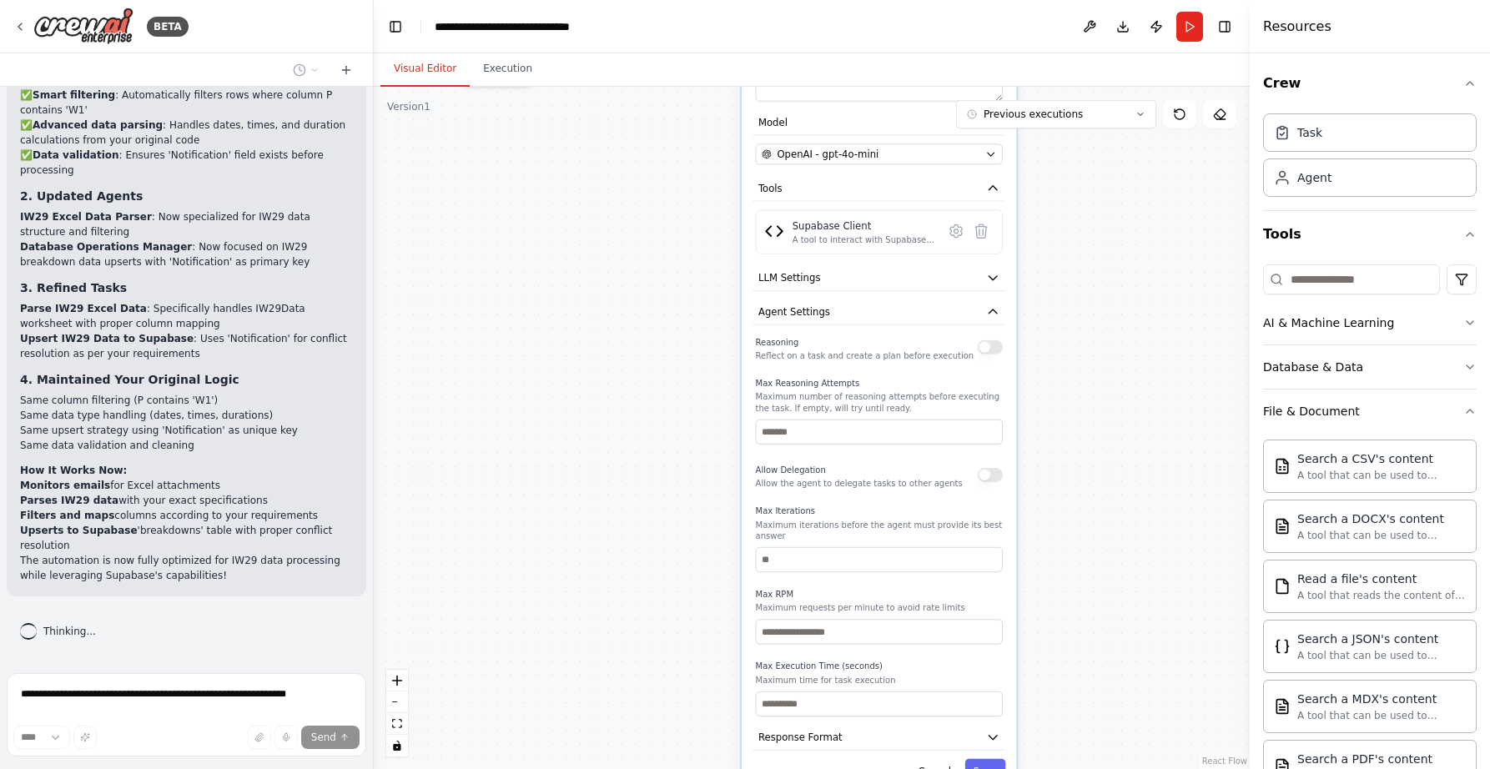
drag, startPoint x: 1145, startPoint y: 586, endPoint x: 1110, endPoint y: 367, distance: 222.2
click at [1110, 367] on div ".deletable-edge-delete-btn { width: 20px; height: 20px; border: 0px solid #ffff…" at bounding box center [812, 428] width 876 height 682
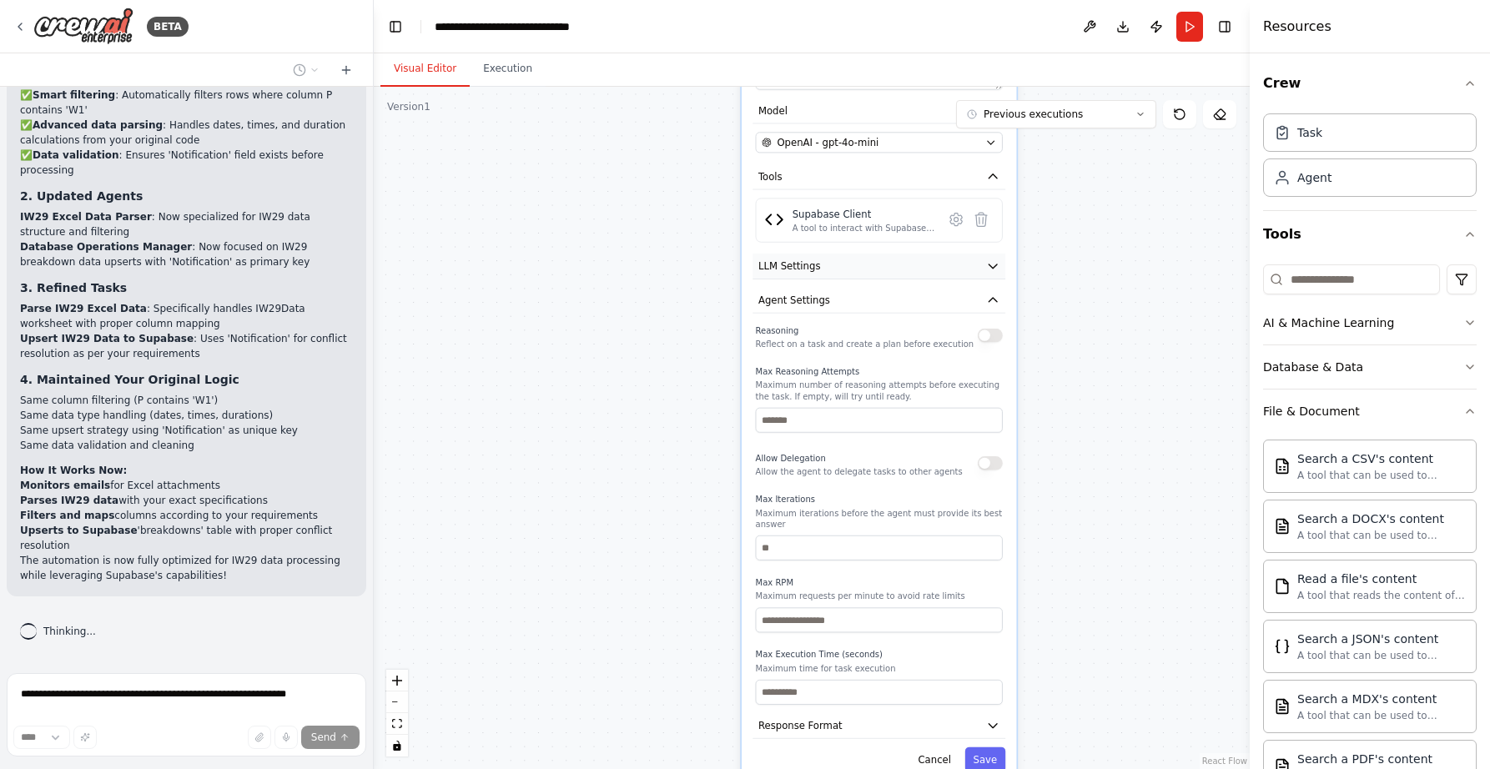
click at [853, 264] on button "LLM Settings" at bounding box center [879, 267] width 253 height 26
click at [989, 267] on icon "button" at bounding box center [993, 266] width 14 height 14
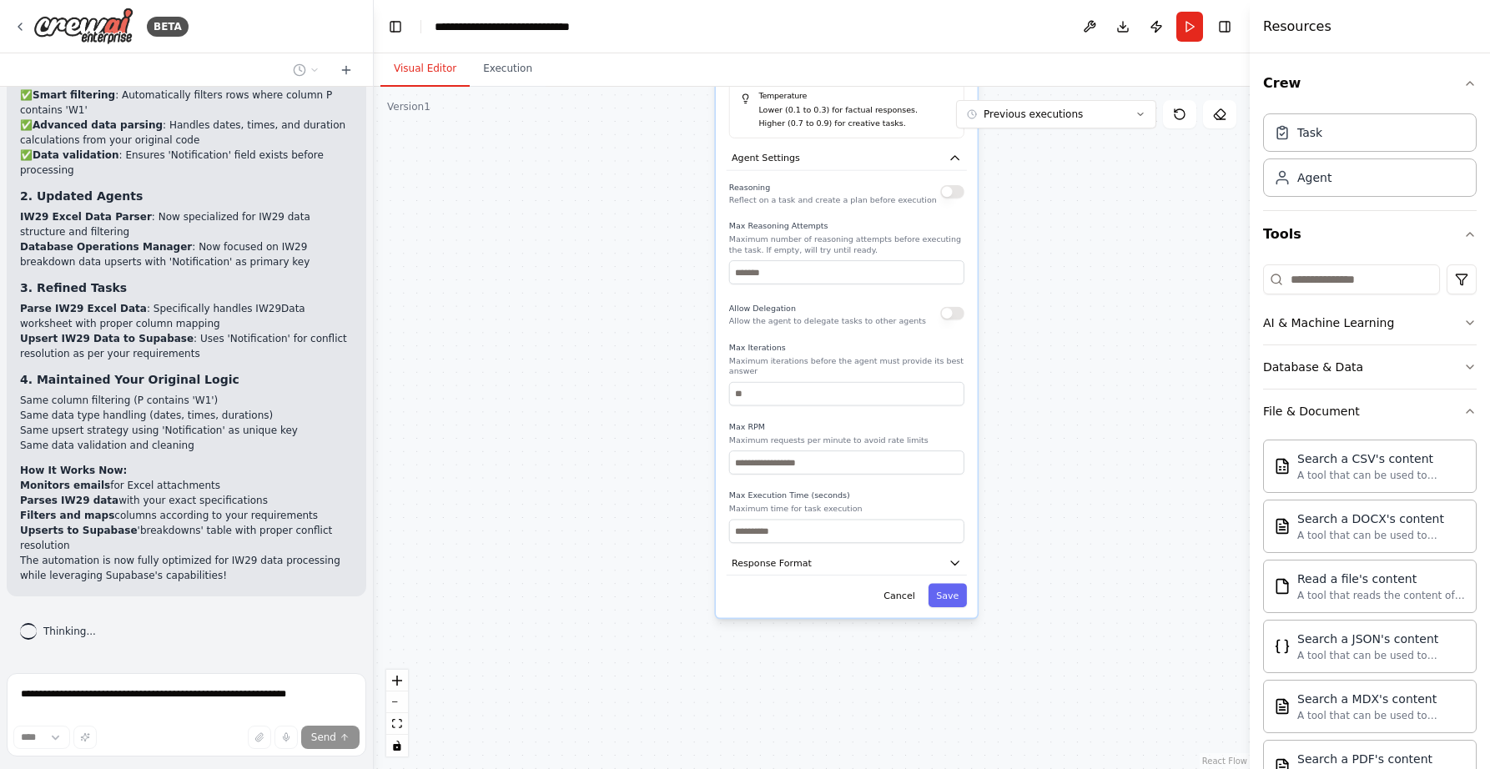
drag, startPoint x: 1148, startPoint y: 592, endPoint x: 1096, endPoint y: 408, distance: 191.5
click at [1096, 408] on div ".deletable-edge-delete-btn { width: 20px; height: 20px; border: 0px solid #ffff…" at bounding box center [812, 428] width 876 height 682
click at [951, 561] on icon "button" at bounding box center [955, 559] width 13 height 13
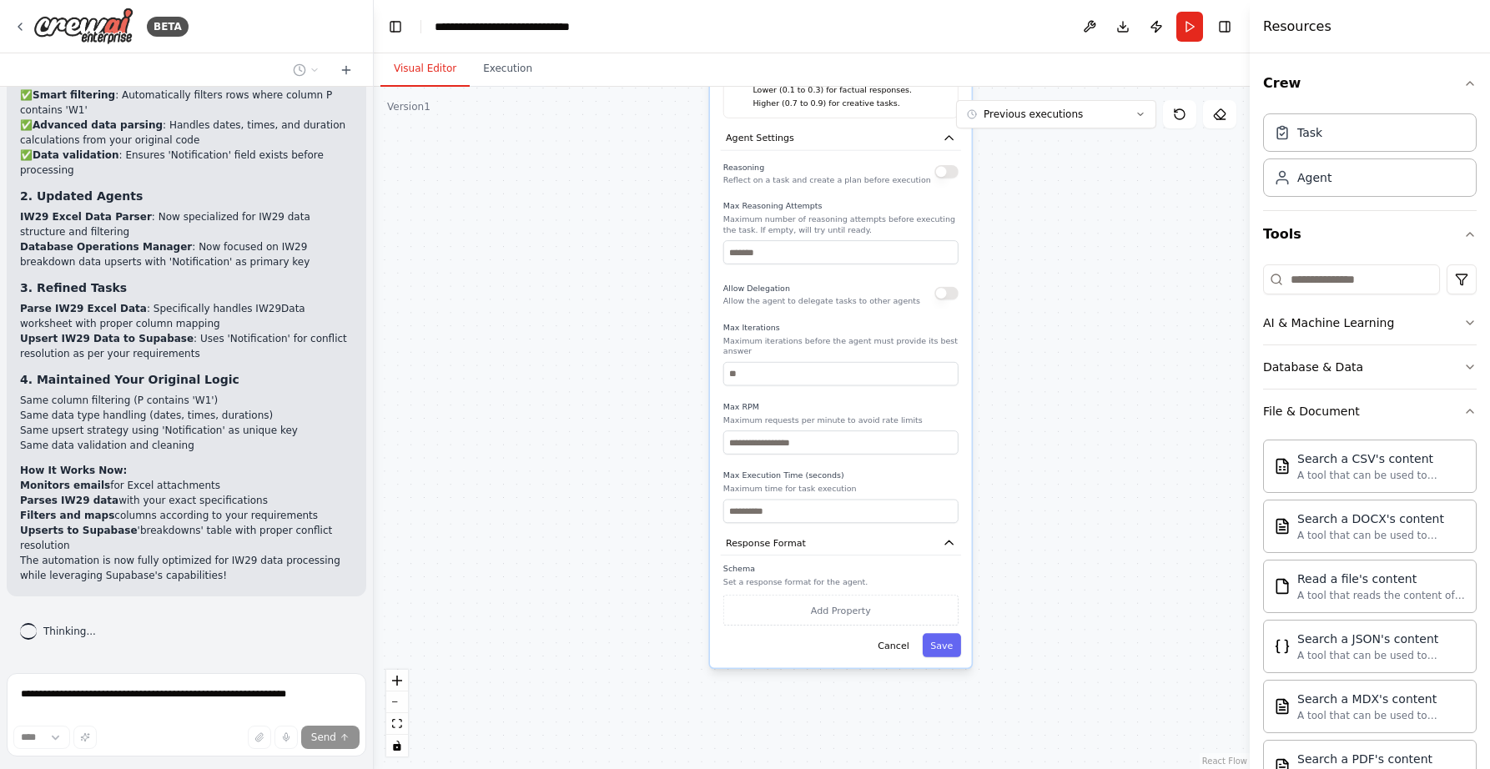
drag, startPoint x: 1063, startPoint y: 549, endPoint x: 1070, endPoint y: 732, distance: 182.8
click at [1070, 732] on div ".deletable-edge-delete-btn { width: 20px; height: 20px; border: 0px solid #ffff…" at bounding box center [812, 428] width 876 height 682
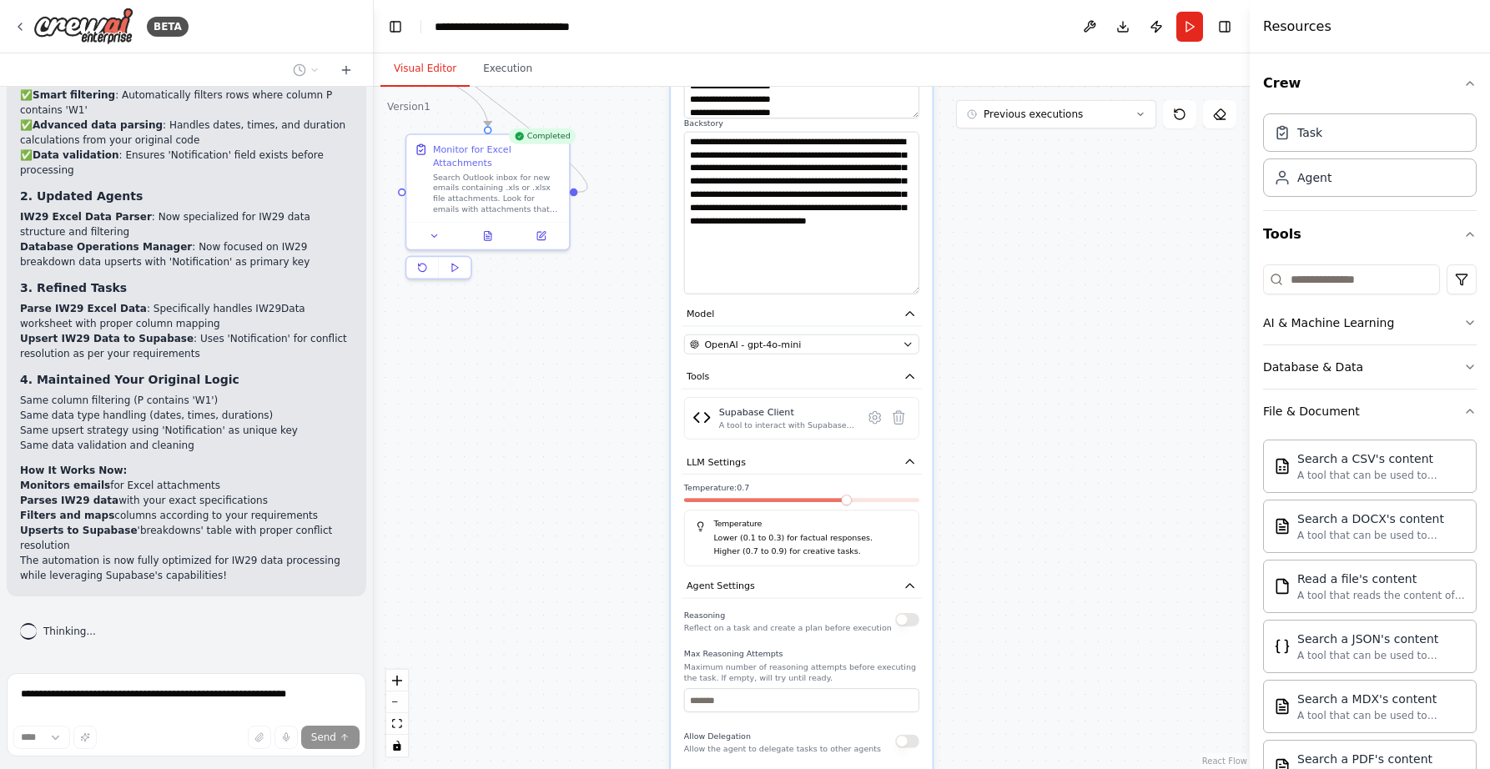
drag, startPoint x: 1096, startPoint y: 474, endPoint x: 1038, endPoint y: 717, distance: 250.5
click at [1039, 718] on div ".deletable-edge-delete-btn { width: 20px; height: 20px; border: 0px solid #ffff…" at bounding box center [812, 428] width 876 height 682
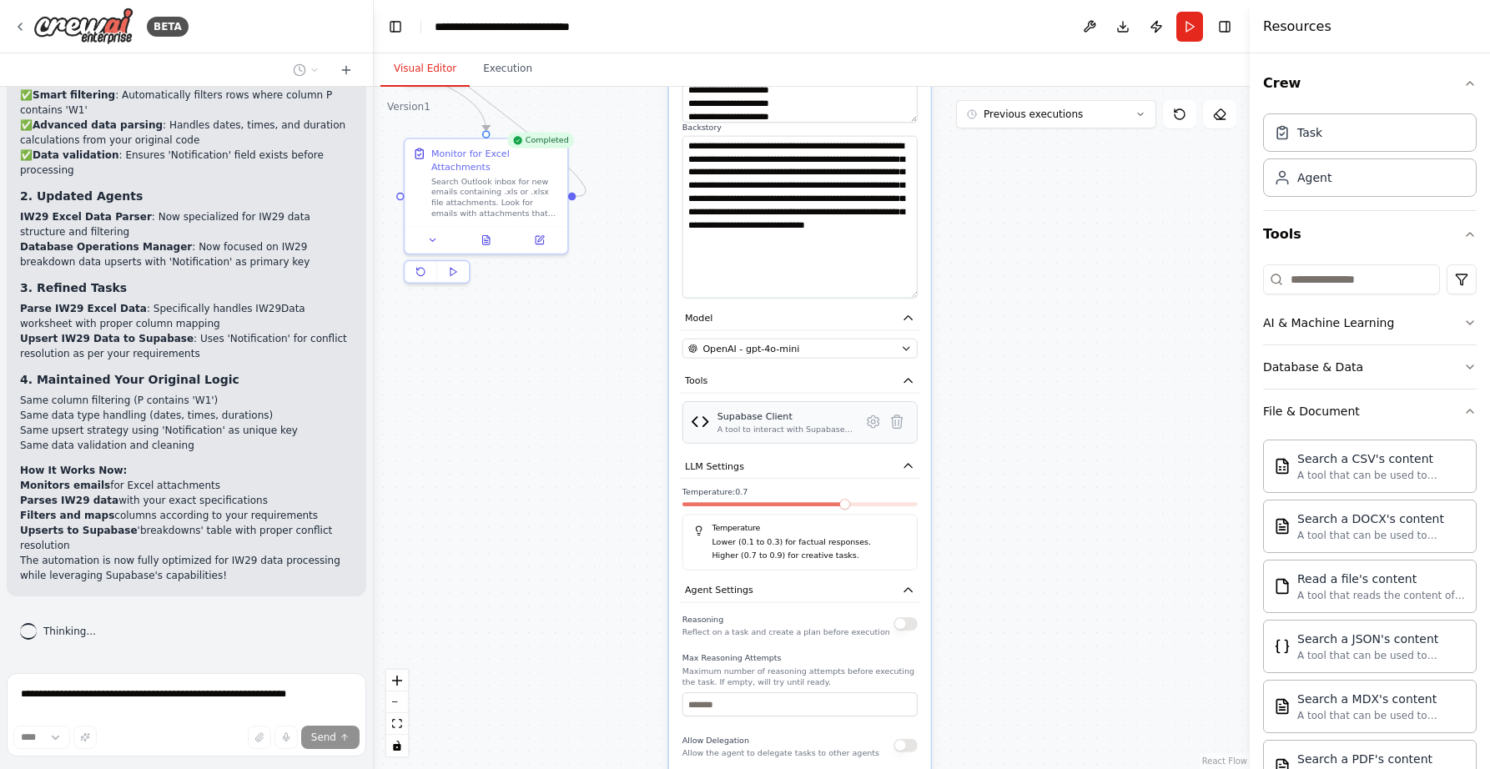
click at [777, 427] on div "A tool to interact with Supabase database via REST API. Supports insert, upsert…" at bounding box center [785, 430] width 136 height 11
click at [874, 421] on icon at bounding box center [873, 422] width 4 height 4
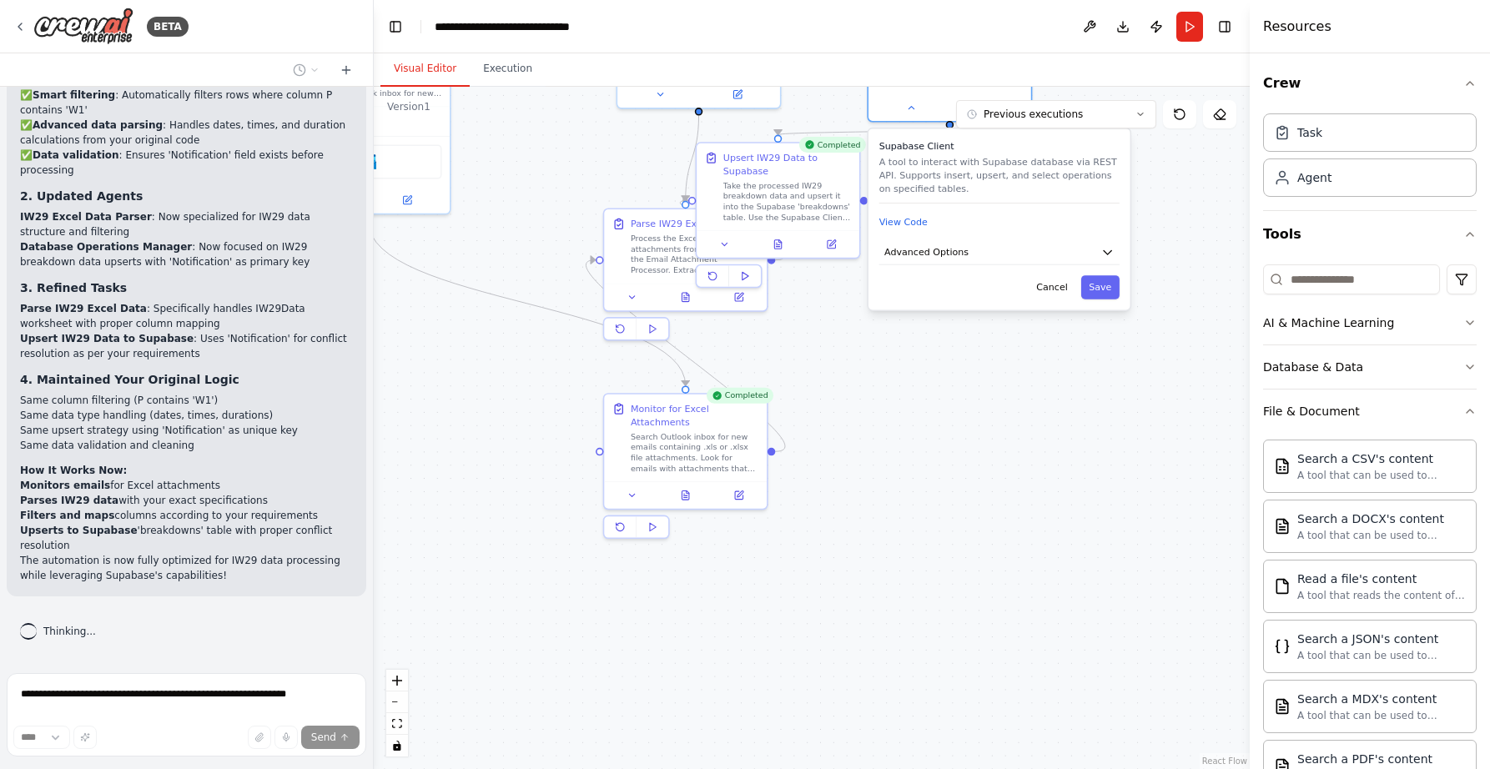
drag, startPoint x: 833, startPoint y: 309, endPoint x: 1034, endPoint y: 556, distance: 318.4
click at [1034, 556] on div ".deletable-edge-delete-btn { width: 20px; height: 20px; border: 0px solid #ffff…" at bounding box center [812, 428] width 876 height 682
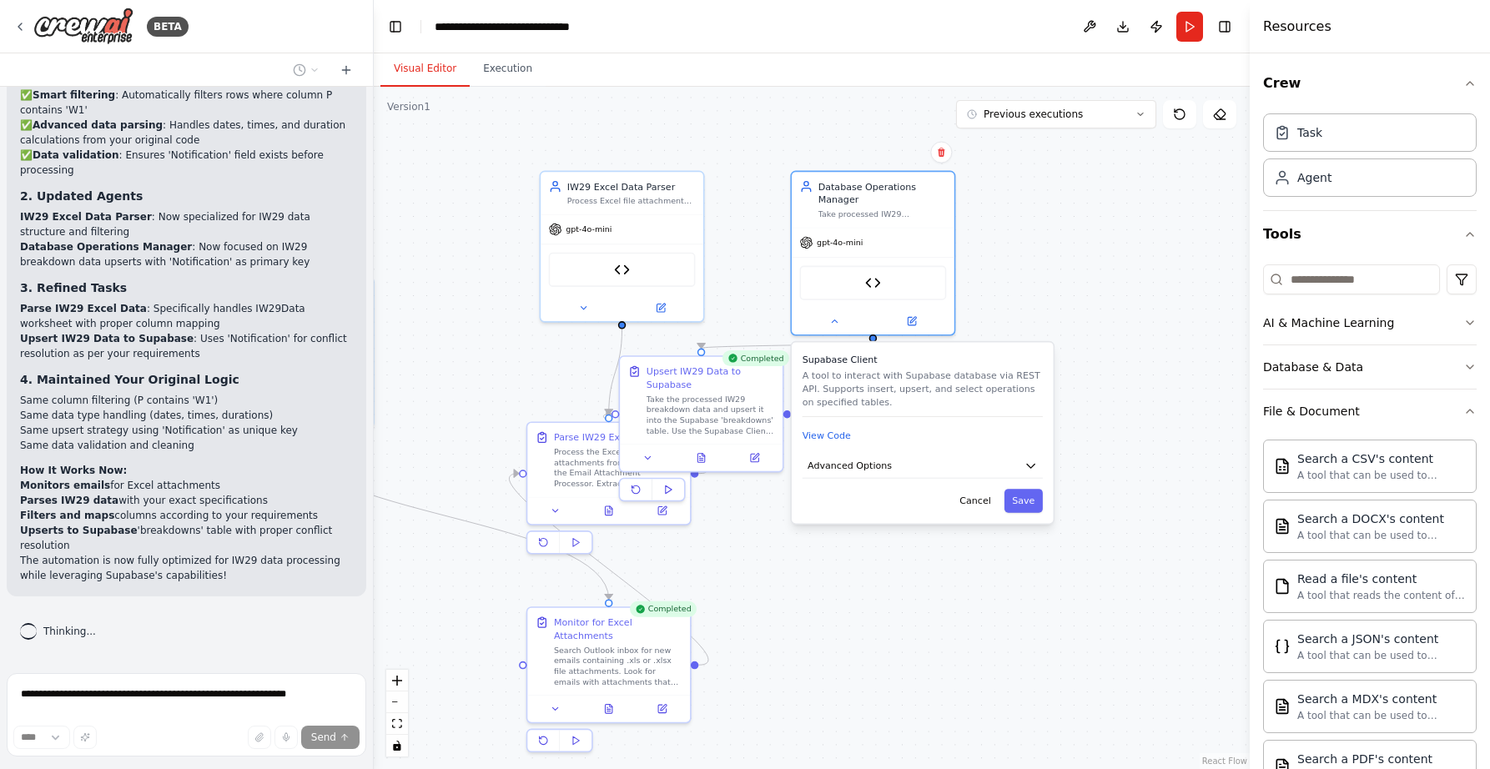
drag, startPoint x: 911, startPoint y: 573, endPoint x: 868, endPoint y: 625, distance: 67.0
click at [868, 628] on div ".deletable-edge-delete-btn { width: 20px; height: 20px; border: 0px solid #ffff…" at bounding box center [812, 428] width 876 height 682
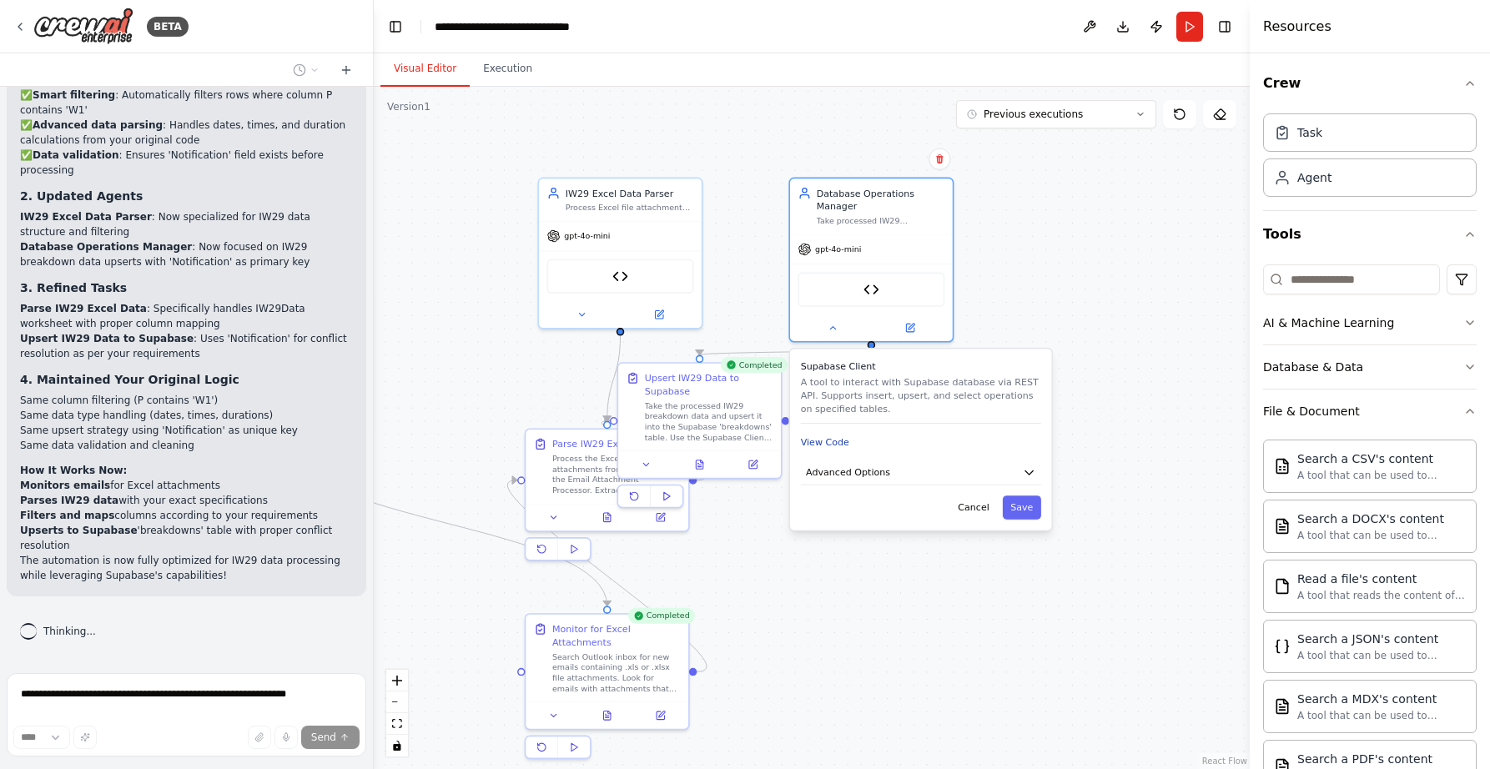
click at [834, 441] on button "View Code" at bounding box center [825, 441] width 48 height 13
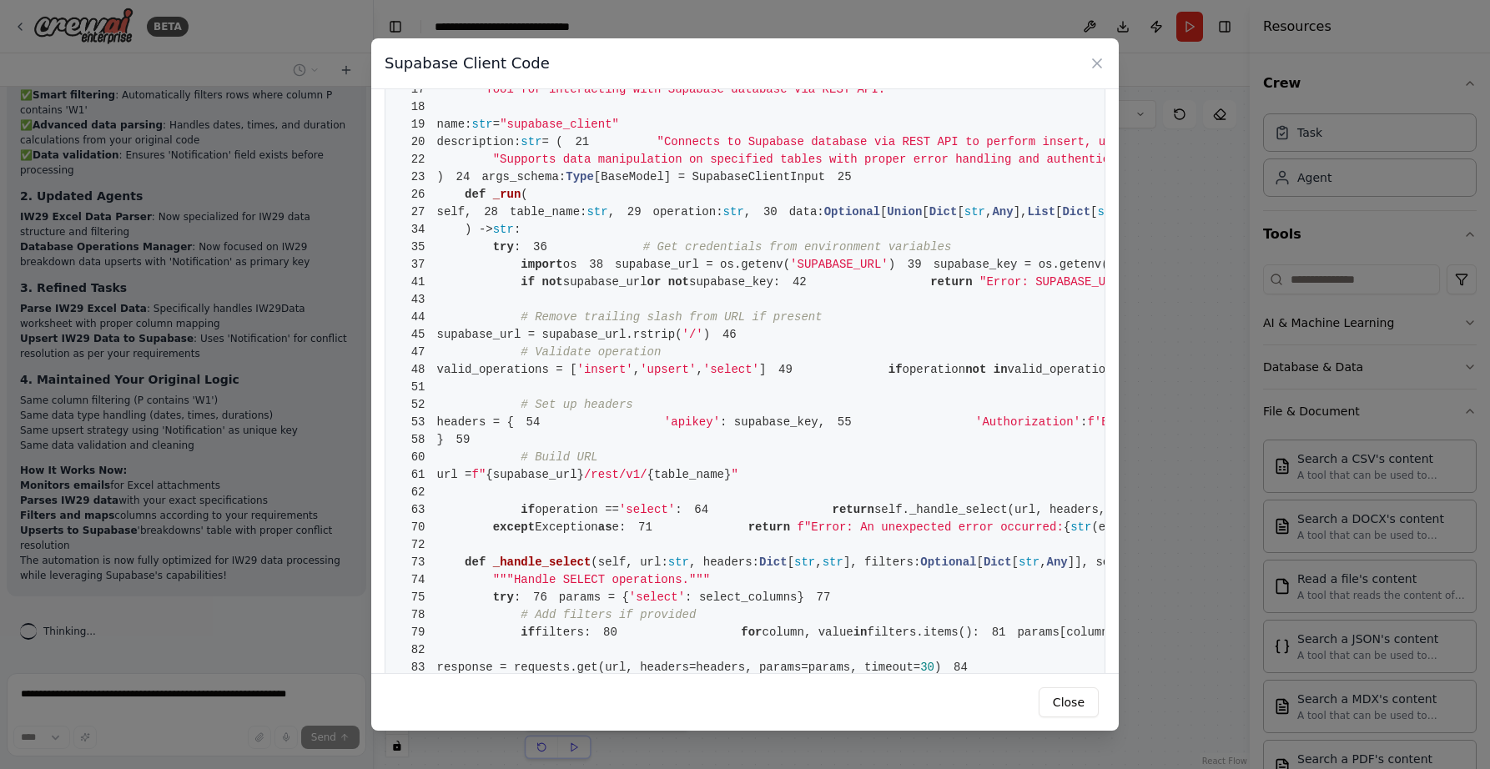
scroll to position [271, 0]
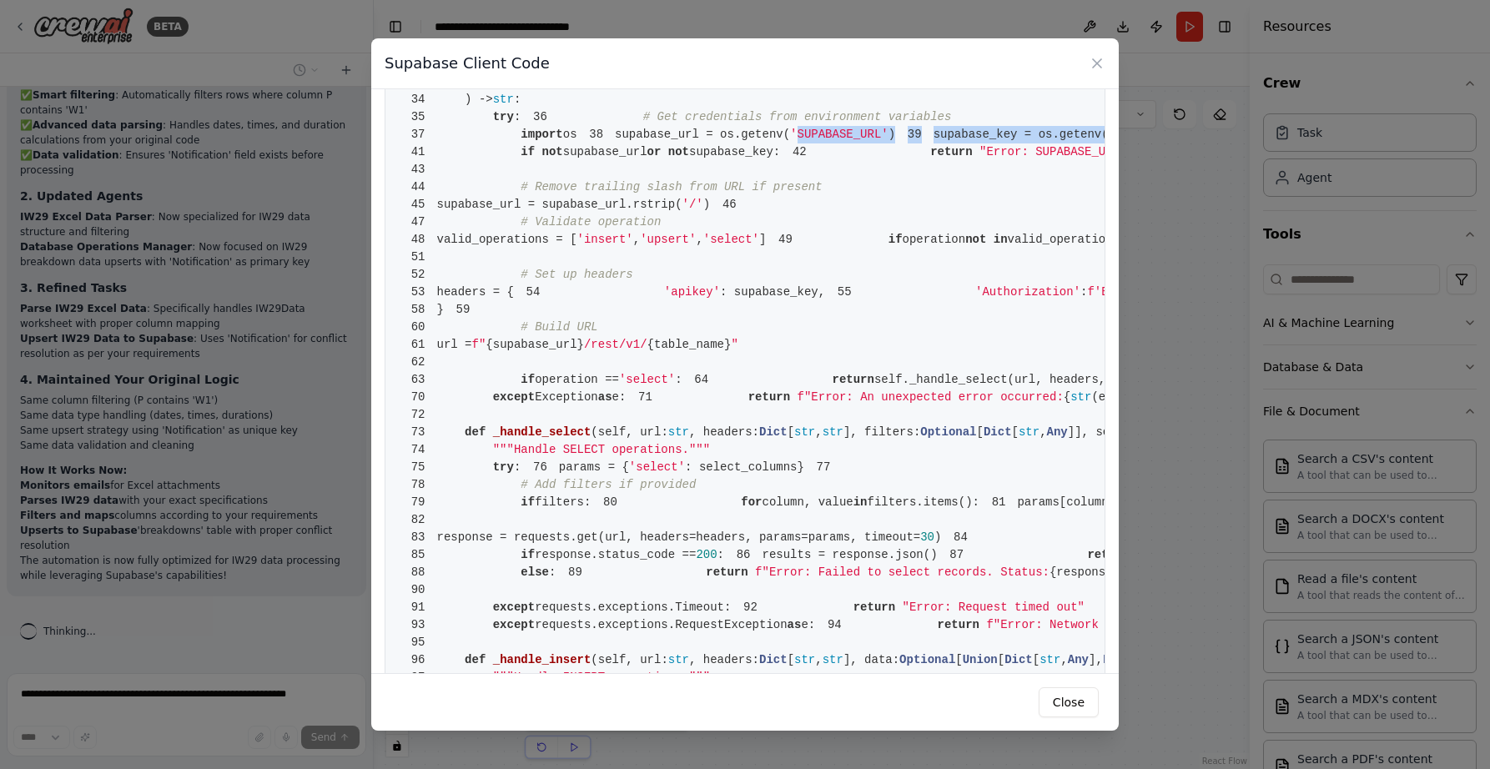
drag, startPoint x: 713, startPoint y: 503, endPoint x: 798, endPoint y: 521, distance: 87.1
click at [1109, 141] on span "'SUPABASE_KEY'" at bounding box center [1158, 134] width 98 height 13
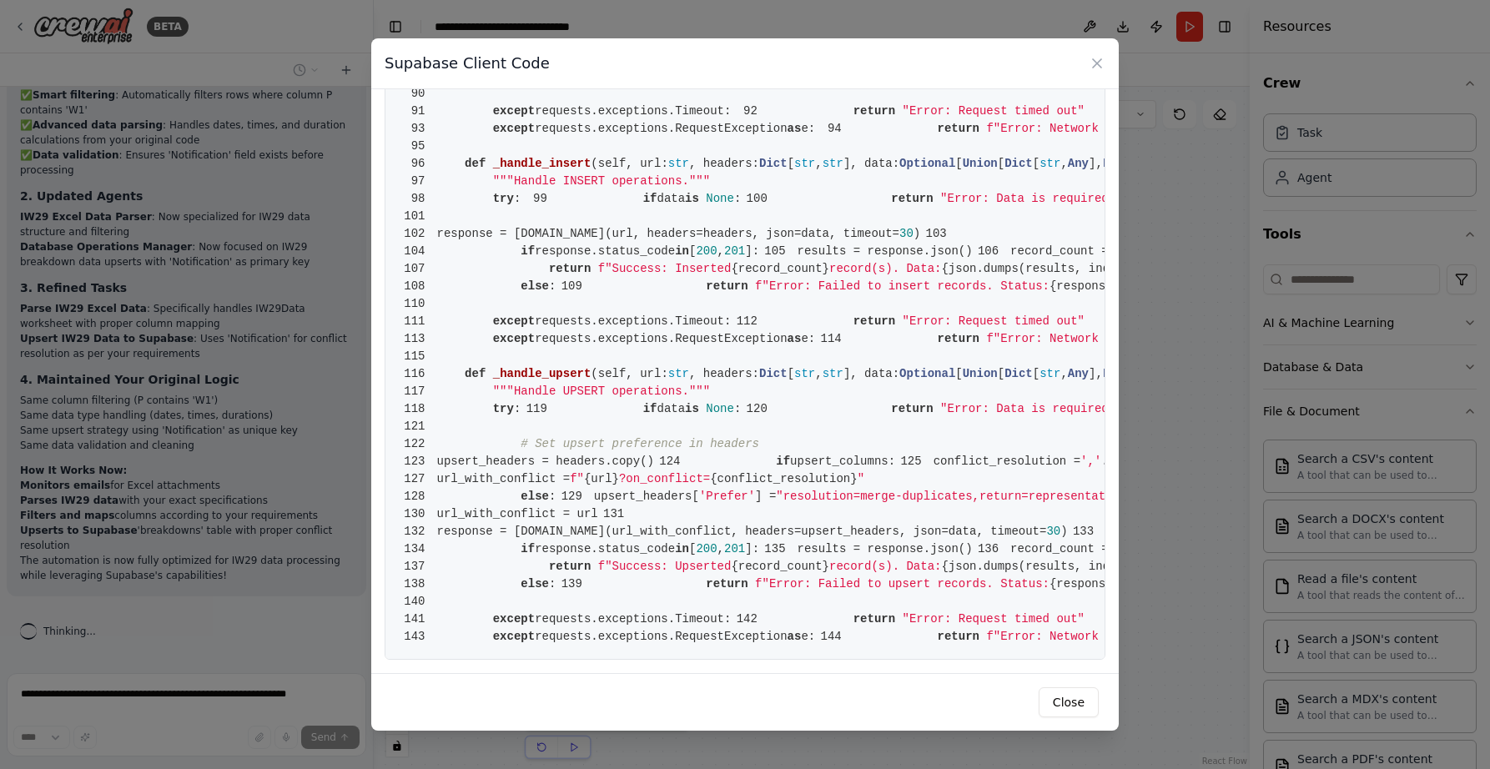
scroll to position [2006, 0]
click at [1064, 707] on button "Close" at bounding box center [1069, 702] width 60 height 30
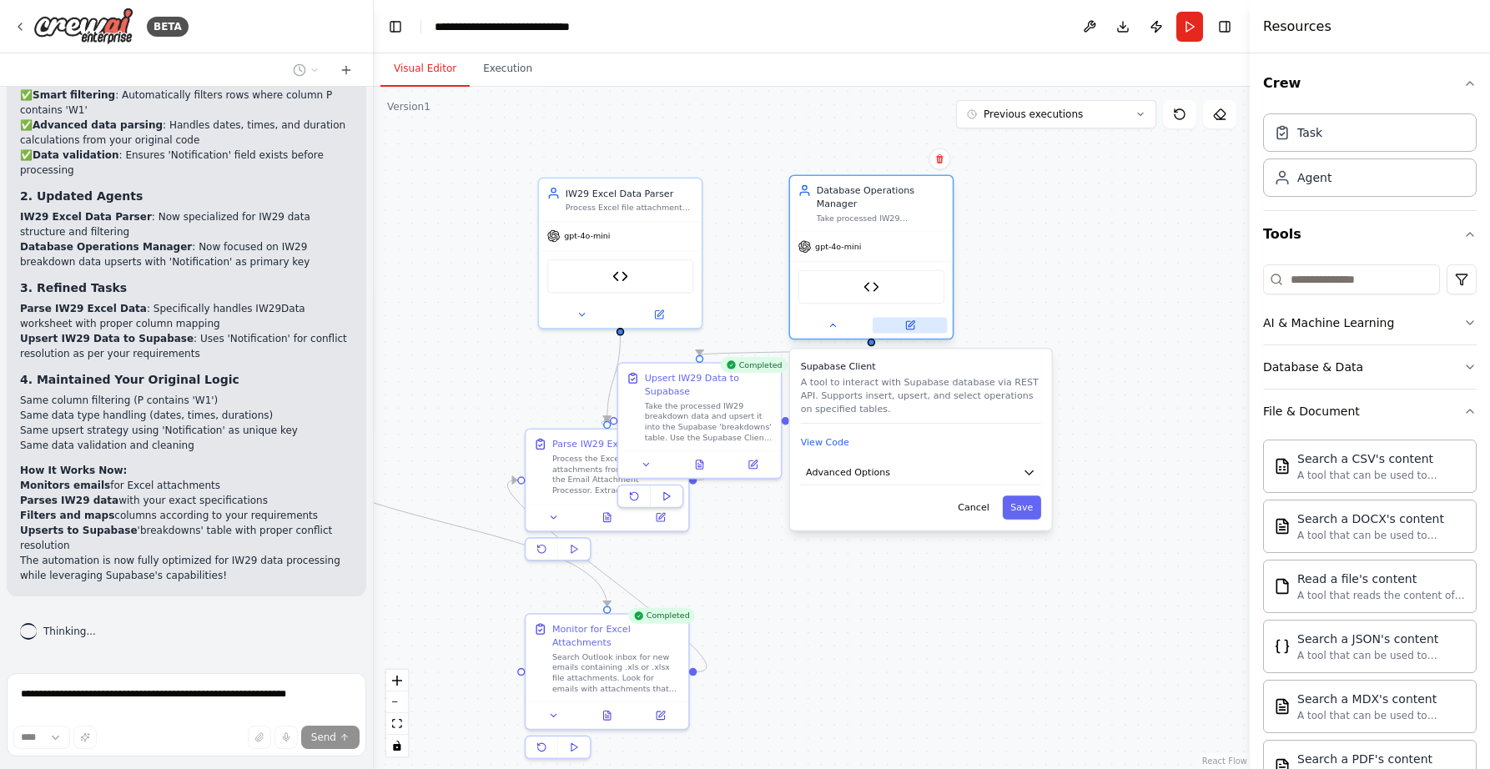
click at [908, 324] on icon at bounding box center [910, 325] width 8 height 8
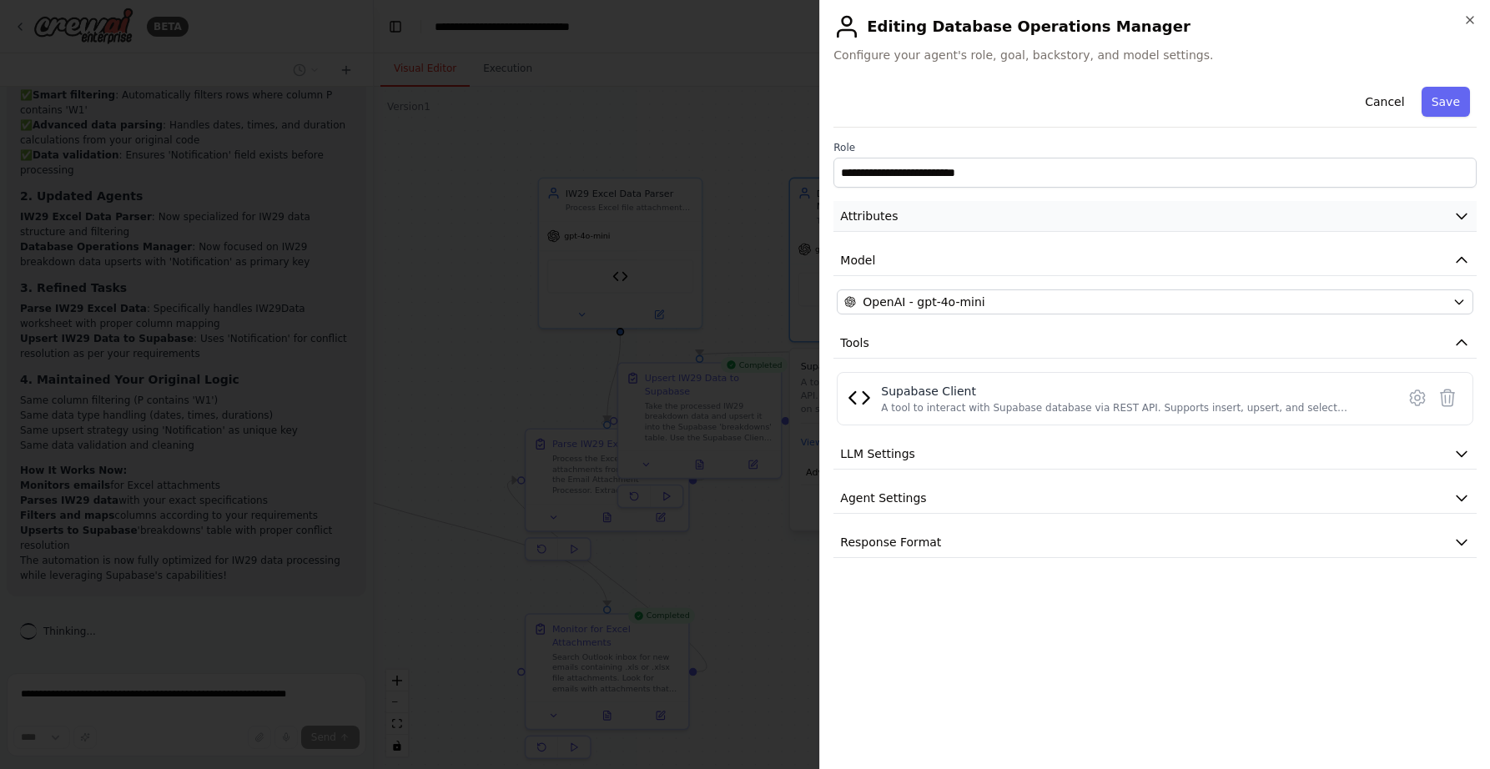
click at [916, 224] on button "Attributes" at bounding box center [1154, 216] width 643 height 31
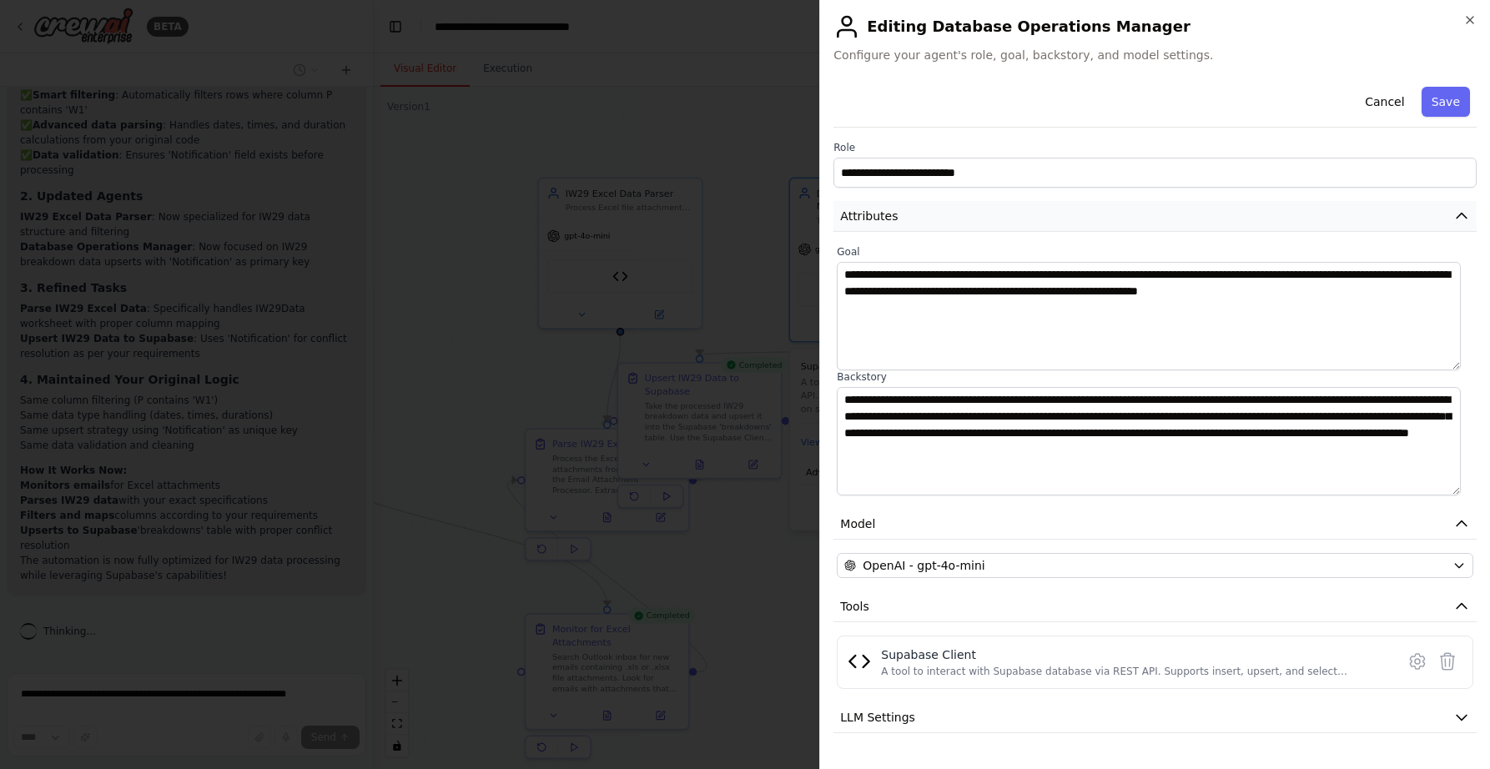
click at [919, 221] on button "Attributes" at bounding box center [1154, 216] width 643 height 31
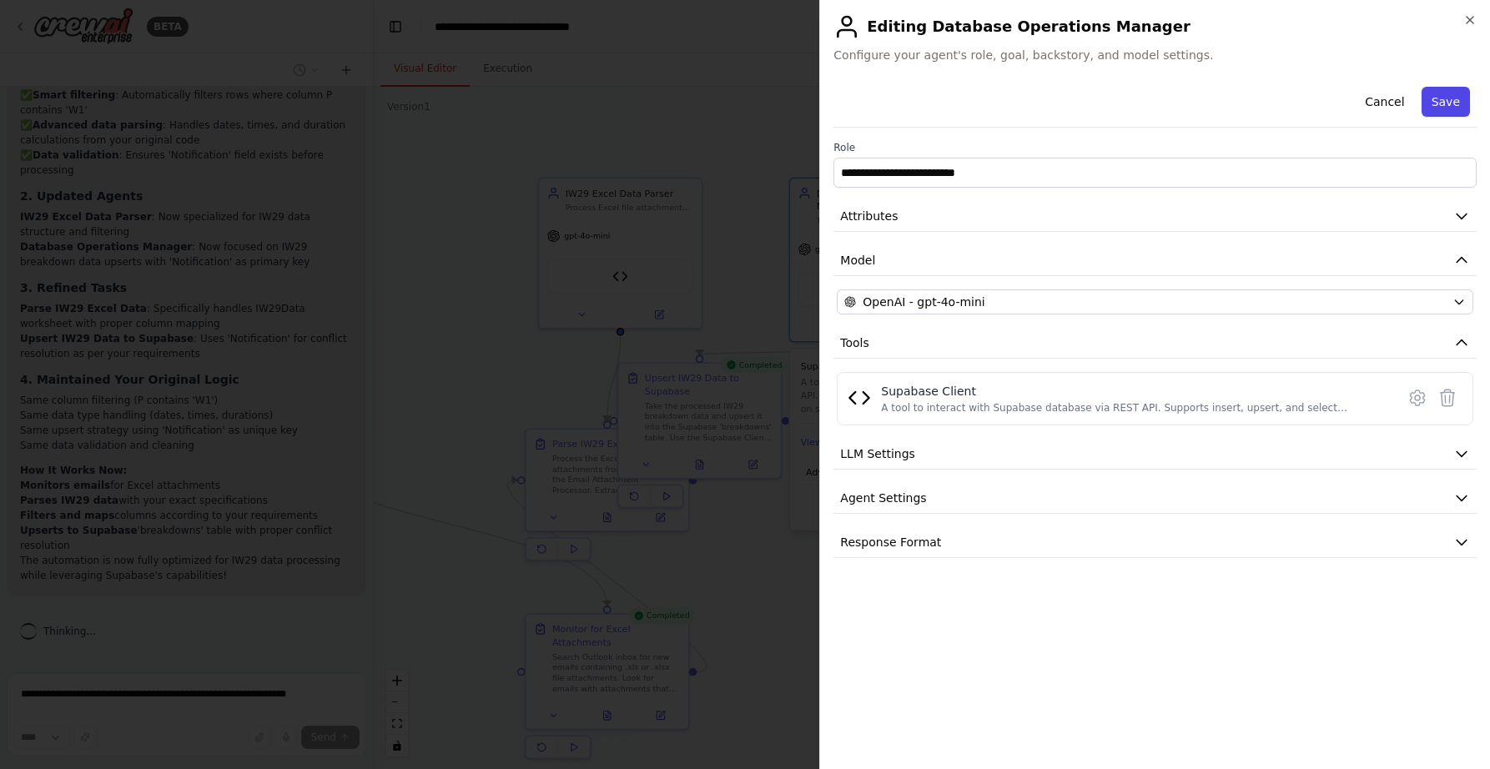
click at [1459, 110] on button "Save" at bounding box center [1446, 102] width 48 height 30
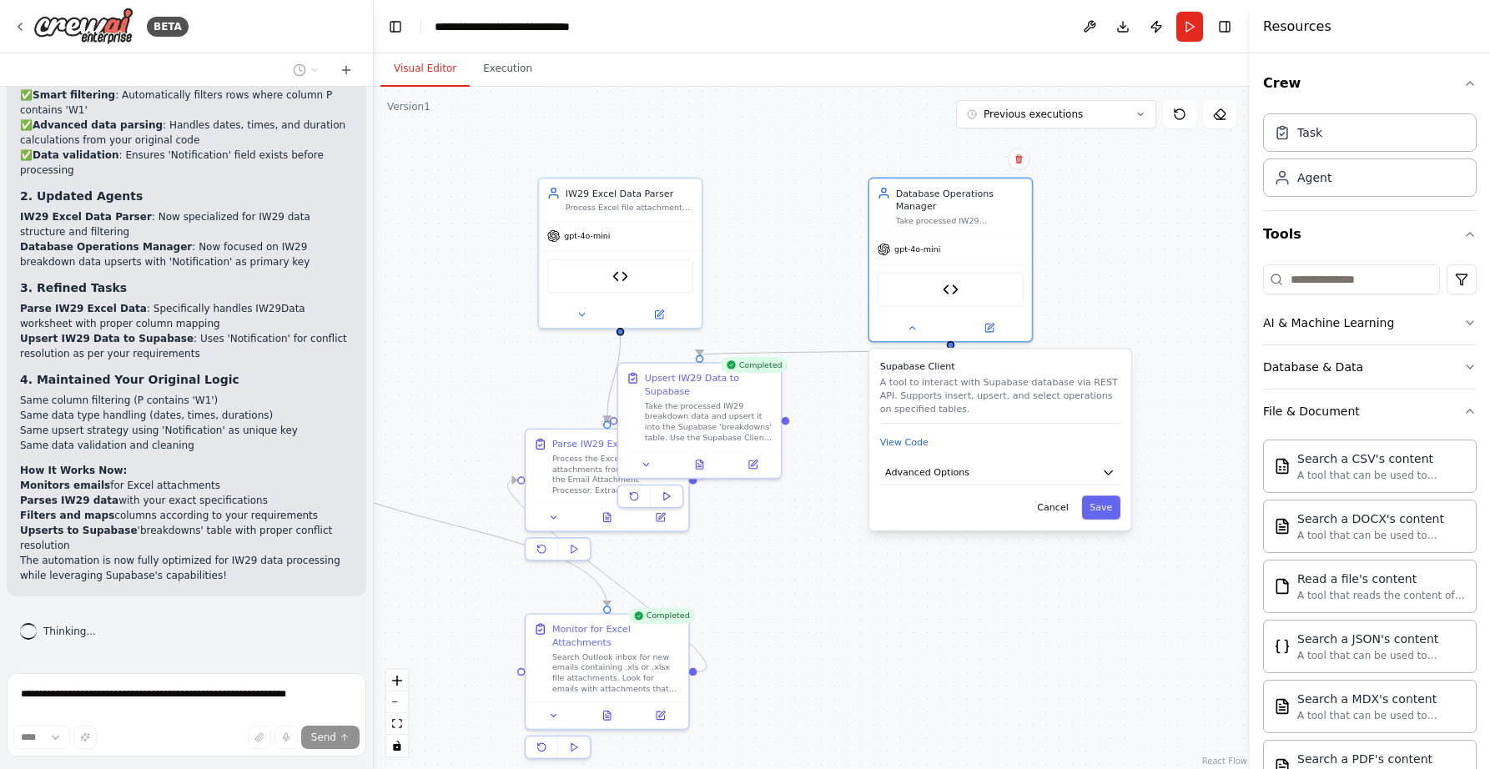
click at [1063, 239] on div ".deletable-edge-delete-btn { width: 20px; height: 20px; border: 0px solid #ffff…" at bounding box center [812, 428] width 876 height 682
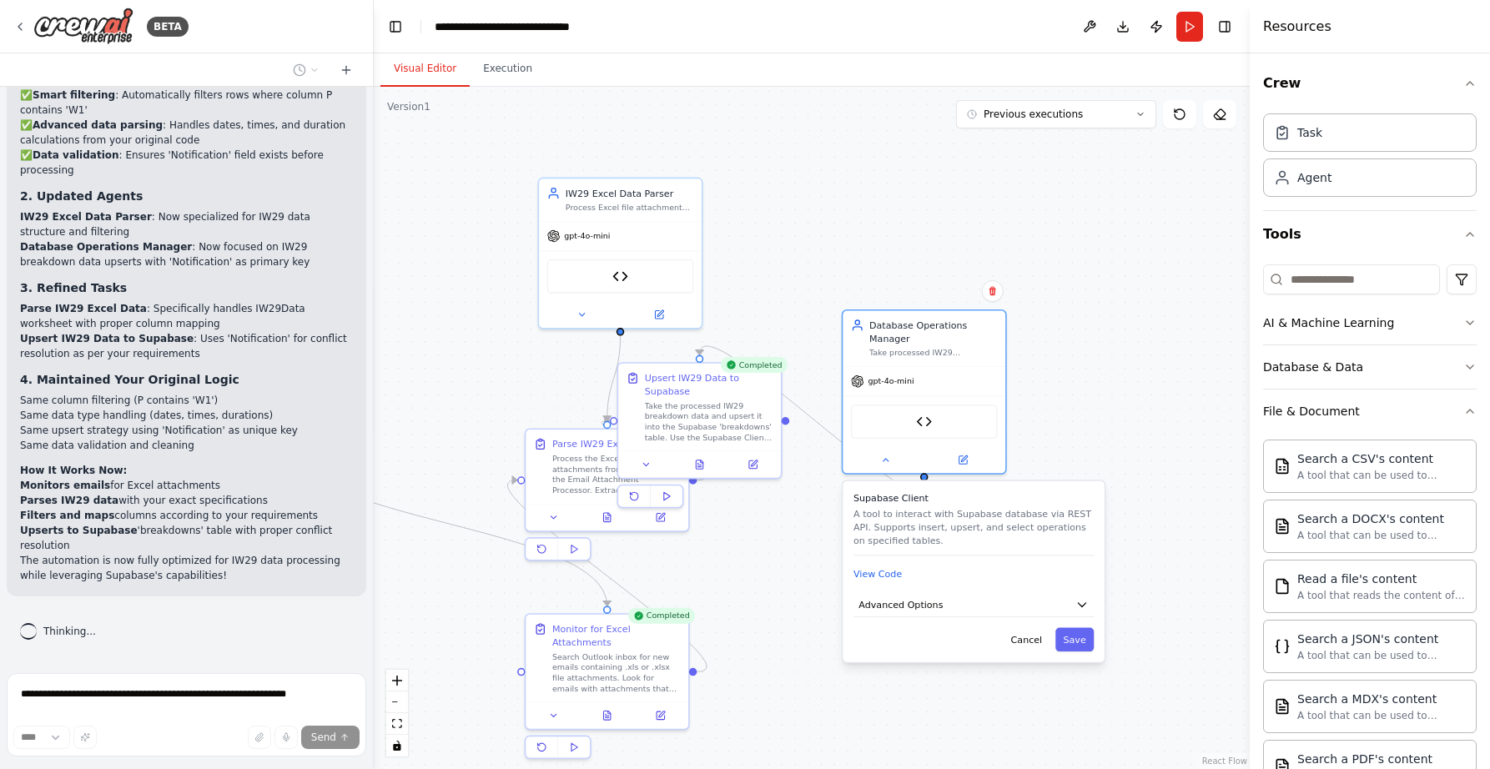
drag, startPoint x: 934, startPoint y: 423, endPoint x: 909, endPoint y: 569, distance: 148.0
click at [909, 556] on div "Supabase Client A tool to interact with Supabase database via REST API. Support…" at bounding box center [973, 523] width 240 height 64
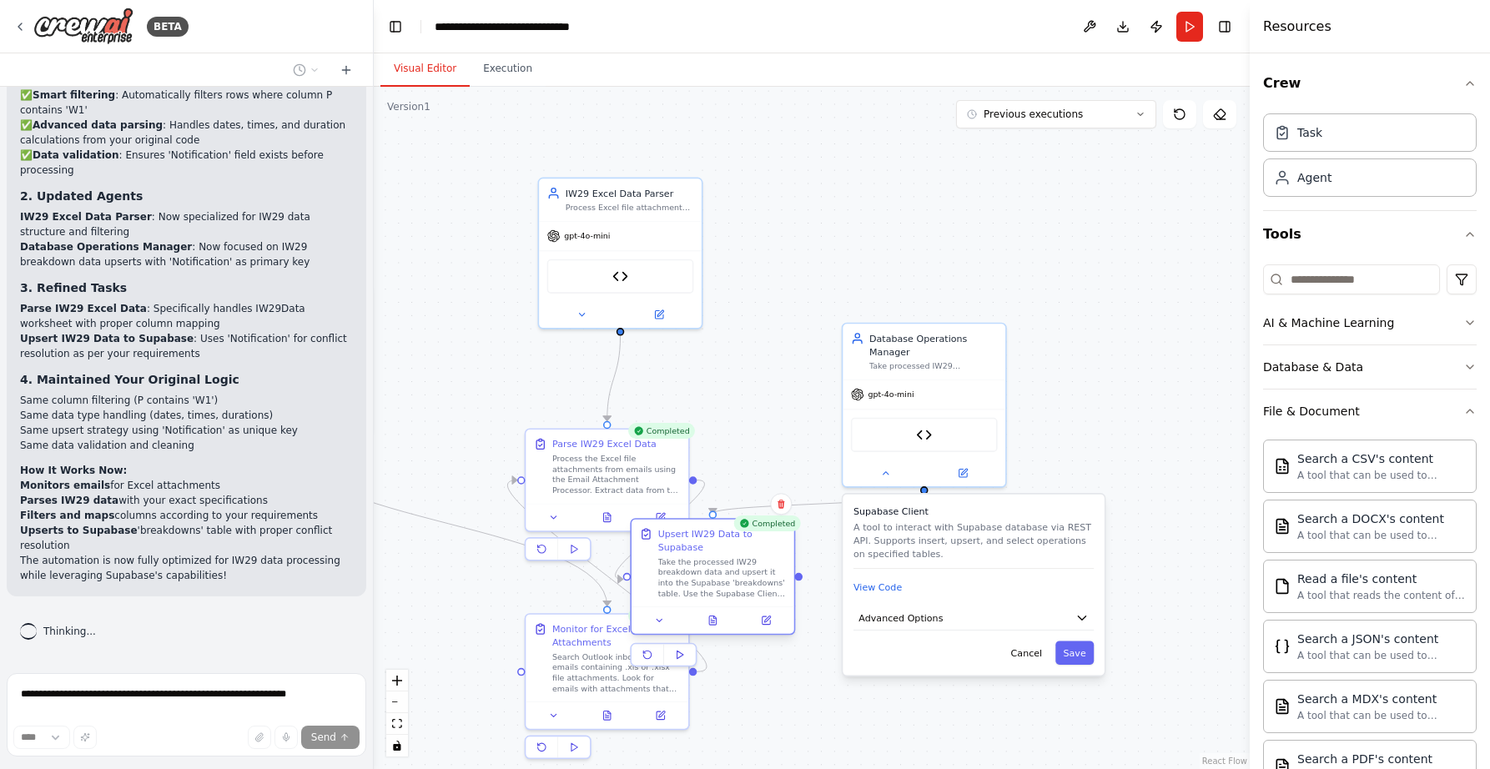
drag, startPoint x: 728, startPoint y: 494, endPoint x: 762, endPoint y: 627, distance: 137.6
click at [762, 599] on div "Take the processed IW29 breakdown data and upsert it into the Supabase 'breakdo…" at bounding box center [722, 577] width 128 height 43
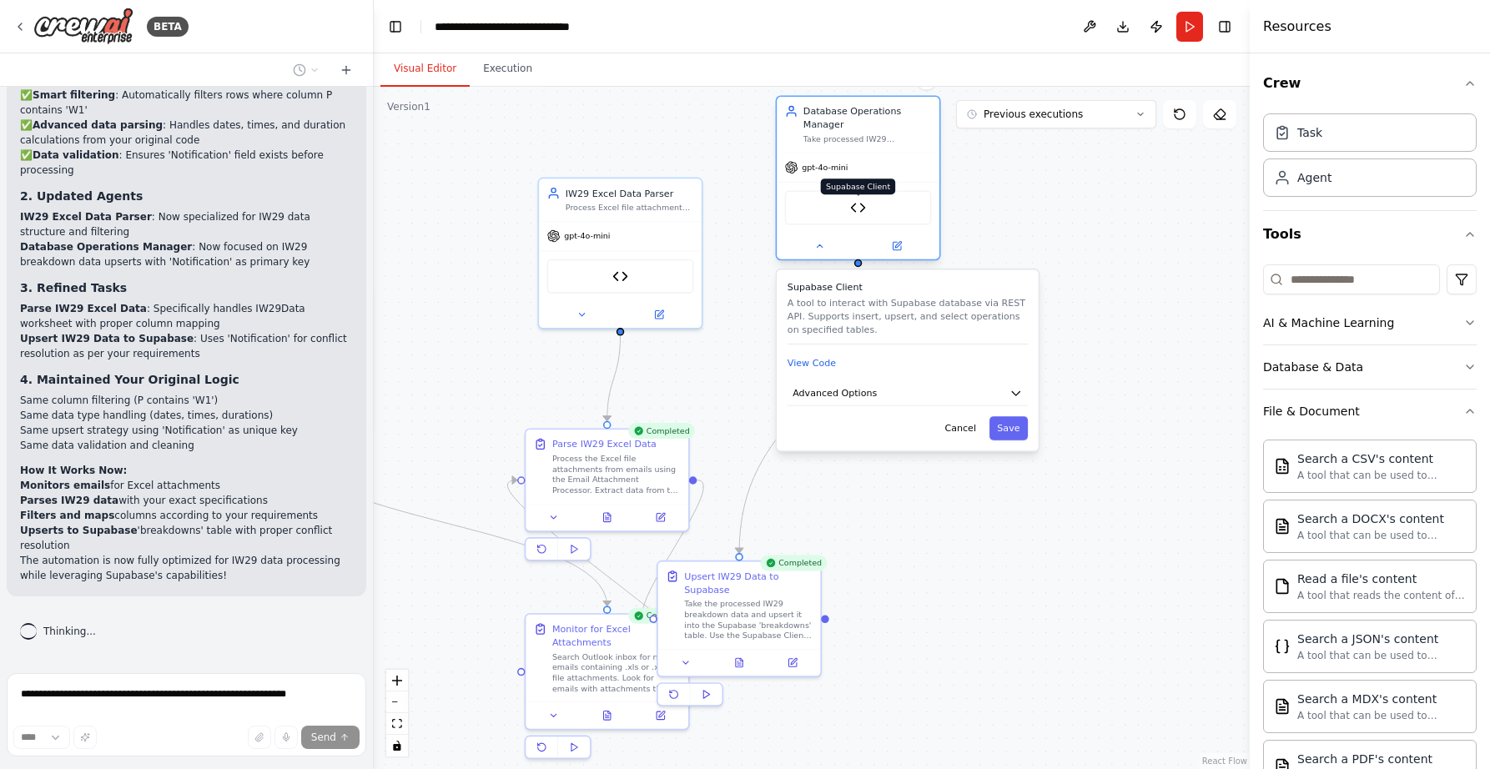
drag, startPoint x: 924, startPoint y: 426, endPoint x: 824, endPoint y: 189, distance: 257.2
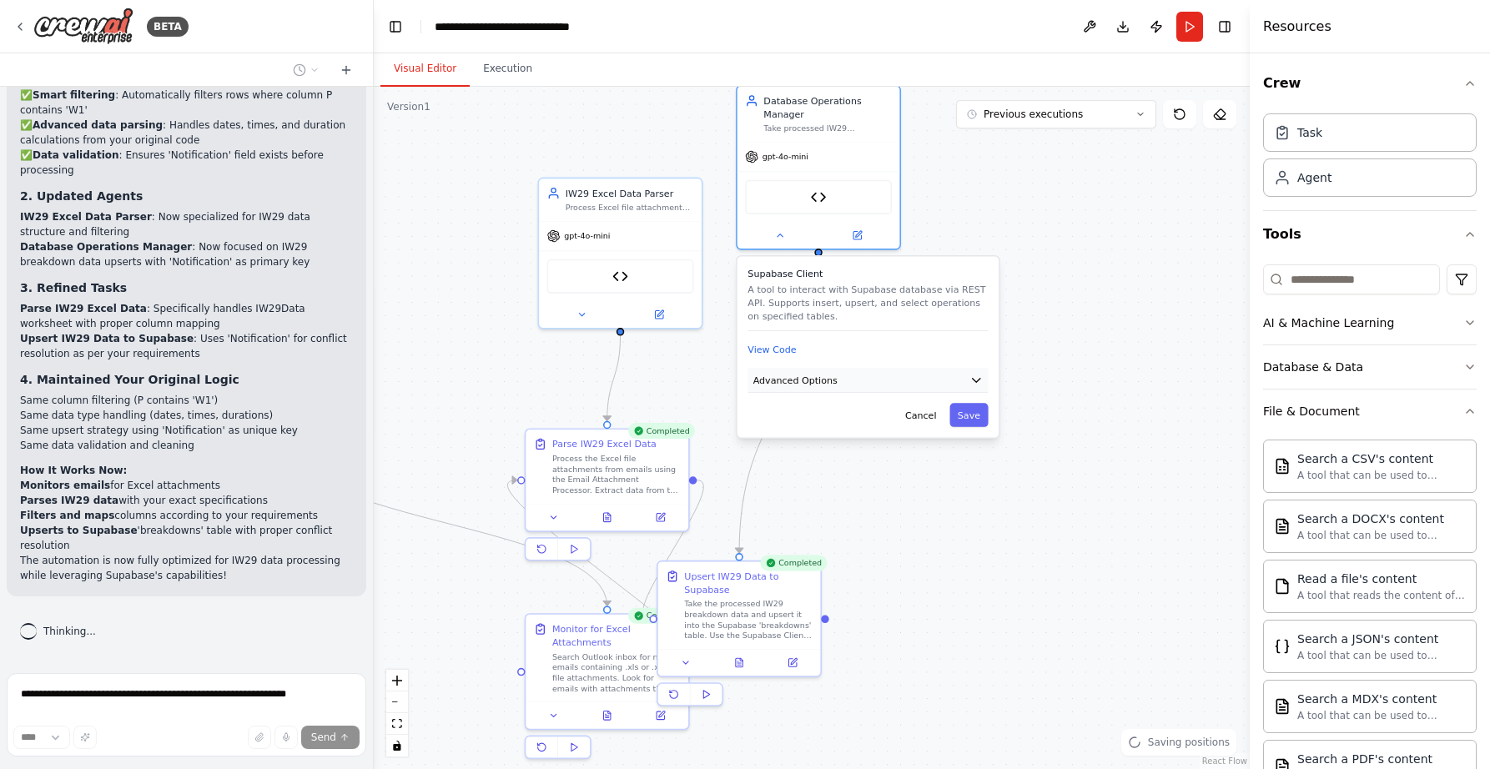
click at [979, 380] on icon "button" at bounding box center [977, 381] width 8 height 4
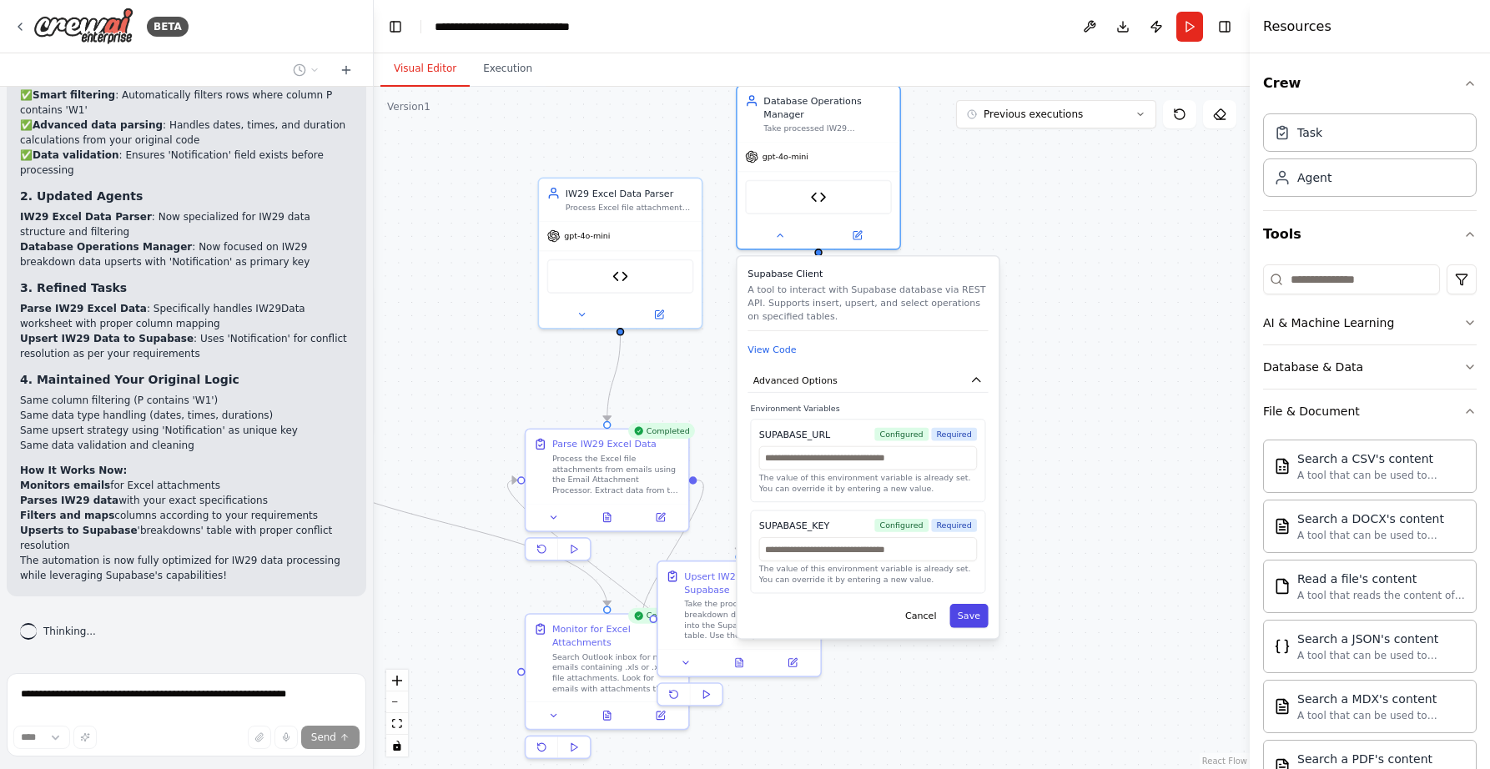
click at [965, 612] on button "Save" at bounding box center [968, 616] width 38 height 24
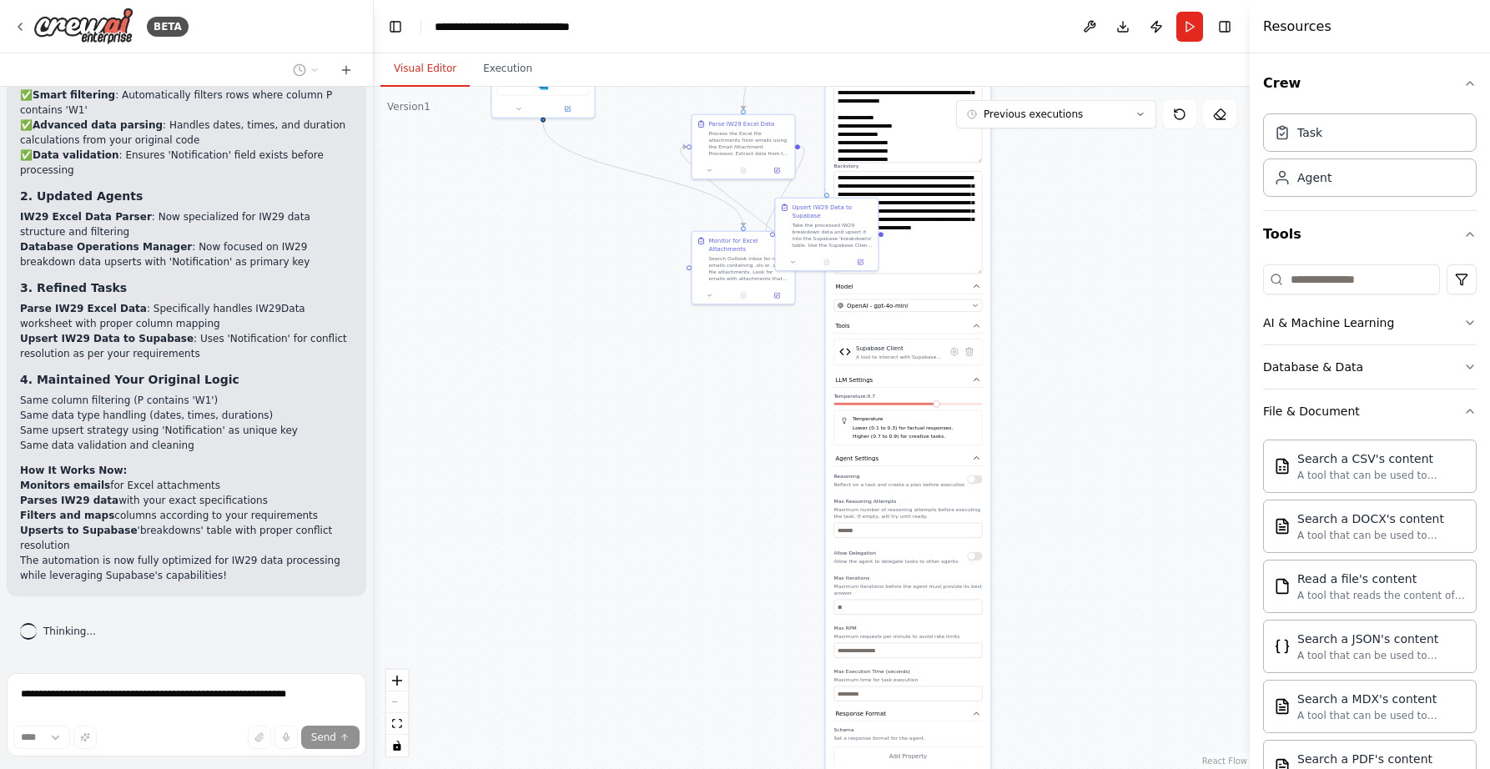
drag, startPoint x: 1117, startPoint y: 657, endPoint x: 1082, endPoint y: 339, distance: 319.8
click at [1082, 339] on div ".deletable-edge-delete-btn { width: 20px; height: 20px; border: 0px solid #ffff…" at bounding box center [812, 428] width 876 height 682
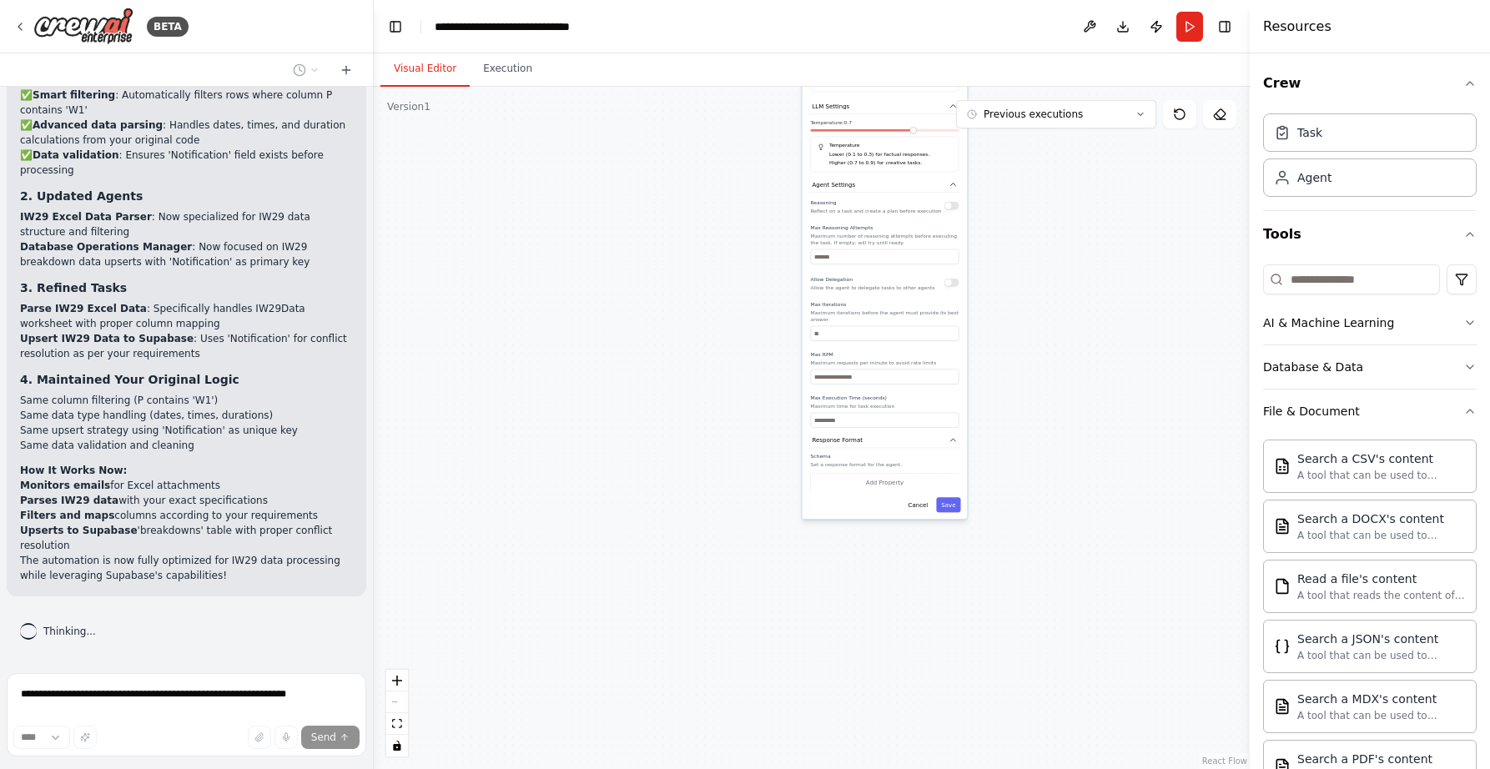
drag, startPoint x: 1110, startPoint y: 556, endPoint x: 1046, endPoint y: 355, distance: 210.0
click at [1046, 355] on div ".deletable-edge-delete-btn { width: 20px; height: 20px; border: 0px solid #ffff…" at bounding box center [812, 428] width 876 height 682
click at [950, 499] on button "Save" at bounding box center [946, 494] width 24 height 15
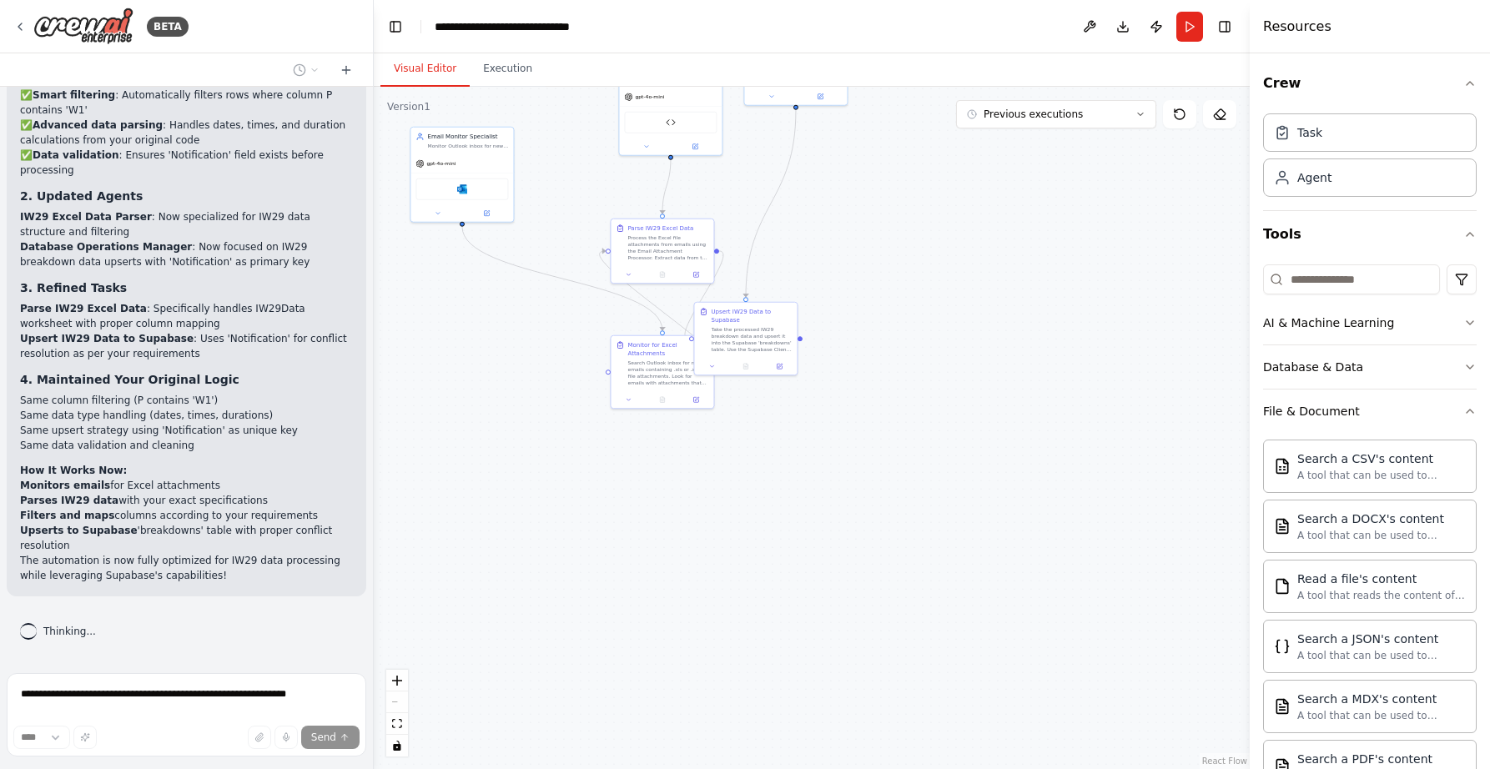
drag, startPoint x: 1045, startPoint y: 473, endPoint x: 995, endPoint y: 671, distance: 204.0
click at [995, 671] on div ".deletable-edge-delete-btn { width: 20px; height: 20px; border: 0px solid #ffff…" at bounding box center [812, 428] width 876 height 682
drag, startPoint x: 1015, startPoint y: 360, endPoint x: 1057, endPoint y: 591, distance: 234.8
click at [1057, 591] on div ".deletable-edge-delete-btn { width: 20px; height: 20px; border: 0px solid #ffff…" at bounding box center [812, 428] width 876 height 682
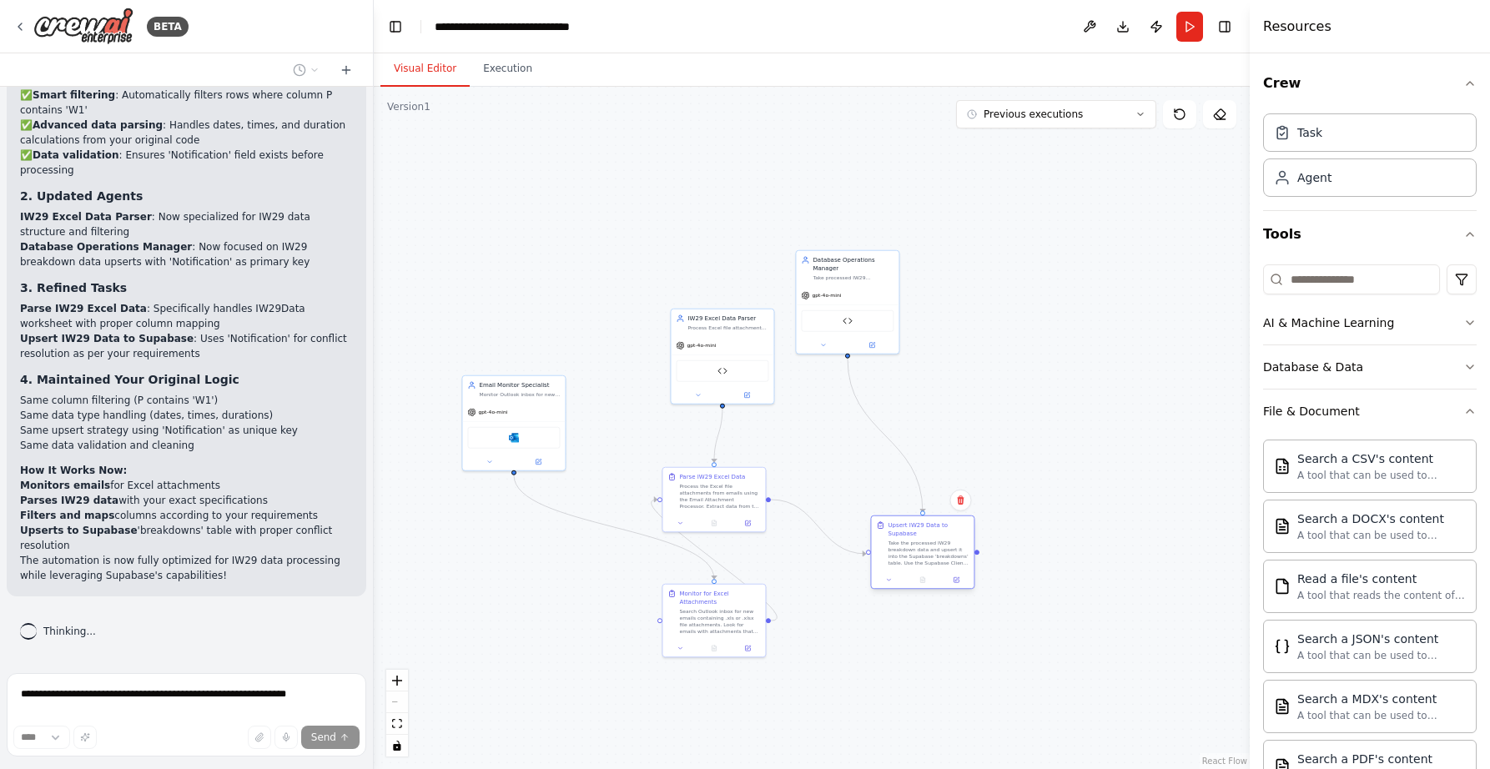
drag, startPoint x: 922, startPoint y: 572, endPoint x: 972, endPoint y: 548, distance: 55.6
click at [969, 548] on div "Take the processed IW29 breakdown data and upsert it into the Supabase 'breakdo…" at bounding box center [928, 553] width 81 height 27
drag, startPoint x: 537, startPoint y: 396, endPoint x: 537, endPoint y: 350, distance: 45.9
click at [537, 351] on div "gpt-4o-mini Microsoft Outlook" at bounding box center [530, 385] width 103 height 68
drag, startPoint x: 657, startPoint y: 642, endPoint x: 501, endPoint y: 606, distance: 161.1
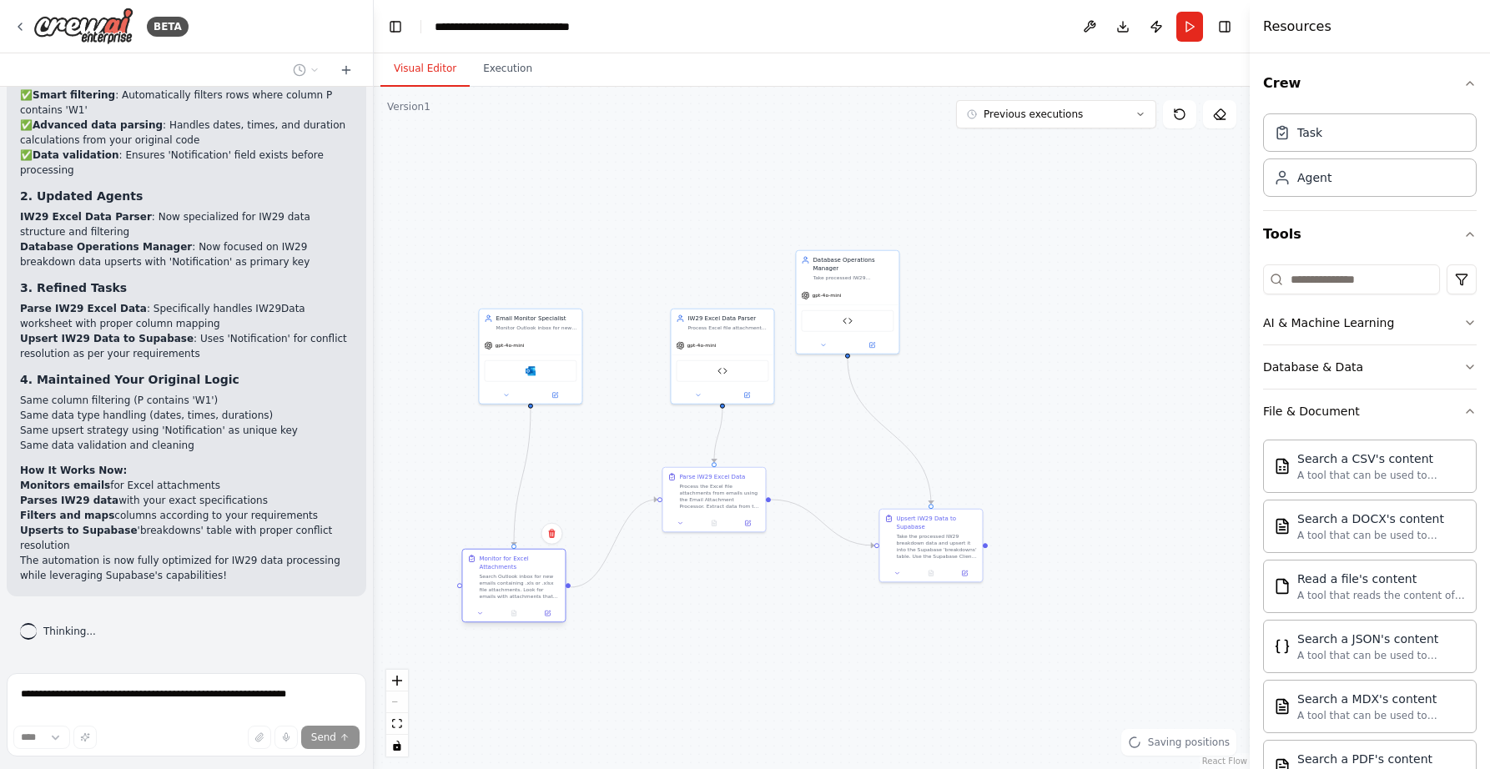
click at [501, 606] on div at bounding box center [513, 614] width 103 height 18
click at [1157, 247] on div ".deletable-edge-delete-btn { width: 20px; height: 20px; border: 0px solid #ffff…" at bounding box center [812, 428] width 876 height 682
click at [1160, 28] on button "Publish" at bounding box center [1156, 27] width 27 height 30
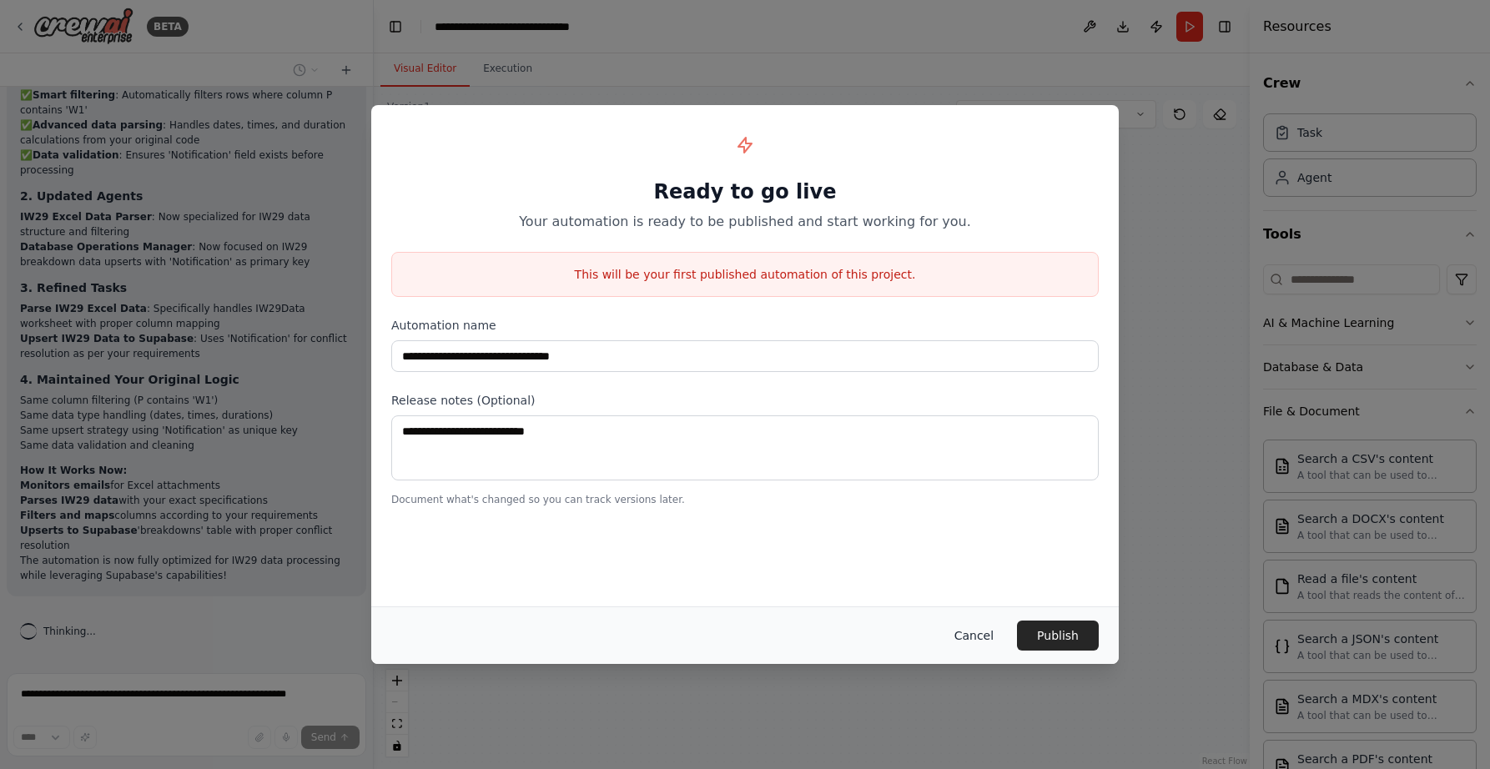
click at [959, 636] on button "Cancel" at bounding box center [974, 636] width 66 height 30
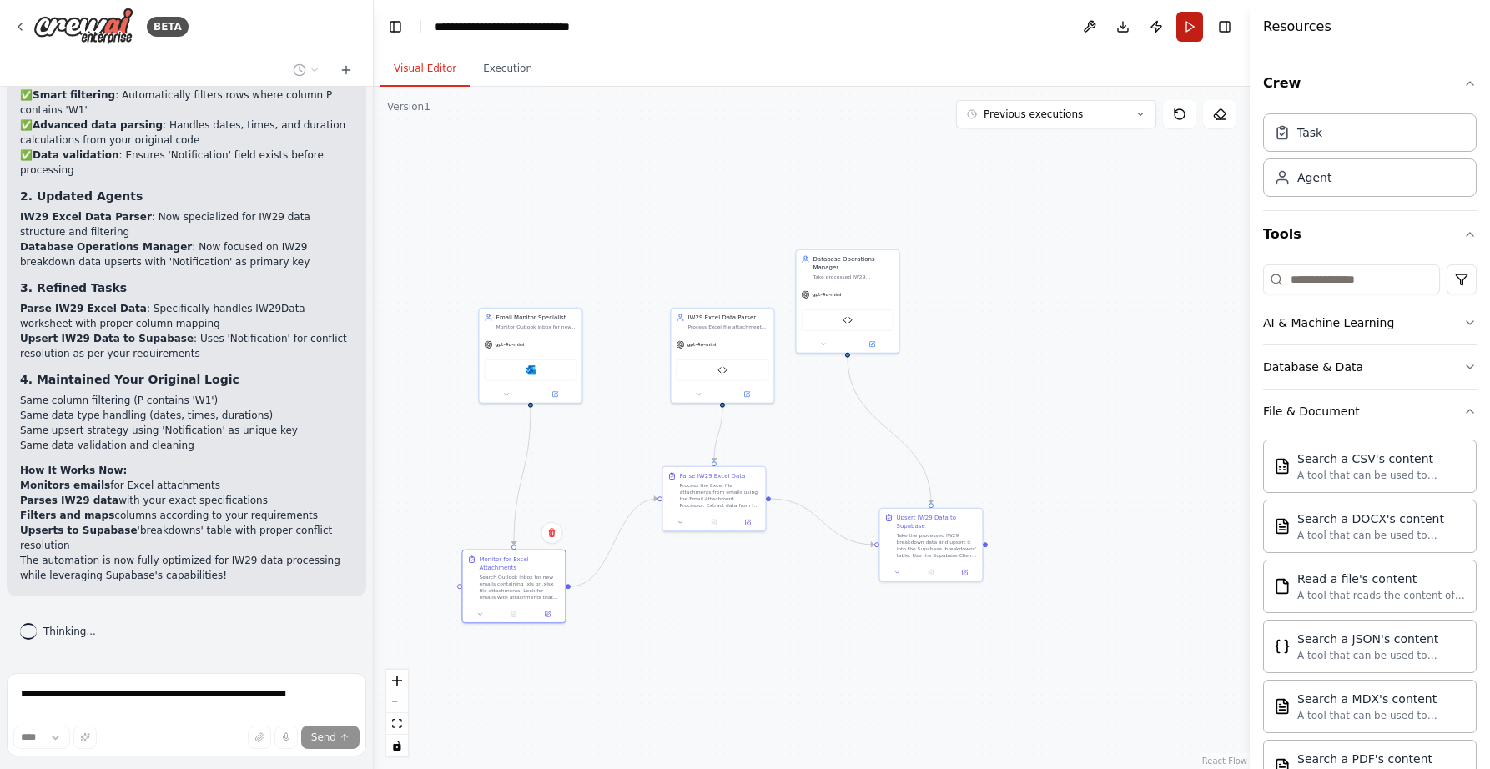
click at [1184, 28] on button "Run" at bounding box center [1189, 27] width 27 height 30
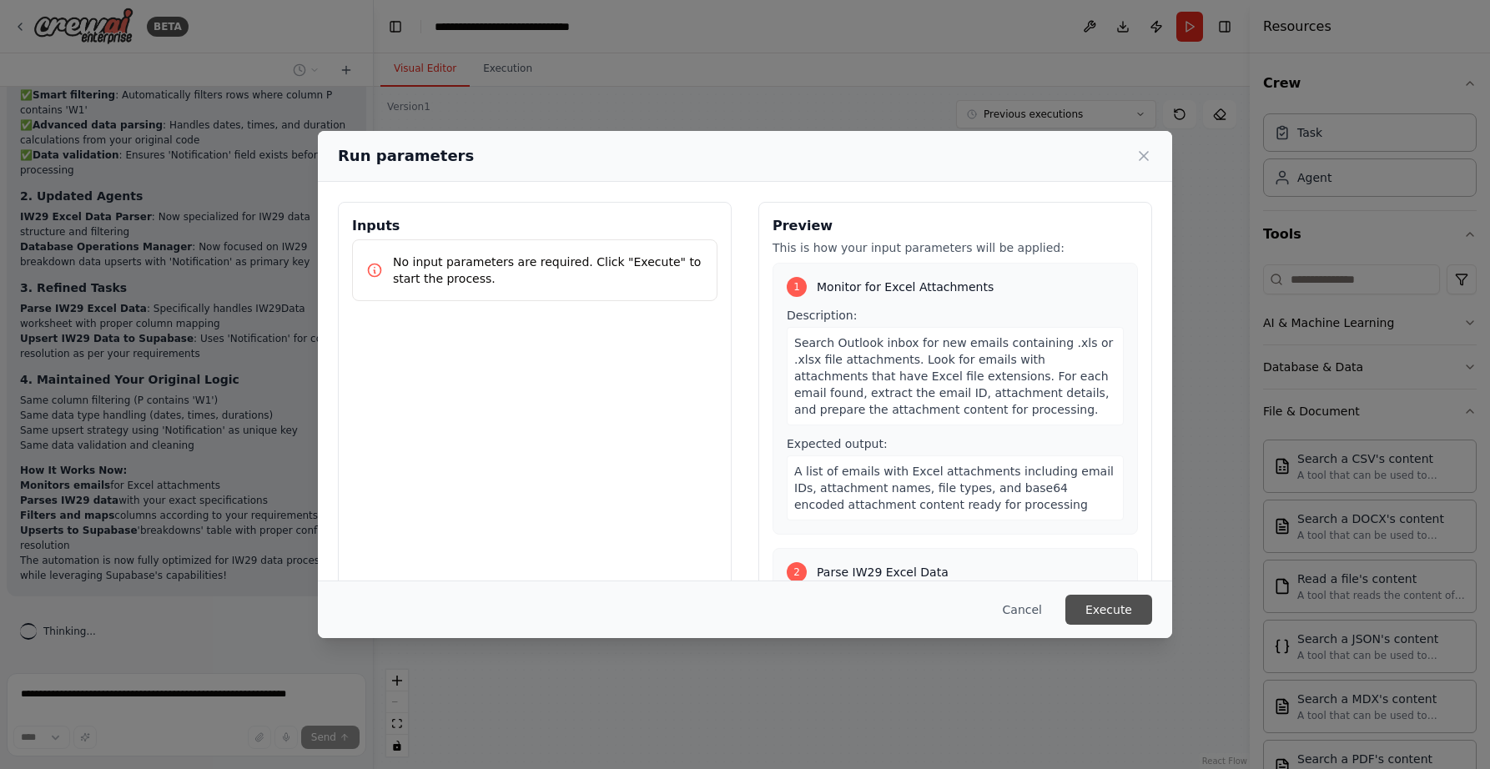
click at [1107, 608] on button "Execute" at bounding box center [1108, 610] width 87 height 30
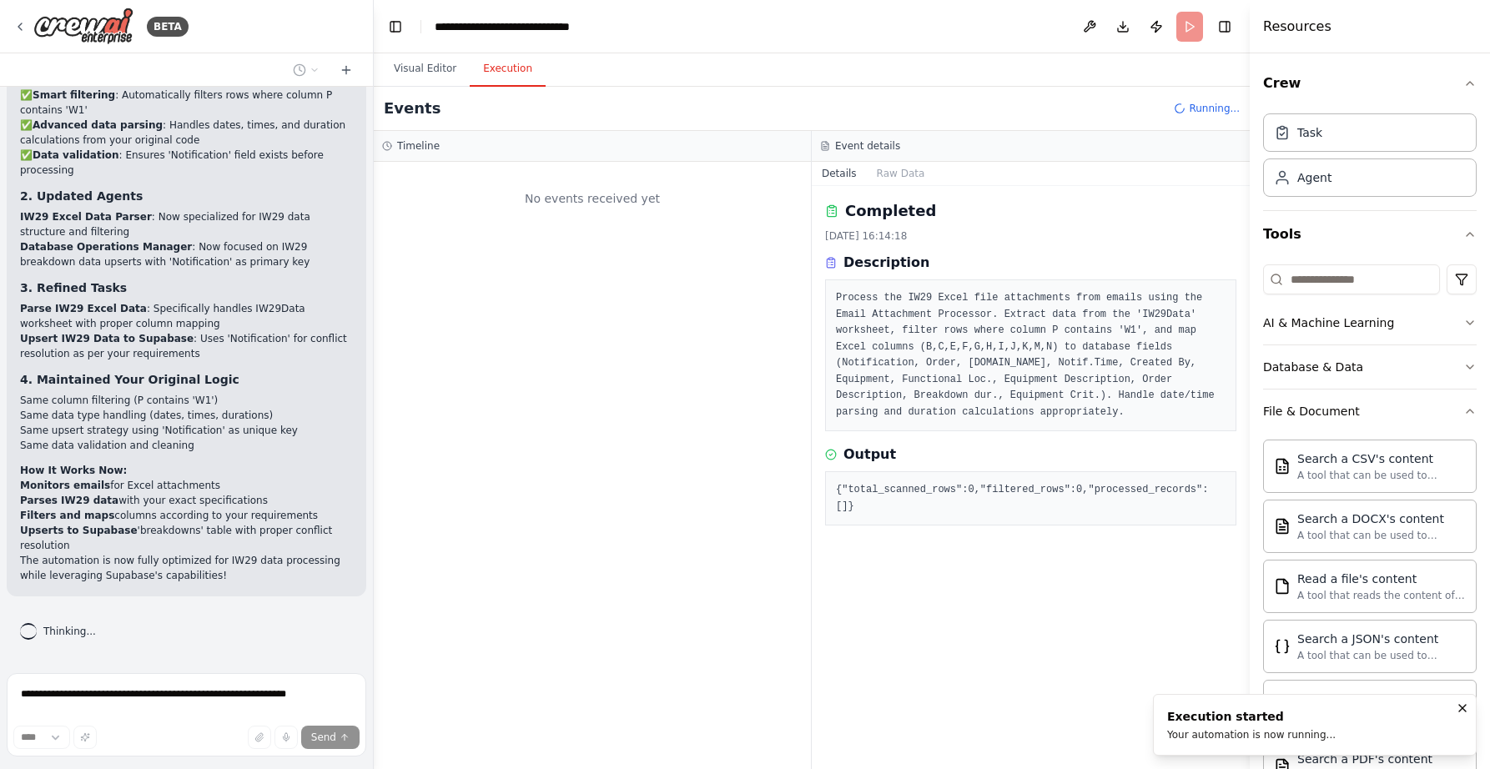
scroll to position [0, 0]
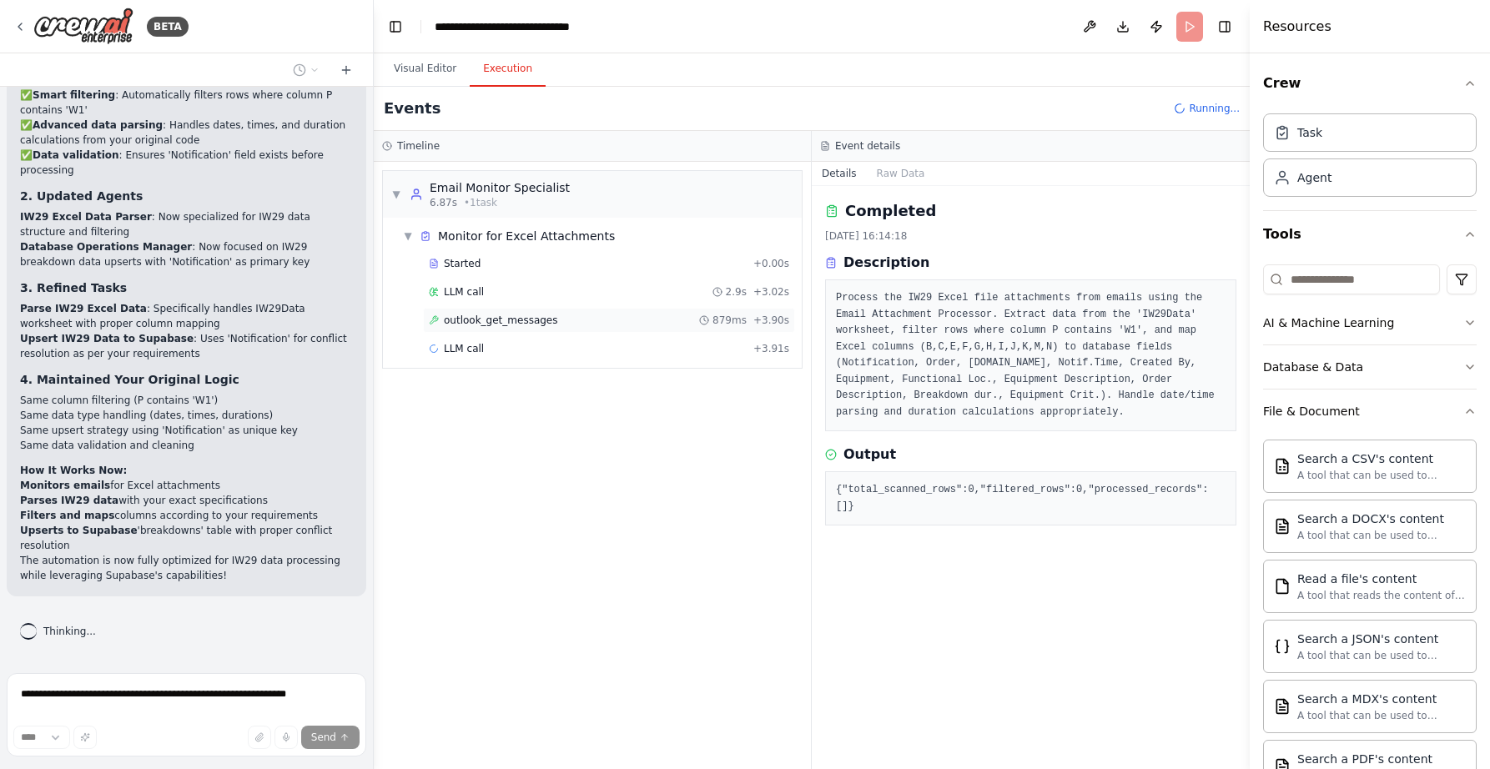
click at [516, 323] on span "outlook_get_messages" at bounding box center [501, 320] width 114 height 13
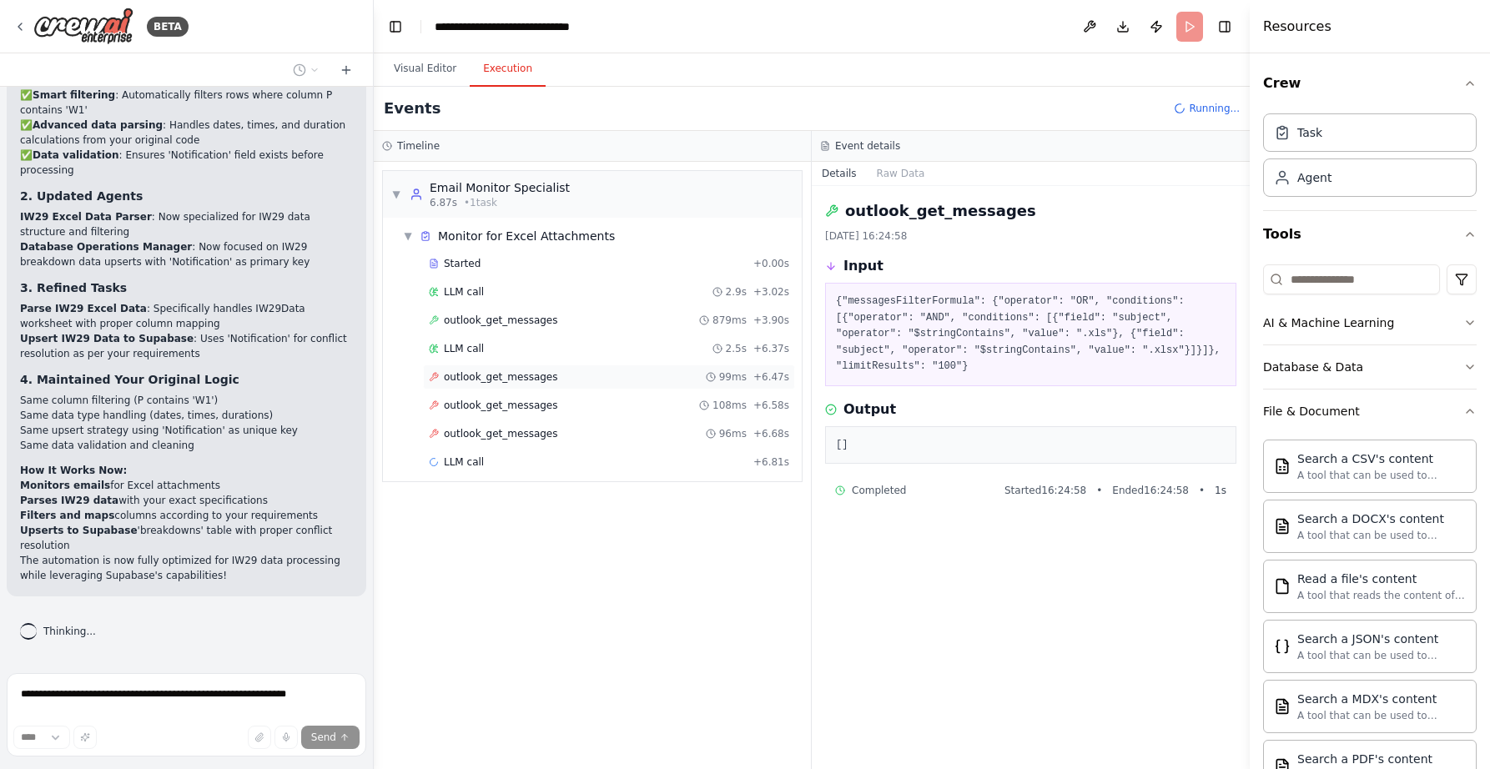
click at [496, 380] on span "outlook_get_messages" at bounding box center [501, 376] width 114 height 13
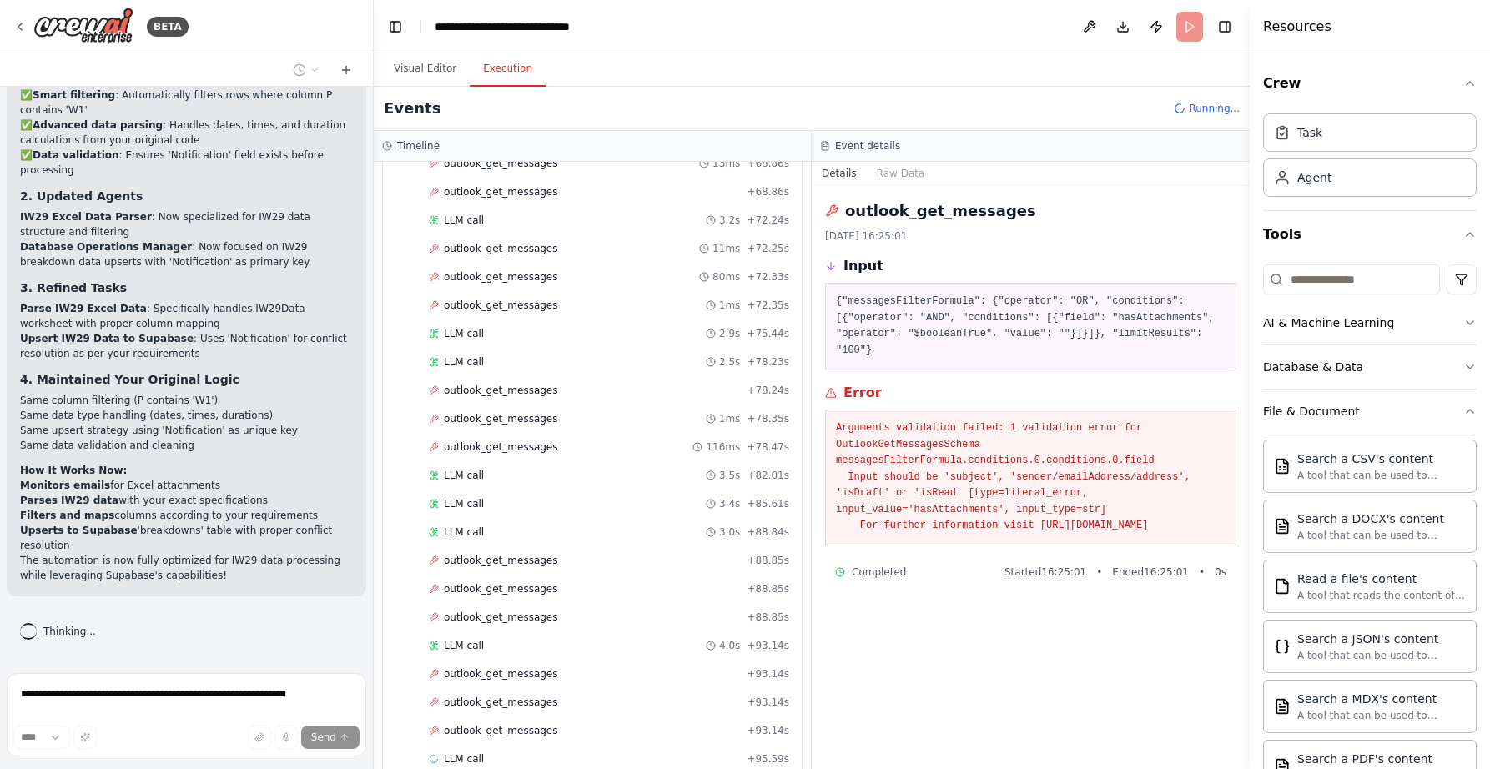
scroll to position [1632, 0]
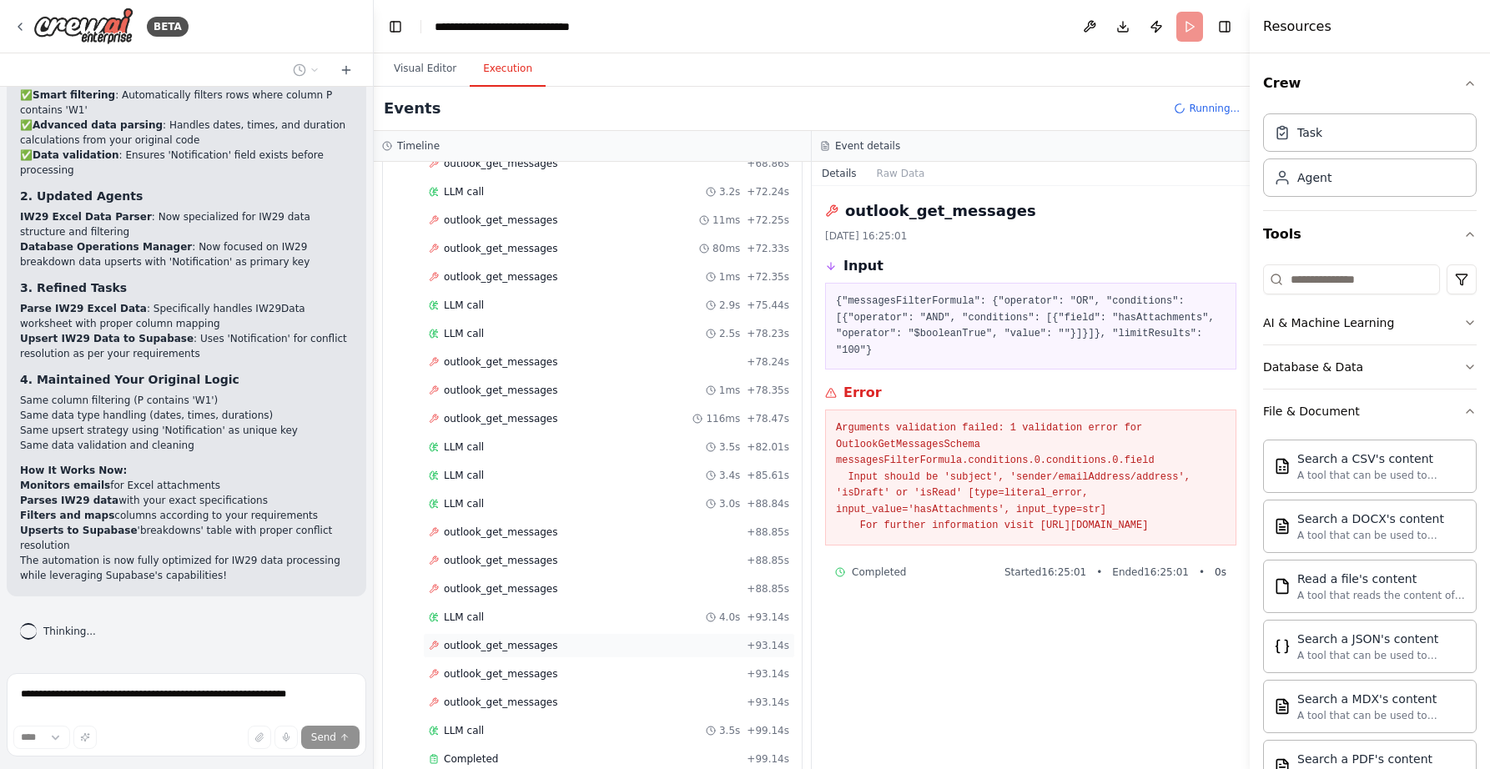
click at [490, 650] on span "outlook_get_messages" at bounding box center [501, 645] width 114 height 13
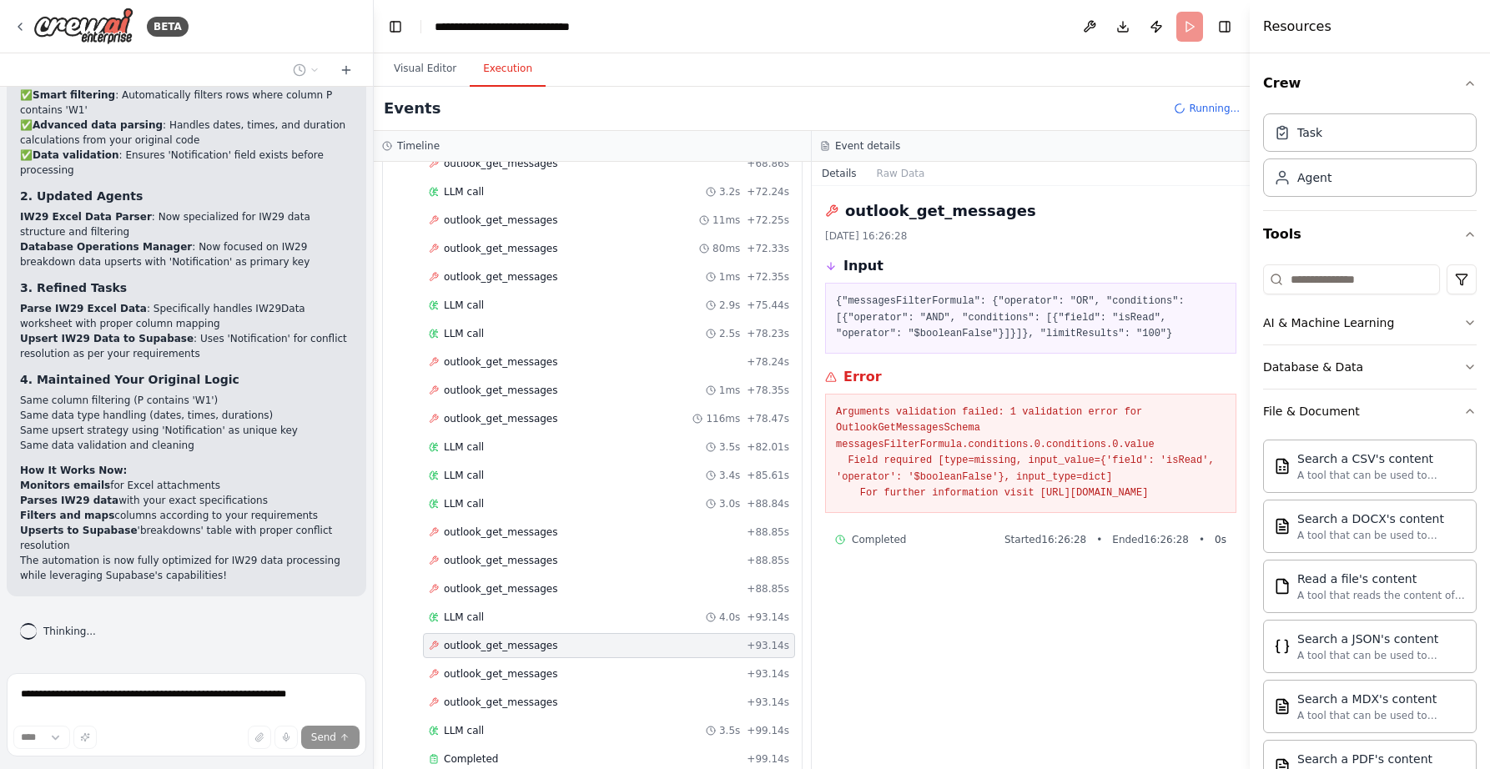
scroll to position [1812, 0]
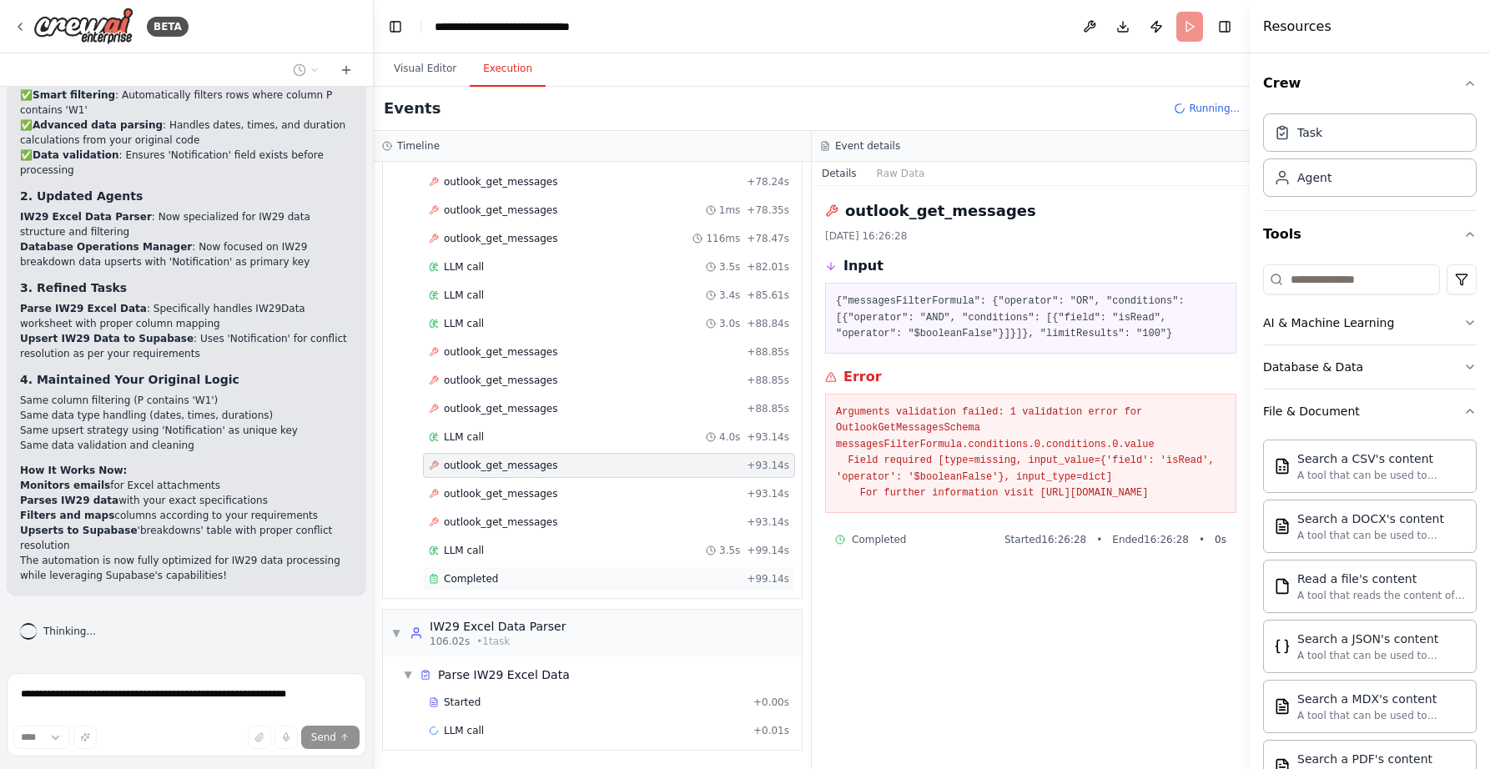
click at [488, 581] on span "Completed" at bounding box center [471, 578] width 54 height 13
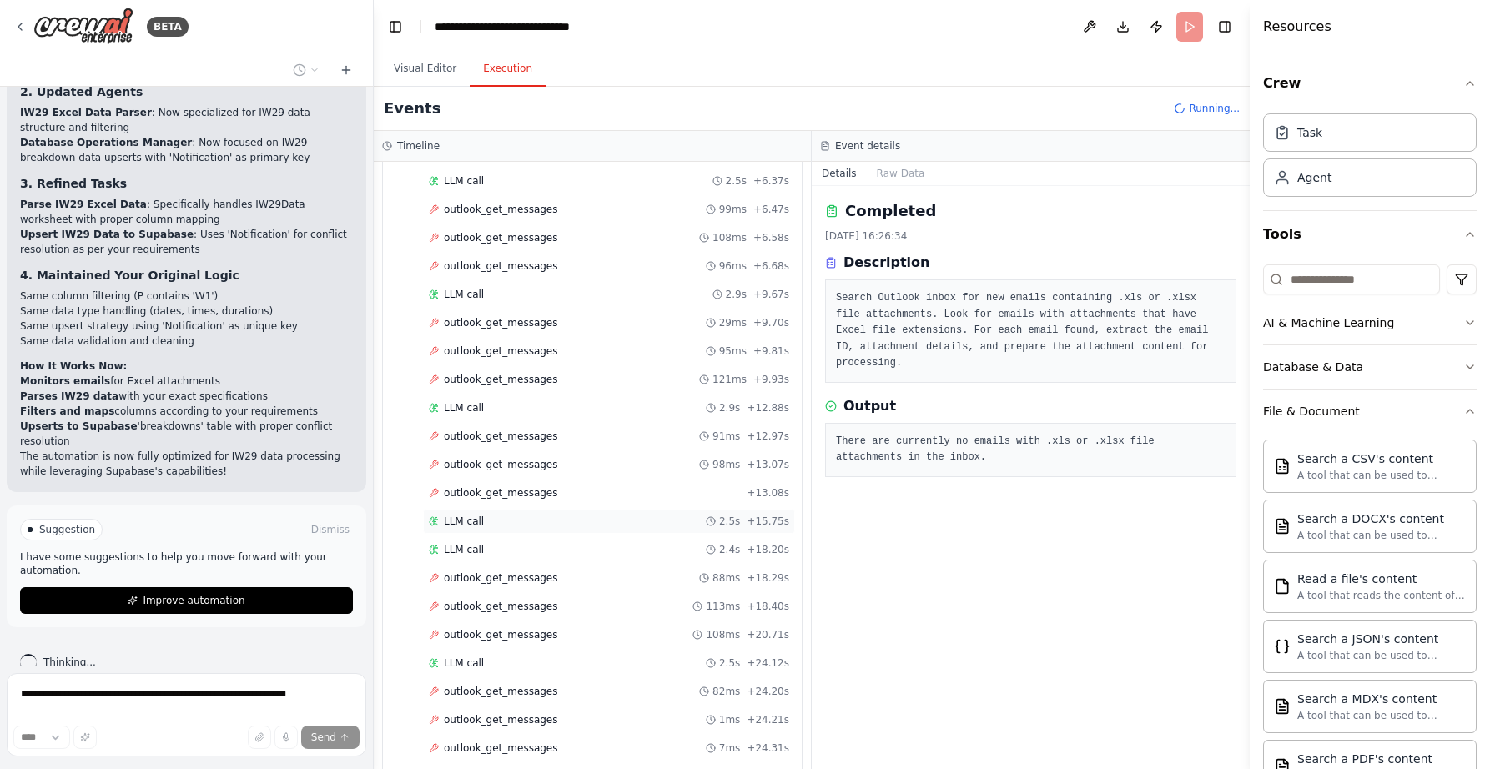
scroll to position [0, 0]
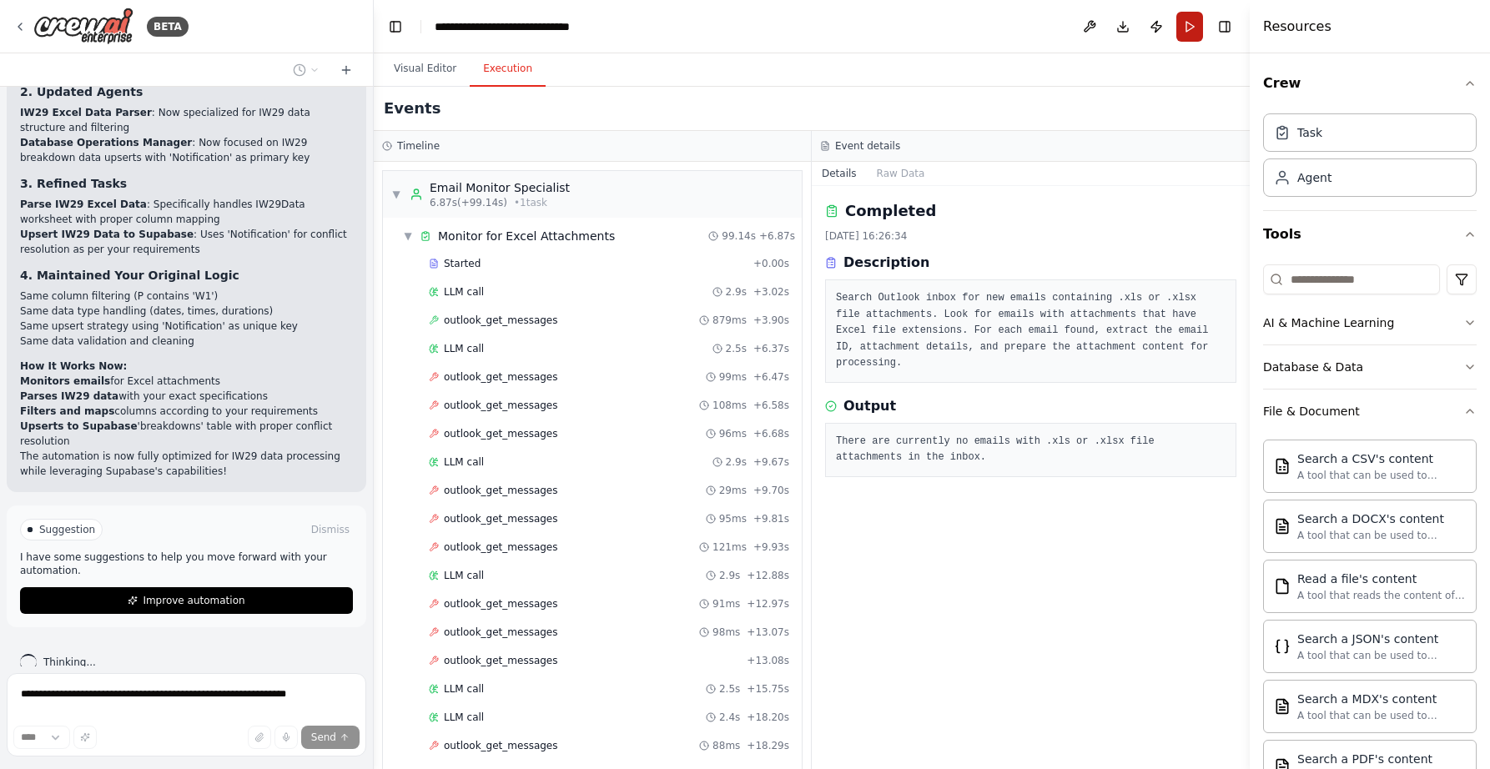
click at [1186, 33] on button "Run" at bounding box center [1189, 27] width 27 height 30
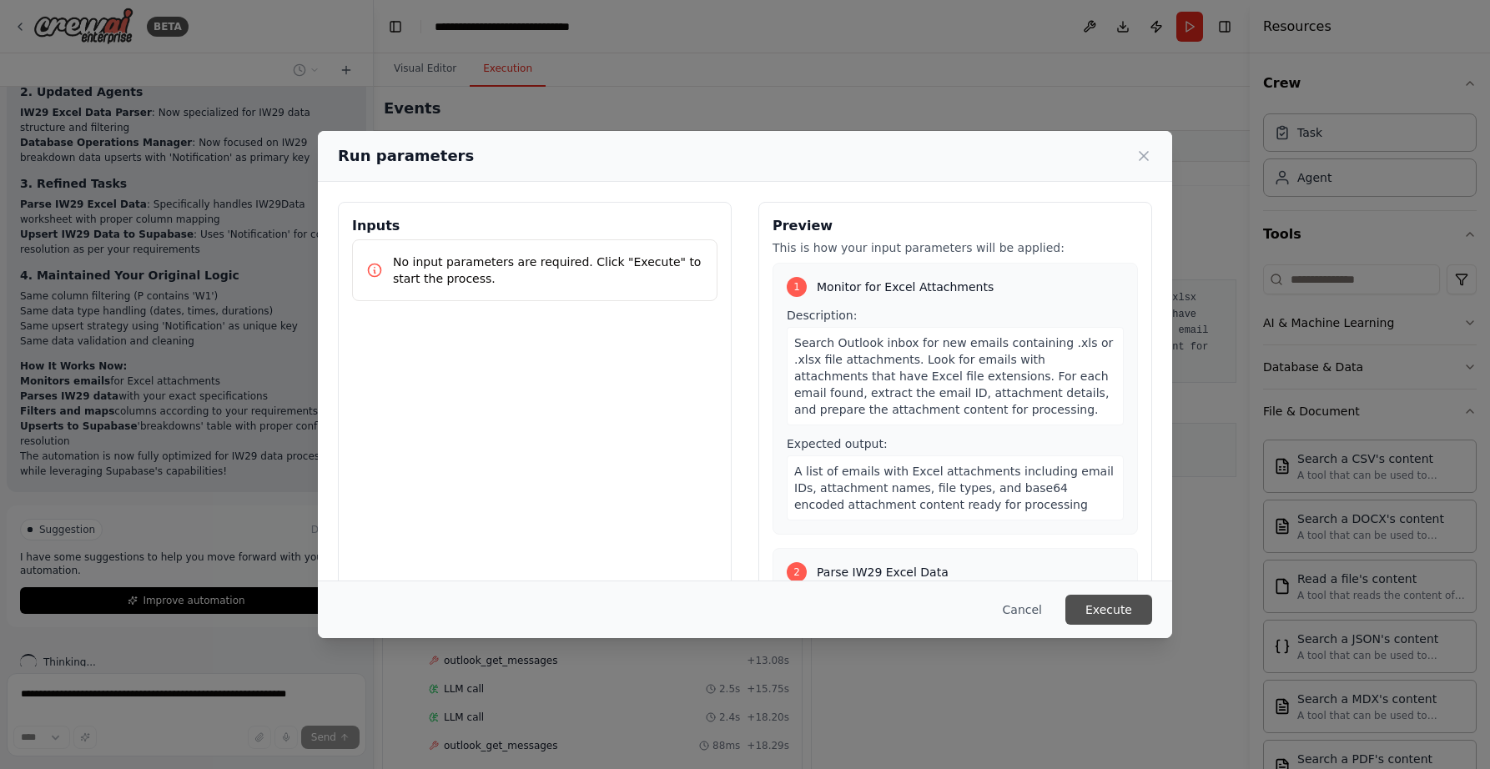
click at [1131, 623] on button "Execute" at bounding box center [1108, 610] width 87 height 30
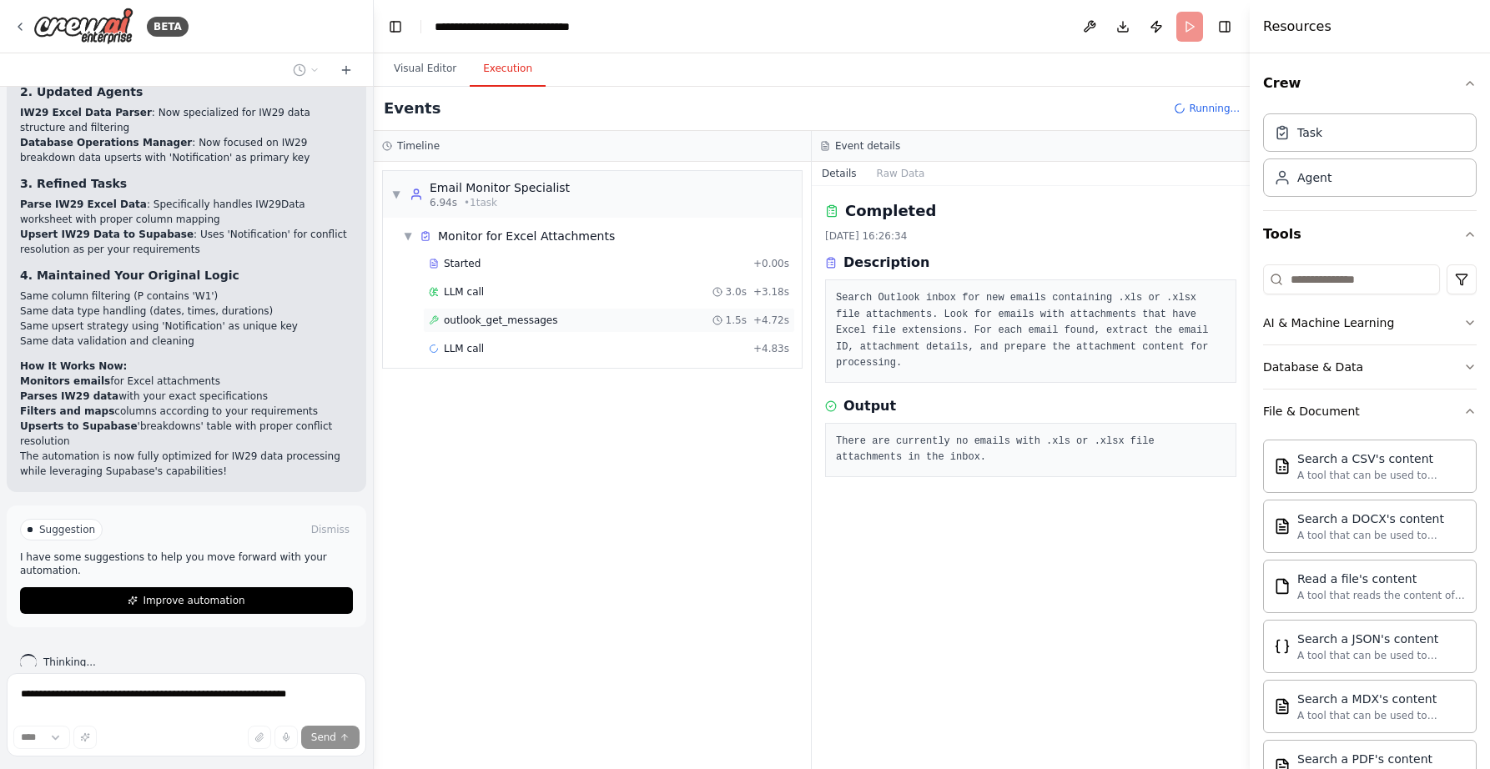
click at [541, 315] on span "outlook_get_messages" at bounding box center [501, 320] width 114 height 13
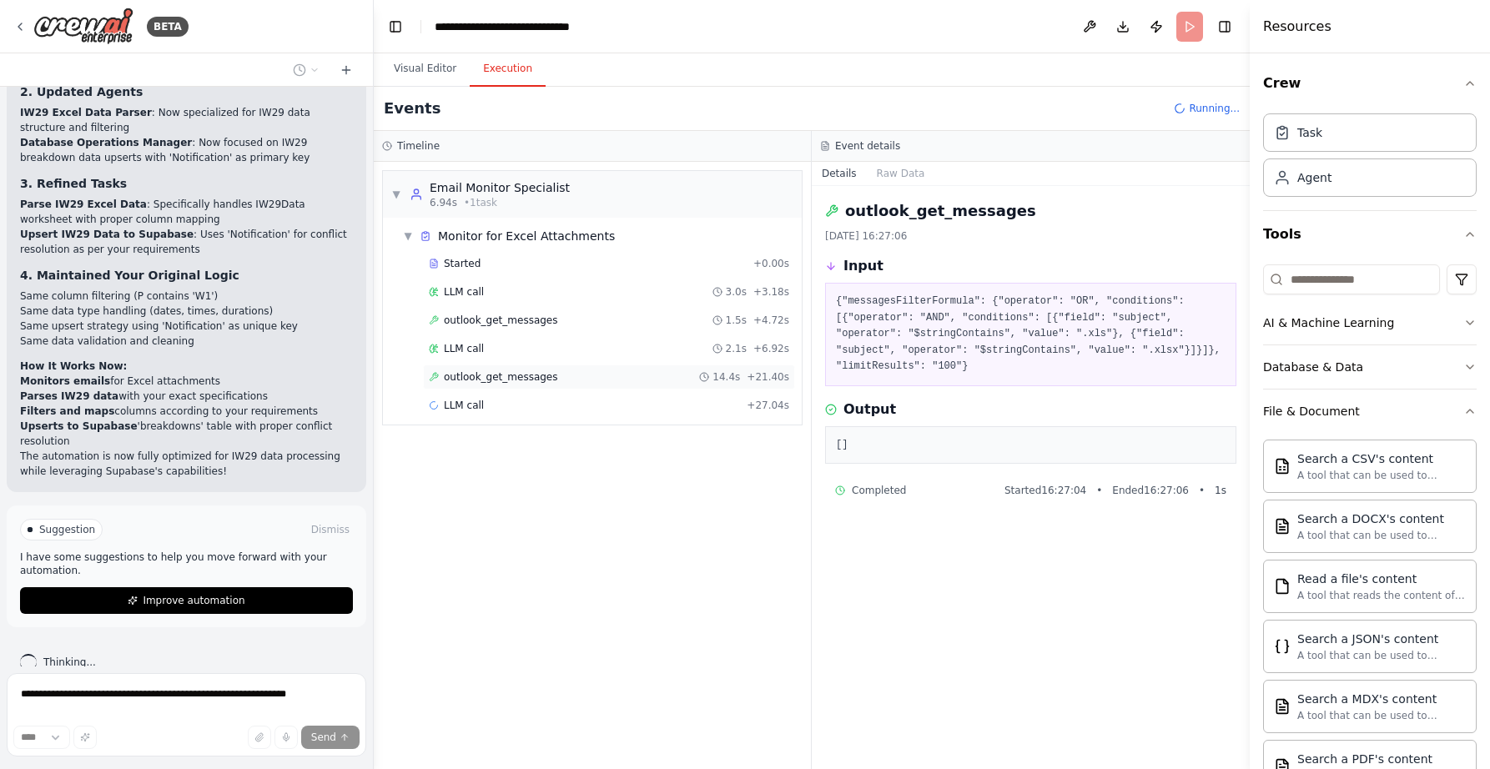
click at [534, 378] on span "outlook_get_messages" at bounding box center [501, 376] width 114 height 13
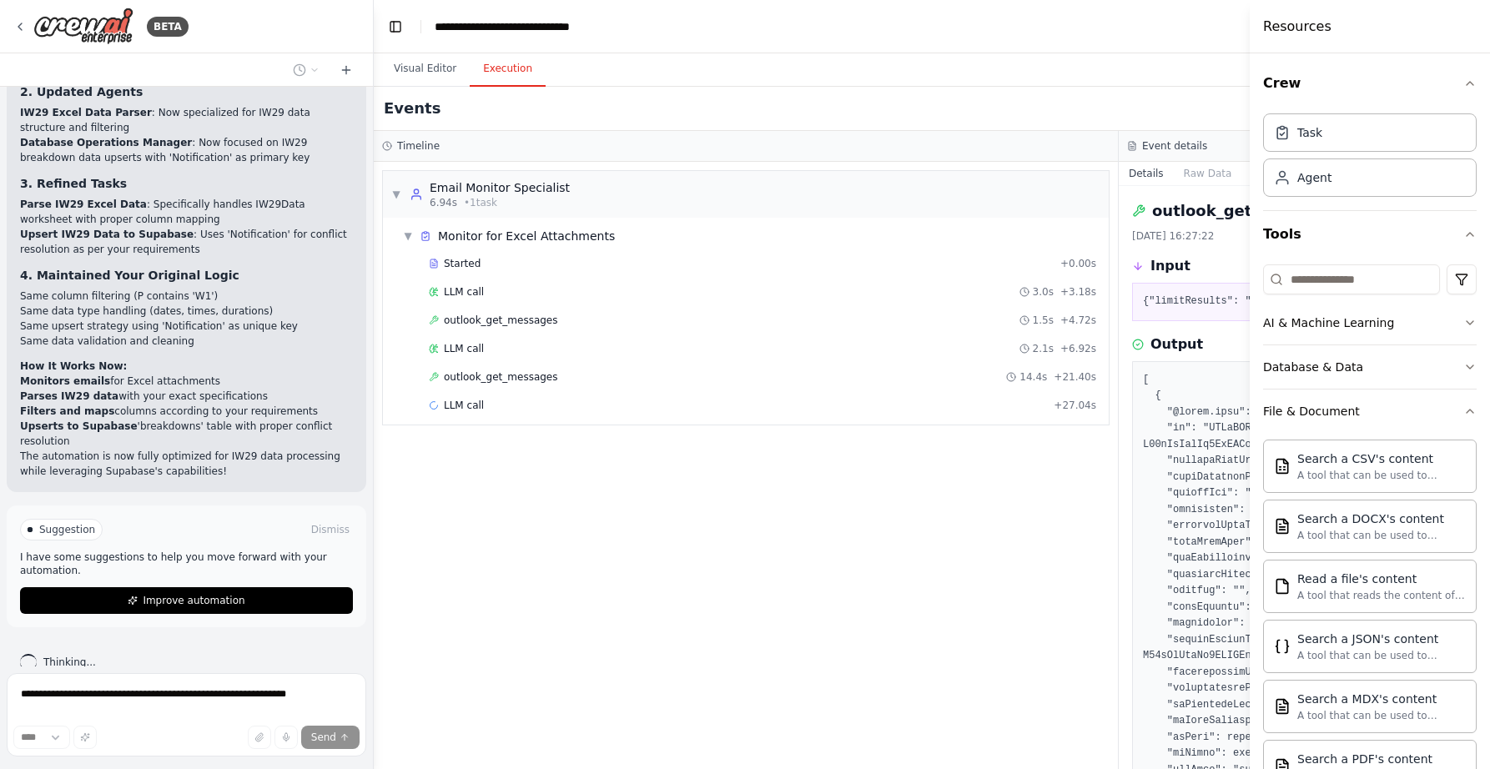
drag, startPoint x: 1192, startPoint y: 387, endPoint x: 1193, endPoint y: 441, distance: 54.2
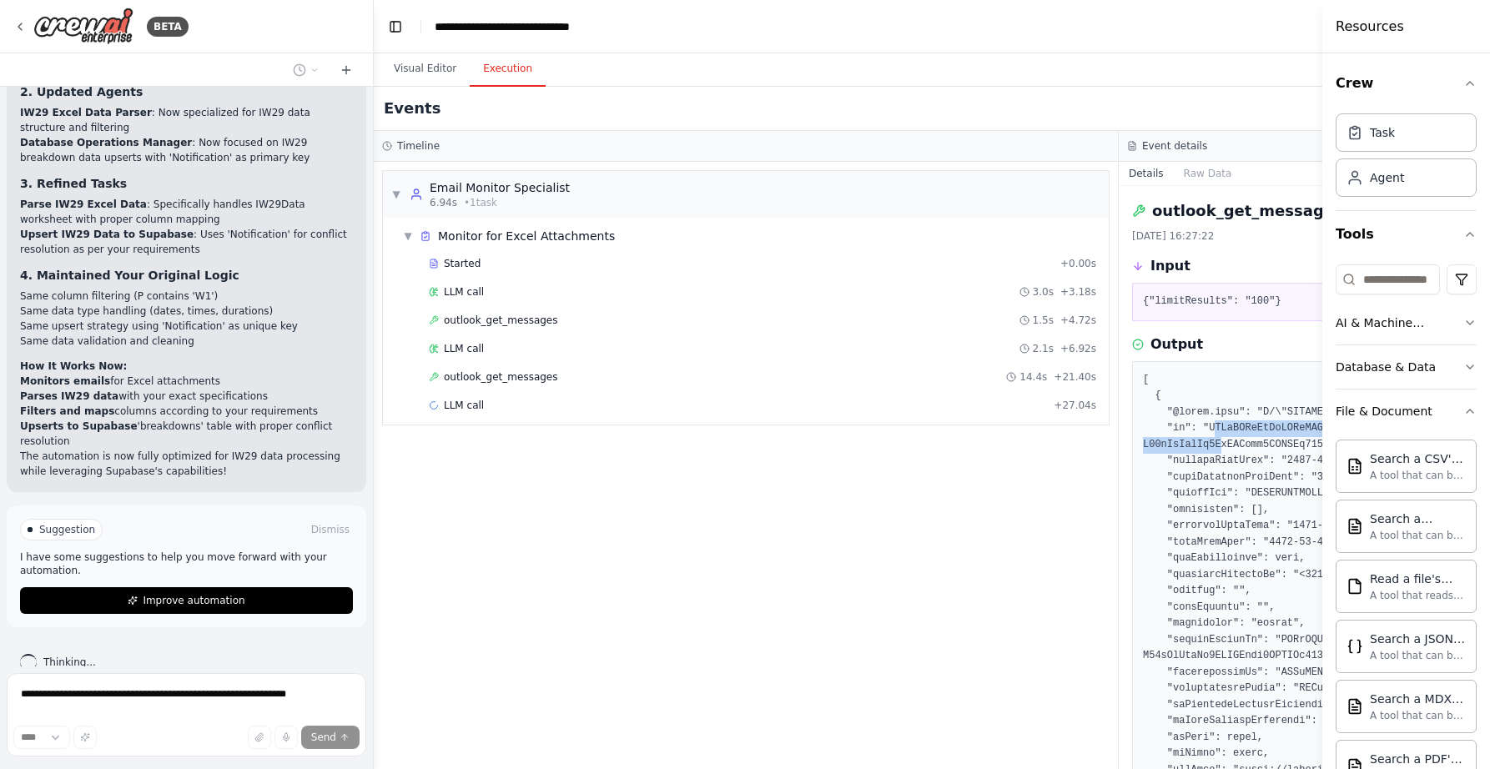
drag, startPoint x: 1254, startPoint y: 42, endPoint x: 1465, endPoint y: 83, distance: 215.0
click at [1465, 83] on div "Resources Crew Task Agent Tools AI & Machine Learning Database & Data File & Do…" at bounding box center [1406, 384] width 168 height 769
click at [474, 405] on span "LLM call" at bounding box center [464, 405] width 40 height 13
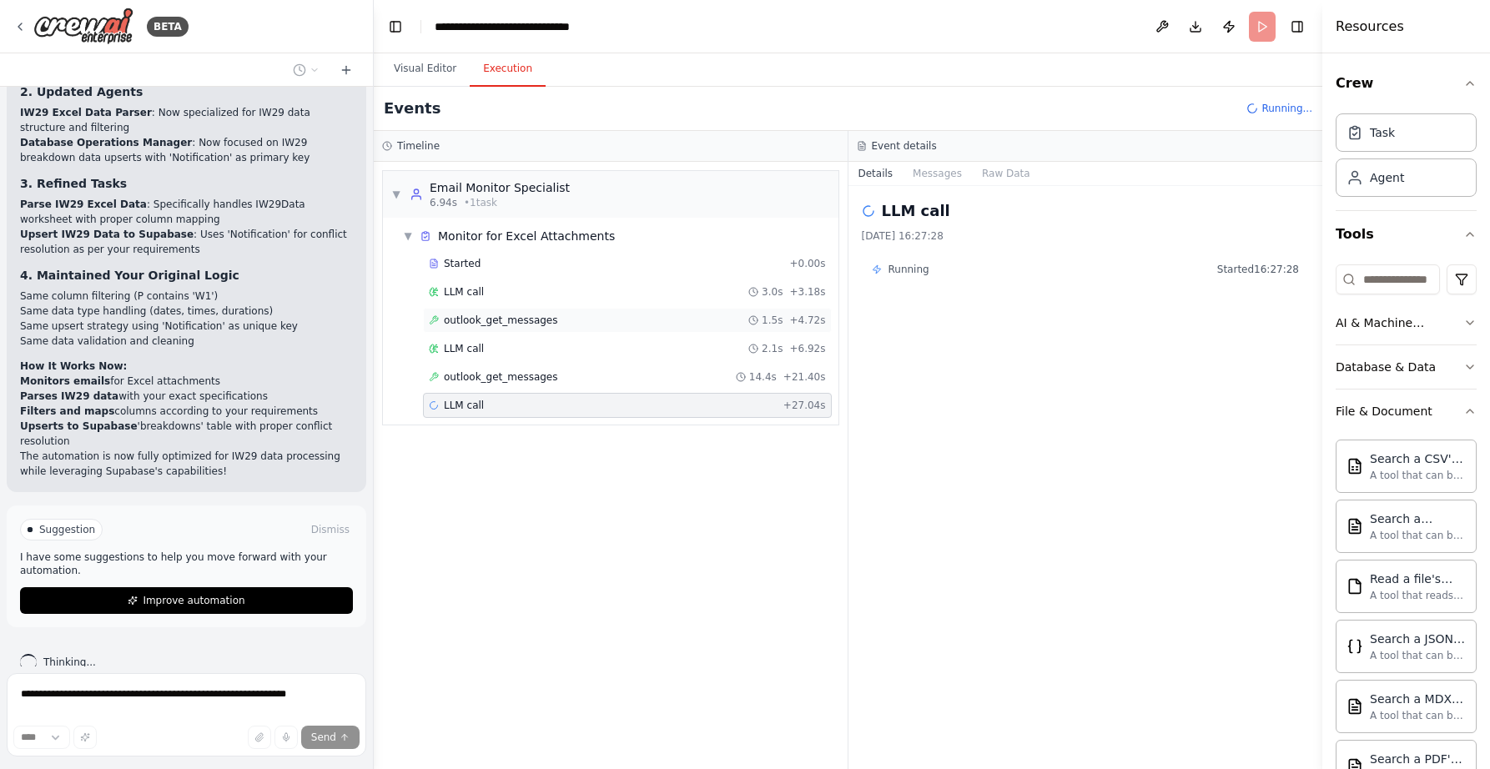
click at [530, 320] on span "outlook_get_messages" at bounding box center [501, 320] width 114 height 13
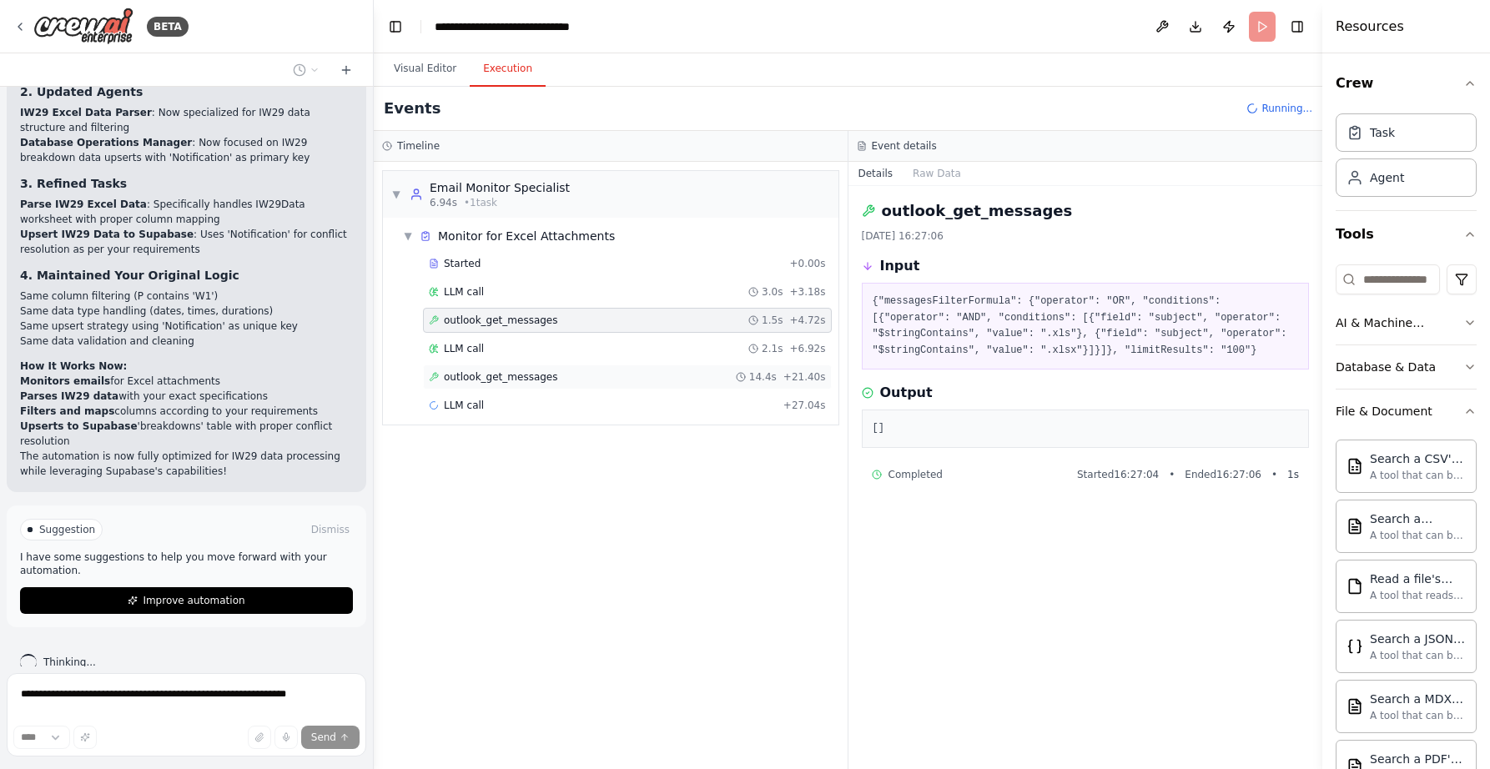
click at [507, 376] on span "outlook_get_messages" at bounding box center [501, 376] width 114 height 13
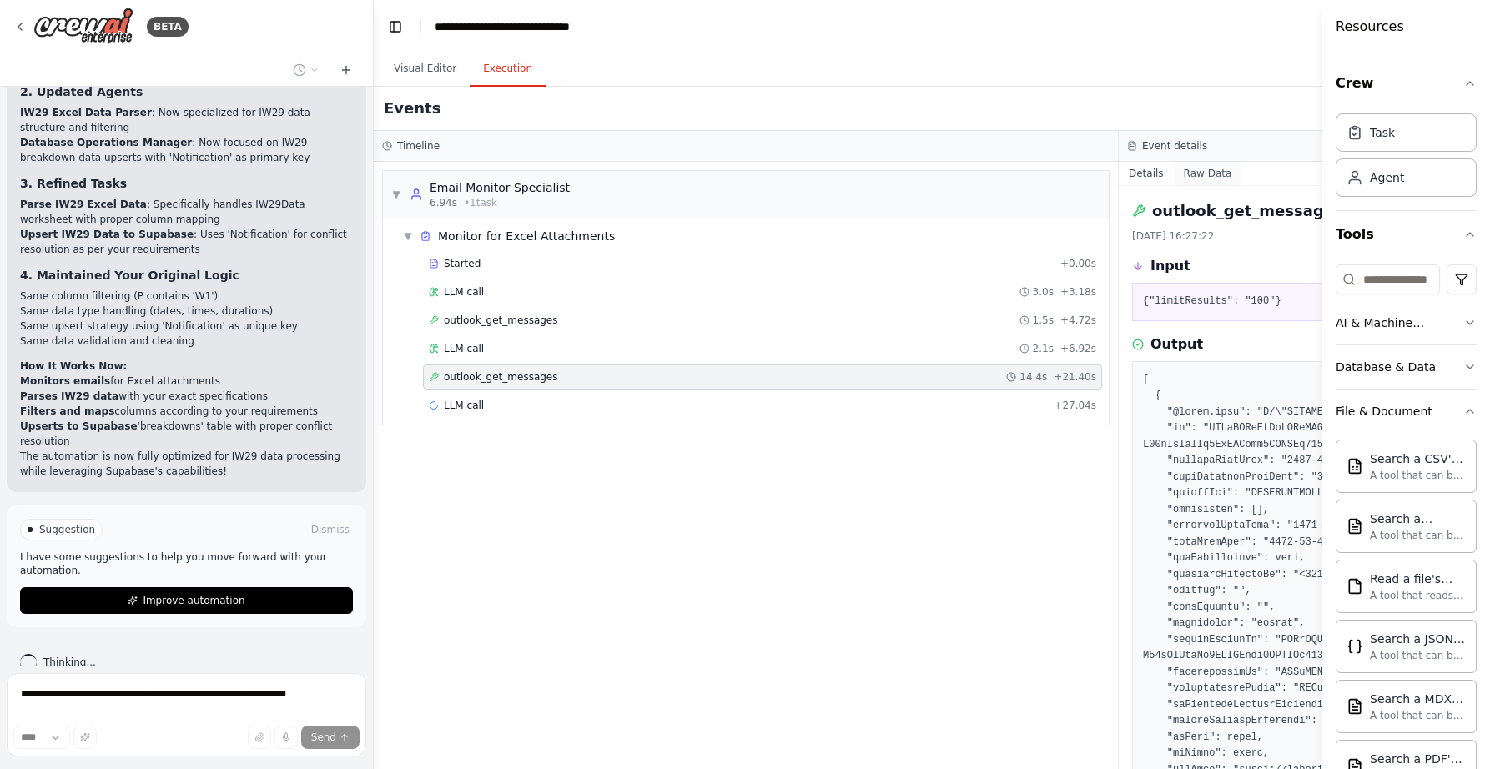
click at [1223, 175] on button "Raw Data" at bounding box center [1208, 173] width 68 height 23
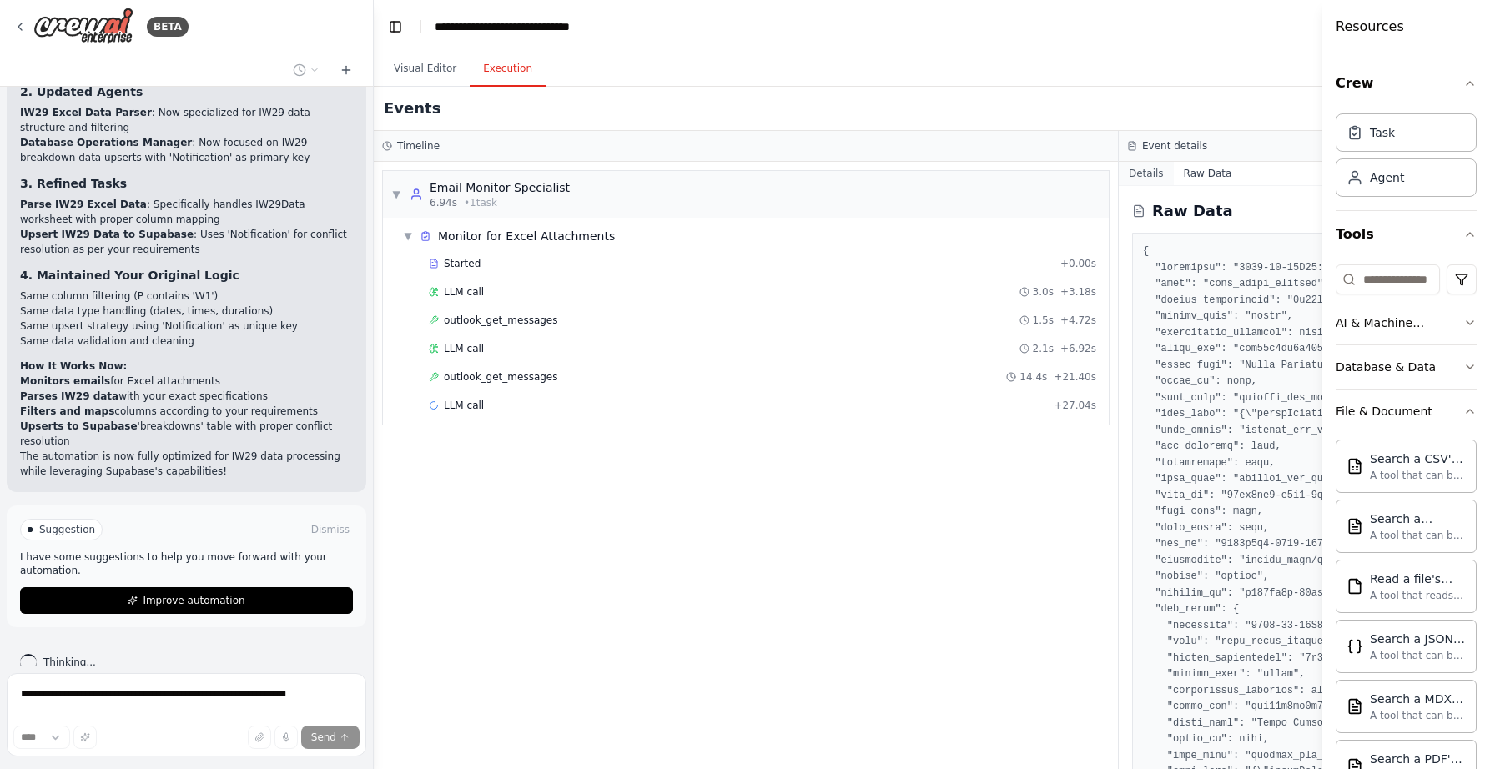
click at [1145, 170] on button "Details" at bounding box center [1146, 173] width 55 height 23
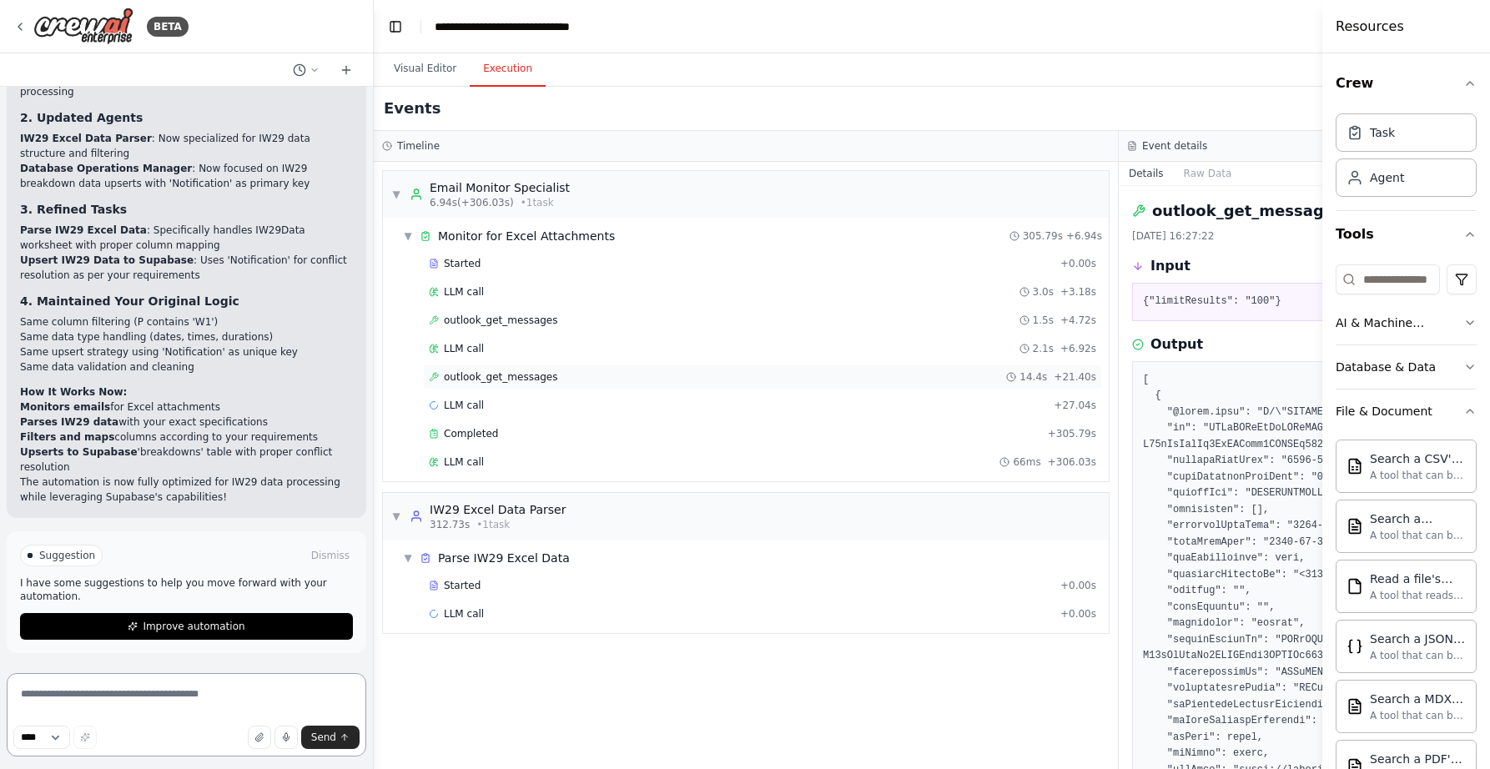
scroll to position [7991, 0]
click at [481, 439] on span "Completed" at bounding box center [471, 433] width 54 height 13
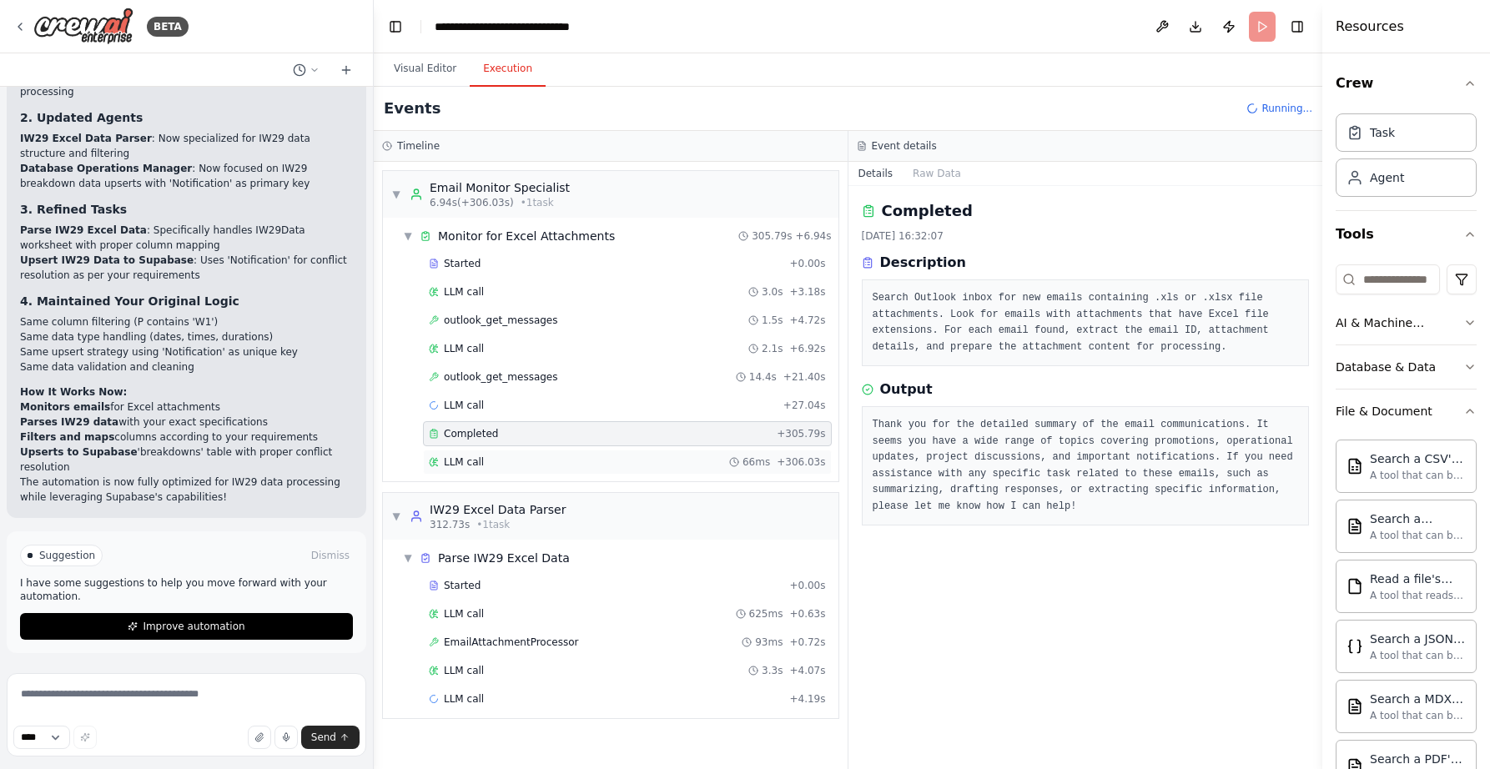
click at [475, 462] on span "LLM call" at bounding box center [464, 462] width 40 height 13
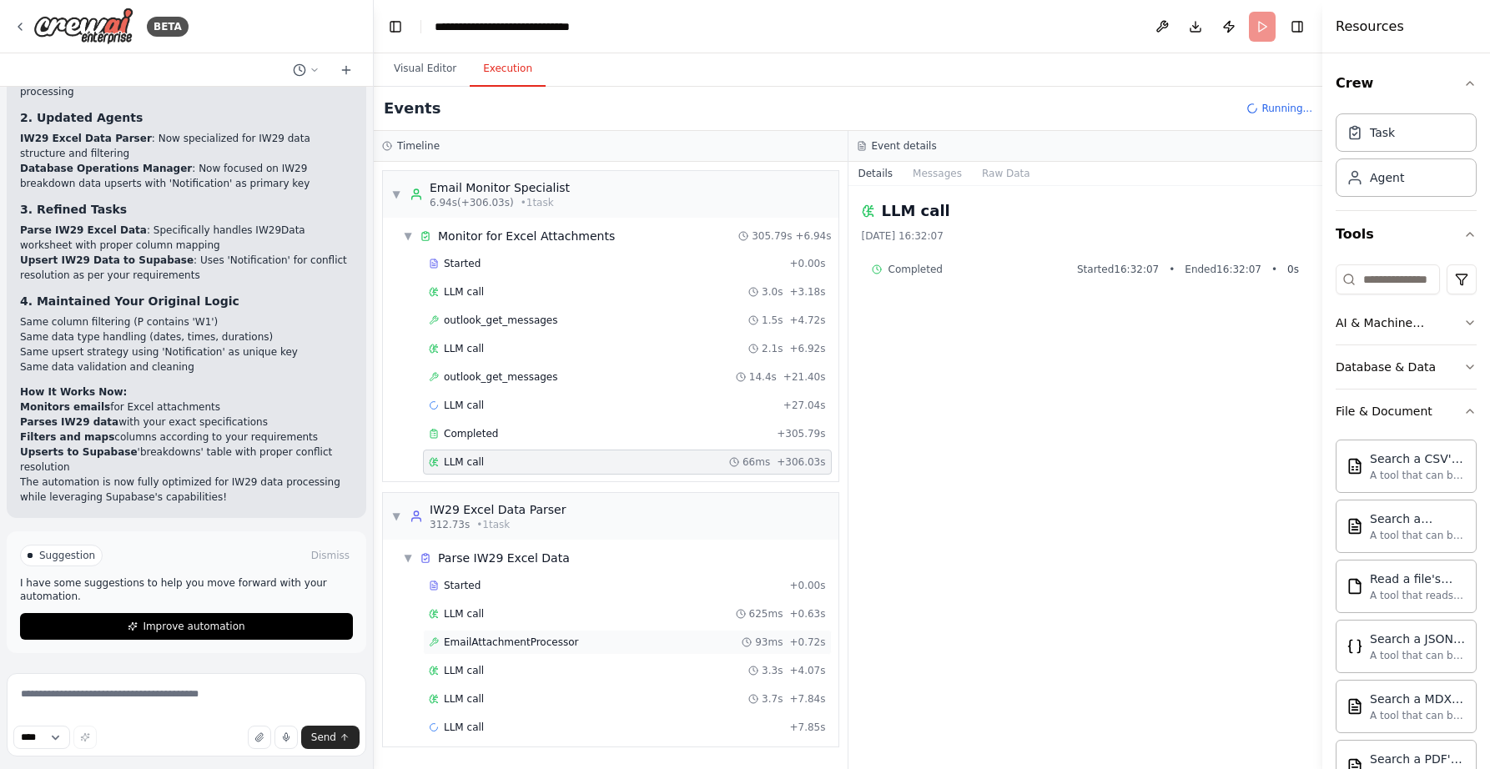
click at [498, 644] on span "EmailAttachmentProcessor" at bounding box center [511, 642] width 134 height 13
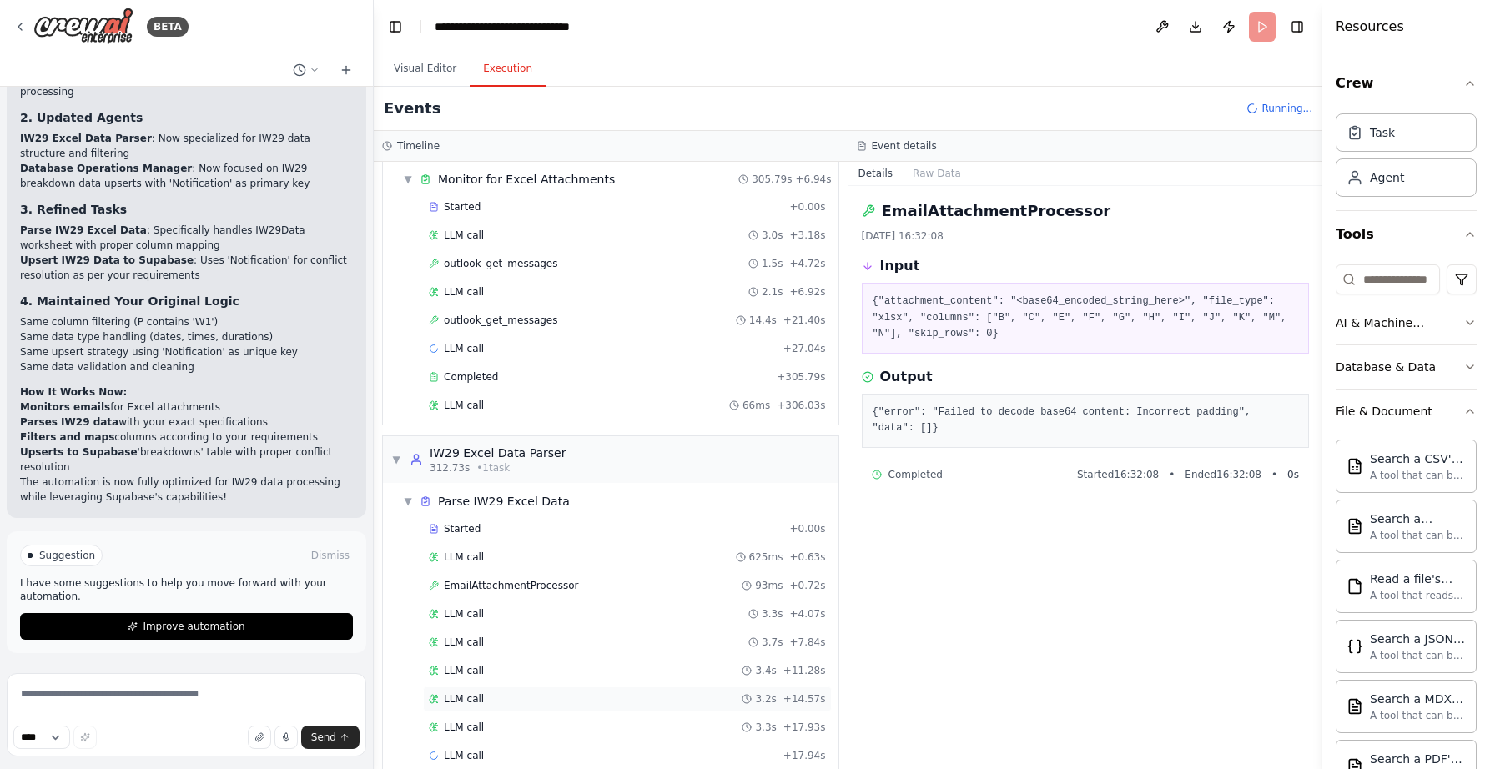
scroll to position [82, 0]
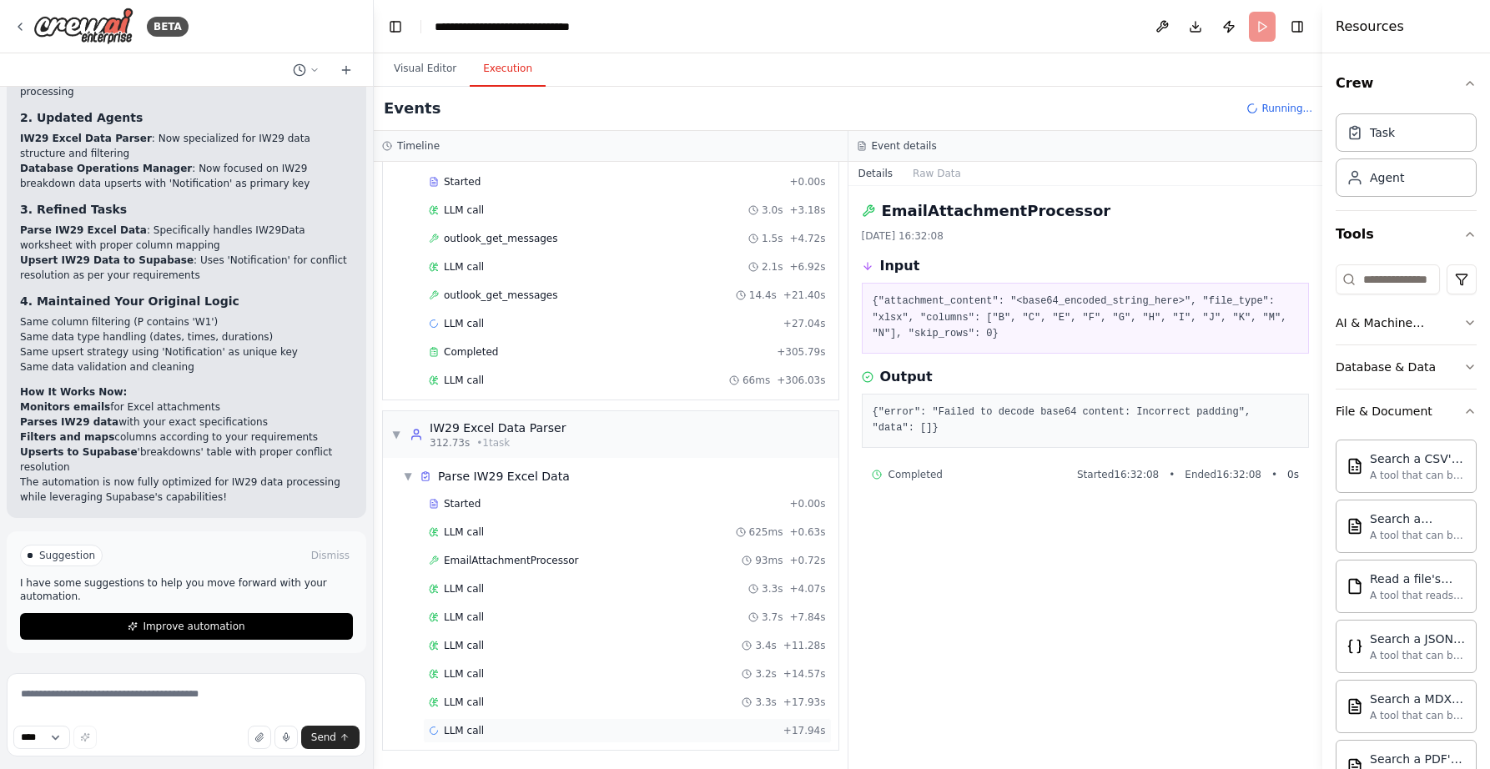
click at [467, 725] on span "LLM call" at bounding box center [464, 730] width 40 height 13
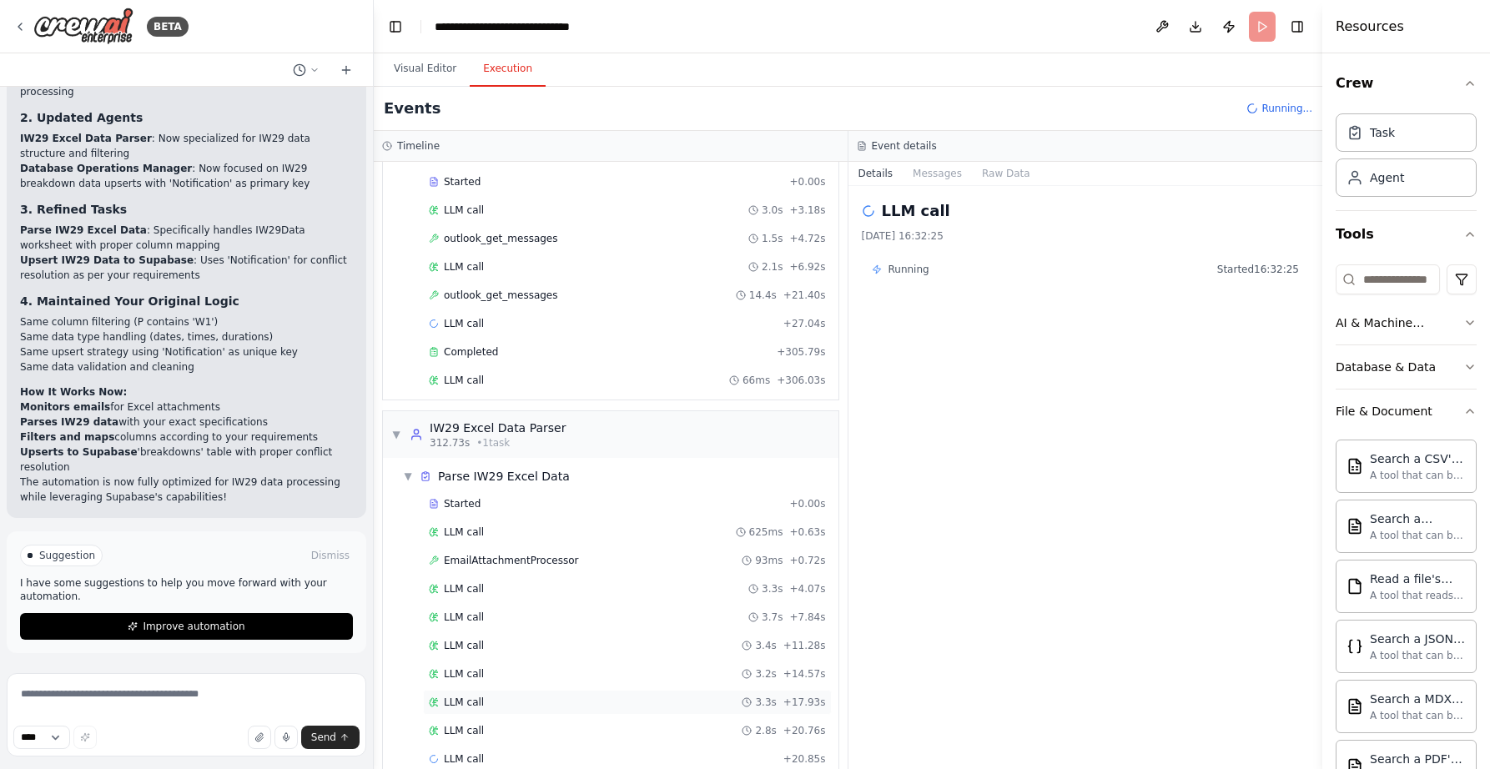
click at [476, 704] on span "LLM call" at bounding box center [464, 702] width 40 height 13
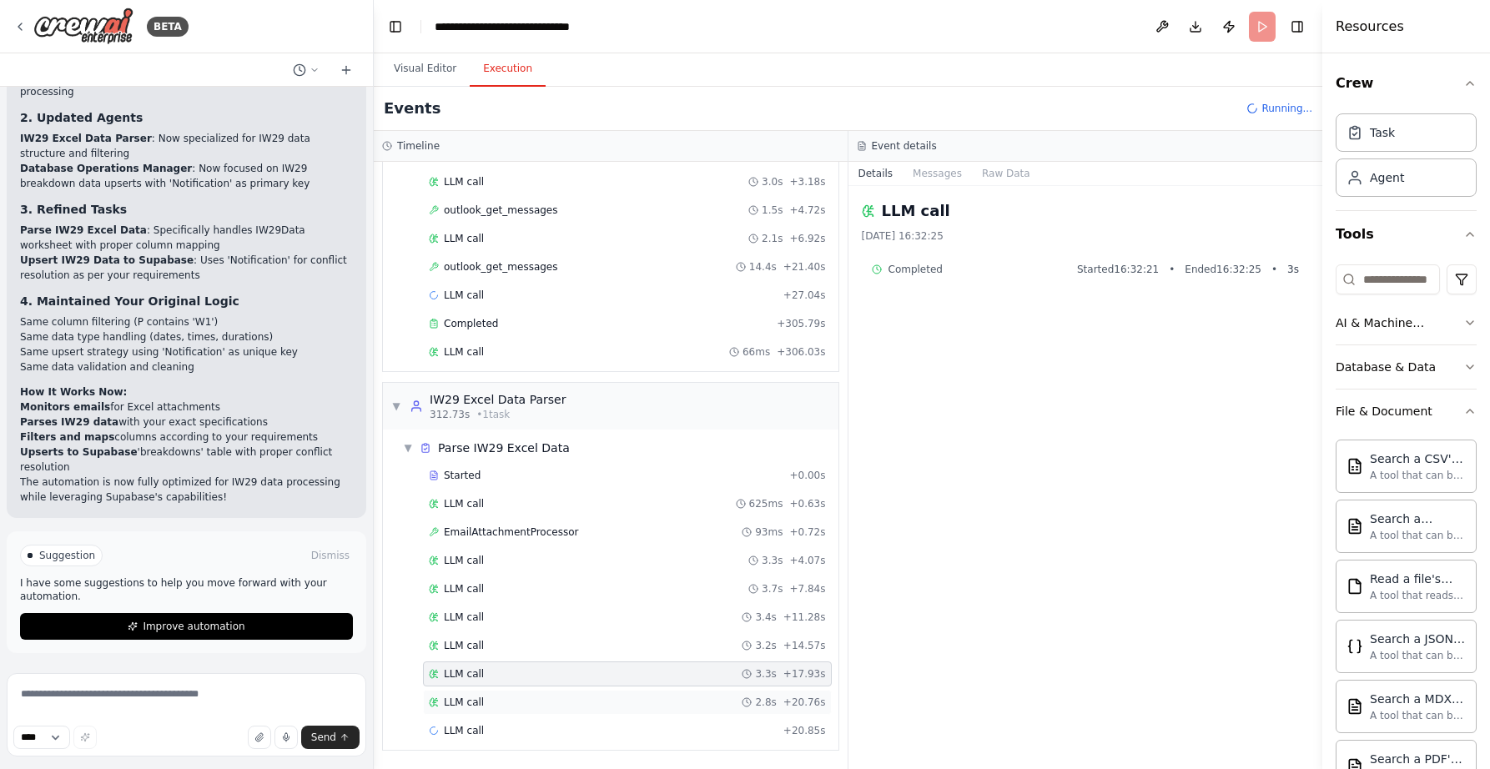
click at [464, 702] on span "LLM call" at bounding box center [464, 702] width 40 height 13
click at [472, 476] on span "Started" at bounding box center [462, 475] width 37 height 13
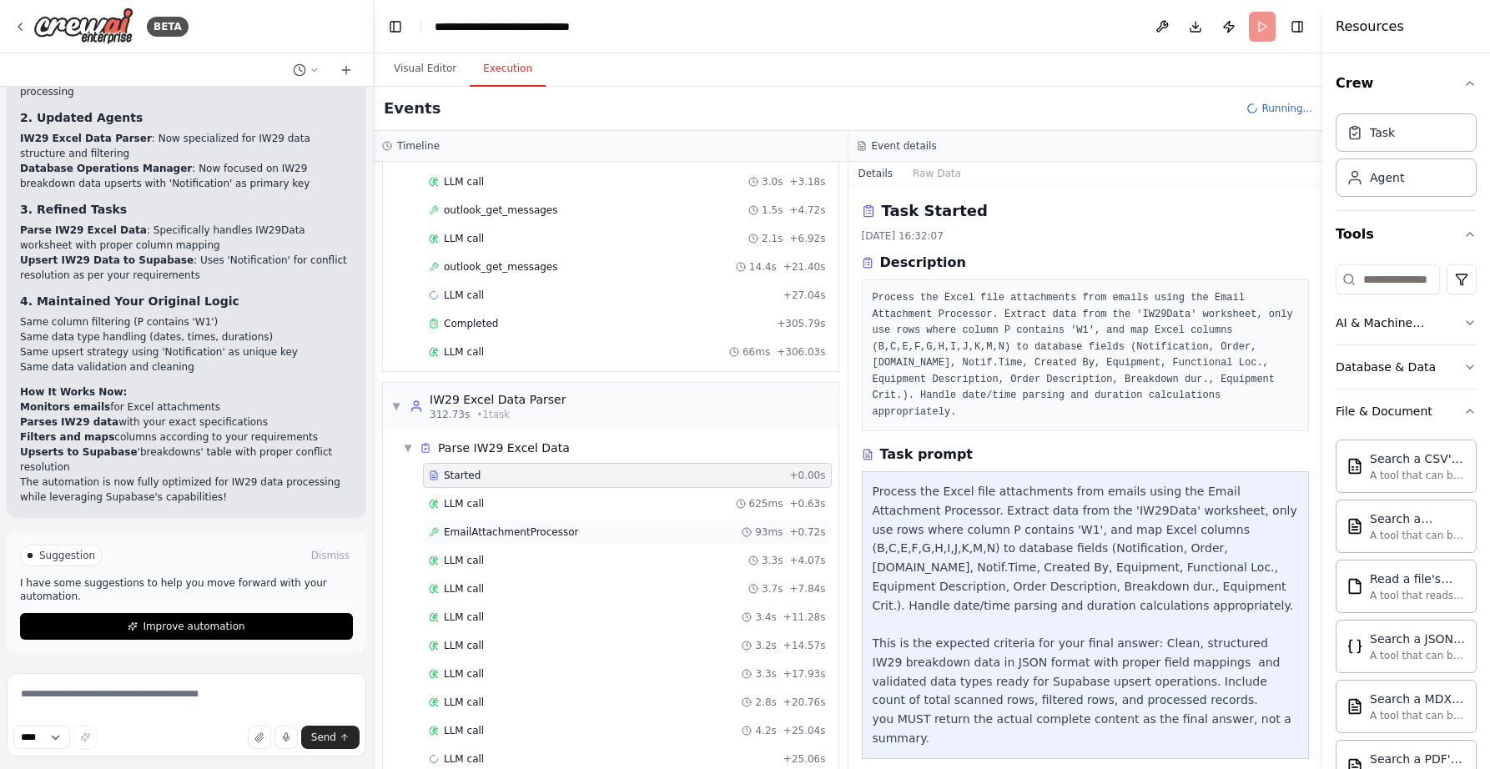
click at [471, 526] on span "EmailAttachmentProcessor" at bounding box center [511, 532] width 134 height 13
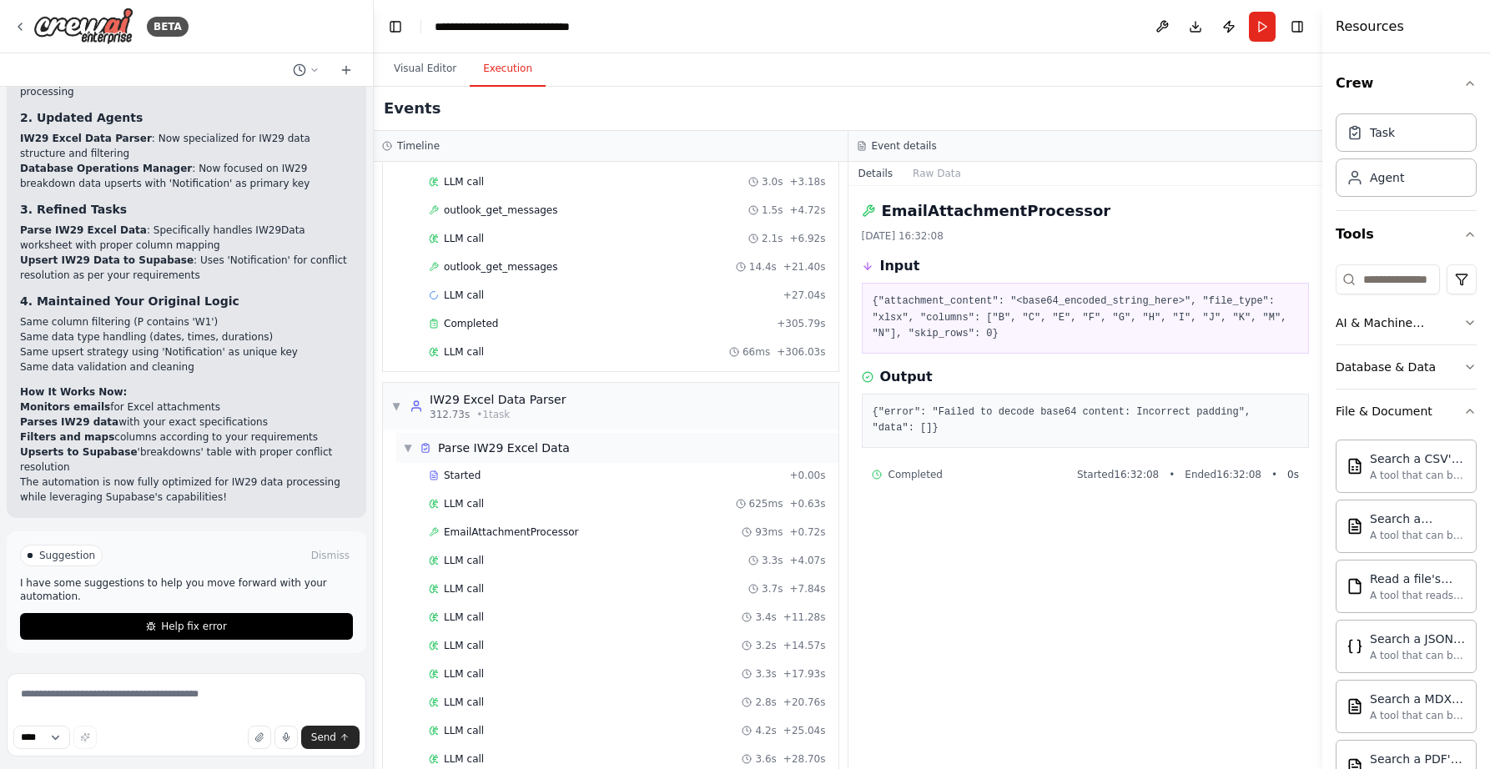
scroll to position [394, 0]
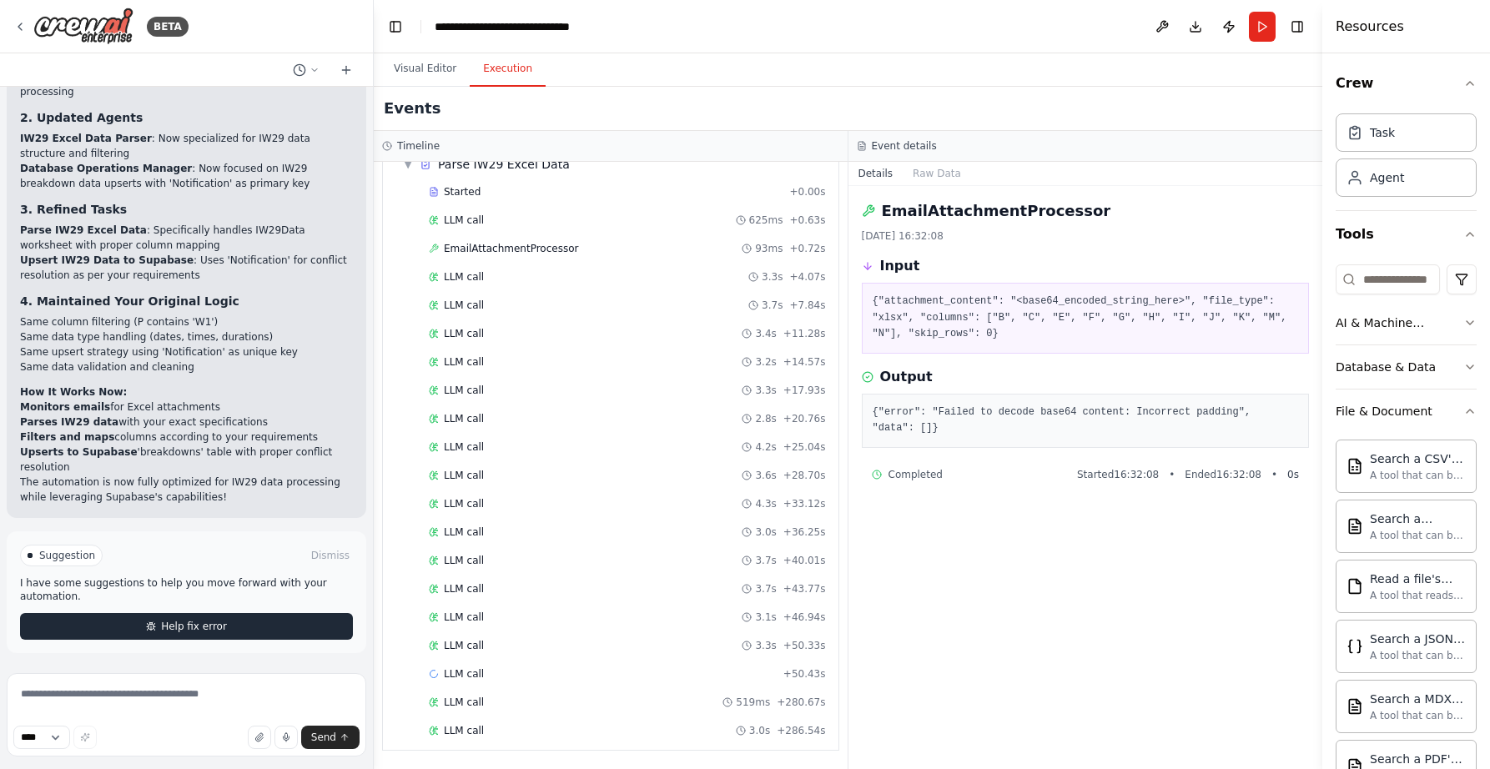
click at [169, 625] on span "Help fix error" at bounding box center [194, 626] width 66 height 13
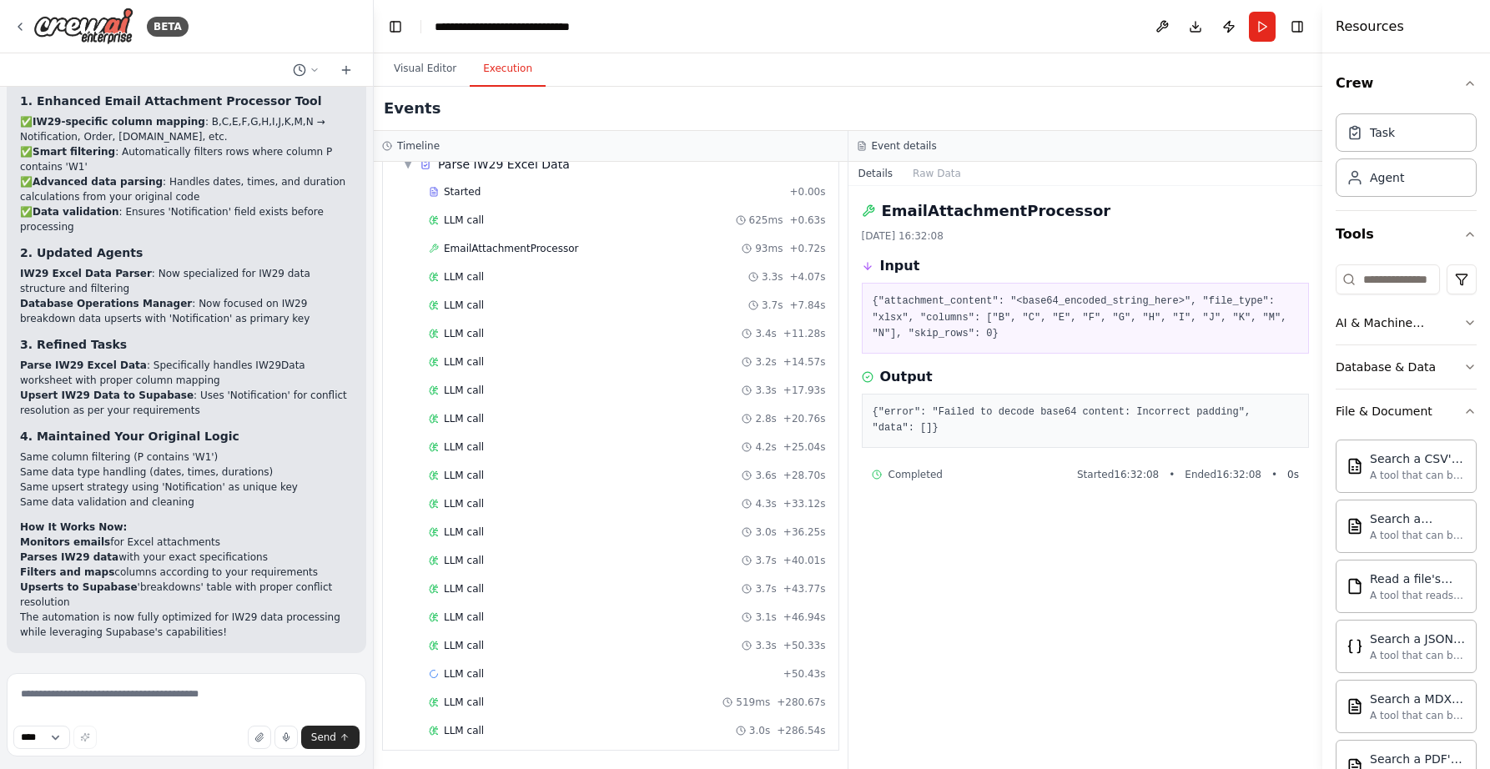
scroll to position [7855, 0]
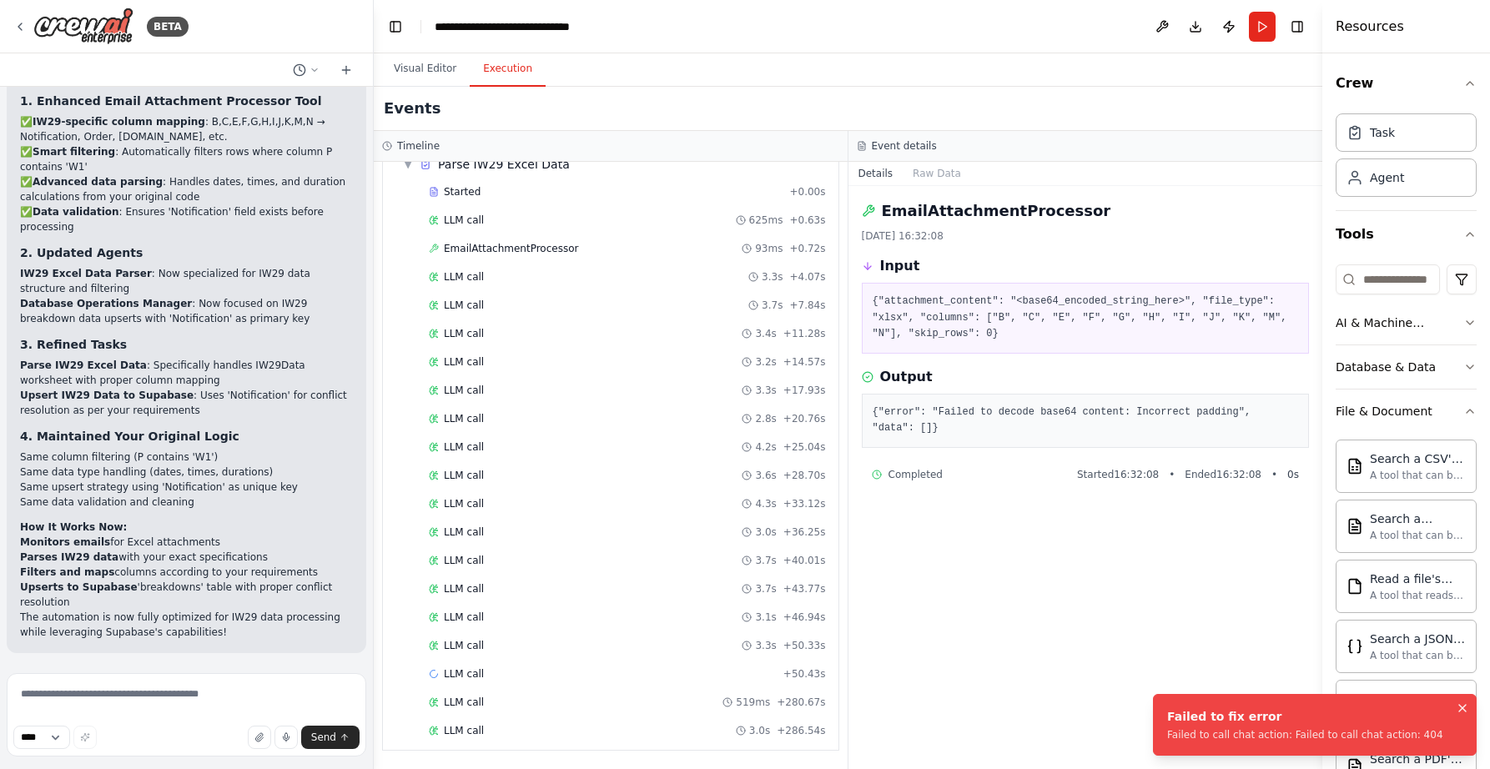
click at [1471, 711] on button "Notifications (F8)" at bounding box center [1462, 708] width 20 height 20
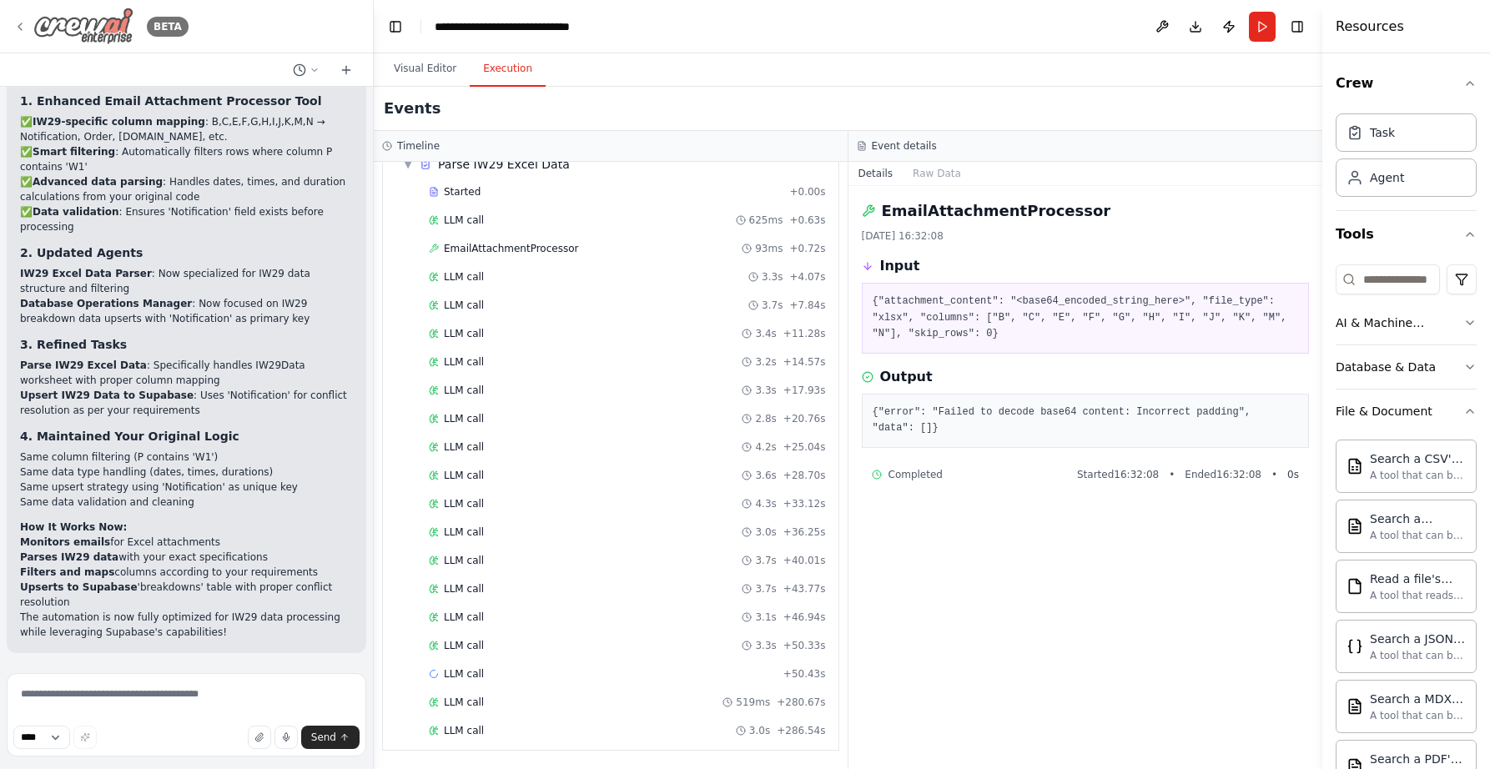
click at [17, 28] on icon at bounding box center [19, 26] width 13 height 13
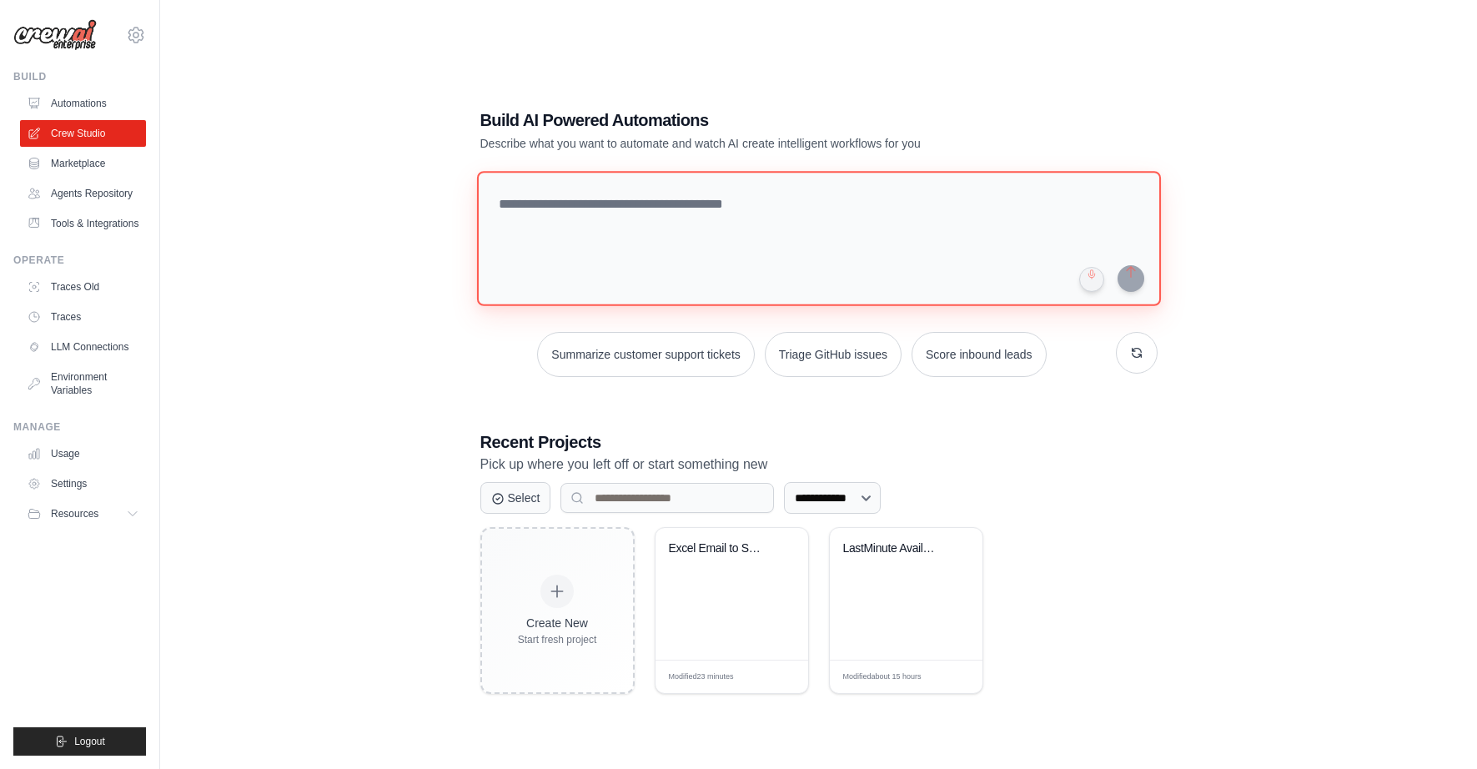
click at [598, 205] on textarea at bounding box center [818, 238] width 684 height 135
paste textarea "**********"
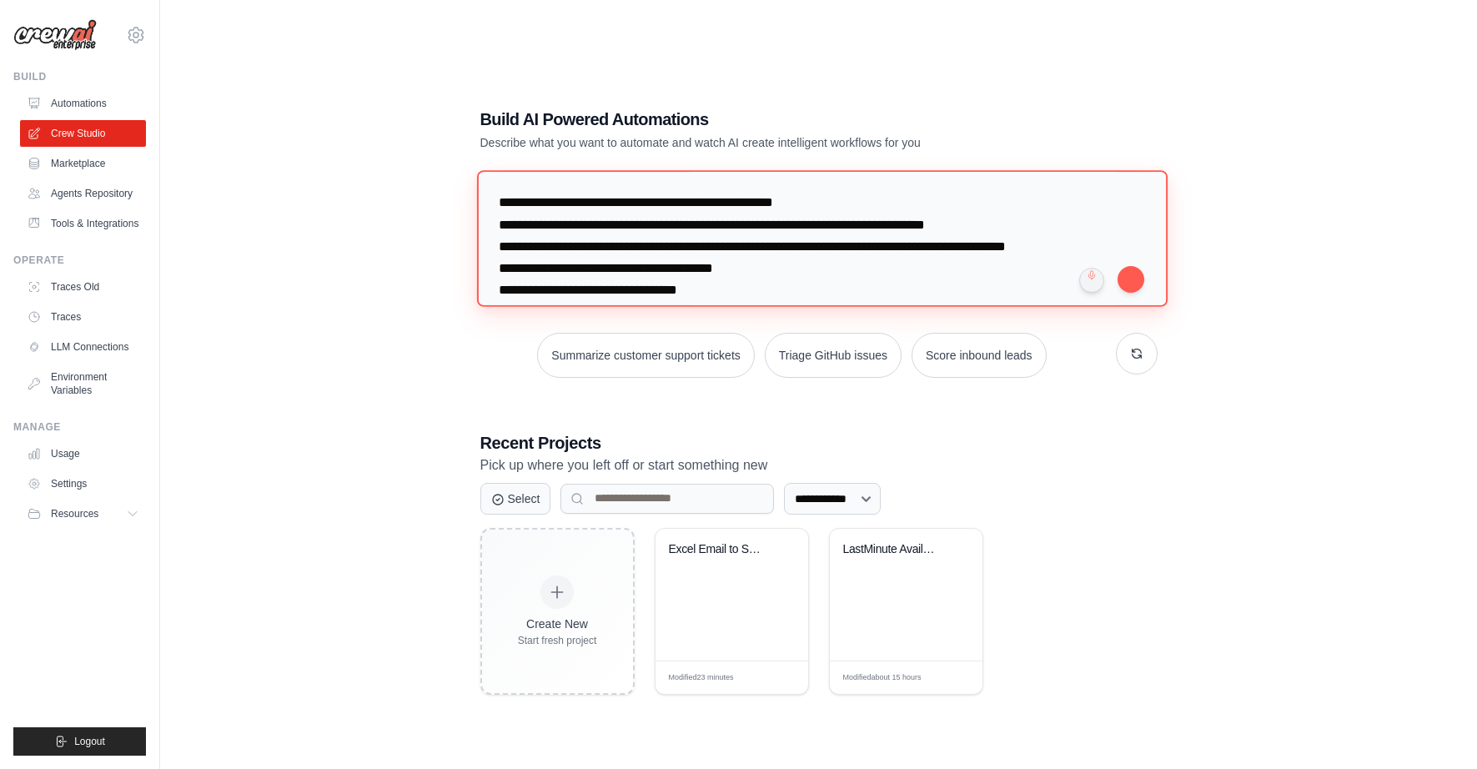
drag, startPoint x: 545, startPoint y: 206, endPoint x: 496, endPoint y: 205, distance: 49.2
click at [496, 205] on textarea "**********" at bounding box center [821, 238] width 691 height 136
click at [561, 204] on textarea "**********" at bounding box center [821, 238] width 691 height 136
click at [748, 249] on textarea "**********" at bounding box center [821, 238] width 691 height 136
drag, startPoint x: 899, startPoint y: 249, endPoint x: 881, endPoint y: 248, distance: 17.5
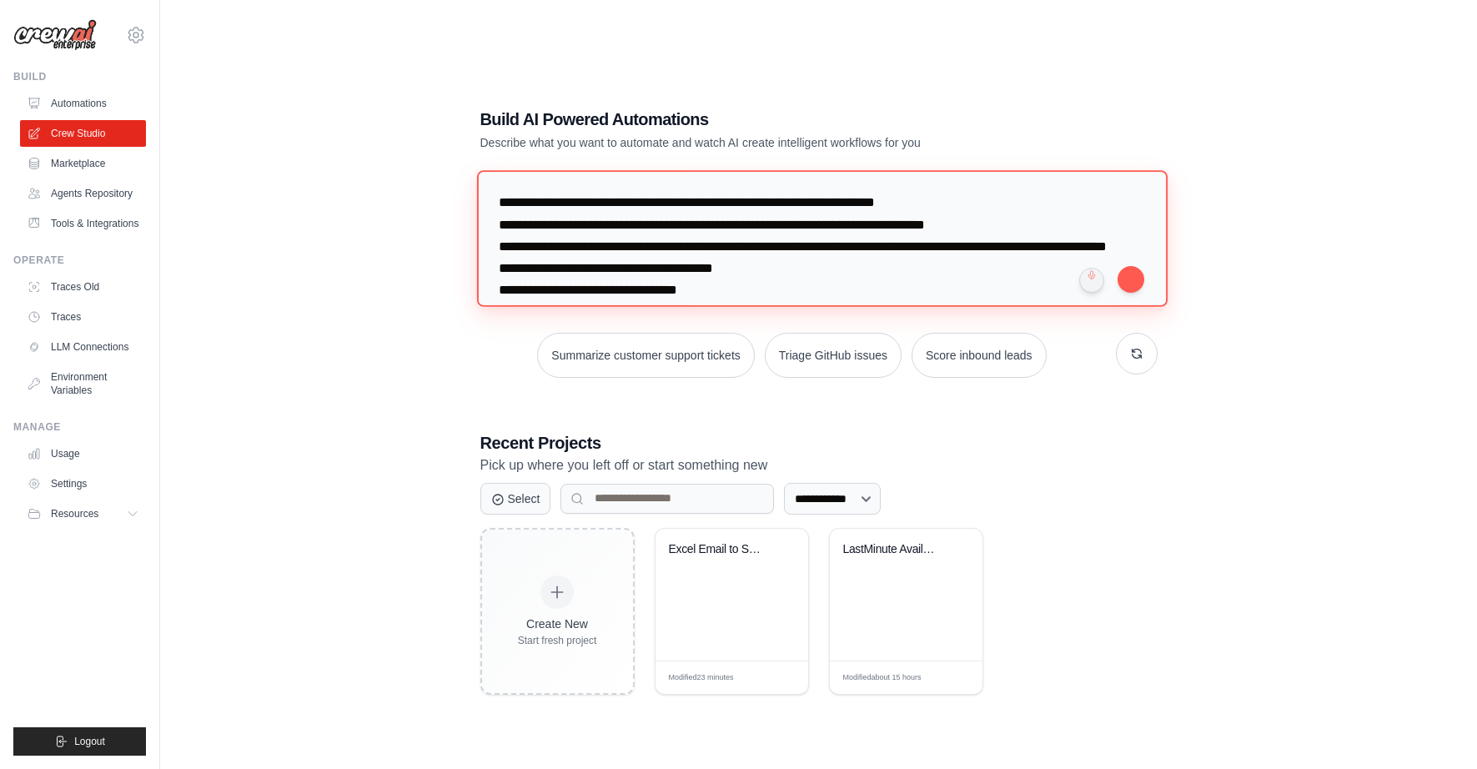
click at [881, 248] on textarea "**********" at bounding box center [821, 238] width 691 height 136
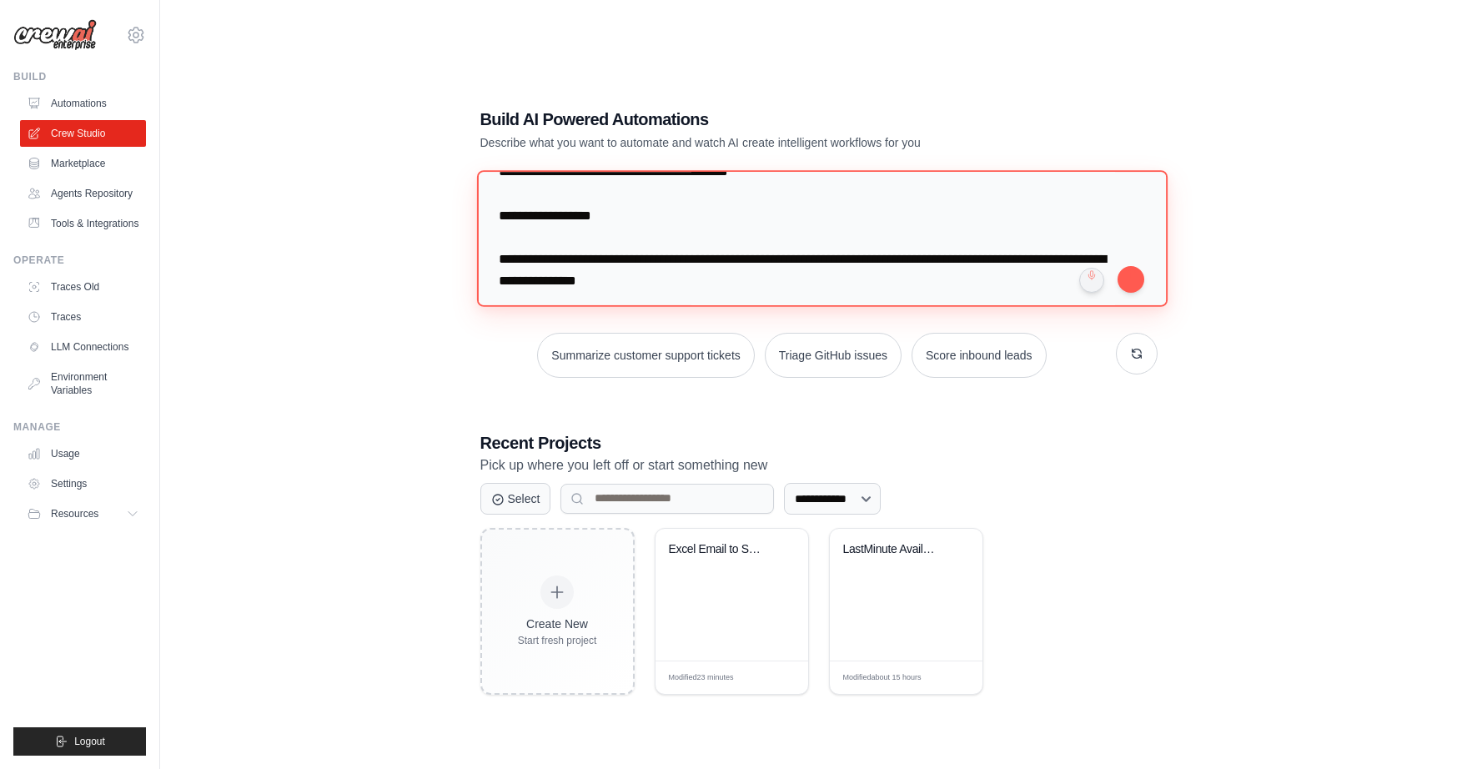
scroll to position [358, 0]
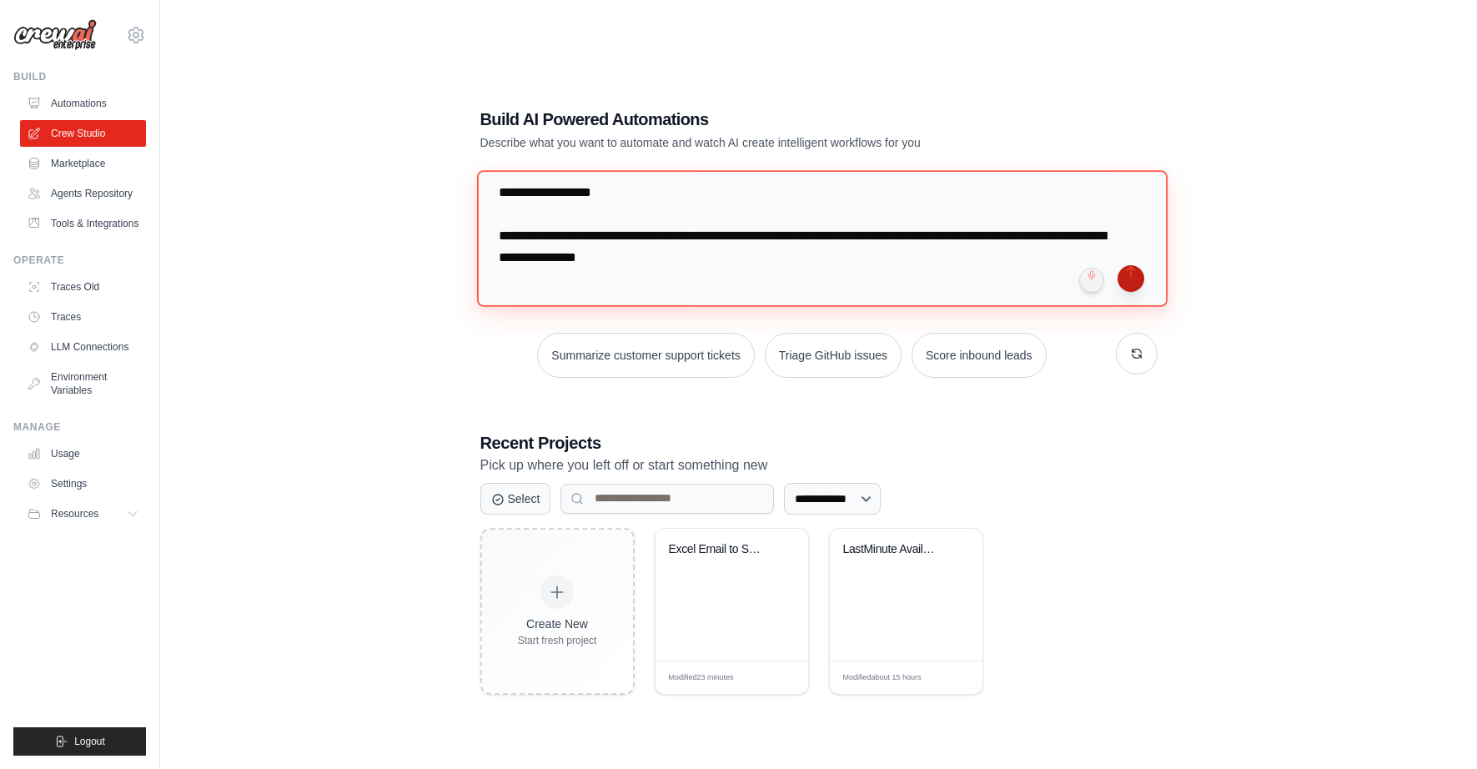
type textarea "**********"
click at [1135, 278] on button "submit" at bounding box center [1131, 278] width 27 height 27
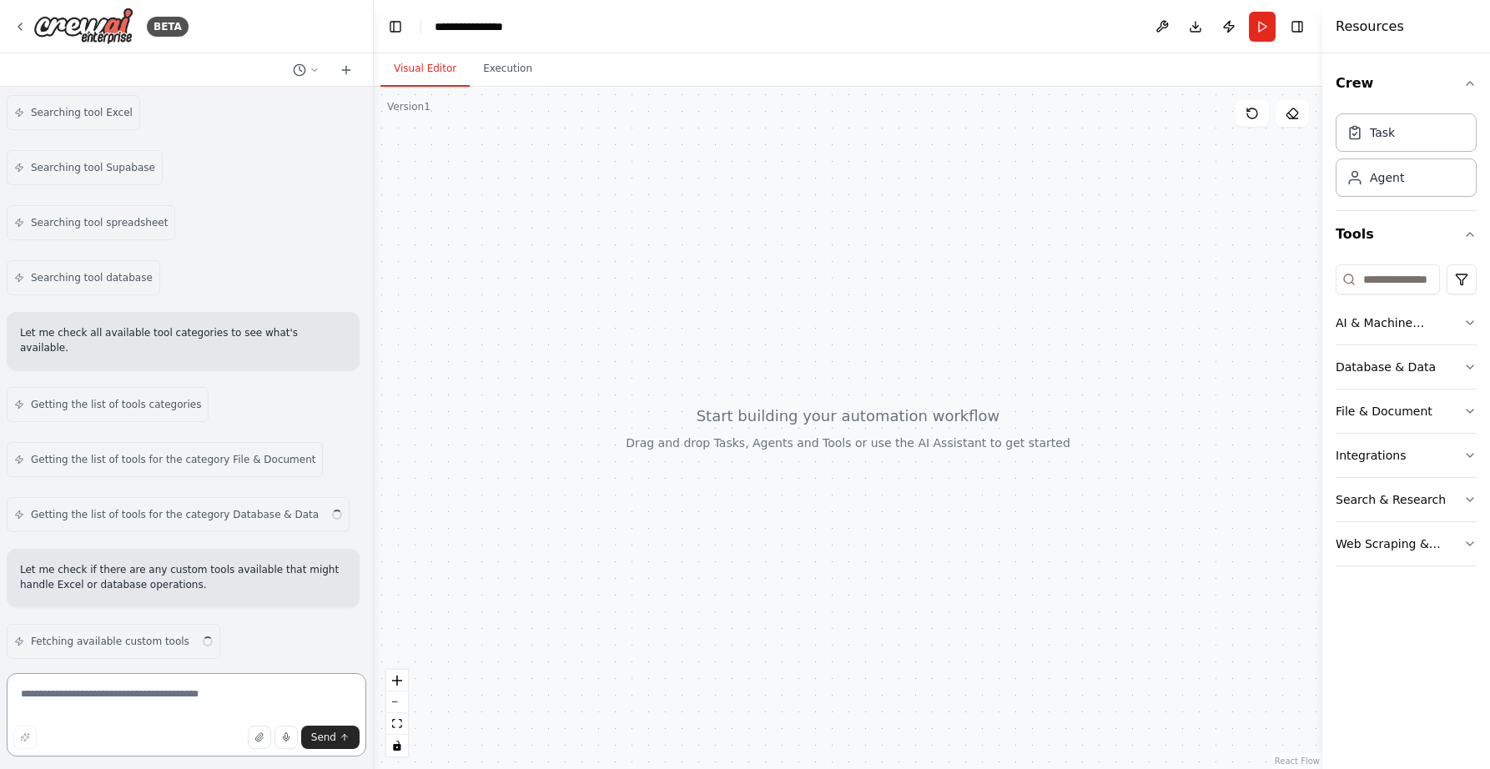
scroll to position [1045, 0]
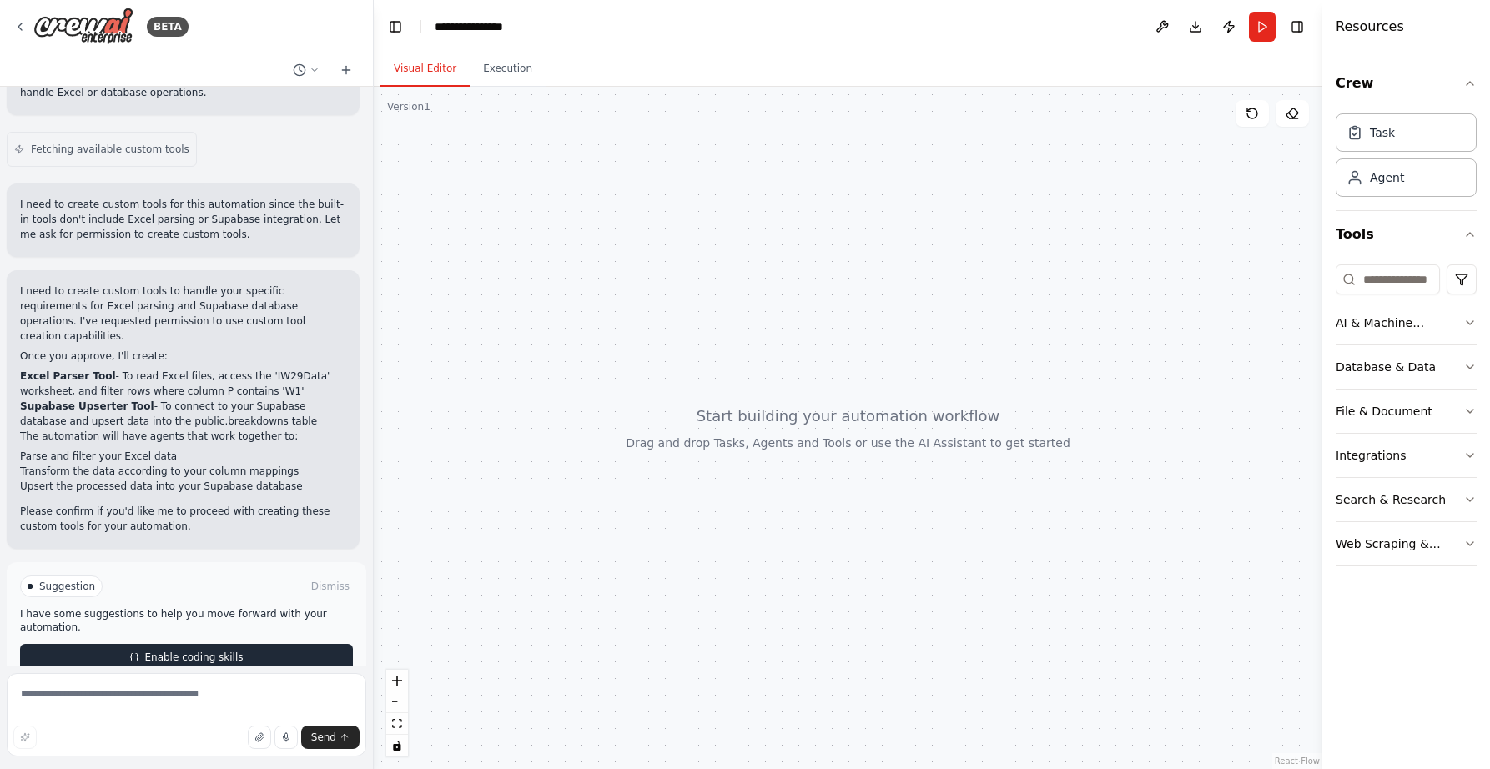
click at [165, 651] on span "Enable coding skills" at bounding box center [193, 657] width 98 height 13
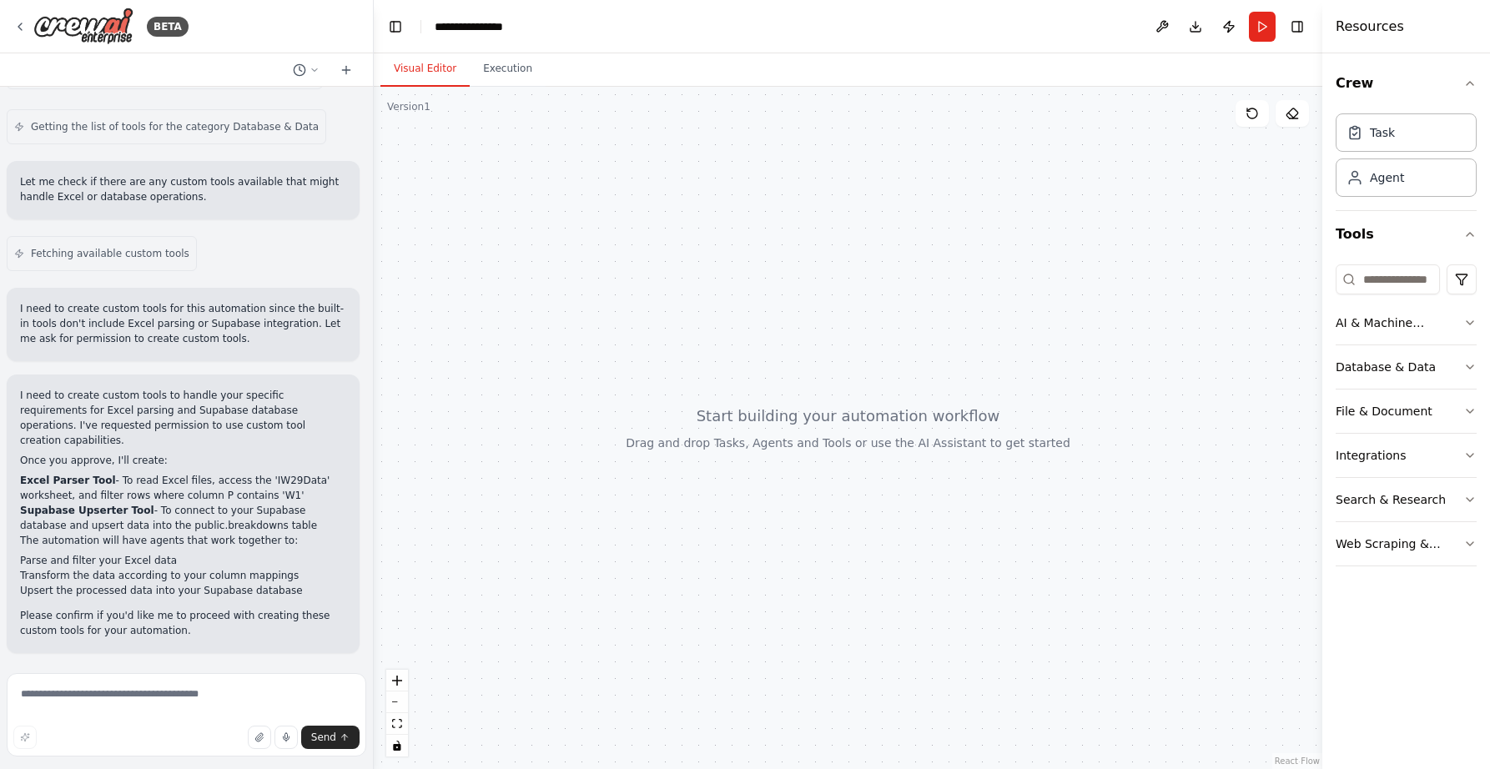
scroll to position [909, 0]
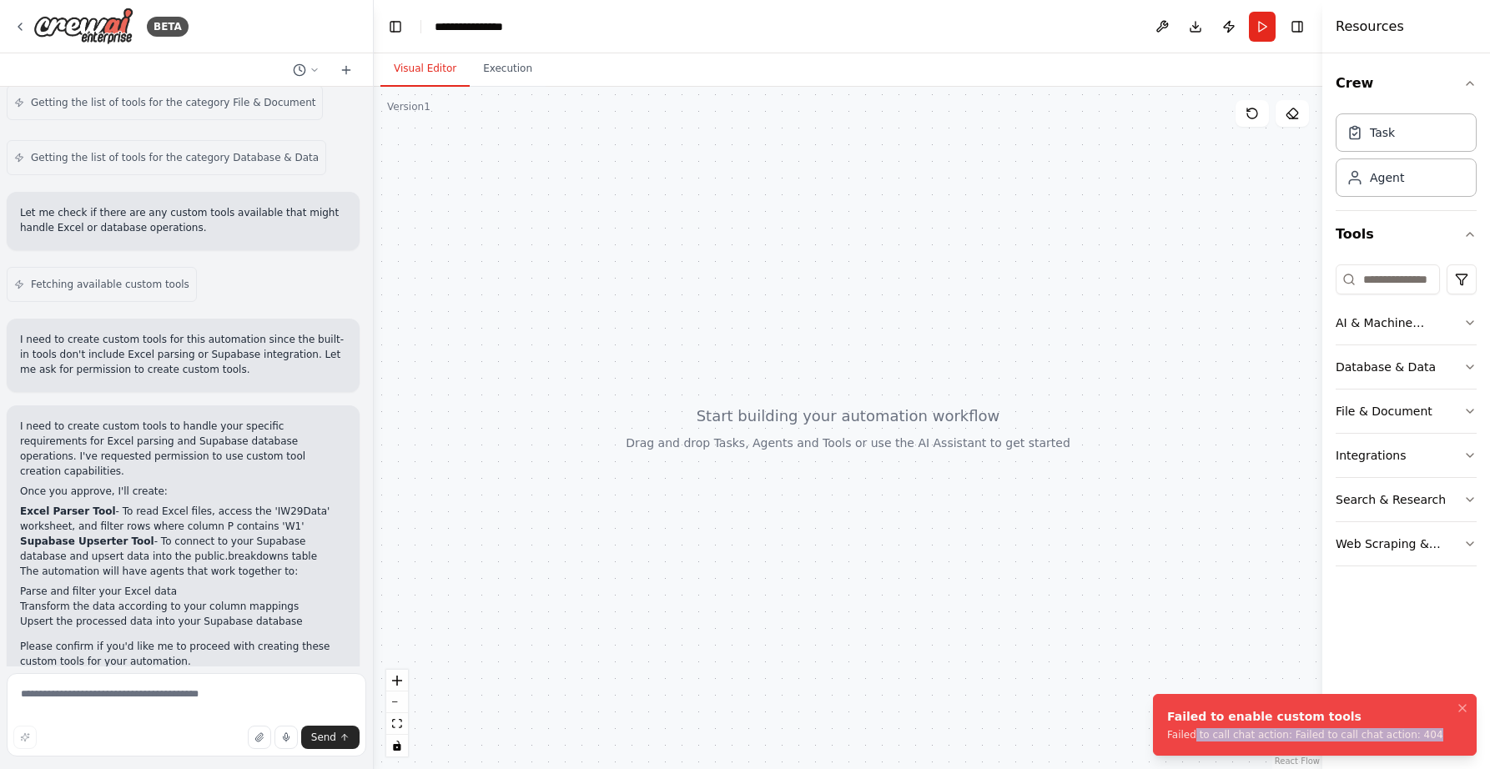
drag, startPoint x: 1195, startPoint y: 734, endPoint x: 1349, endPoint y: 744, distance: 154.7
click at [1349, 744] on li "Failed to enable custom tools Failed to call chat action: Failed to call chat a…" at bounding box center [1315, 725] width 324 height 62
drag, startPoint x: 1172, startPoint y: 729, endPoint x: 1451, endPoint y: 735, distance: 278.7
click at [1450, 735] on li "Failed to enable custom tools Failed to call chat action: Failed to call chat a…" at bounding box center [1315, 725] width 324 height 62
click at [1463, 710] on icon "Notifications (F8)" at bounding box center [1462, 708] width 13 height 13
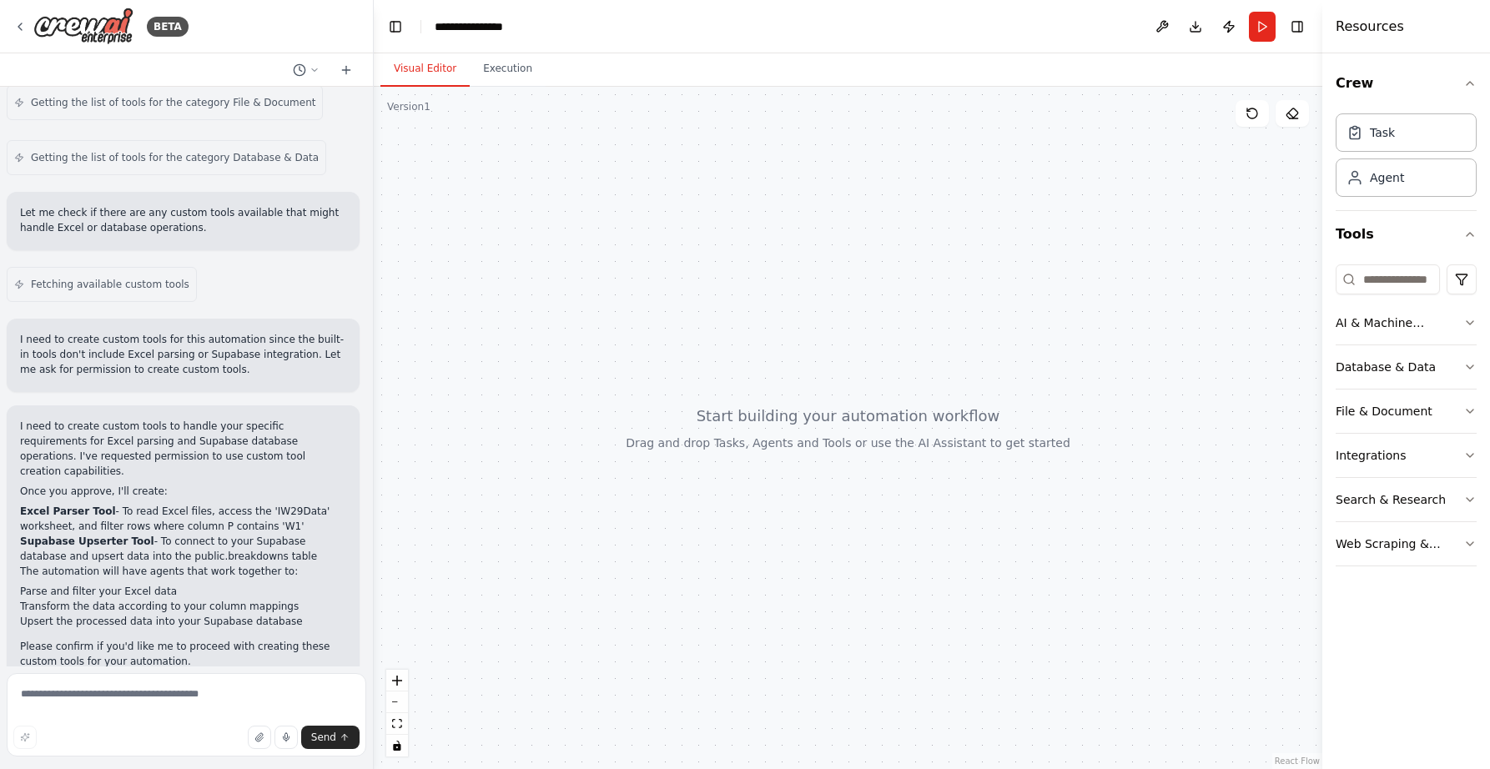
click at [1197, 417] on div at bounding box center [848, 428] width 949 height 682
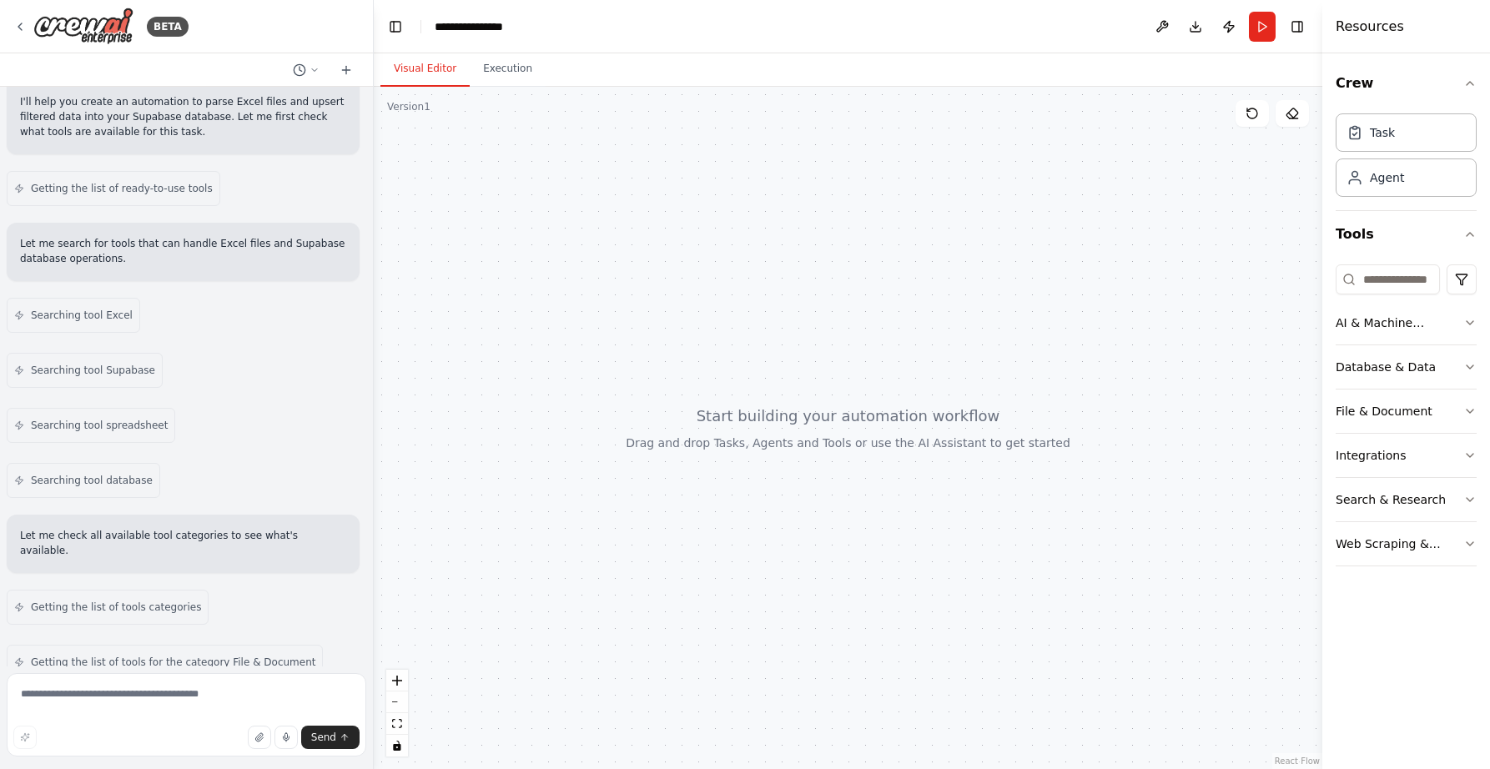
scroll to position [0, 0]
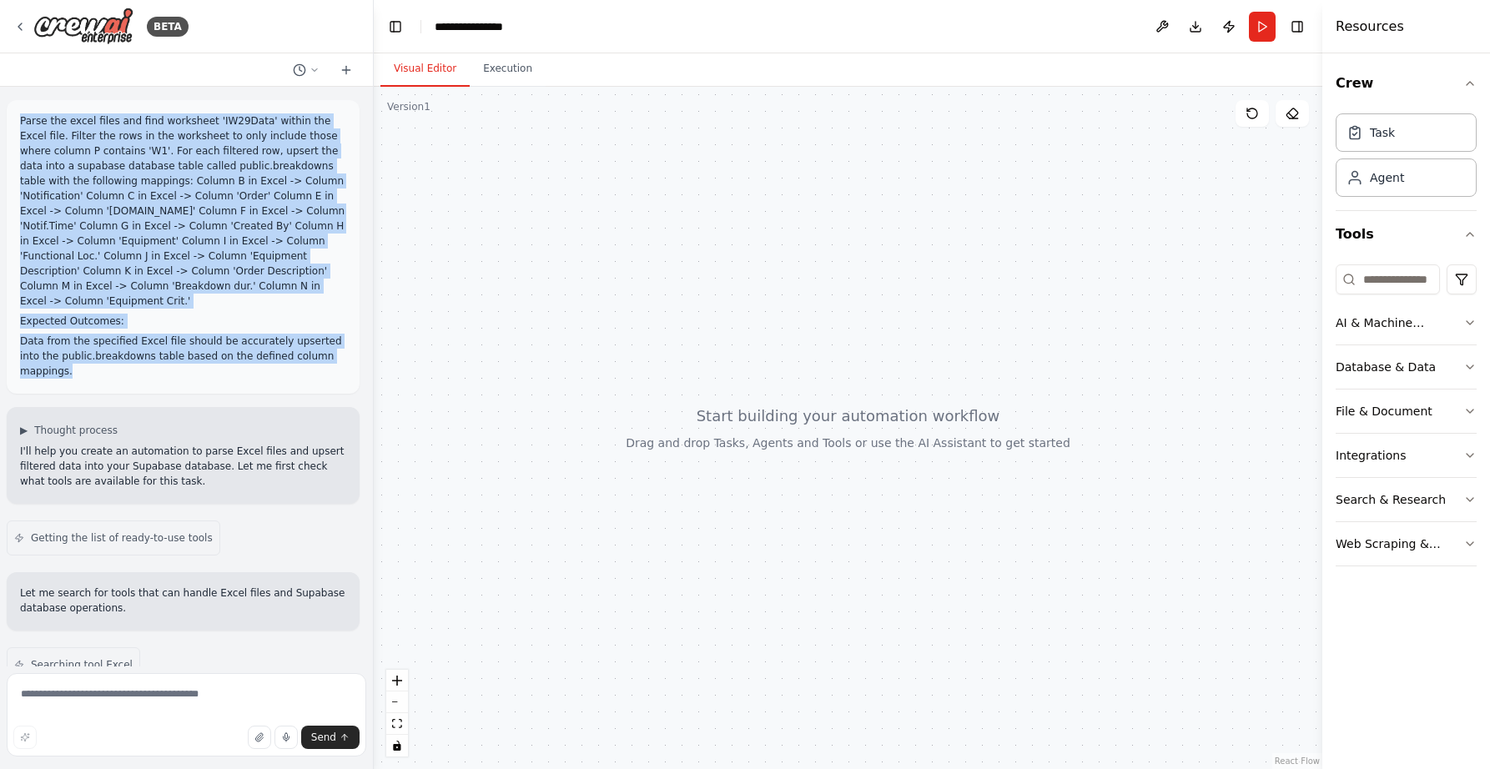
drag, startPoint x: 72, startPoint y: 372, endPoint x: -1, endPoint y: 81, distance: 300.1
click at [0, 81] on html "BETA Parse the excel files and find worksheet 'IW29Data' within the Excel file.…" at bounding box center [745, 384] width 1490 height 769
copy div "Parse the excel files and find worksheet 'IW29Data' within the Excel file. Filt…"
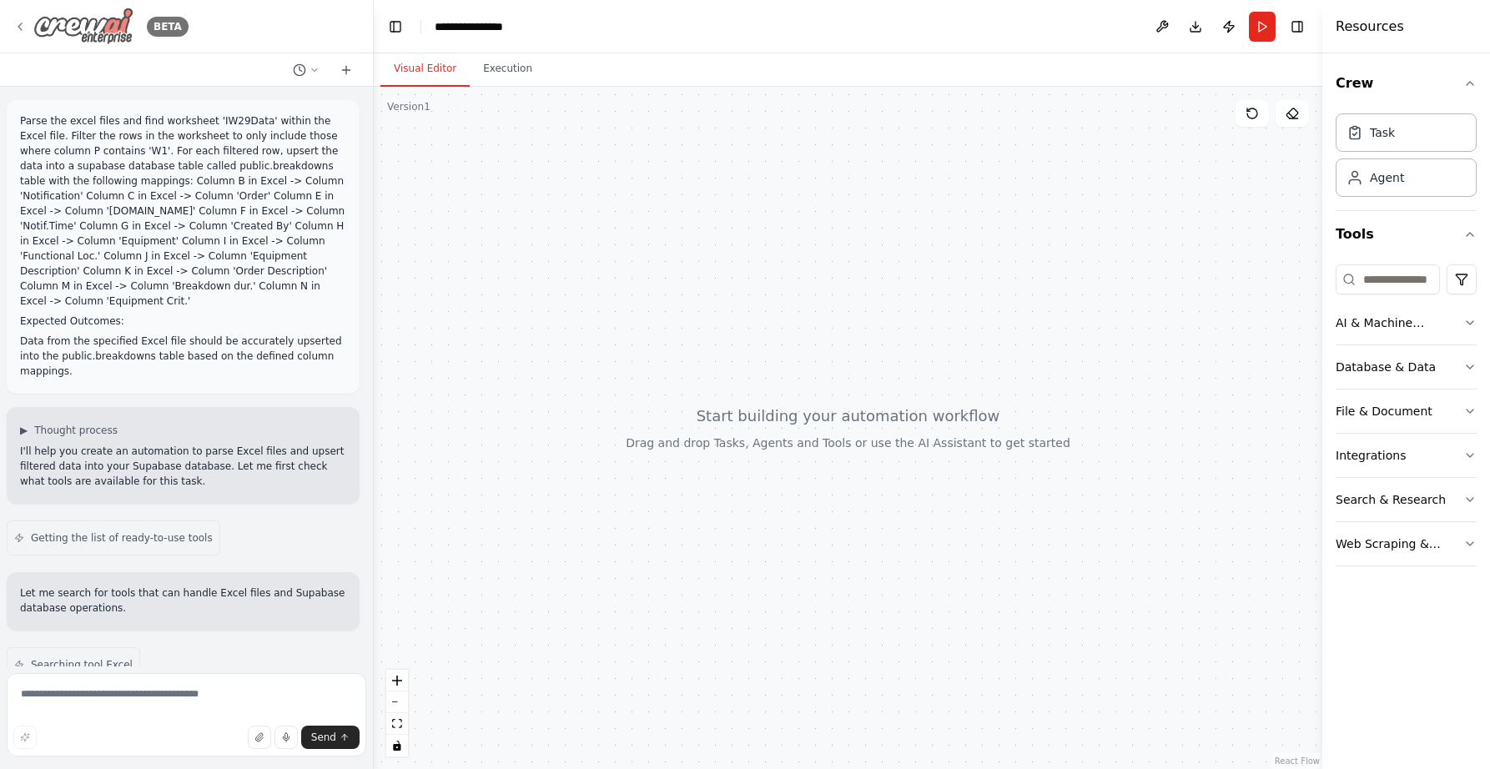
click at [28, 23] on div "BETA" at bounding box center [100, 27] width 175 height 38
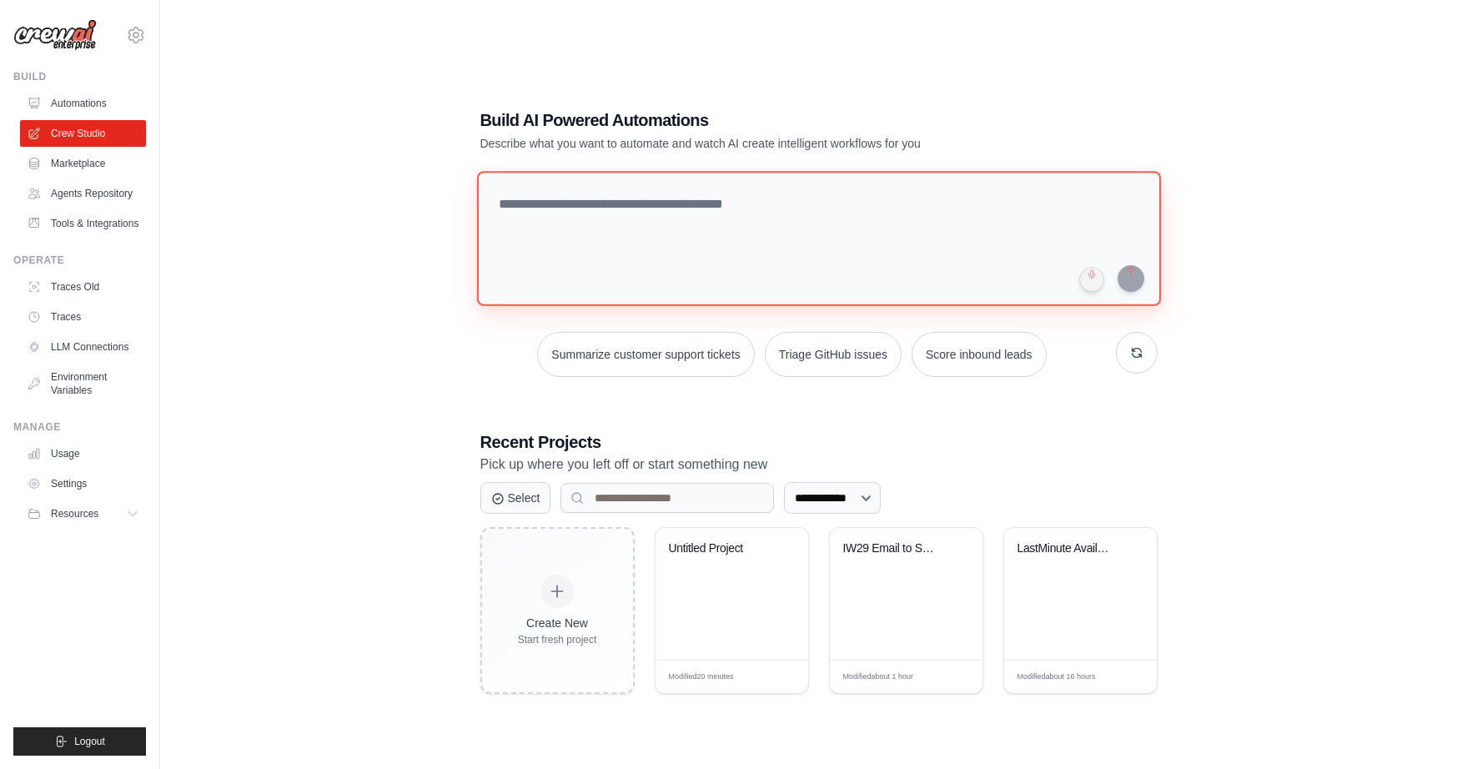
click at [594, 224] on textarea at bounding box center [818, 238] width 684 height 135
paste textarea "**********"
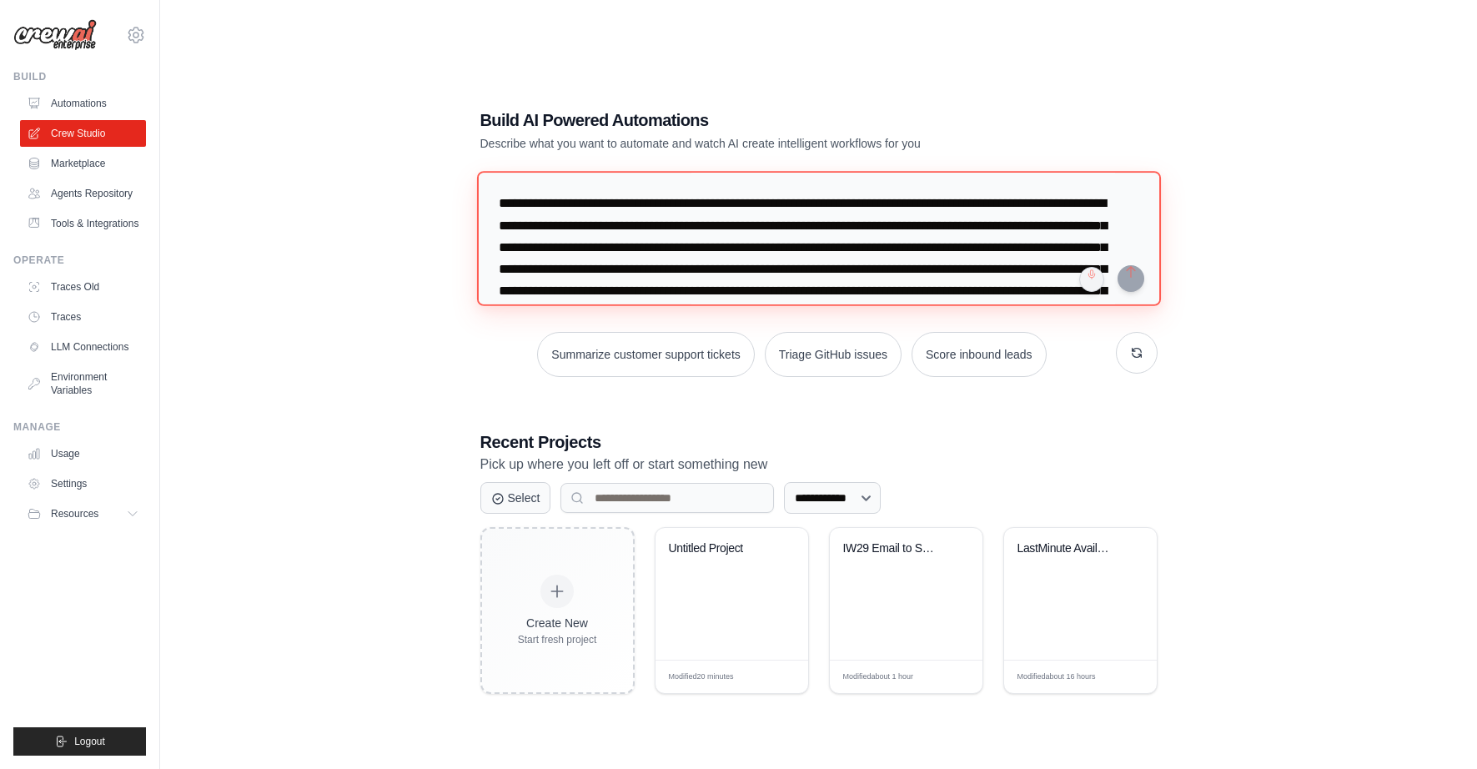
scroll to position [245, 0]
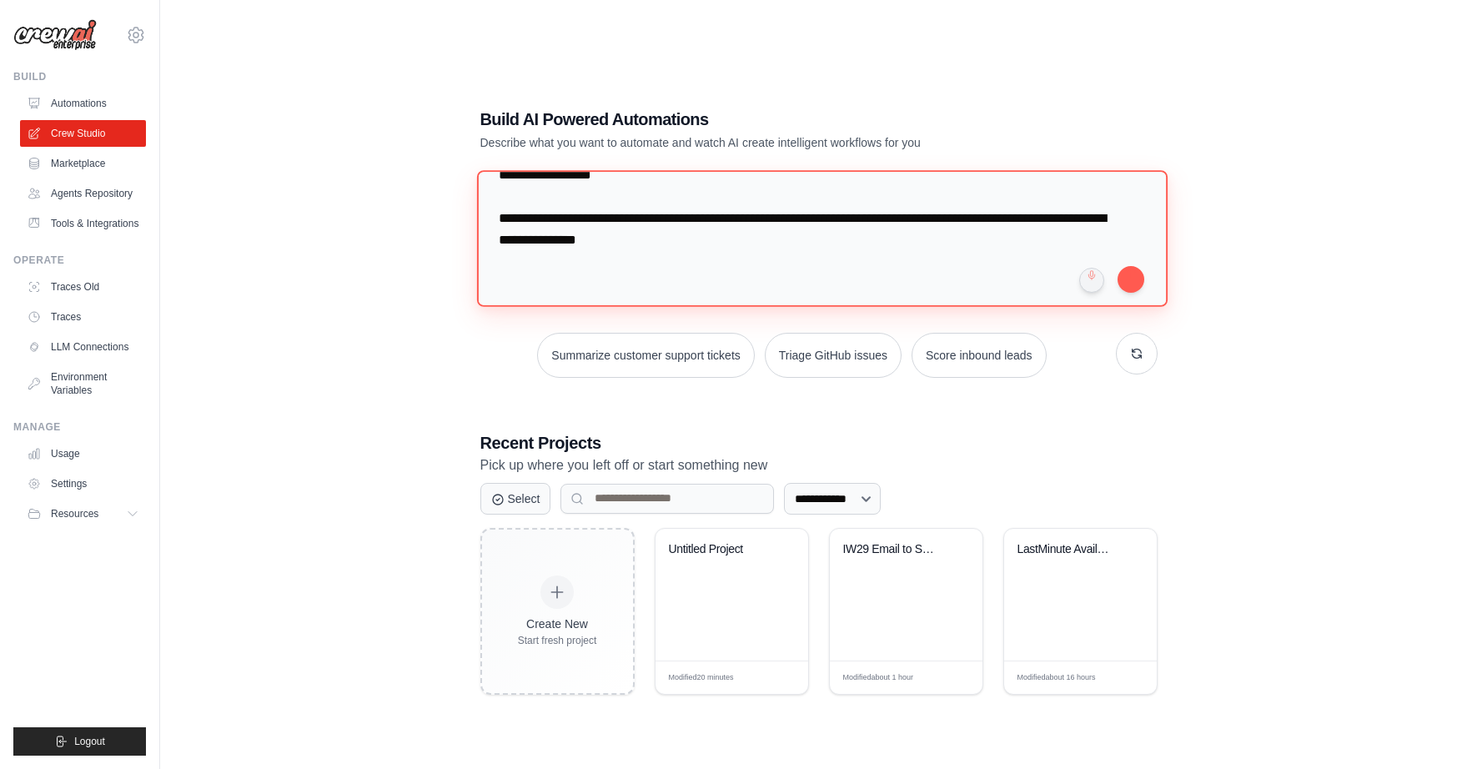
drag, startPoint x: 616, startPoint y: 297, endPoint x: 630, endPoint y: 293, distance: 14.8
click at [617, 297] on textarea "**********" at bounding box center [821, 238] width 691 height 136
click at [513, 269] on textarea "**********" at bounding box center [821, 238] width 691 height 136
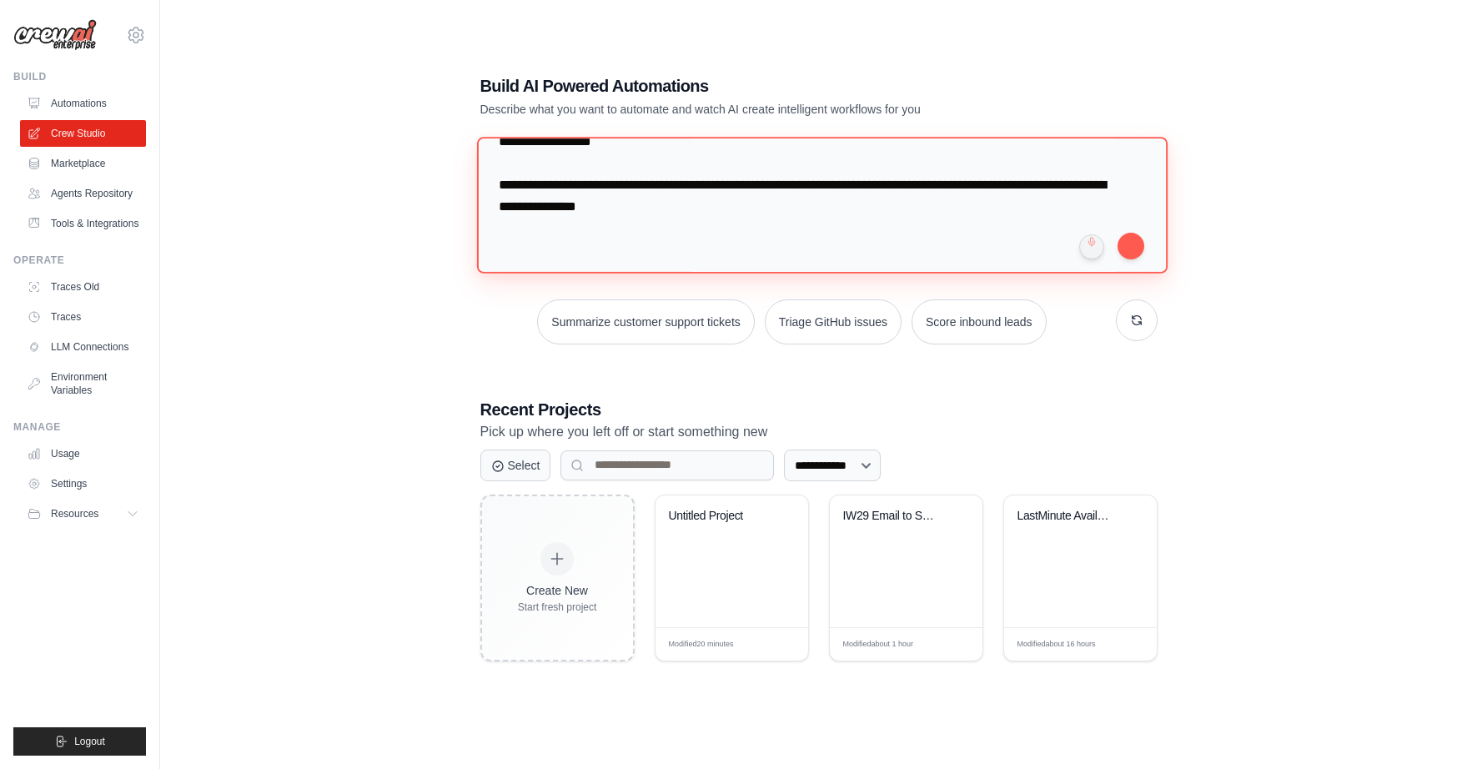
scroll to position [219, 0]
type textarea "**********"
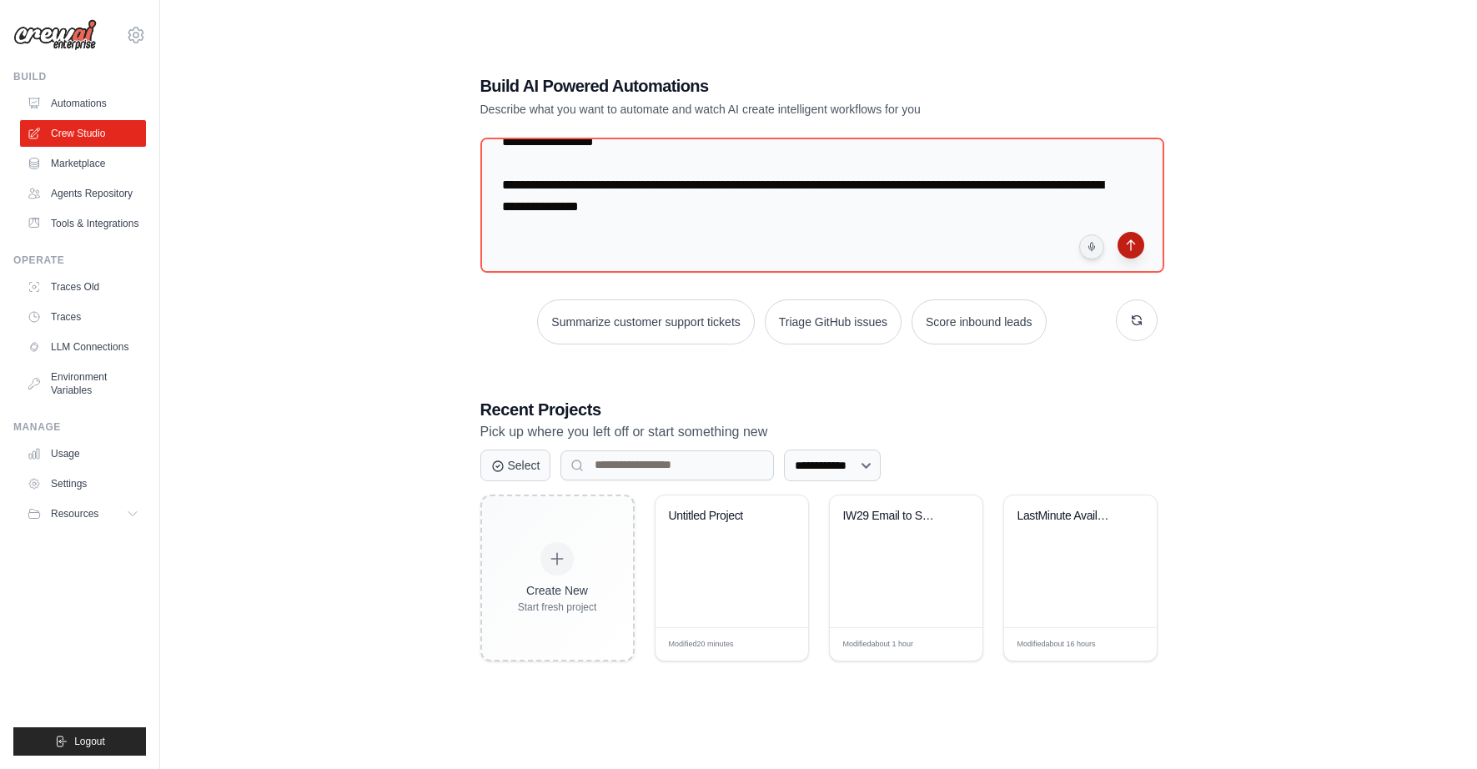
click at [1121, 246] on button "submit" at bounding box center [1131, 245] width 27 height 27
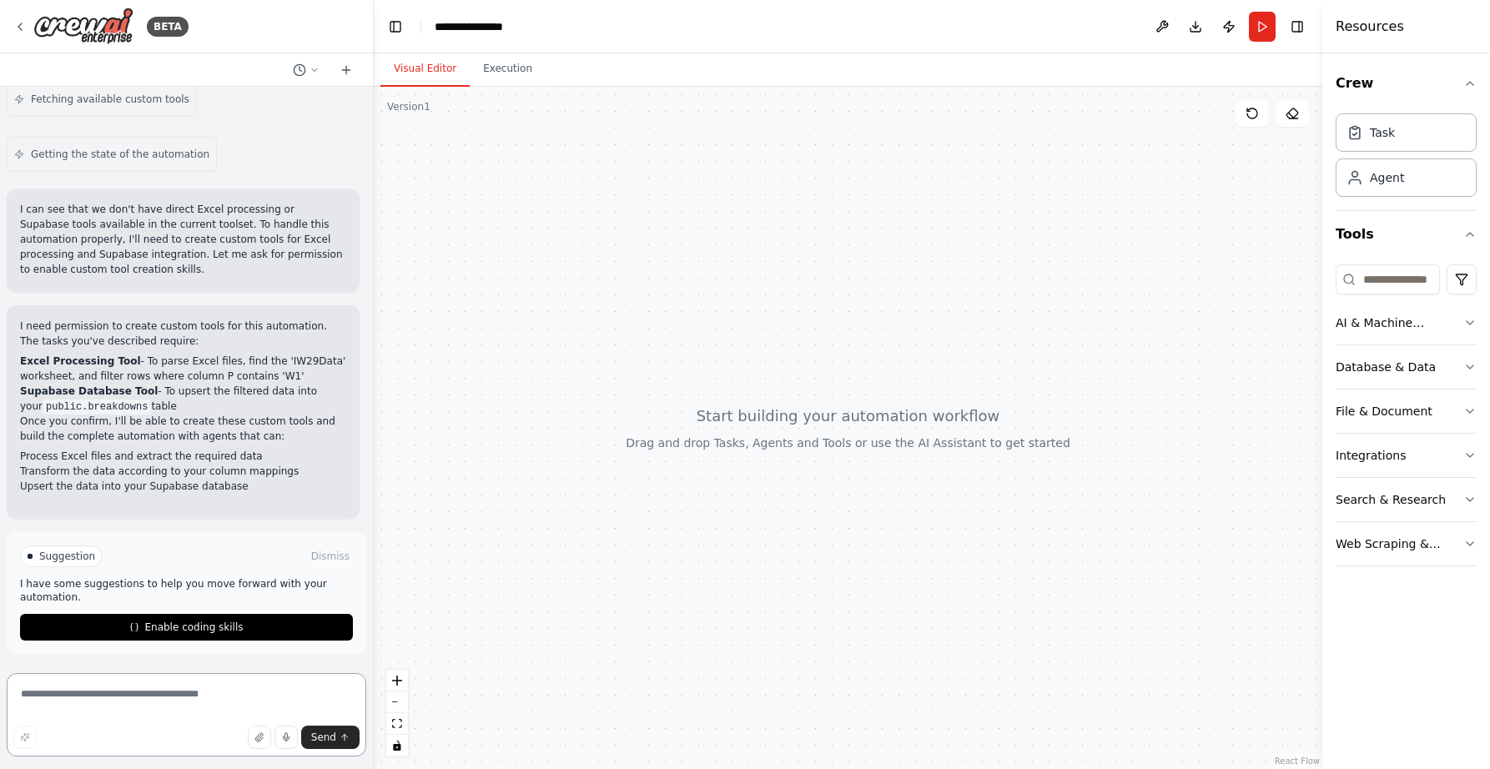
scroll to position [784, 0]
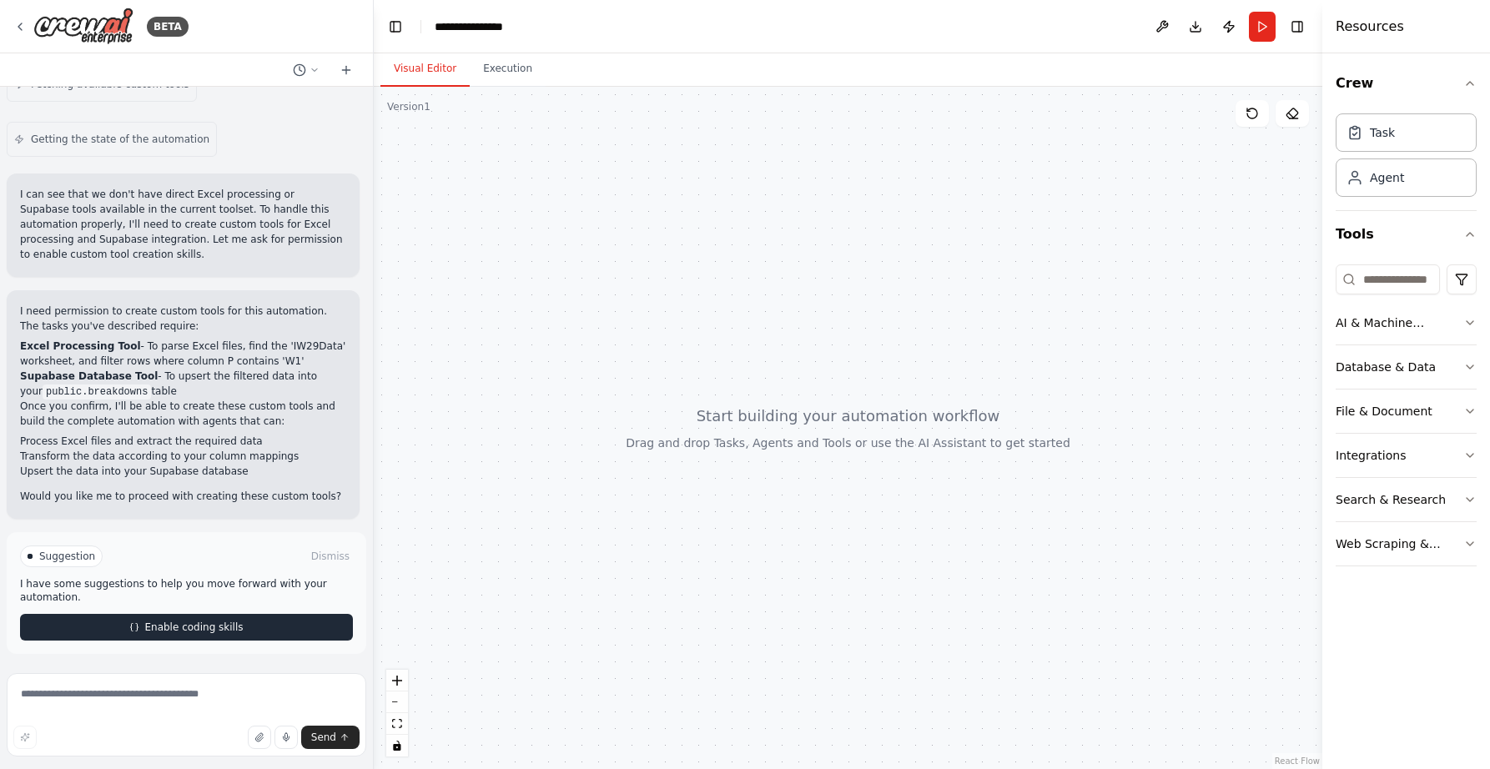
click at [167, 636] on button "Enable coding skills" at bounding box center [186, 627] width 333 height 27
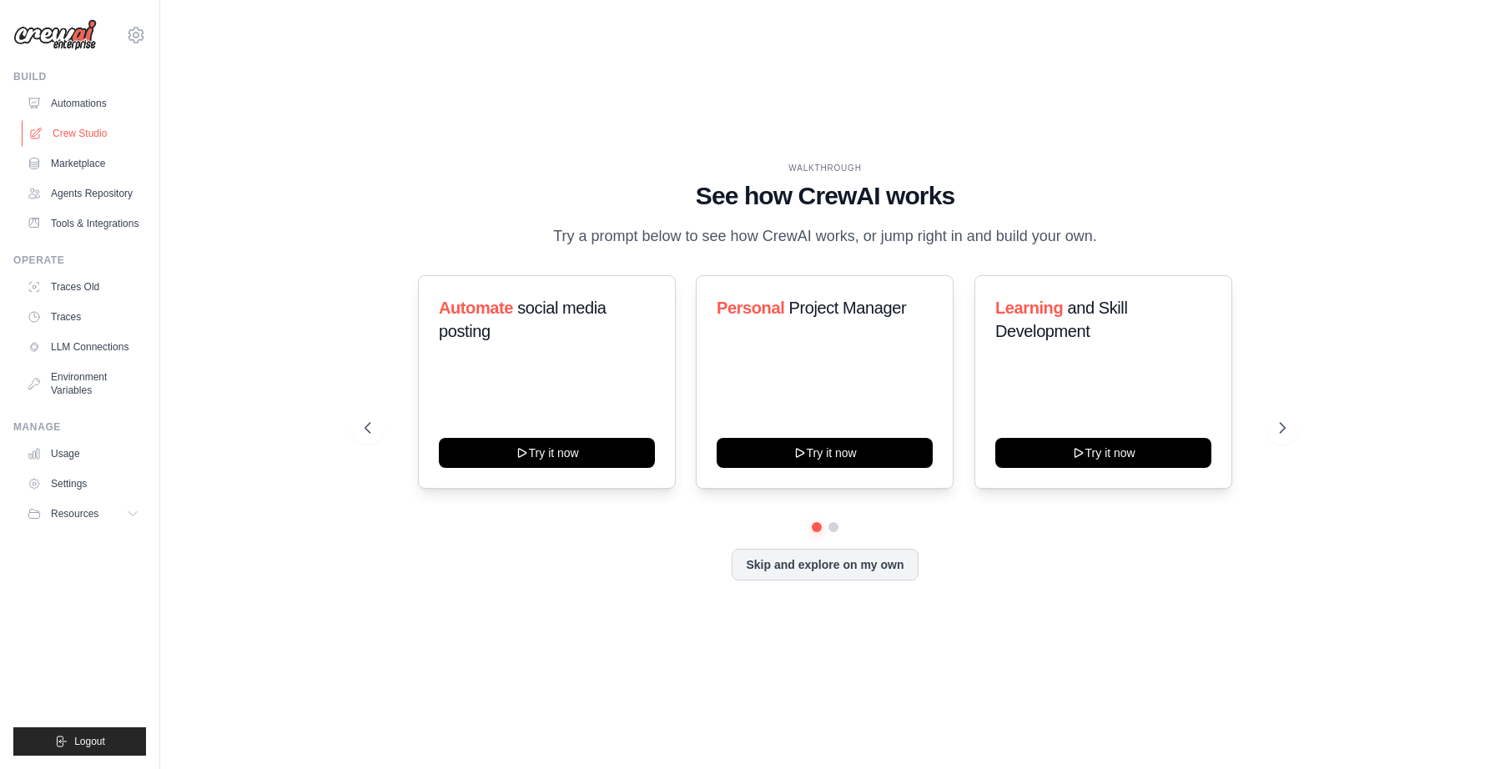
click at [77, 129] on link "Crew Studio" at bounding box center [85, 133] width 126 height 27
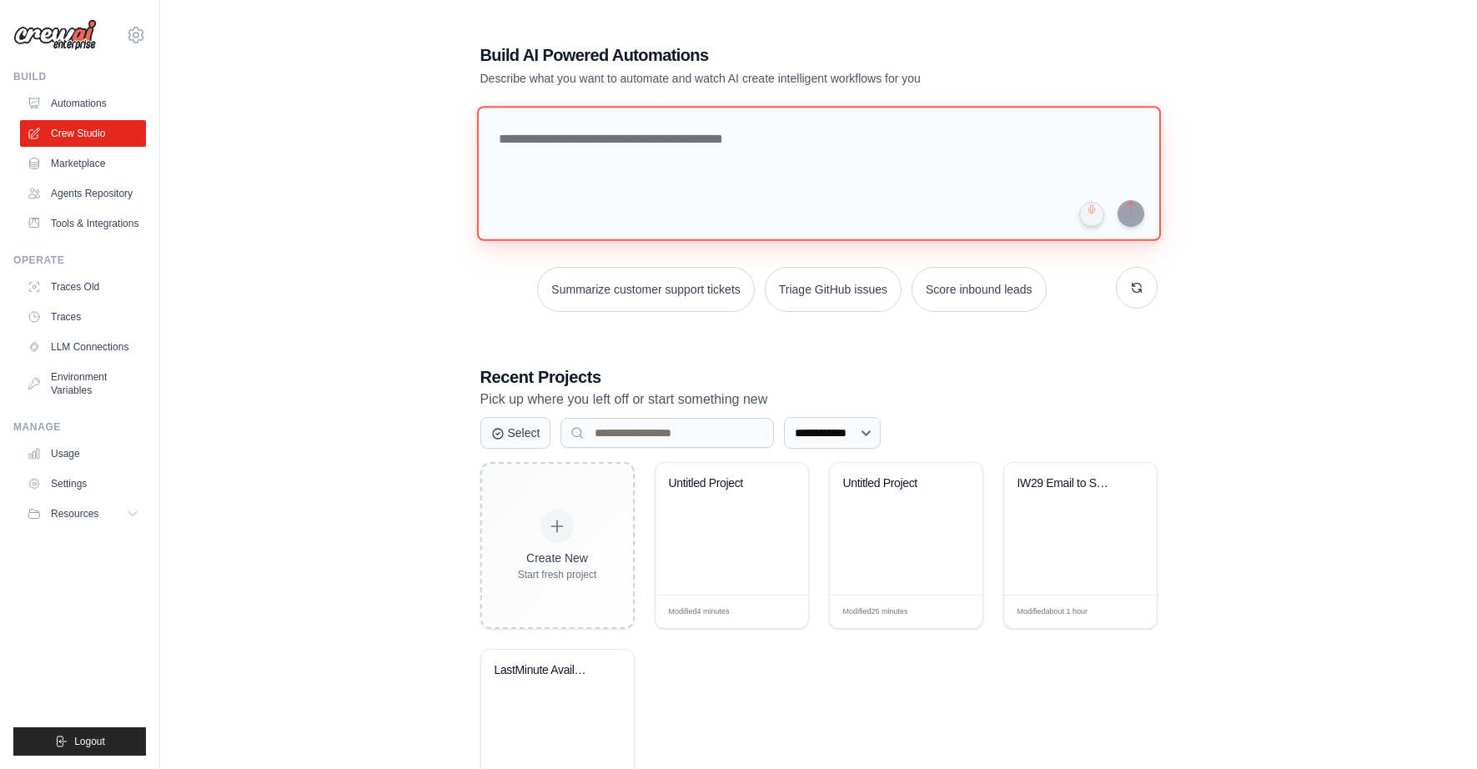
click at [554, 128] on textarea at bounding box center [818, 173] width 684 height 135
paste textarea "**********"
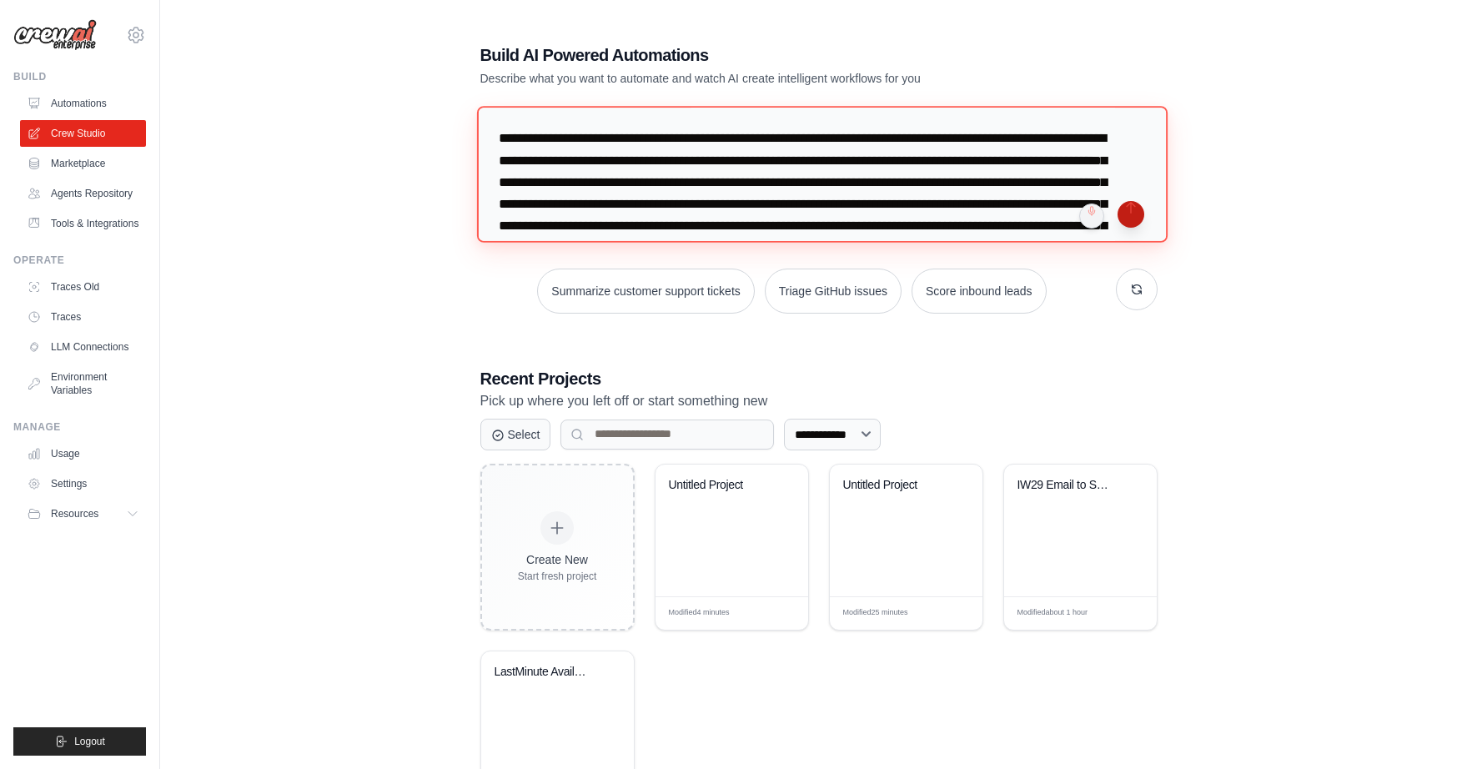
type textarea "**********"
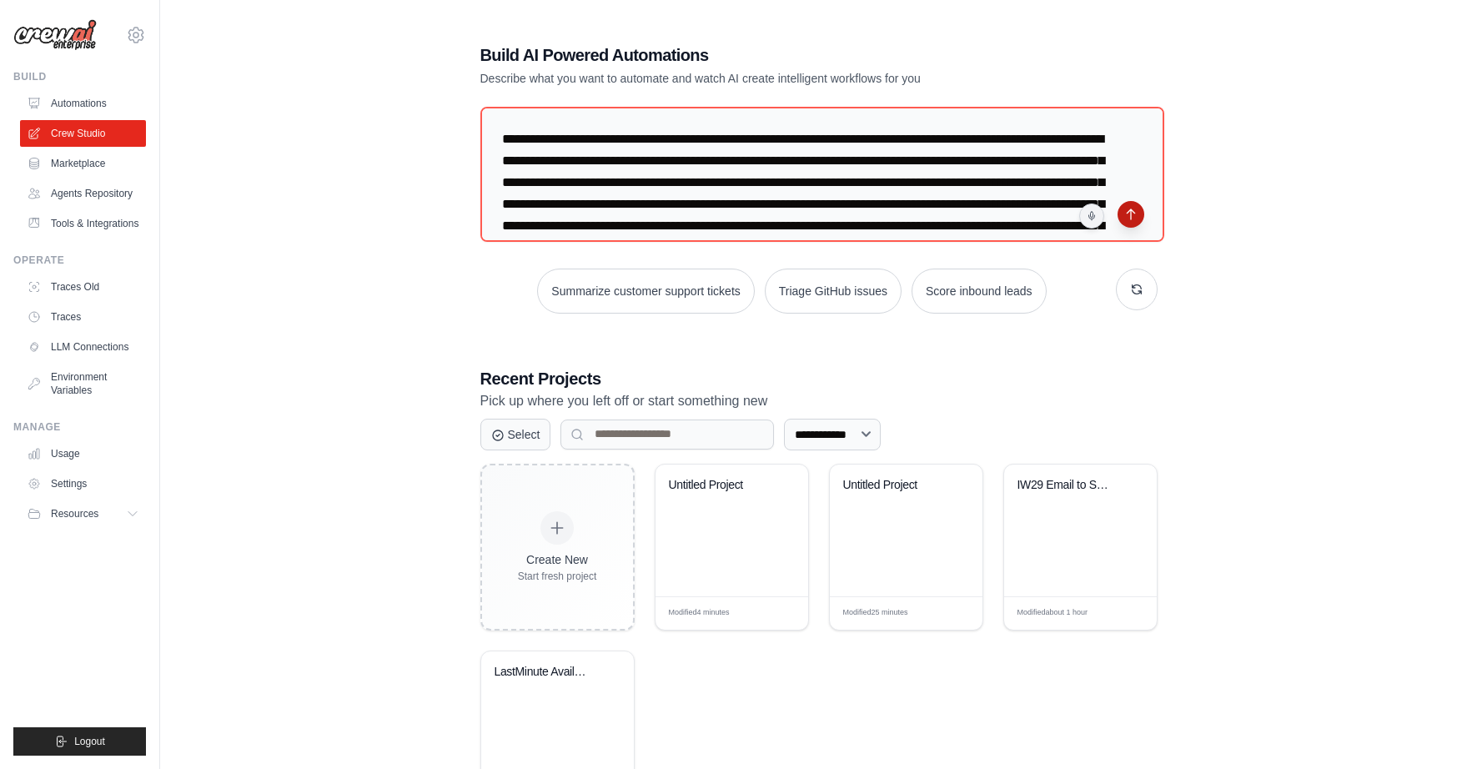
click at [1133, 216] on button "submit" at bounding box center [1131, 214] width 27 height 27
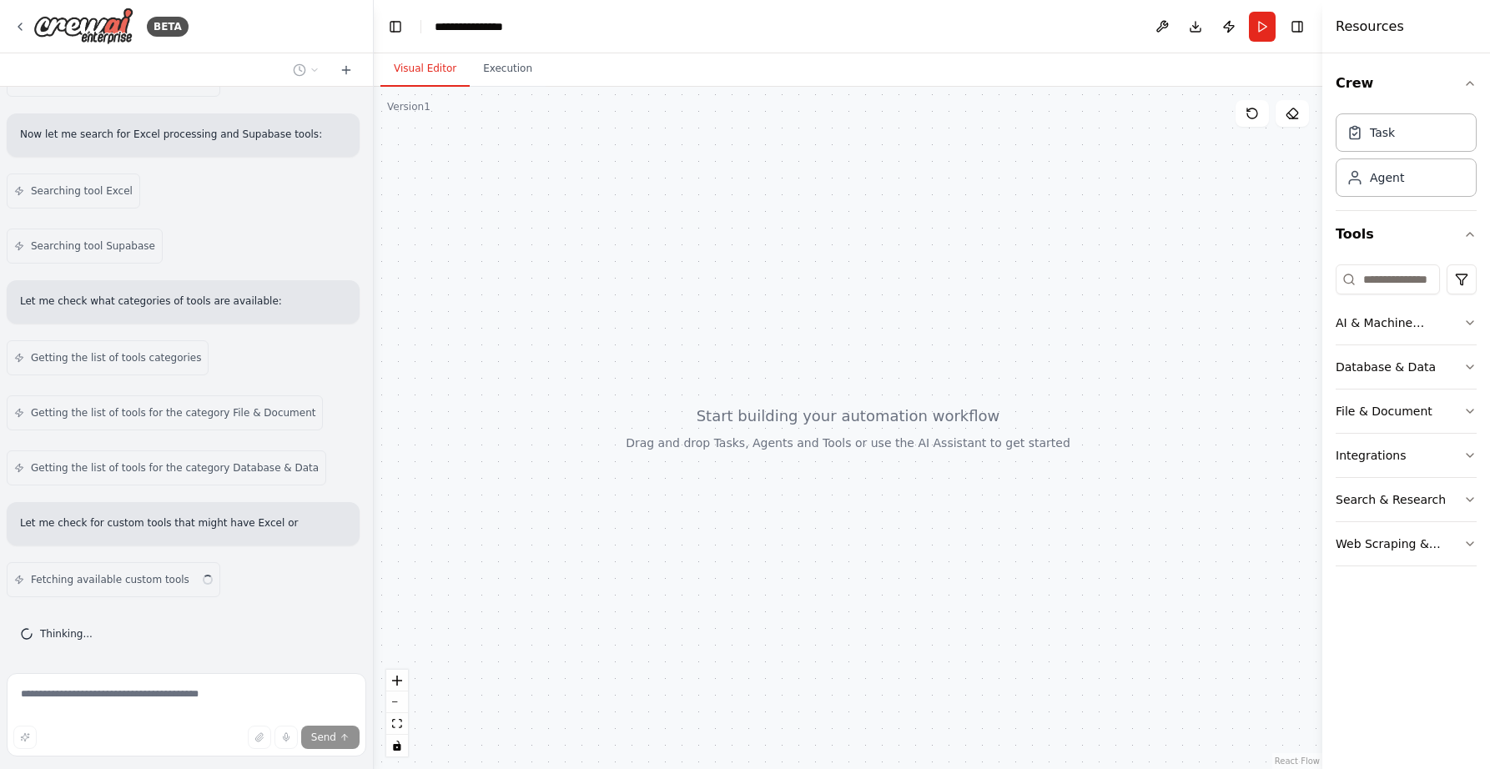
scroll to position [474, 0]
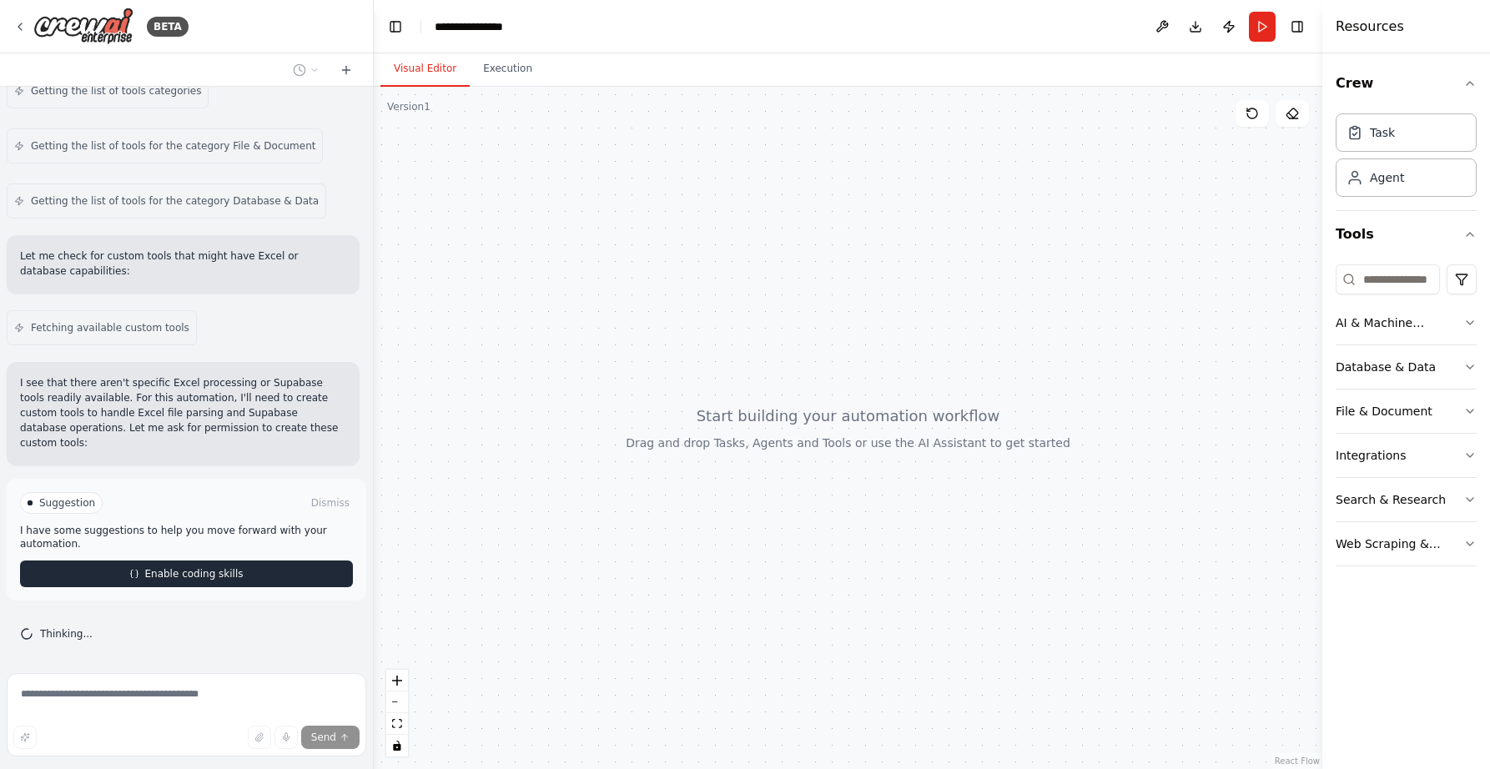
click at [198, 576] on span "Enable coding skills" at bounding box center [193, 573] width 98 height 13
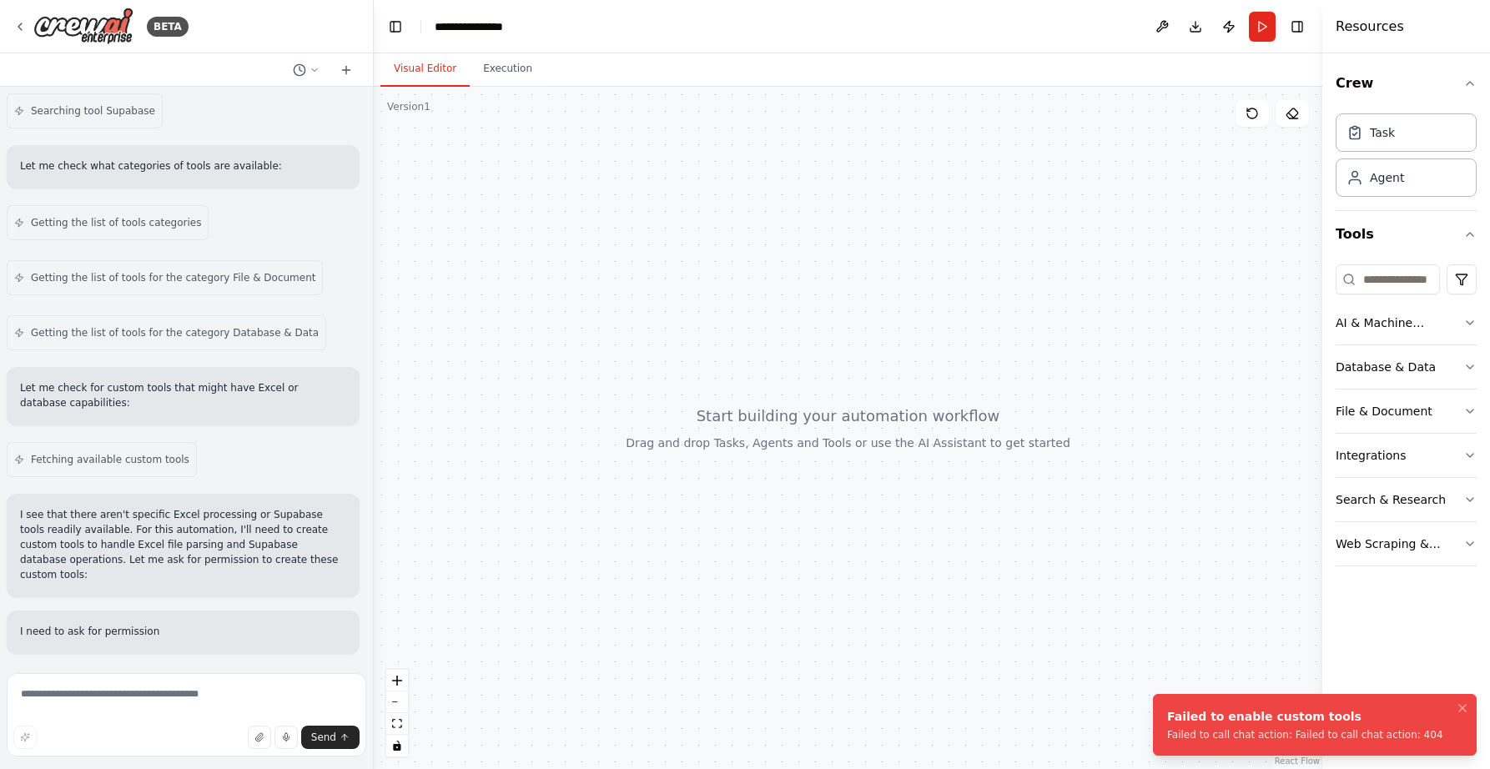
click at [1268, 731] on div "Failed to call chat action: Failed to call chat action: 404" at bounding box center [1305, 734] width 276 height 13
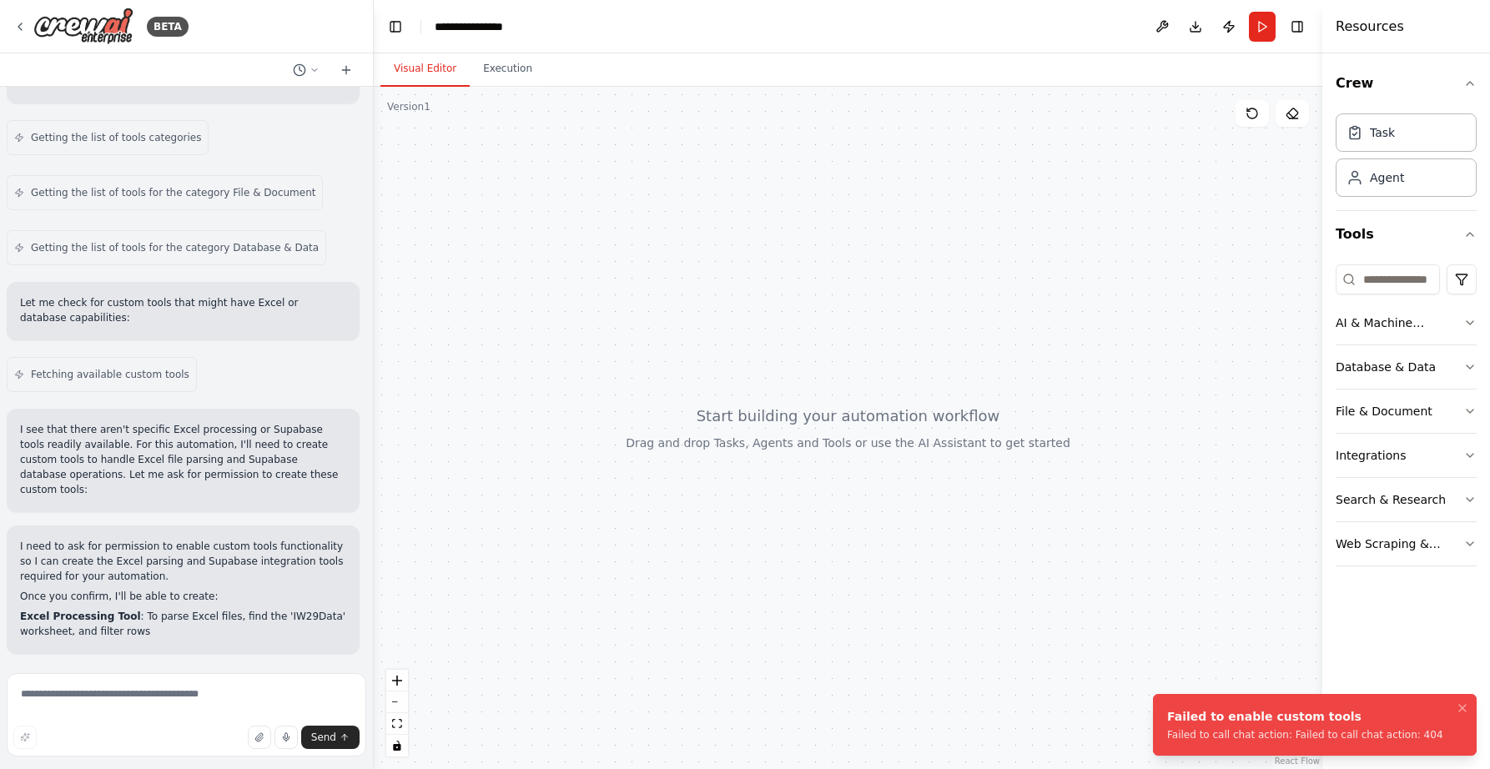
click at [1423, 730] on div "Failed to call chat action: Failed to call chat action: 404" at bounding box center [1305, 734] width 276 height 13
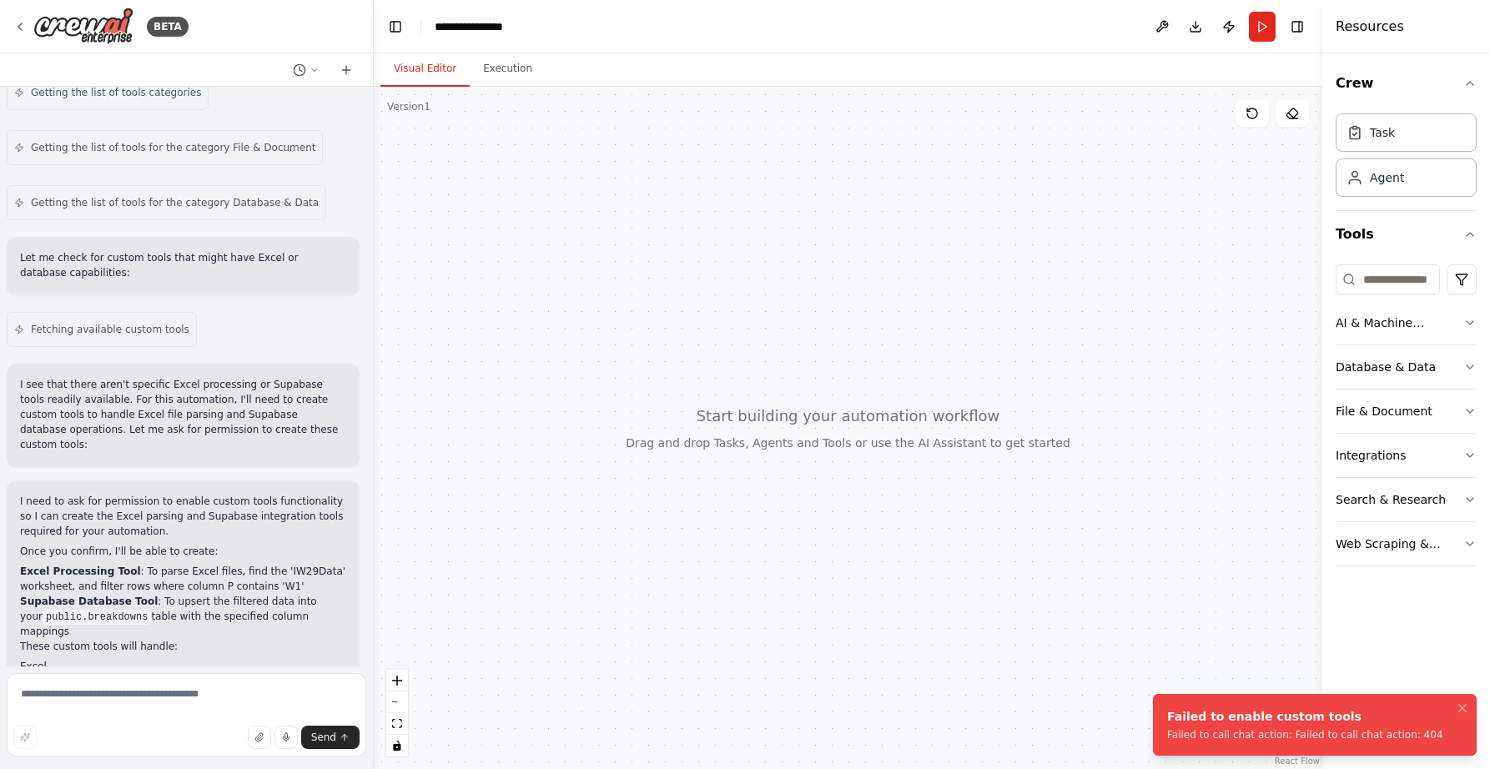
click at [1425, 734] on div "Failed to call chat action: Failed to call chat action: 404" at bounding box center [1305, 734] width 276 height 13
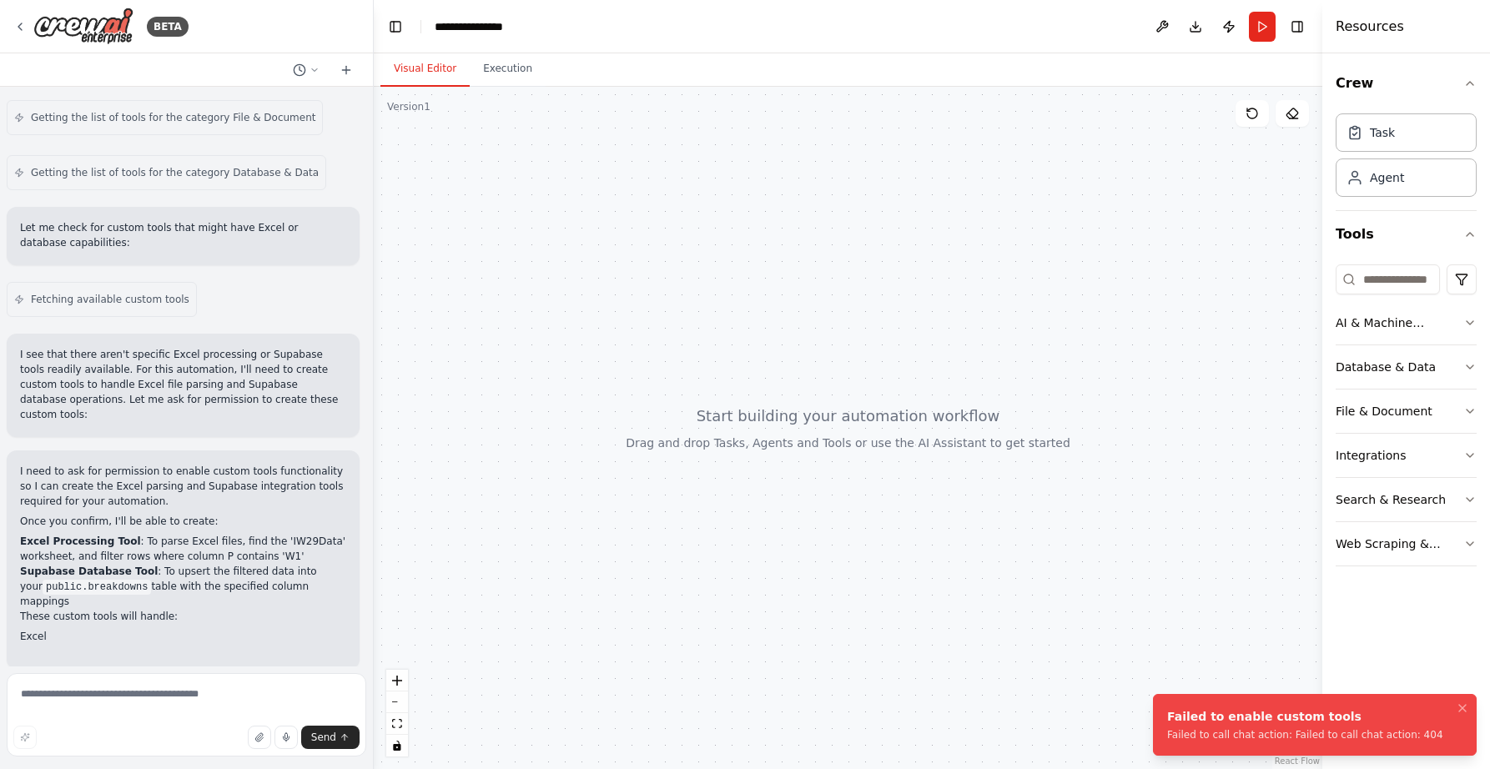
click at [1423, 734] on div "Failed to call chat action: Failed to call chat action: 404" at bounding box center [1305, 734] width 276 height 13
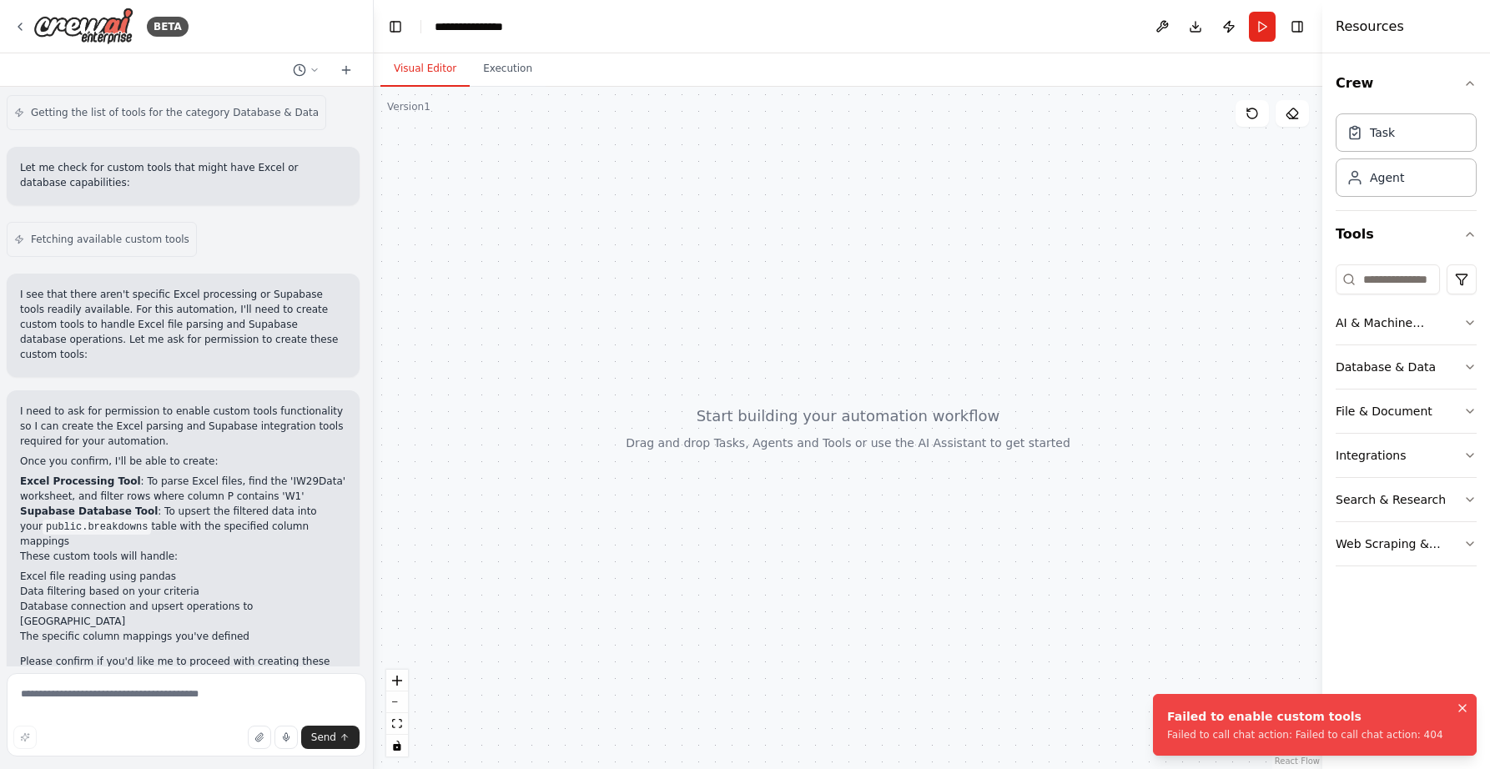
scroll to position [829, 0]
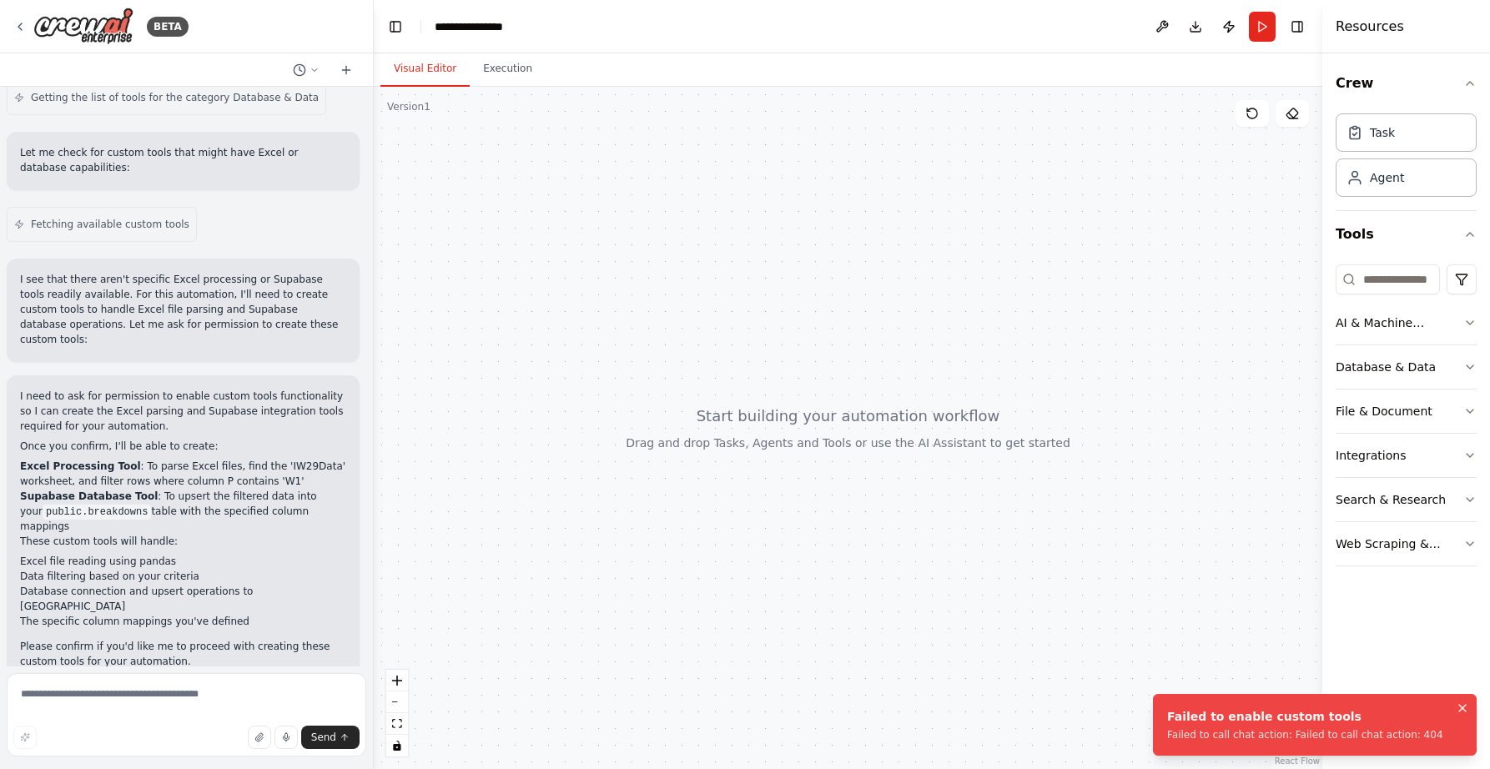
click at [1464, 711] on icon "Notifications (F8)" at bounding box center [1462, 708] width 13 height 13
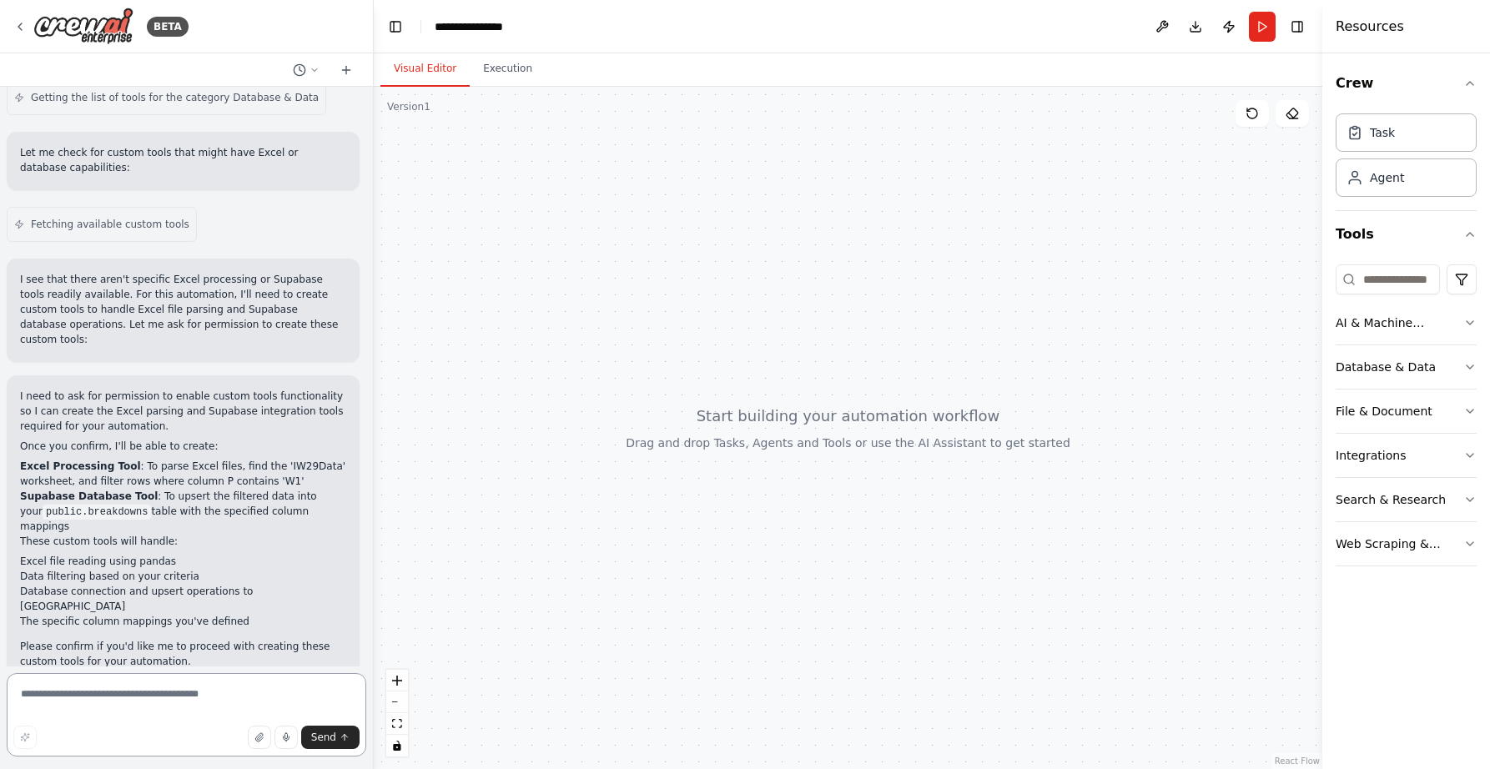
click at [111, 702] on textarea at bounding box center [187, 714] width 360 height 83
type textarea "*********"
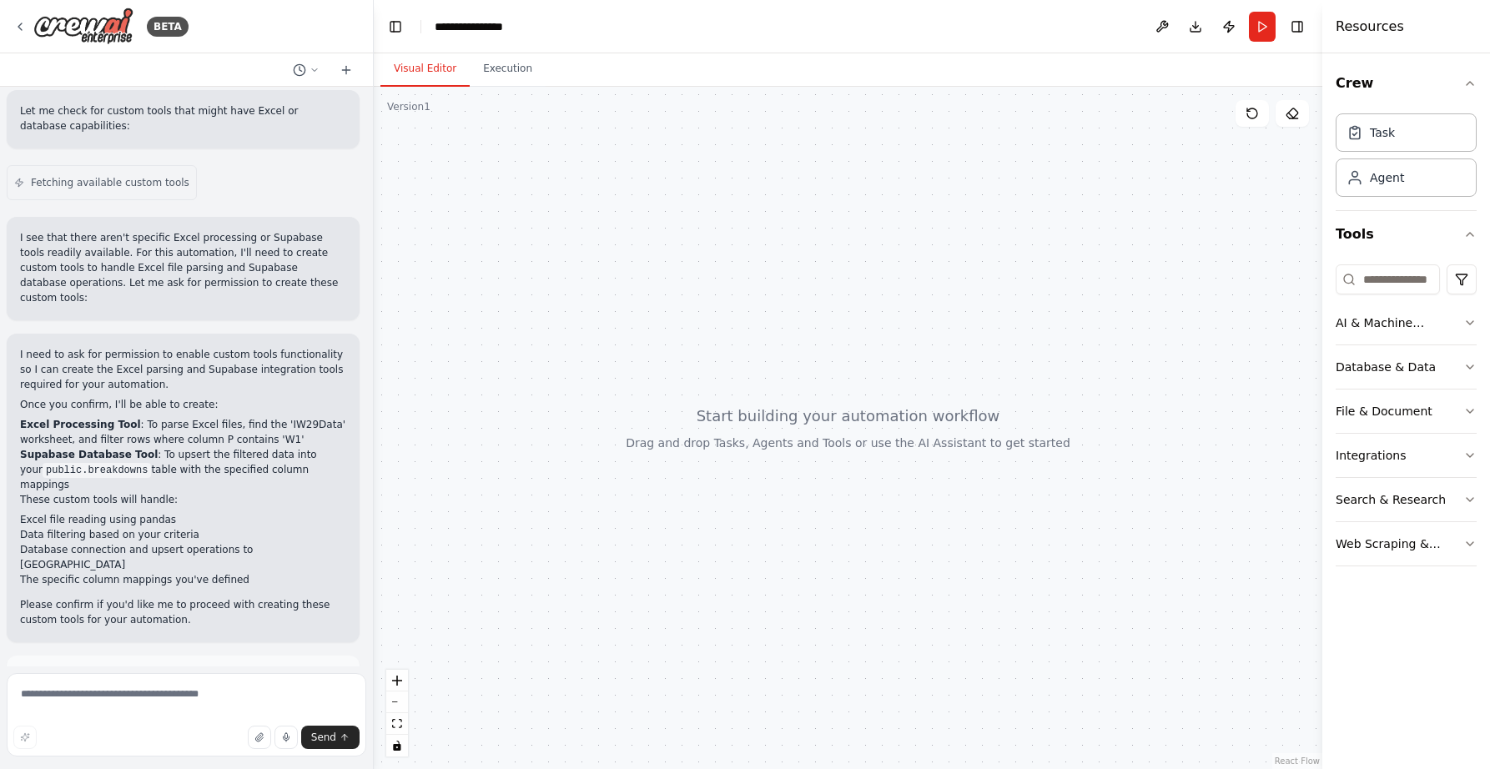
scroll to position [939, 0]
